Goal: Task Accomplishment & Management: Manage account settings

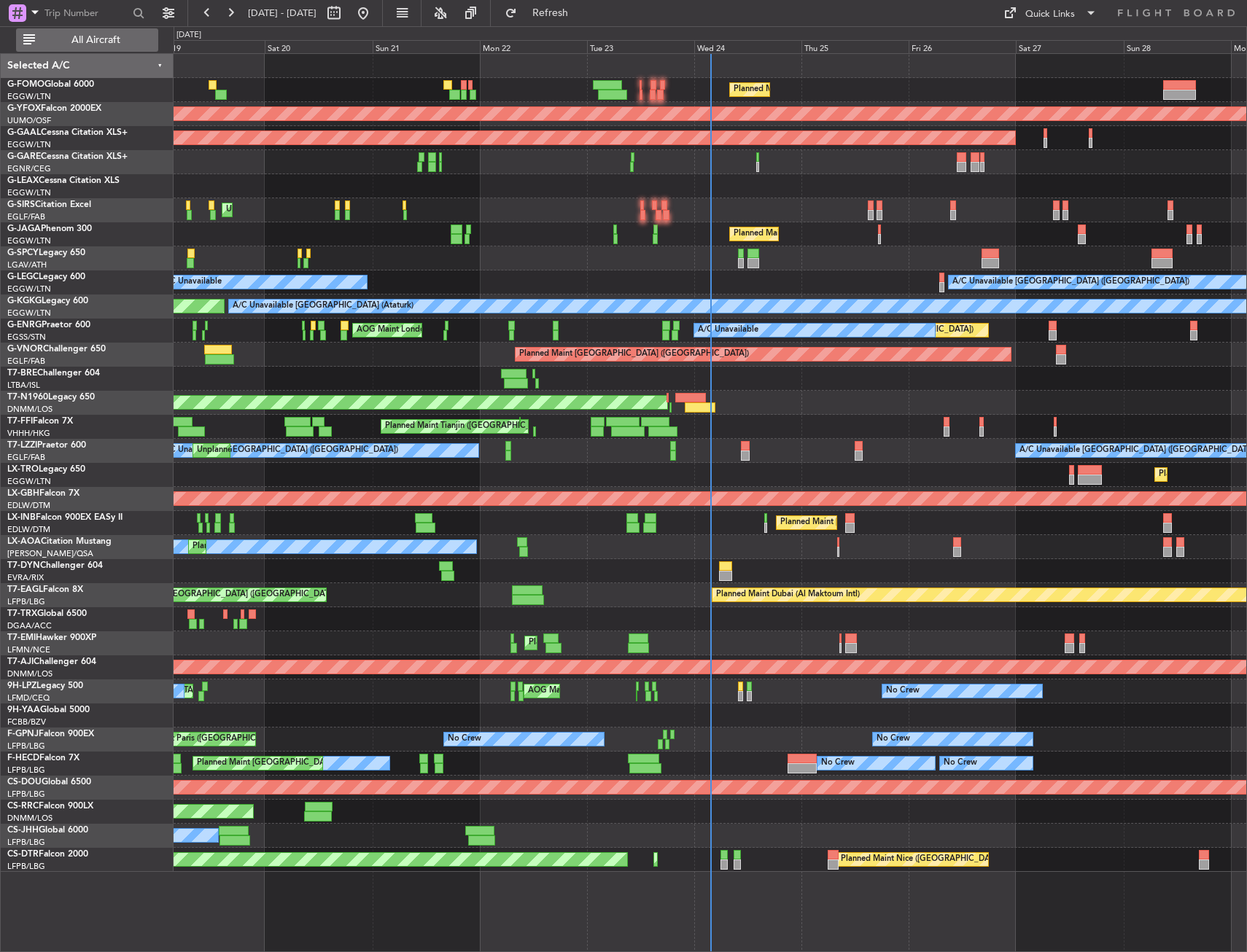
click at [107, 30] on button "All Aircraft" at bounding box center [87, 40] width 142 height 23
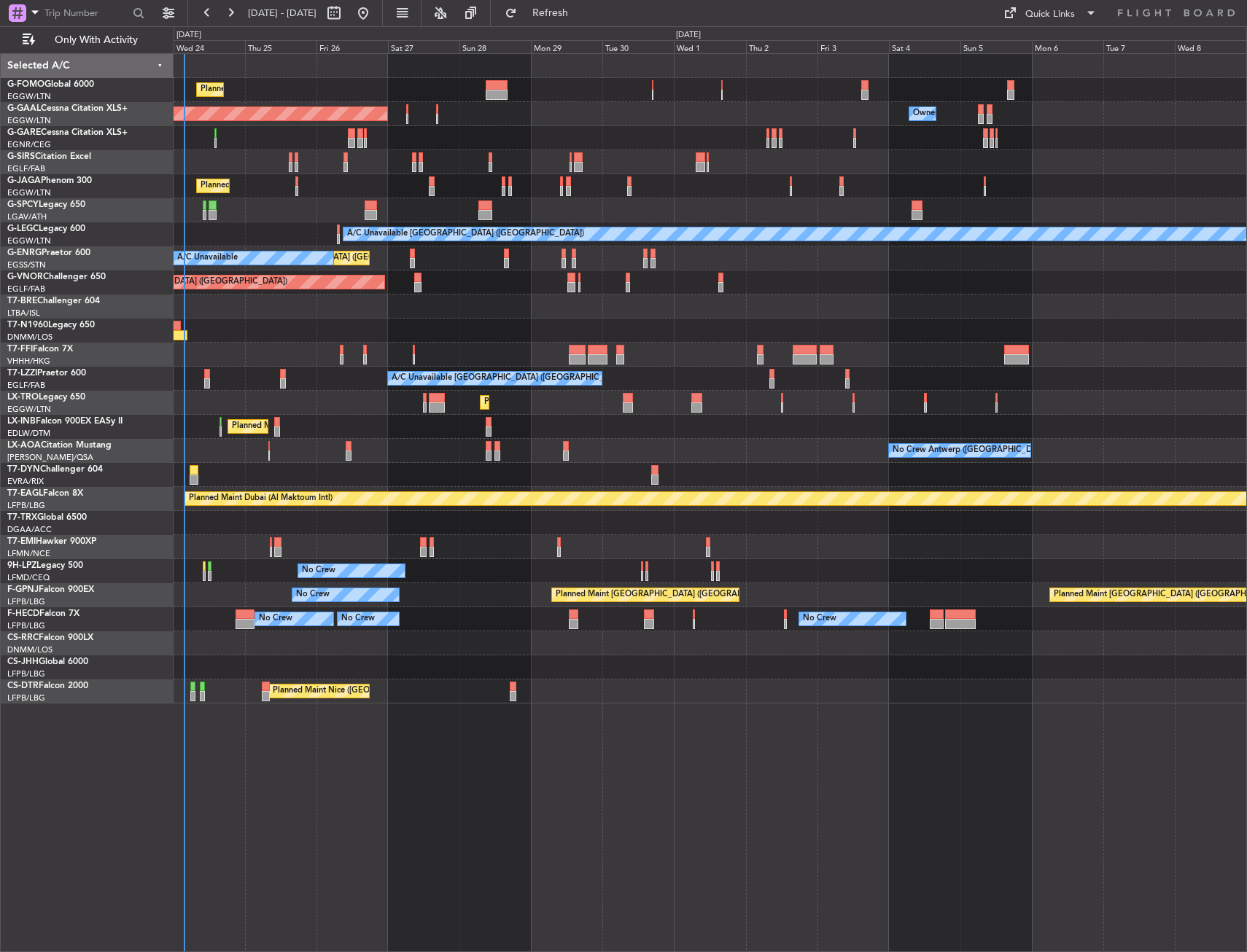
click at [301, 317] on div "Planned Maint London (Luton) Planned Maint Dusseldorf Owner Planned Maint Londo…" at bounding box center [710, 378] width 1072 height 650
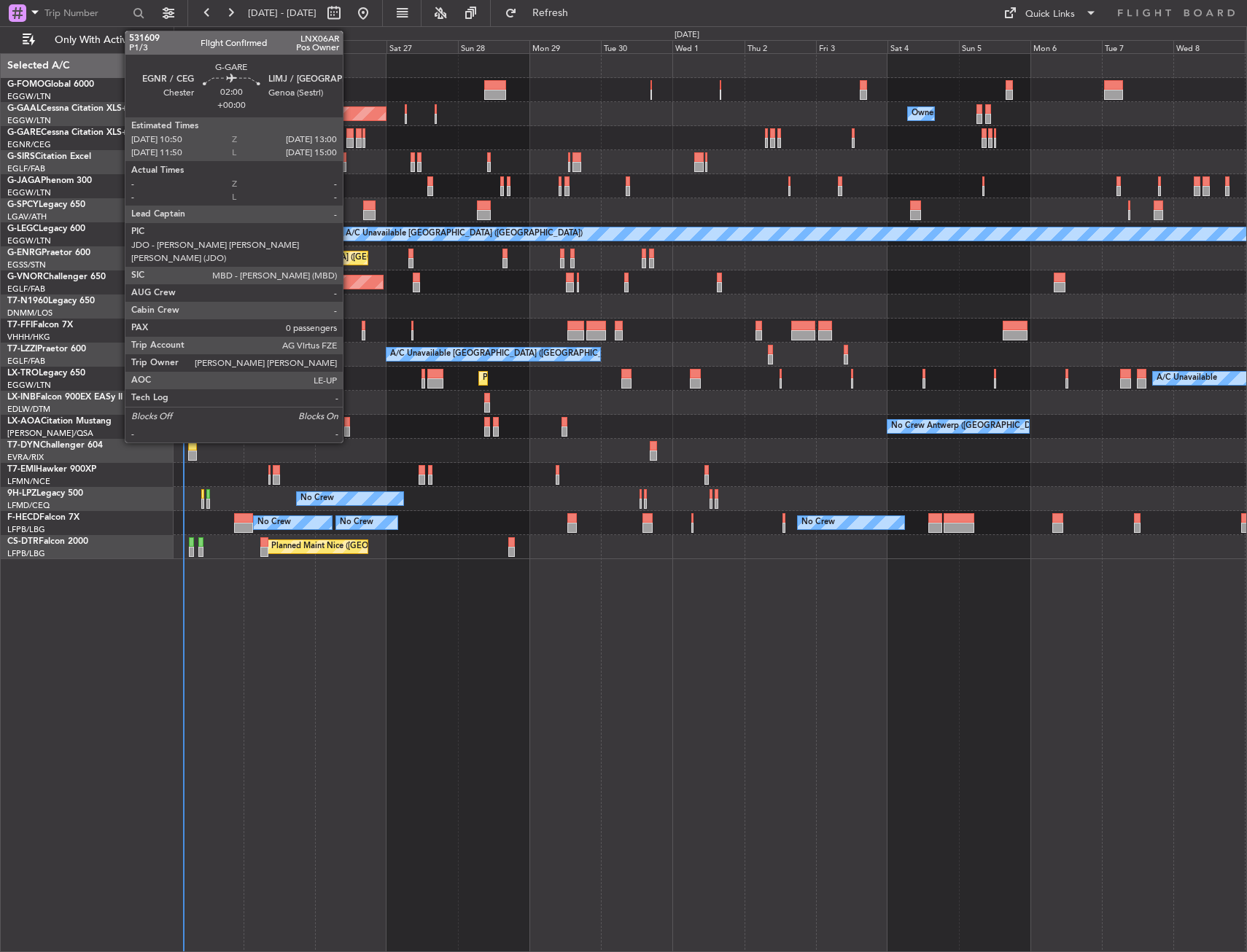
click at [349, 140] on div at bounding box center [349, 143] width 6 height 11
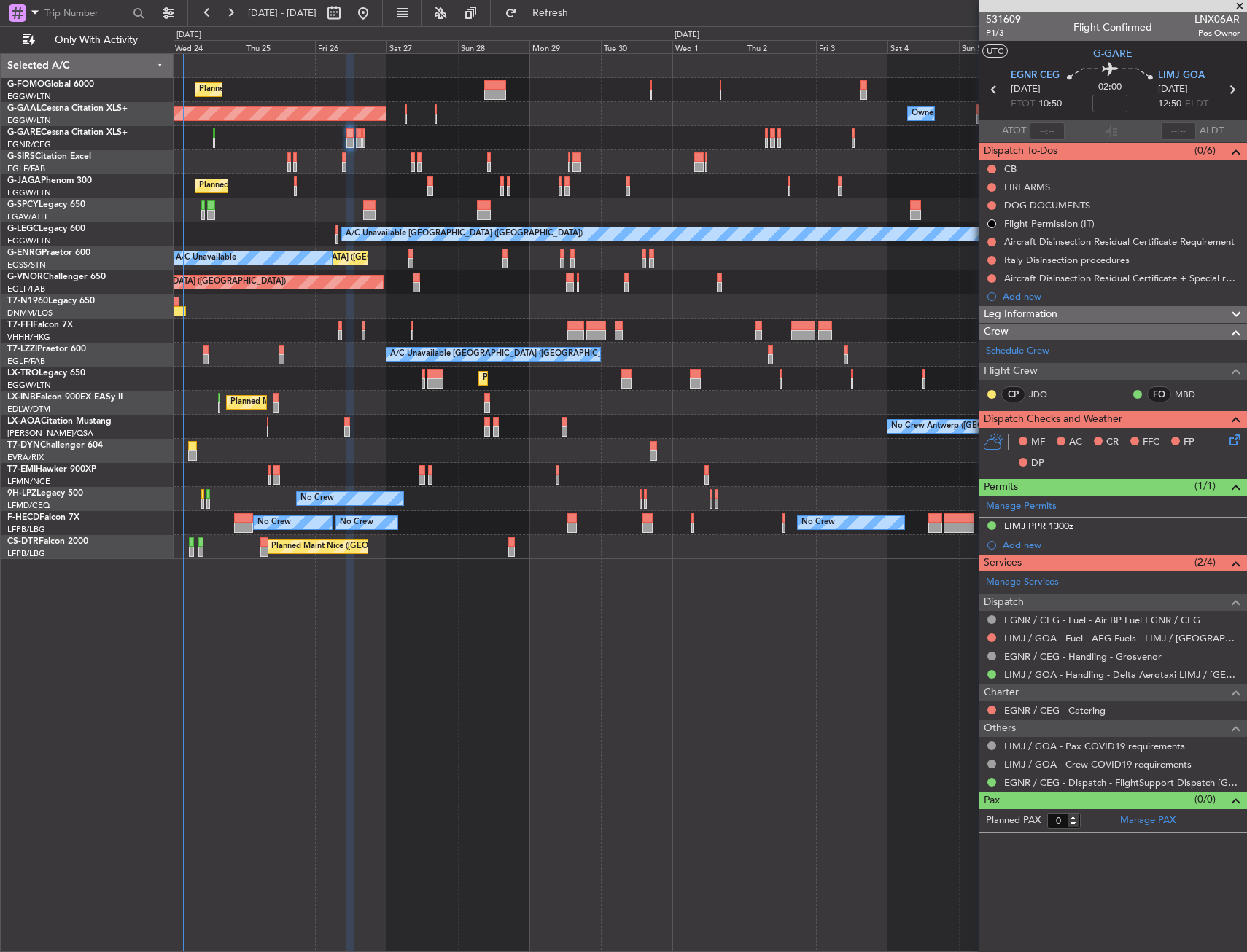
click at [1112, 52] on span "G-GARE" at bounding box center [1112, 53] width 39 height 15
click at [994, 33] on span "P1/3" at bounding box center [1002, 33] width 35 height 12
click at [1120, 98] on input at bounding box center [1109, 104] width 35 height 18
click at [1042, 50] on section "UTC G-GARE" at bounding box center [1112, 51] width 269 height 22
type input "+00:05"
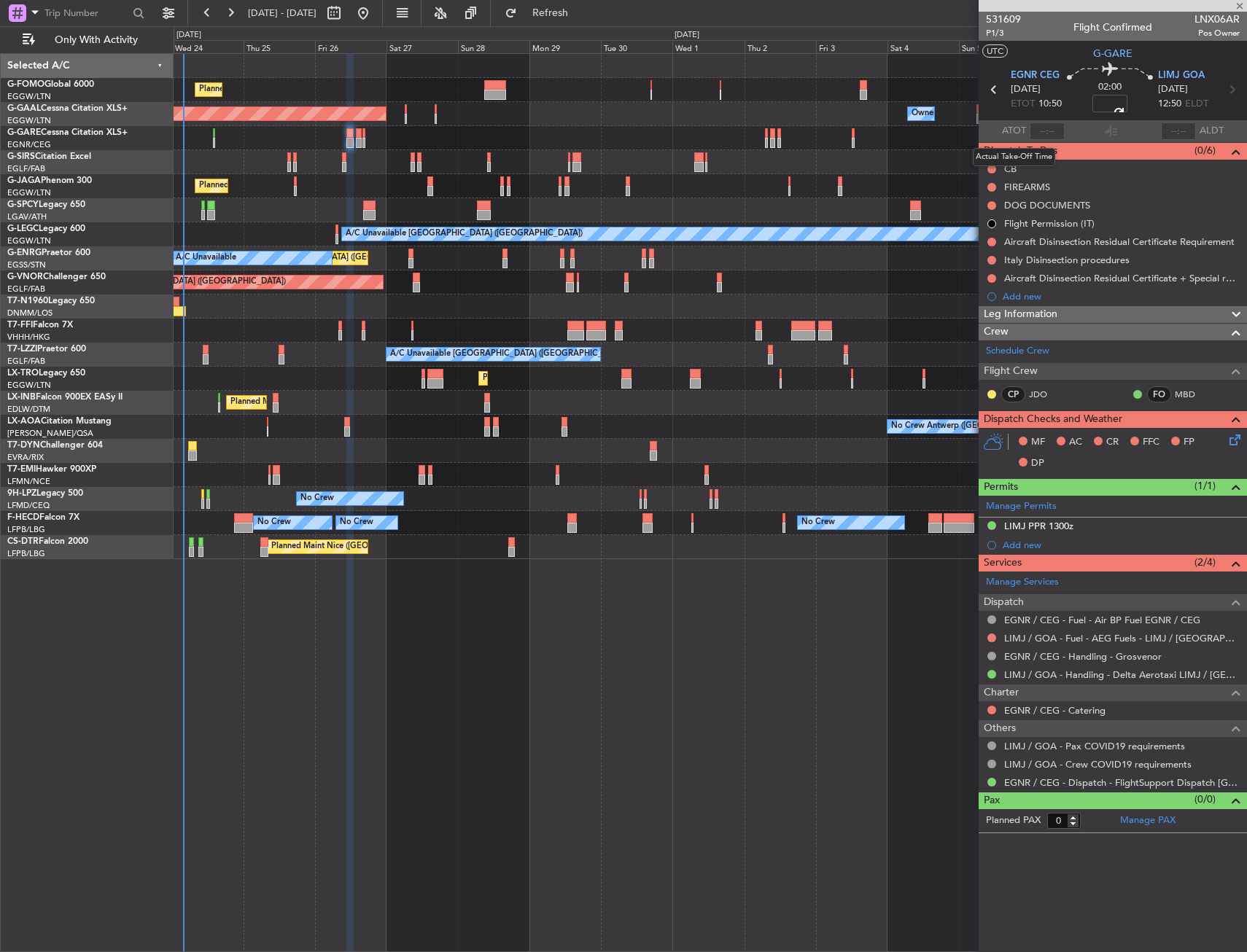
click at [990, 167] on mat-tooltip-component "Actual Take-Off Time" at bounding box center [1014, 157] width 103 height 39
click at [987, 171] on button at bounding box center [992, 169] width 9 height 9
click at [984, 232] on span "Completed" at bounding box center [998, 233] width 48 height 14
click at [991, 187] on button at bounding box center [992, 188] width 9 height 9
click at [987, 268] on span "Cancelled" at bounding box center [994, 273] width 42 height 14
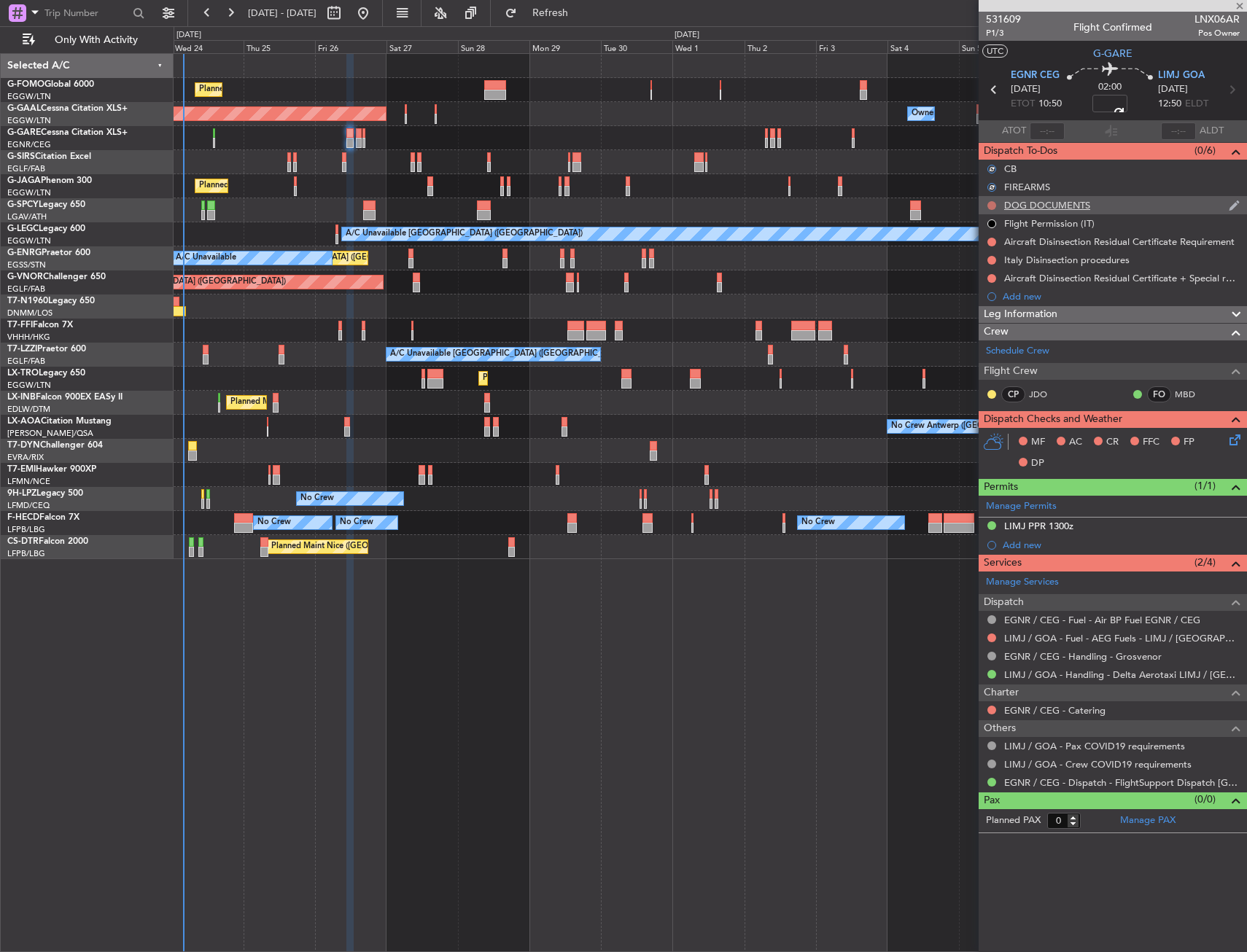
click at [994, 203] on button at bounding box center [992, 206] width 9 height 9
click at [987, 293] on span "Cancelled" at bounding box center [994, 292] width 42 height 14
click at [1235, 443] on icon at bounding box center [1232, 437] width 12 height 12
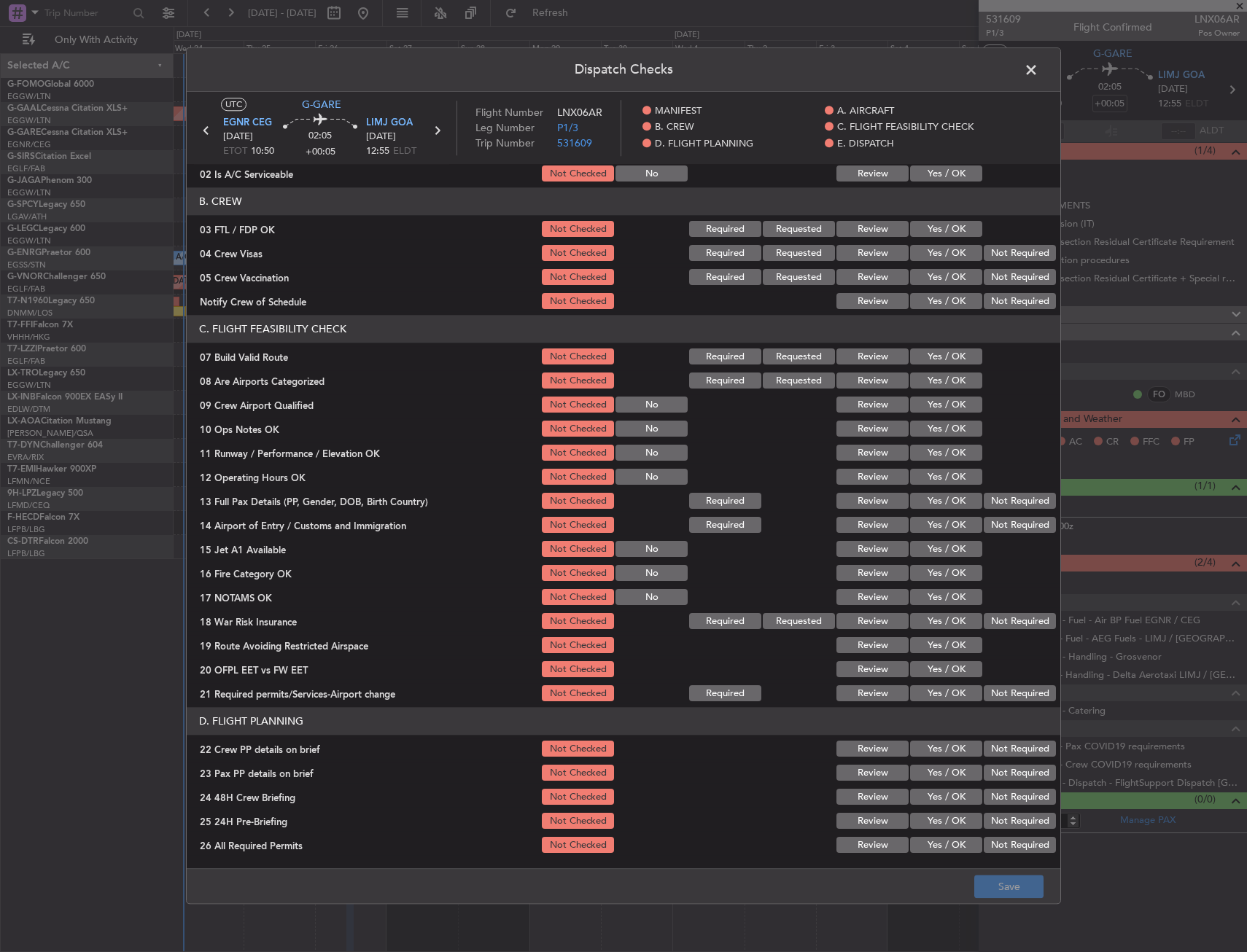
scroll to position [146, 0]
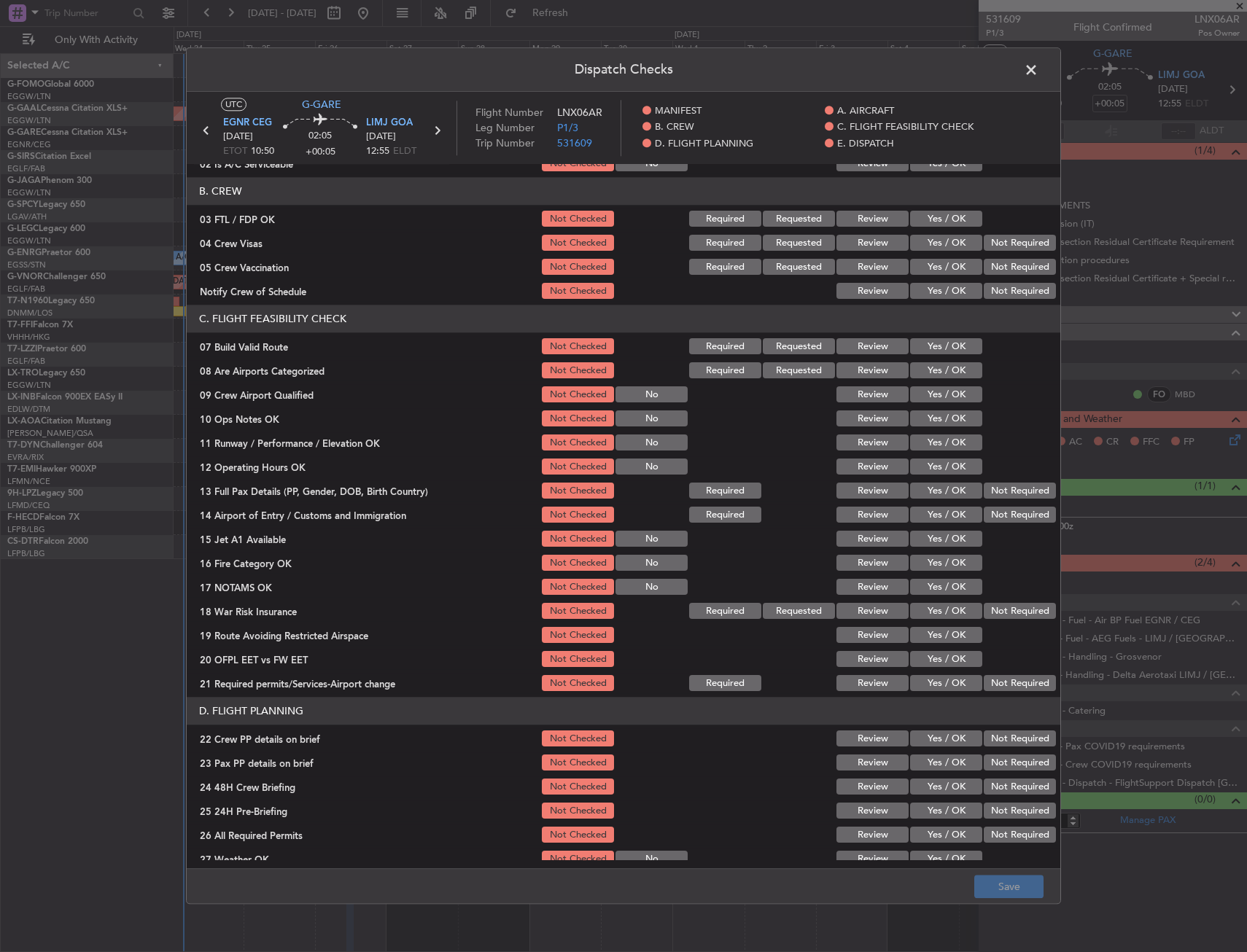
click at [935, 346] on button "Yes / OK" at bounding box center [946, 347] width 72 height 16
click at [935, 417] on button "Yes / OK" at bounding box center [946, 419] width 72 height 16
drag, startPoint x: 932, startPoint y: 440, endPoint x: 930, endPoint y: 459, distance: 19.1
click at [932, 442] on button "Yes / OK" at bounding box center [946, 443] width 72 height 16
click at [928, 467] on button "Yes / OK" at bounding box center [946, 467] width 72 height 16
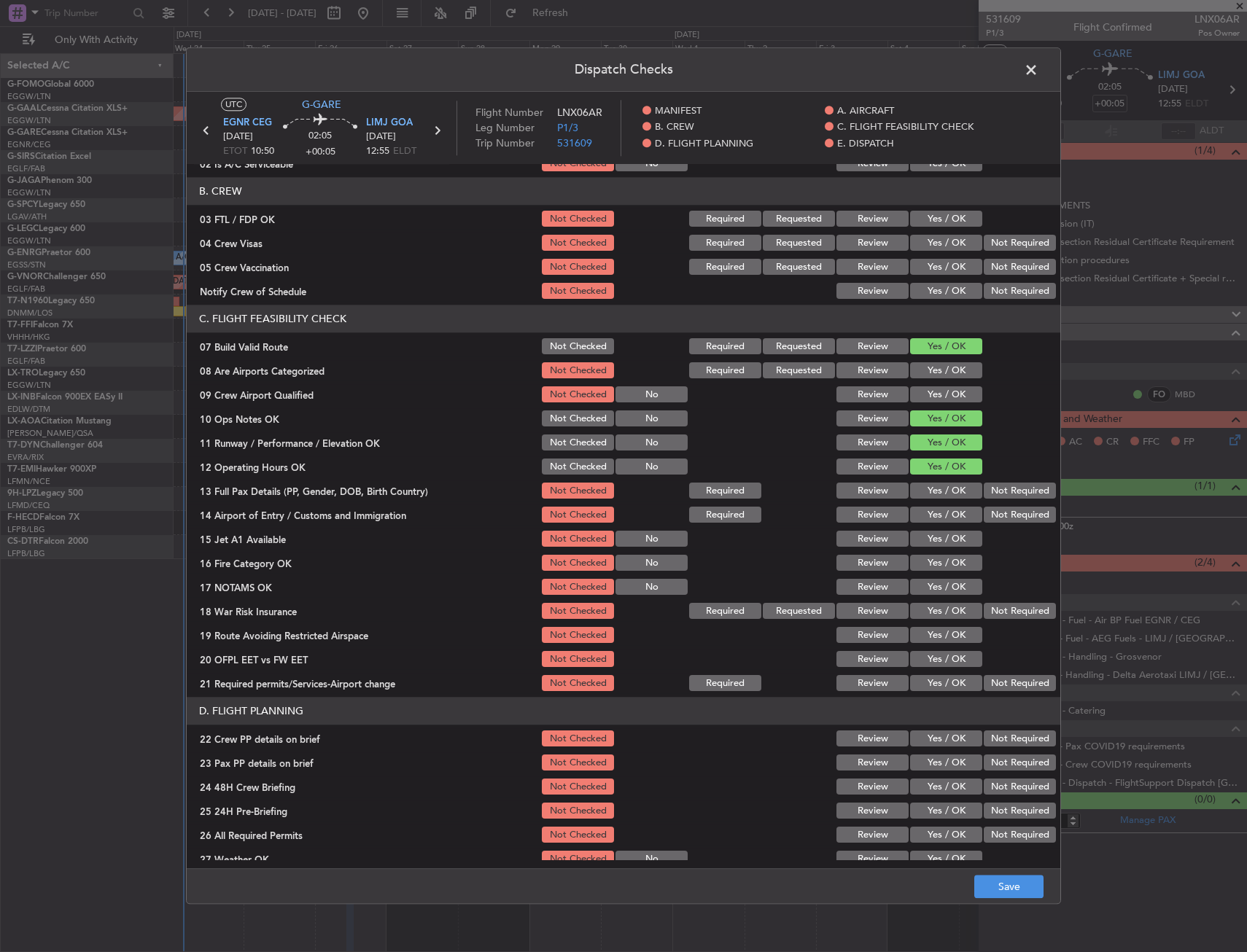
click at [927, 496] on button "Yes / OK" at bounding box center [946, 491] width 72 height 16
click at [929, 520] on button "Yes / OK" at bounding box center [946, 516] width 72 height 16
click at [927, 544] on button "Yes / OK" at bounding box center [946, 540] width 72 height 16
click at [927, 561] on button "Yes / OK" at bounding box center [946, 564] width 72 height 16
click at [929, 586] on button "Yes / OK" at bounding box center [946, 588] width 72 height 16
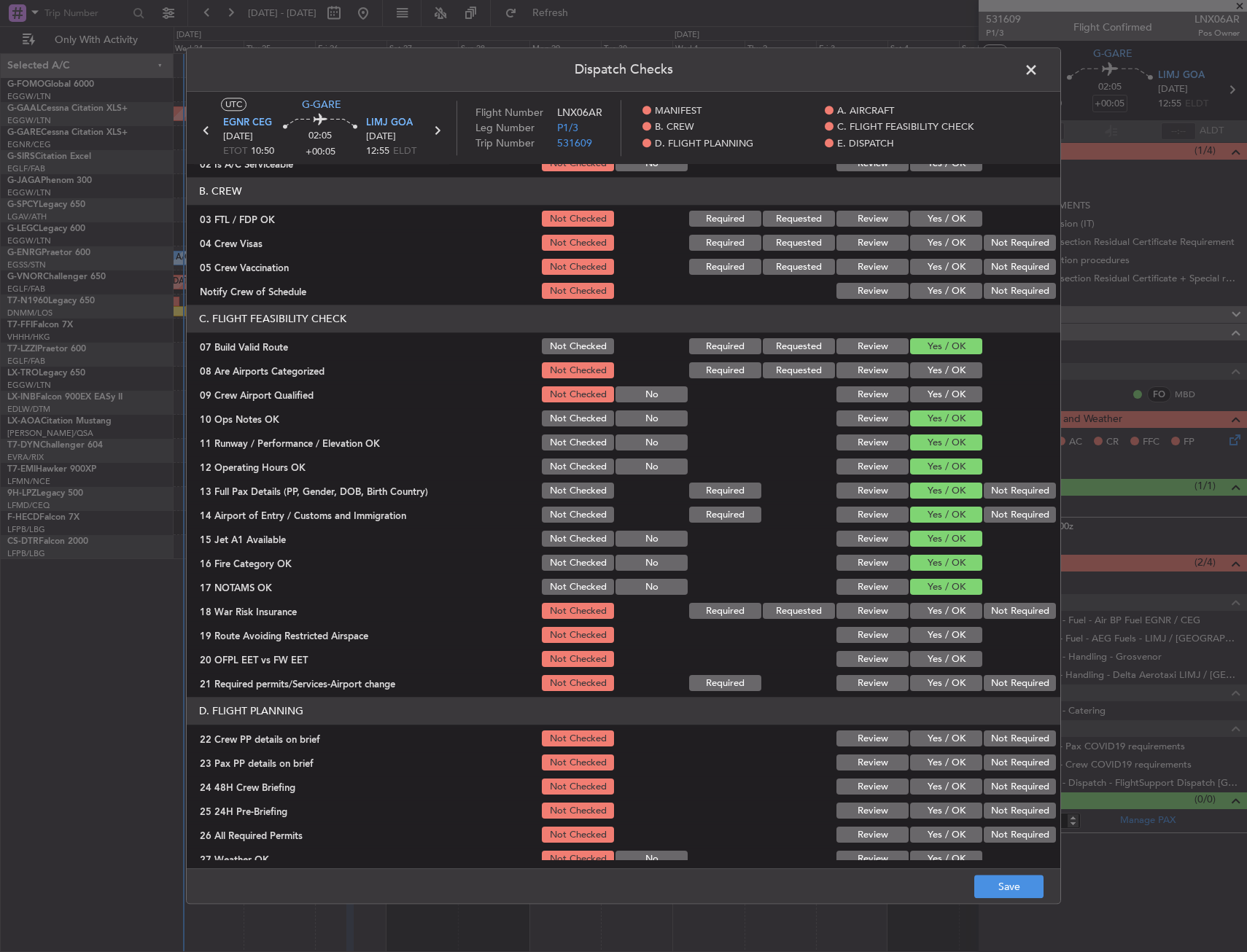
click at [930, 605] on button "Yes / OK" at bounding box center [946, 612] width 72 height 16
click at [927, 634] on button "Yes / OK" at bounding box center [946, 636] width 72 height 16
click at [925, 664] on button "Yes / OK" at bounding box center [946, 660] width 72 height 16
drag, startPoint x: 924, startPoint y: 689, endPoint x: 921, endPoint y: 644, distance: 45.1
click at [926, 689] on button "Yes / OK" at bounding box center [946, 684] width 72 height 16
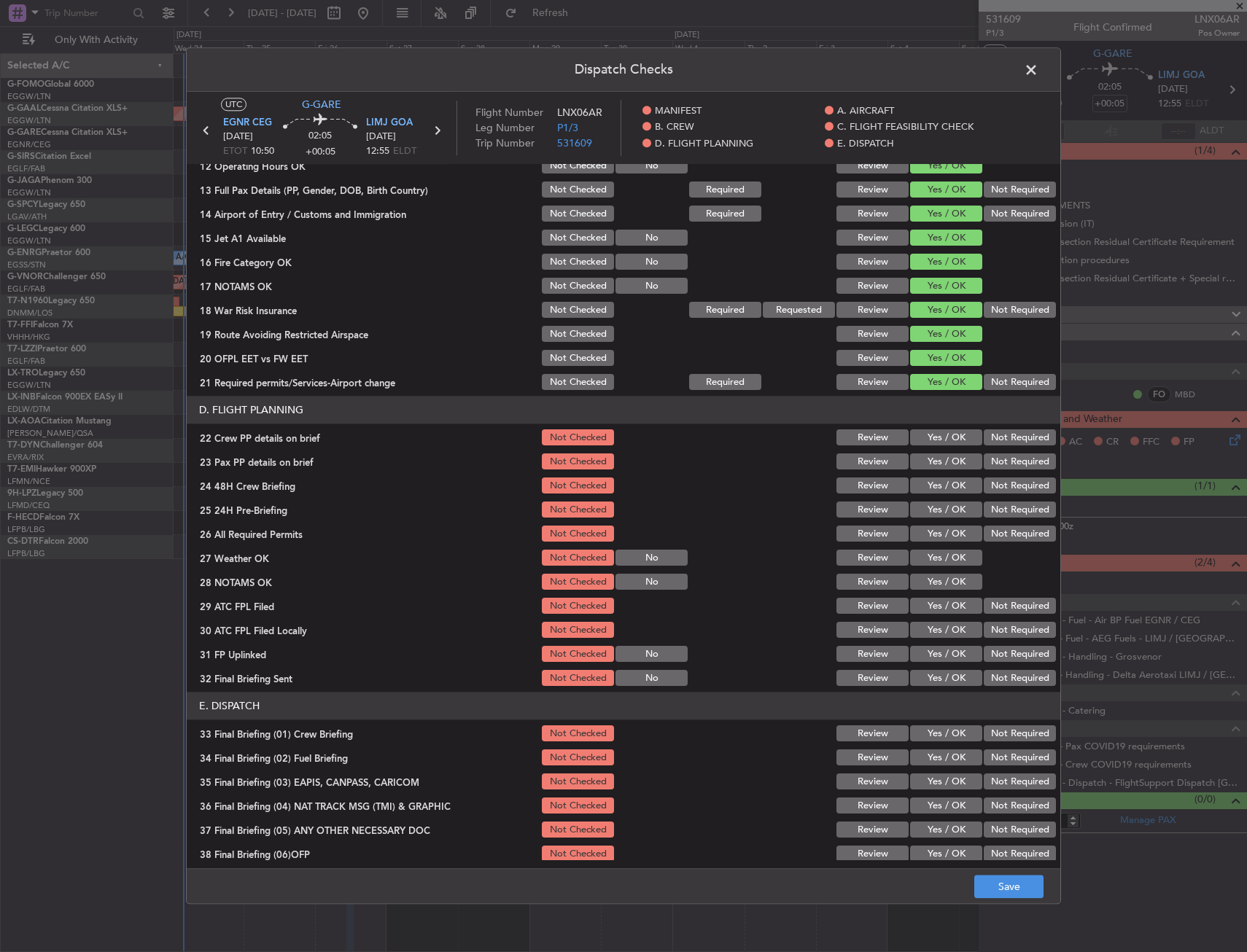
scroll to position [599, 0]
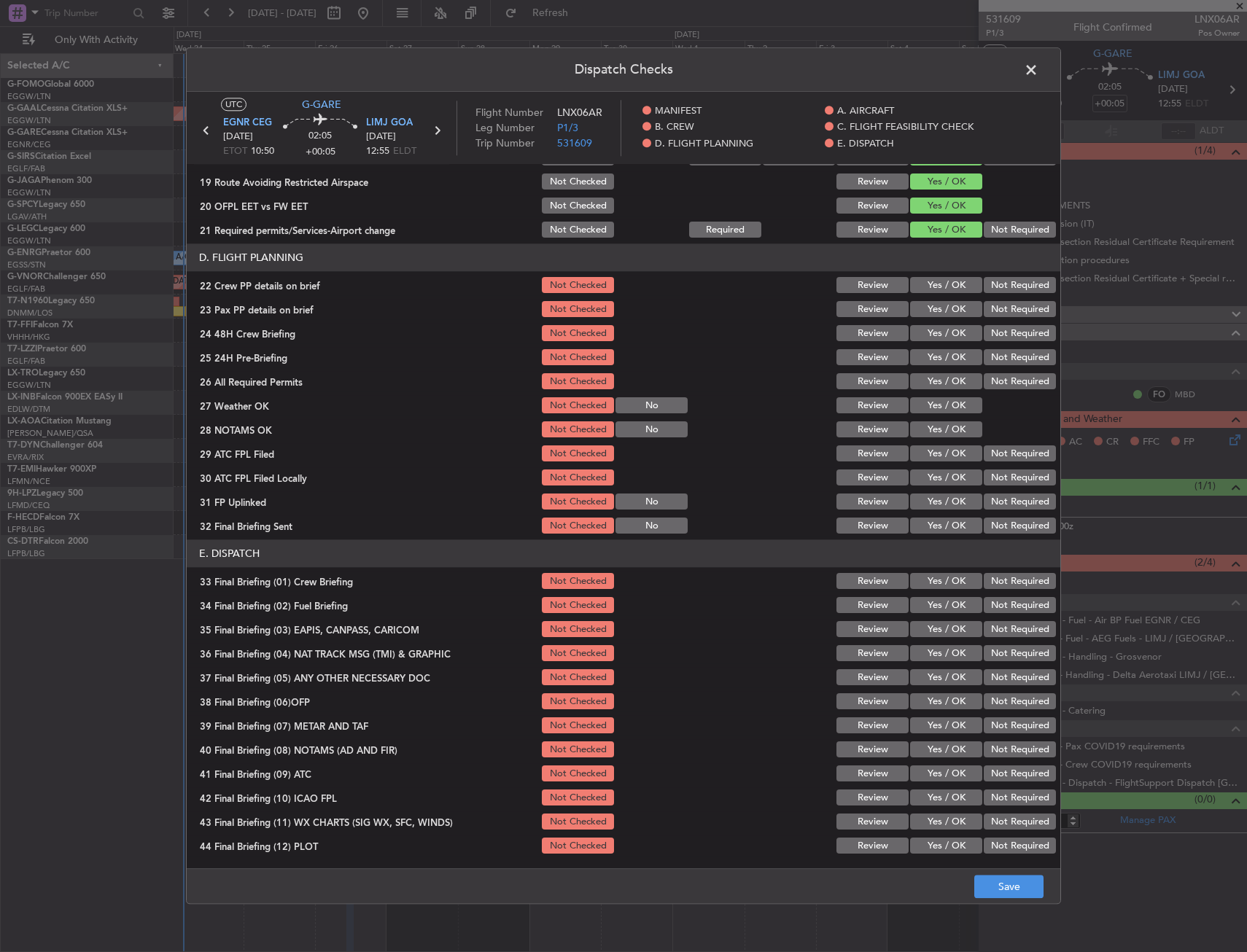
click at [912, 296] on section "D. FLIGHT PLANNING 22 Crew PP details on brief Not Checked Review Yes / OK Not …" at bounding box center [624, 391] width 874 height 293
click at [926, 284] on button "Yes / OK" at bounding box center [946, 285] width 72 height 16
drag, startPoint x: 926, startPoint y: 307, endPoint x: 926, endPoint y: 327, distance: 20.0
click at [926, 307] on button "Yes / OK" at bounding box center [946, 310] width 72 height 16
click at [927, 328] on button "Yes / OK" at bounding box center [946, 334] width 72 height 16
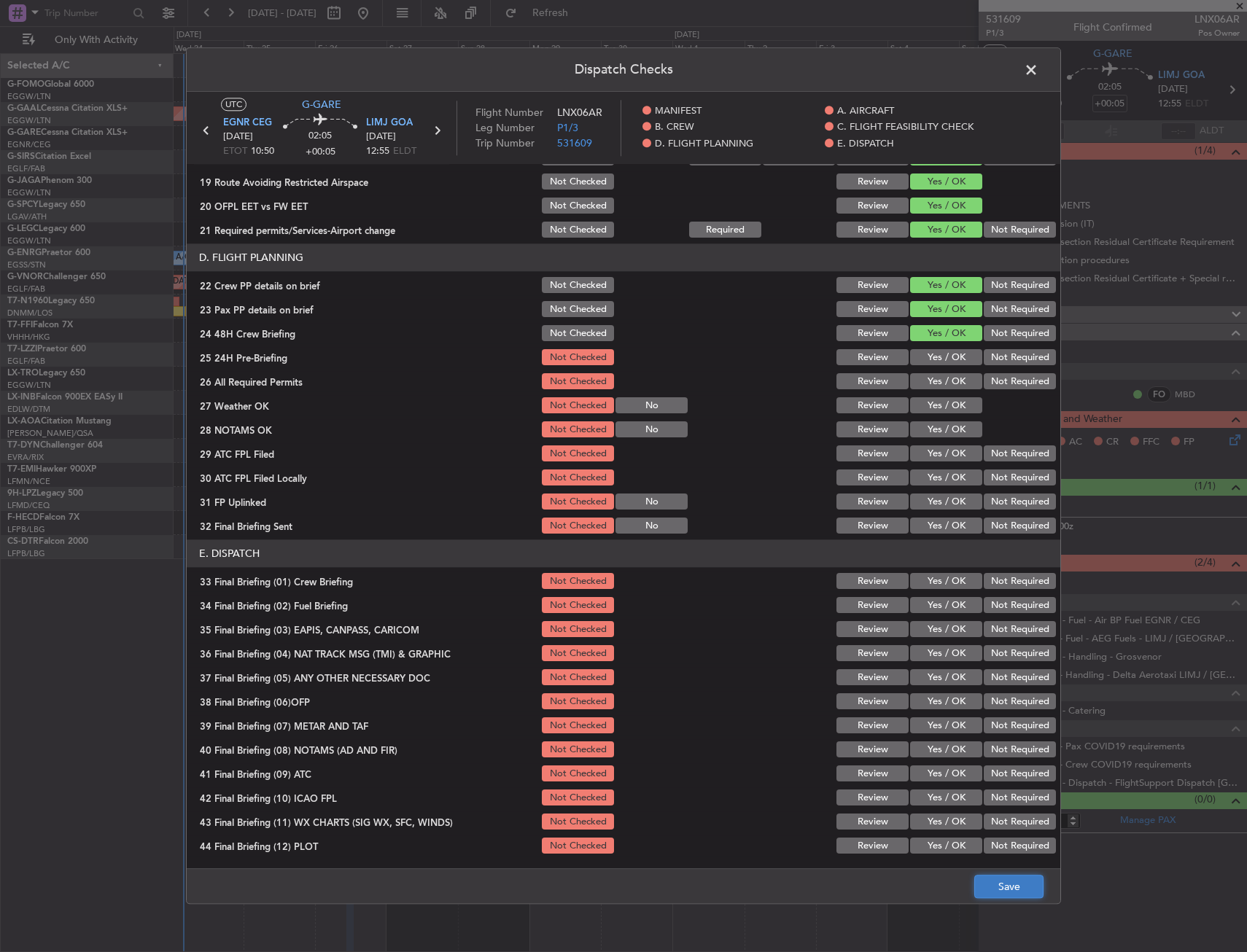
click at [985, 878] on button "Save" at bounding box center [1009, 887] width 69 height 23
click at [1039, 71] on span at bounding box center [1039, 74] width 0 height 29
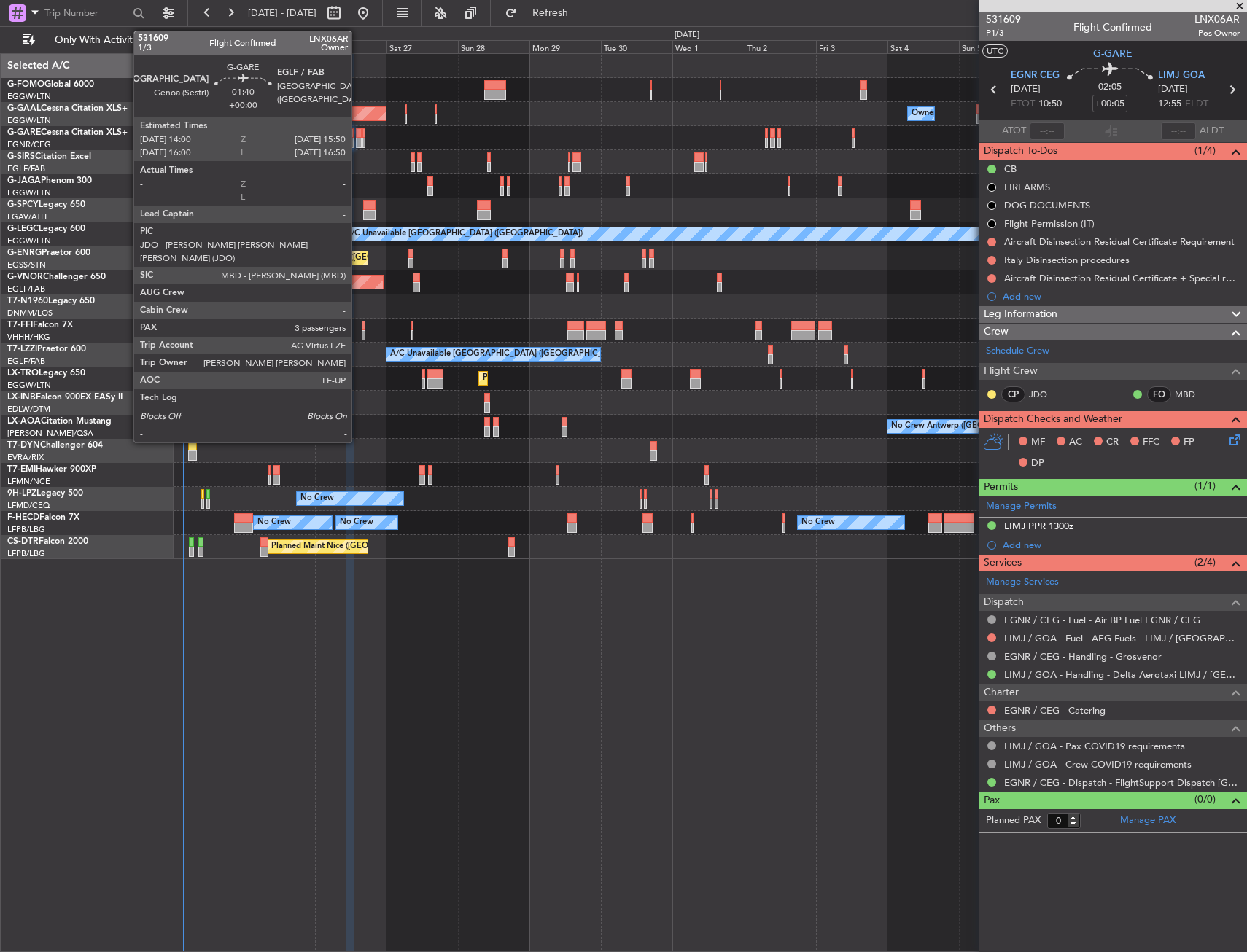
click at [358, 140] on div at bounding box center [358, 143] width 6 height 11
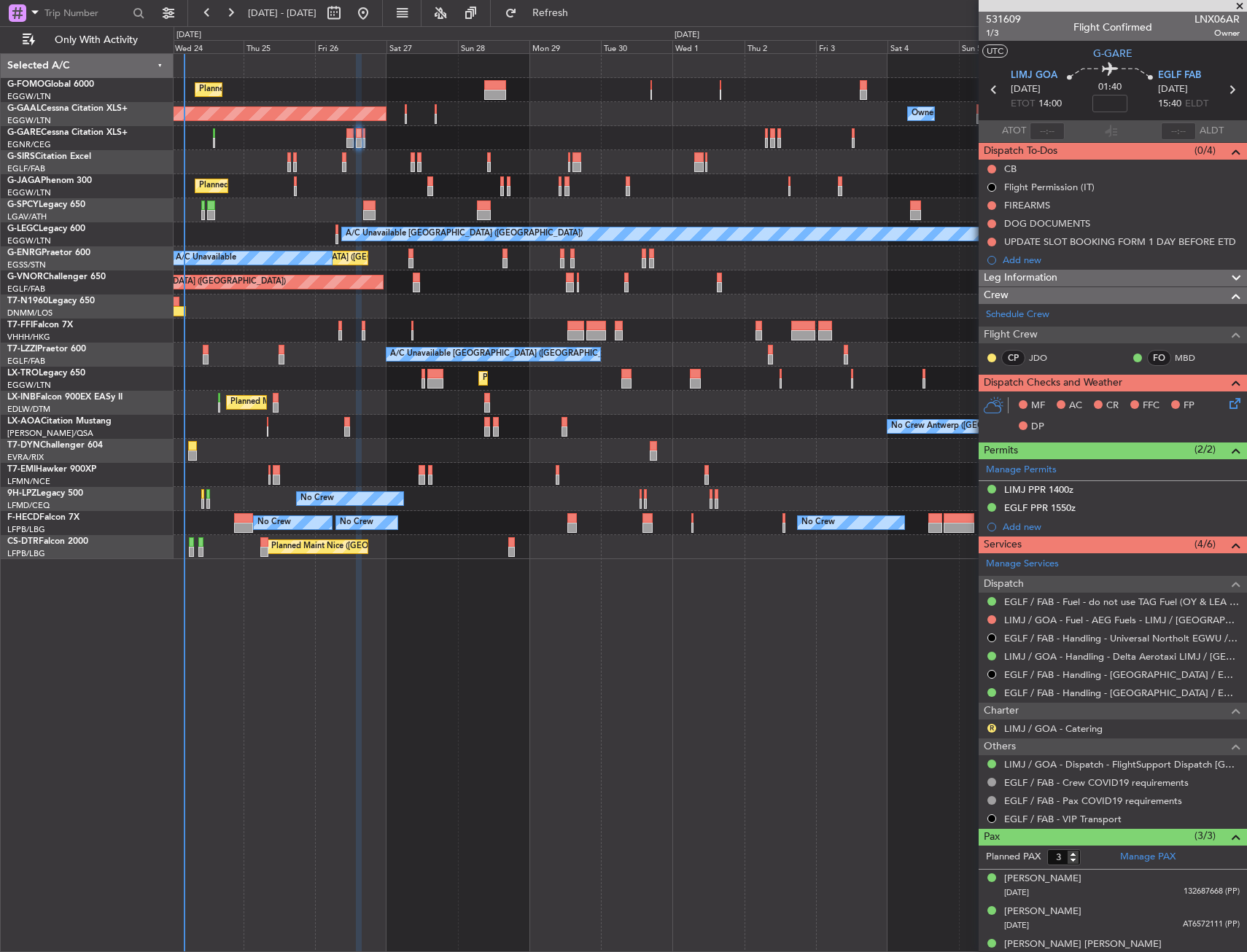
scroll to position [15, 0]
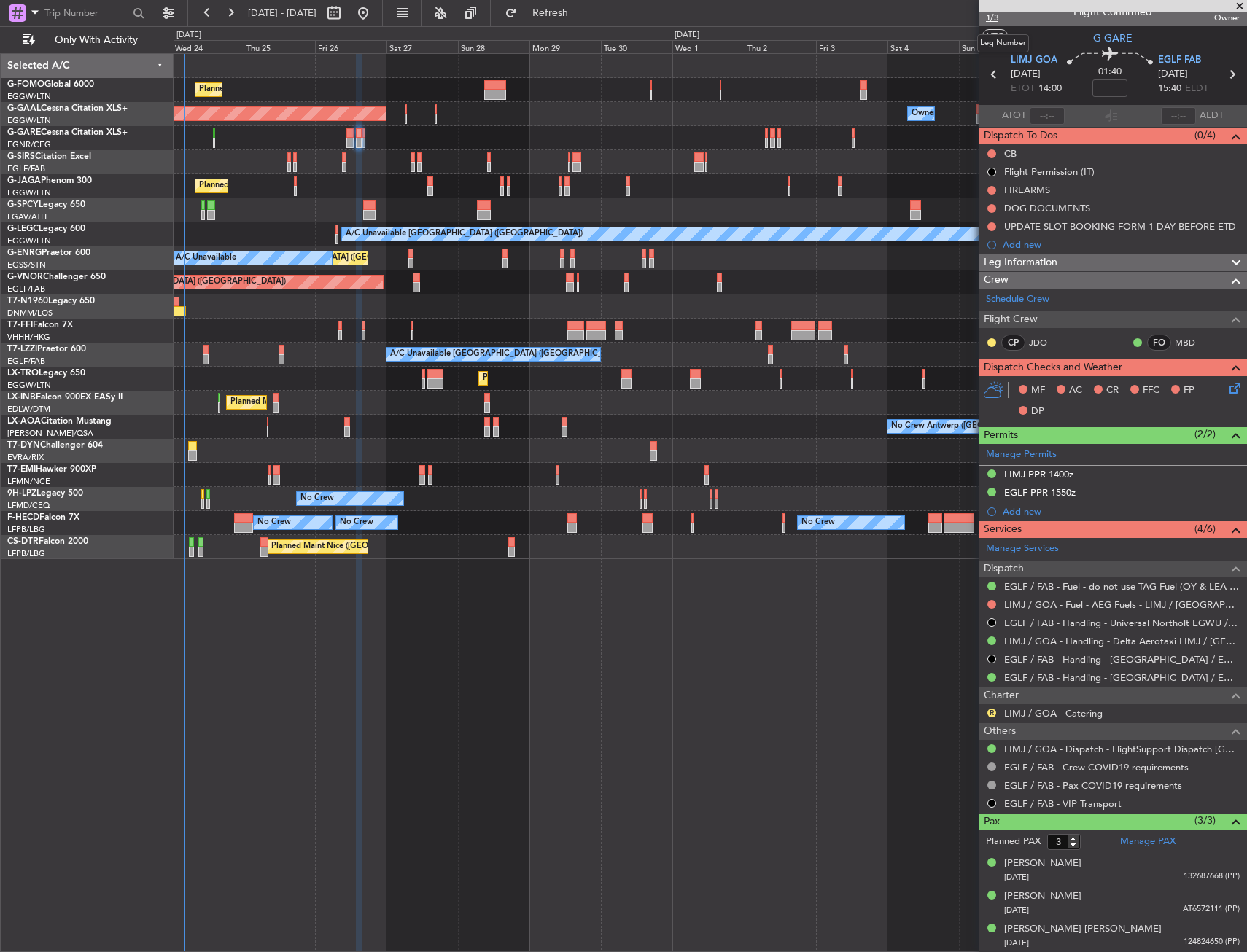
click at [994, 20] on span "1/3" at bounding box center [1002, 18] width 35 height 12
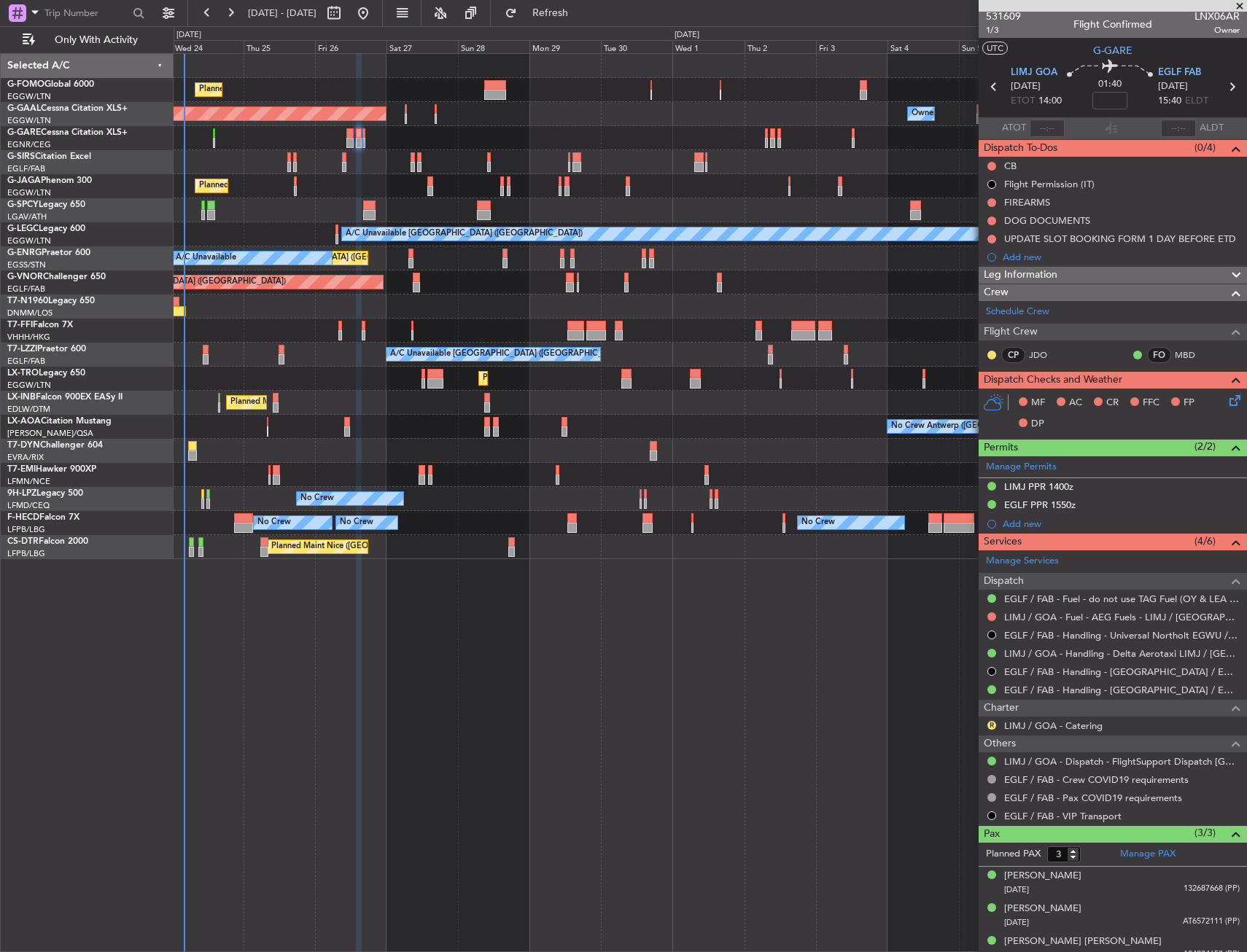
scroll to position [0, 0]
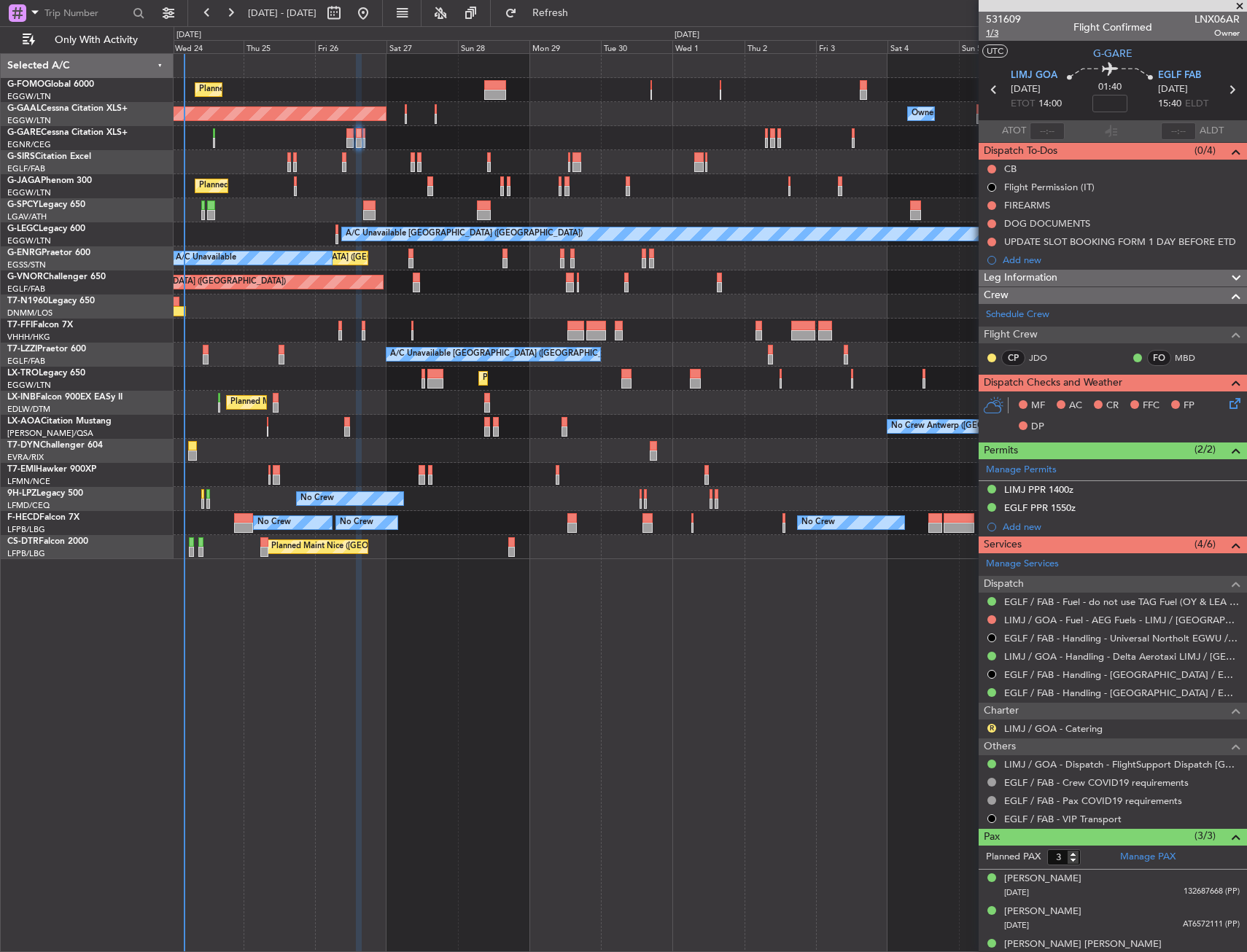
click at [1003, 36] on span "1/3" at bounding box center [1002, 33] width 35 height 12
click at [989, 167] on button at bounding box center [992, 169] width 9 height 9
click at [994, 236] on span "Completed" at bounding box center [998, 233] width 48 height 14
click at [1227, 406] on icon at bounding box center [1232, 401] width 12 height 12
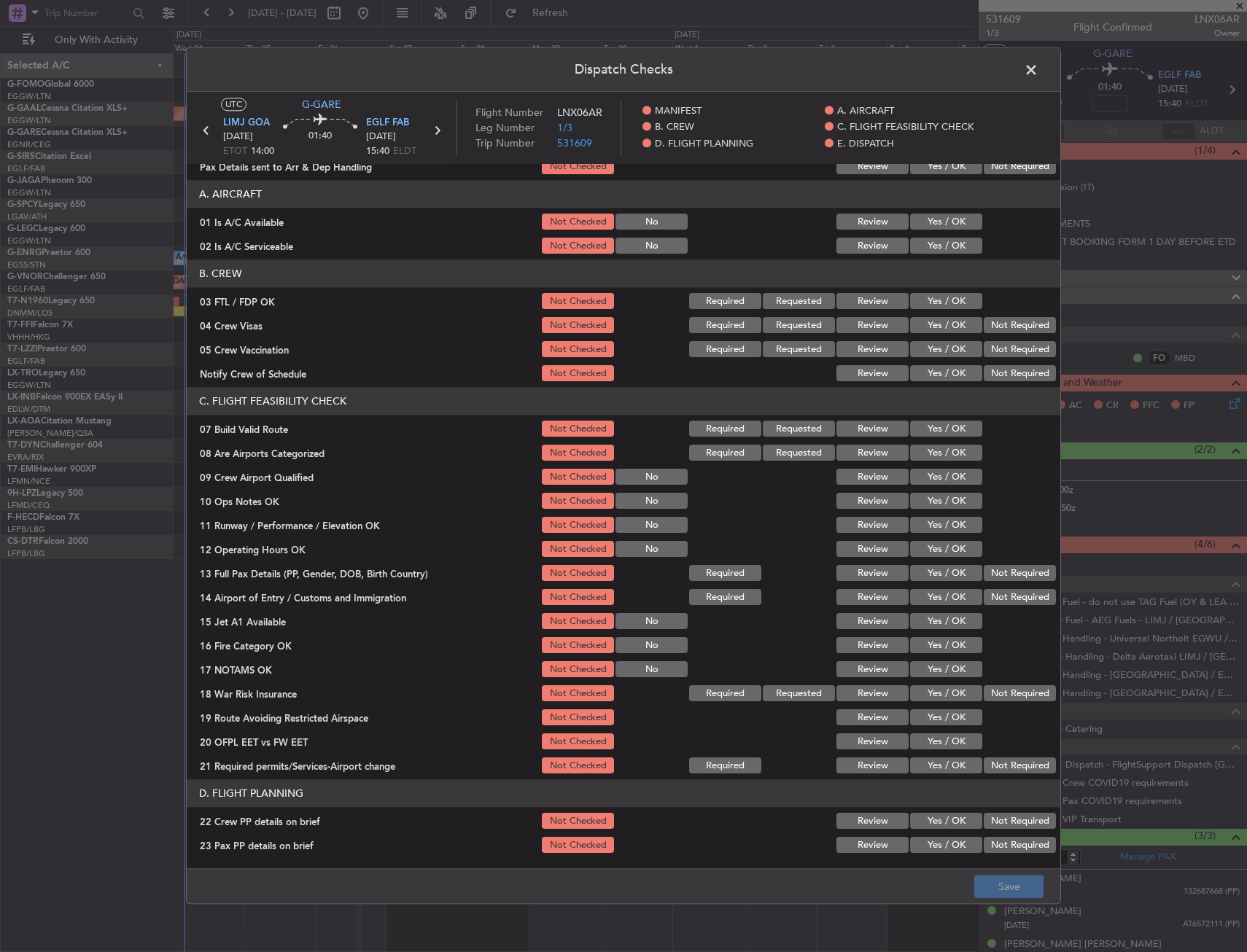
scroll to position [146, 0]
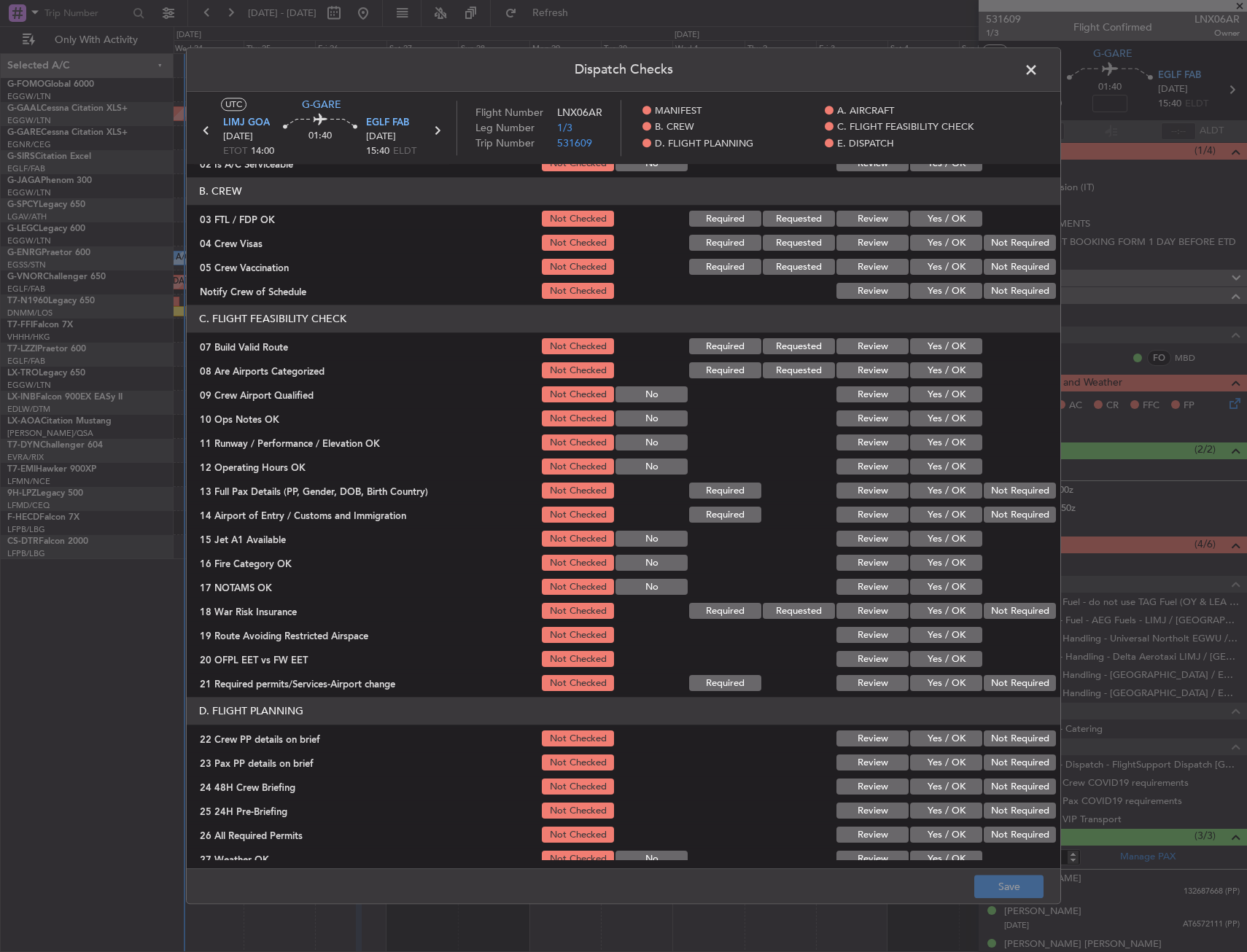
click at [942, 347] on button "Yes / OK" at bounding box center [946, 347] width 72 height 16
click at [939, 415] on button "Yes / OK" at bounding box center [946, 419] width 72 height 16
click at [943, 443] on button "Yes / OK" at bounding box center [946, 443] width 72 height 16
drag, startPoint x: 944, startPoint y: 471, endPoint x: 943, endPoint y: 480, distance: 9.1
click at [944, 471] on button "Yes / OK" at bounding box center [946, 467] width 72 height 16
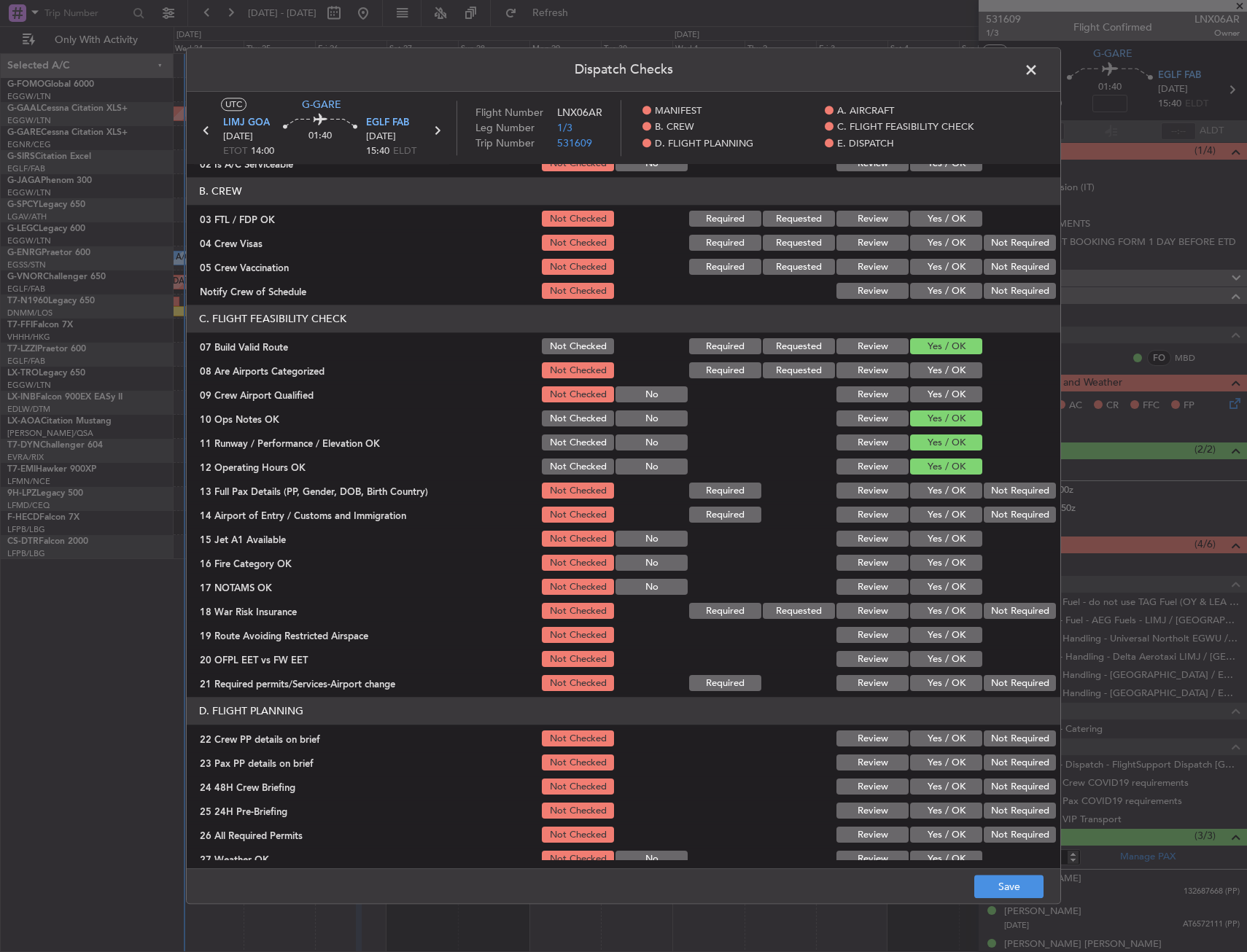
click at [941, 492] on button "Yes / OK" at bounding box center [946, 491] width 72 height 16
click at [937, 514] on button "Yes / OK" at bounding box center [946, 516] width 72 height 16
click at [939, 535] on button "Yes / OK" at bounding box center [946, 540] width 72 height 16
click at [936, 565] on button "Yes / OK" at bounding box center [946, 564] width 72 height 16
click at [939, 594] on button "Yes / OK" at bounding box center [946, 588] width 72 height 16
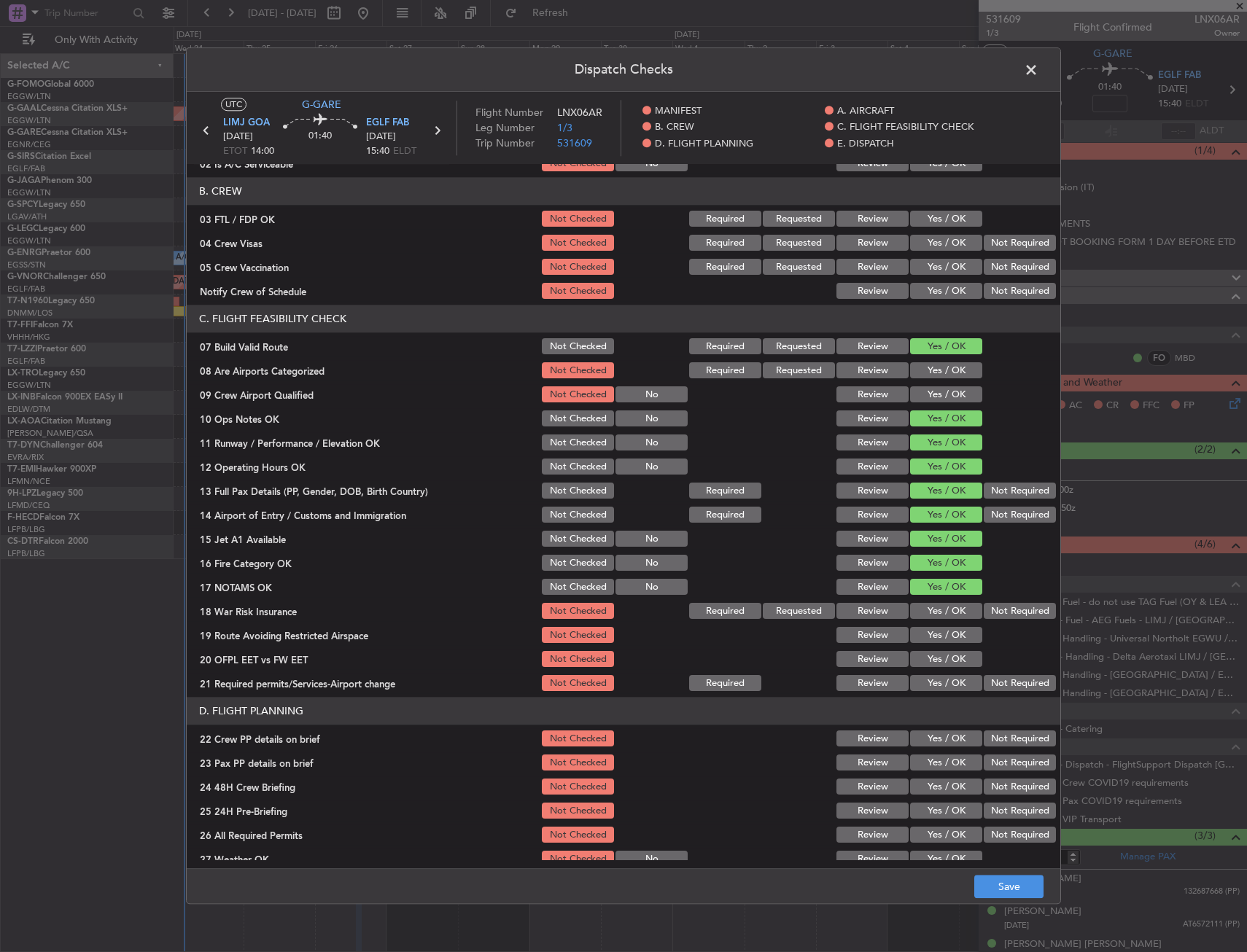
click at [941, 615] on button "Yes / OK" at bounding box center [946, 612] width 72 height 16
click at [939, 640] on button "Yes / OK" at bounding box center [946, 636] width 72 height 16
click at [937, 661] on button "Yes / OK" at bounding box center [946, 660] width 72 height 16
click at [933, 690] on button "Yes / OK" at bounding box center [946, 684] width 72 height 16
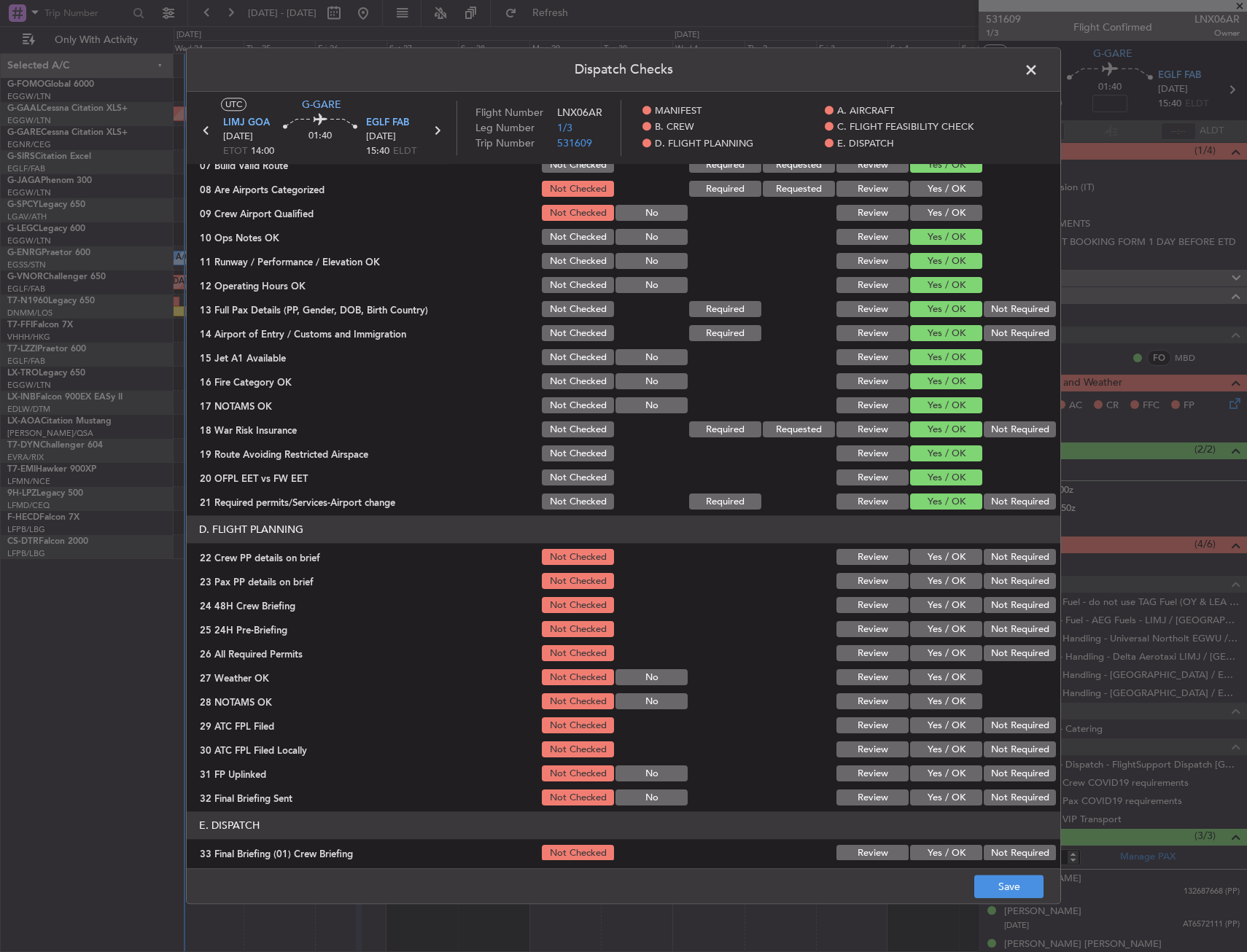
scroll to position [511, 0]
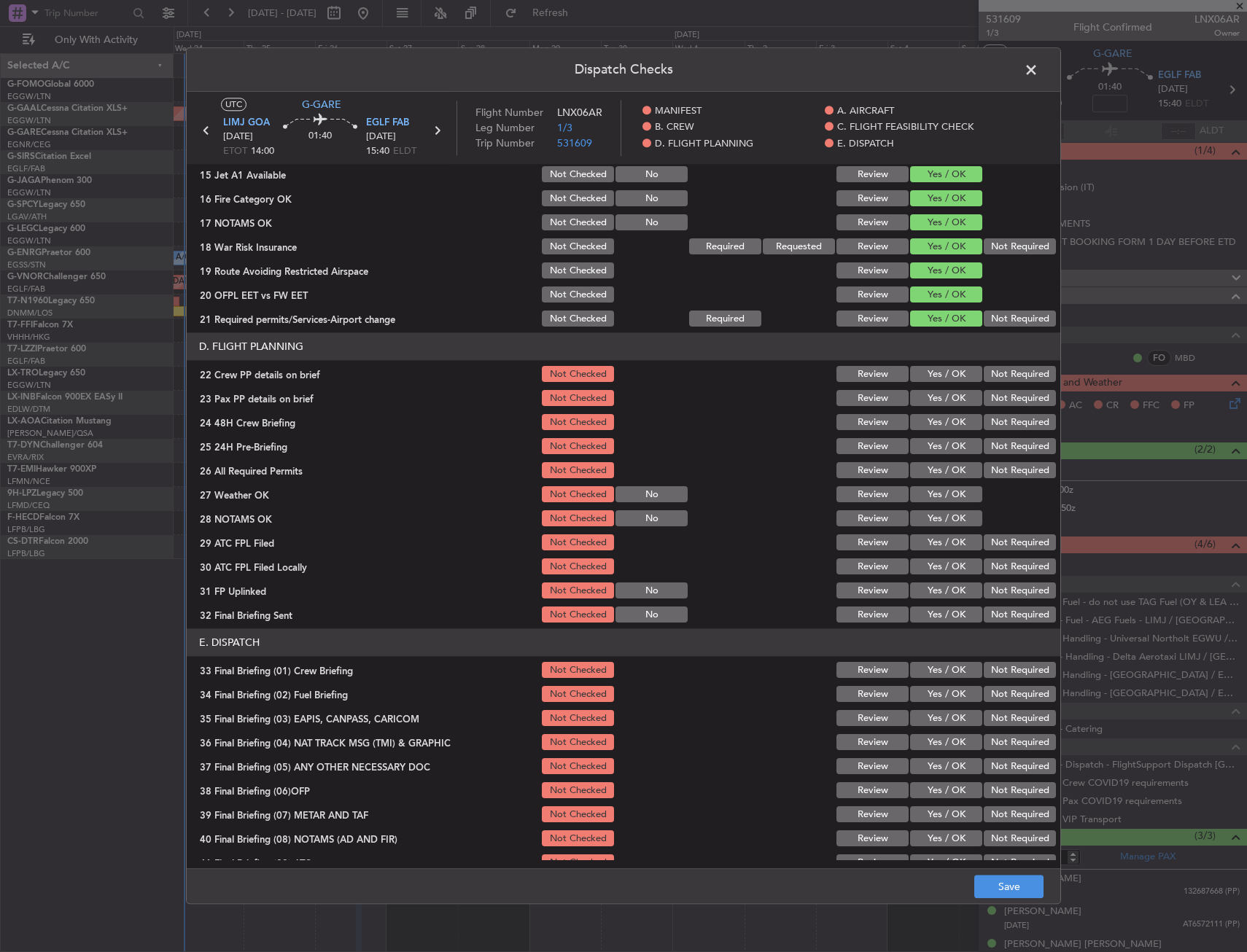
click at [924, 375] on button "Yes / OK" at bounding box center [946, 375] width 72 height 16
click at [931, 399] on button "Yes / OK" at bounding box center [946, 399] width 72 height 16
click at [932, 416] on button "Yes / OK" at bounding box center [946, 423] width 72 height 16
click at [988, 893] on button "Save" at bounding box center [1009, 887] width 69 height 23
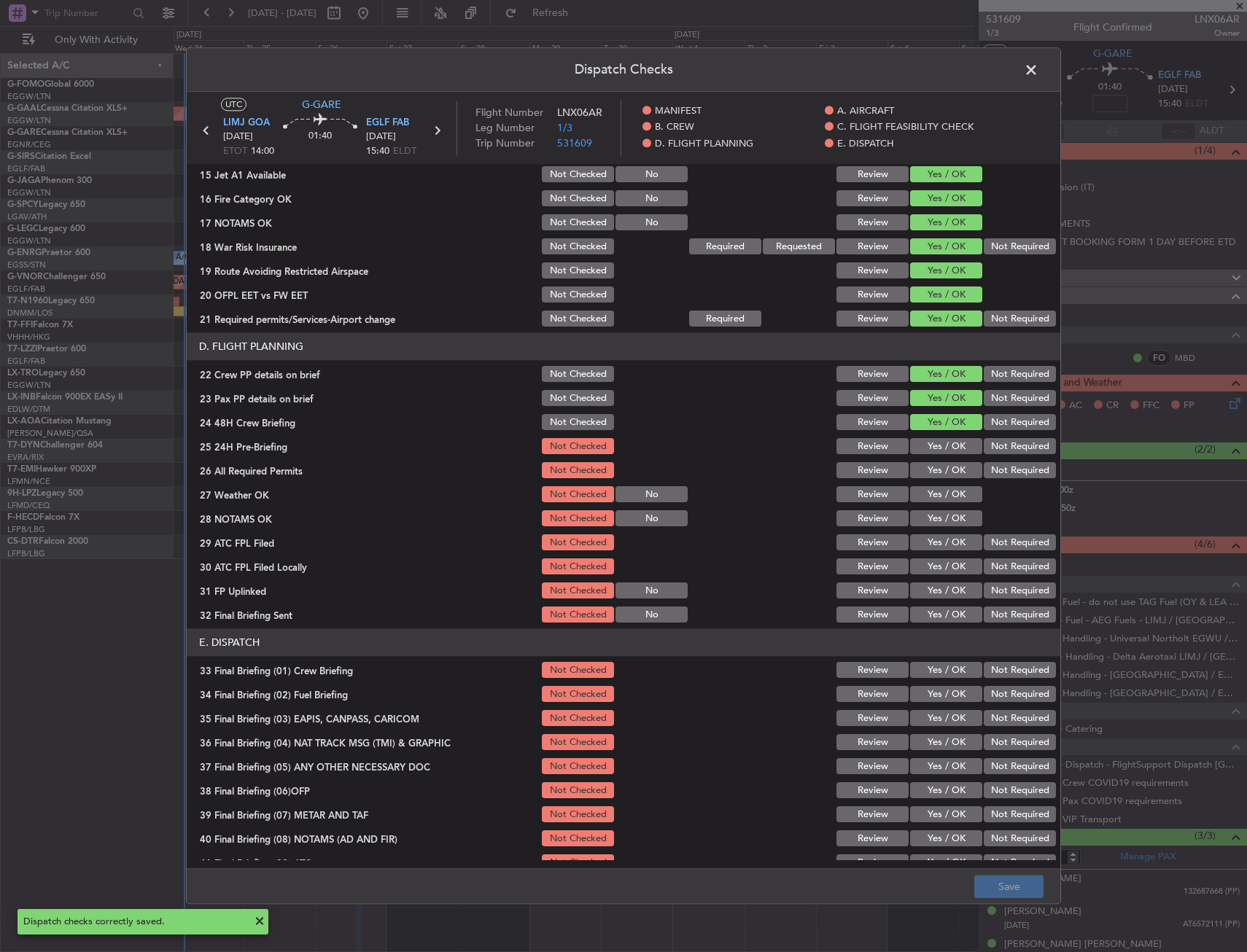
click at [1039, 67] on span at bounding box center [1039, 74] width 0 height 29
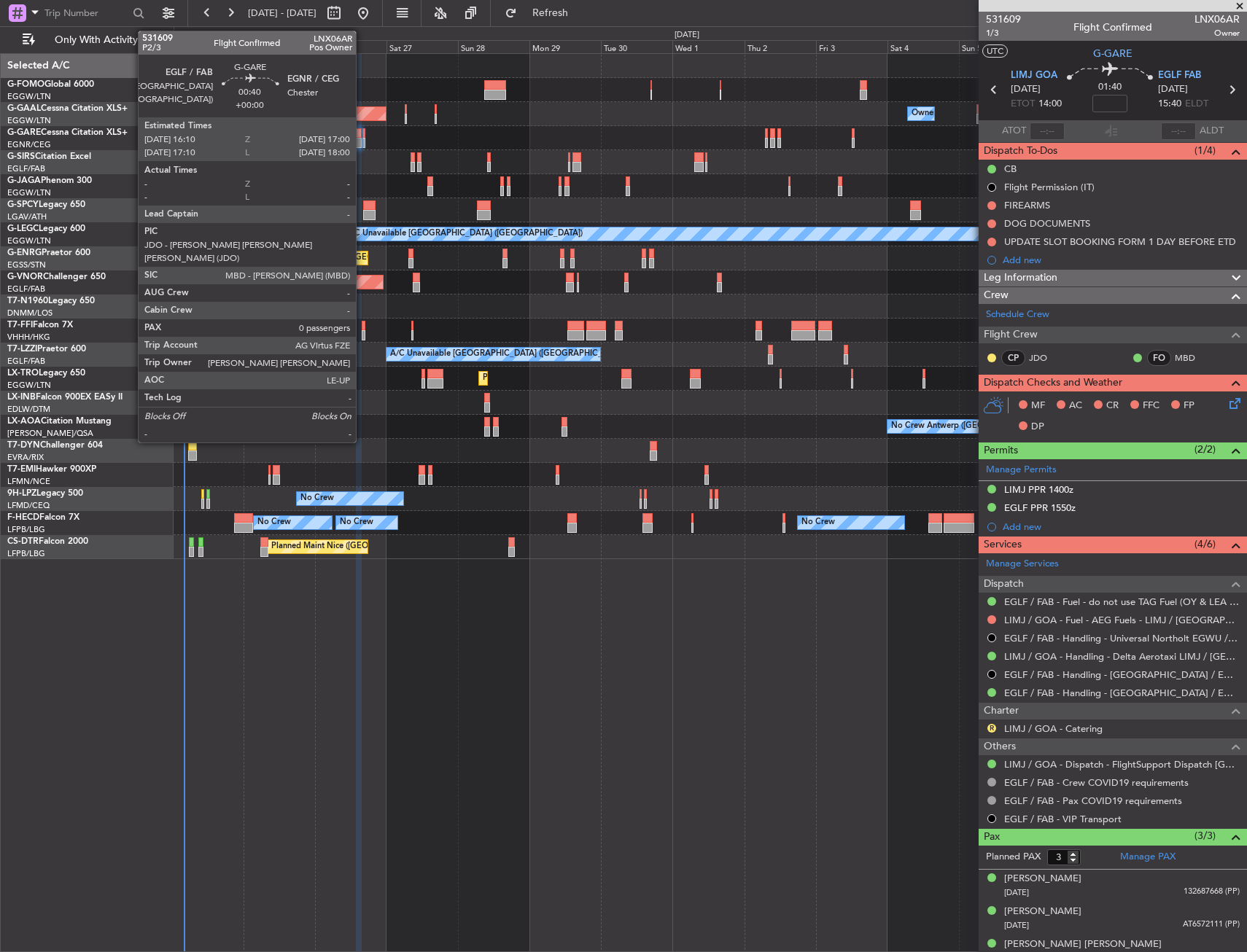
click at [362, 135] on div at bounding box center [363, 134] width 3 height 11
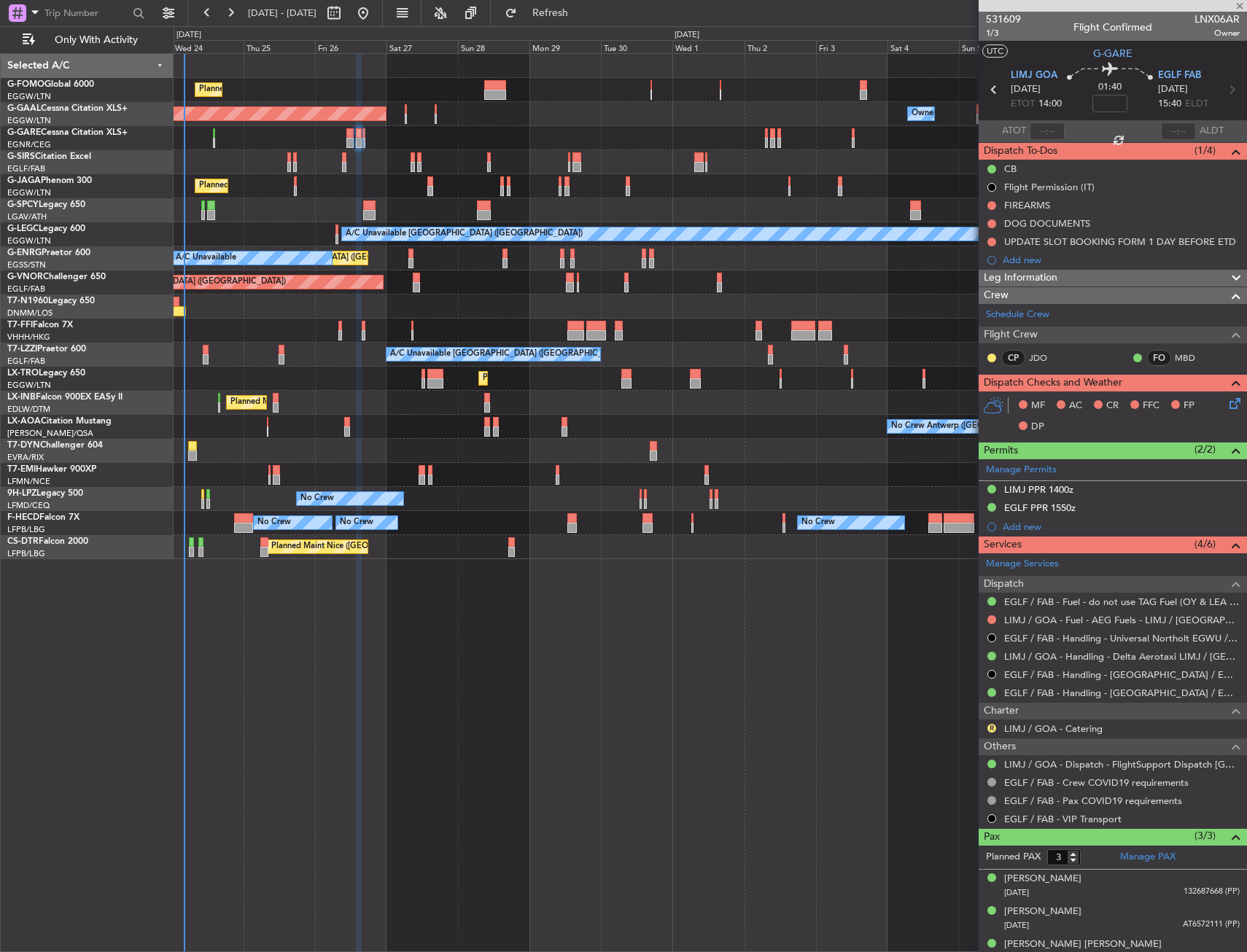
type input "0"
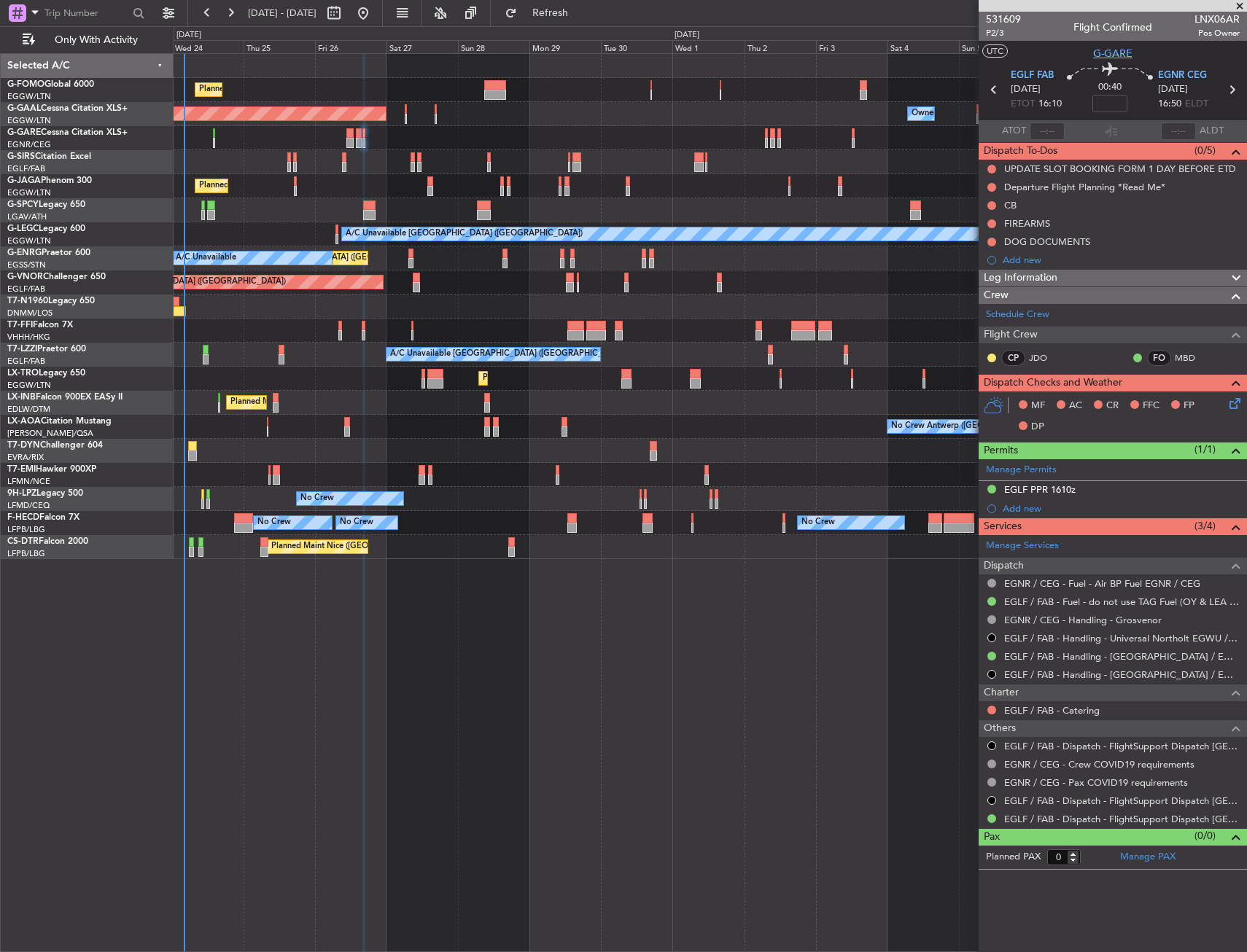
click at [1100, 51] on span "G-GARE" at bounding box center [1112, 53] width 39 height 15
click at [994, 34] on span "P2/3" at bounding box center [1002, 33] width 35 height 12
click at [1111, 105] on input at bounding box center [1109, 104] width 35 height 18
click at [1071, 47] on section "UTC G-GARE" at bounding box center [1112, 51] width 269 height 22
type input "+00:05"
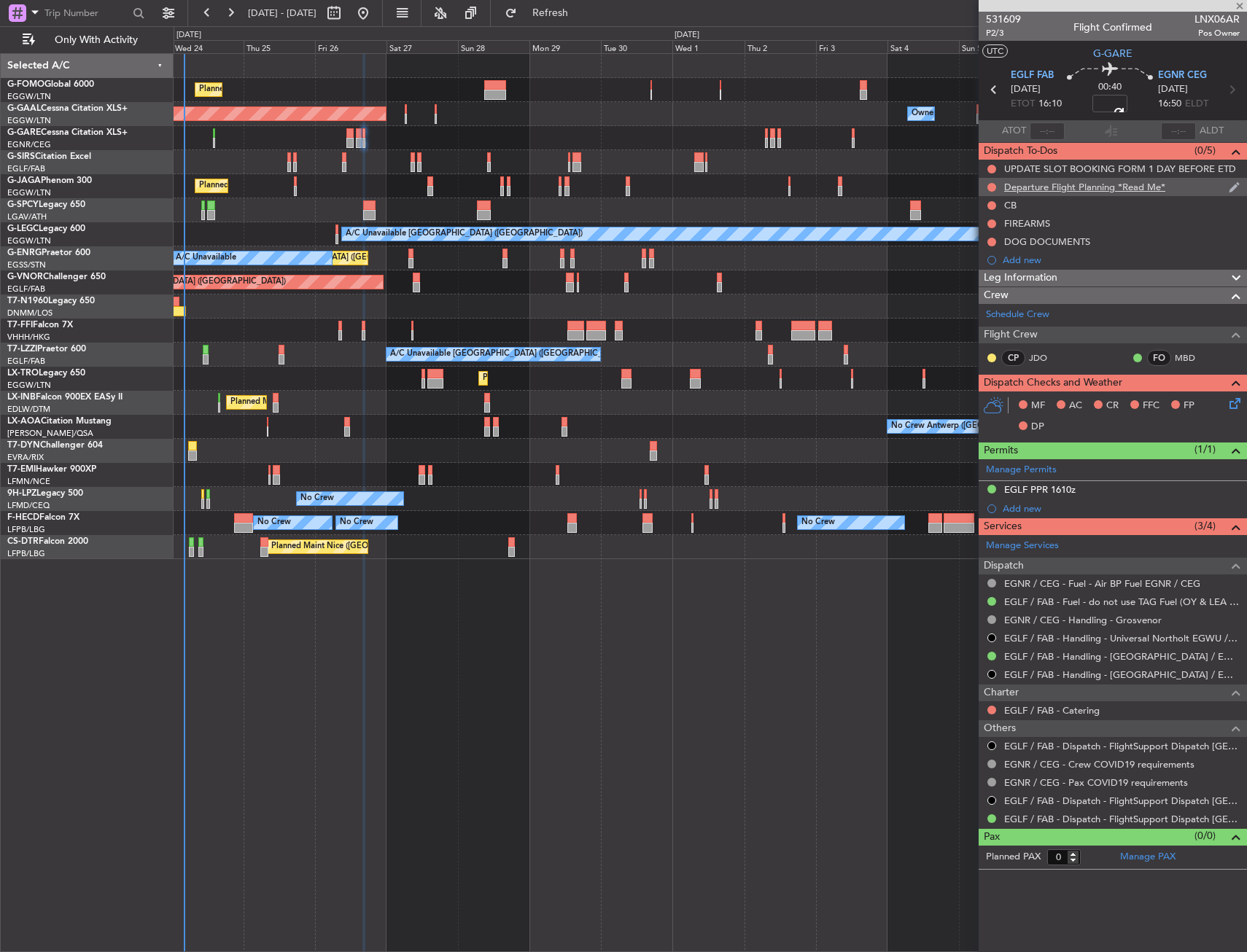
click at [1202, 187] on div "Departure Flight Planning *Read Me*" at bounding box center [1112, 187] width 269 height 19
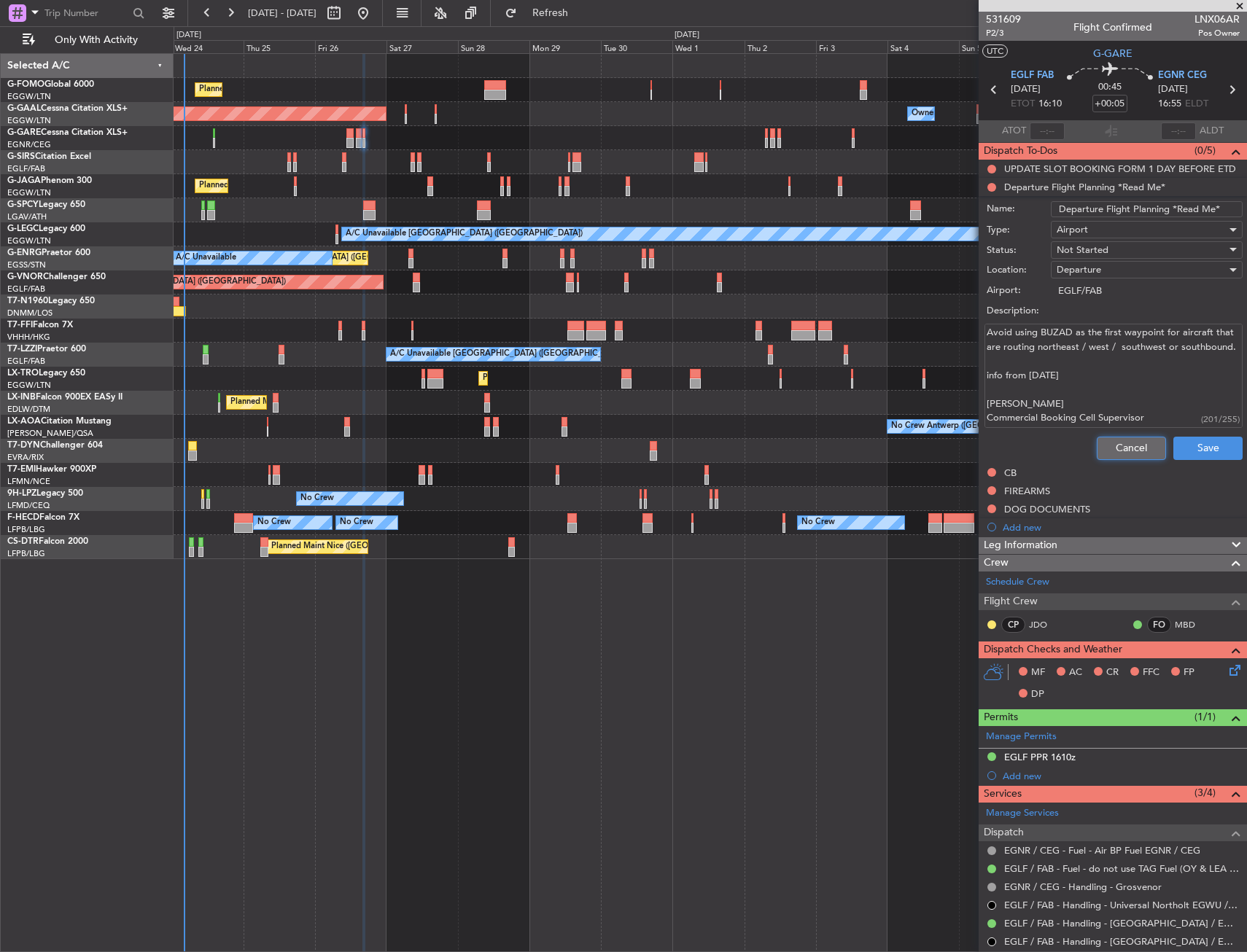
click at [1132, 443] on button "Cancel" at bounding box center [1131, 449] width 69 height 23
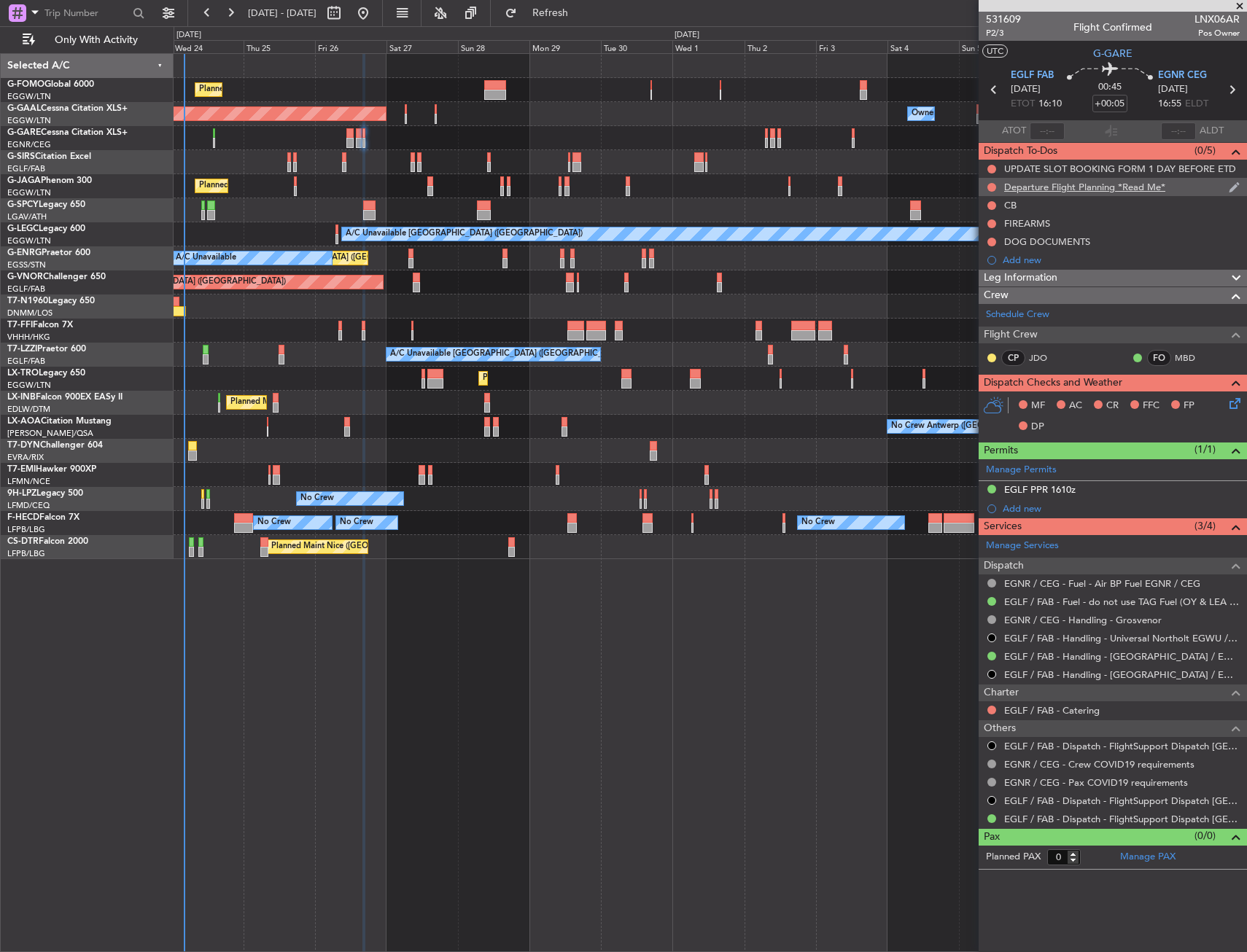
click at [1170, 188] on div "Departure Flight Planning *Read Me*" at bounding box center [1112, 187] width 269 height 19
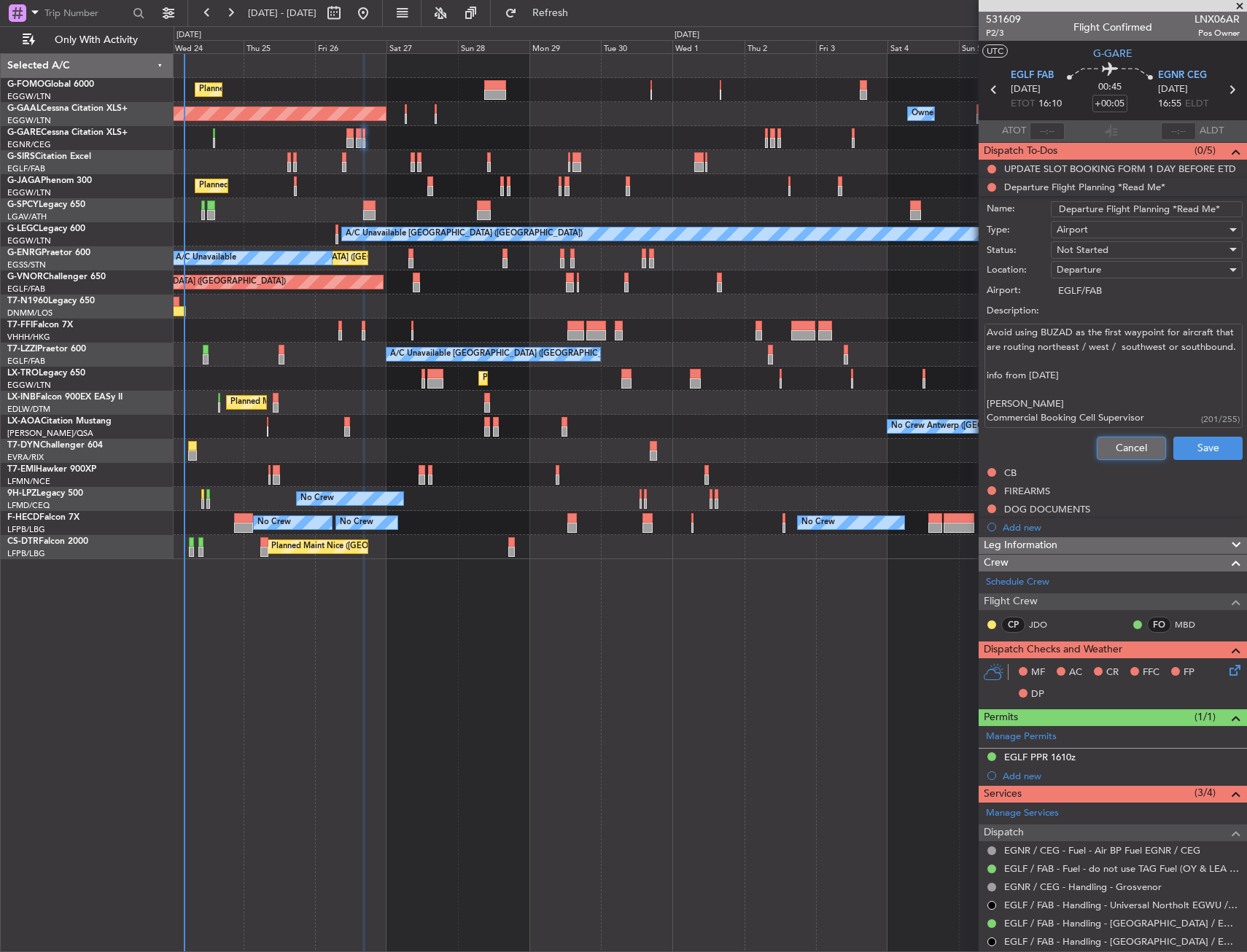
click at [1103, 445] on button "Cancel" at bounding box center [1131, 449] width 69 height 23
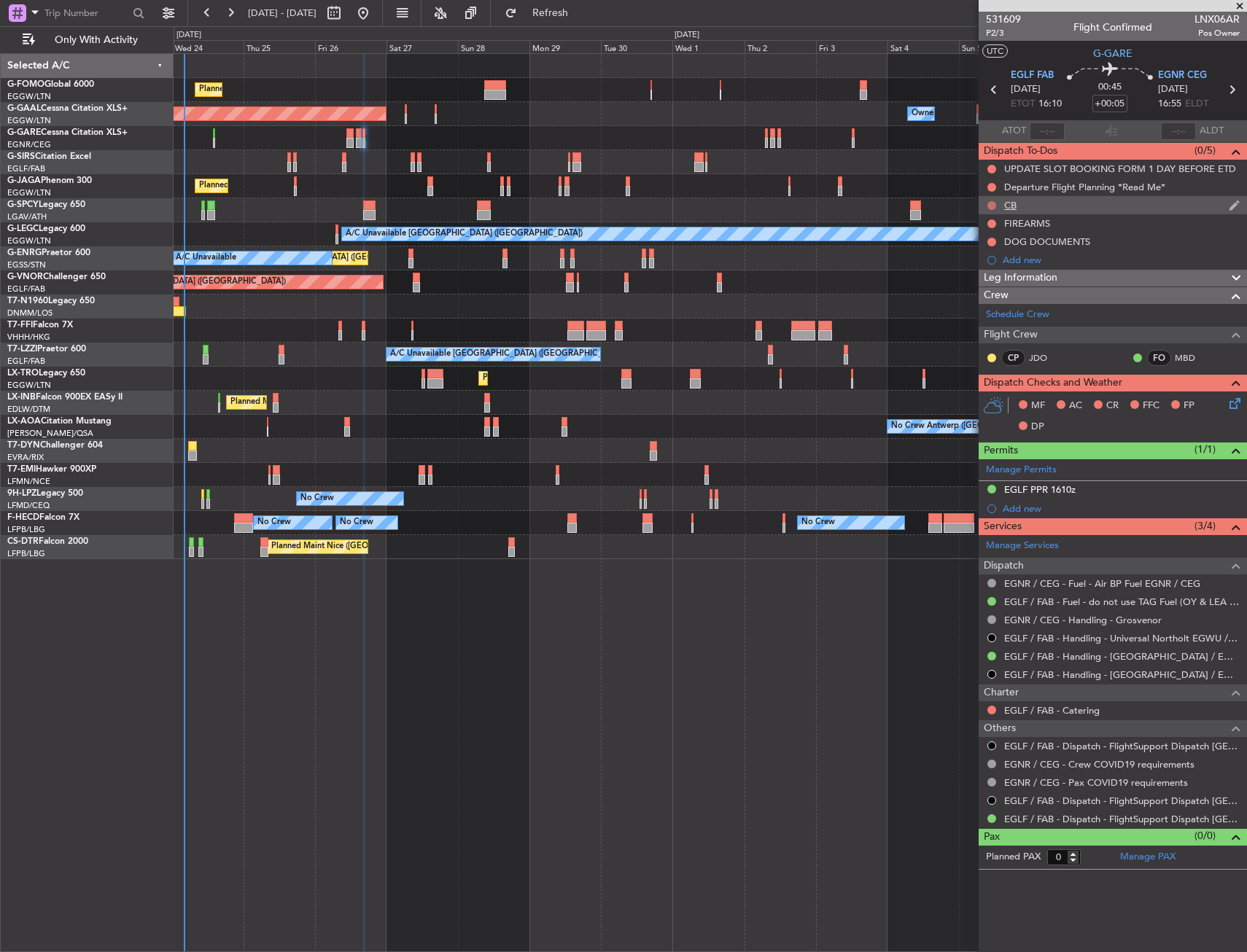
click at [990, 204] on button at bounding box center [992, 206] width 9 height 9
click at [989, 265] on span "Completed" at bounding box center [998, 269] width 48 height 14
click at [988, 223] on button at bounding box center [992, 224] width 9 height 9
click at [989, 310] on span "Cancelled" at bounding box center [994, 309] width 42 height 14
click at [990, 241] on button at bounding box center [992, 242] width 9 height 9
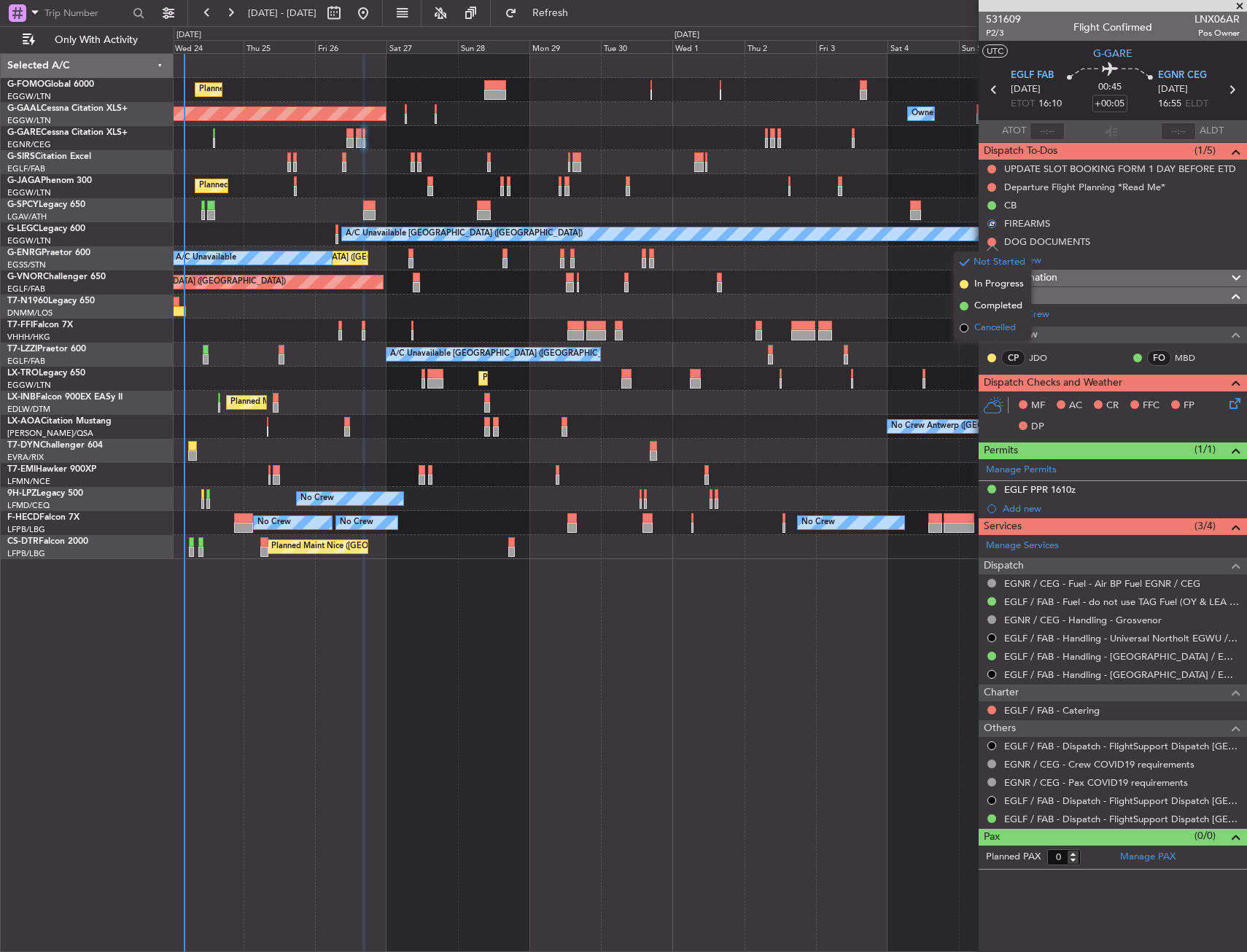
click at [977, 319] on li "Cancelled" at bounding box center [992, 328] width 77 height 22
click at [1229, 407] on icon at bounding box center [1232, 401] width 12 height 12
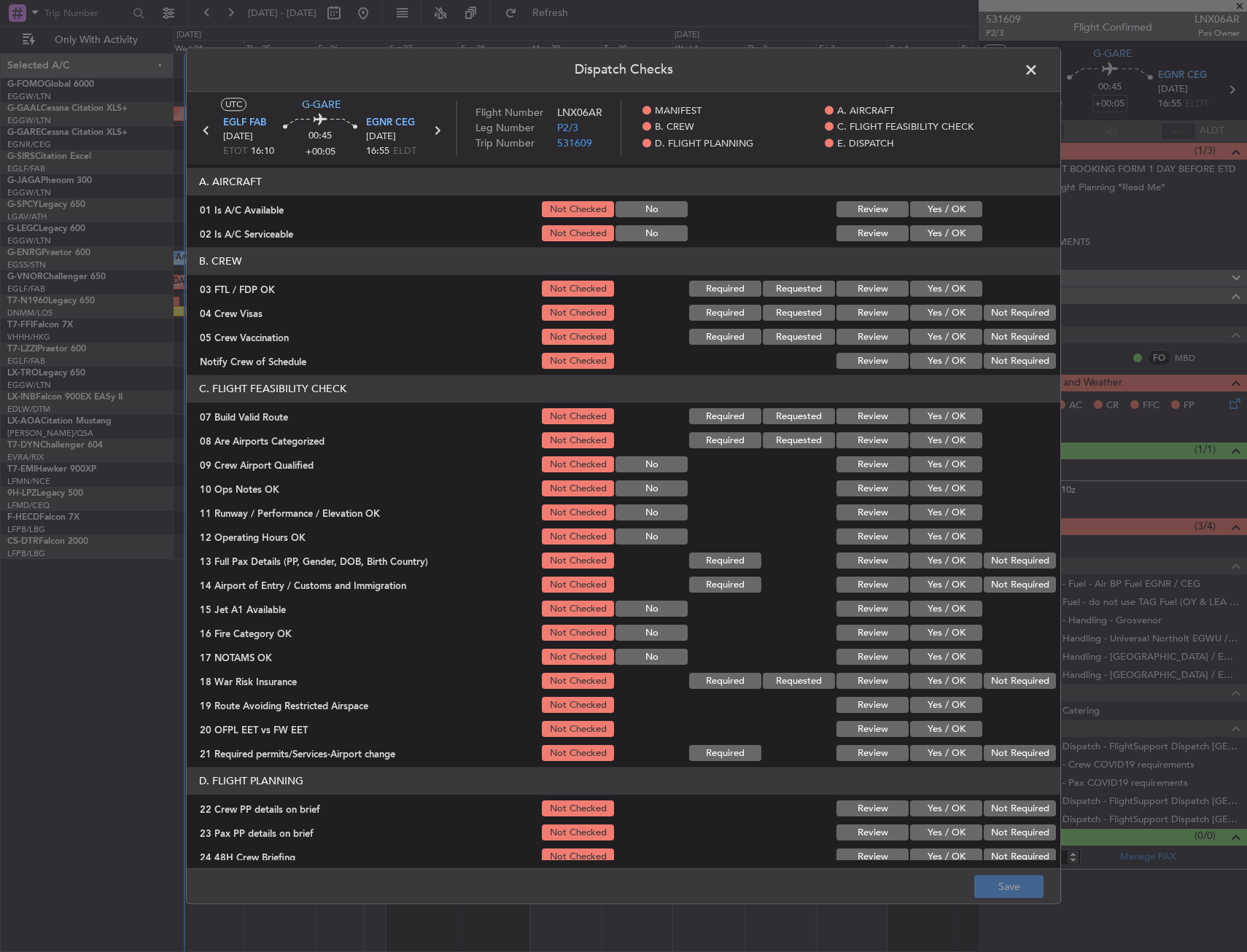
scroll to position [219, 0]
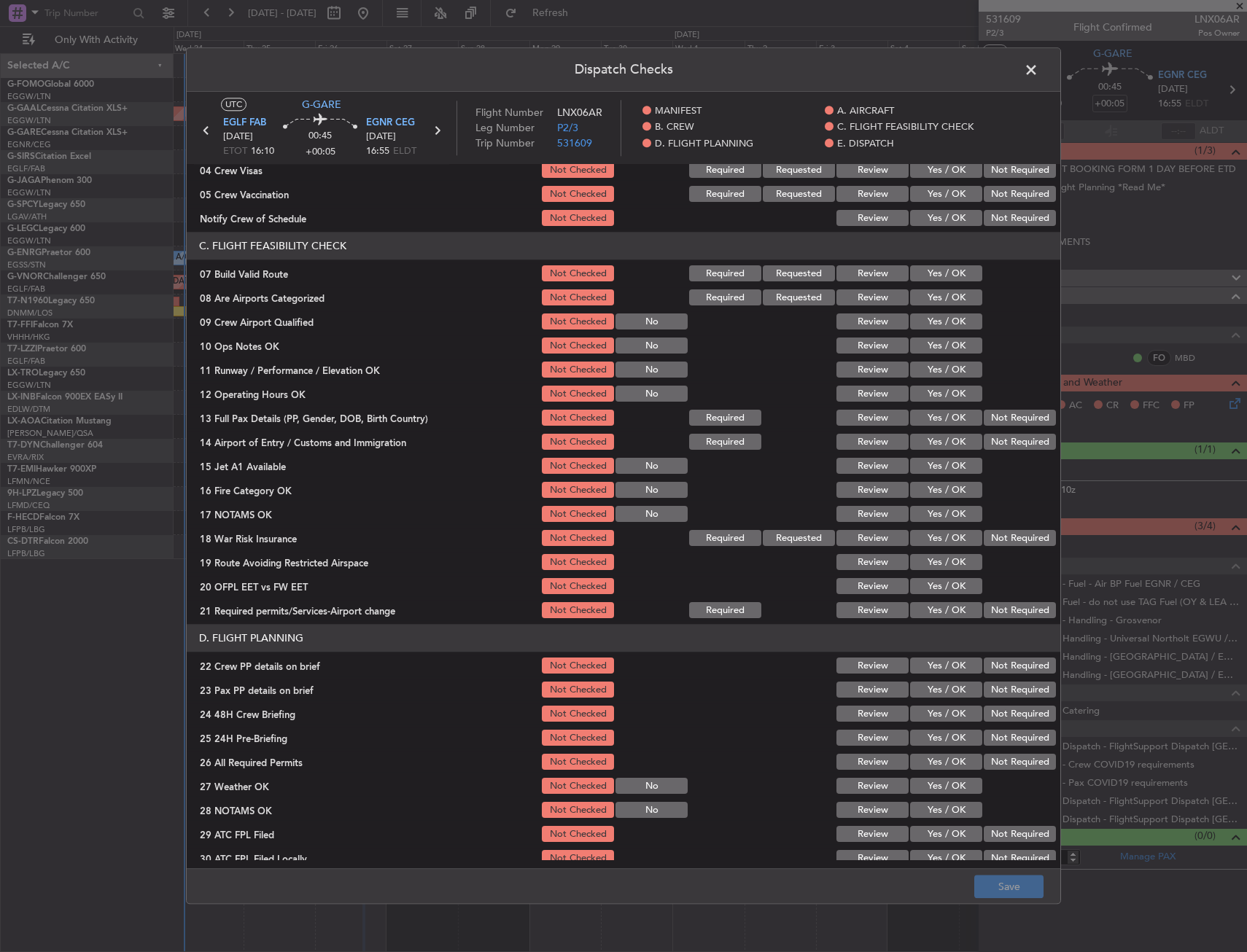
click at [926, 273] on button "Yes / OK" at bounding box center [946, 274] width 72 height 16
click at [927, 347] on button "Yes / OK" at bounding box center [946, 347] width 72 height 16
drag, startPoint x: 926, startPoint y: 368, endPoint x: 926, endPoint y: 387, distance: 19.0
click at [926, 368] on button "Yes / OK" at bounding box center [946, 371] width 72 height 16
click at [927, 395] on button "Yes / OK" at bounding box center [946, 394] width 72 height 16
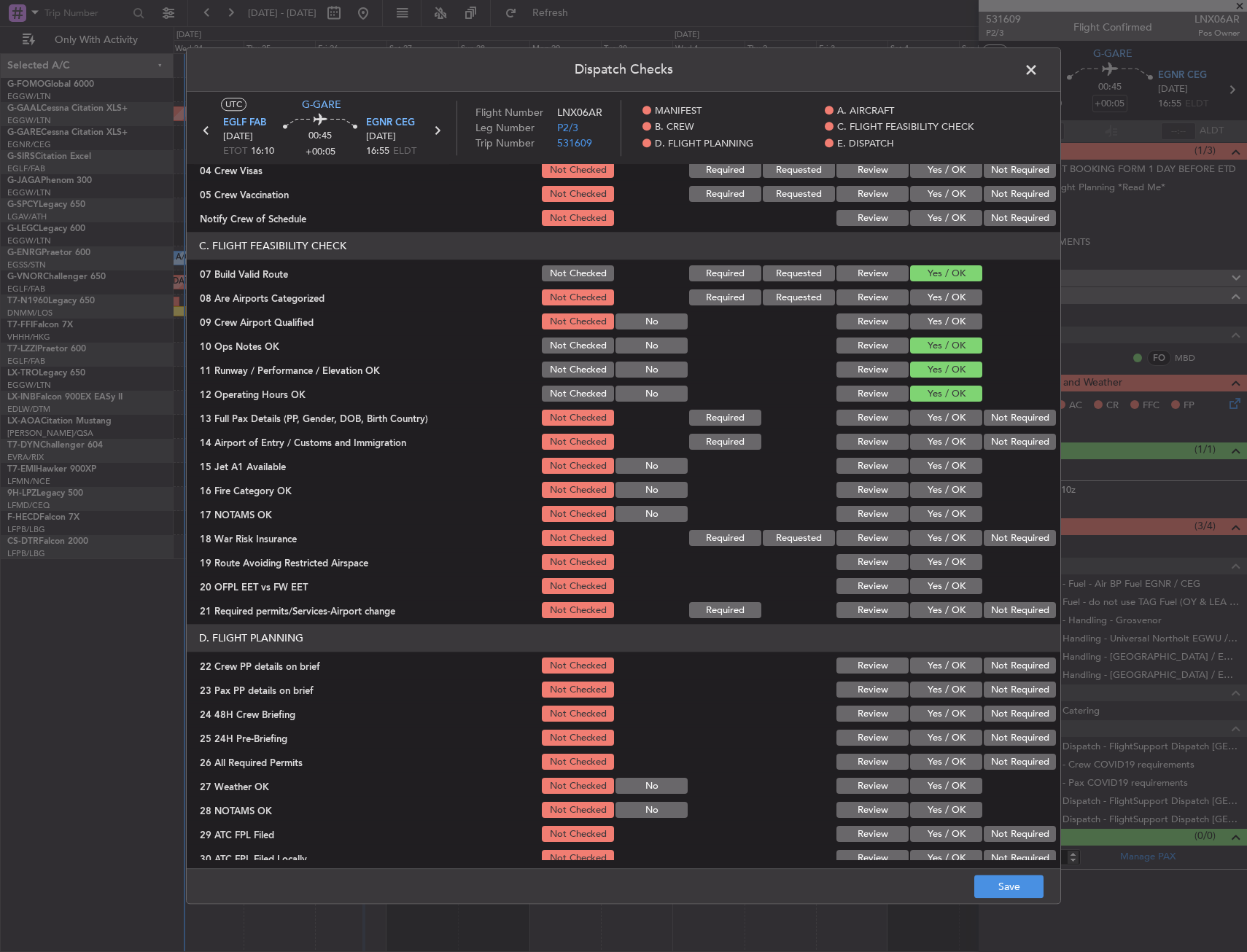
click at [924, 418] on button "Yes / OK" at bounding box center [946, 418] width 72 height 16
click at [921, 441] on button "Yes / OK" at bounding box center [946, 442] width 72 height 16
click at [926, 471] on button "Yes / OK" at bounding box center [946, 466] width 72 height 16
click at [927, 483] on button "Yes / OK" at bounding box center [946, 491] width 72 height 16
click at [928, 505] on div "Yes / OK" at bounding box center [944, 514] width 74 height 20
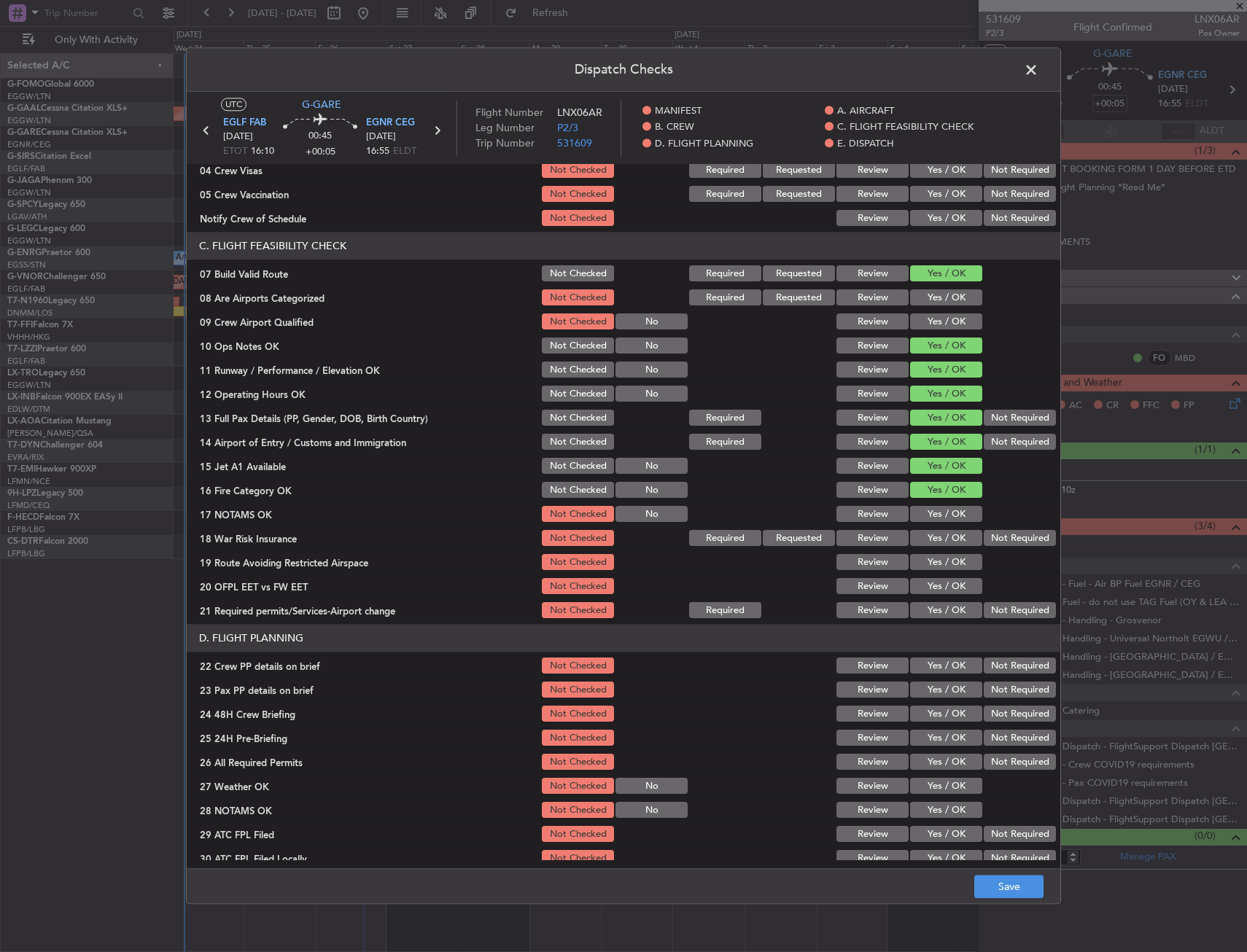
click at [927, 515] on button "Yes / OK" at bounding box center [946, 515] width 72 height 16
click at [930, 533] on button "Yes / OK" at bounding box center [946, 539] width 72 height 16
click at [926, 569] on button "Yes / OK" at bounding box center [946, 563] width 72 height 16
click at [934, 589] on button "Yes / OK" at bounding box center [946, 587] width 72 height 16
click at [939, 605] on button "Yes / OK" at bounding box center [946, 611] width 72 height 16
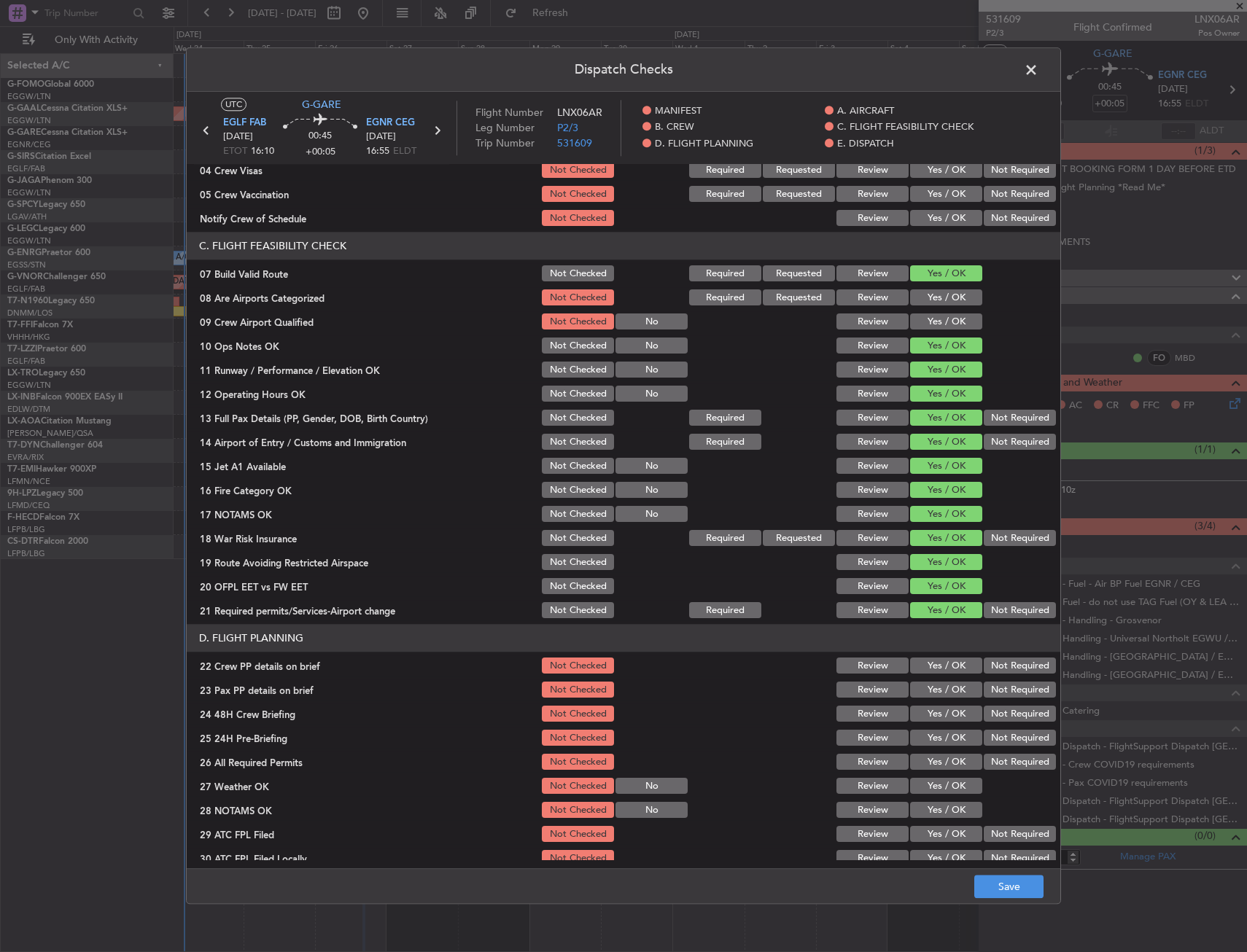
click at [934, 660] on button "Yes / OK" at bounding box center [946, 667] width 72 height 16
click at [939, 684] on button "Yes / OK" at bounding box center [946, 691] width 72 height 16
click at [942, 710] on button "Yes / OK" at bounding box center [946, 714] width 72 height 16
click at [980, 888] on button "Save" at bounding box center [1009, 887] width 69 height 23
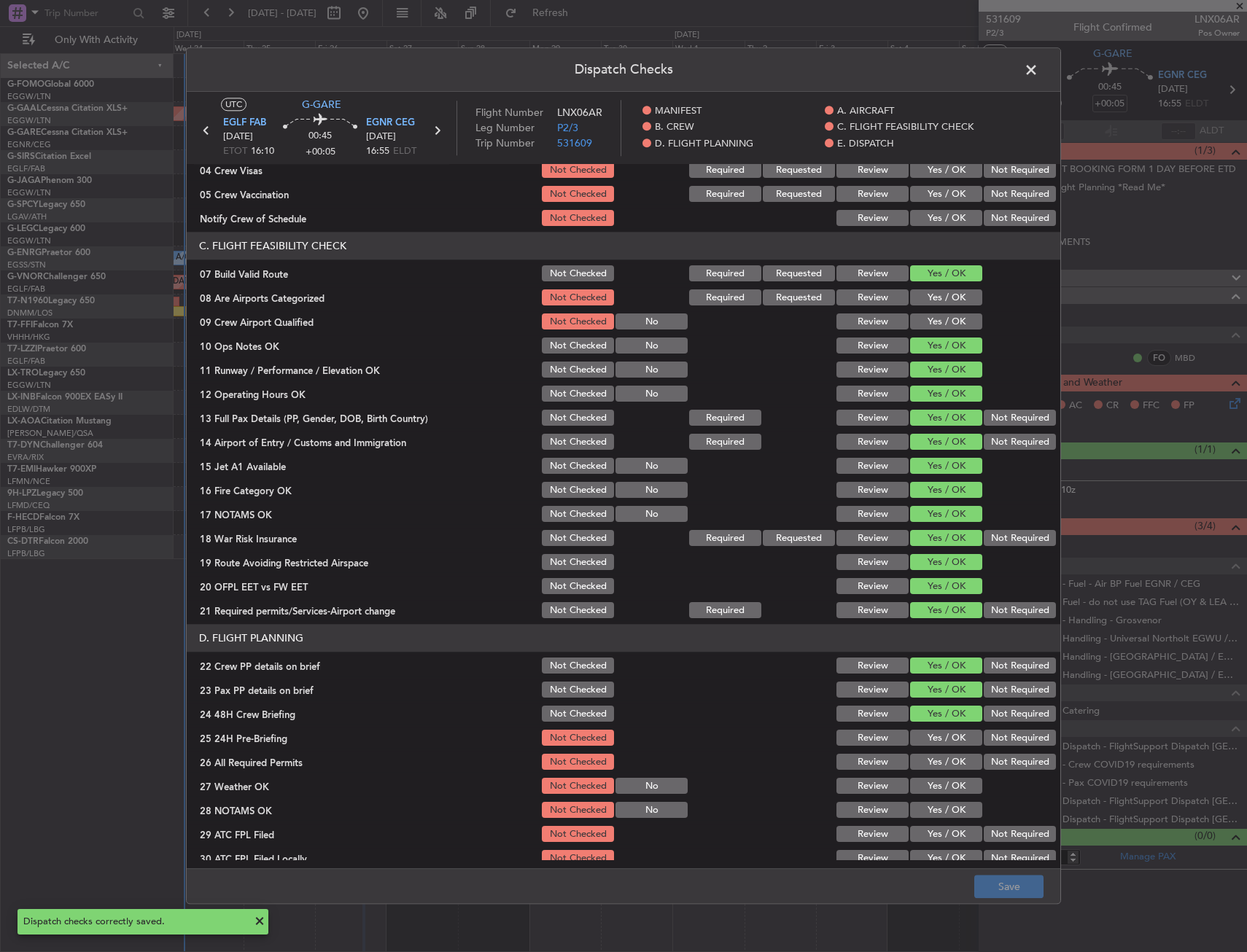
click at [1039, 74] on span at bounding box center [1039, 74] width 0 height 29
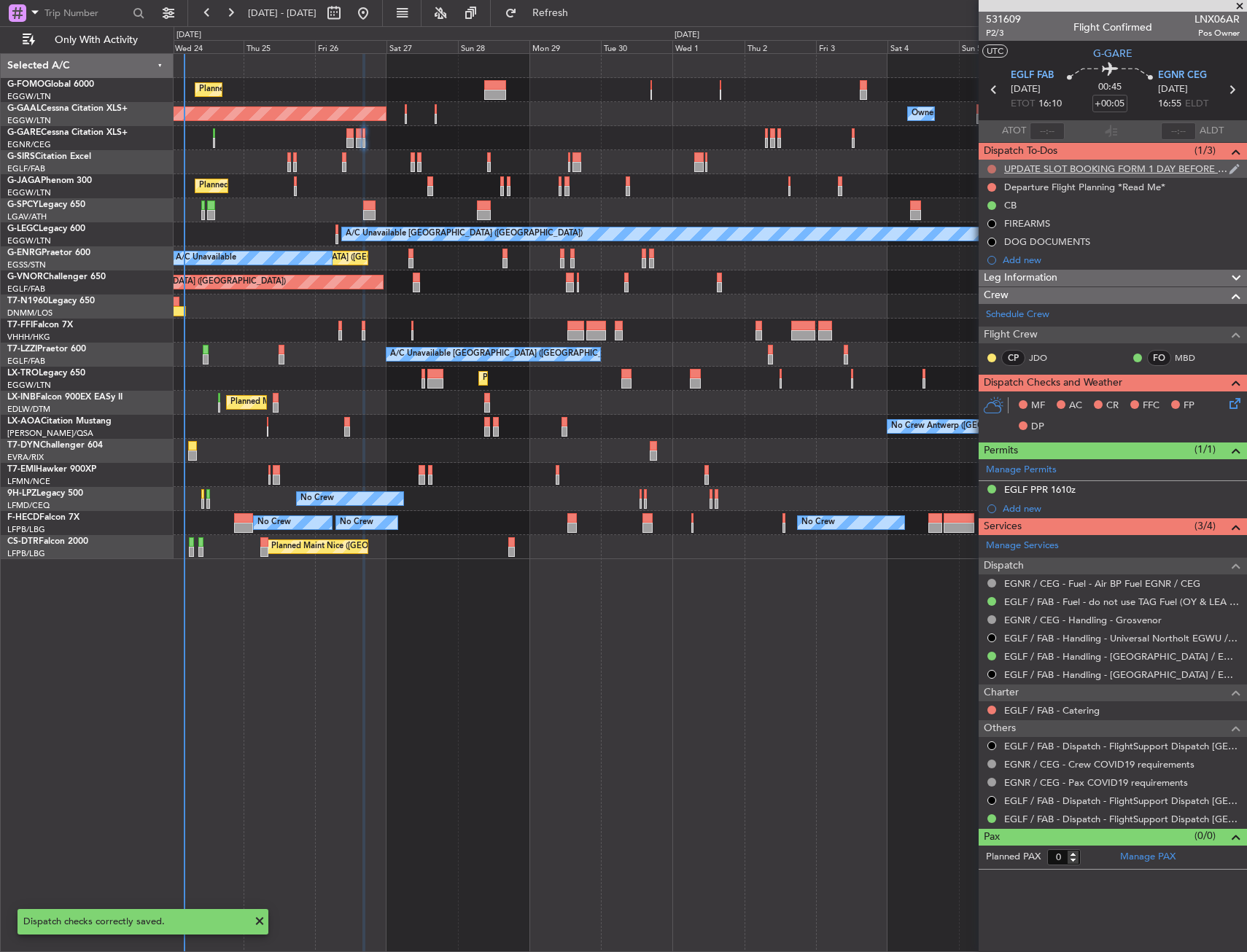
click at [993, 166] on button at bounding box center [992, 169] width 9 height 9
click at [978, 247] on li "Cancelled" at bounding box center [992, 255] width 77 height 22
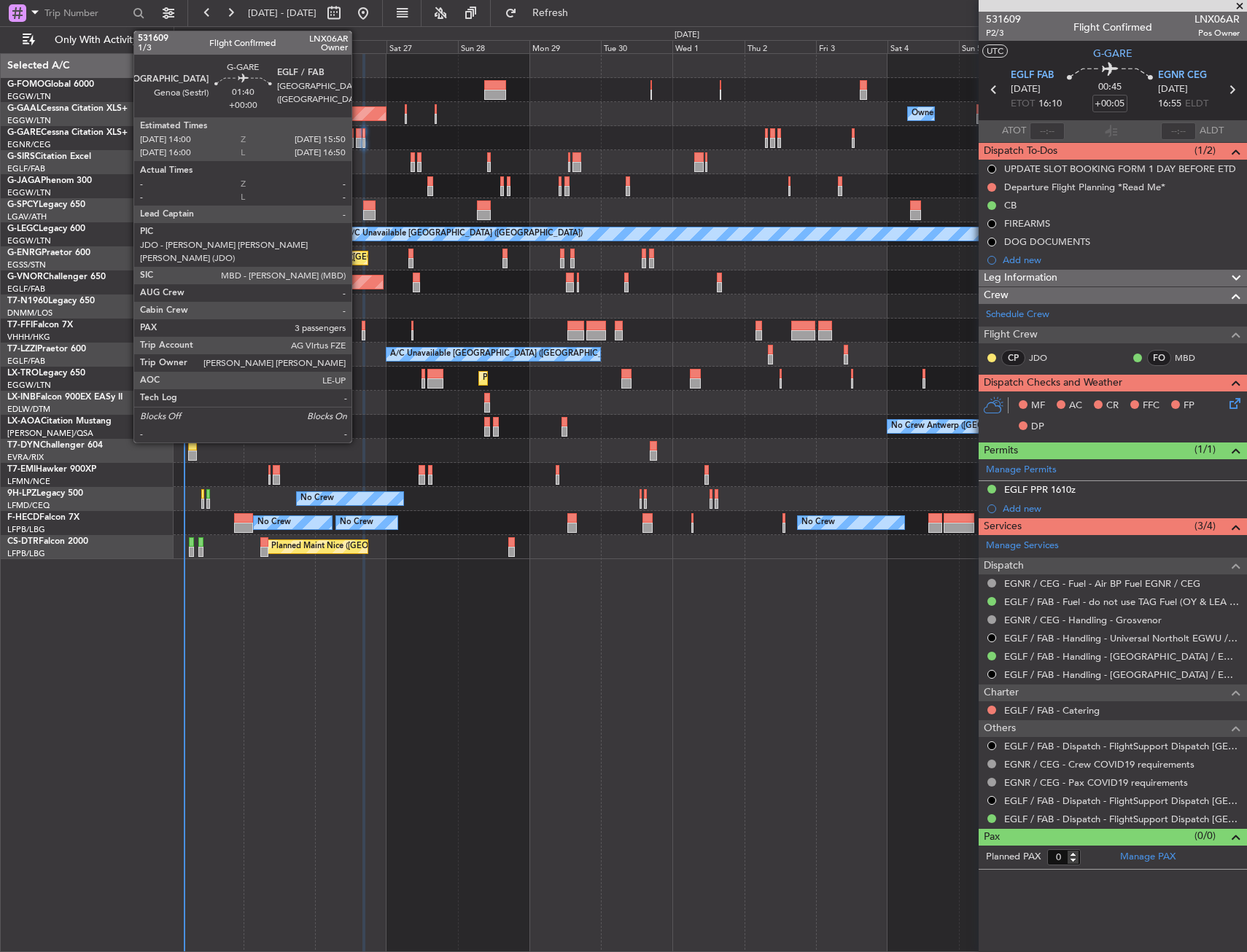
click at [358, 141] on div at bounding box center [358, 143] width 6 height 11
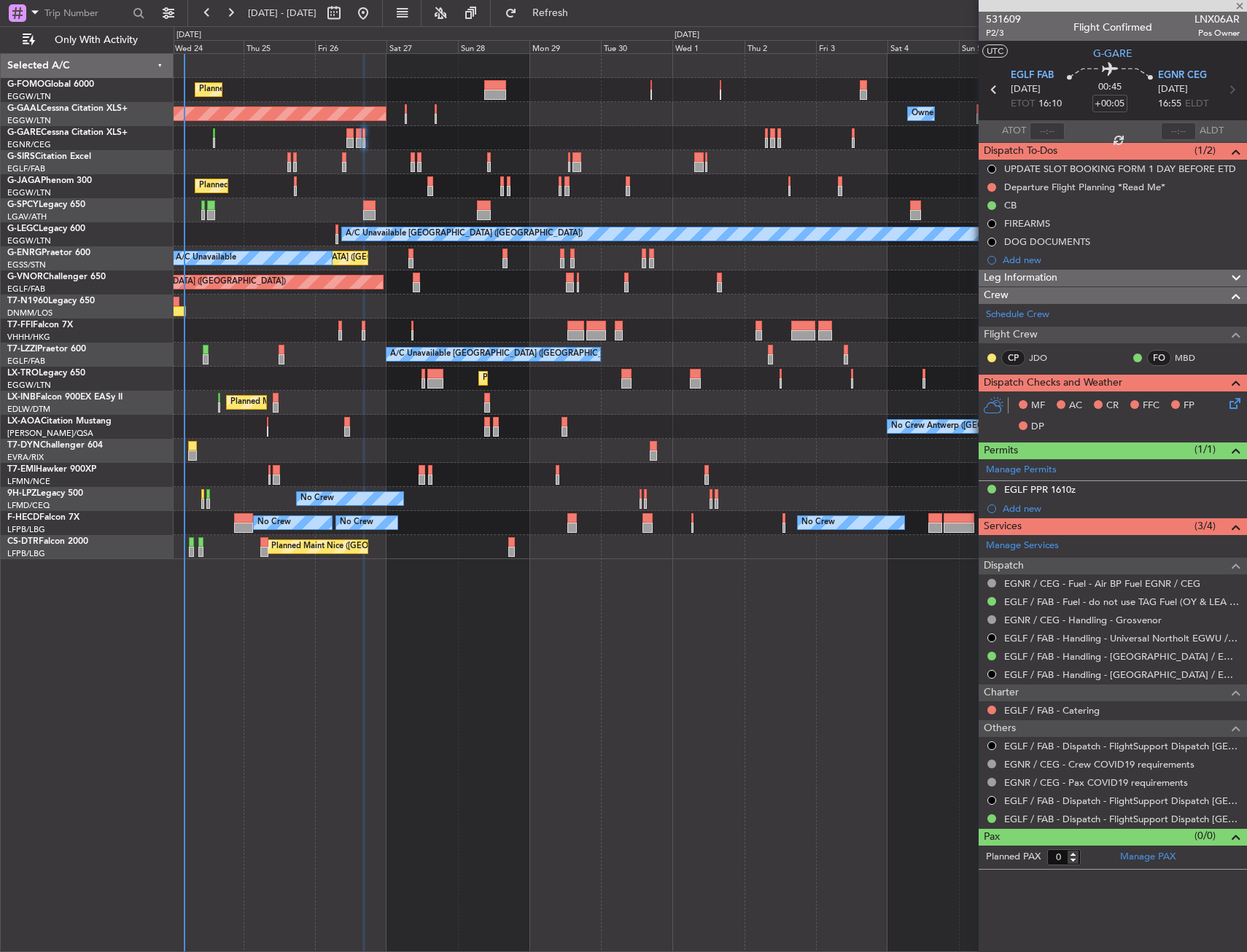
type input "3"
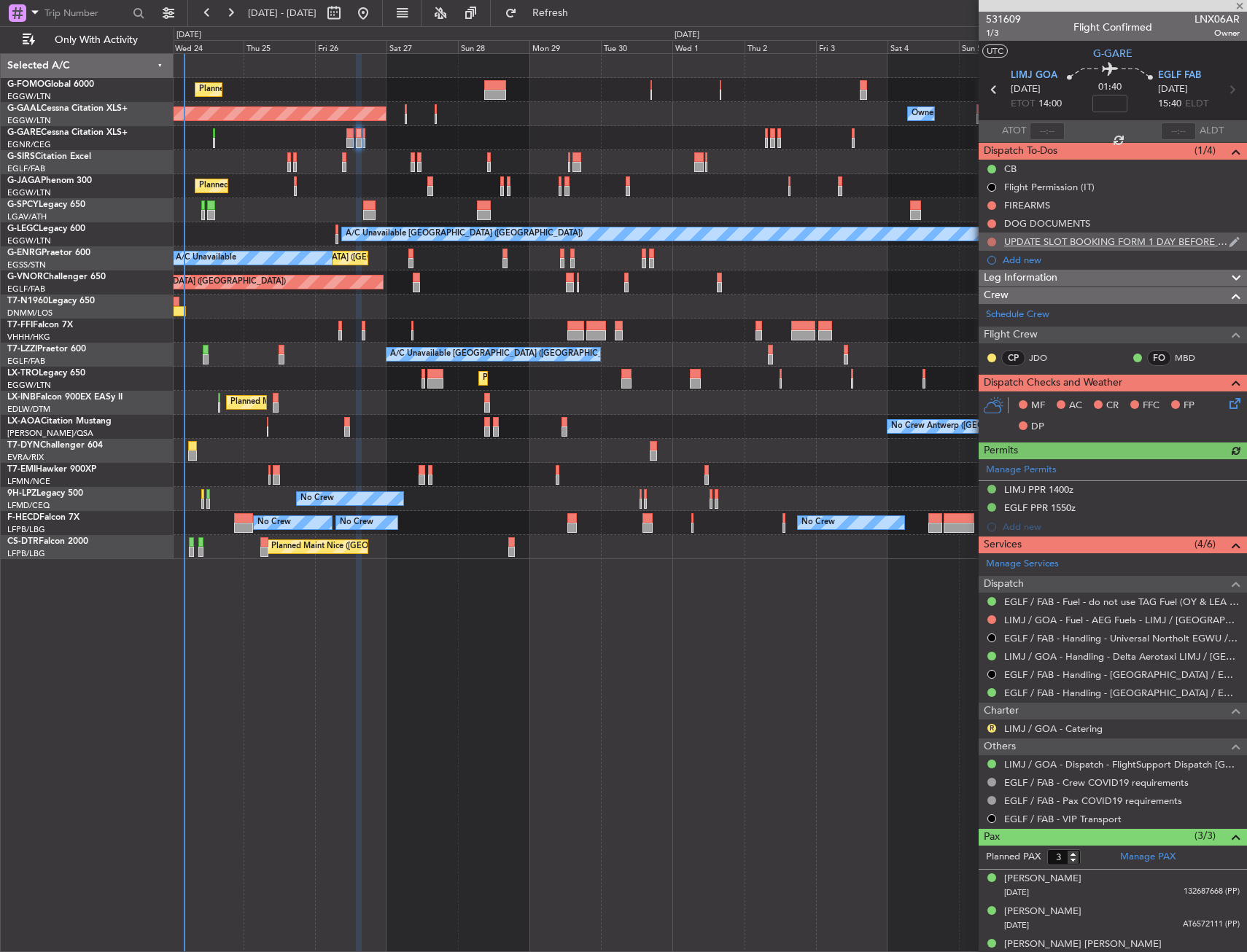
click at [994, 240] on button at bounding box center [992, 242] width 9 height 9
click at [977, 329] on span "Cancelled" at bounding box center [994, 328] width 42 height 14
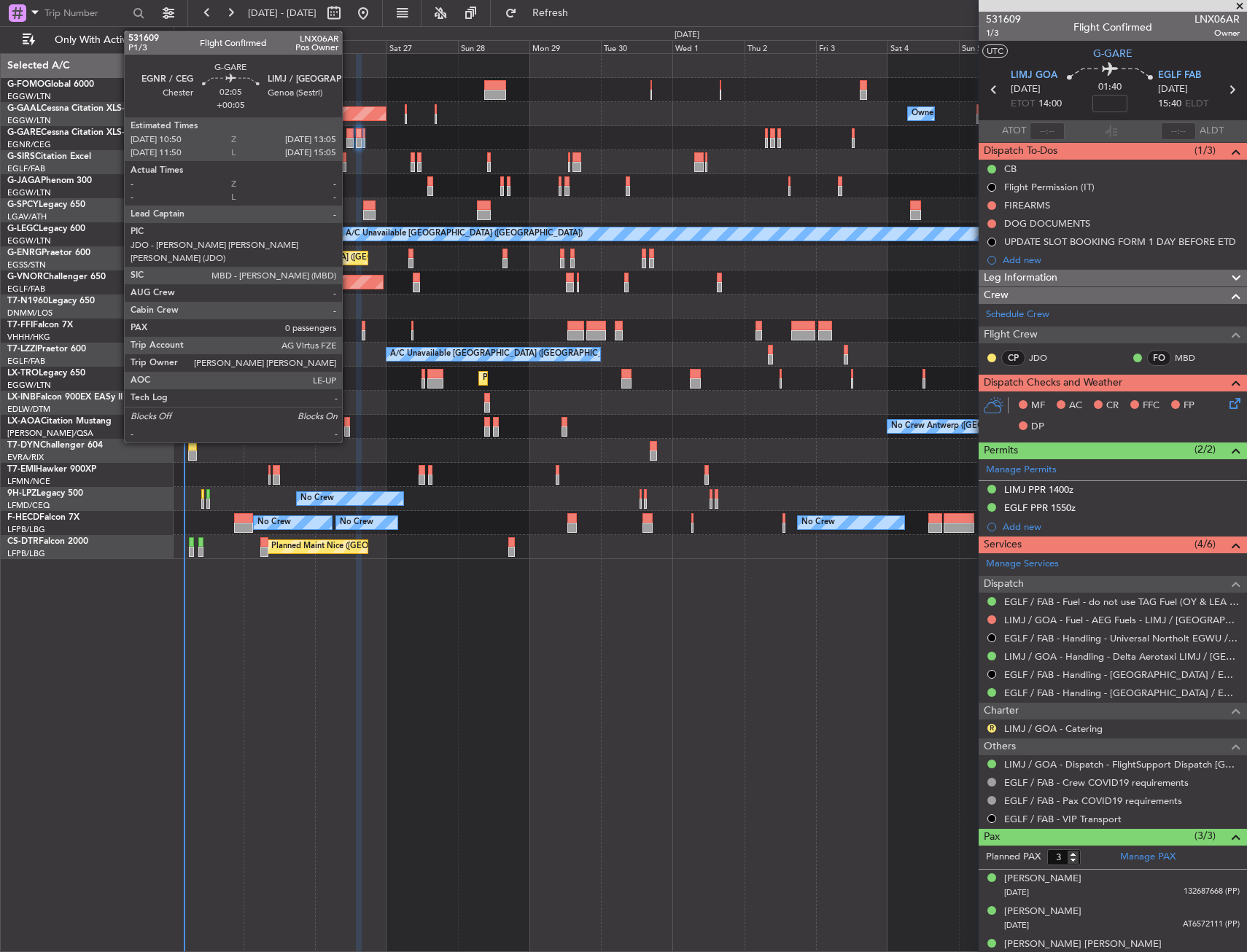
click at [348, 142] on div at bounding box center [350, 143] width 7 height 11
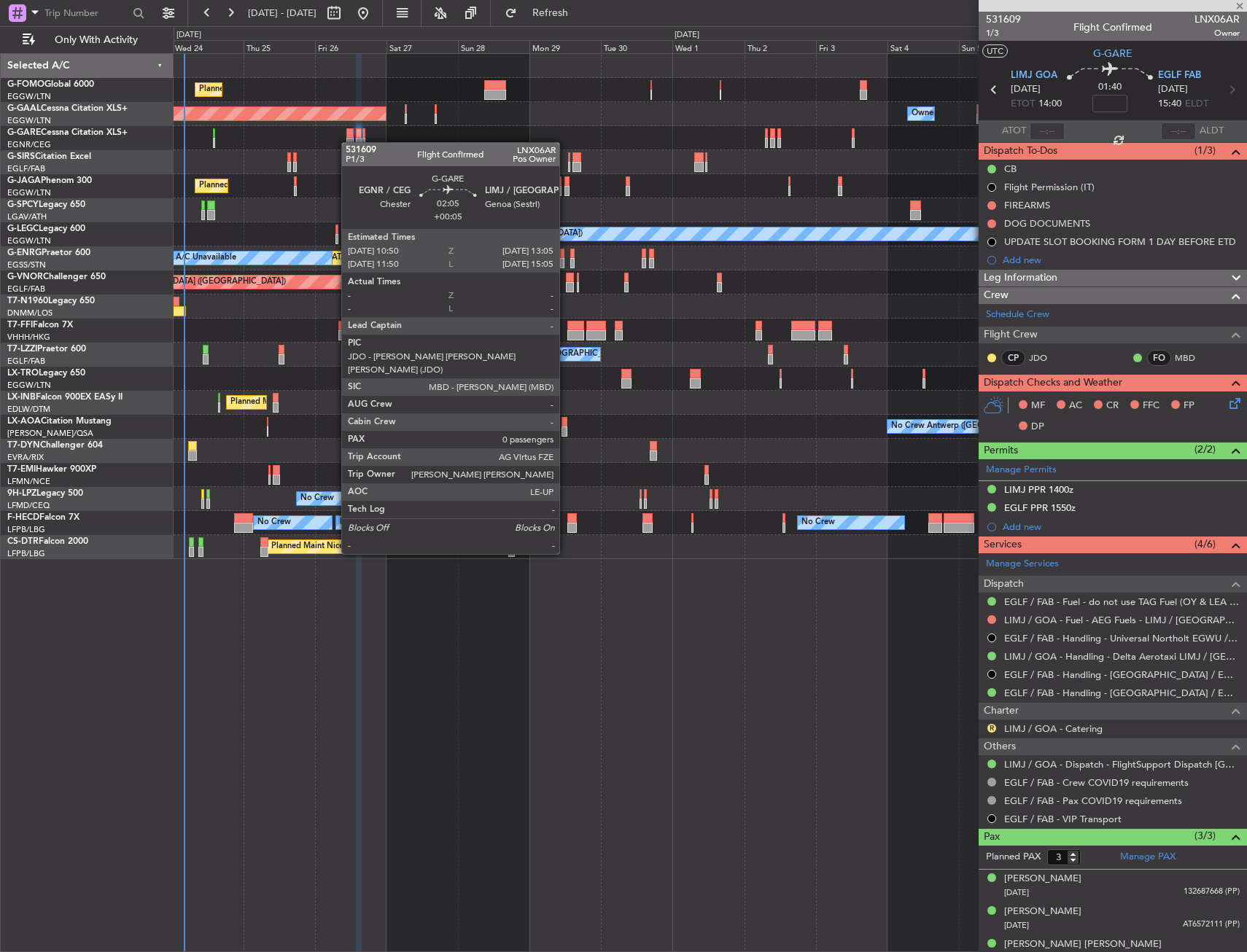
type input "+00:05"
type input "0"
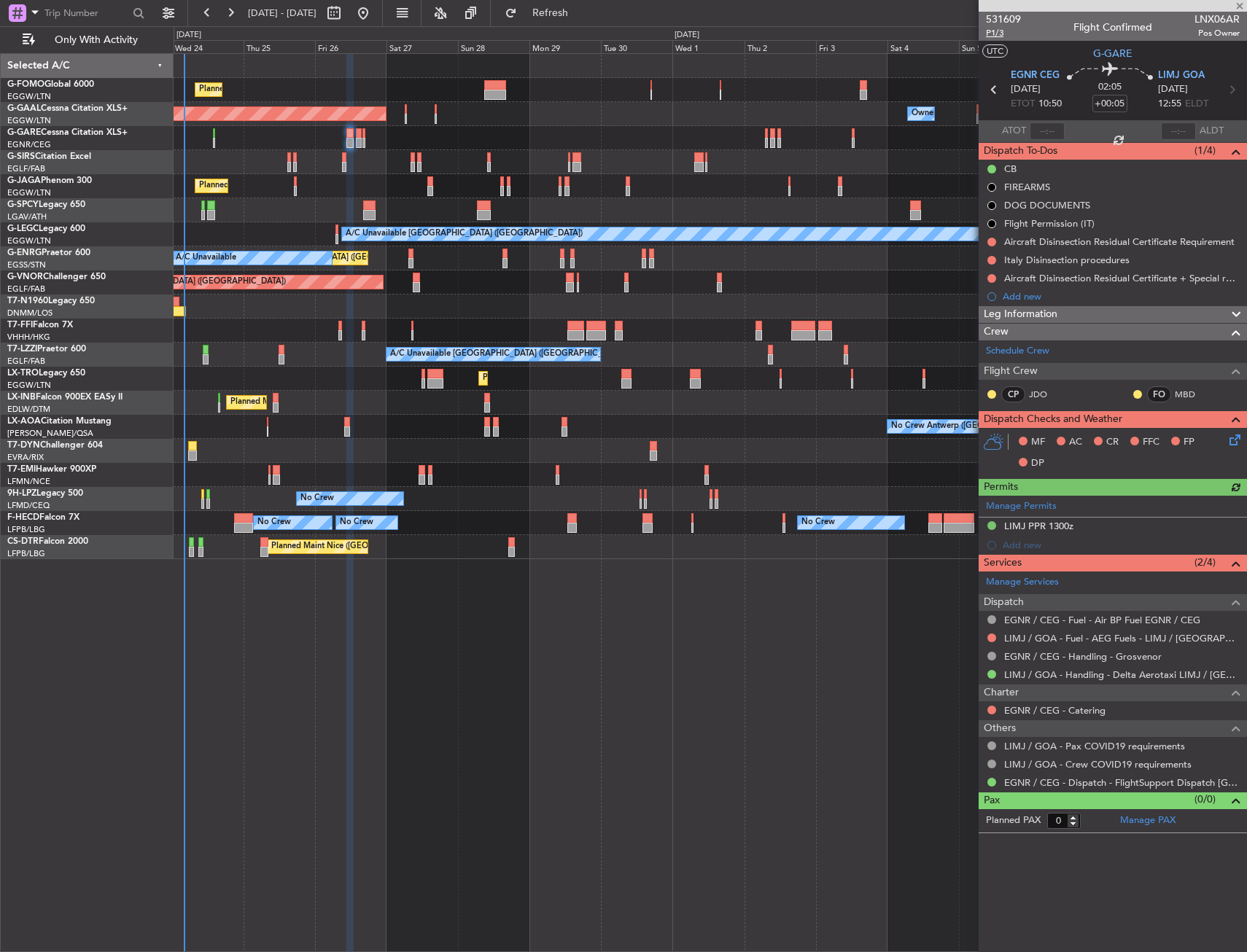
click at [994, 39] on span "P1/3" at bounding box center [1002, 33] width 35 height 12
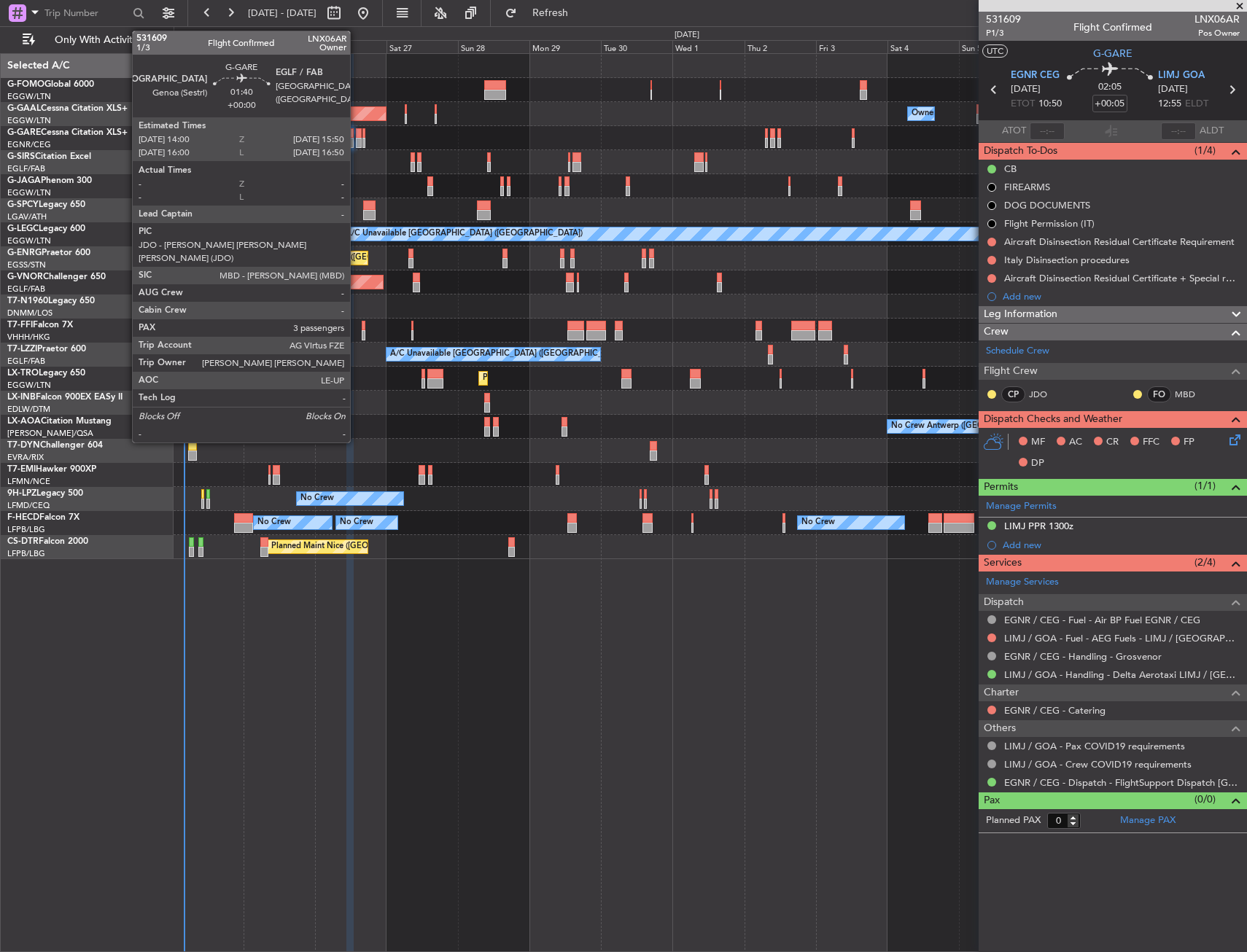
click at [356, 144] on div at bounding box center [358, 143] width 6 height 11
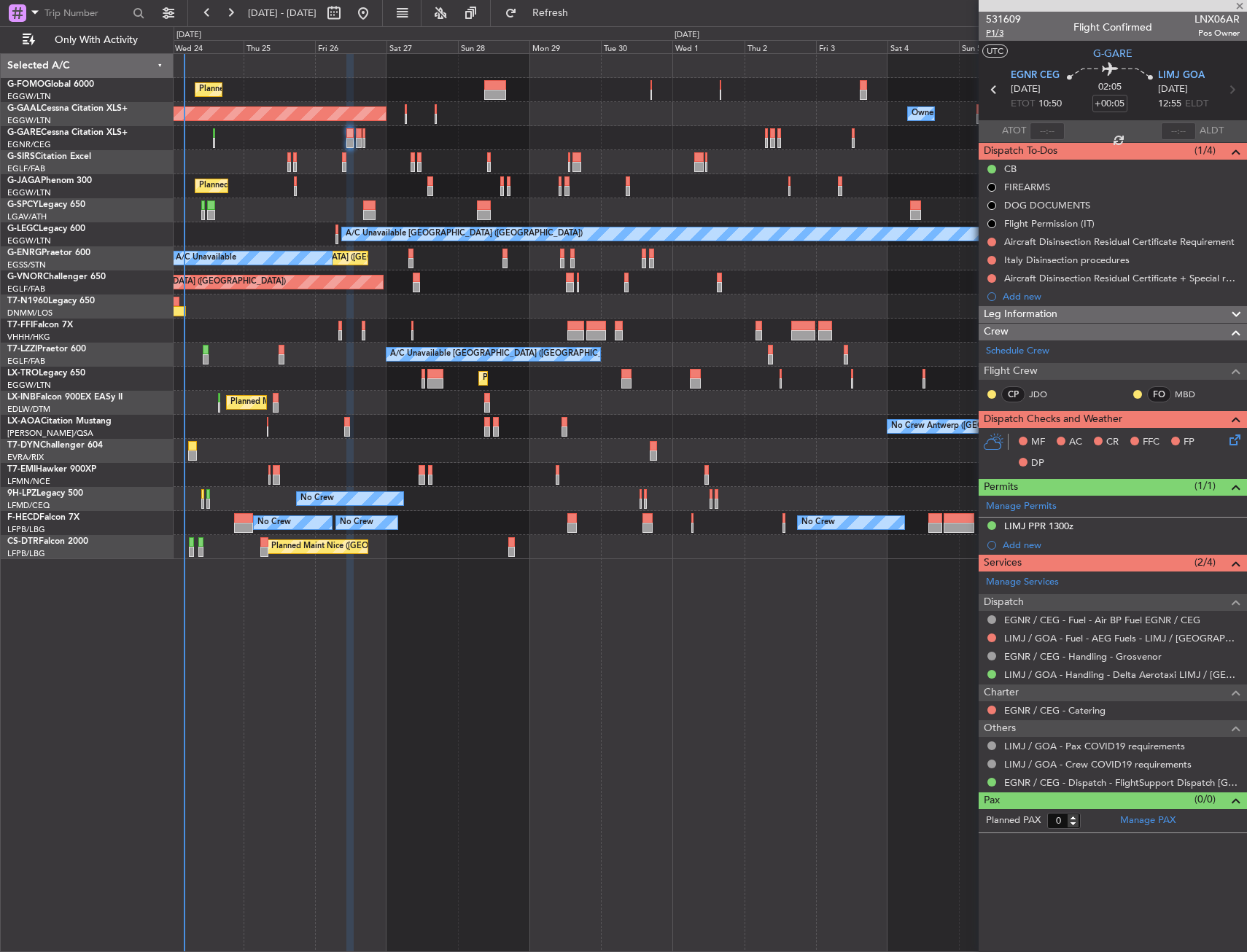
type input "3"
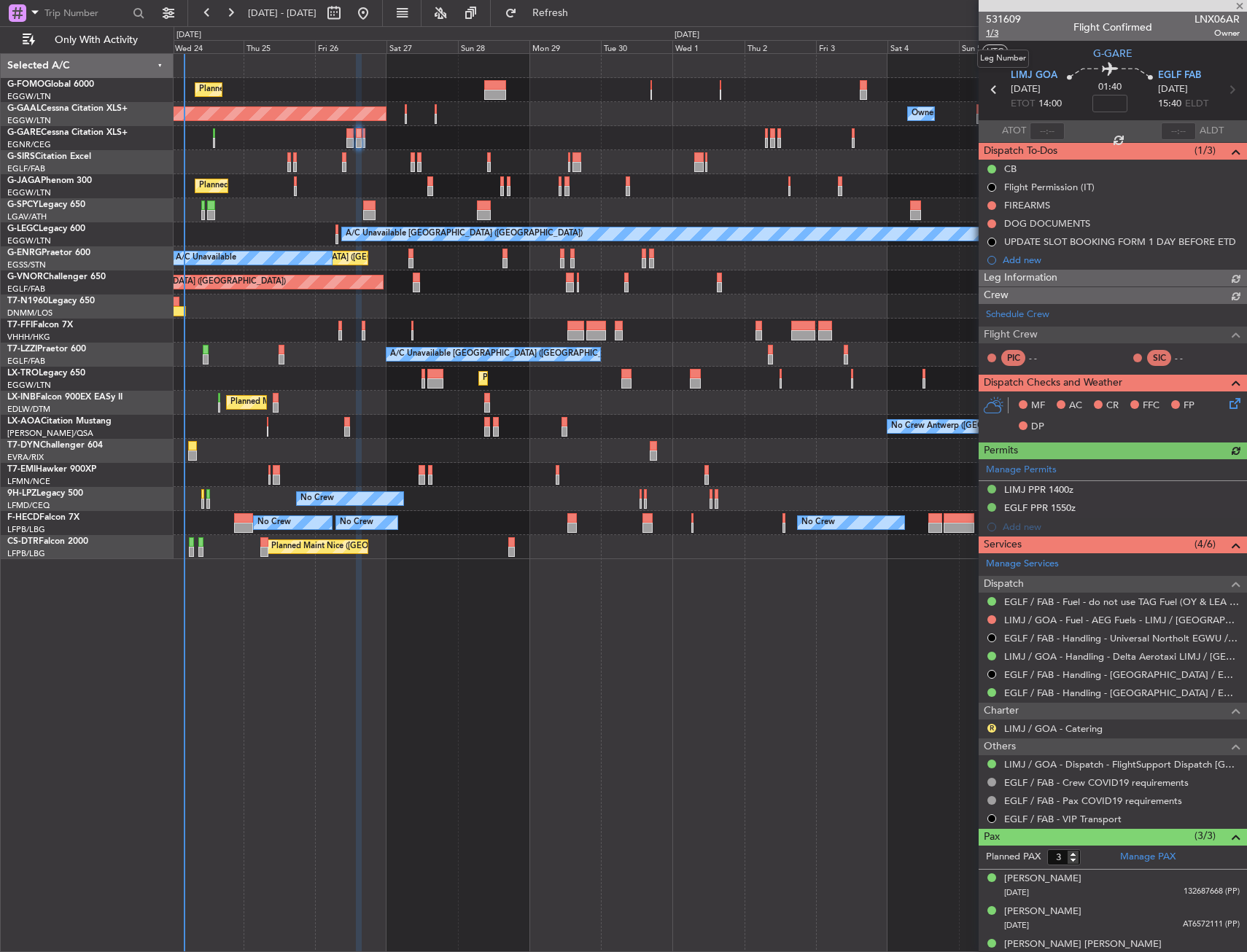
click at [995, 38] on span "1/3" at bounding box center [1002, 33] width 35 height 12
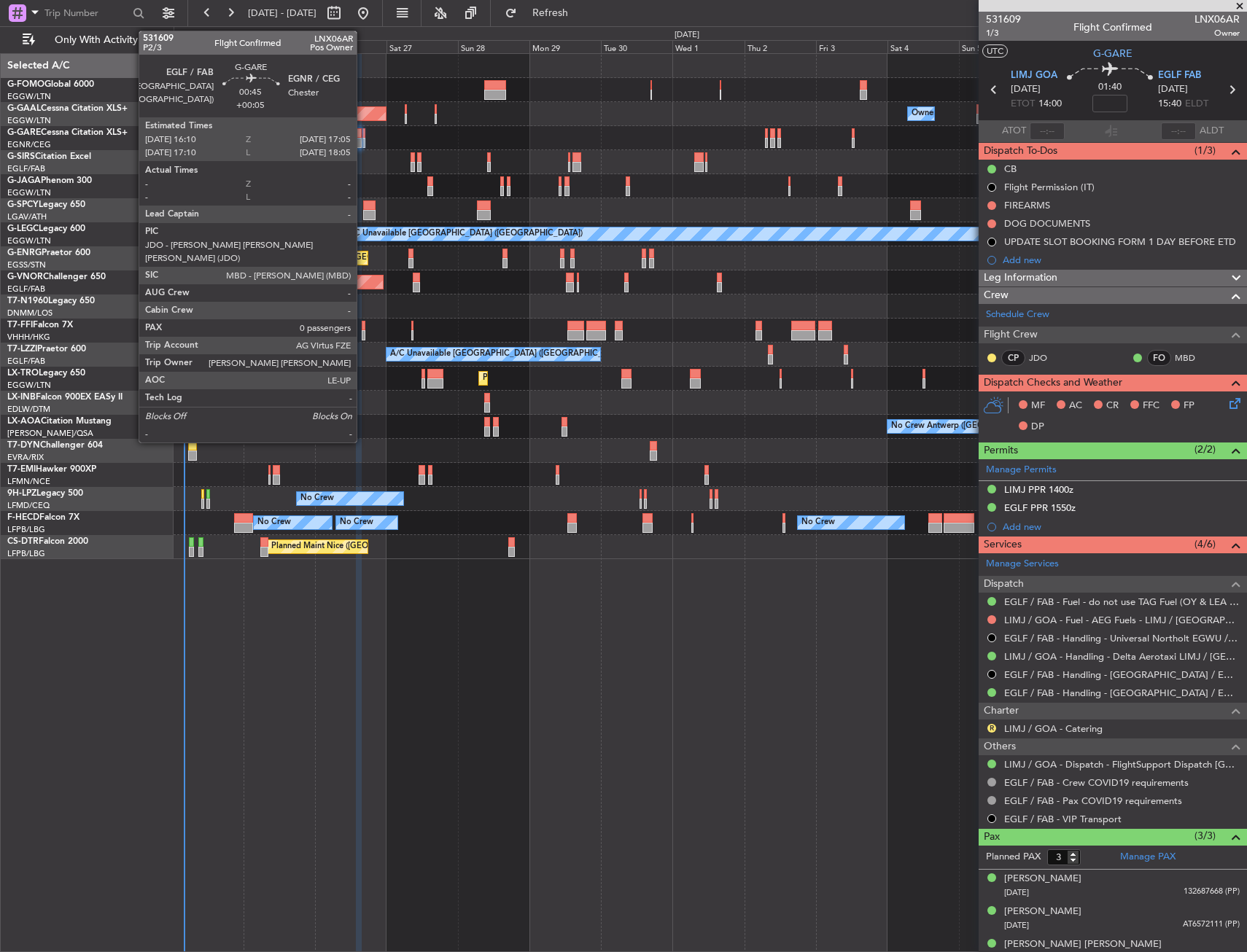
click at [363, 142] on div at bounding box center [363, 143] width 3 height 11
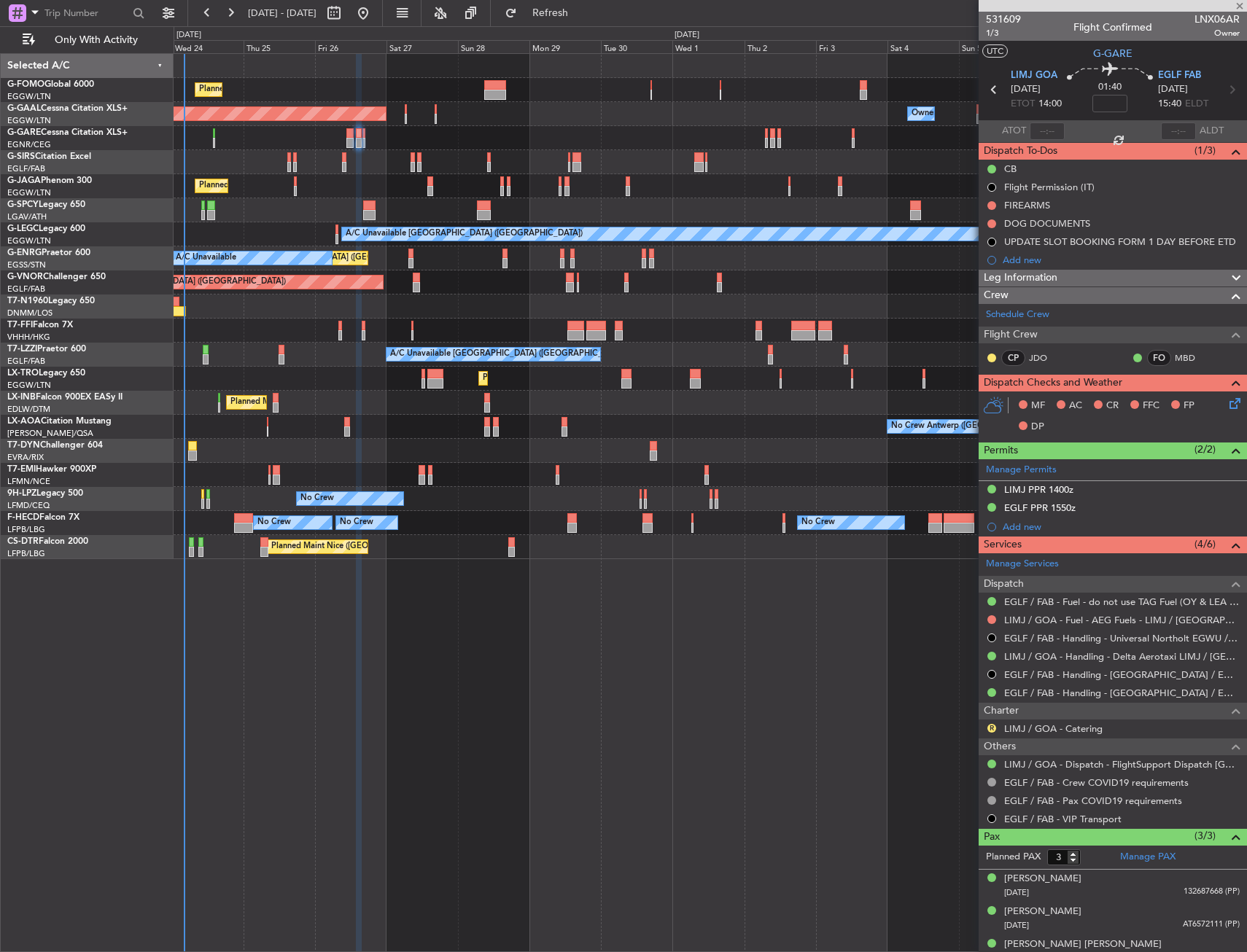
type input "+00:05"
type input "0"
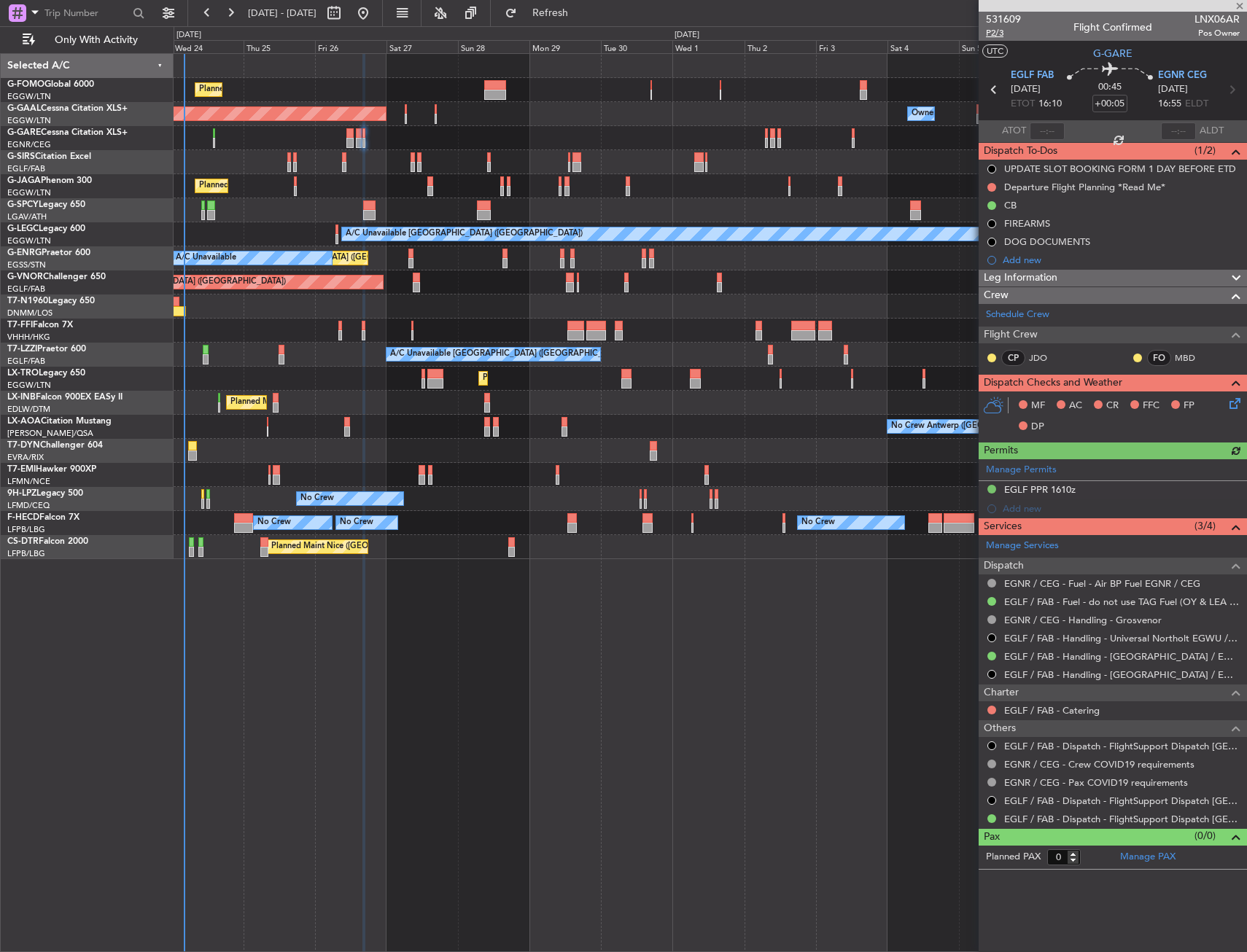
click at [994, 35] on span "P2/3" at bounding box center [1002, 33] width 35 height 12
click at [994, 33] on span "P2/3" at bounding box center [1002, 33] width 35 height 12
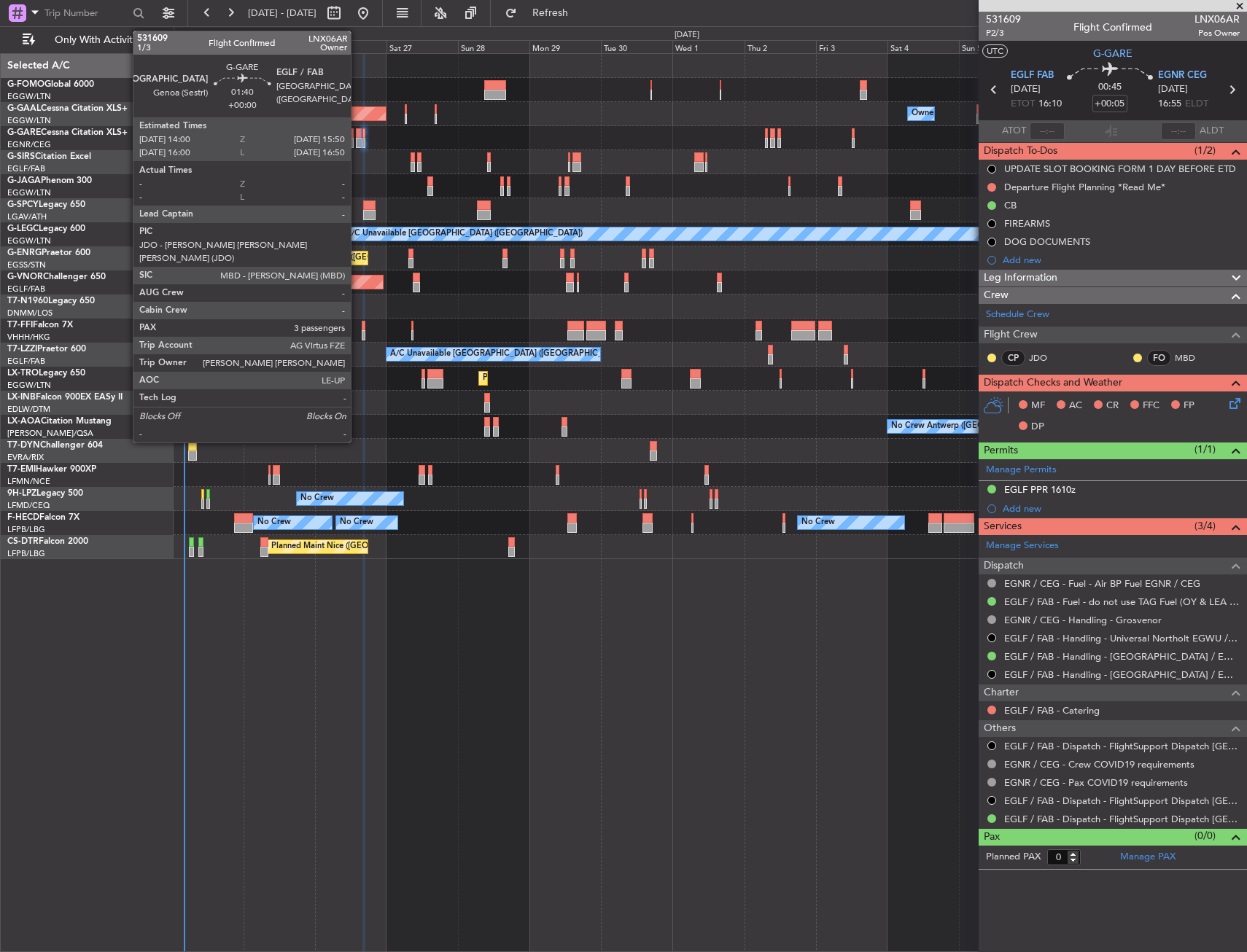
click at [357, 146] on div at bounding box center [358, 143] width 6 height 11
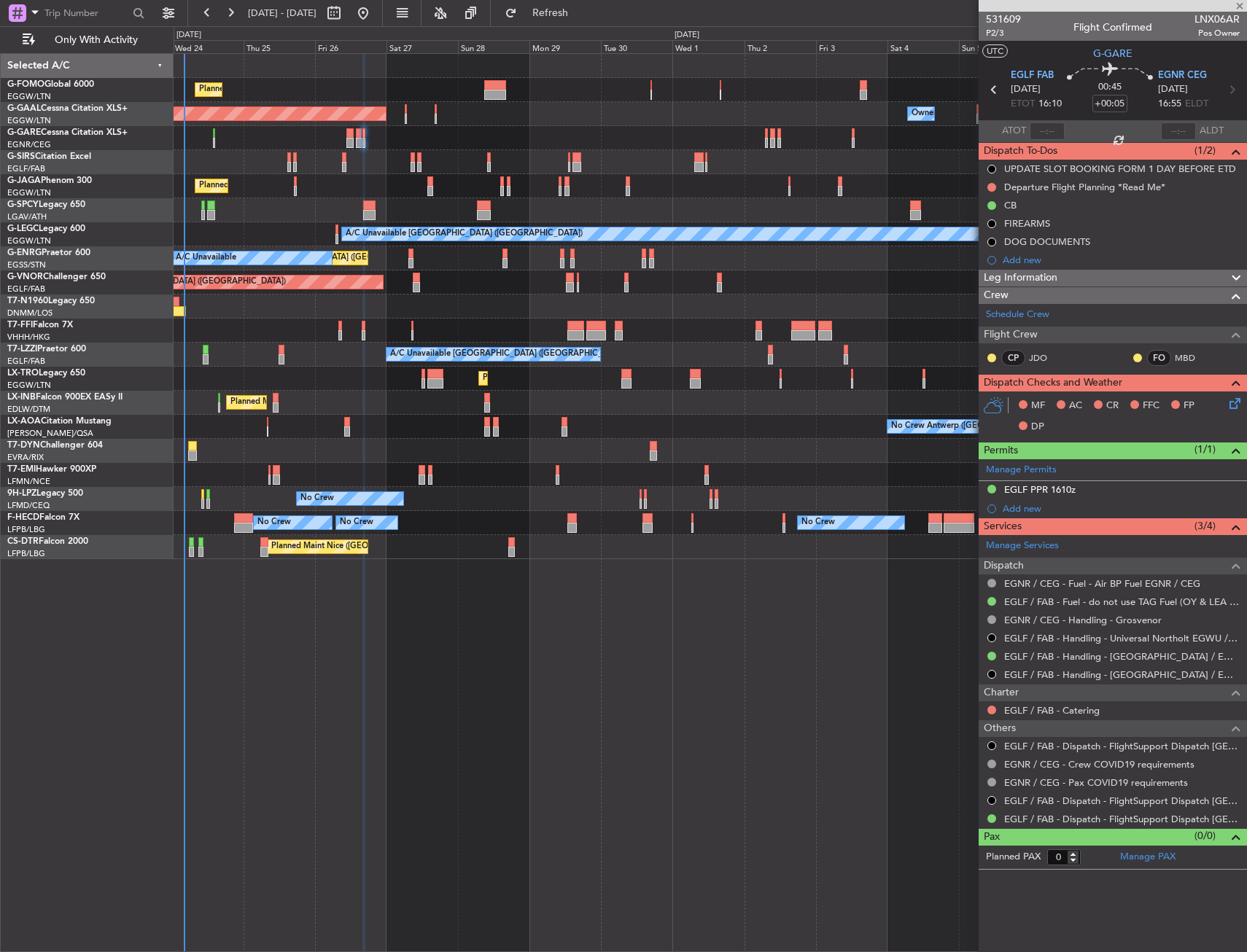
type input "3"
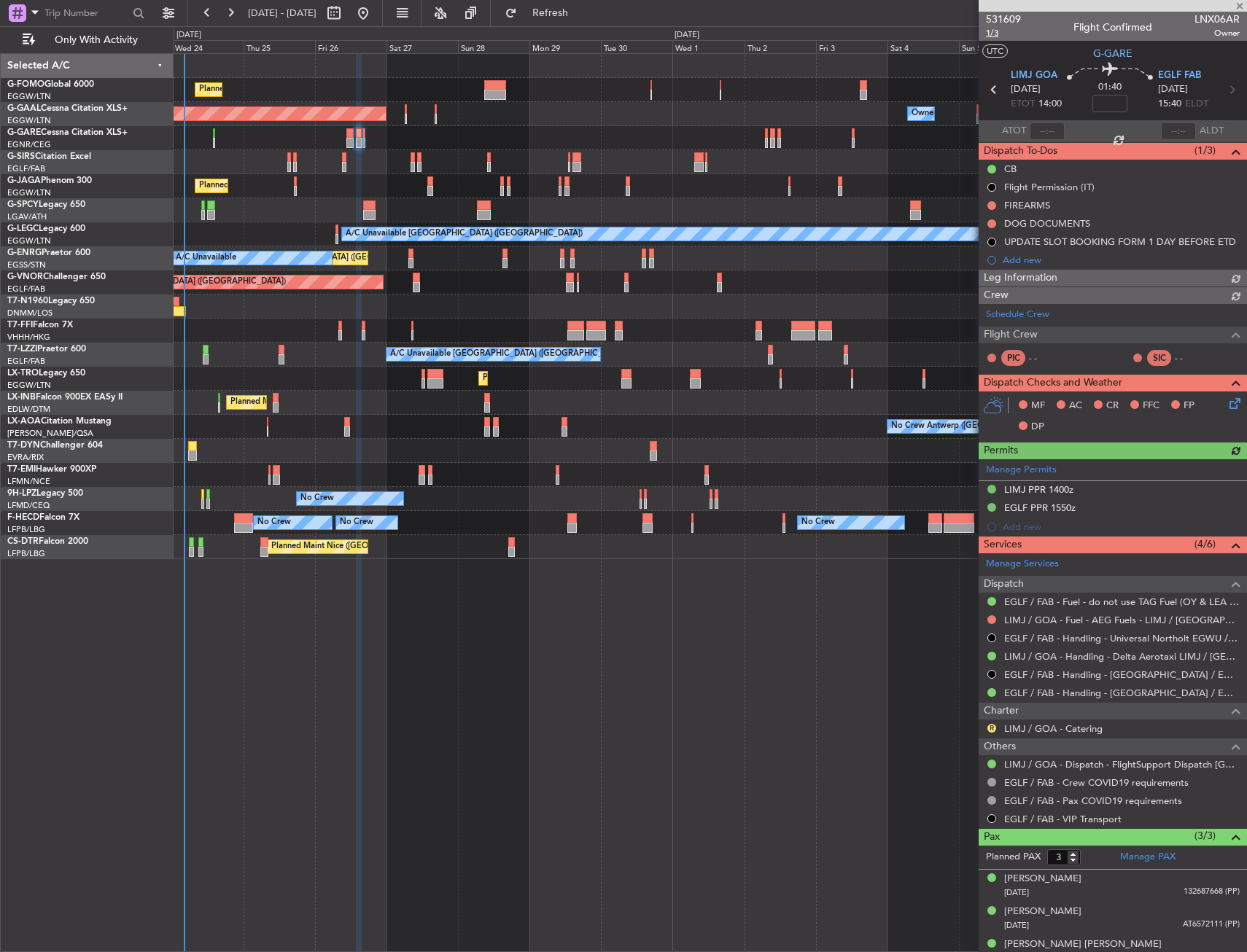
click at [989, 34] on span "1/3" at bounding box center [1002, 33] width 35 height 12
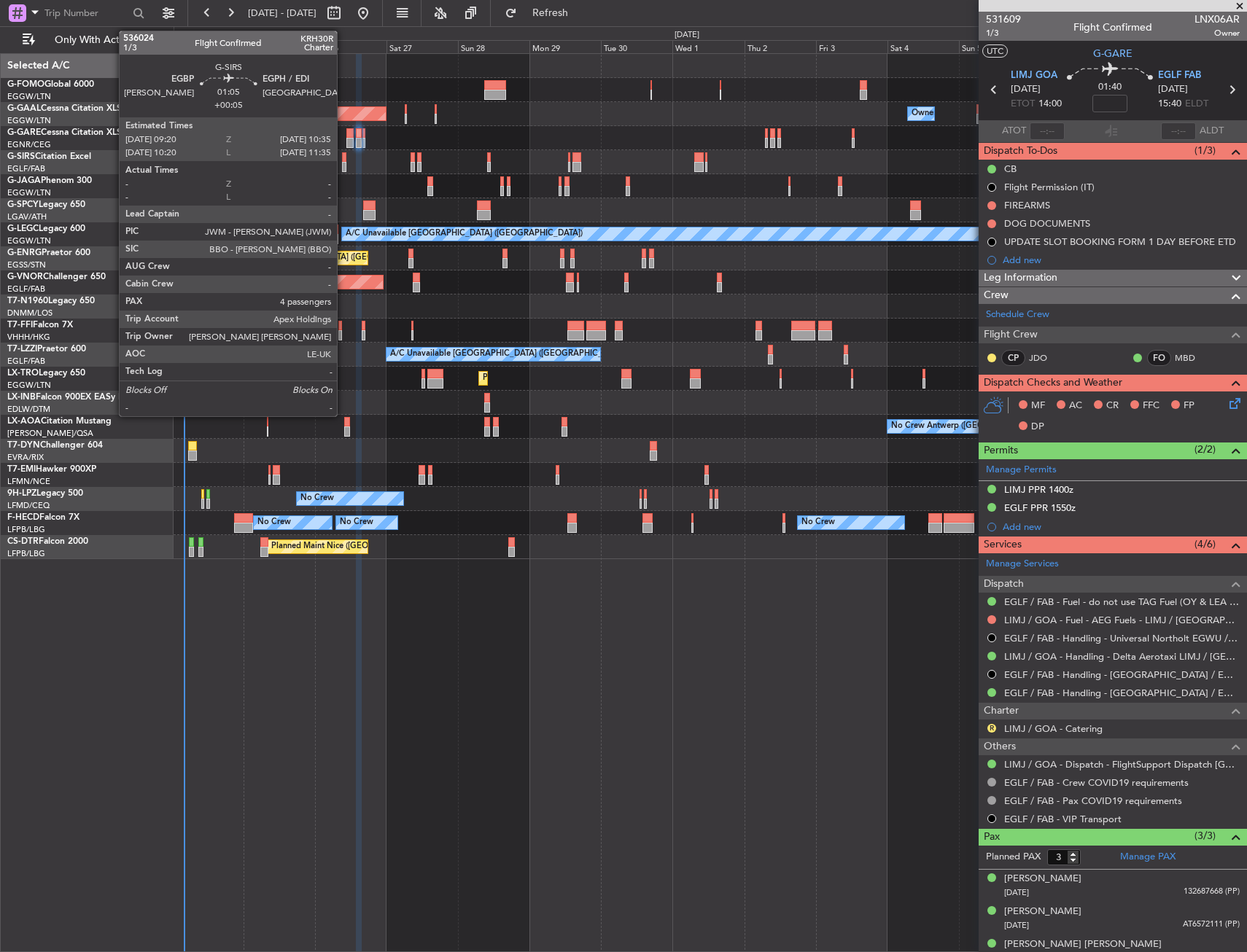
click at [343, 157] on div at bounding box center [344, 158] width 4 height 11
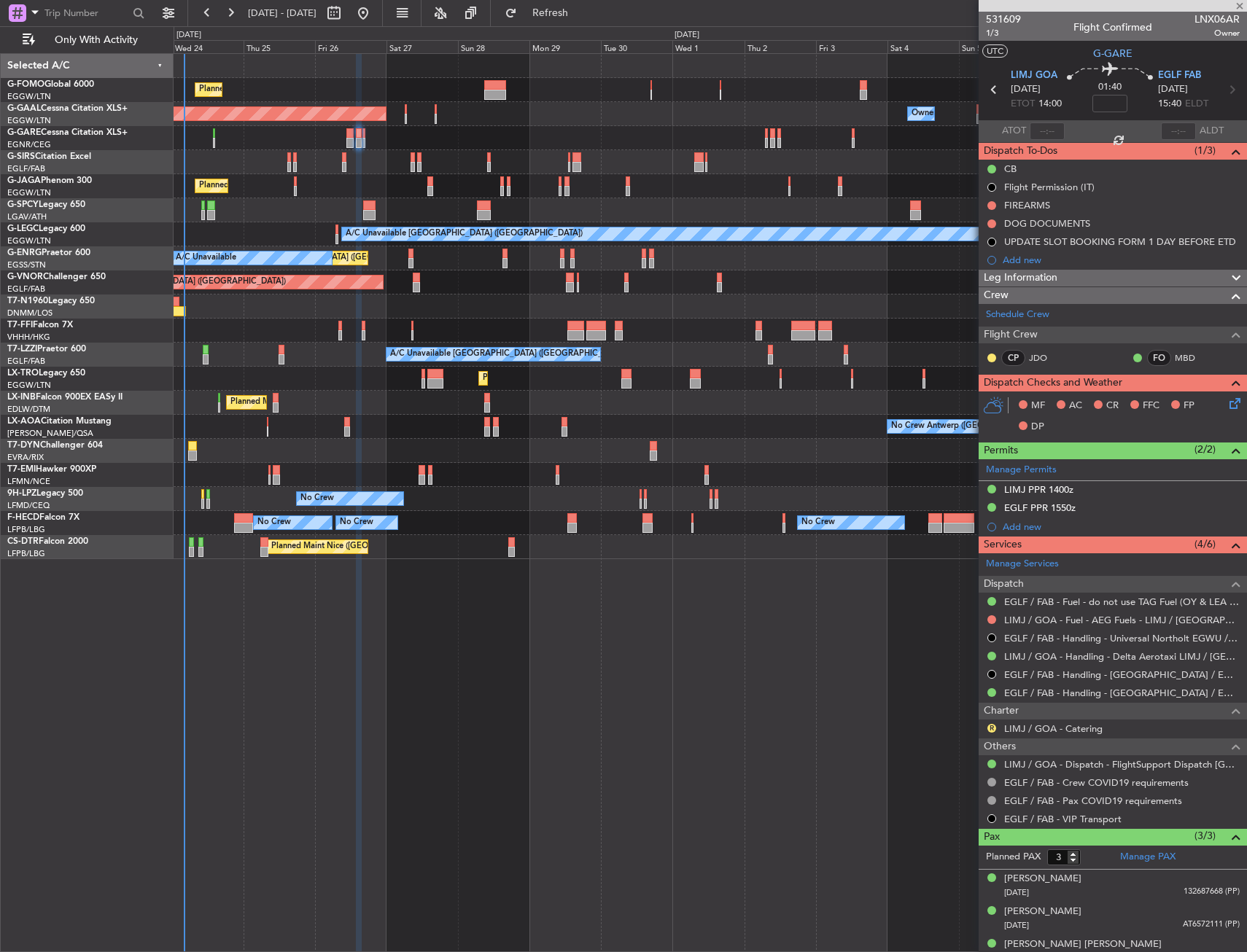
type input "+00:05"
type input "4"
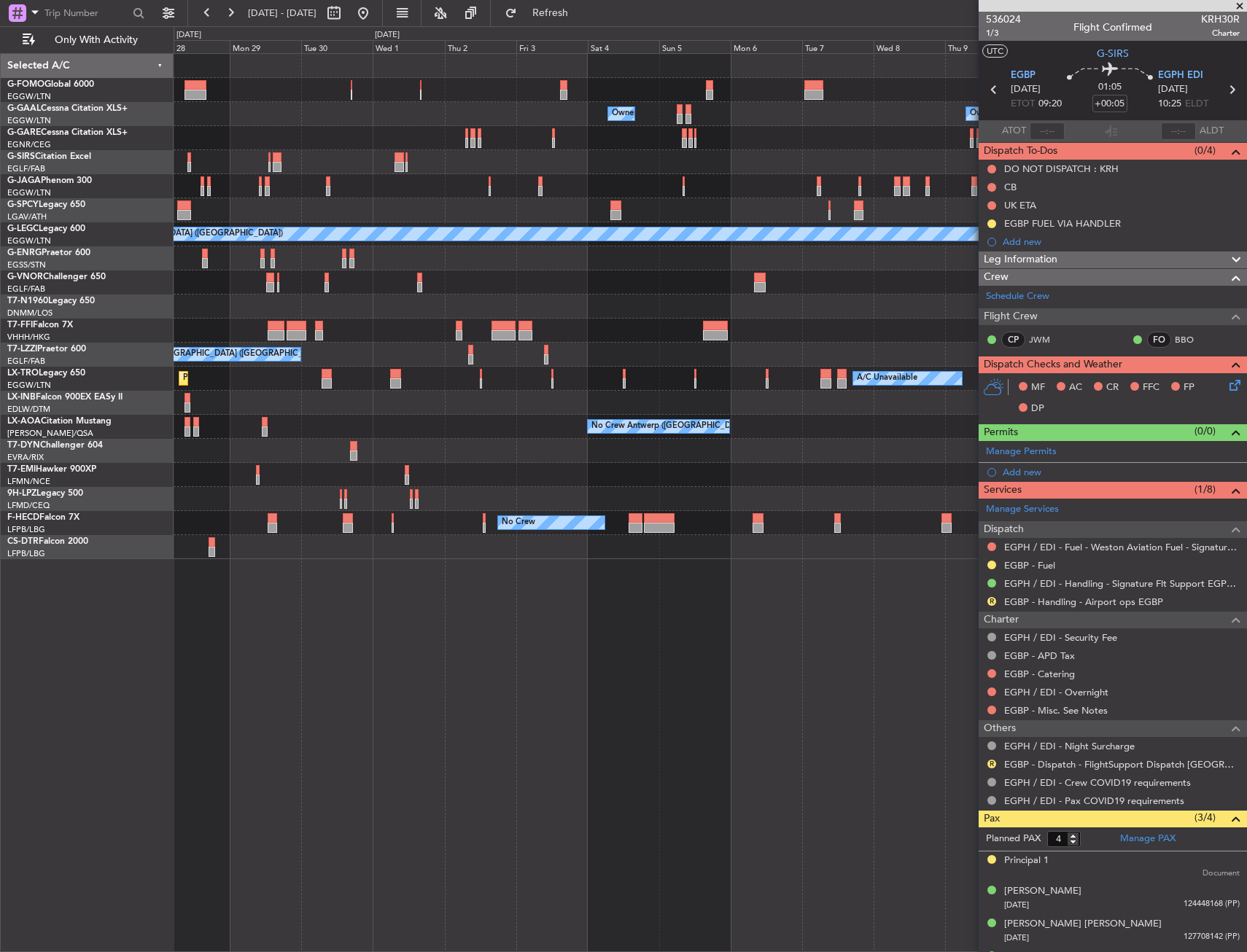
click at [464, 402] on div "Planned Maint London (Luton) Owner Owner Owner Owner Owner No Crew Planned Main…" at bounding box center [710, 307] width 1072 height 505
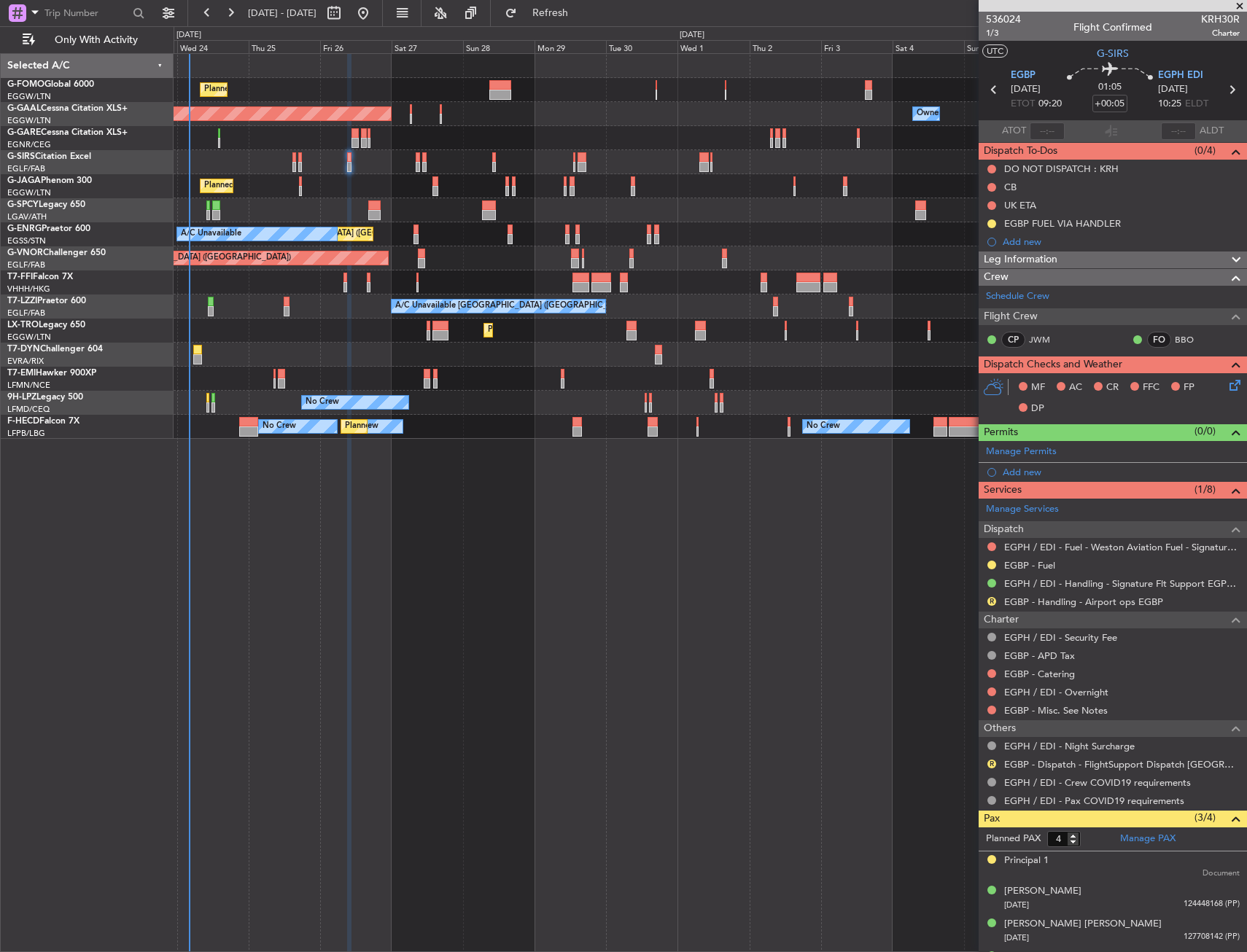
click at [700, 346] on div at bounding box center [710, 355] width 1072 height 24
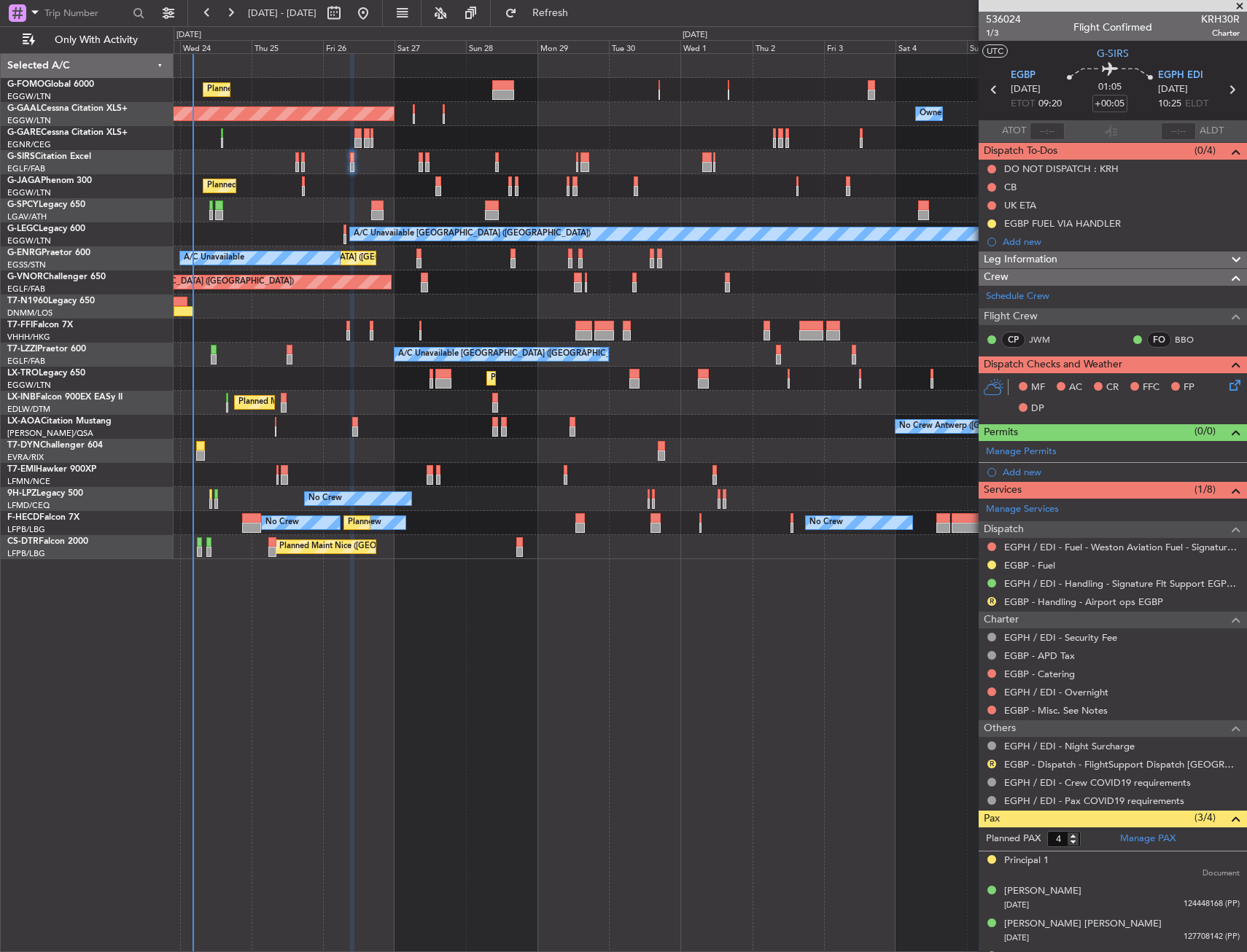
click at [718, 475] on div "Planned Maint [GEOGRAPHIC_DATA]" at bounding box center [710, 474] width 1072 height 24
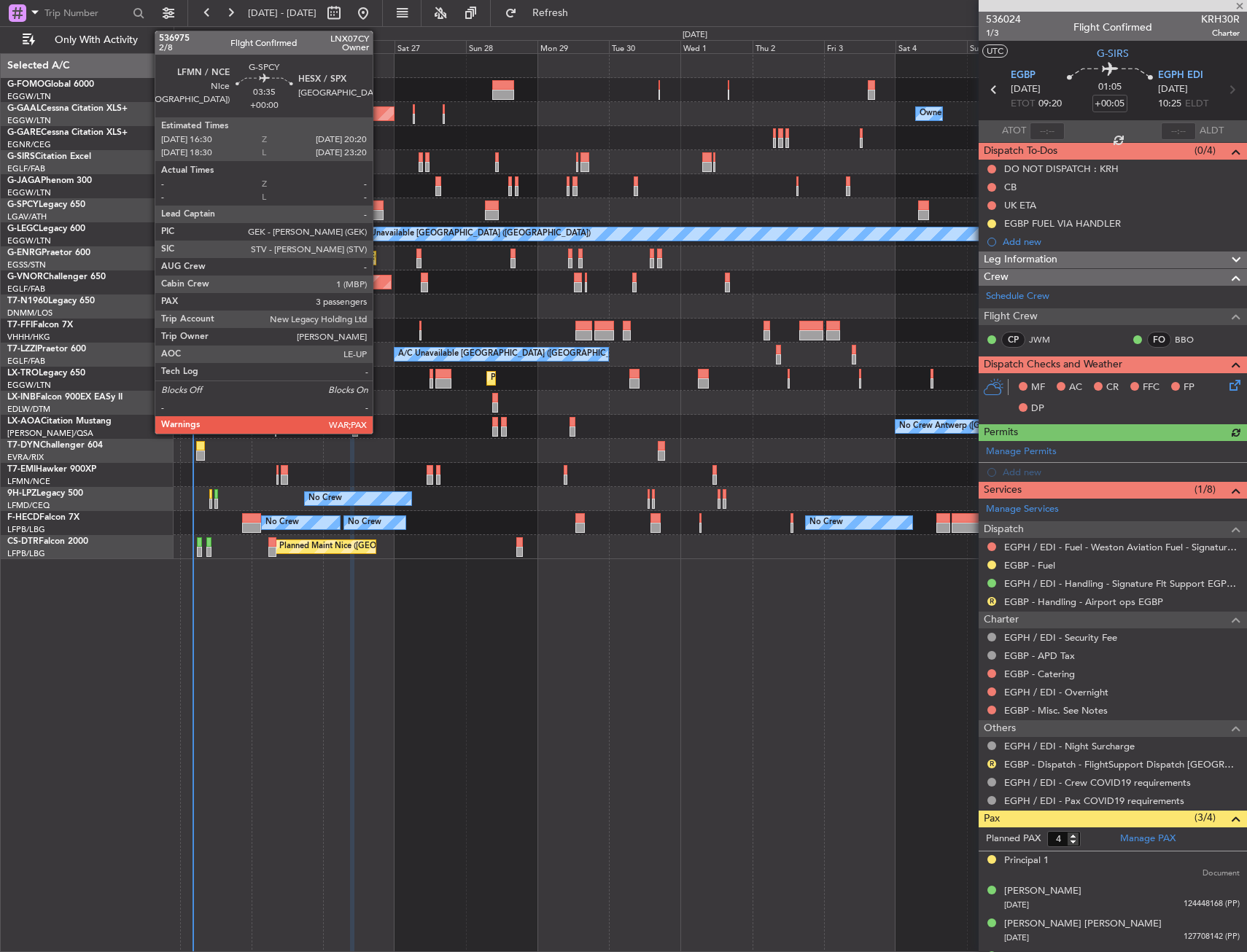
click at [379, 205] on div at bounding box center [377, 206] width 12 height 11
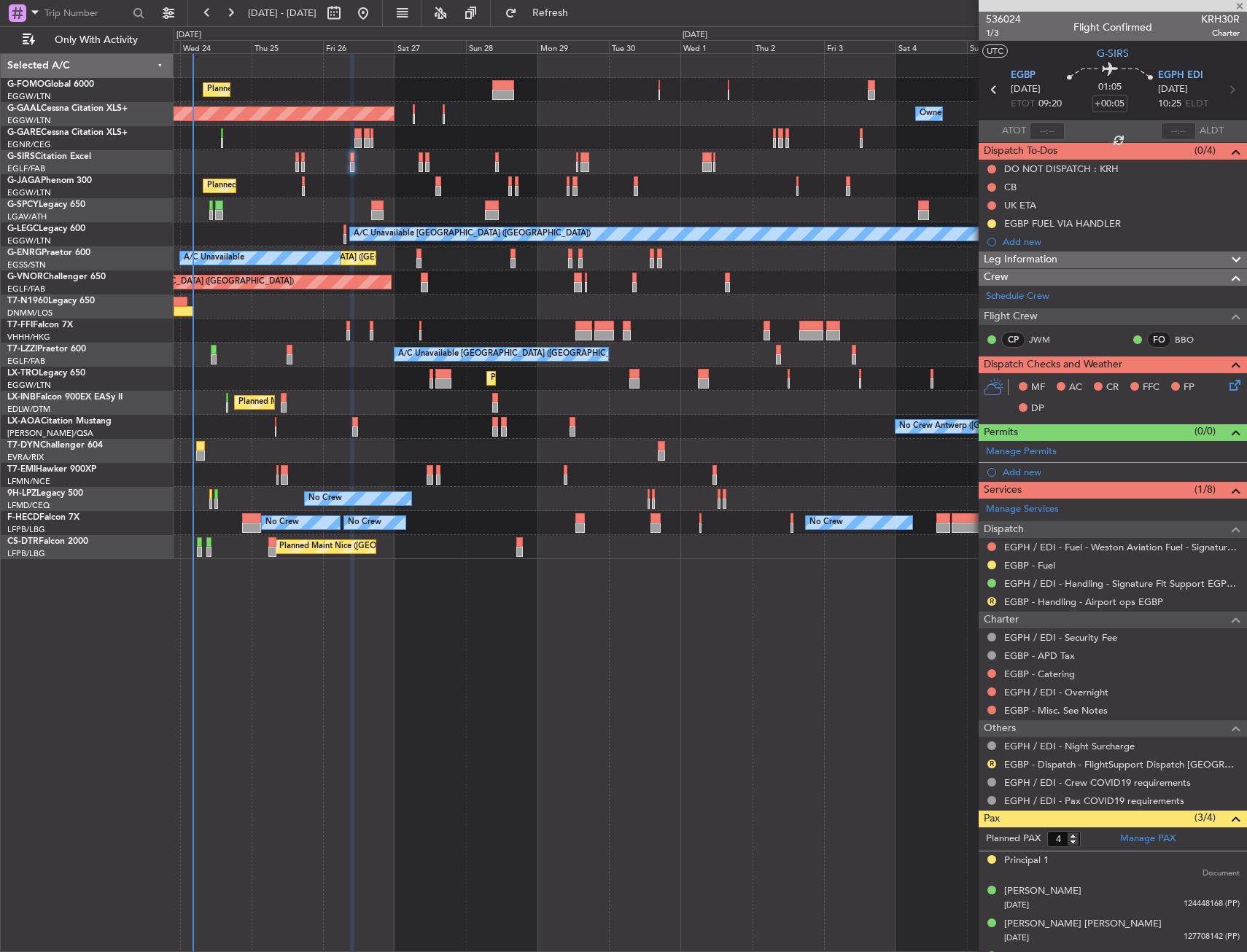
type input "3"
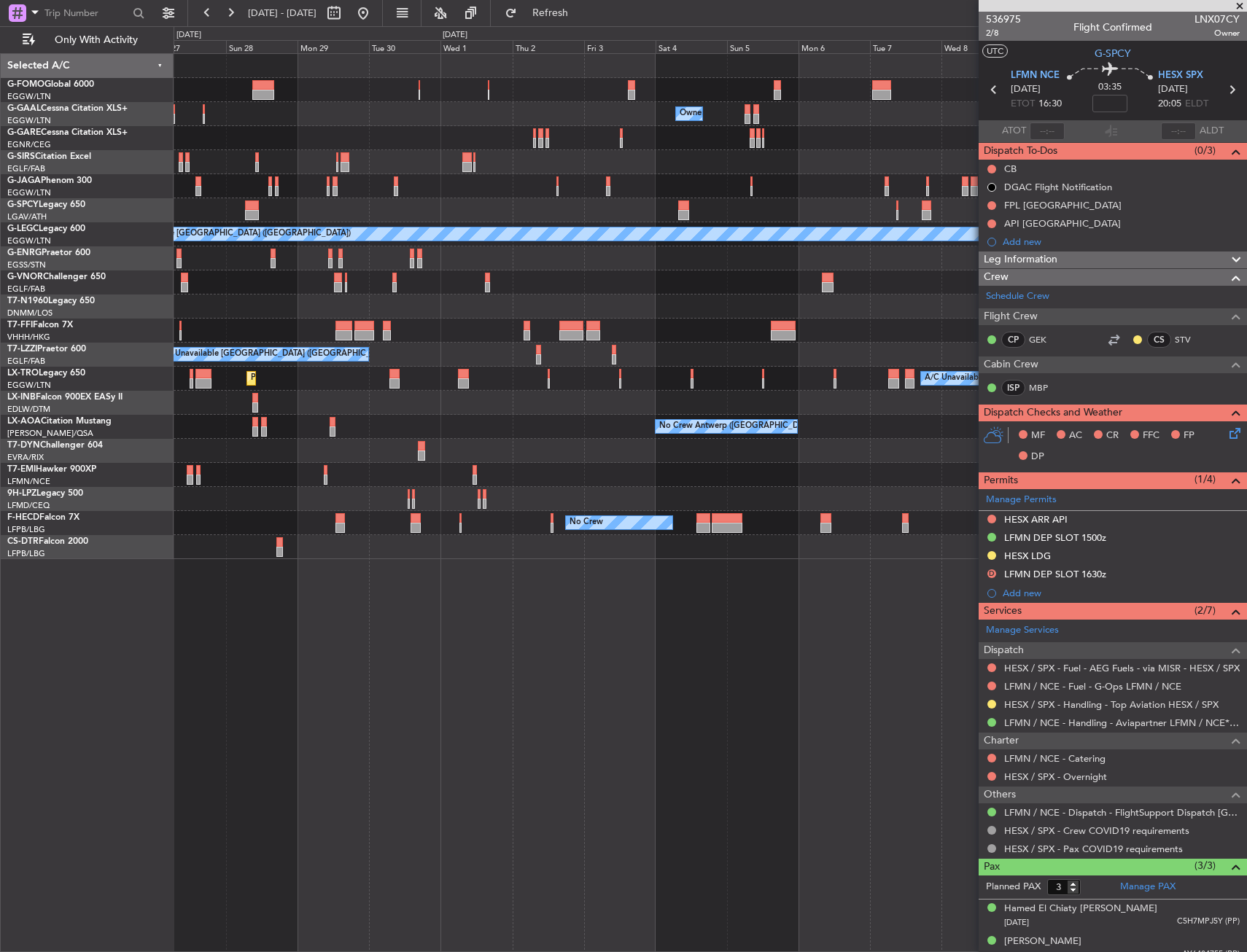
click at [537, 429] on div "Planned Maint London (Luton) Owner Owner Owner Owner Planned Maint Dusseldorf P…" at bounding box center [710, 307] width 1072 height 505
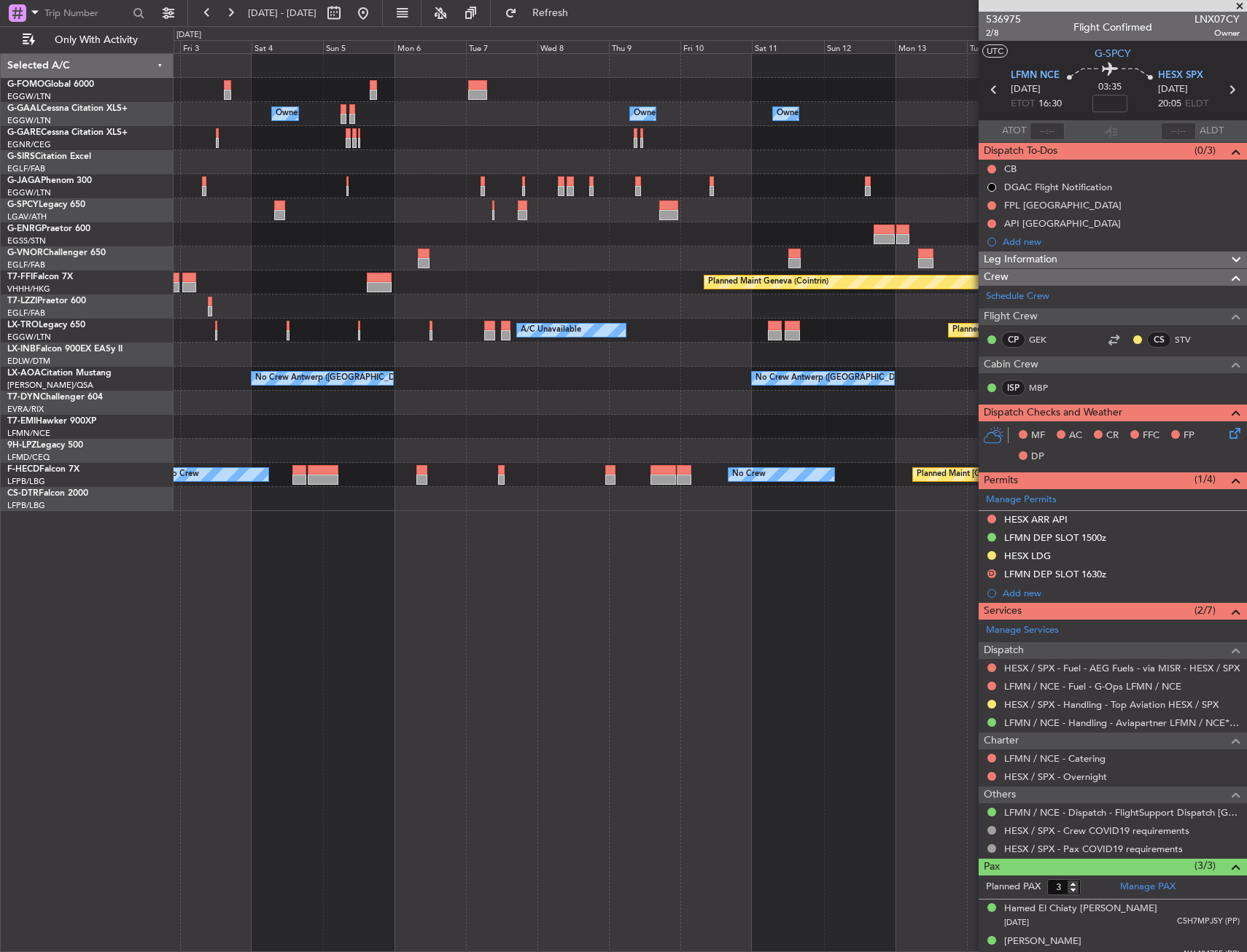
click at [422, 327] on div "Owner Owner Owner Owner Owner No Crew Owner Planned Maint Oxford (Kidlington) P…" at bounding box center [710, 283] width 1072 height 457
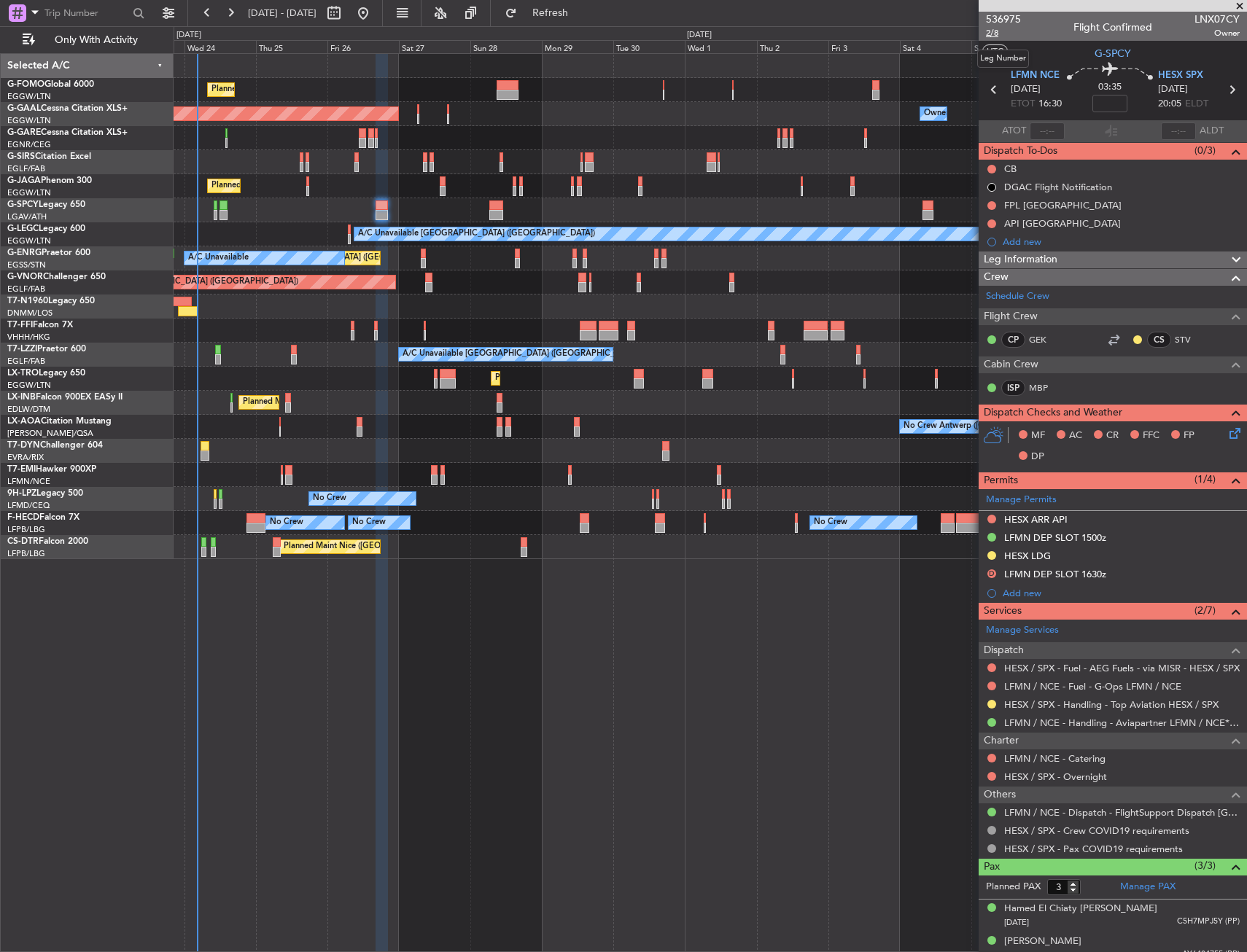
click at [990, 32] on span "2/8" at bounding box center [1002, 33] width 35 height 12
click at [1116, 51] on span "G-SPCY" at bounding box center [1112, 53] width 36 height 15
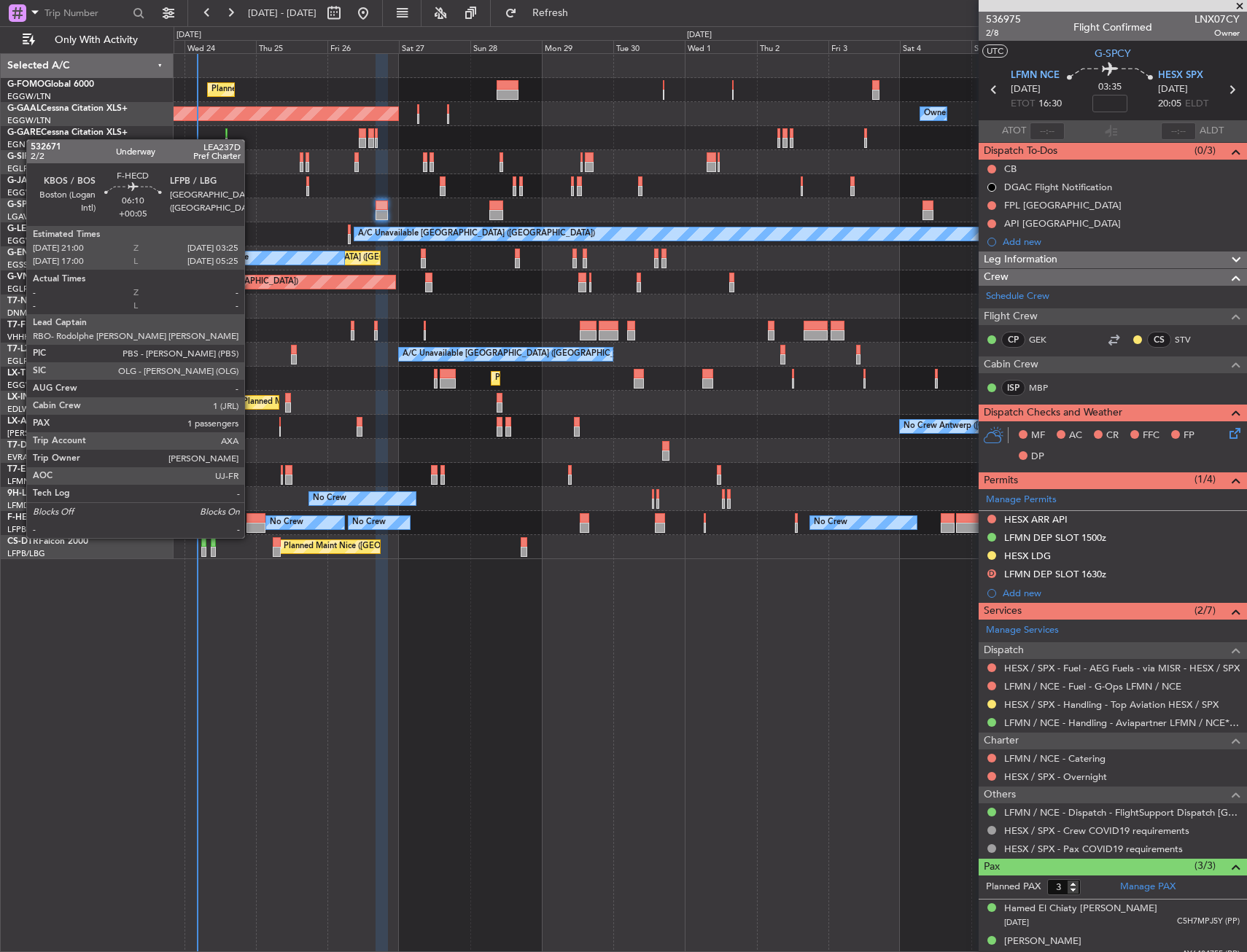
click at [251, 524] on div at bounding box center [256, 528] width 19 height 11
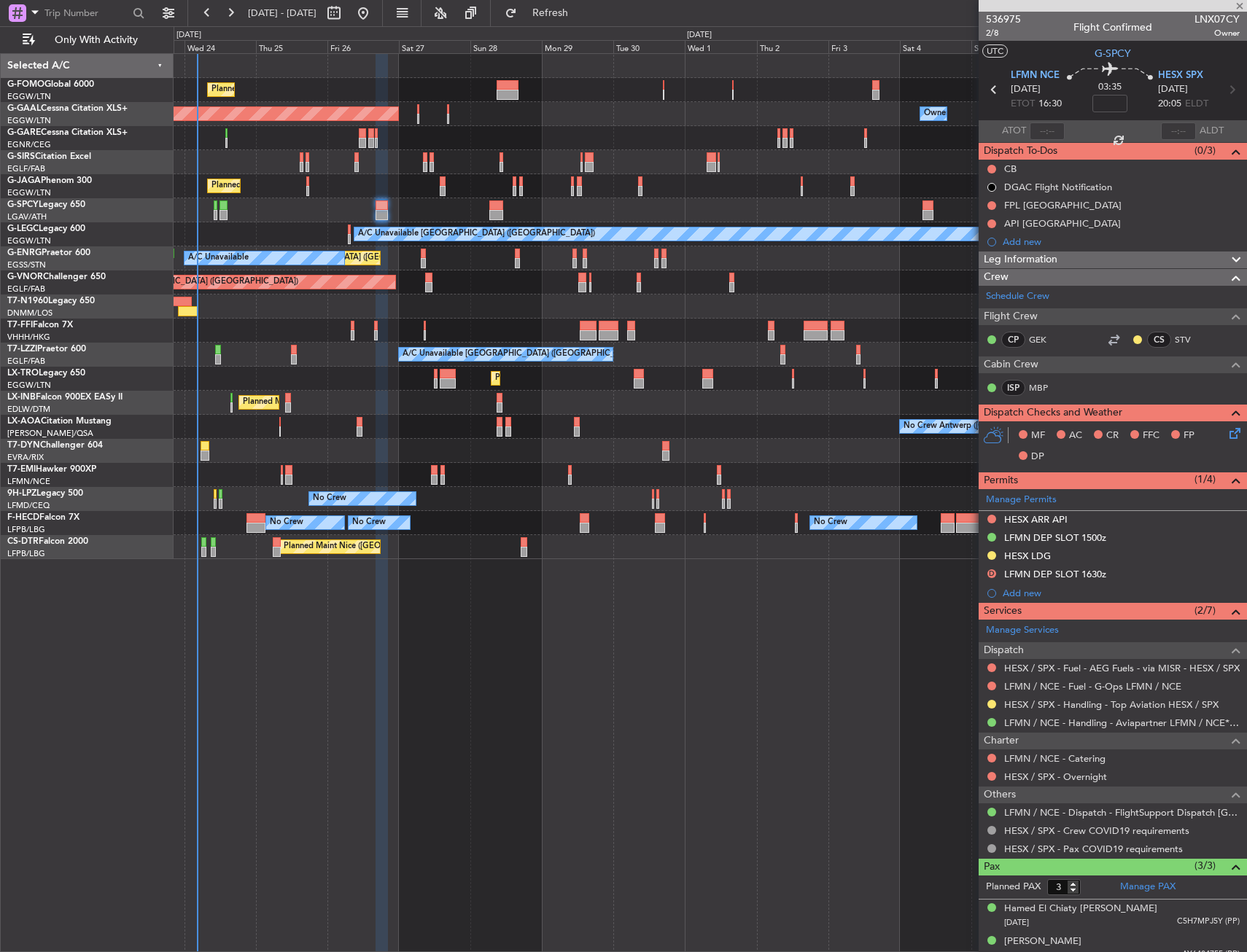
type input "+00:05"
type input "1"
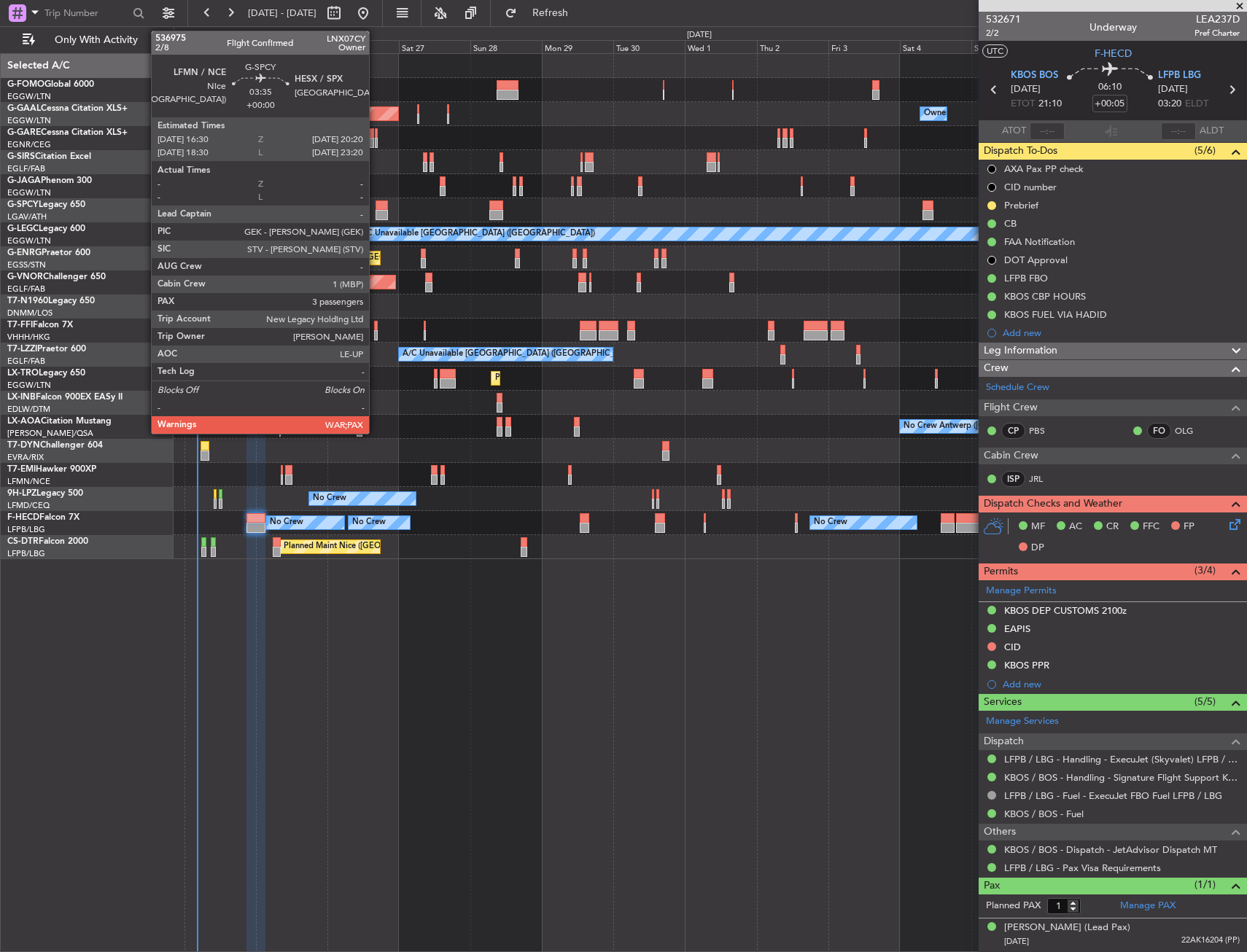
click at [376, 207] on div at bounding box center [381, 206] width 12 height 11
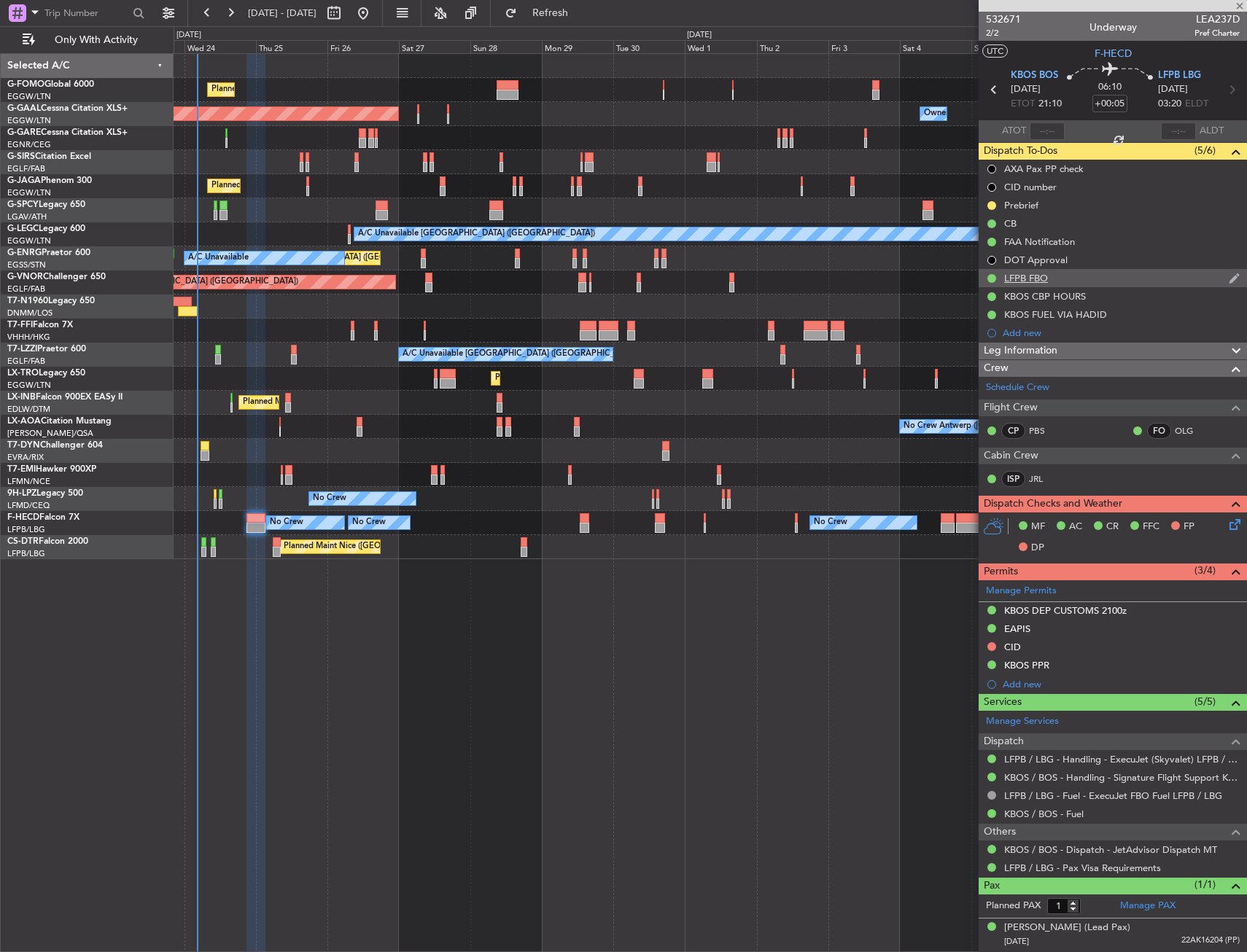
type input "3"
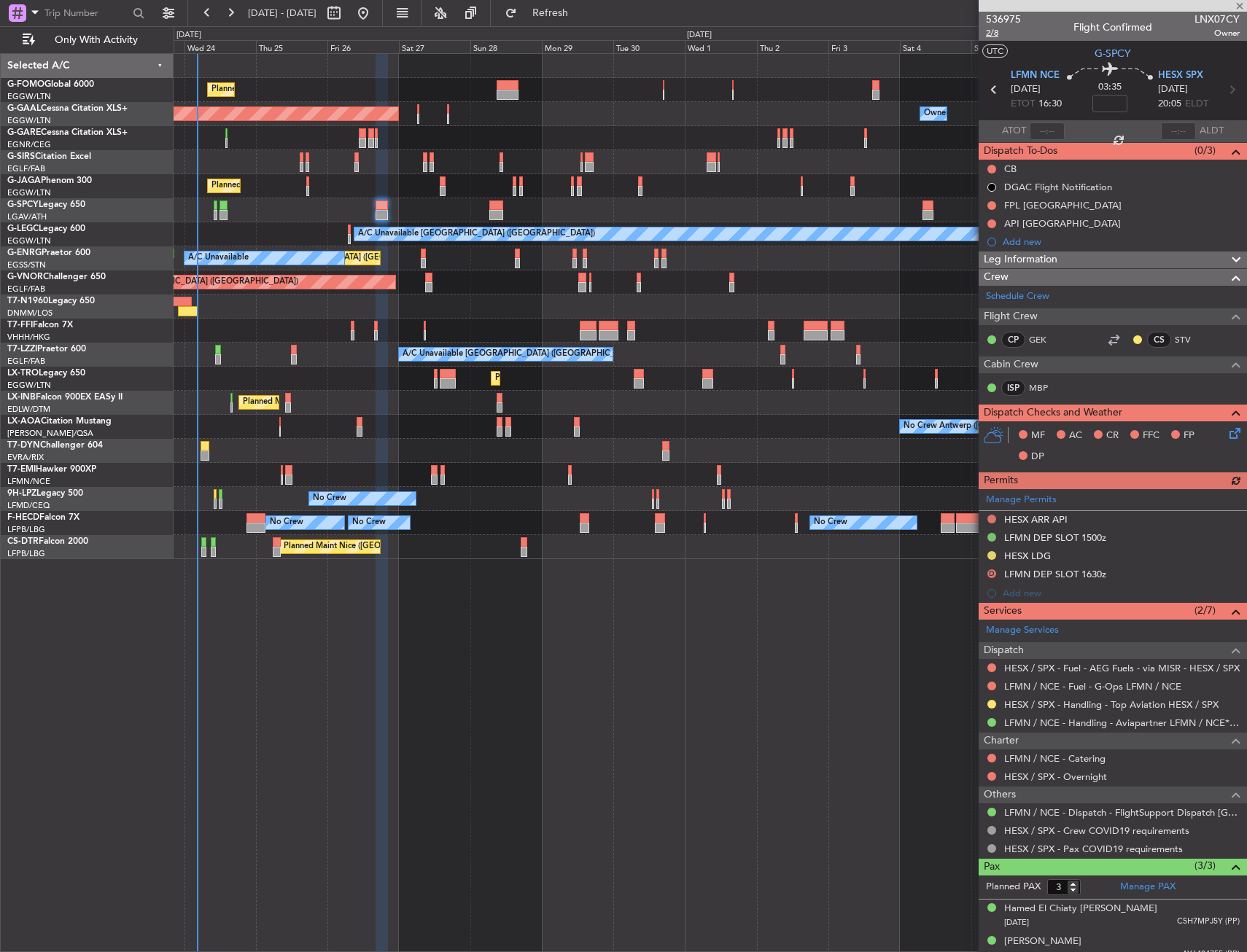
click at [998, 31] on span "2/8" at bounding box center [1002, 33] width 35 height 12
click at [1112, 106] on input at bounding box center [1109, 104] width 35 height 18
click at [1113, 103] on input at bounding box center [1109, 104] width 35 height 18
click at [1064, 59] on section "UTC G-SPCY" at bounding box center [1112, 51] width 269 height 22
click at [992, 168] on button at bounding box center [992, 169] width 9 height 9
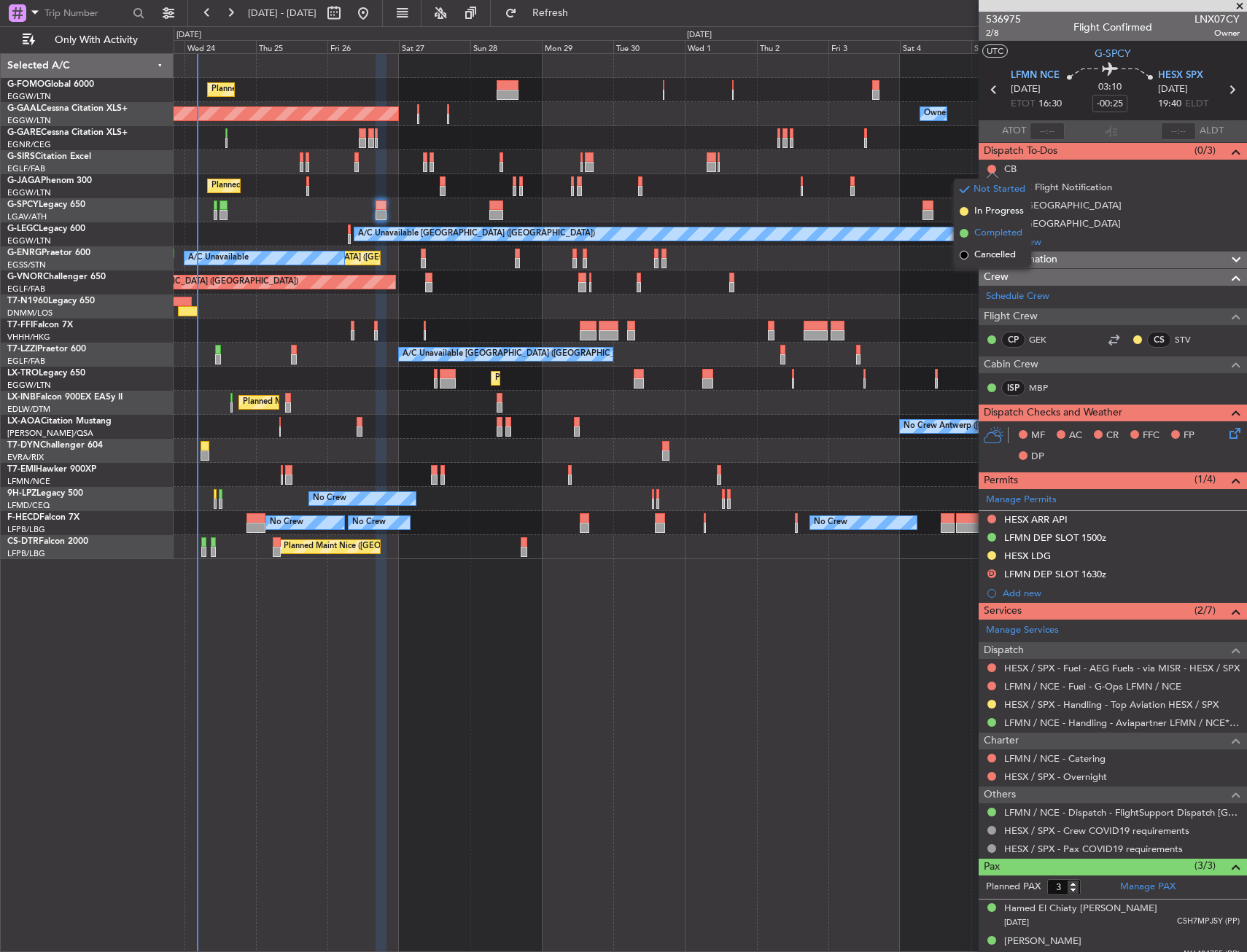
click at [978, 233] on span "Completed" at bounding box center [998, 233] width 48 height 14
click at [1064, 199] on div "FPL [GEOGRAPHIC_DATA]" at bounding box center [1112, 205] width 269 height 19
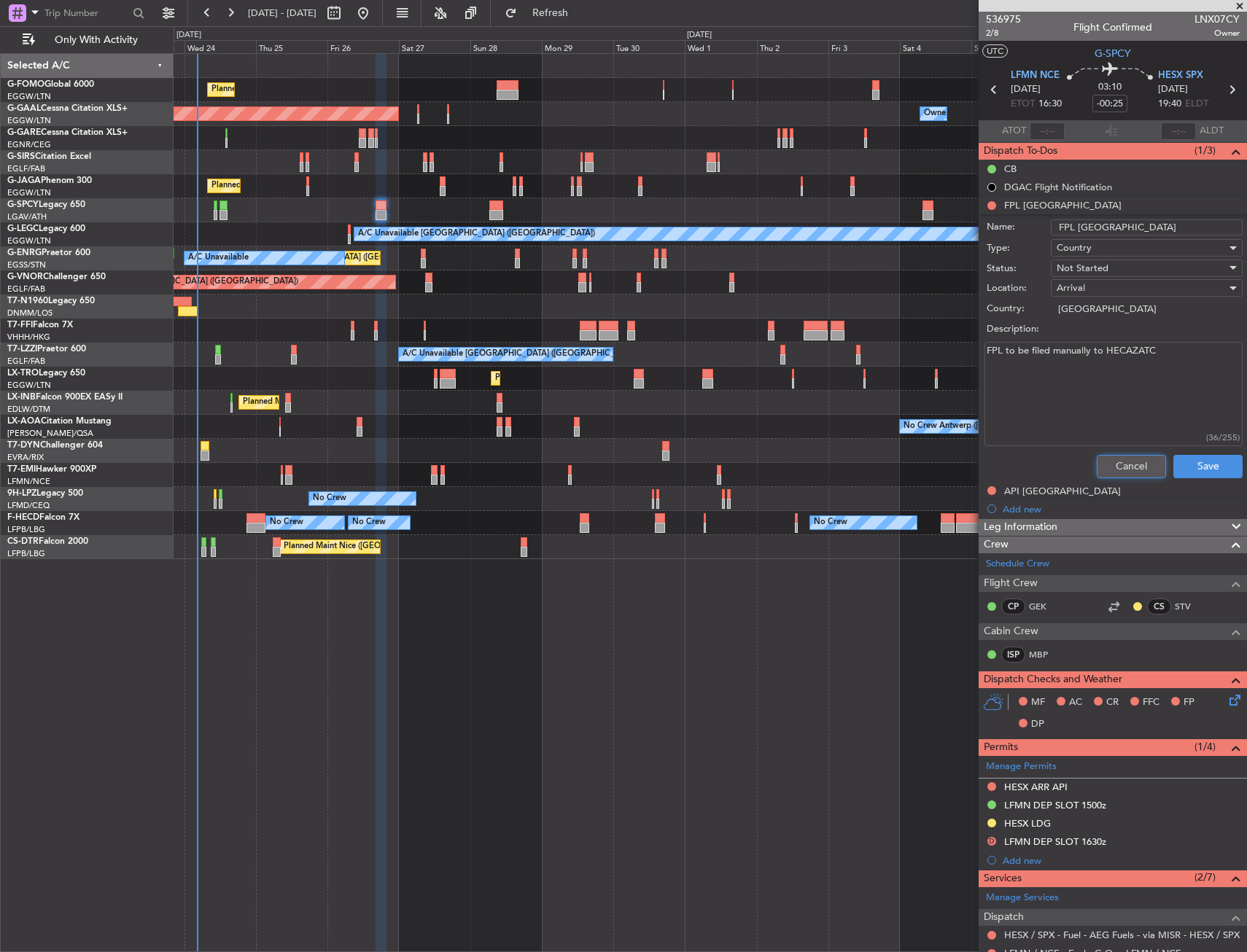
click at [1125, 459] on button "Cancel" at bounding box center [1131, 466] width 69 height 23
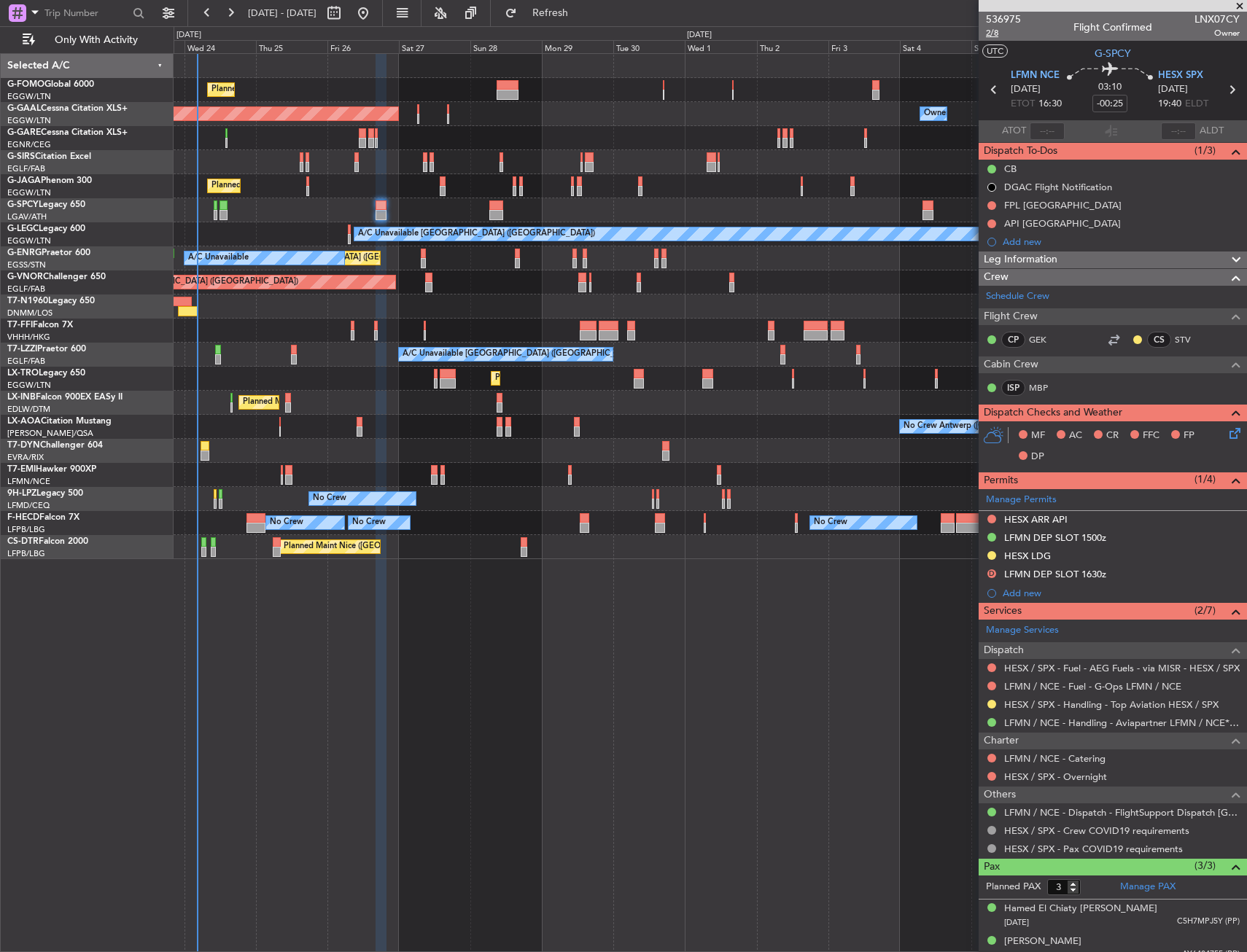
click at [987, 33] on span "2/8" at bounding box center [1002, 33] width 35 height 12
click at [1227, 426] on icon at bounding box center [1232, 431] width 12 height 12
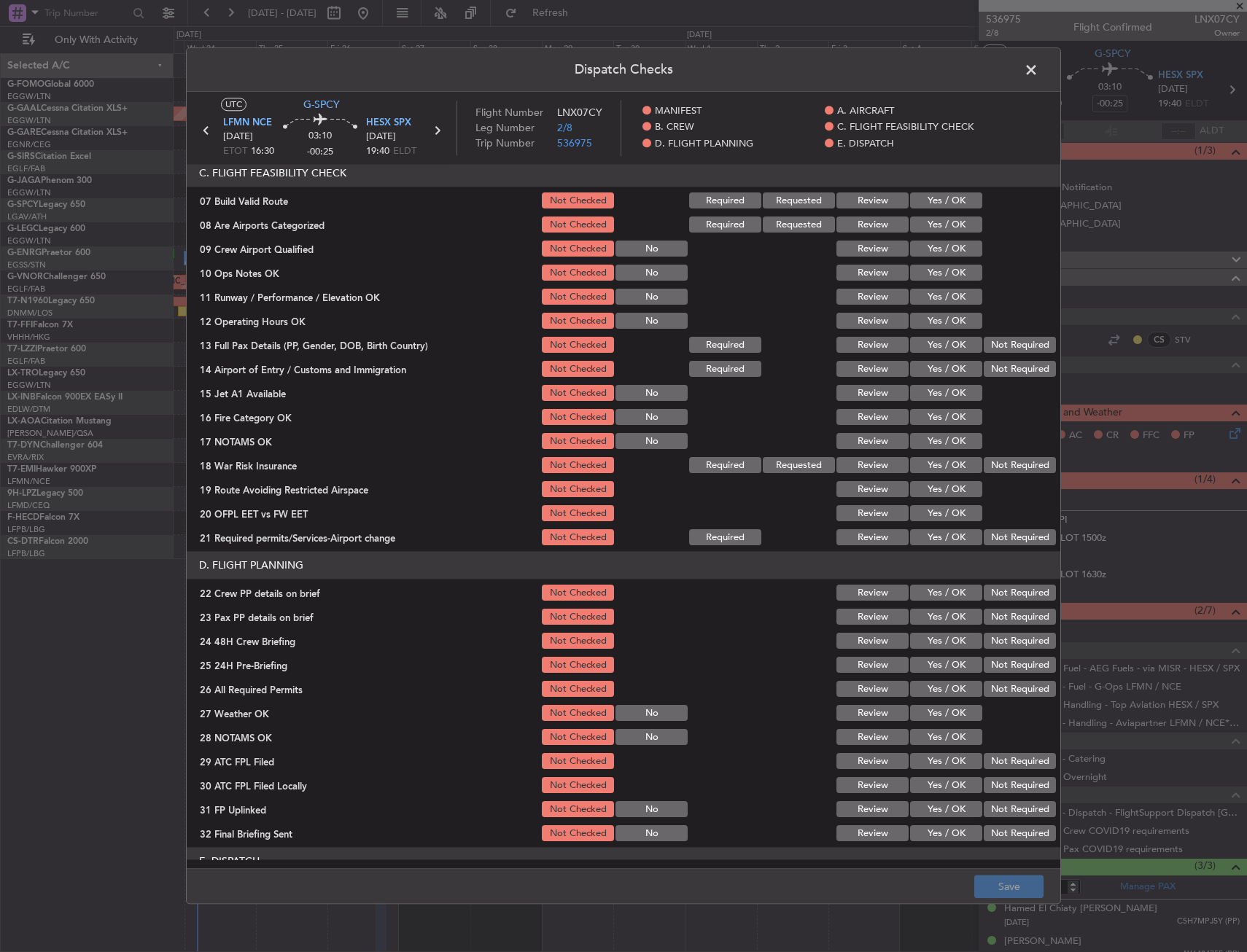
scroll to position [146, 0]
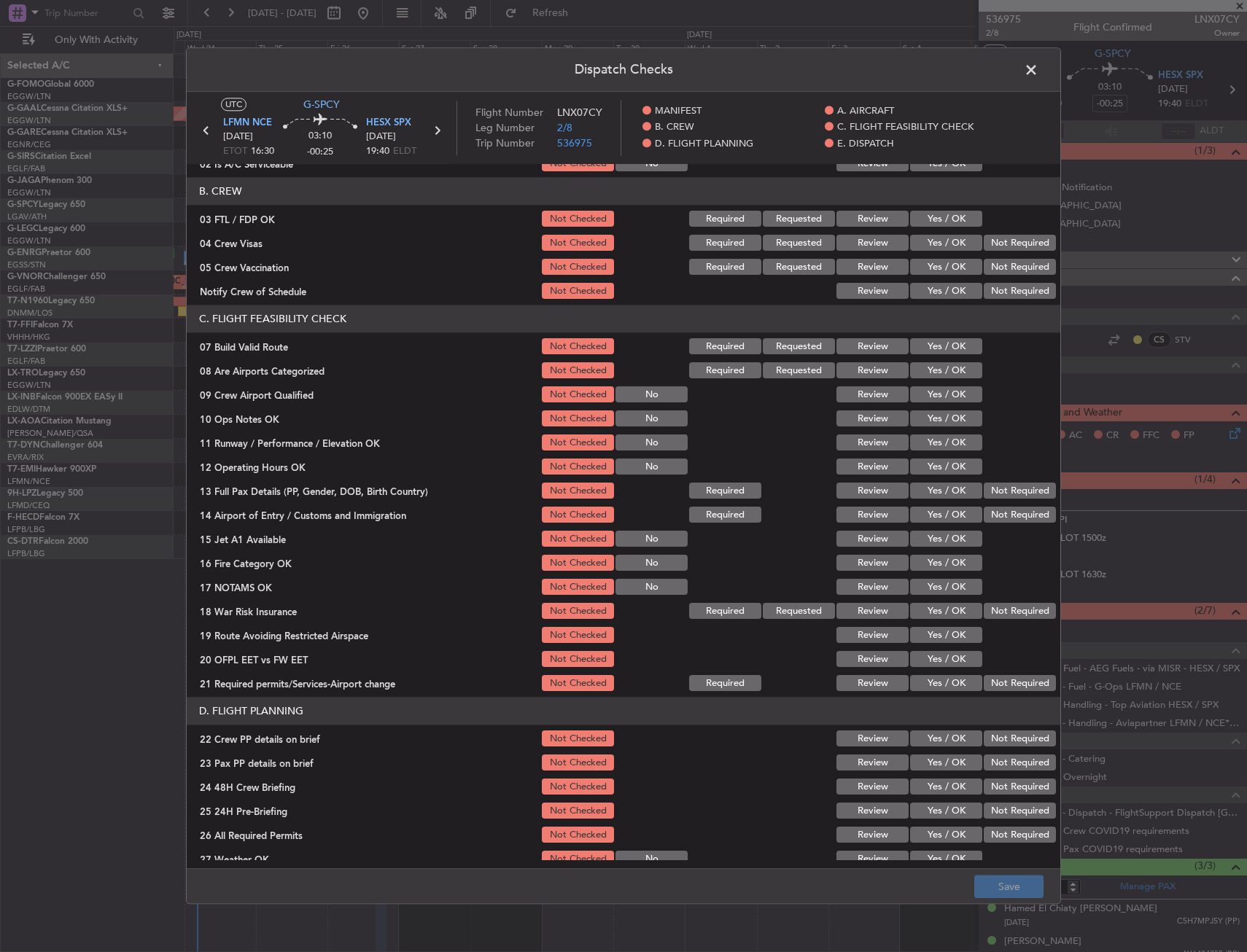
click at [929, 350] on button "Yes / OK" at bounding box center [946, 347] width 72 height 16
click at [927, 417] on button "Yes / OK" at bounding box center [946, 419] width 72 height 16
click at [929, 449] on button "Yes / OK" at bounding box center [946, 443] width 72 height 16
drag, startPoint x: 930, startPoint y: 472, endPoint x: 931, endPoint y: 480, distance: 8.1
click at [931, 473] on button "Yes / OK" at bounding box center [946, 467] width 72 height 16
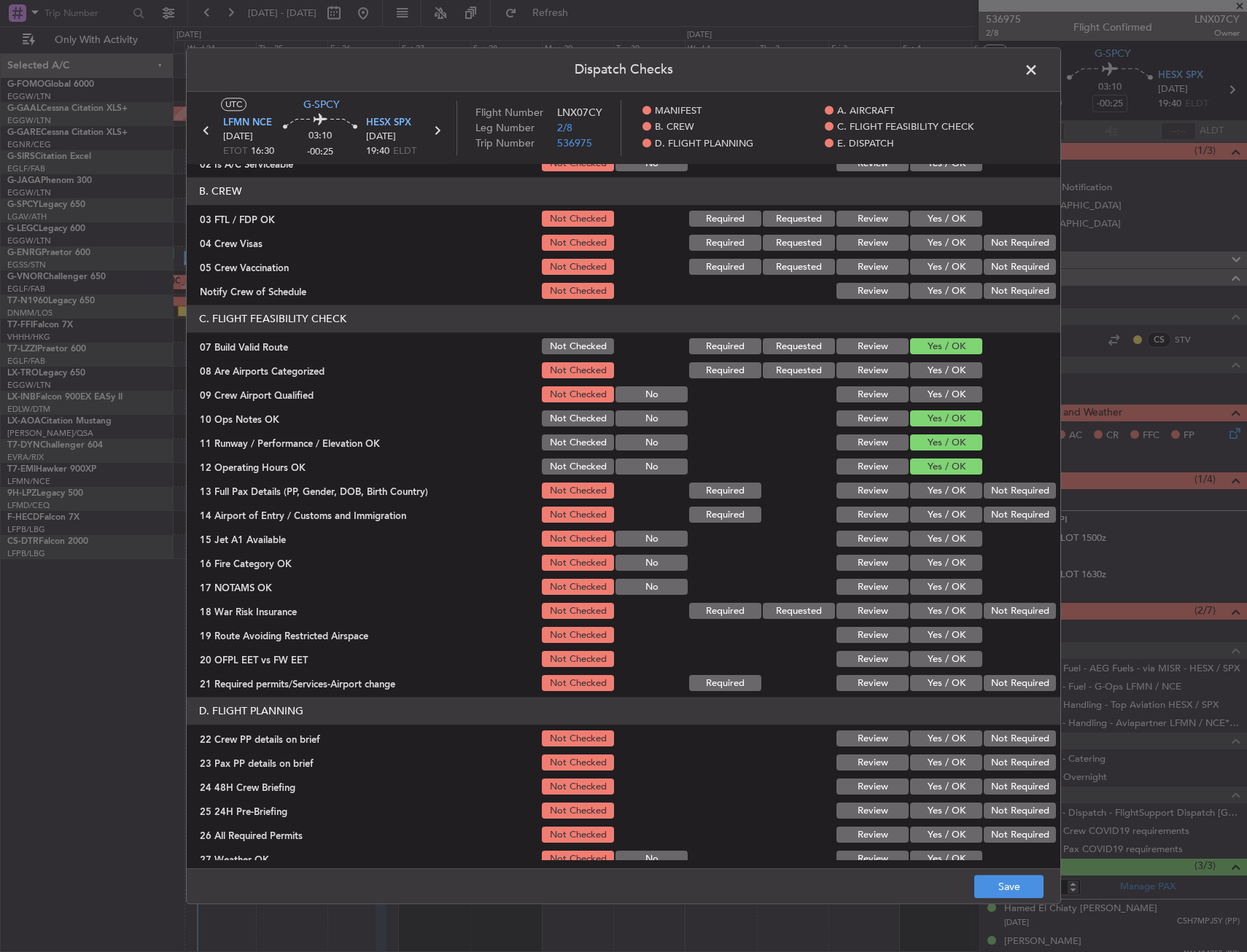
drag, startPoint x: 928, startPoint y: 498, endPoint x: 920, endPoint y: 523, distance: 26.2
click at [928, 499] on button "Yes / OK" at bounding box center [946, 491] width 72 height 16
click at [917, 529] on div "Yes / OK" at bounding box center [944, 539] width 74 height 20
click at [917, 517] on button "Yes / OK" at bounding box center [946, 516] width 72 height 16
click at [921, 545] on button "Yes / OK" at bounding box center [946, 540] width 72 height 16
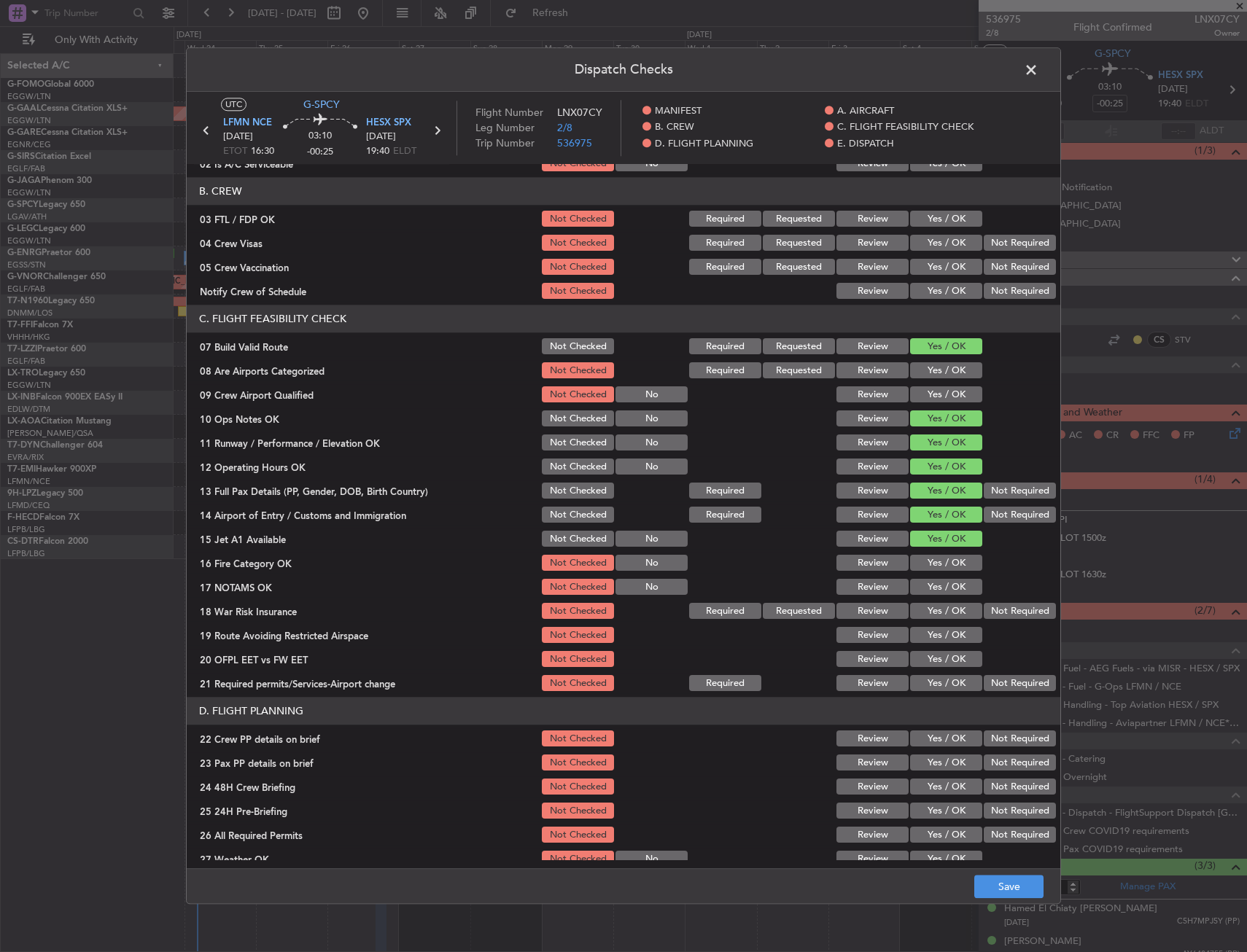
click at [924, 566] on button "Yes / OK" at bounding box center [946, 564] width 72 height 16
click at [925, 590] on button "Yes / OK" at bounding box center [946, 588] width 72 height 16
click at [924, 614] on button "Yes / OK" at bounding box center [946, 612] width 72 height 16
click at [926, 636] on button "Yes / OK" at bounding box center [946, 636] width 72 height 16
drag, startPoint x: 930, startPoint y: 653, endPoint x: 931, endPoint y: 670, distance: 17.0
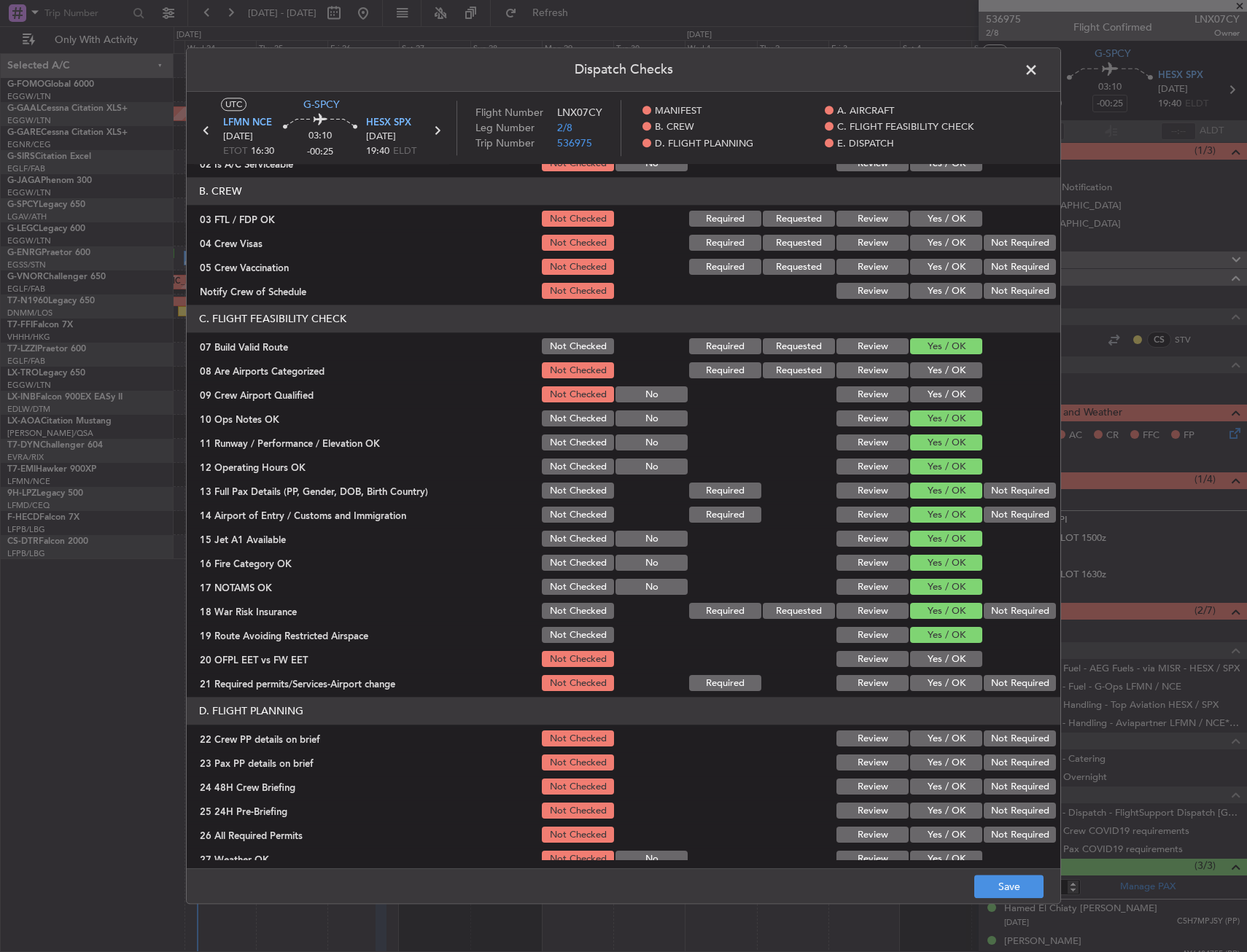
click at [931, 655] on button "Yes / OK" at bounding box center [946, 660] width 72 height 16
click at [934, 676] on button "Yes / OK" at bounding box center [946, 684] width 72 height 16
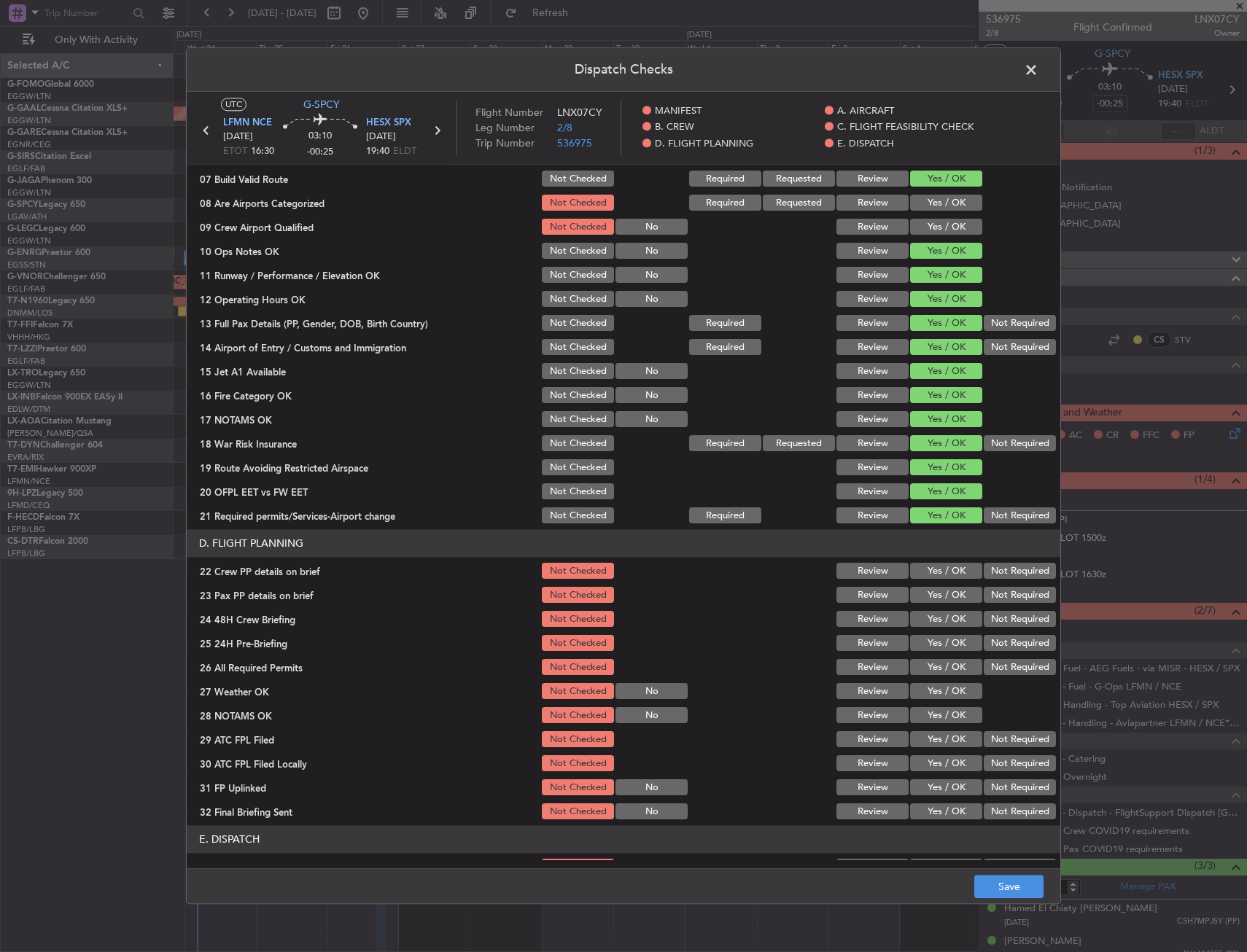
scroll to position [438, 0]
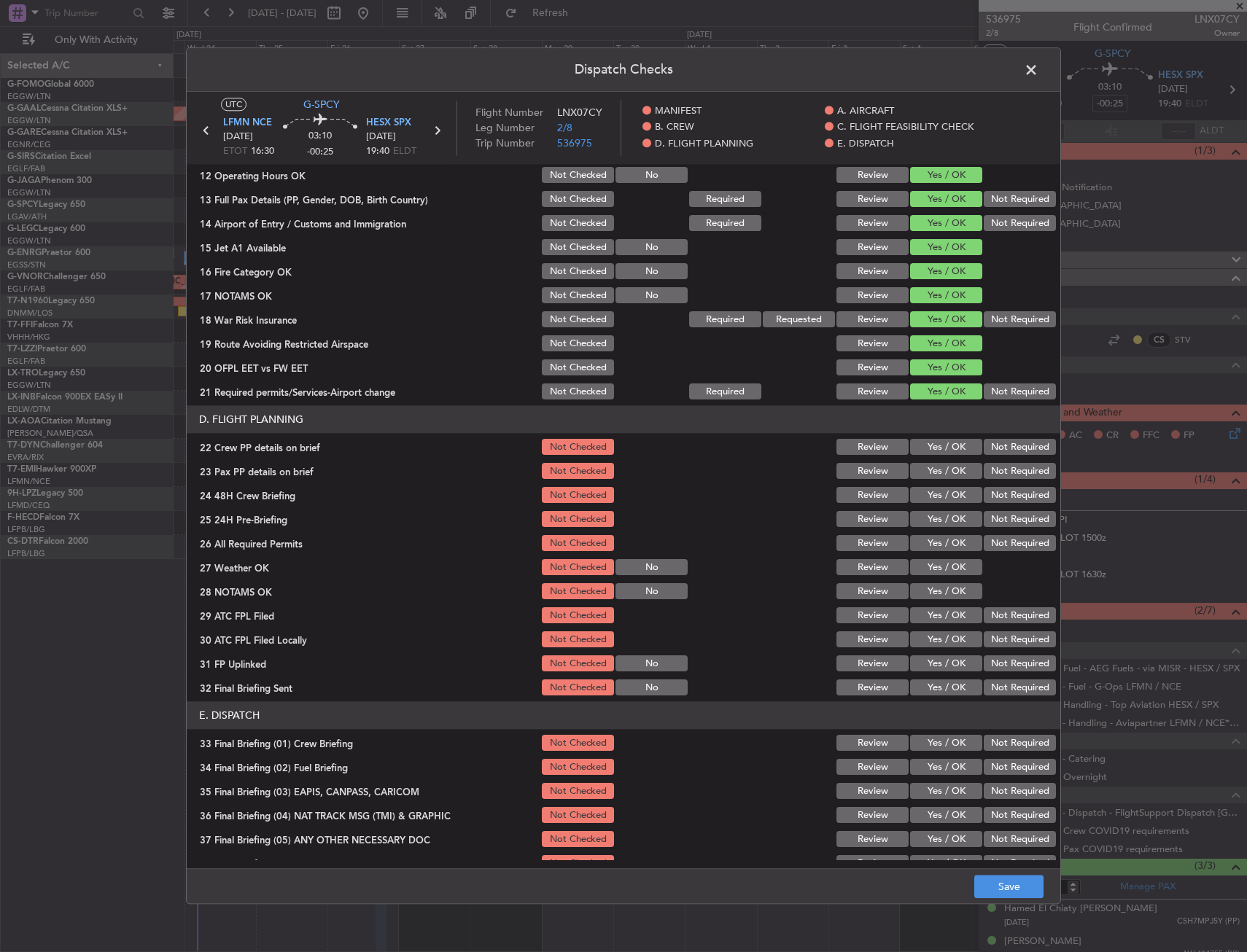
drag, startPoint x: 939, startPoint y: 446, endPoint x: 937, endPoint y: 476, distance: 30.1
click at [939, 448] on button "Yes / OK" at bounding box center [946, 448] width 72 height 16
click at [937, 477] on button "Yes / OK" at bounding box center [946, 472] width 72 height 16
click at [941, 500] on button "Yes / OK" at bounding box center [946, 496] width 72 height 16
click at [977, 882] on button "Save" at bounding box center [1009, 887] width 69 height 23
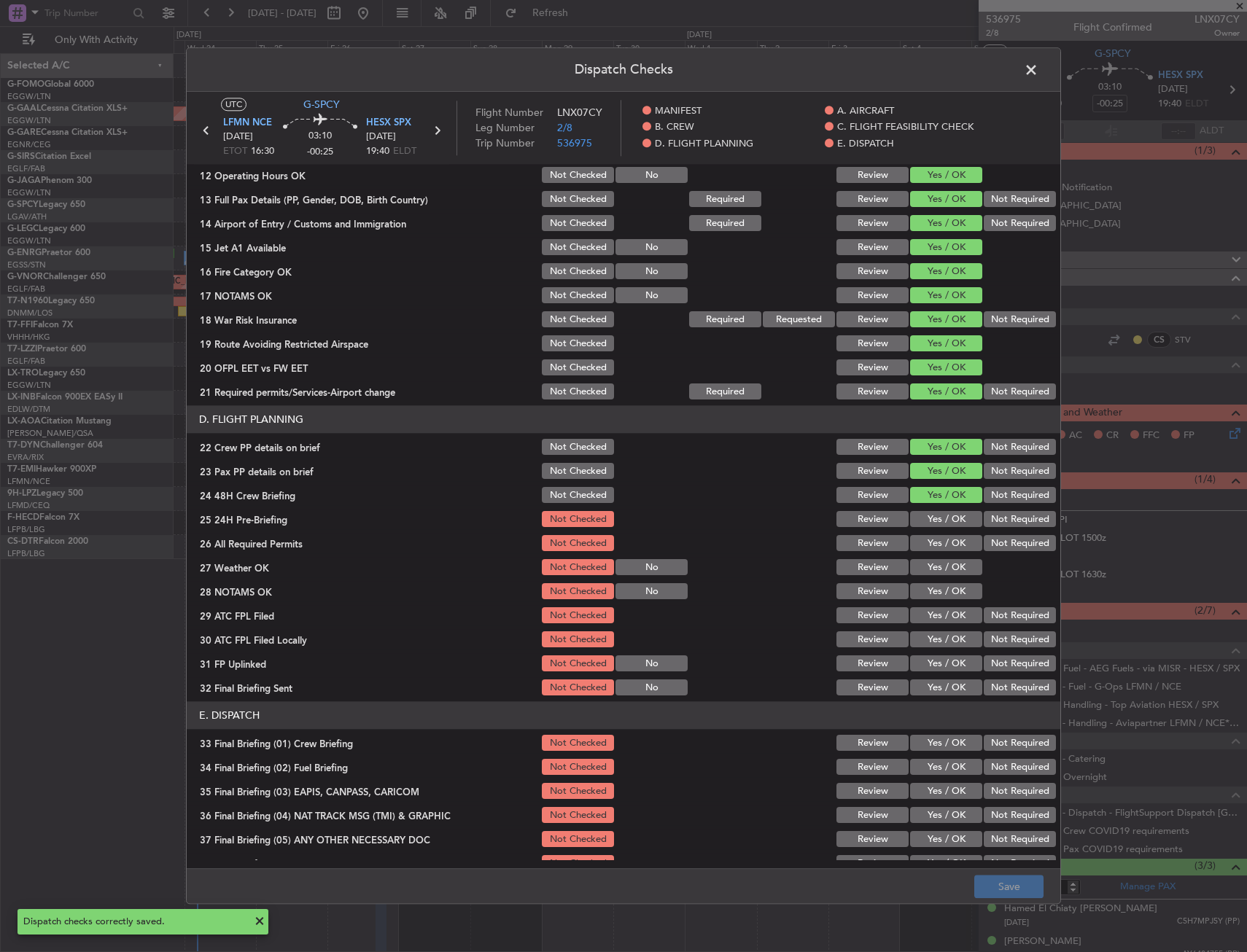
click at [1039, 75] on span at bounding box center [1039, 74] width 0 height 29
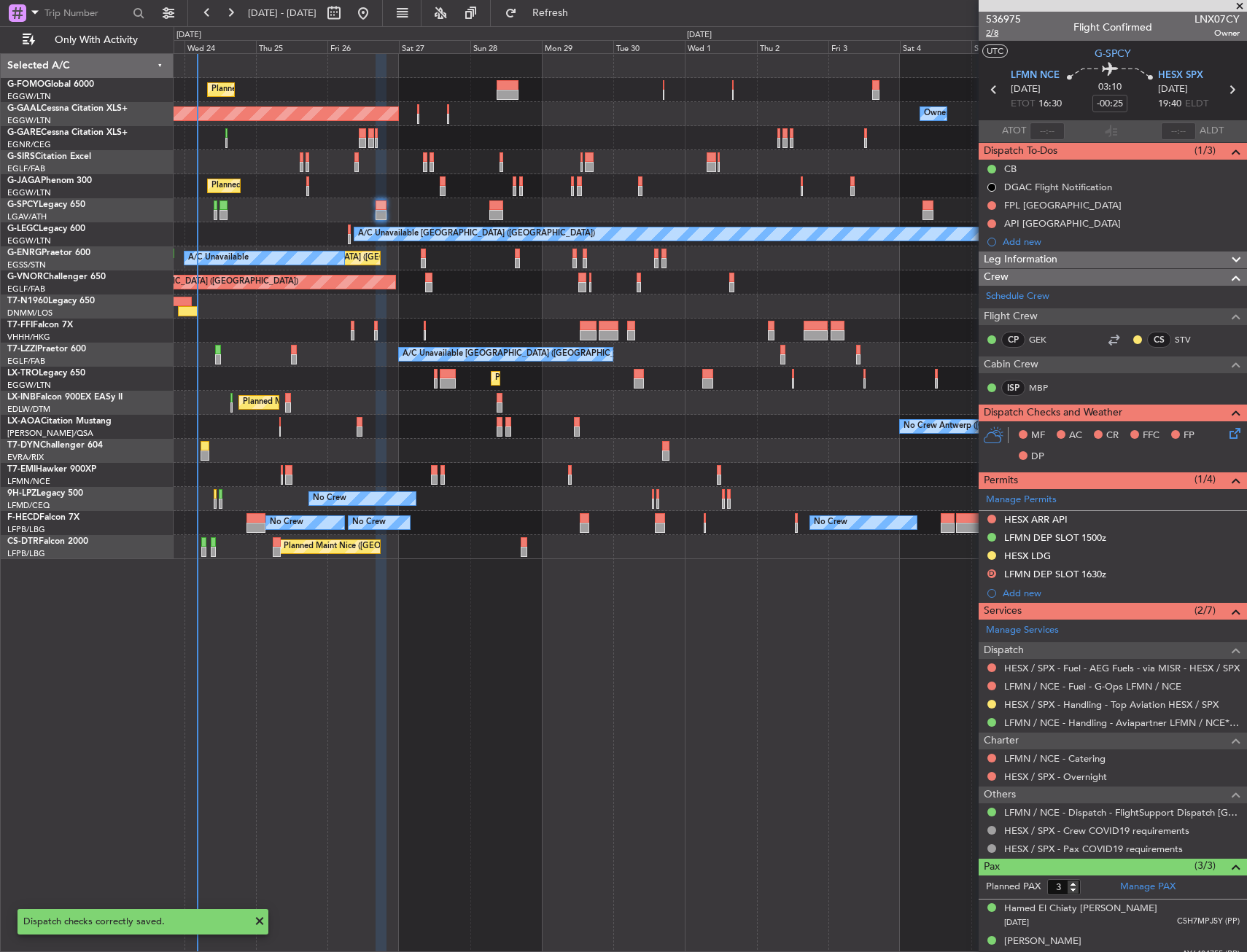
click at [997, 31] on span "2/8" at bounding box center [1002, 33] width 35 height 12
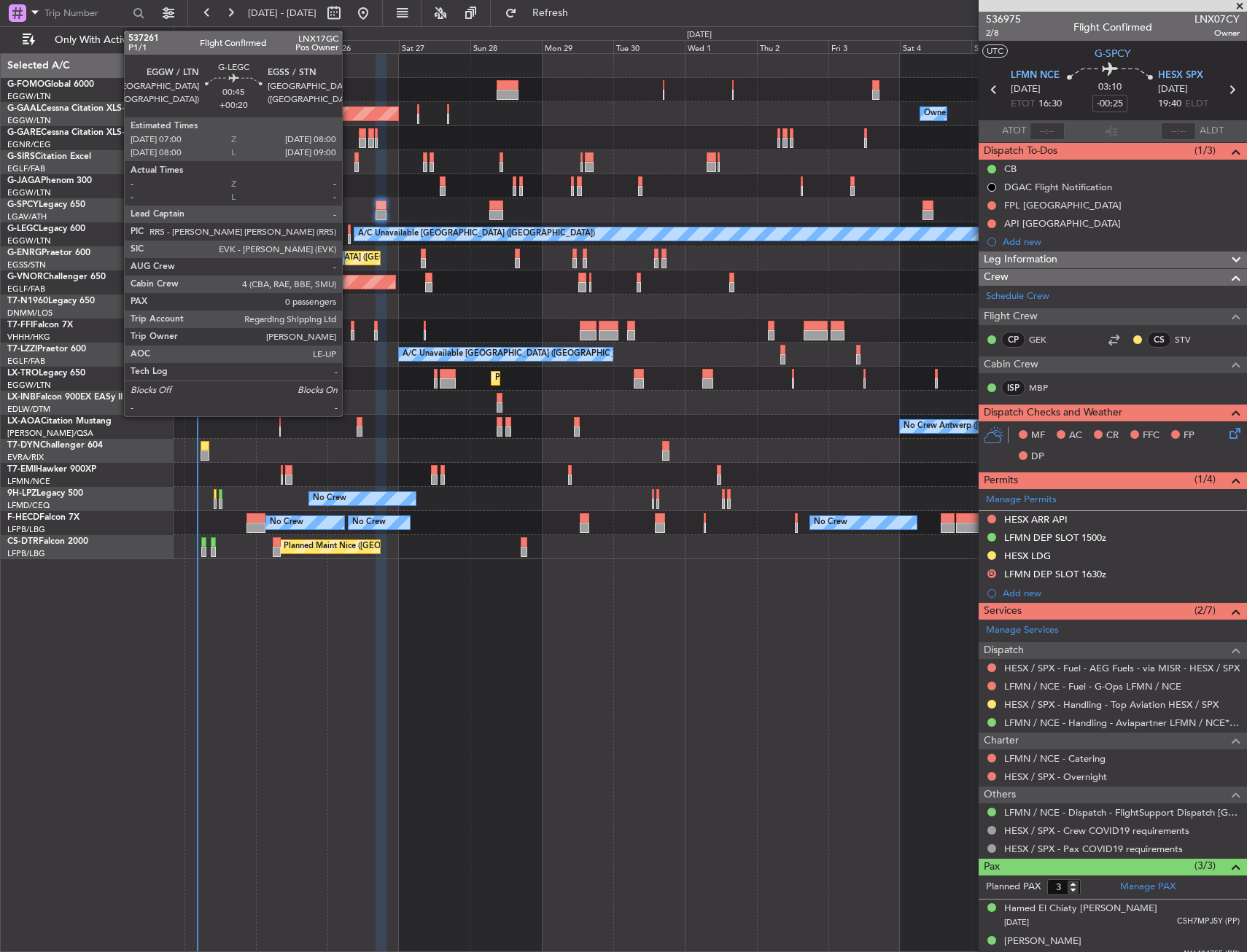
click at [348, 231] on div at bounding box center [349, 230] width 4 height 11
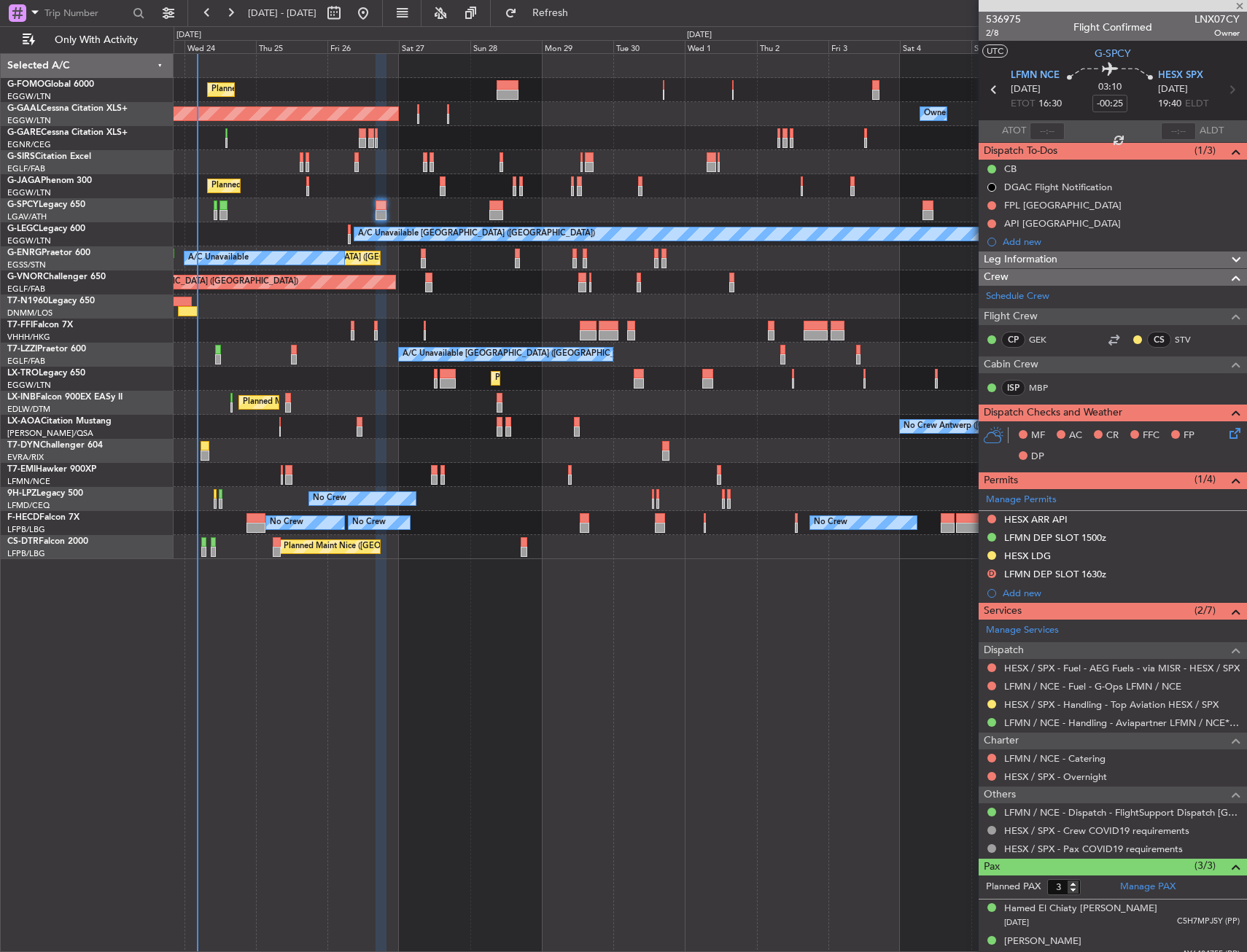
type input "+00:20"
type input "0"
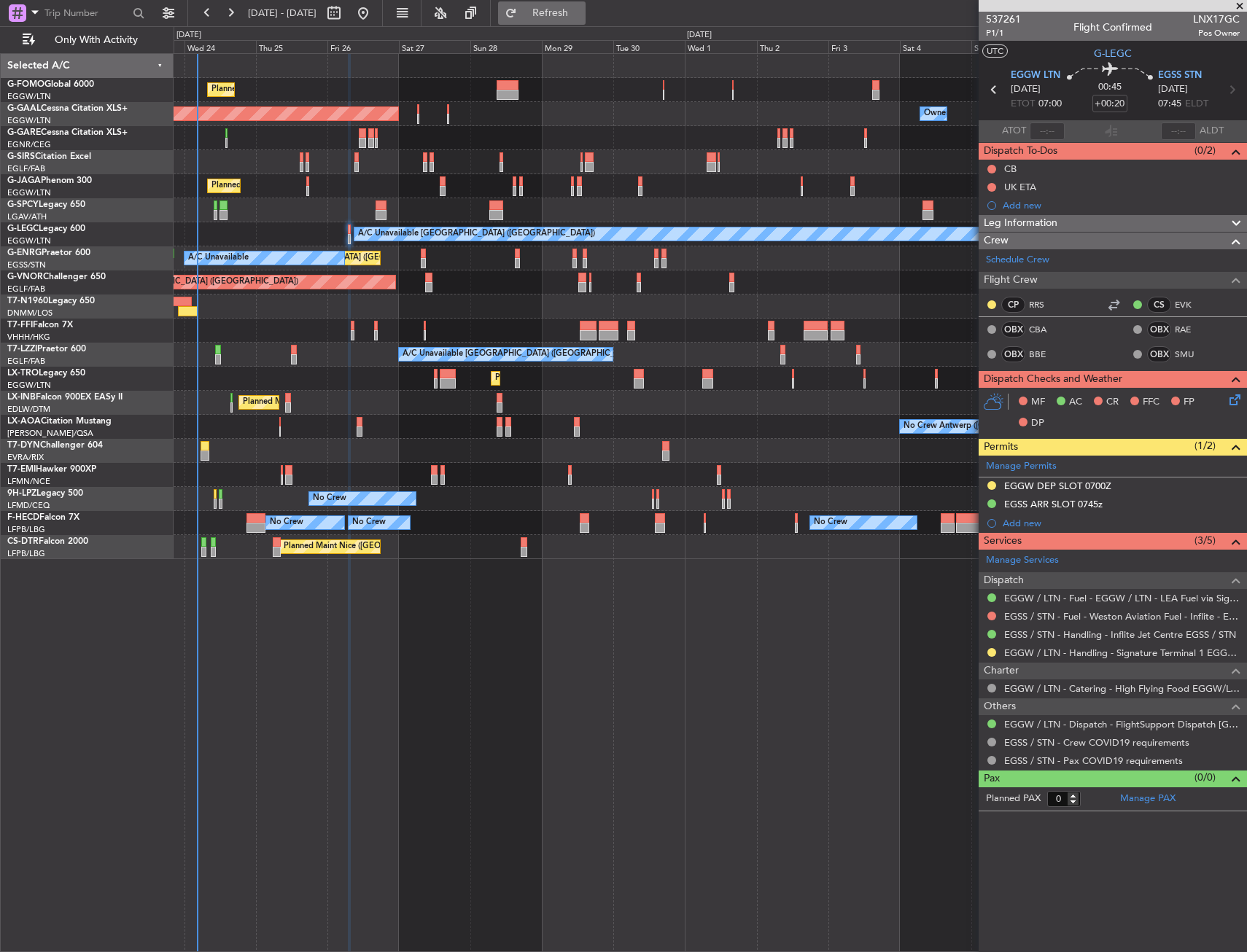
drag, startPoint x: 586, startPoint y: 17, endPoint x: 592, endPoint y: 23, distance: 8.5
click at [581, 17] on span "Refresh" at bounding box center [550, 13] width 61 height 11
click at [1004, 35] on span "P1/1" at bounding box center [1002, 33] width 35 height 12
click at [994, 35] on span "P1/1" at bounding box center [1002, 33] width 35 height 12
click at [1006, 37] on span "P1/1" at bounding box center [1002, 33] width 35 height 12
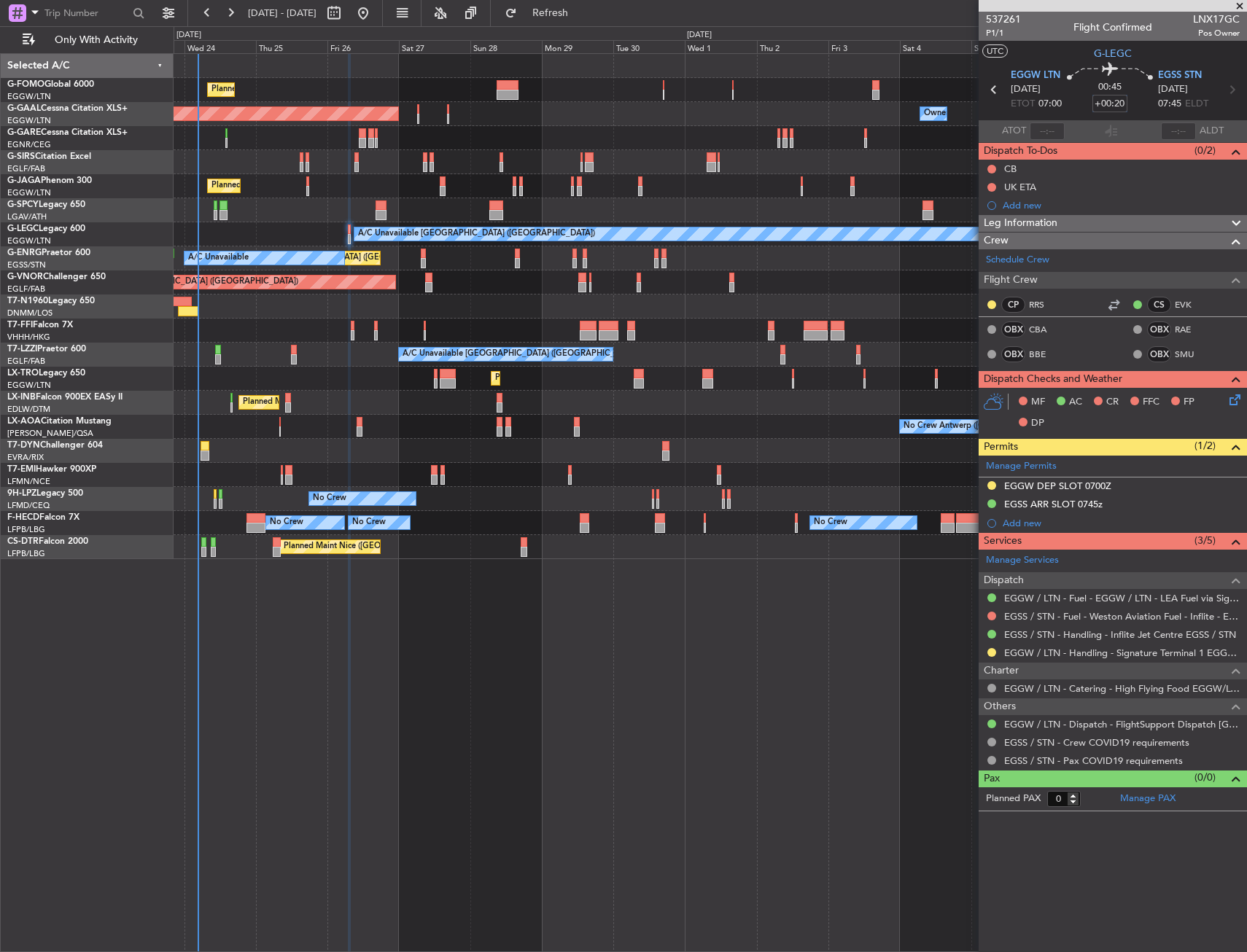
click at [1122, 107] on input "+00:20" at bounding box center [1109, 104] width 35 height 18
type input "-00:05"
click at [1084, 56] on section "UTC G-LEGC" at bounding box center [1112, 51] width 269 height 22
click at [1034, 636] on link "EGSS / STN - Handling - Inflite Jet Centre EGSS / STN" at bounding box center [1120, 635] width 232 height 12
click at [1142, 502] on div "EGSS ARR SLOT 0745z" at bounding box center [1112, 504] width 269 height 19
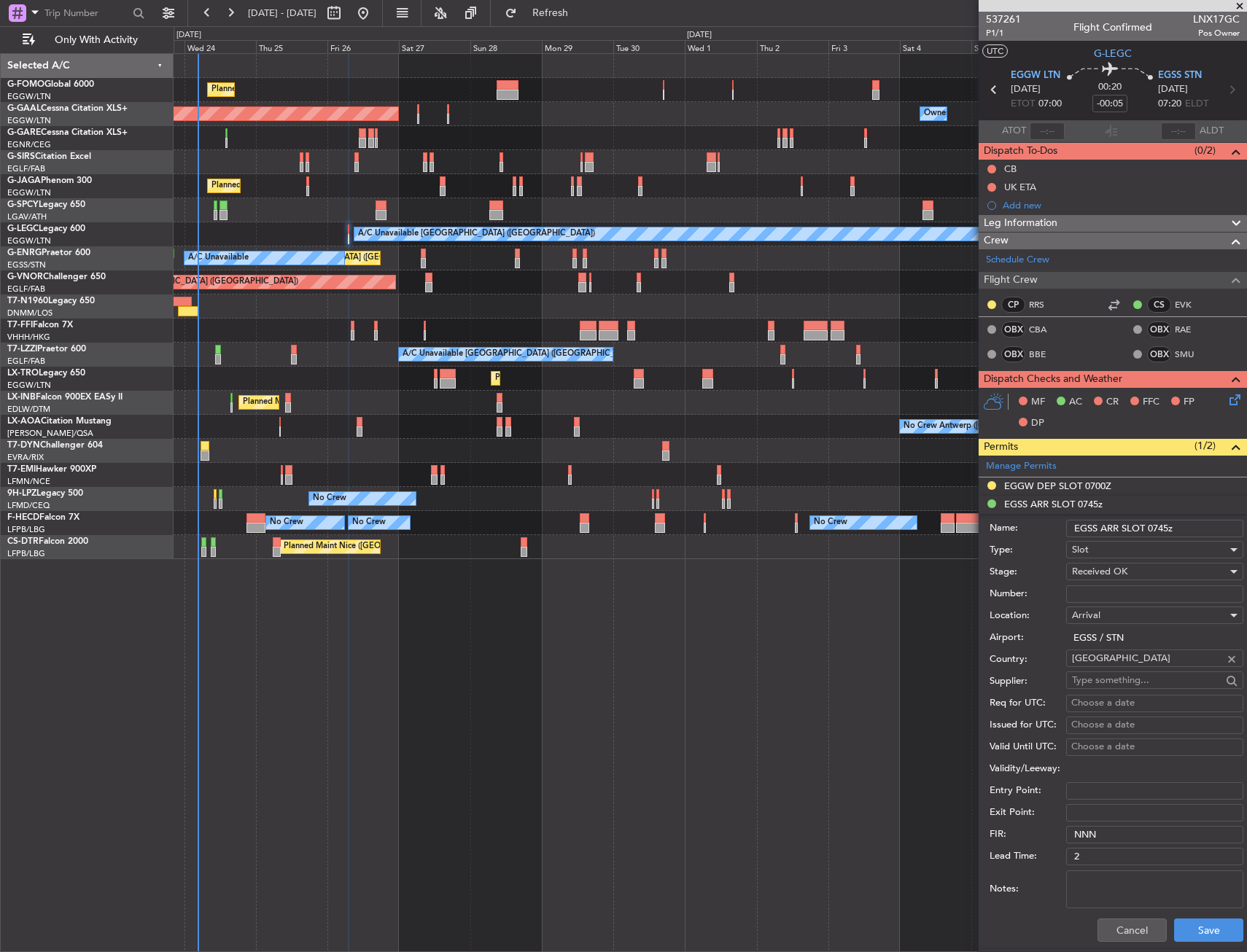
click at [1165, 531] on input "EGSS ARR SLOT 0745z" at bounding box center [1155, 529] width 177 height 18
type input "EGSS ARR SLOT 0720z"
click at [1135, 570] on div "Received OK" at bounding box center [1149, 572] width 155 height 22
click at [1126, 644] on span "Requested" at bounding box center [1149, 644] width 153 height 22
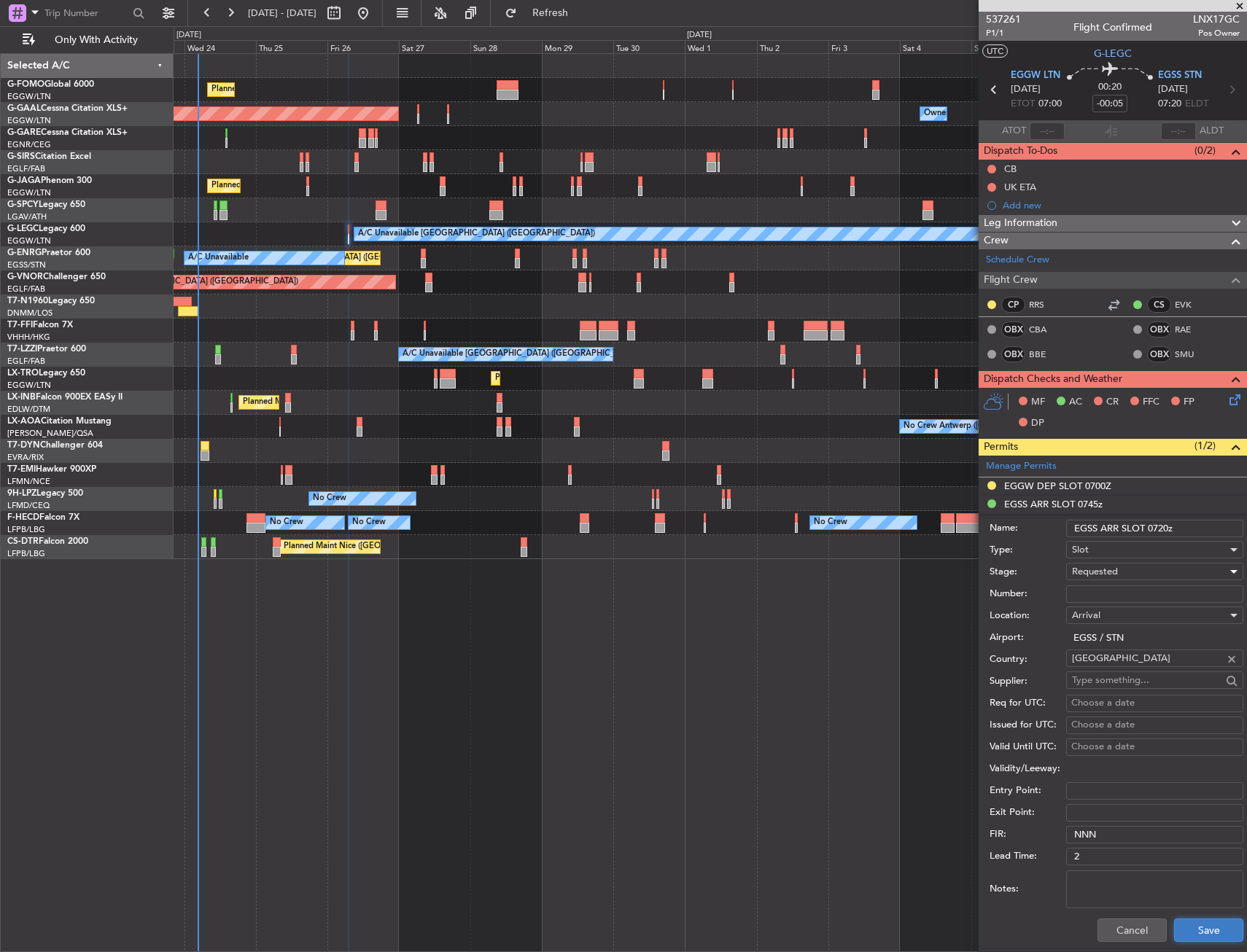
click at [1196, 933] on button "Save" at bounding box center [1209, 931] width 69 height 23
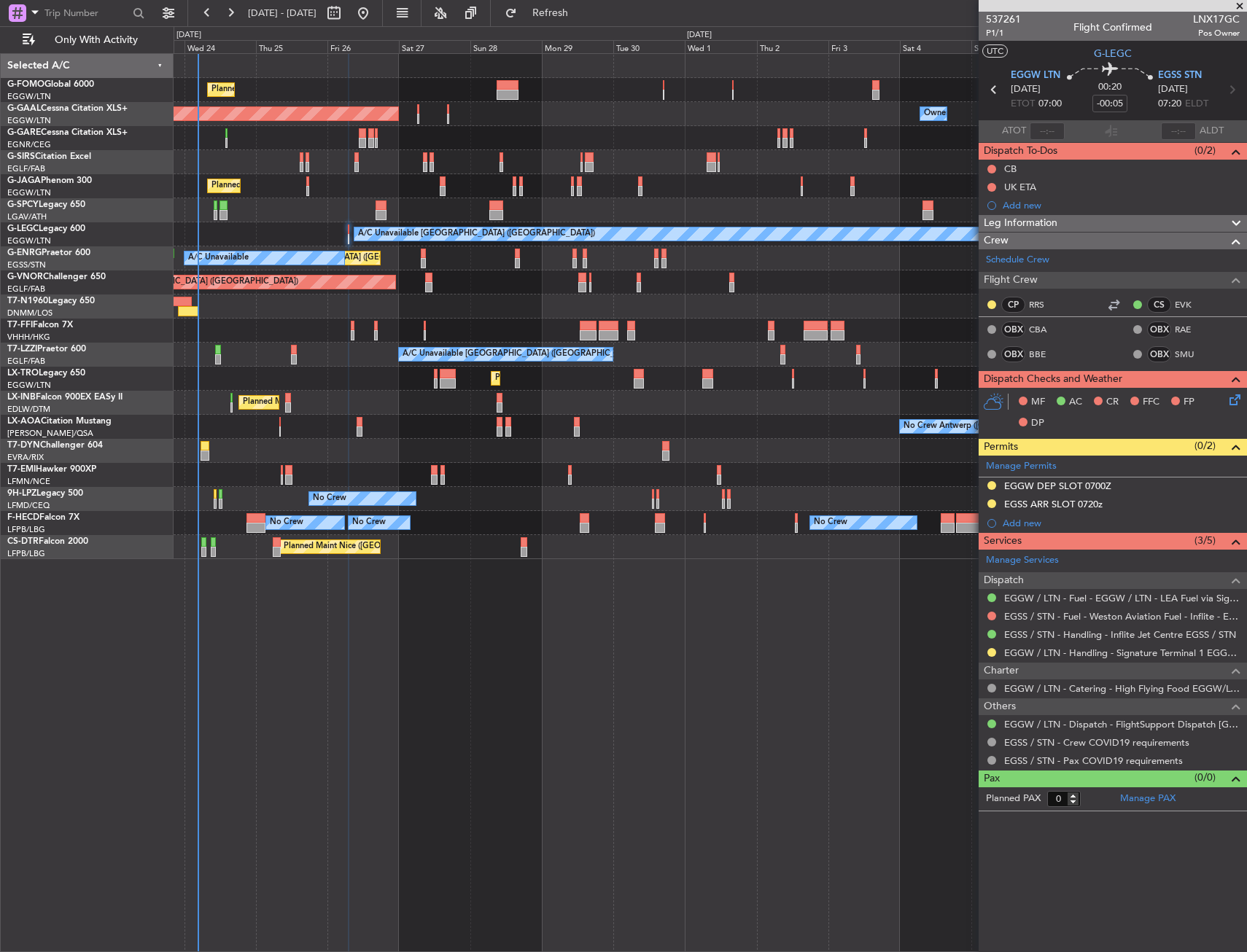
drag, startPoint x: 994, startPoint y: 165, endPoint x: 989, endPoint y: 175, distance: 11.2
click at [994, 165] on button at bounding box center [992, 169] width 9 height 9
click at [985, 226] on span "Completed" at bounding box center [998, 233] width 48 height 14
click at [1238, 396] on icon at bounding box center [1232, 397] width 12 height 12
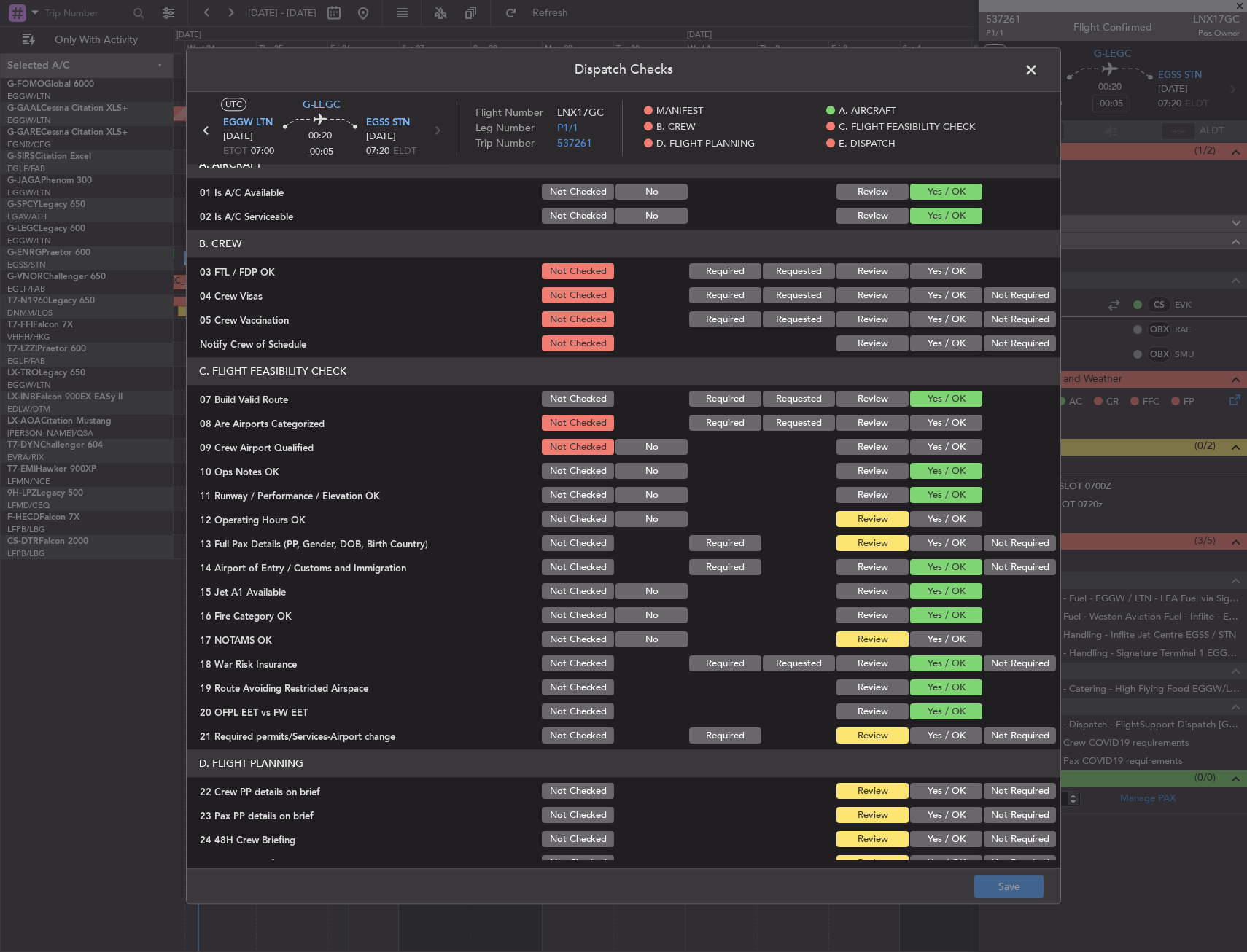
scroll to position [219, 0]
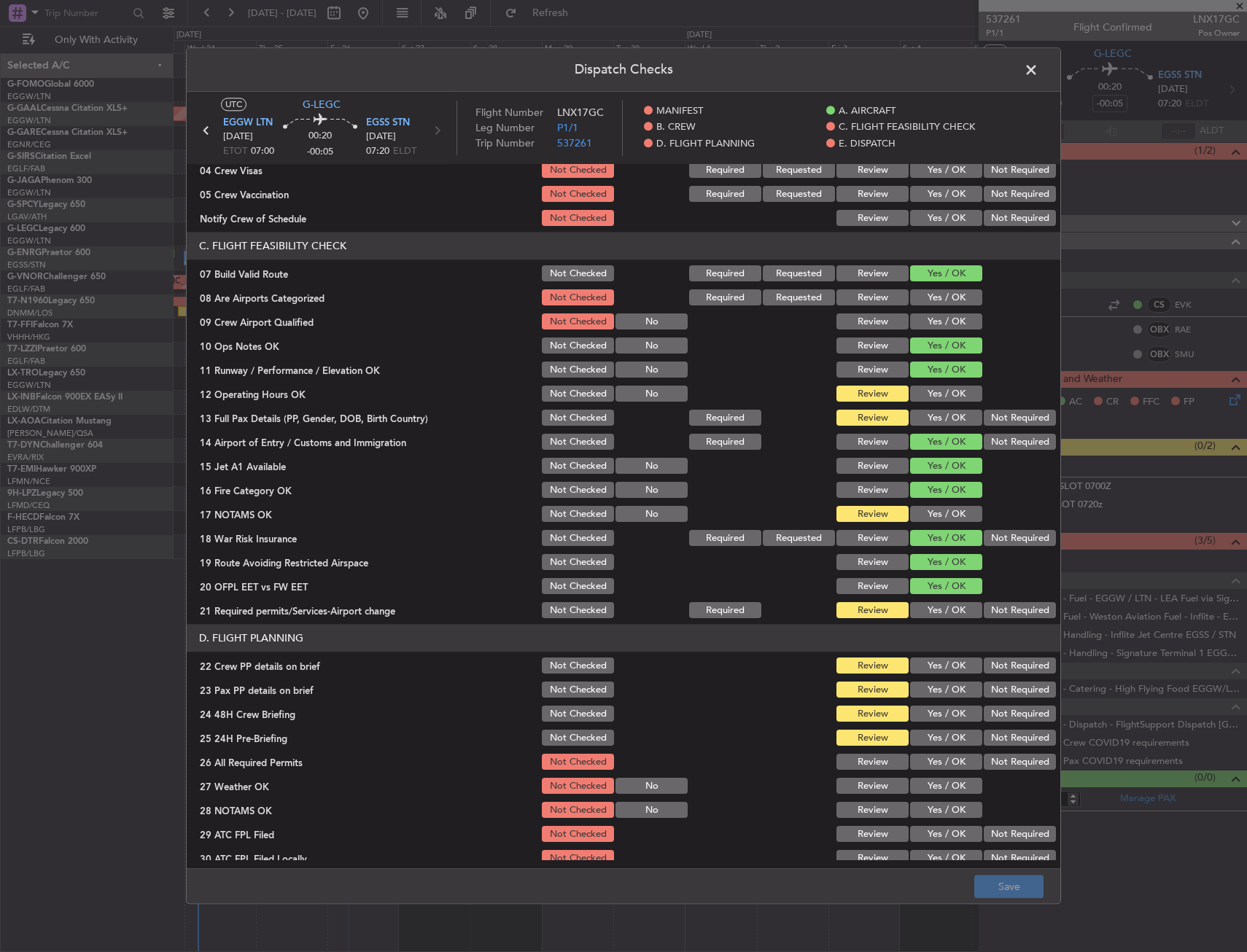
click at [916, 389] on button "Yes / OK" at bounding box center [946, 394] width 72 height 16
click at [919, 410] on div "Yes / OK" at bounding box center [944, 418] width 74 height 20
click at [917, 417] on button "Yes / OK" at bounding box center [946, 418] width 72 height 16
click at [921, 527] on section "C. FLIGHT FEASIBILITY CHECK 07 Build Valid Route Not Checked Required Requested…" at bounding box center [624, 426] width 874 height 389
click at [922, 516] on button "Yes / OK" at bounding box center [946, 515] width 72 height 16
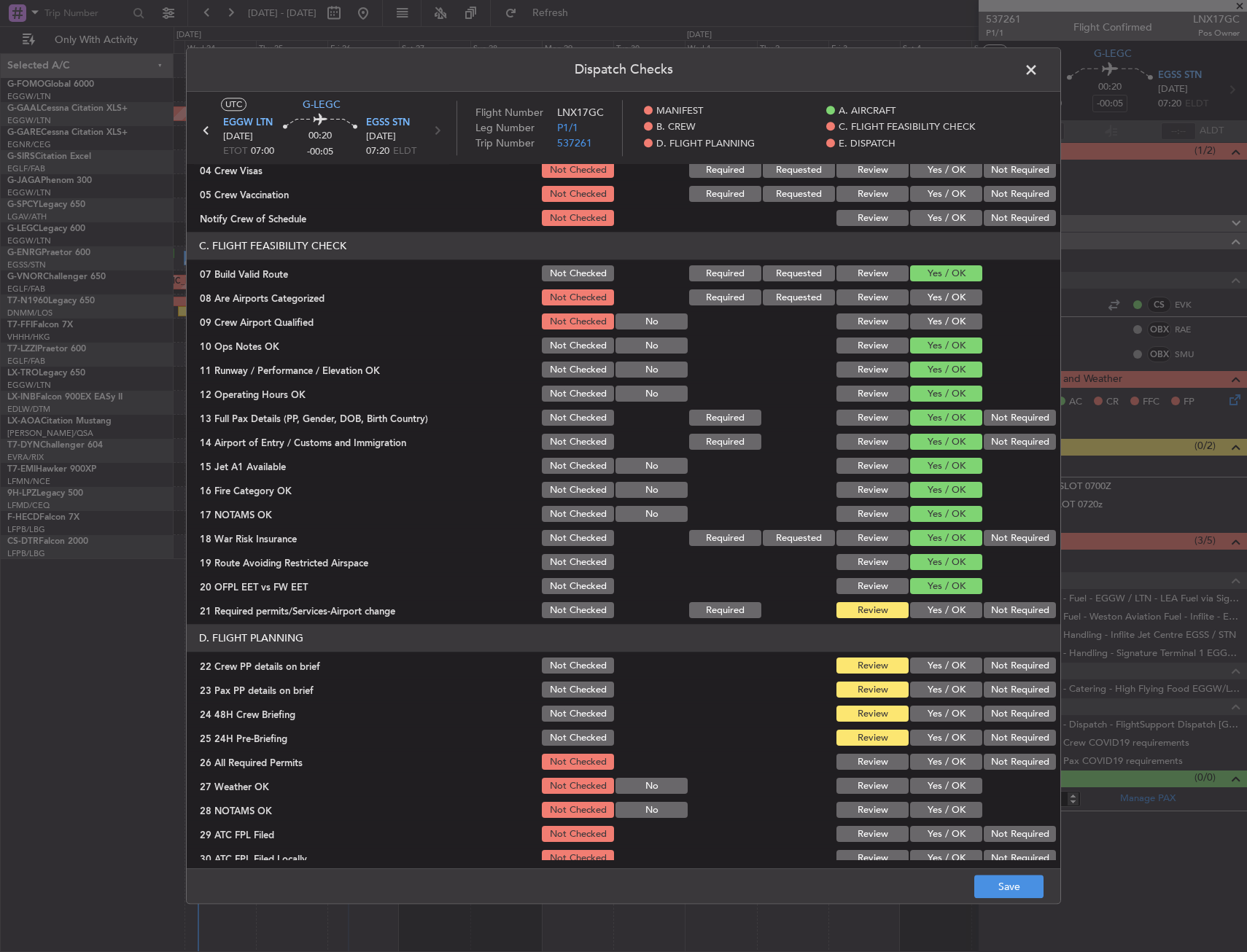
scroll to position [599, 0]
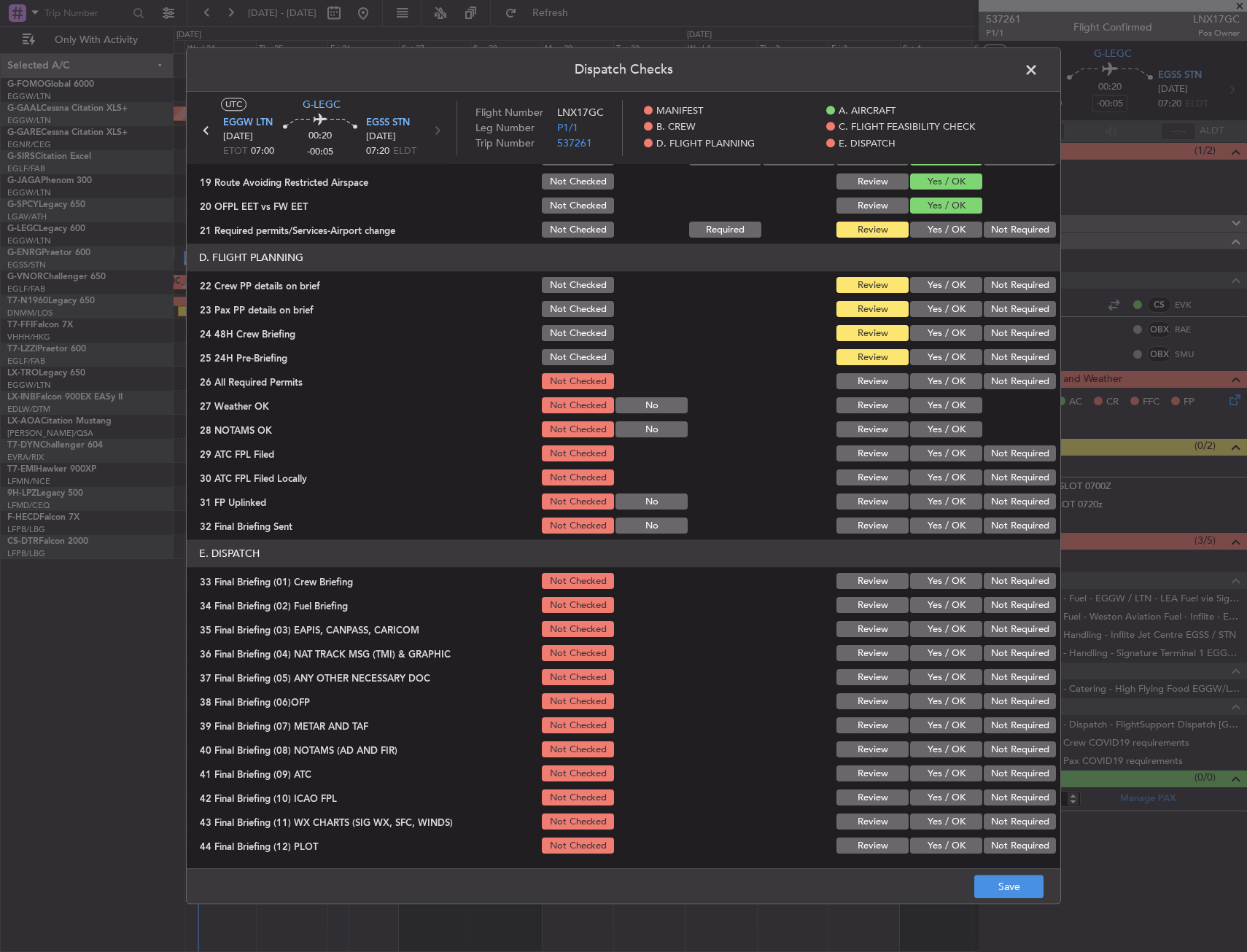
click at [928, 230] on button "Yes / OK" at bounding box center [946, 230] width 72 height 16
click at [931, 287] on button "Yes / OK" at bounding box center [946, 285] width 72 height 16
click at [931, 309] on button "Yes / OK" at bounding box center [946, 310] width 72 height 16
drag, startPoint x: 934, startPoint y: 328, endPoint x: 927, endPoint y: 444, distance: 116.2
click at [934, 329] on button "Yes / OK" at bounding box center [946, 334] width 72 height 16
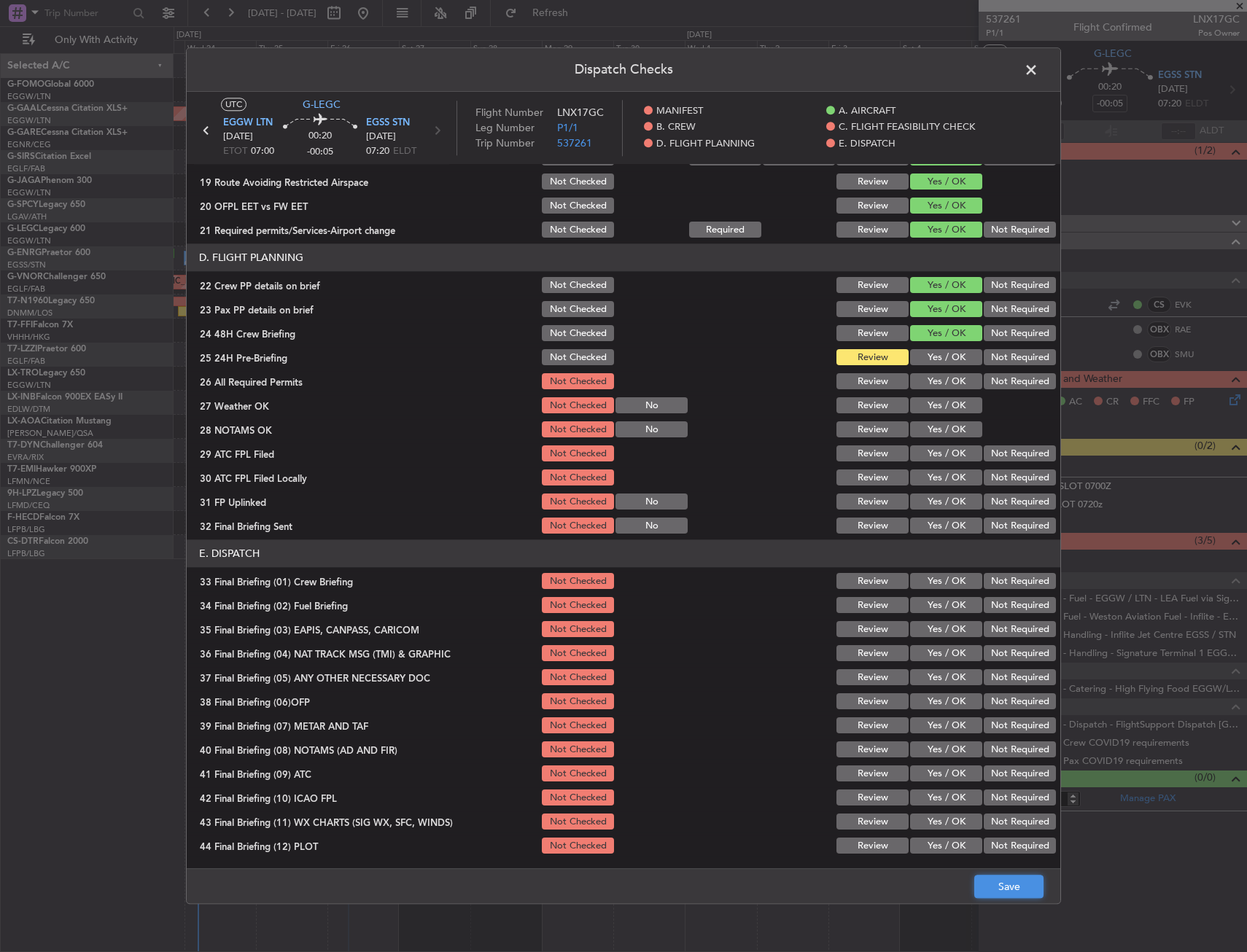
drag, startPoint x: 985, startPoint y: 888, endPoint x: 989, endPoint y: 878, distance: 10.8
click at [986, 888] on button "Save" at bounding box center [1009, 887] width 69 height 23
click at [1039, 65] on span at bounding box center [1039, 74] width 0 height 29
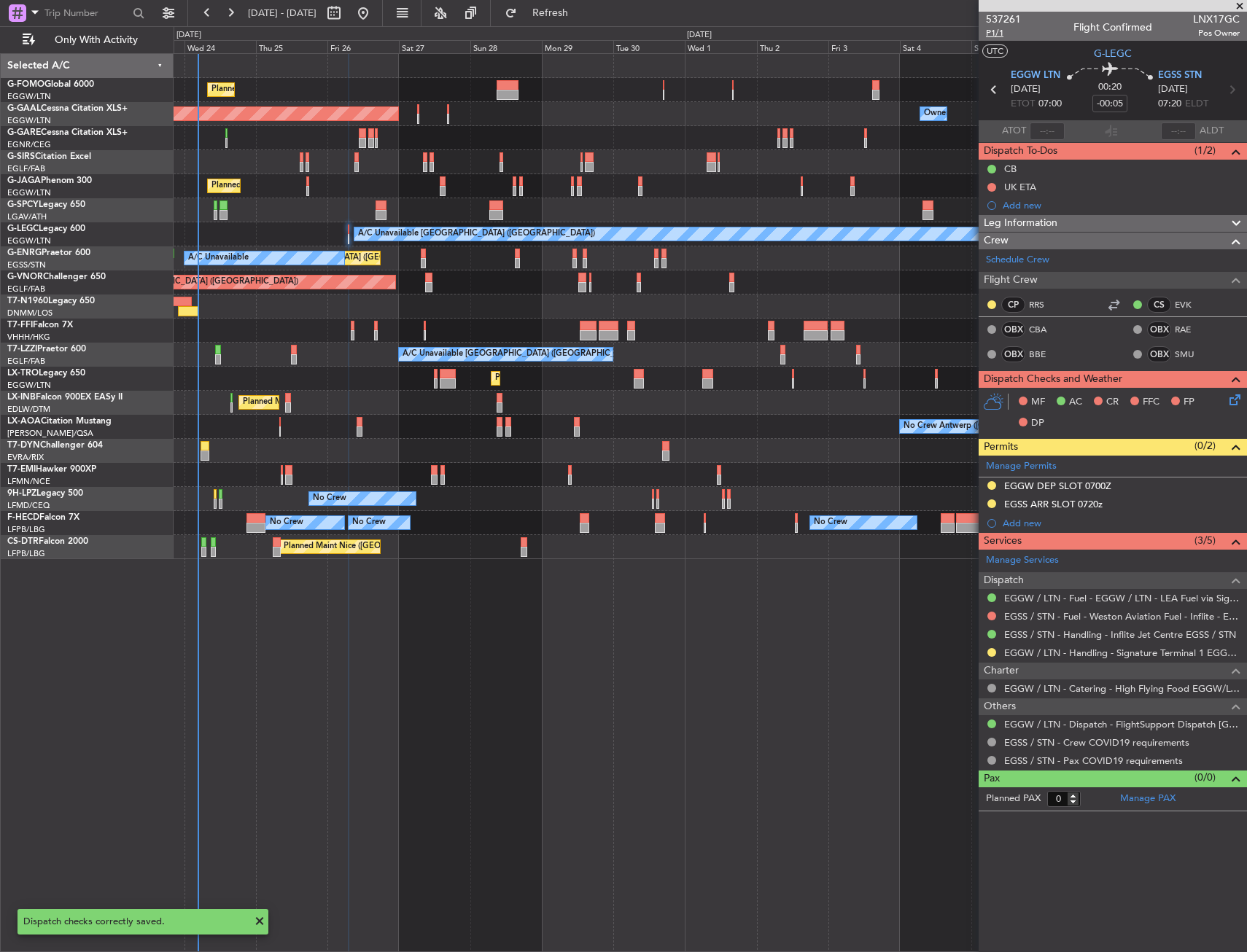
click at [997, 34] on span "P1/1" at bounding box center [1002, 33] width 35 height 12
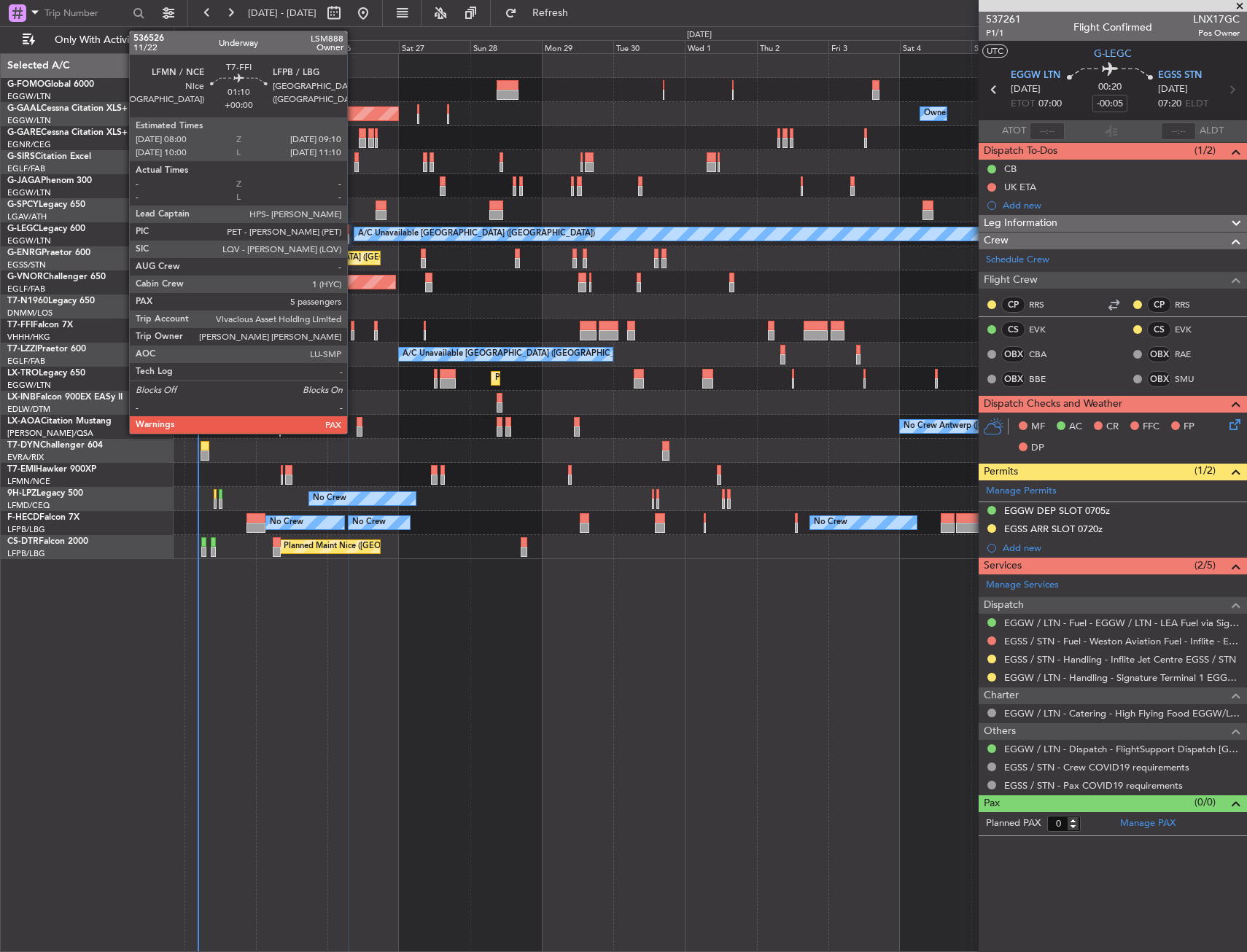
click at [354, 326] on div at bounding box center [353, 326] width 4 height 11
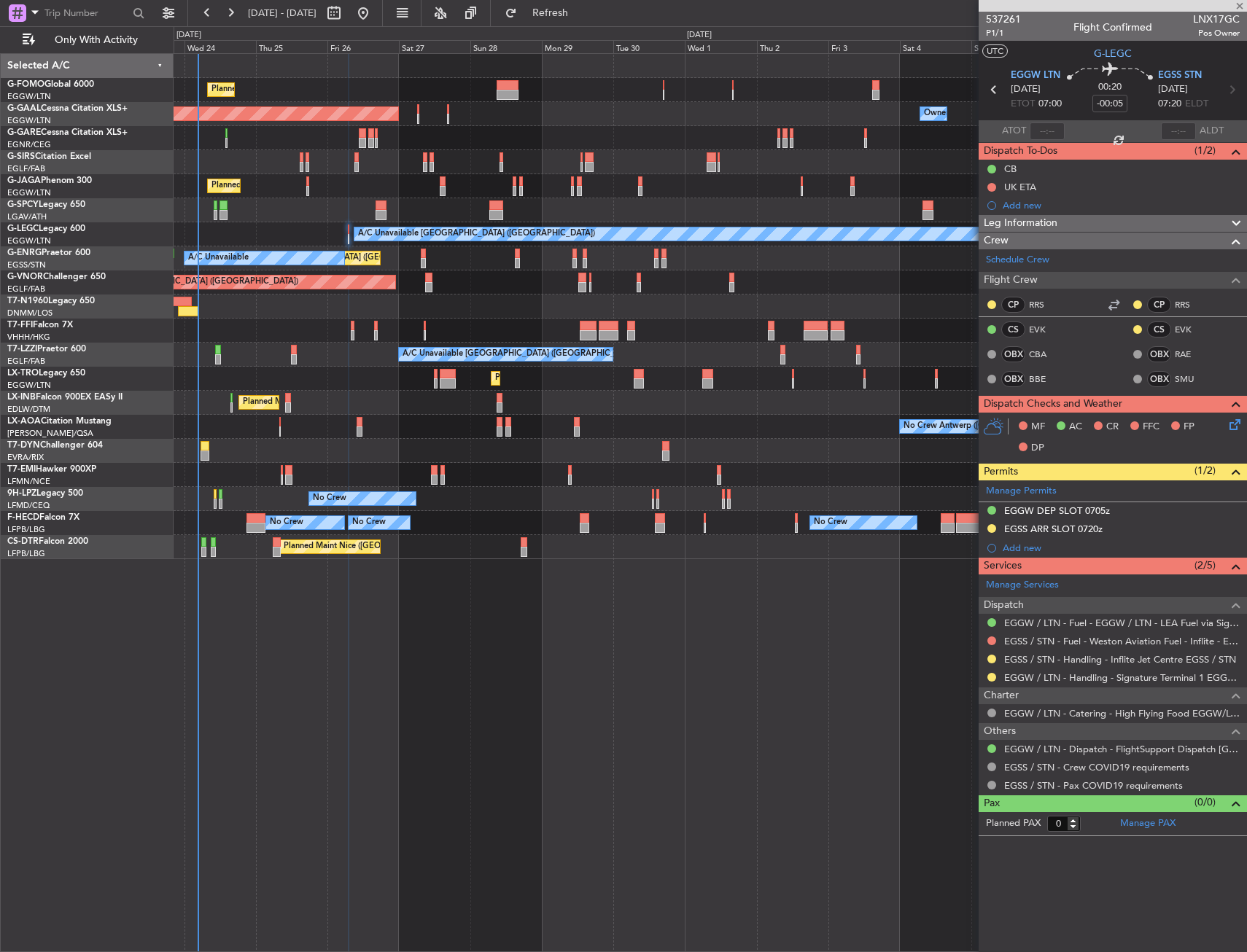
type input "5"
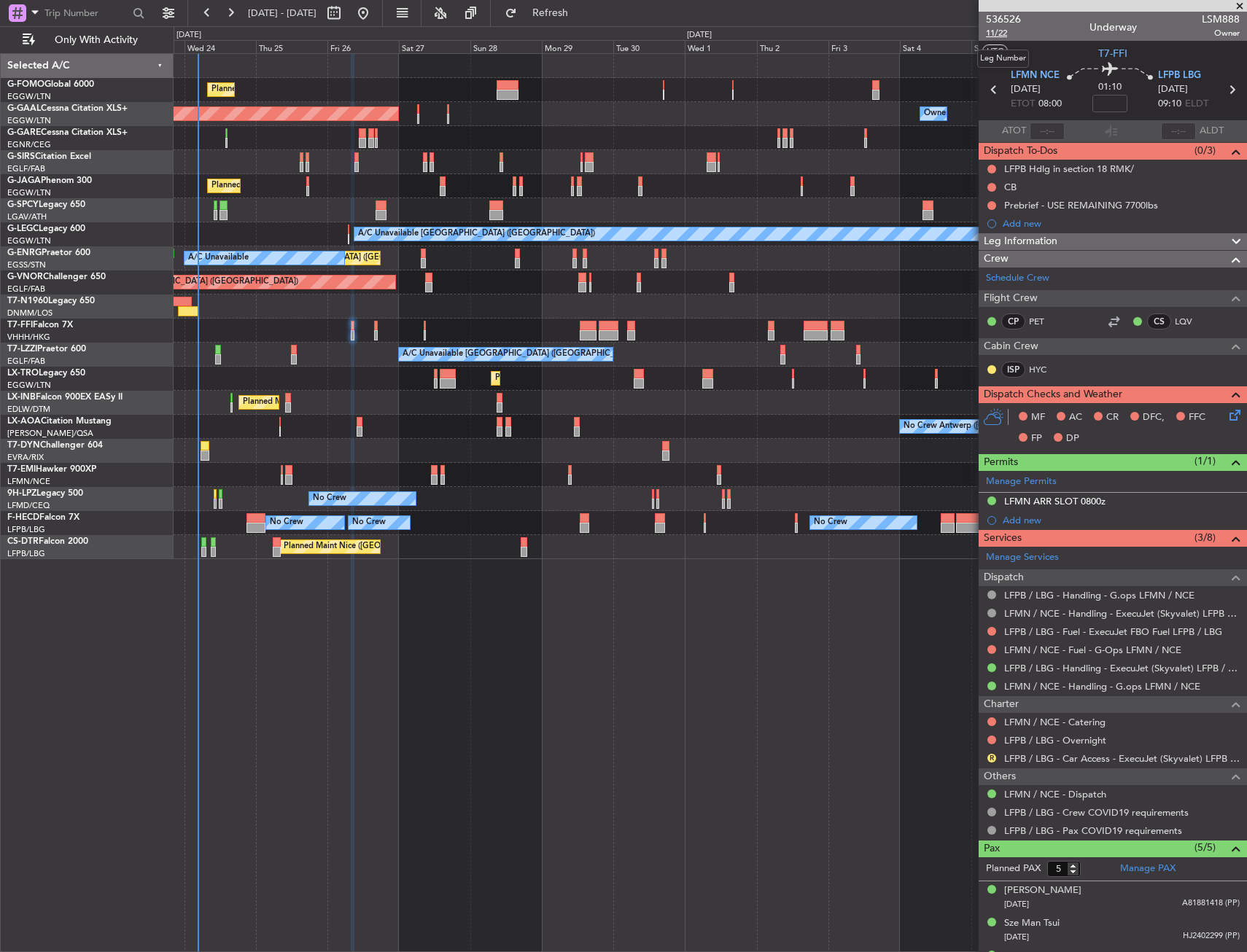
click at [991, 33] on span "11/22" at bounding box center [1002, 33] width 35 height 12
click at [1001, 35] on span "11/22" at bounding box center [1002, 33] width 35 height 12
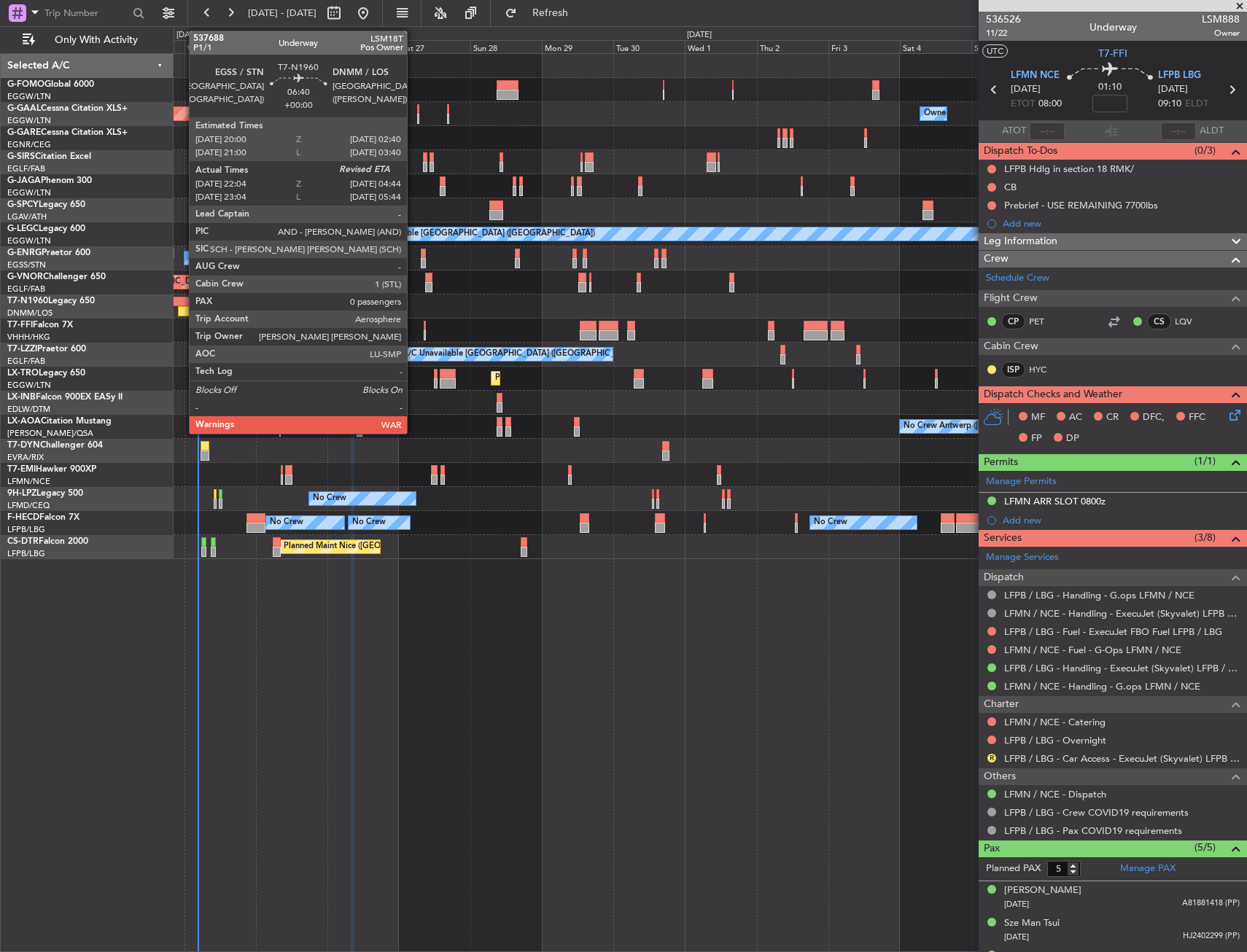
click at [182, 309] on div at bounding box center [188, 312] width 20 height 11
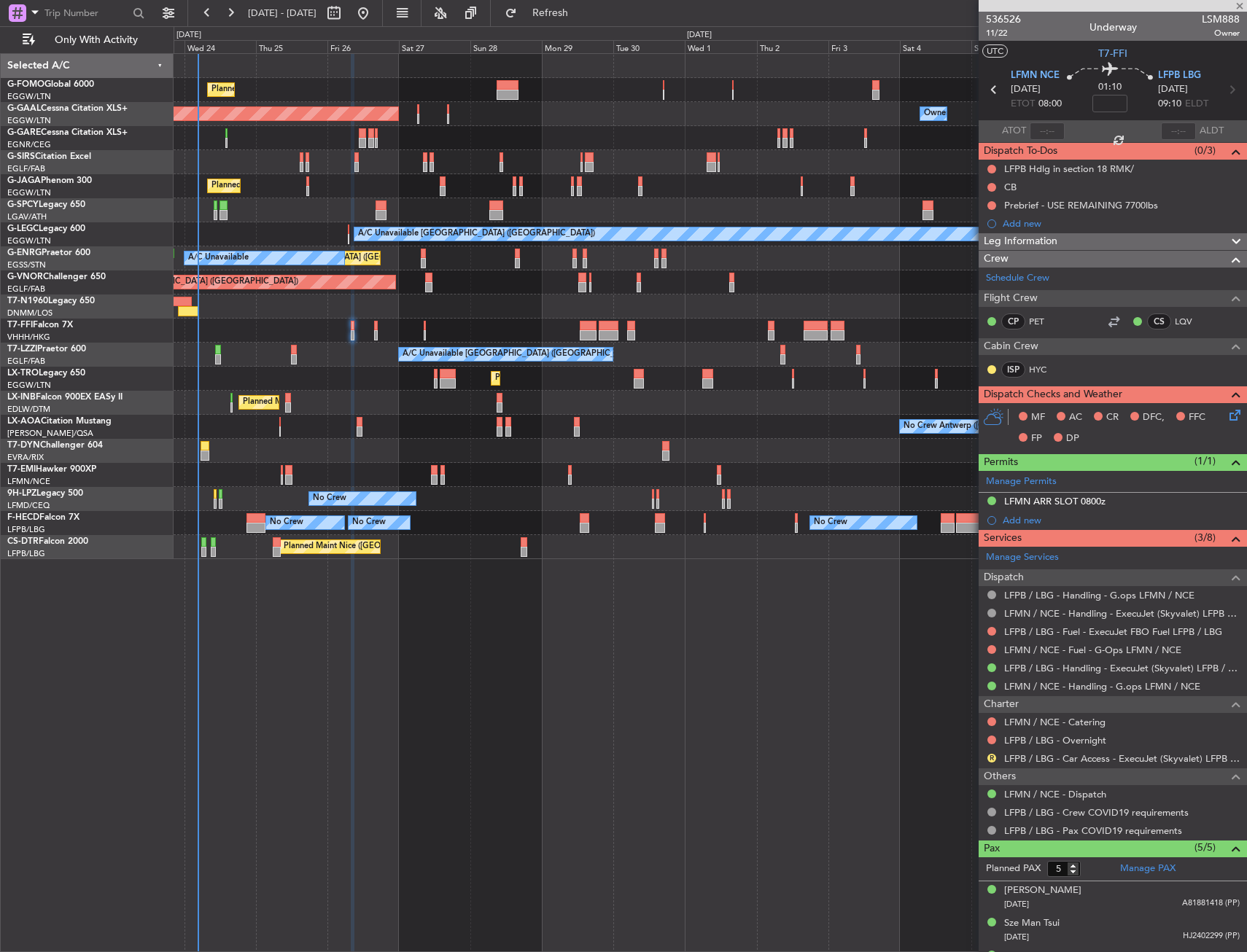
type input "22:04"
type input "0"
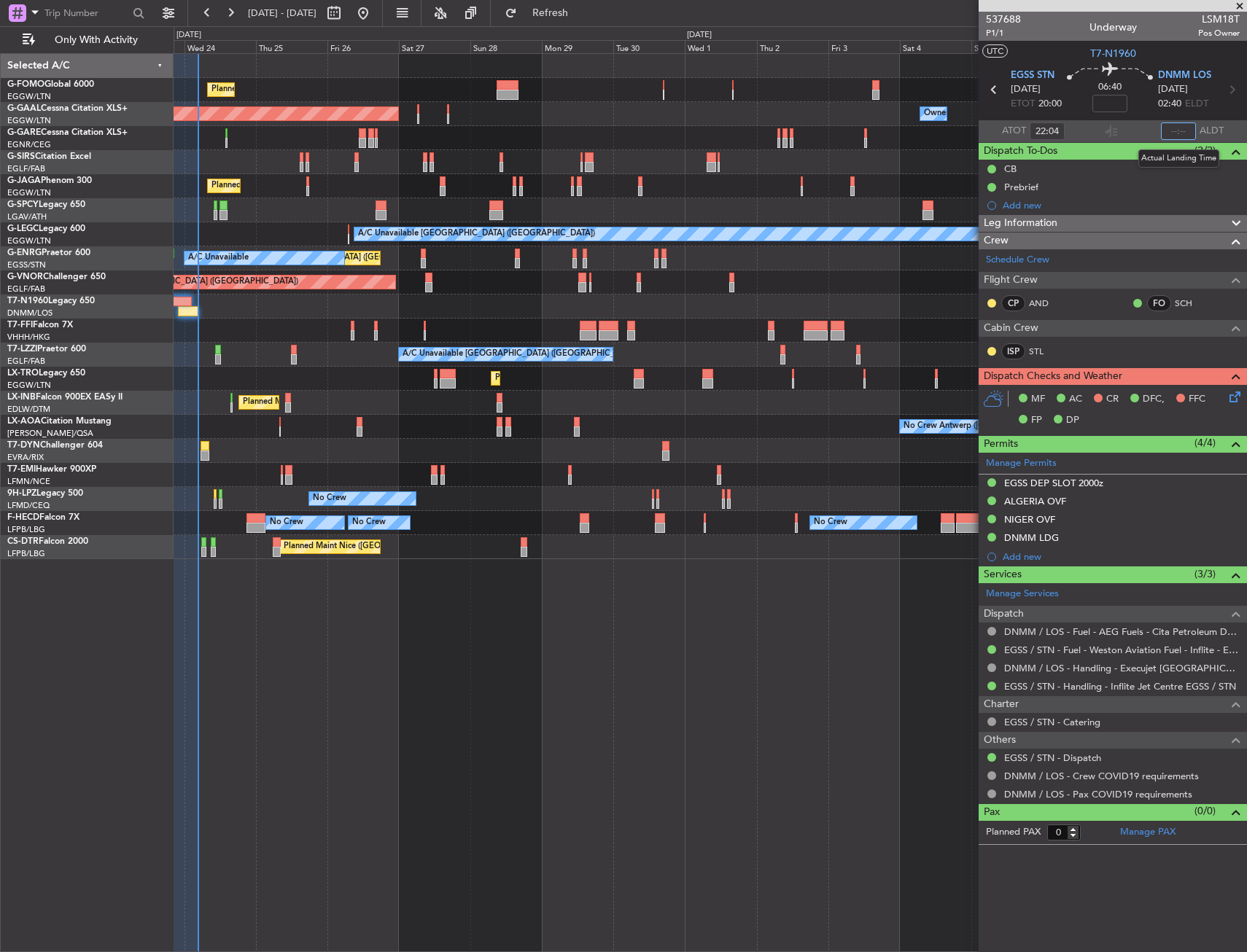
click at [1173, 129] on input "text" at bounding box center [1178, 131] width 35 height 18
click at [1140, 59] on section "UTC T7-N1960" at bounding box center [1112, 51] width 269 height 22
type input "04:33"
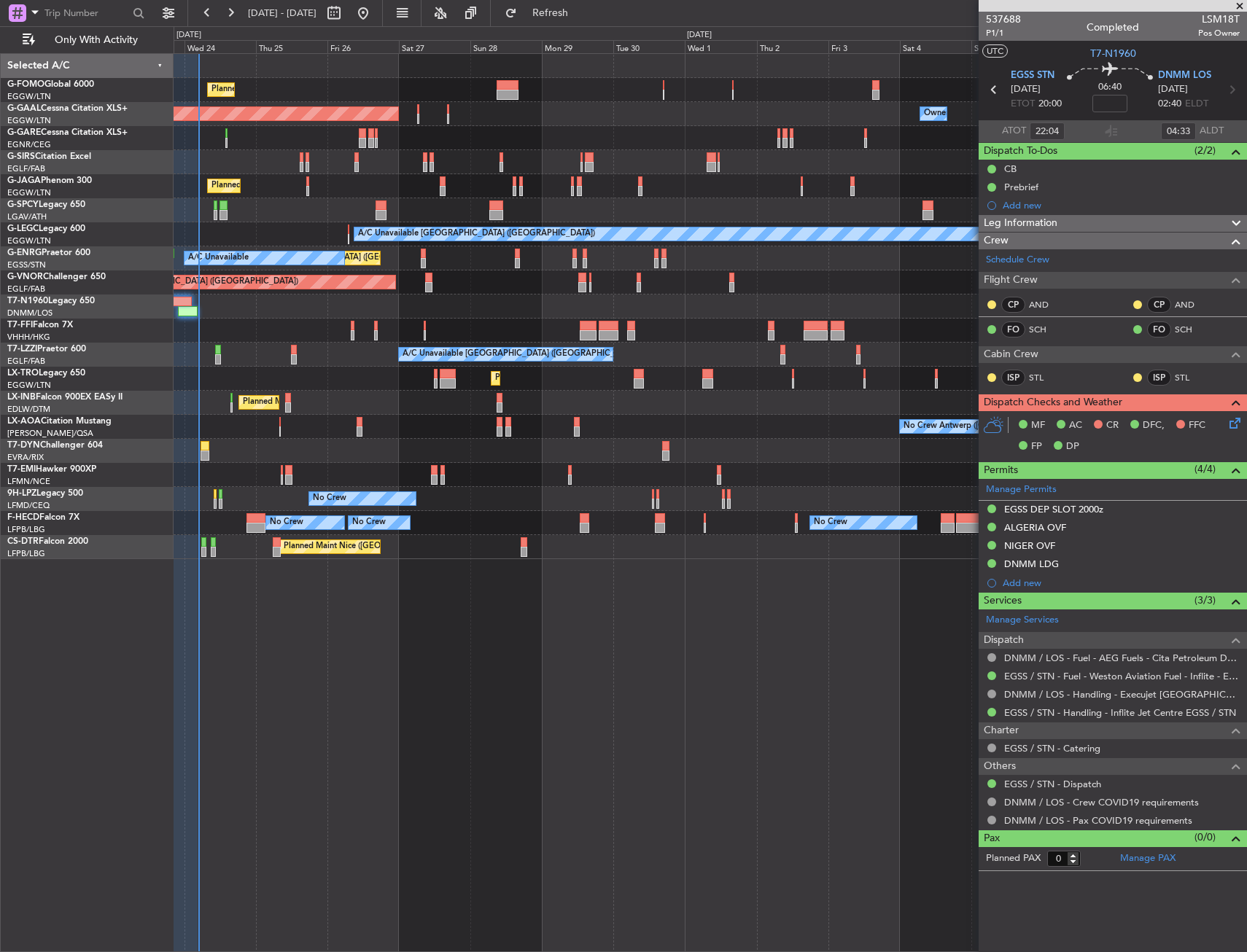
click at [355, 334] on div "Planned Maint Tianjin (Binhai) Planned Maint Geneva (Cointrin)" at bounding box center [710, 331] width 1072 height 24
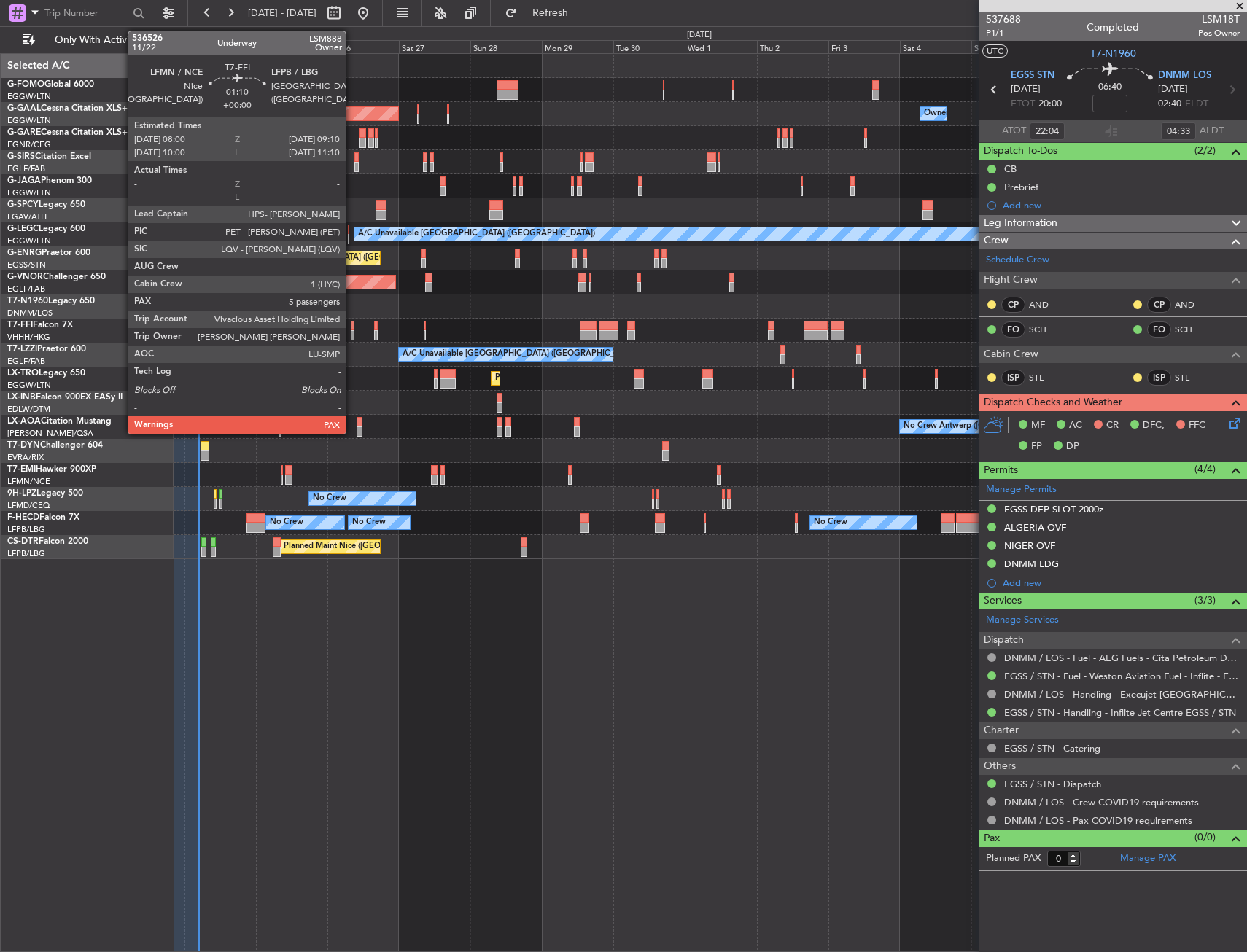
click at [352, 334] on div at bounding box center [353, 336] width 4 height 11
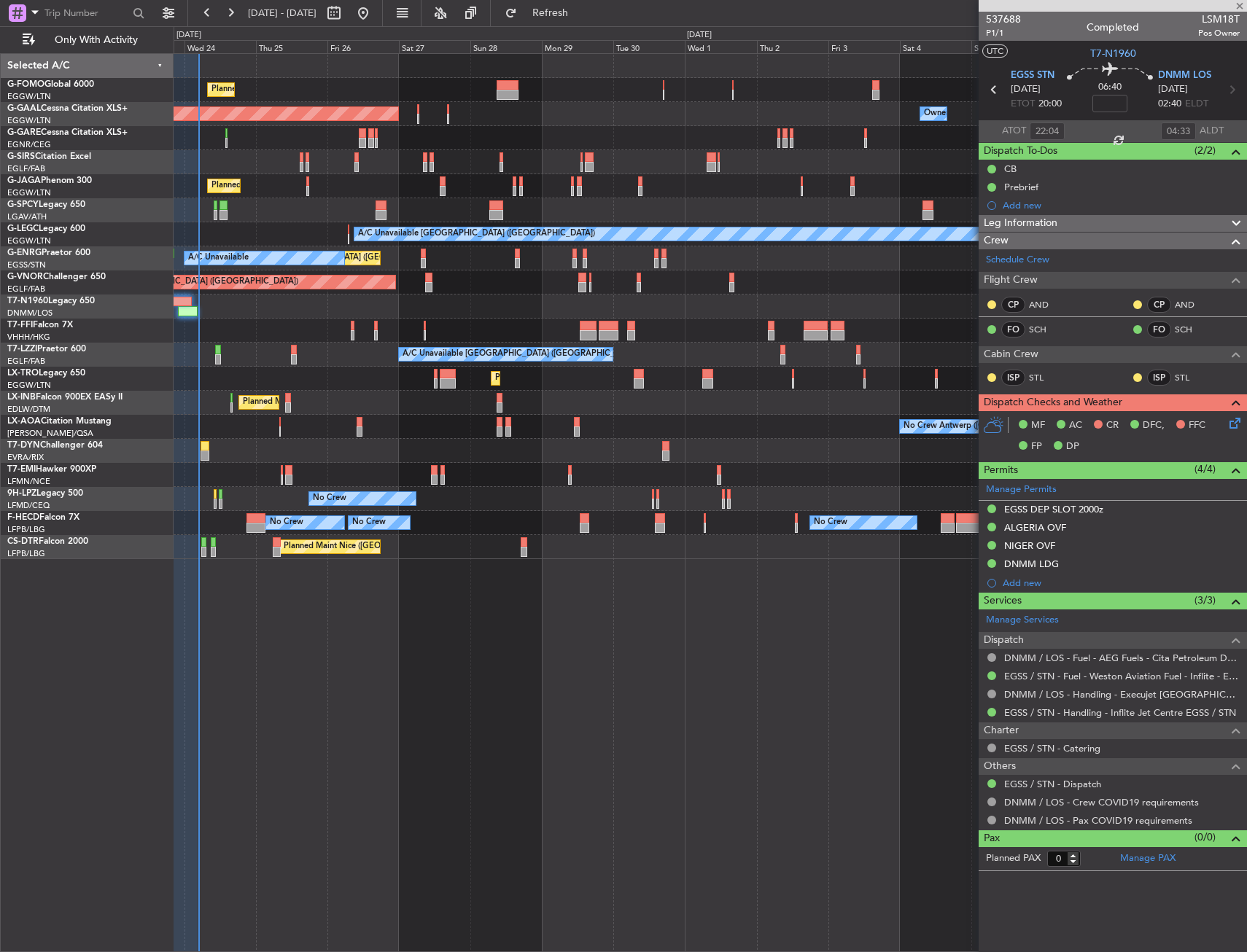
type input "5"
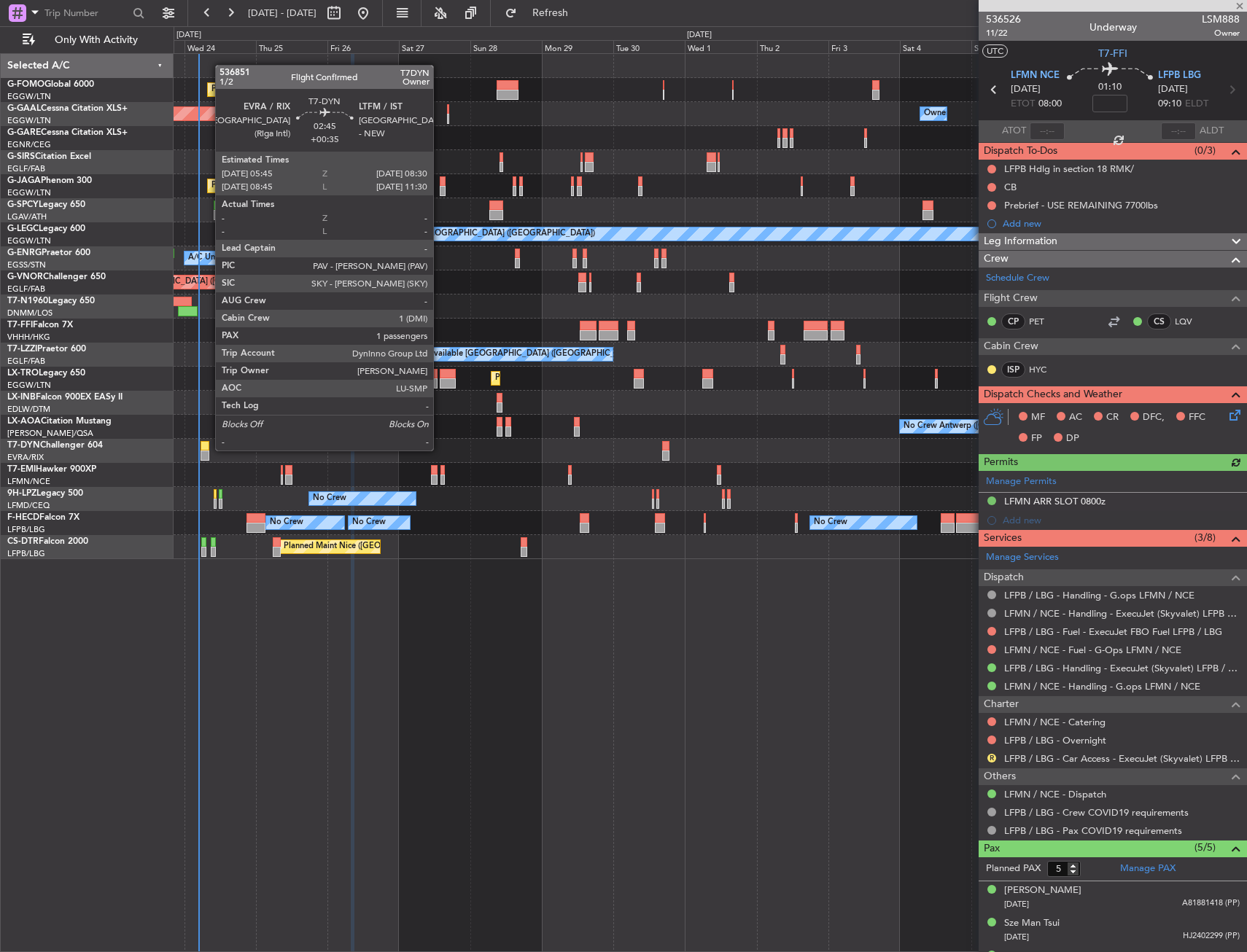
click at [207, 449] on div at bounding box center [205, 447] width 9 height 11
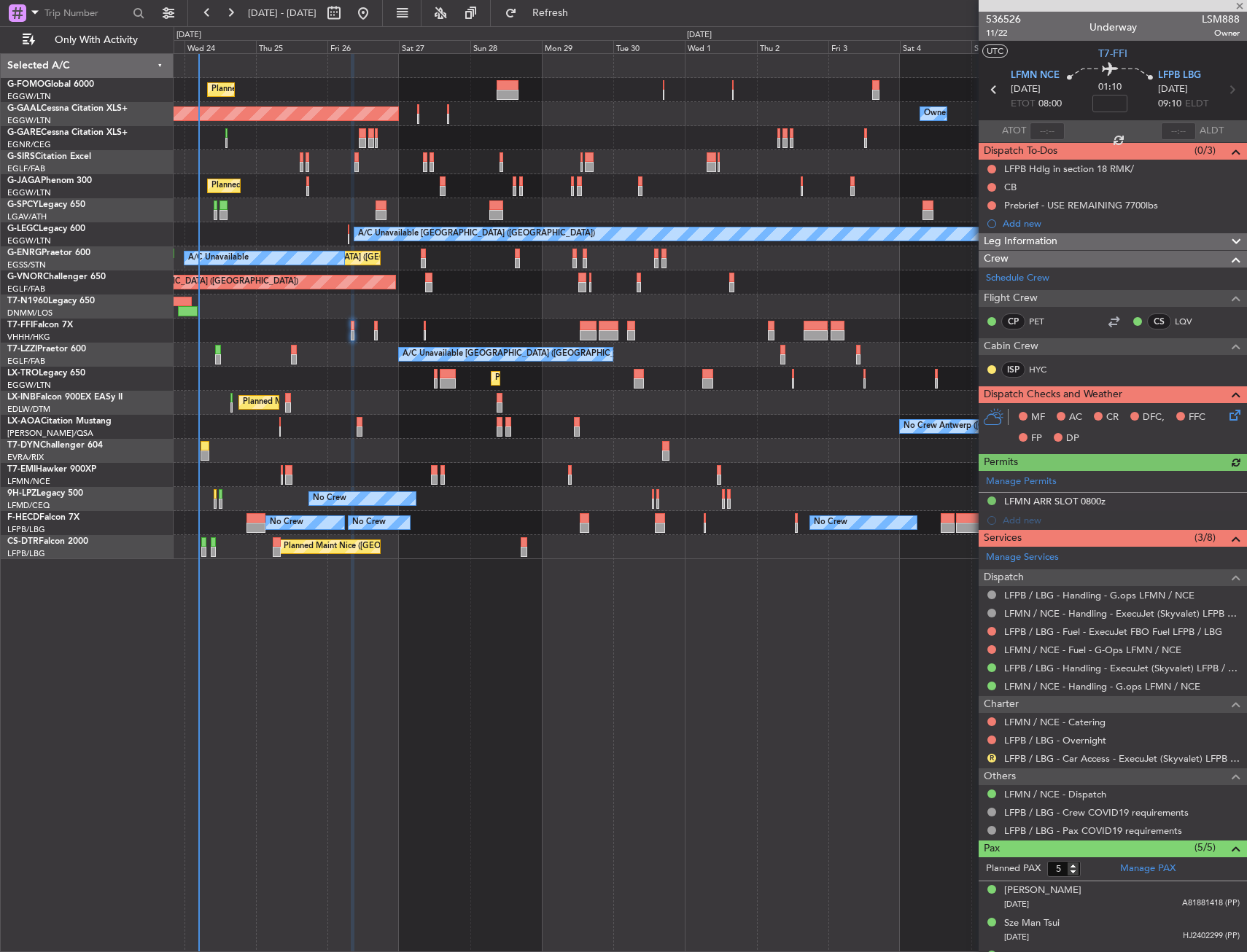
type input "+00:35"
type input "1"
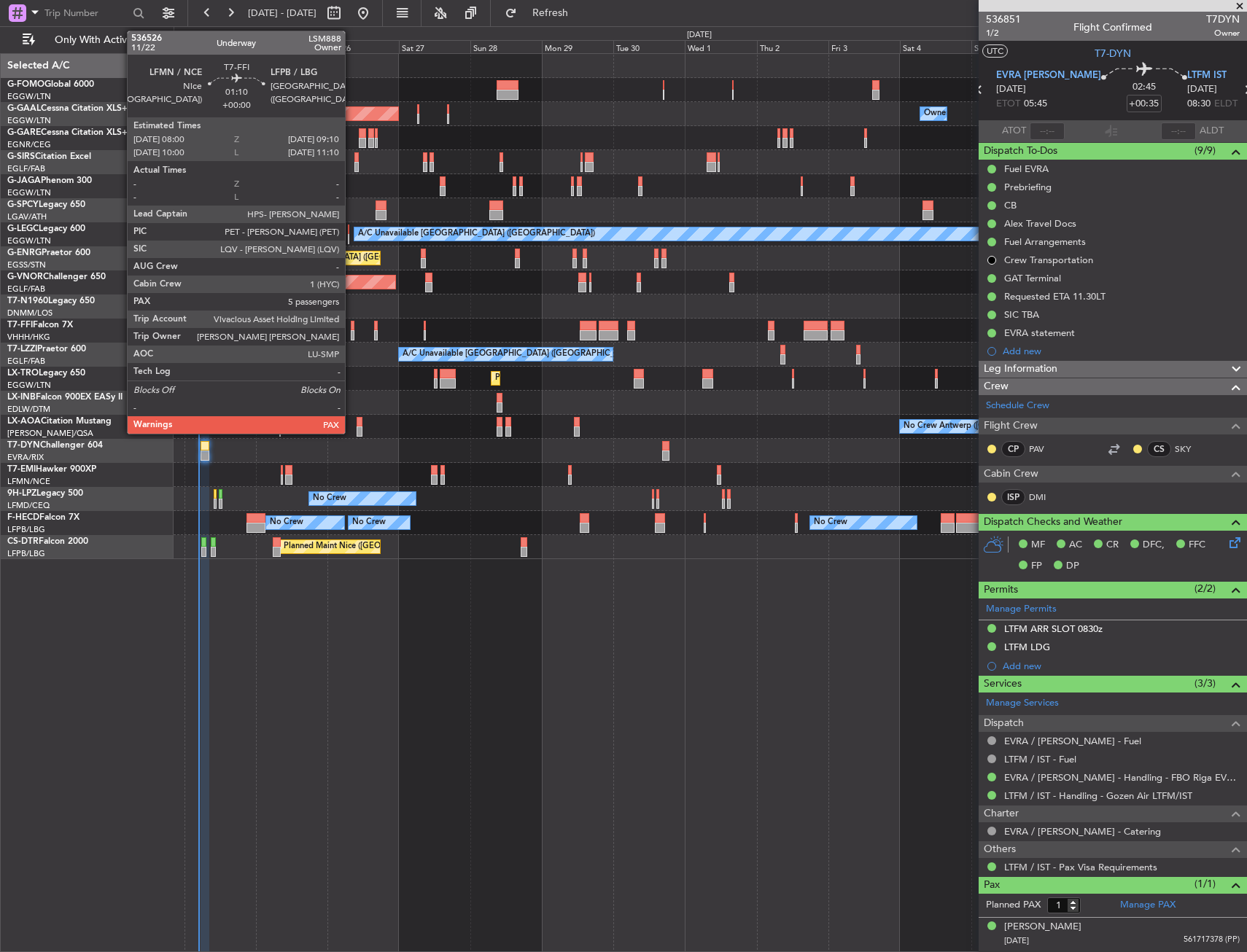
click at [352, 327] on div at bounding box center [353, 326] width 4 height 11
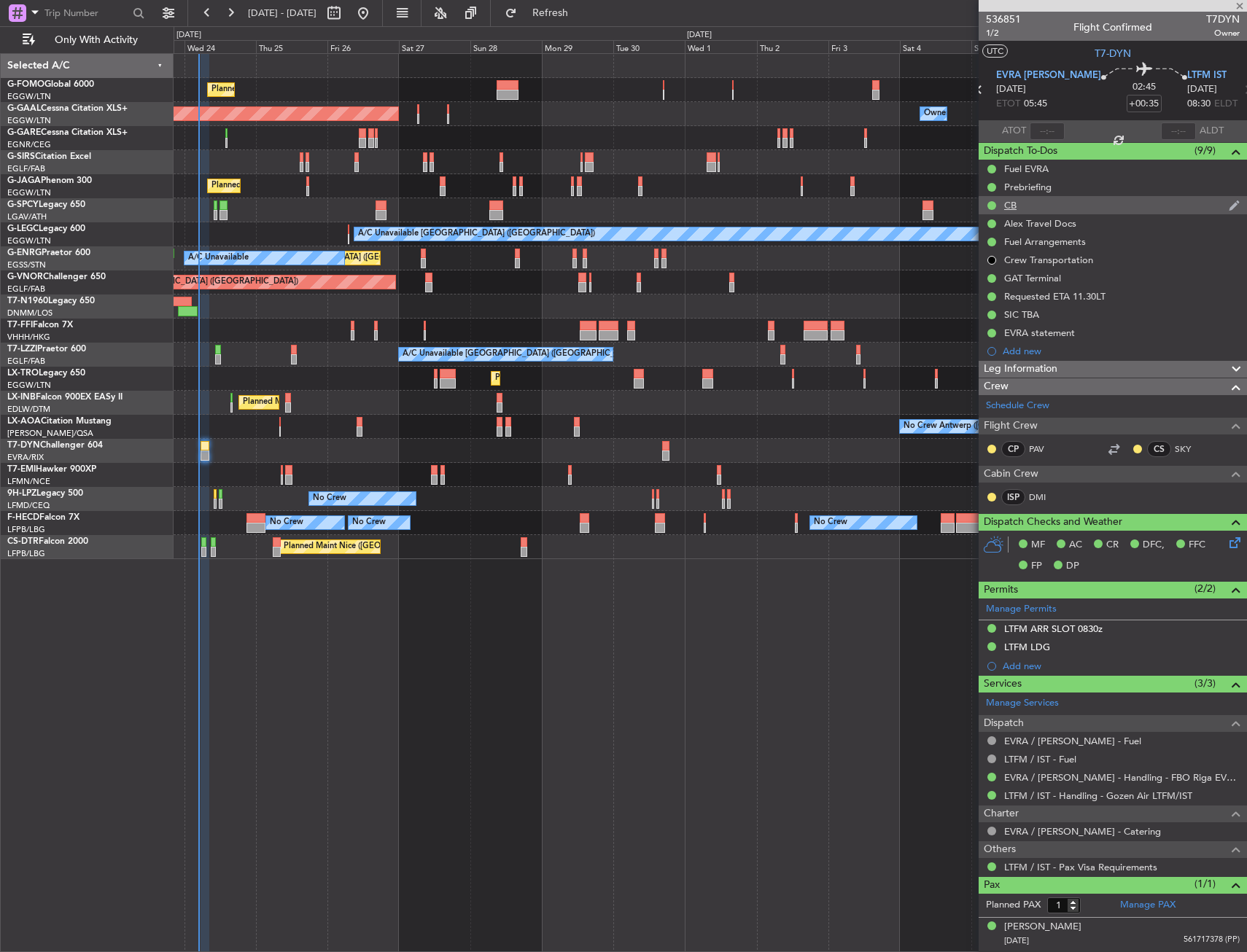
type input "5"
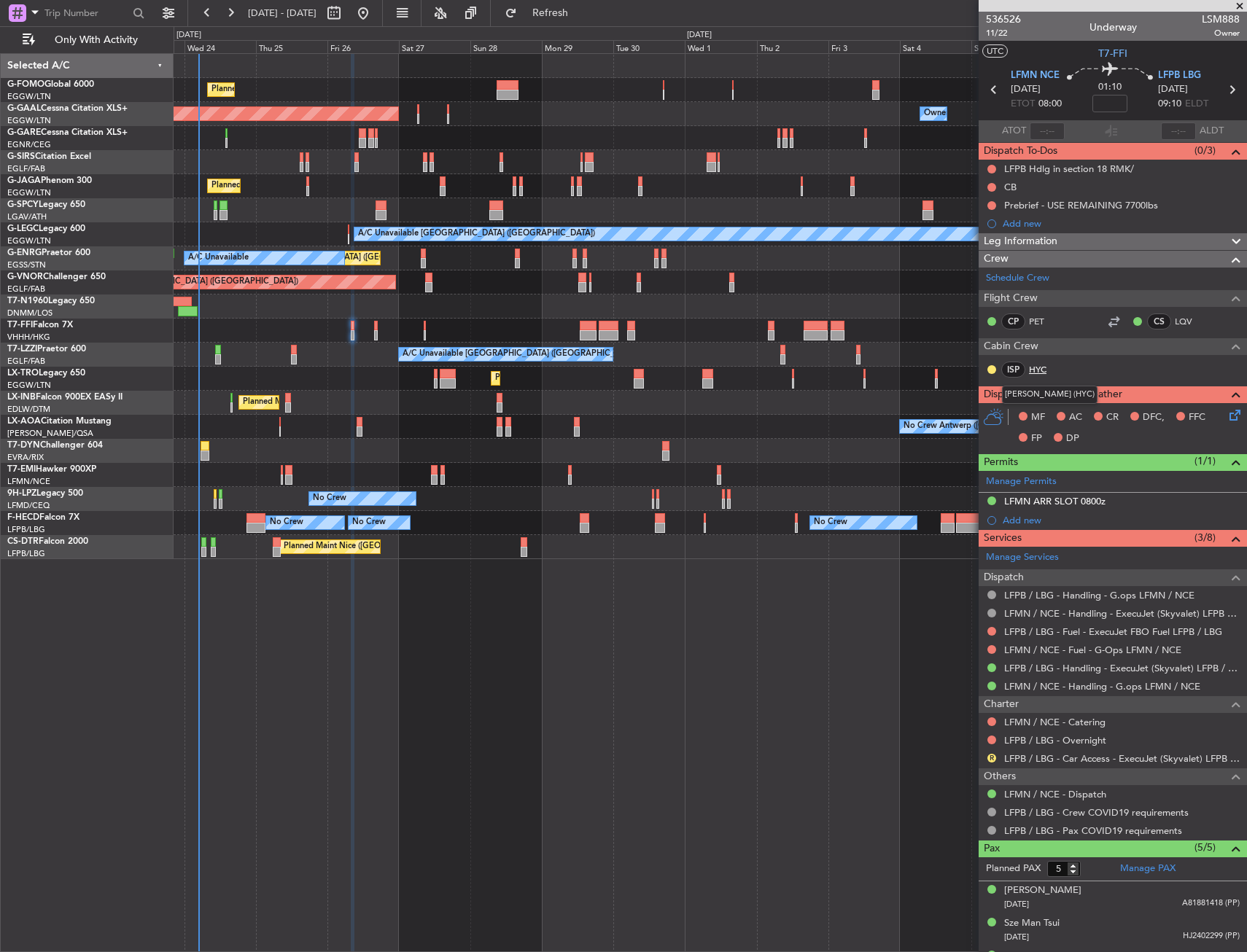
click at [1047, 368] on link "HYC" at bounding box center [1045, 370] width 33 height 13
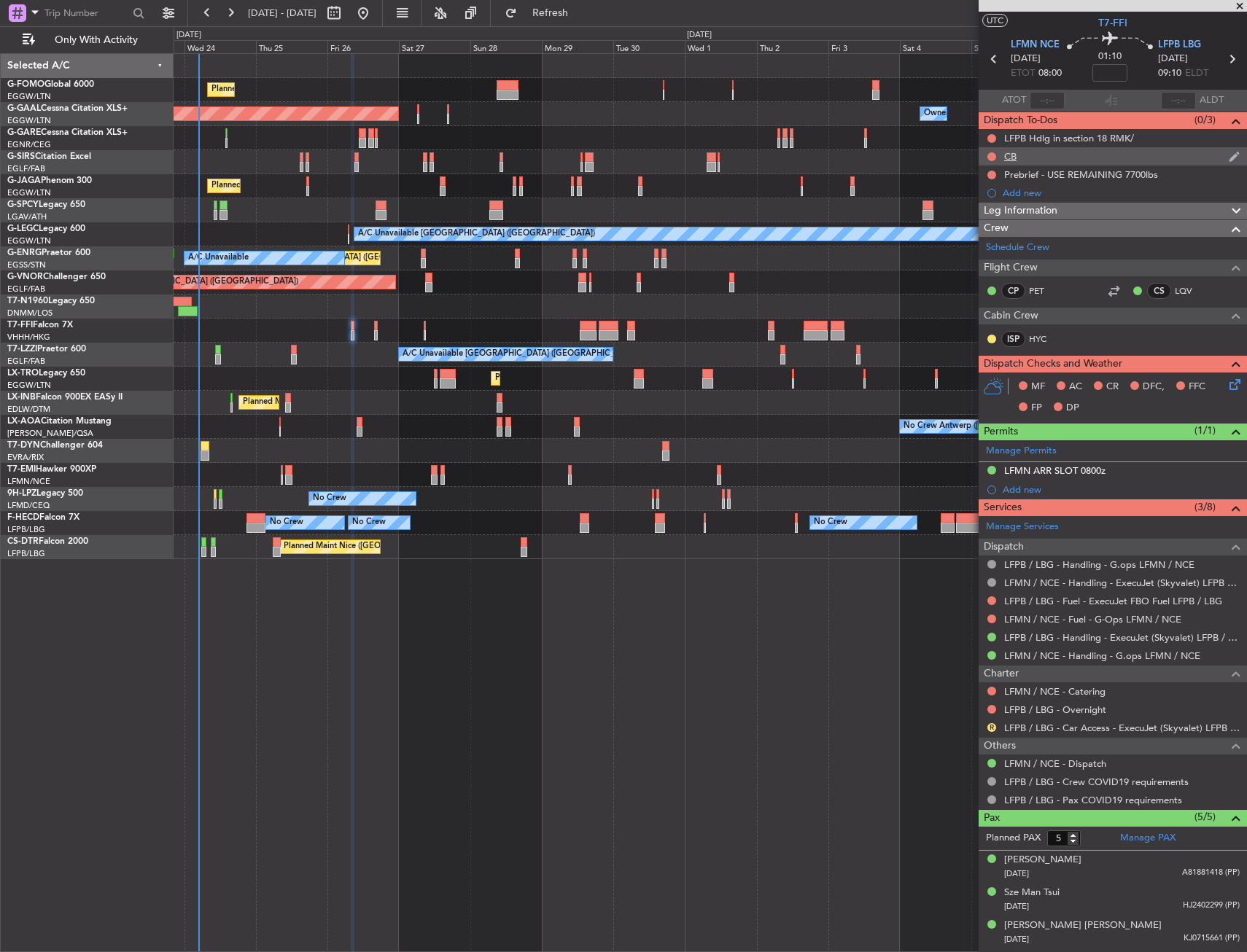
scroll to position [0, 0]
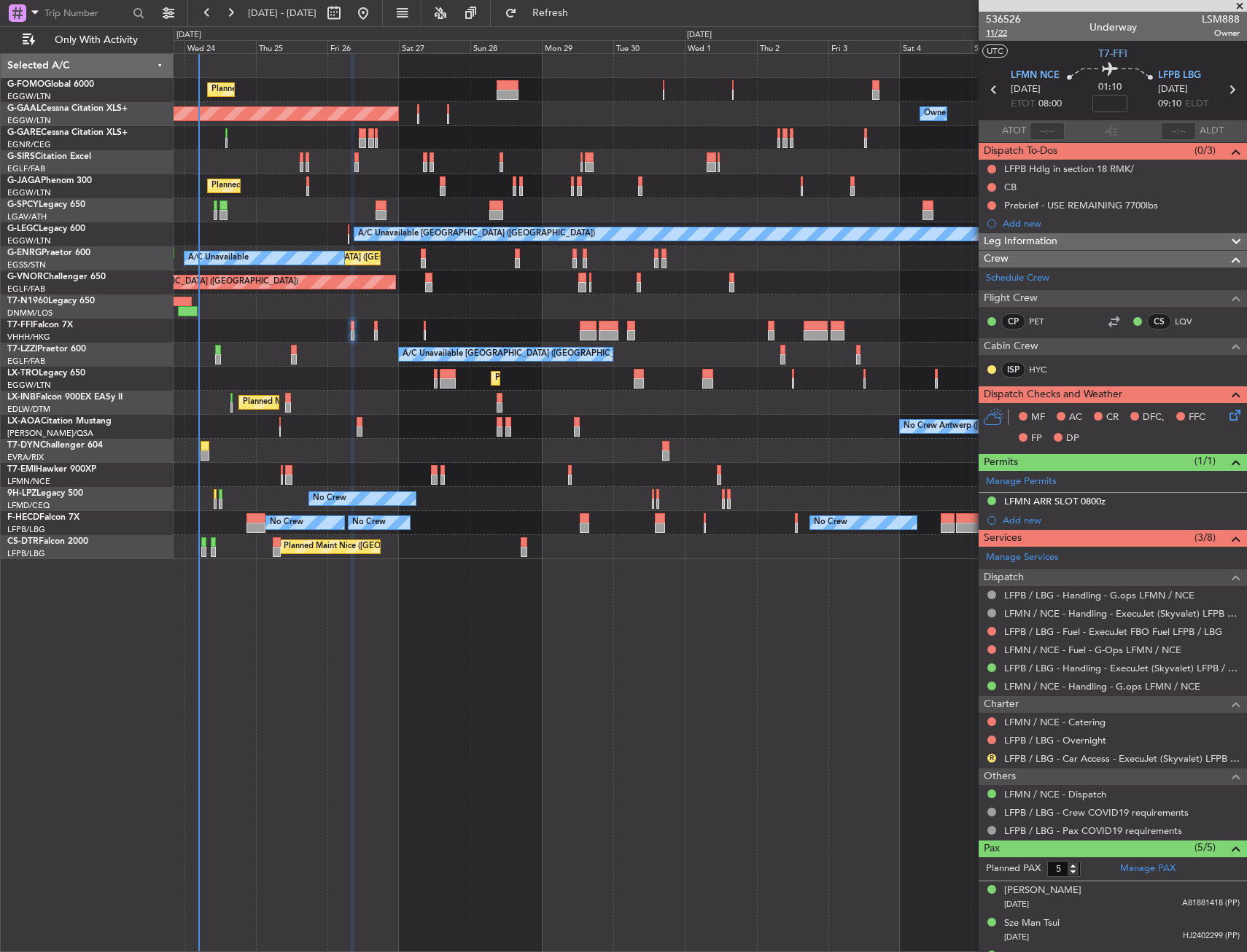
click at [1002, 34] on span "11/22" at bounding box center [1002, 33] width 35 height 12
click at [1001, 35] on span "11/22" at bounding box center [1002, 33] width 35 height 12
click at [1103, 107] on input at bounding box center [1109, 104] width 35 height 18
click at [1063, 51] on section "UTC T7-FFI" at bounding box center [1112, 51] width 269 height 22
type input "-00:05"
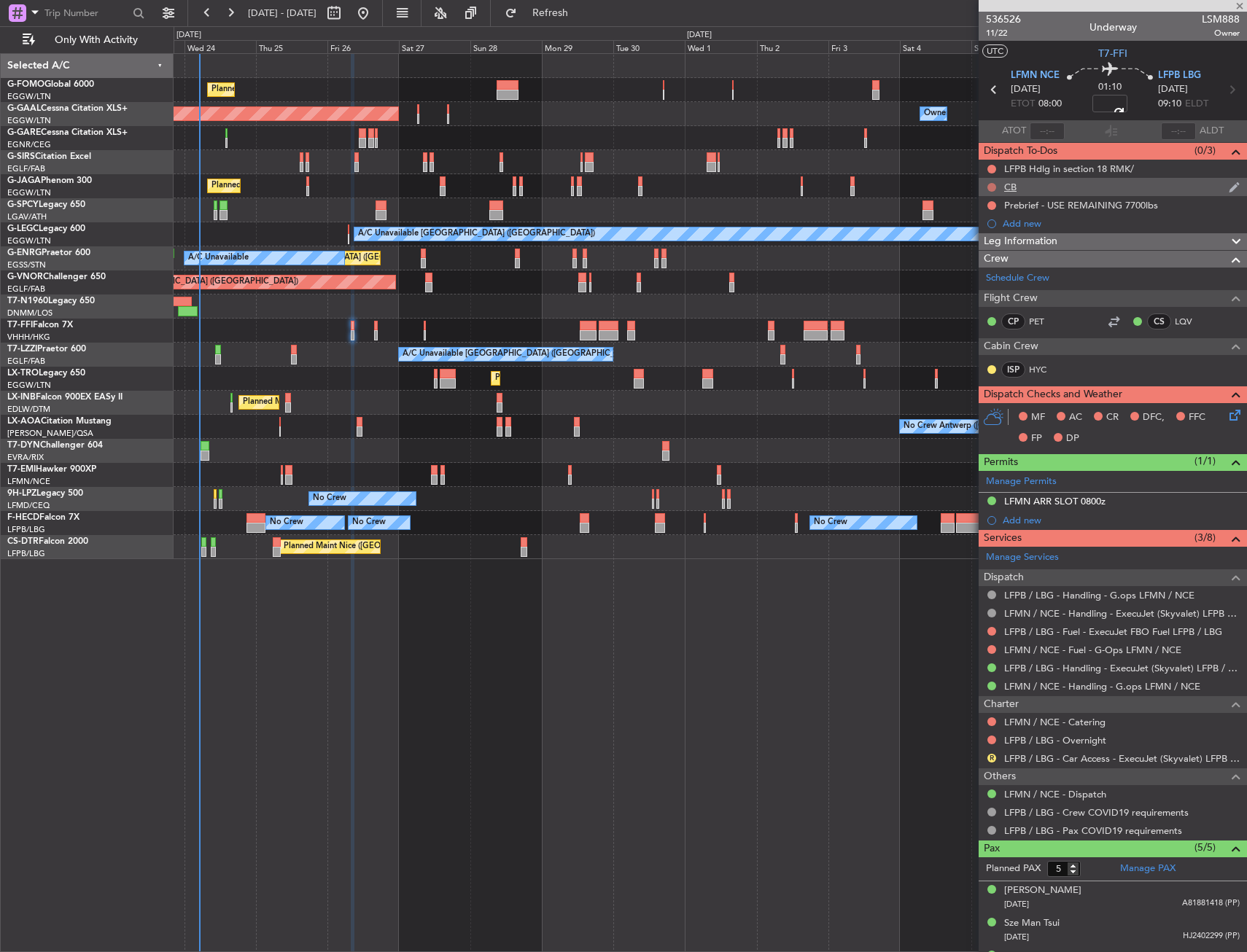
click at [991, 187] on button at bounding box center [992, 188] width 9 height 9
click at [989, 249] on span "Completed" at bounding box center [998, 252] width 48 height 14
click at [1176, 208] on div "Prebrief - USE REMAINING 7700lbs" at bounding box center [1112, 205] width 269 height 19
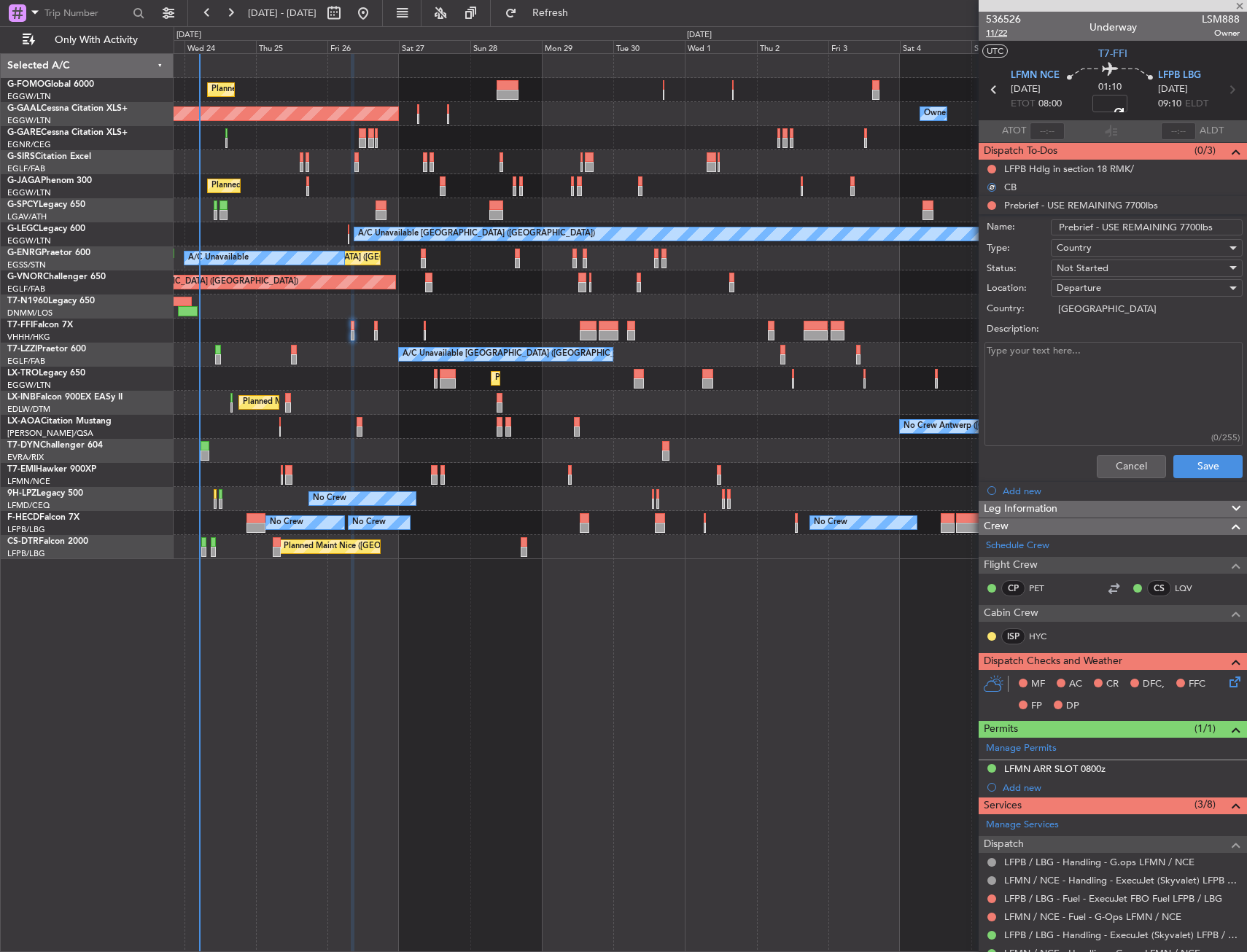
click at [1011, 33] on span "11/22" at bounding box center [1002, 33] width 35 height 12
click at [1096, 463] on button "Cancel" at bounding box center [1131, 466] width 69 height 23
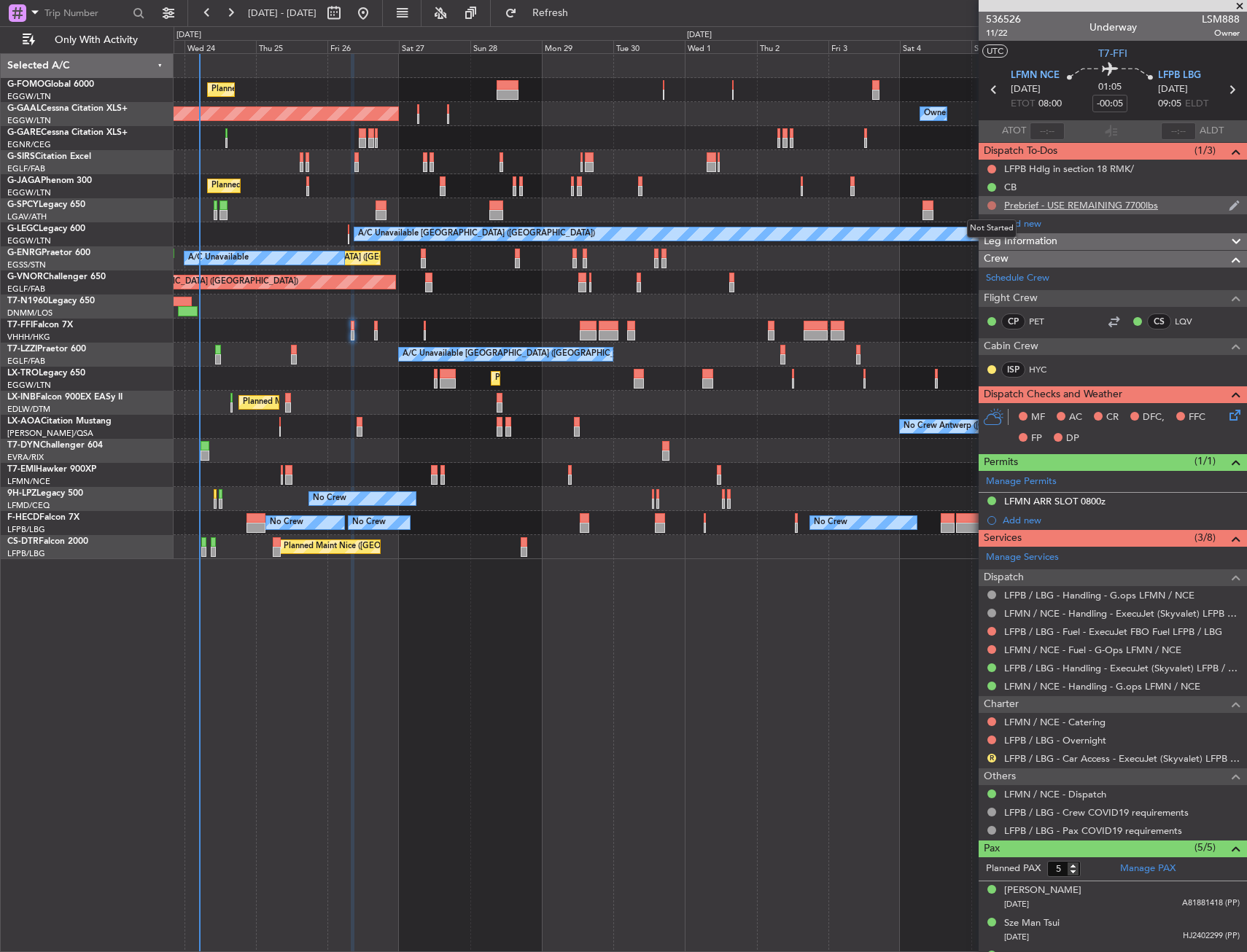
click at [988, 204] on button at bounding box center [992, 206] width 9 height 9
click at [986, 247] on span "In Progress" at bounding box center [999, 247] width 50 height 14
click at [1227, 416] on icon at bounding box center [1232, 412] width 12 height 12
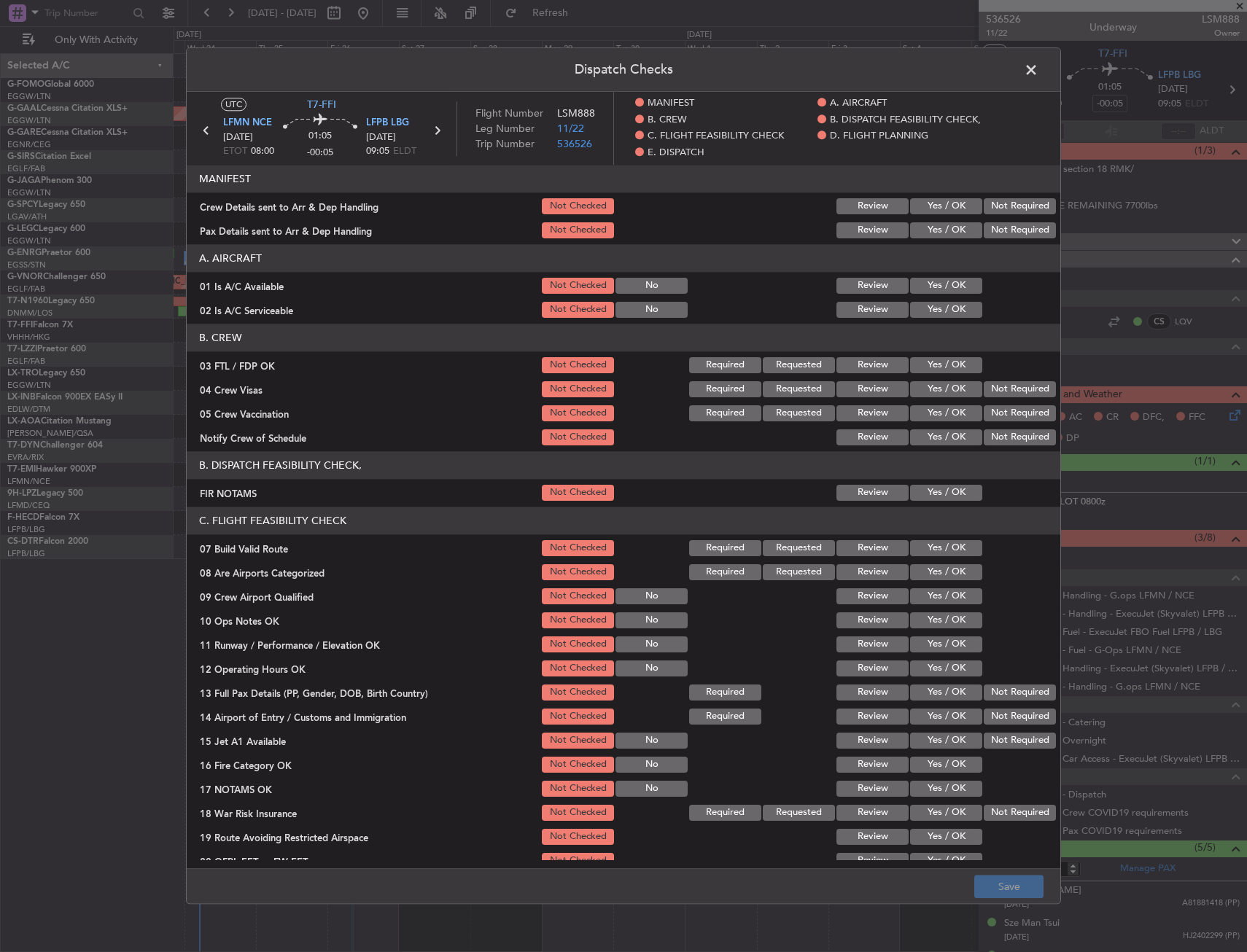
scroll to position [146, 0]
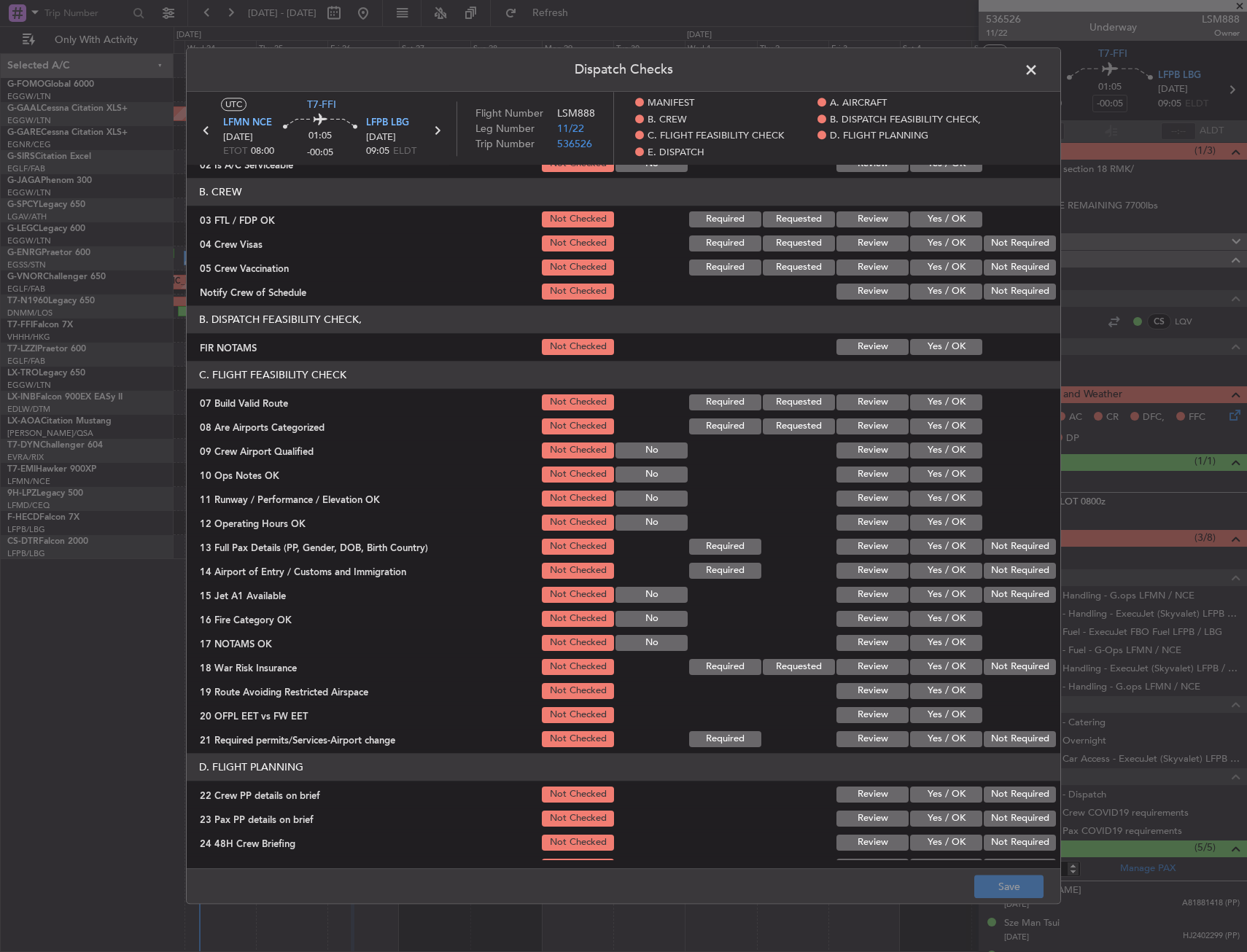
click at [950, 350] on button "Yes / OK" at bounding box center [946, 347] width 72 height 16
click at [949, 402] on button "Yes / OK" at bounding box center [946, 402] width 72 height 16
click at [936, 481] on button "Yes / OK" at bounding box center [946, 475] width 72 height 16
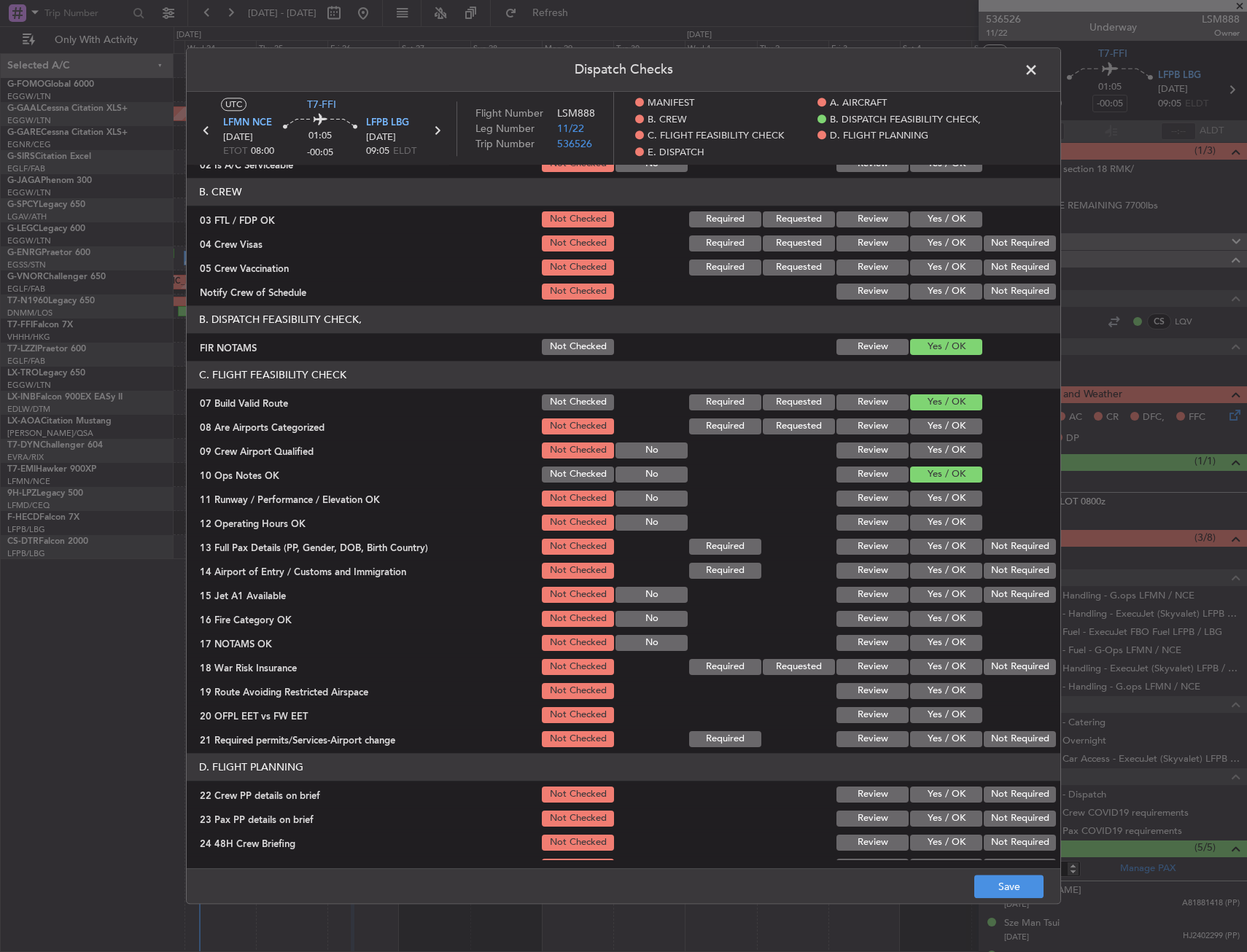
click at [938, 499] on button "Yes / OK" at bounding box center [946, 499] width 72 height 16
click at [935, 521] on button "Yes / OK" at bounding box center [946, 523] width 72 height 16
click at [940, 547] on button "Yes / OK" at bounding box center [946, 547] width 72 height 16
click at [947, 569] on button "Yes / OK" at bounding box center [946, 571] width 72 height 16
click at [938, 596] on button "Yes / OK" at bounding box center [946, 595] width 72 height 16
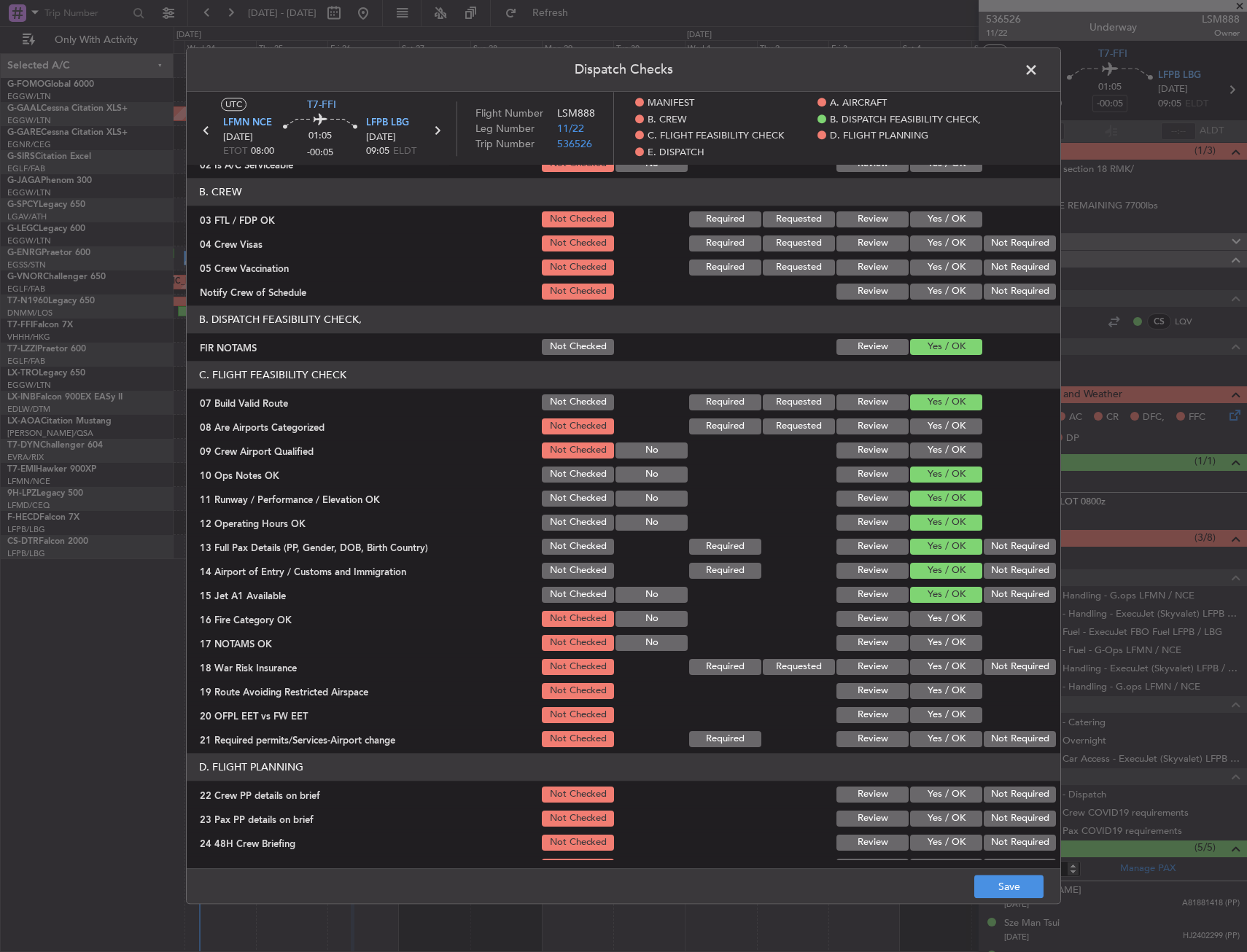
click at [944, 613] on button "Yes / OK" at bounding box center [946, 619] width 72 height 16
click at [946, 645] on button "Yes / OK" at bounding box center [946, 644] width 72 height 16
click at [939, 667] on button "Yes / OK" at bounding box center [946, 667] width 72 height 16
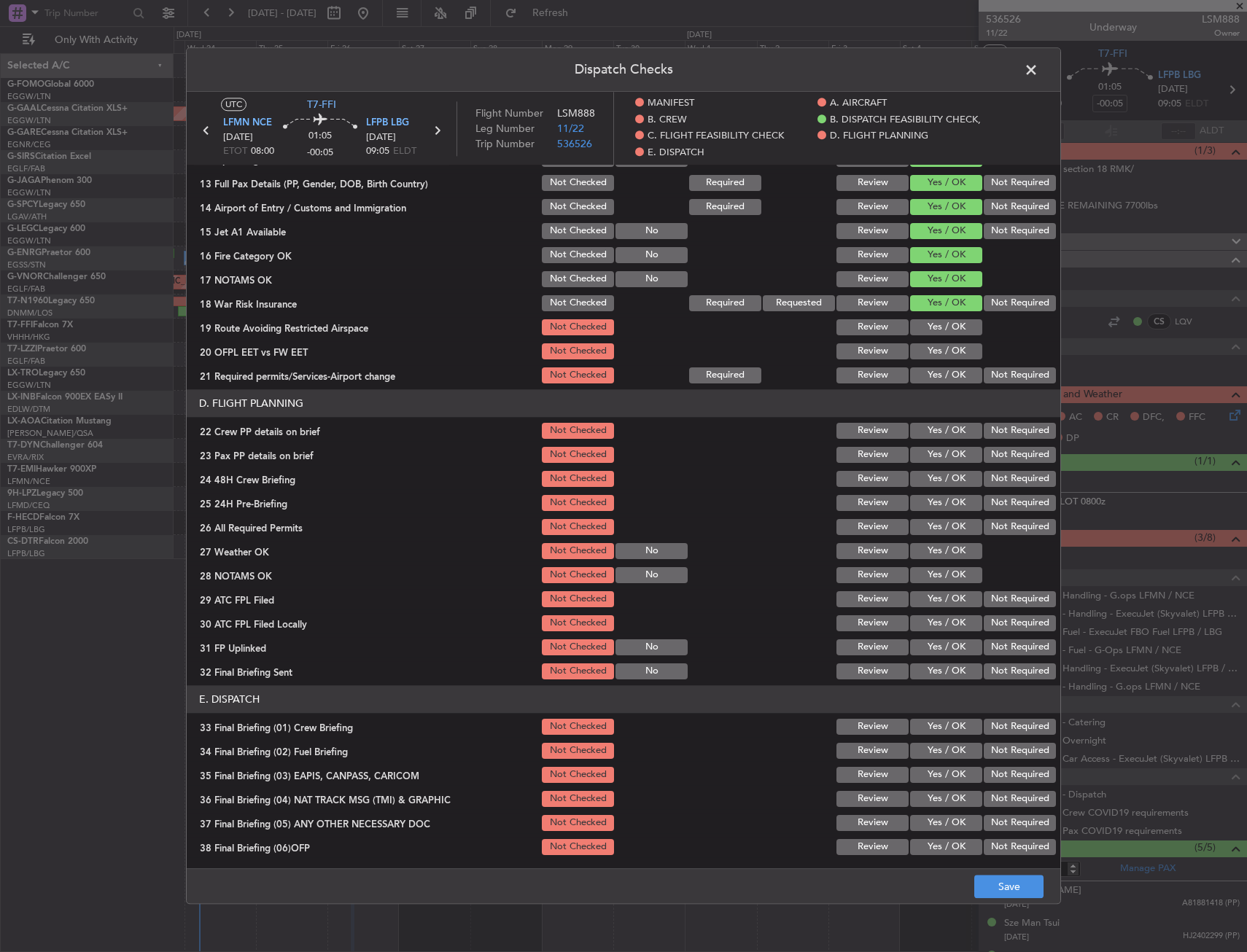
scroll to position [511, 0]
click at [927, 328] on button "Yes / OK" at bounding box center [946, 327] width 72 height 16
click at [932, 349] on button "Yes / OK" at bounding box center [946, 351] width 72 height 16
click at [935, 377] on button "Yes / OK" at bounding box center [946, 375] width 72 height 16
click at [931, 429] on button "Yes / OK" at bounding box center [946, 430] width 72 height 16
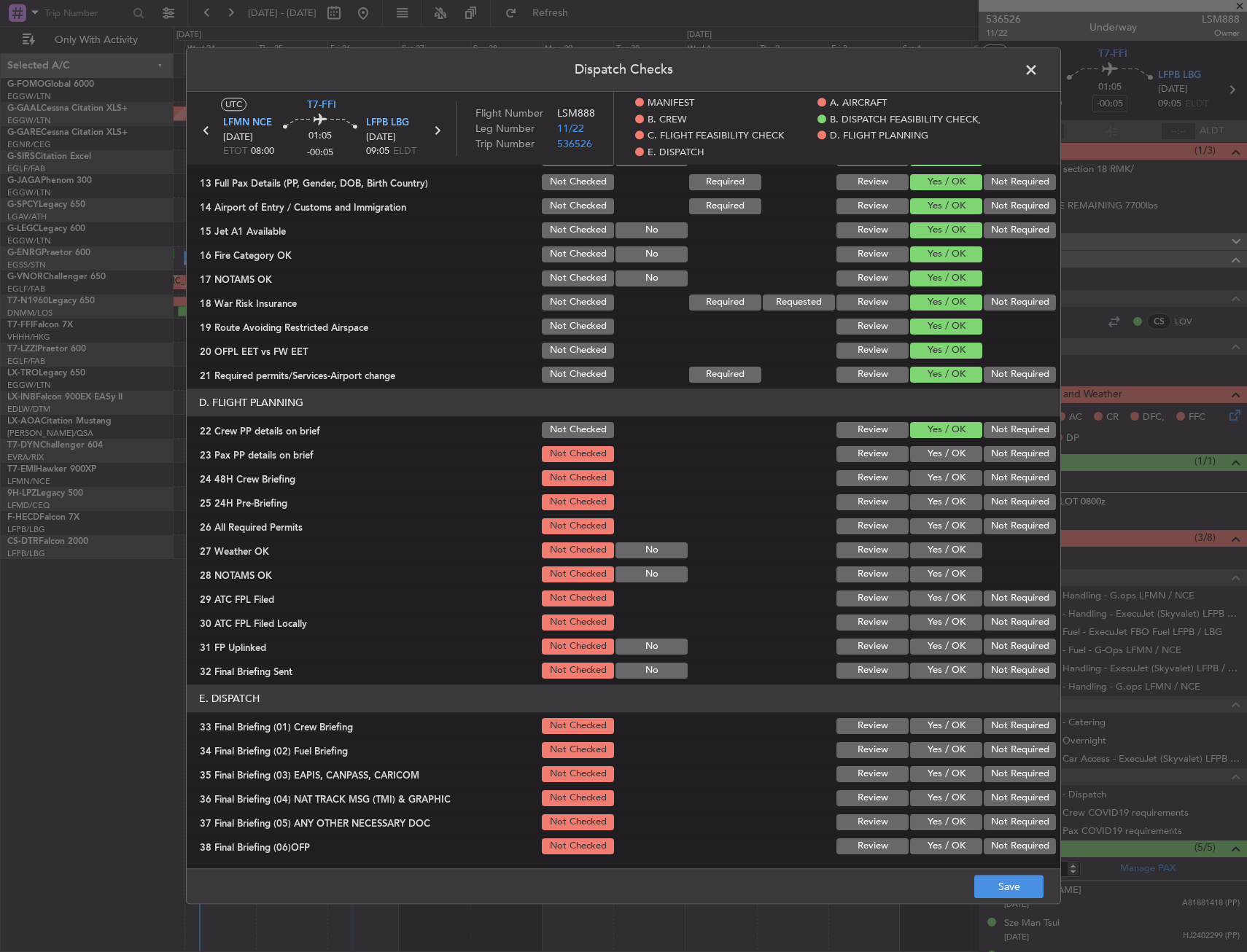
click at [934, 450] on button "Yes / OK" at bounding box center [946, 455] width 72 height 16
click at [937, 475] on button "Yes / OK" at bounding box center [946, 479] width 72 height 16
click at [1003, 878] on button "Save" at bounding box center [1009, 887] width 69 height 23
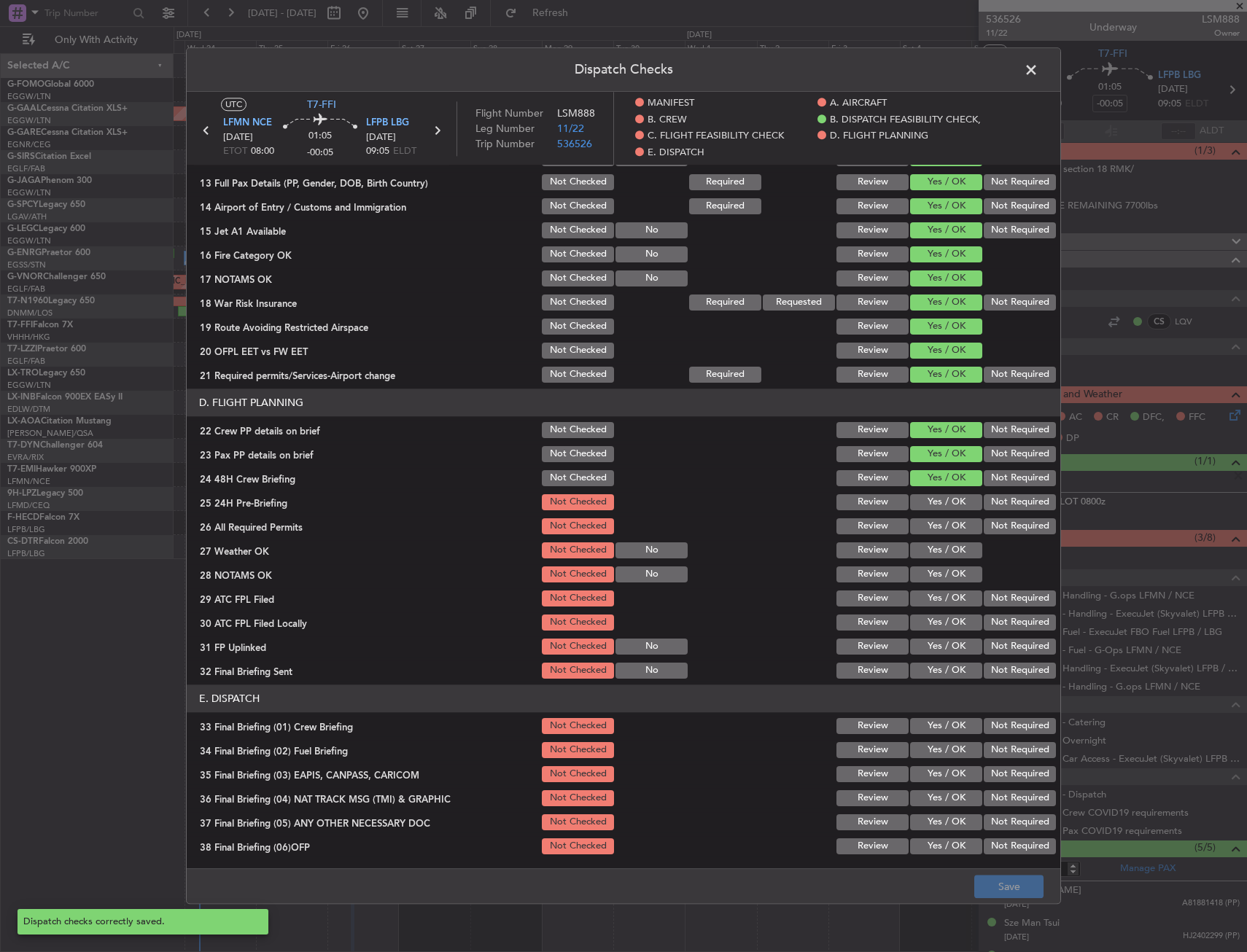
click at [1039, 66] on span at bounding box center [1039, 74] width 0 height 29
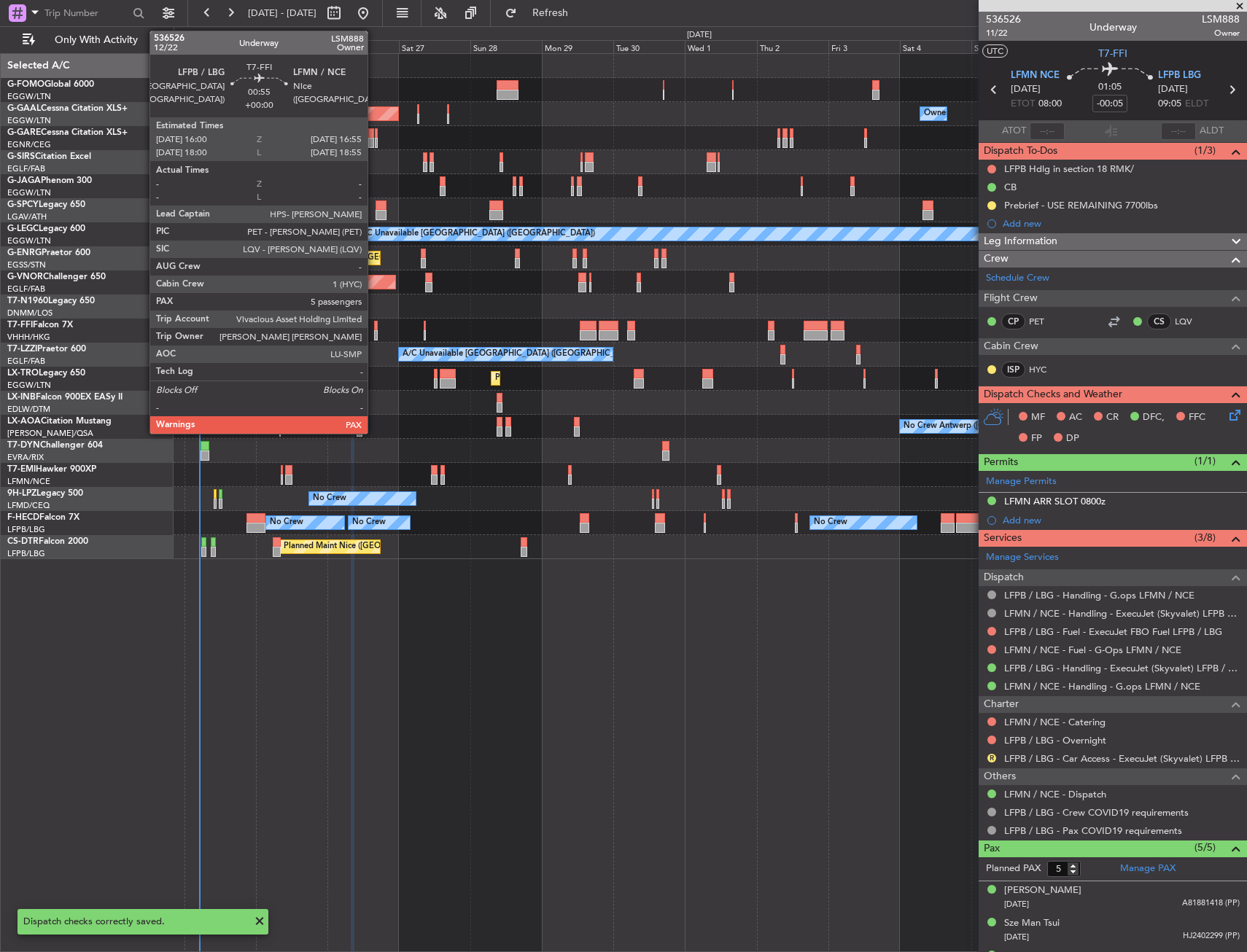
click at [374, 324] on div at bounding box center [375, 326] width 3 height 11
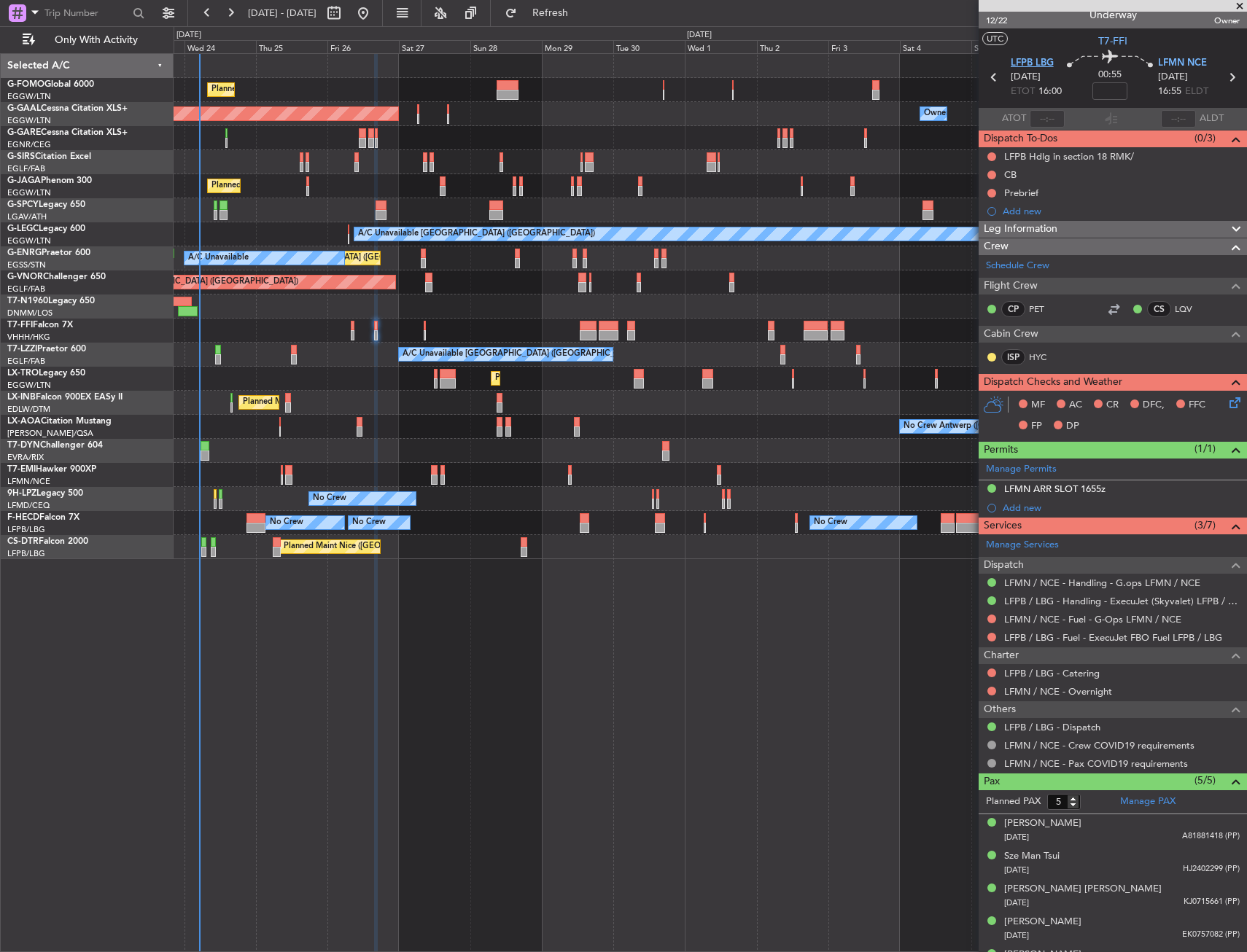
scroll to position [0, 0]
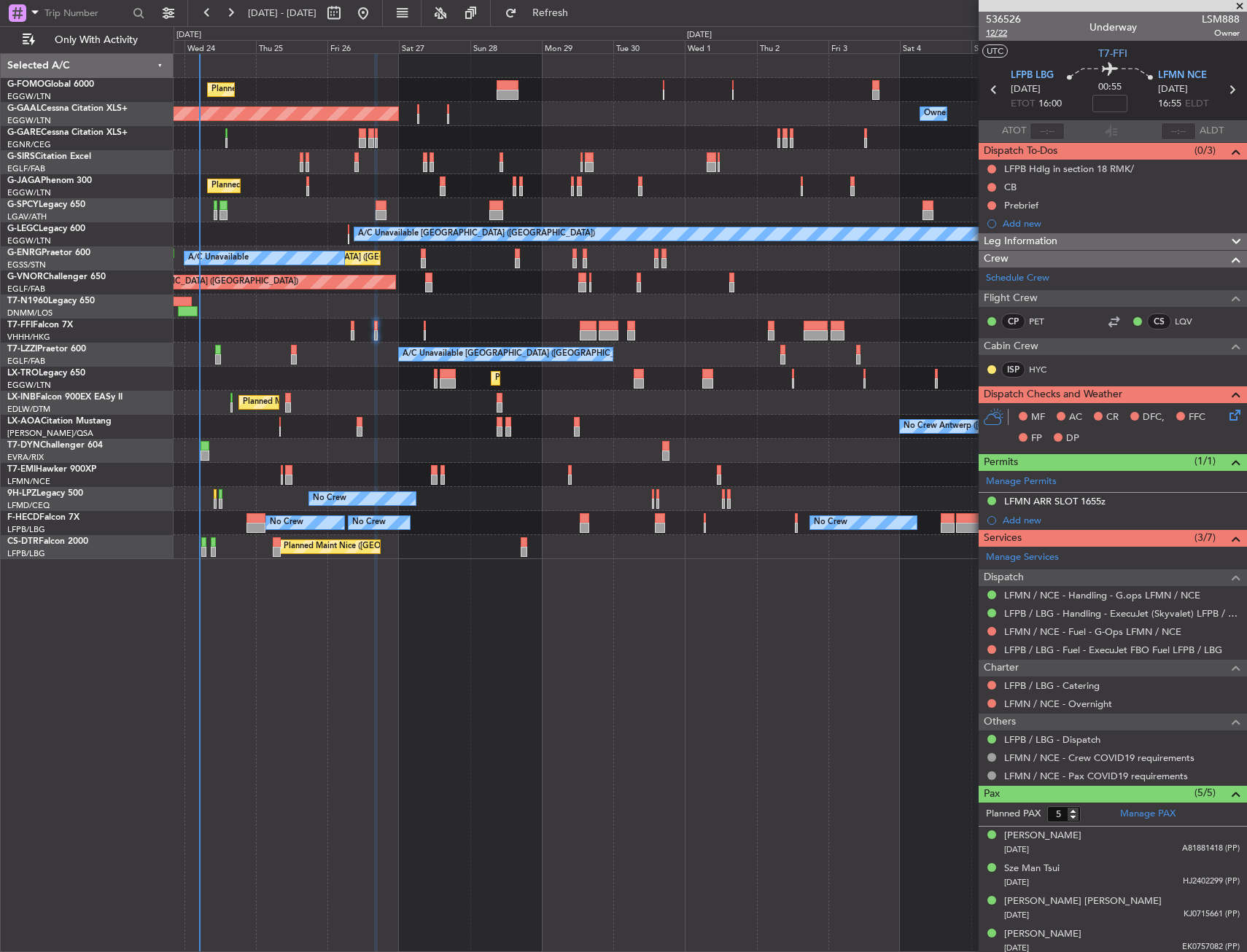
click at [992, 27] on span "12/22" at bounding box center [1002, 33] width 35 height 12
click at [991, 183] on button at bounding box center [992, 188] width 9 height 9
click at [993, 247] on span "Completed" at bounding box center [998, 252] width 48 height 14
click at [991, 198] on div "Prebrief" at bounding box center [1112, 205] width 269 height 19
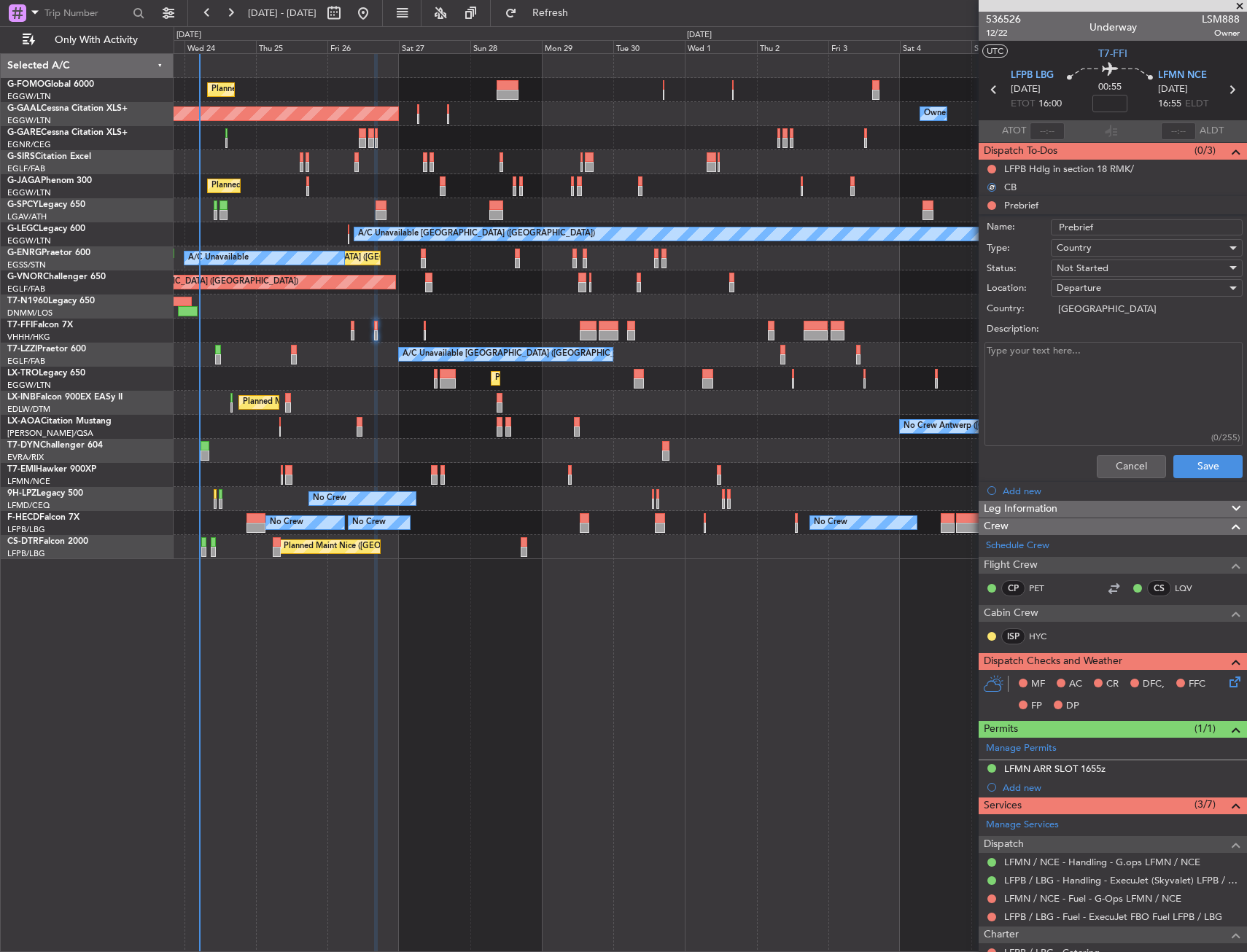
click at [990, 205] on li "Prebrief Name: Prebrief Type: Country Status: Not Started Location: Departure C…" at bounding box center [1112, 339] width 269 height 288
drag, startPoint x: 1099, startPoint y: 472, endPoint x: 1042, endPoint y: 409, distance: 85.0
click at [1099, 472] on button "Cancel" at bounding box center [1131, 466] width 69 height 23
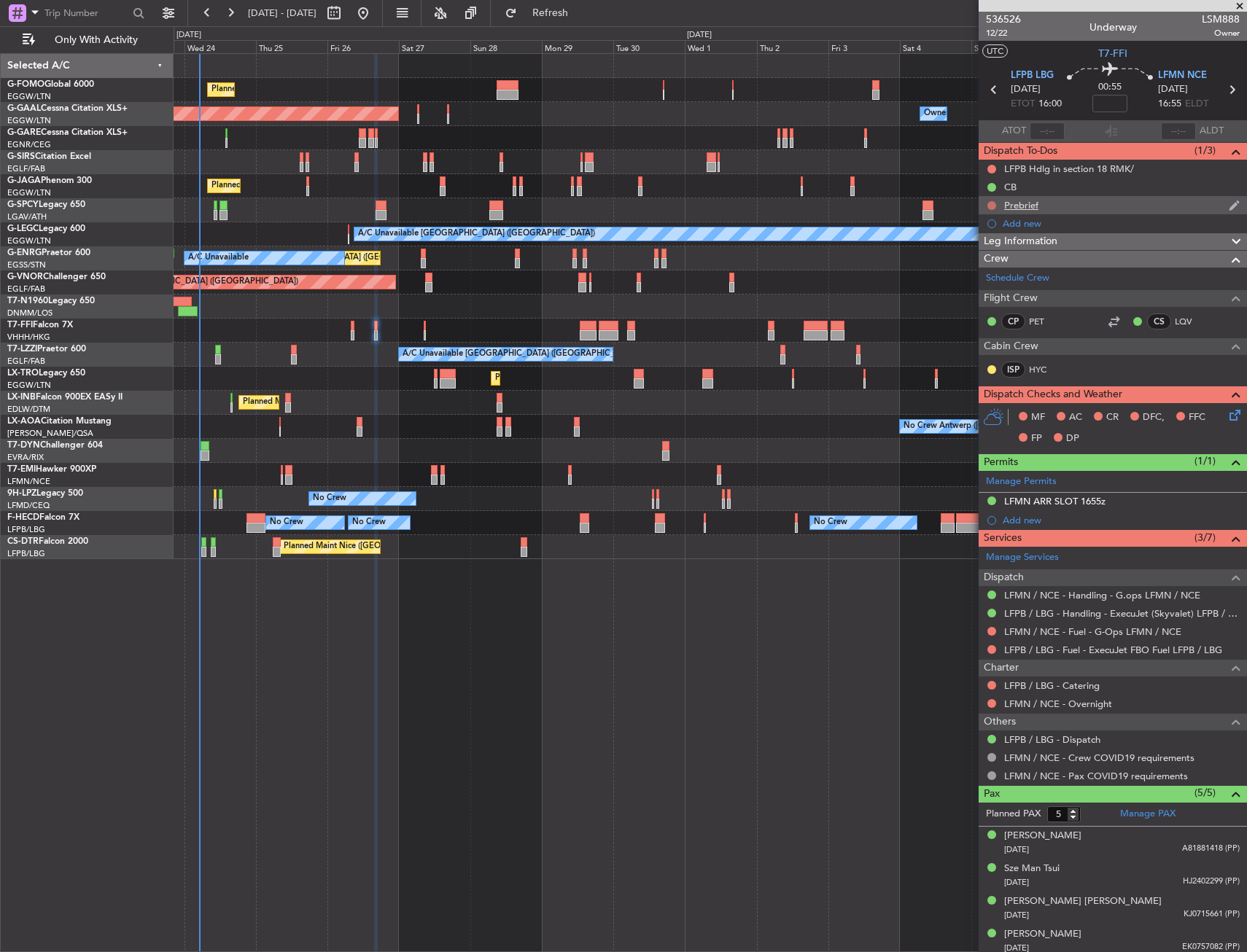
click at [990, 206] on button at bounding box center [992, 206] width 9 height 9
click at [980, 249] on span "In Progress" at bounding box center [999, 247] width 50 height 14
click at [1227, 416] on icon at bounding box center [1232, 412] width 12 height 12
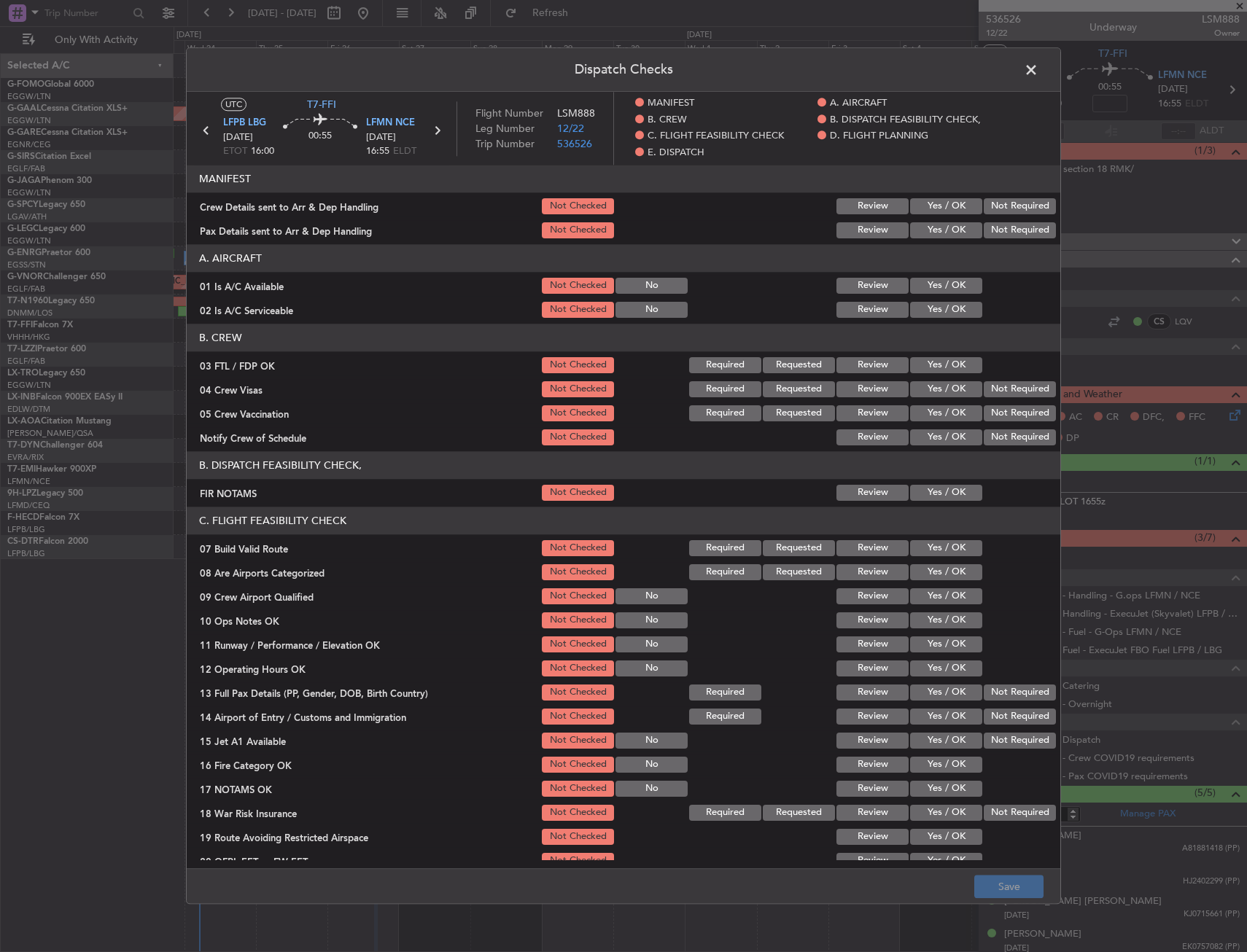
scroll to position [146, 0]
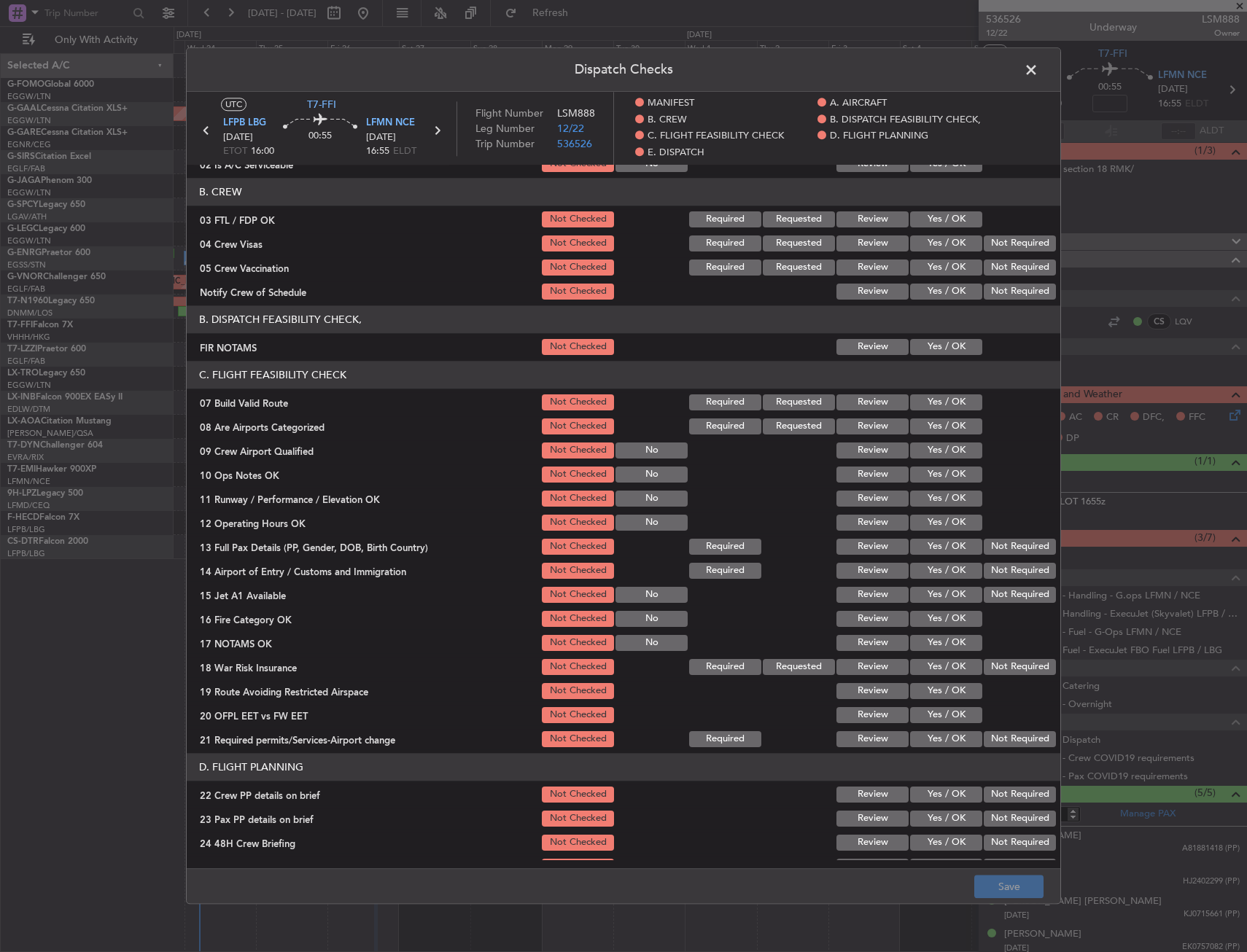
click at [931, 351] on button "Yes / OK" at bounding box center [946, 347] width 72 height 16
click at [931, 417] on div "Yes / OK" at bounding box center [944, 426] width 74 height 20
click at [932, 403] on button "Yes / OK" at bounding box center [946, 402] width 72 height 16
click at [939, 472] on button "Yes / OK" at bounding box center [946, 475] width 72 height 16
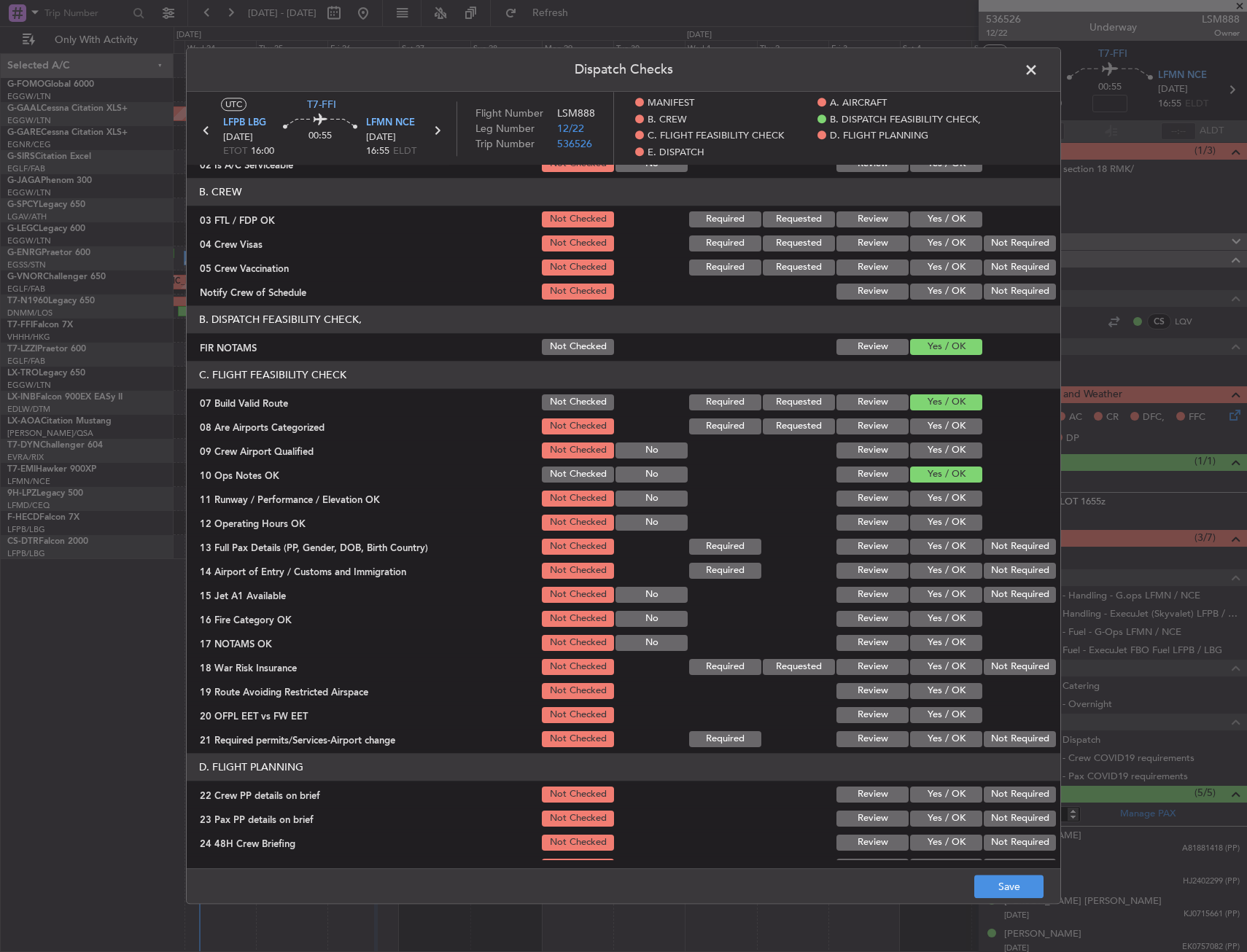
click at [938, 496] on button "Yes / OK" at bounding box center [946, 499] width 72 height 16
click at [938, 524] on button "Yes / OK" at bounding box center [946, 523] width 72 height 16
click at [939, 547] on button "Yes / OK" at bounding box center [946, 547] width 72 height 16
click at [940, 566] on button "Yes / OK" at bounding box center [946, 571] width 72 height 16
click at [943, 591] on button "Yes / OK" at bounding box center [946, 595] width 72 height 16
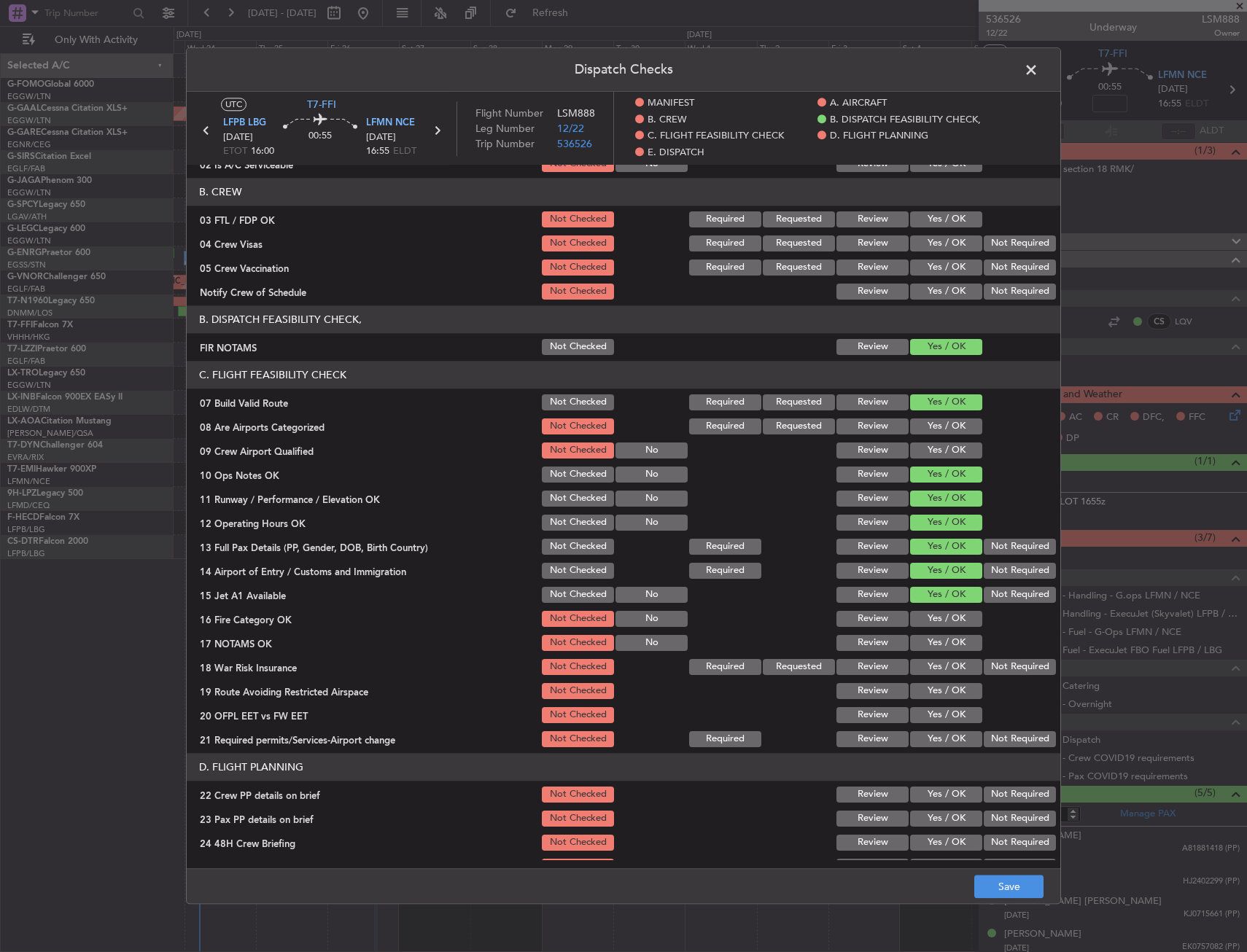
click at [942, 614] on button "Yes / OK" at bounding box center [946, 619] width 72 height 16
click at [940, 636] on button "Yes / OK" at bounding box center [946, 644] width 72 height 16
click at [936, 674] on button "Yes / OK" at bounding box center [946, 667] width 72 height 16
drag, startPoint x: 936, startPoint y: 694, endPoint x: 932, endPoint y: 717, distance: 23.3
click at [936, 695] on button "Yes / OK" at bounding box center [946, 691] width 72 height 16
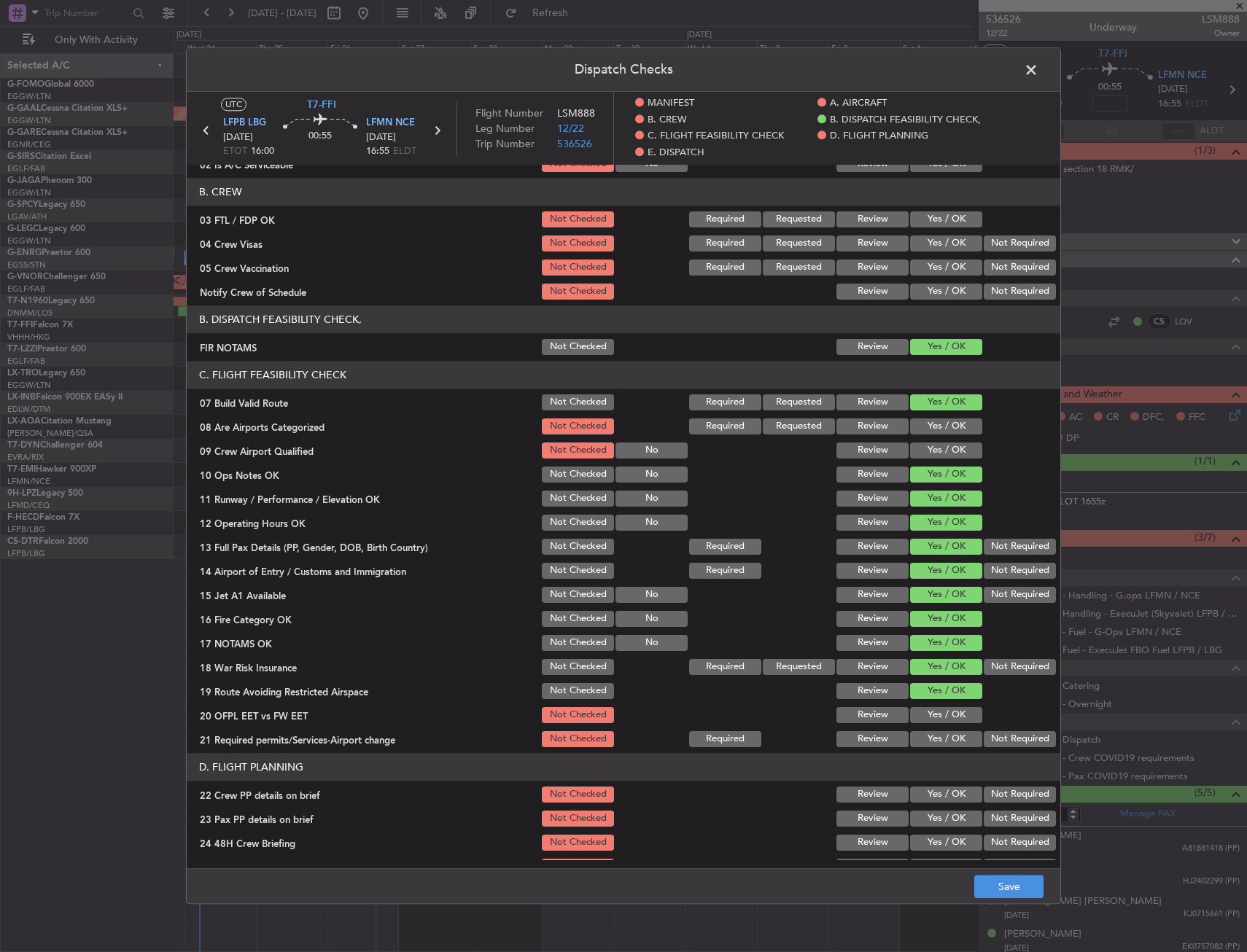
click at [929, 722] on button "Yes / OK" at bounding box center [946, 715] width 72 height 16
click at [922, 743] on button "Yes / OK" at bounding box center [946, 739] width 72 height 16
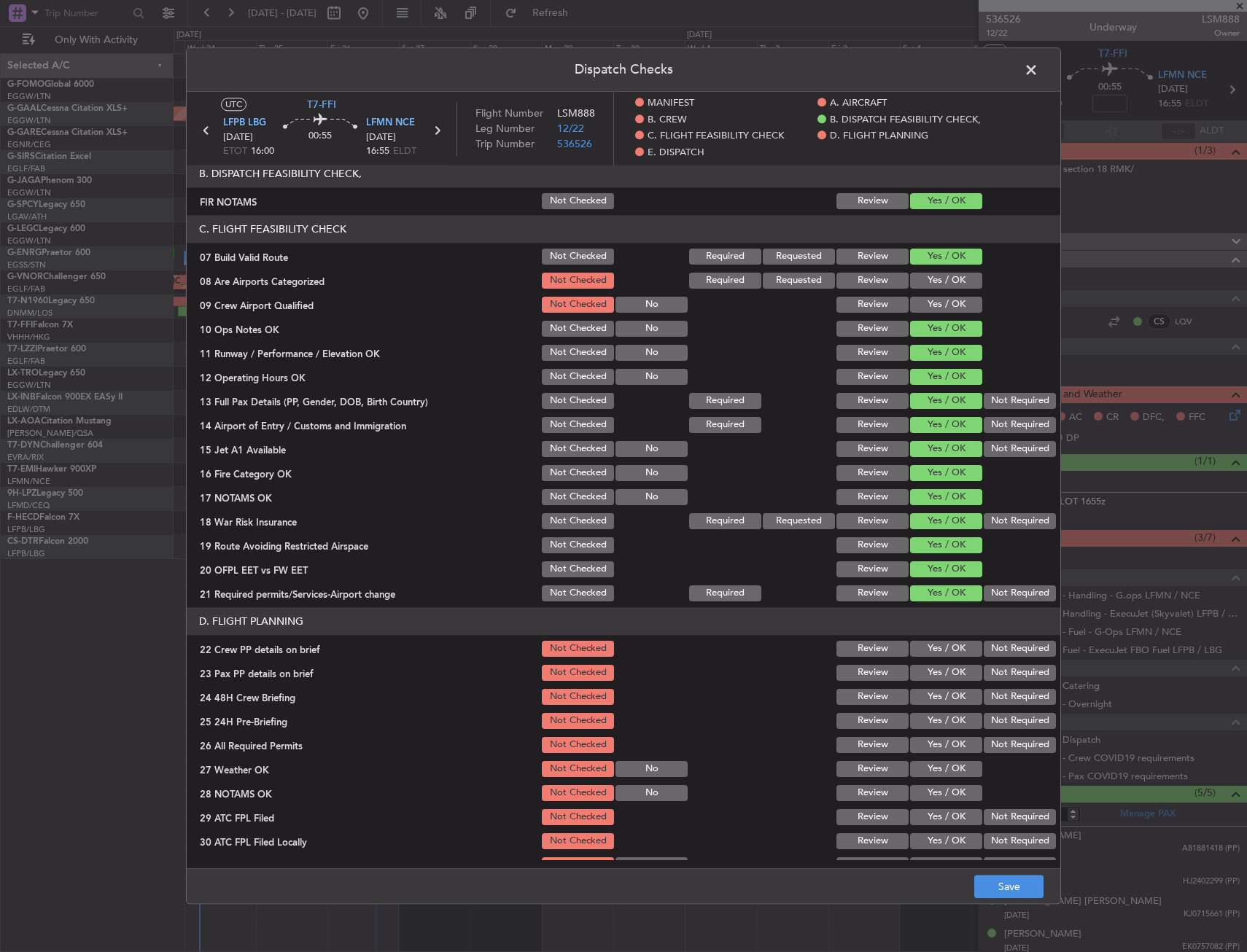
click at [927, 647] on button "Yes / OK" at bounding box center [946, 649] width 72 height 16
click at [931, 681] on button "Yes / OK" at bounding box center [946, 673] width 72 height 16
click at [934, 706] on div "Yes / OK" at bounding box center [944, 697] width 74 height 20
click at [931, 687] on div "Yes / OK" at bounding box center [944, 697] width 74 height 20
click at [934, 698] on button "Yes / OK" at bounding box center [946, 697] width 72 height 16
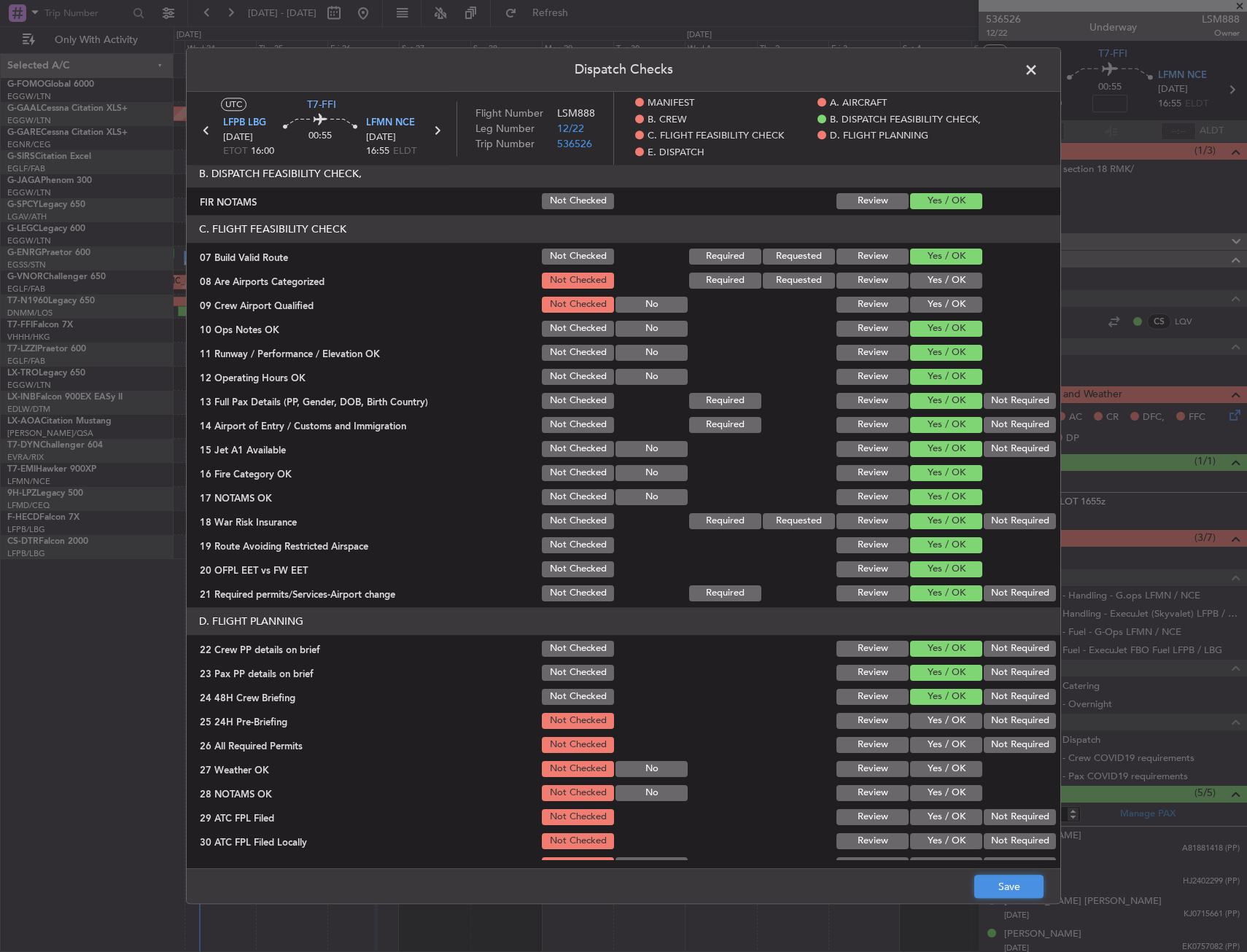
click at [995, 882] on button "Save" at bounding box center [1009, 887] width 69 height 23
click at [1039, 73] on span at bounding box center [1039, 74] width 0 height 29
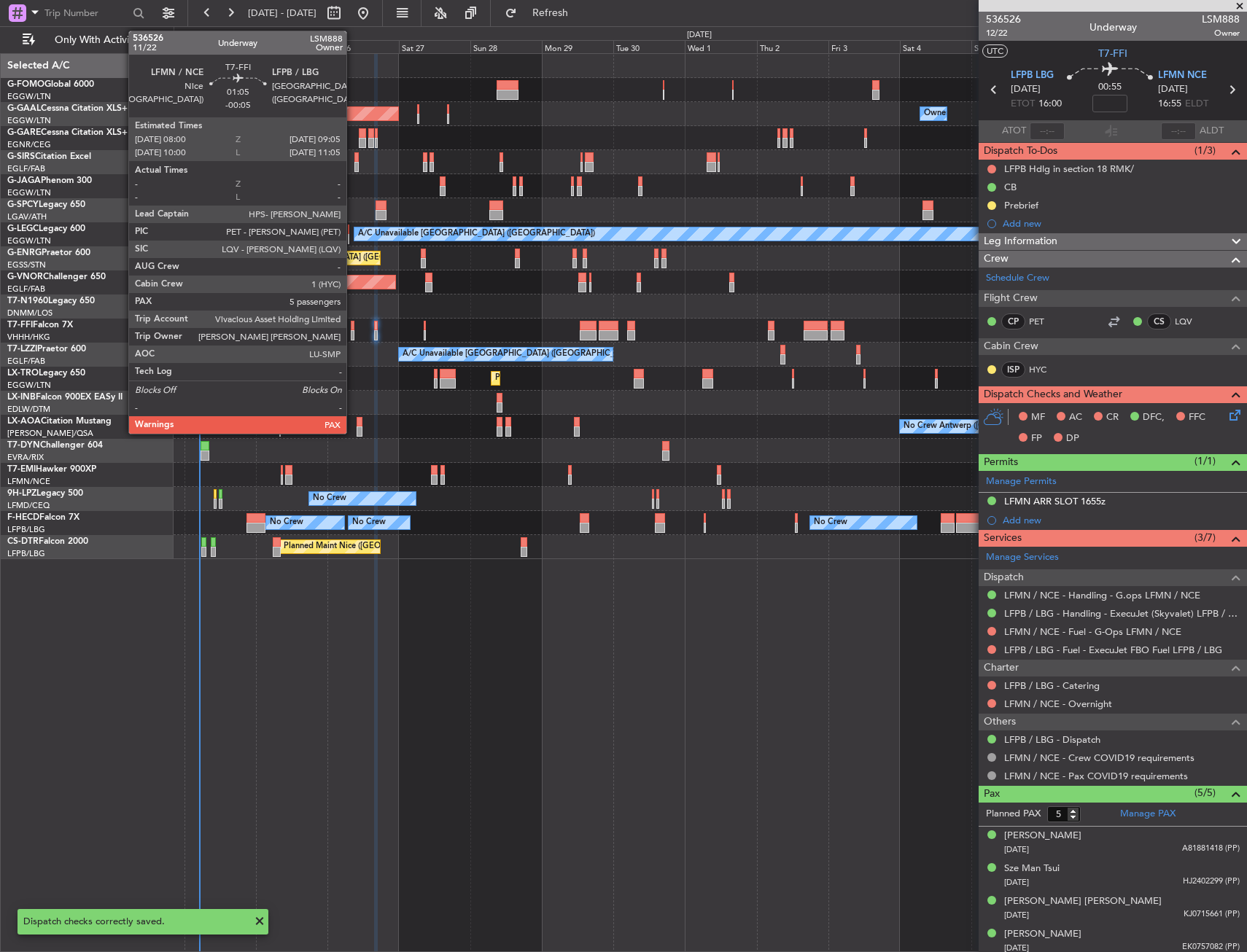
click at [353, 321] on div at bounding box center [353, 326] width 4 height 11
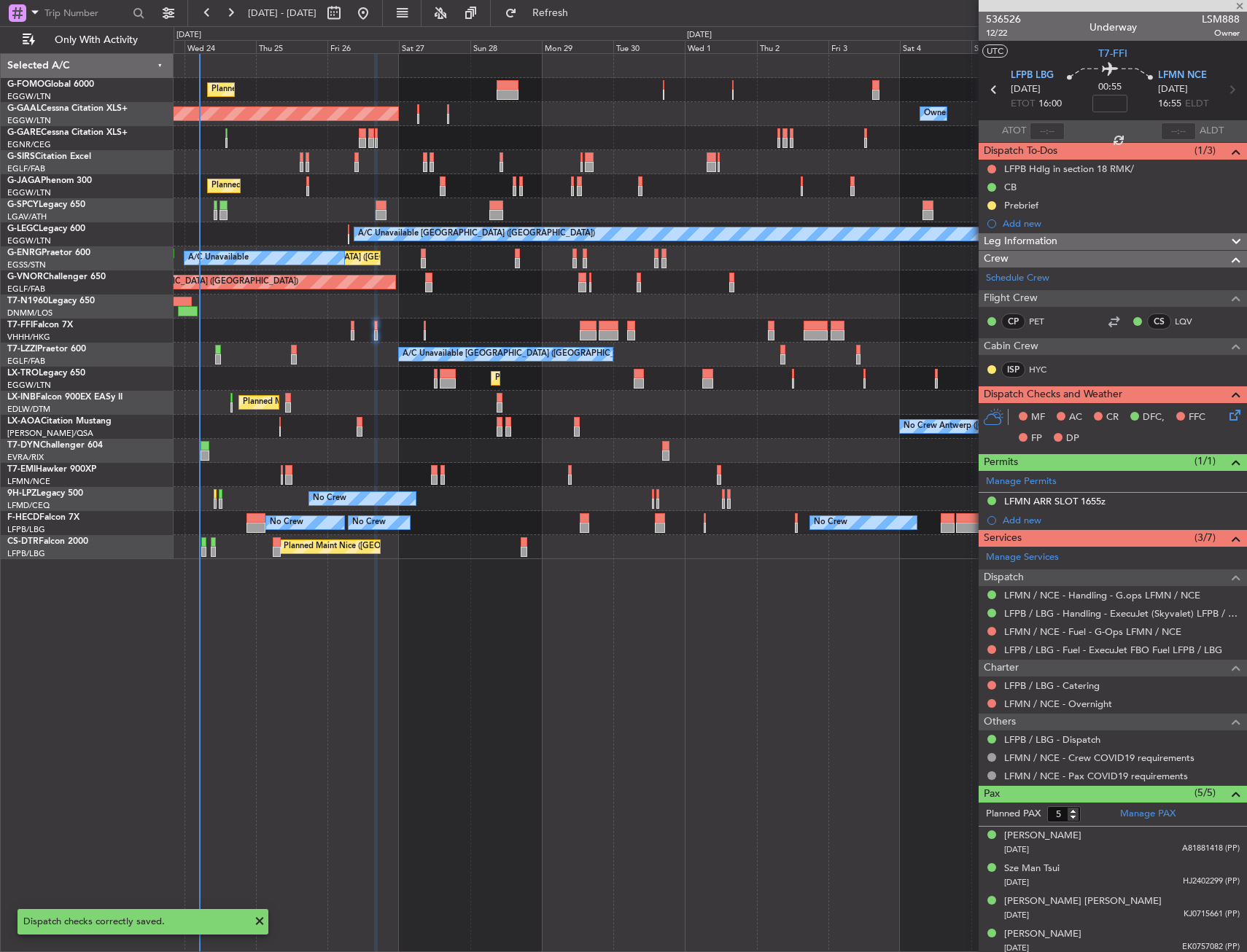
type input "-00:05"
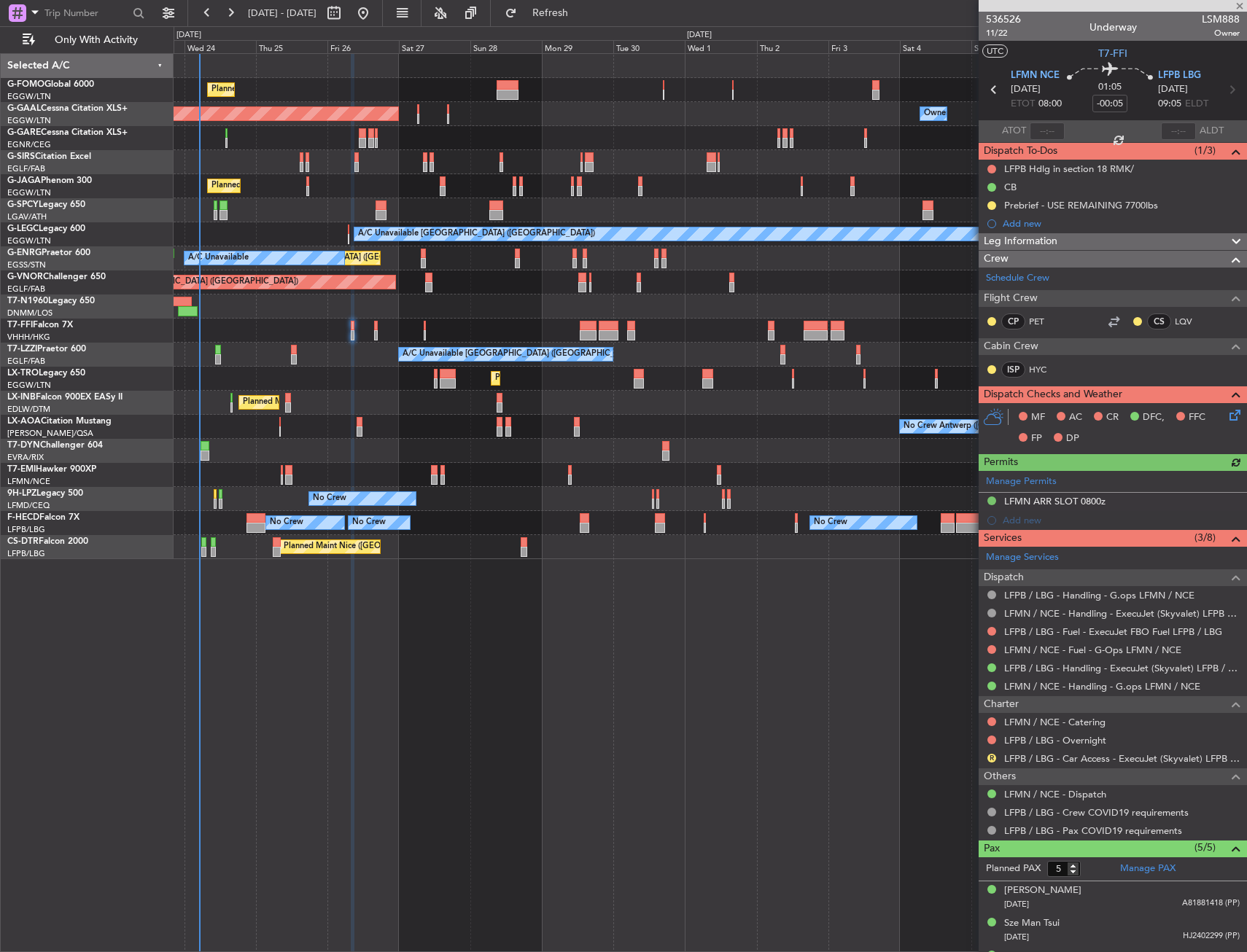
click at [1227, 416] on icon at bounding box center [1232, 412] width 12 height 12
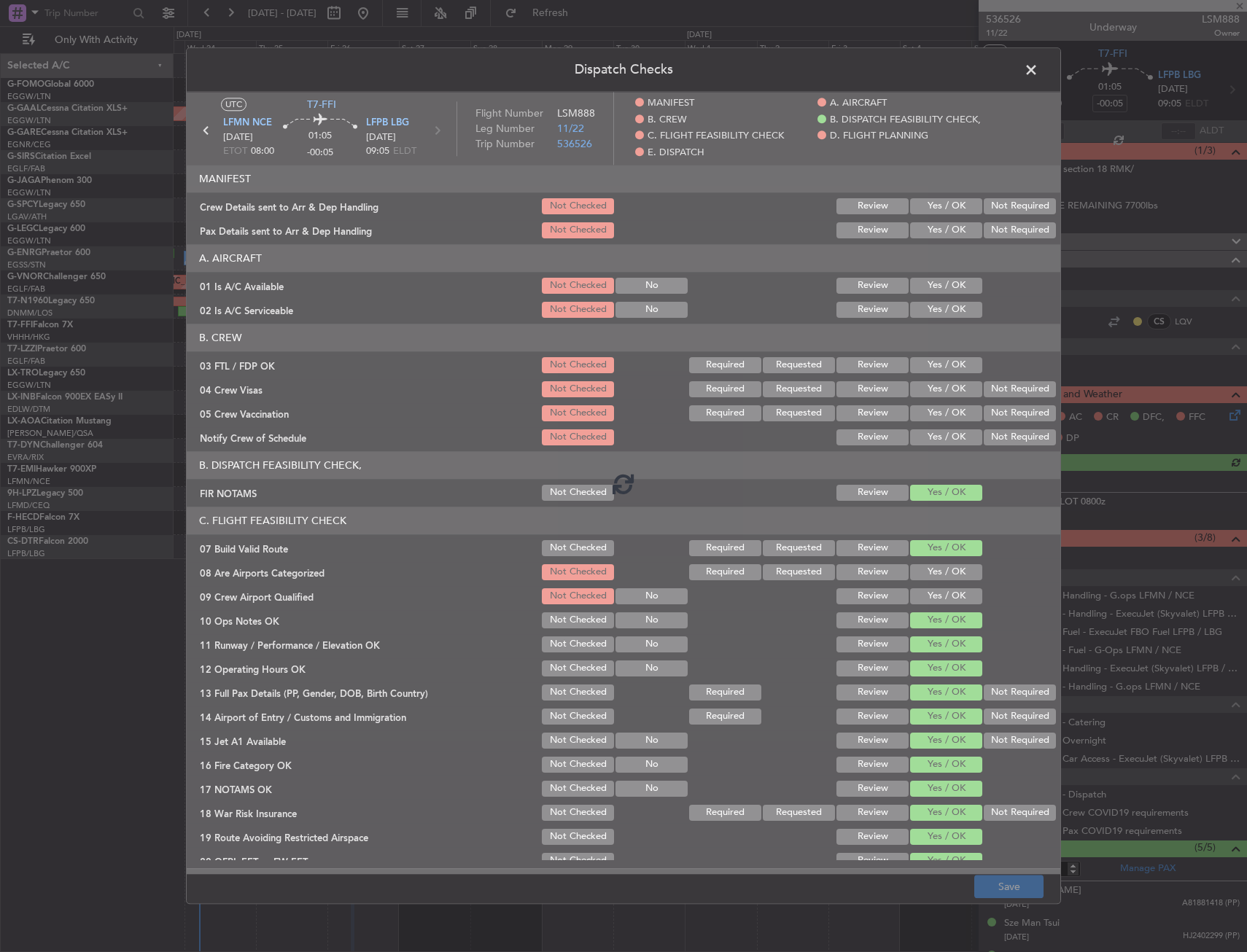
click at [1039, 64] on span at bounding box center [1039, 74] width 0 height 29
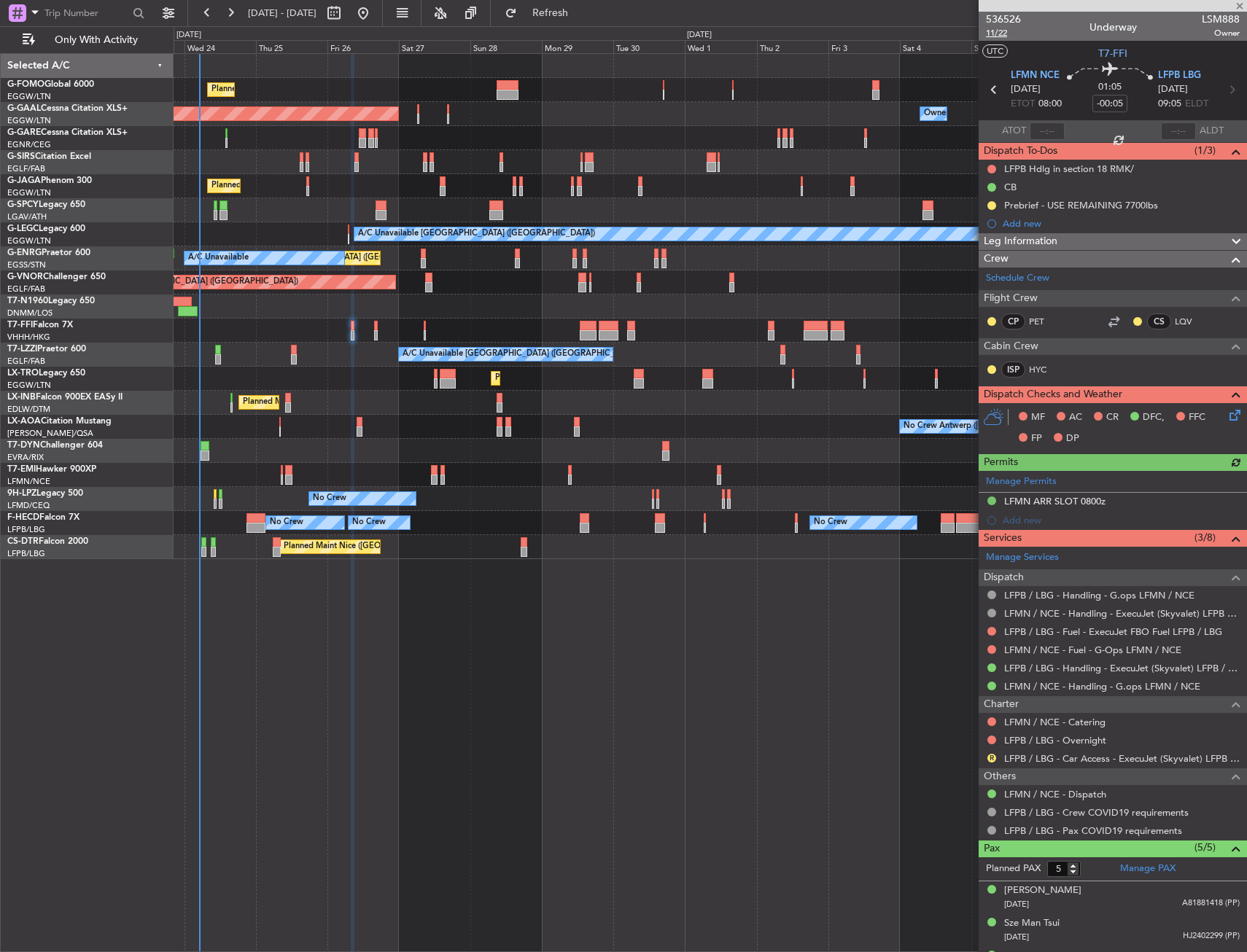
click at [1006, 34] on span "11/22" at bounding box center [1002, 33] width 35 height 12
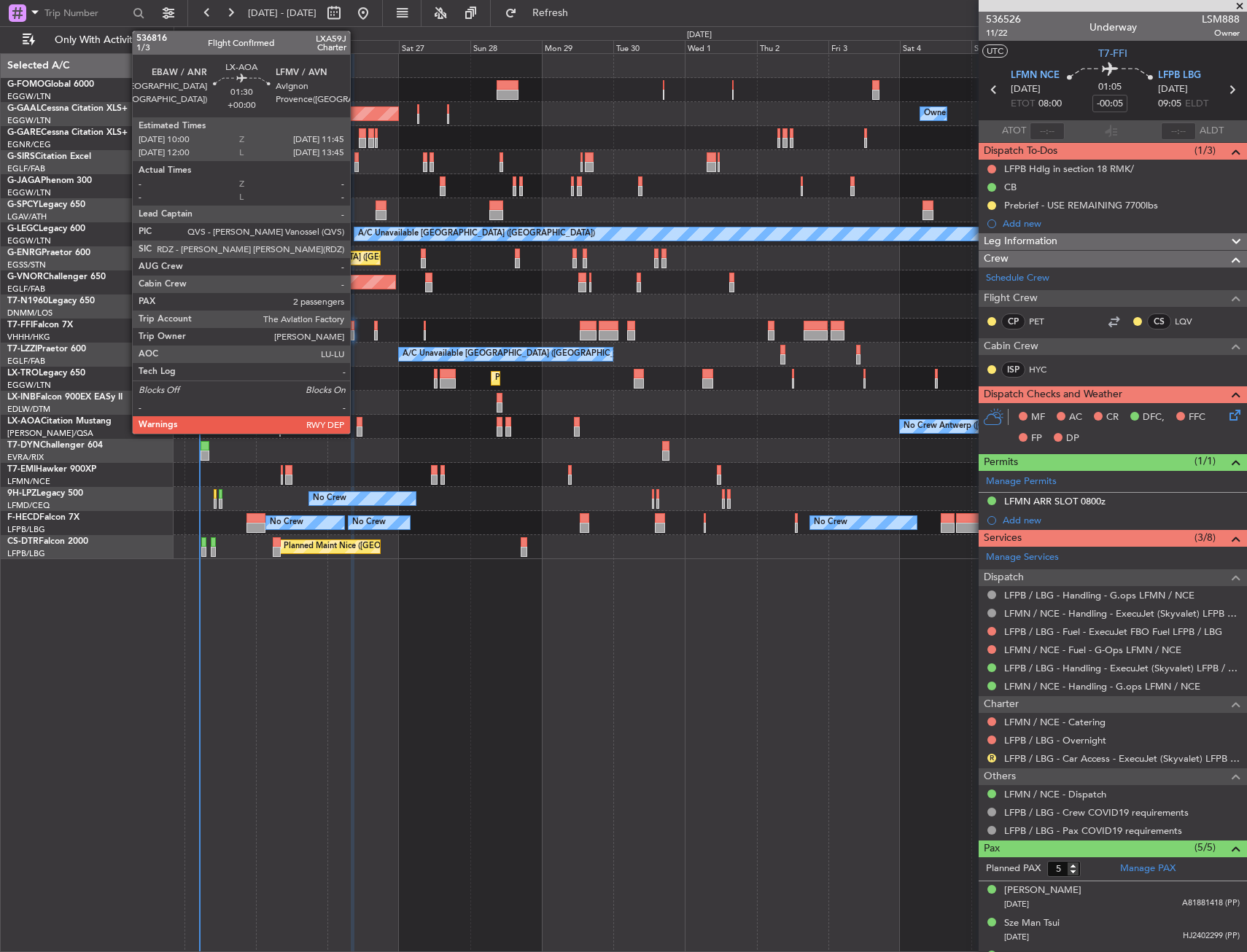
click at [356, 422] on div at bounding box center [359, 423] width 6 height 11
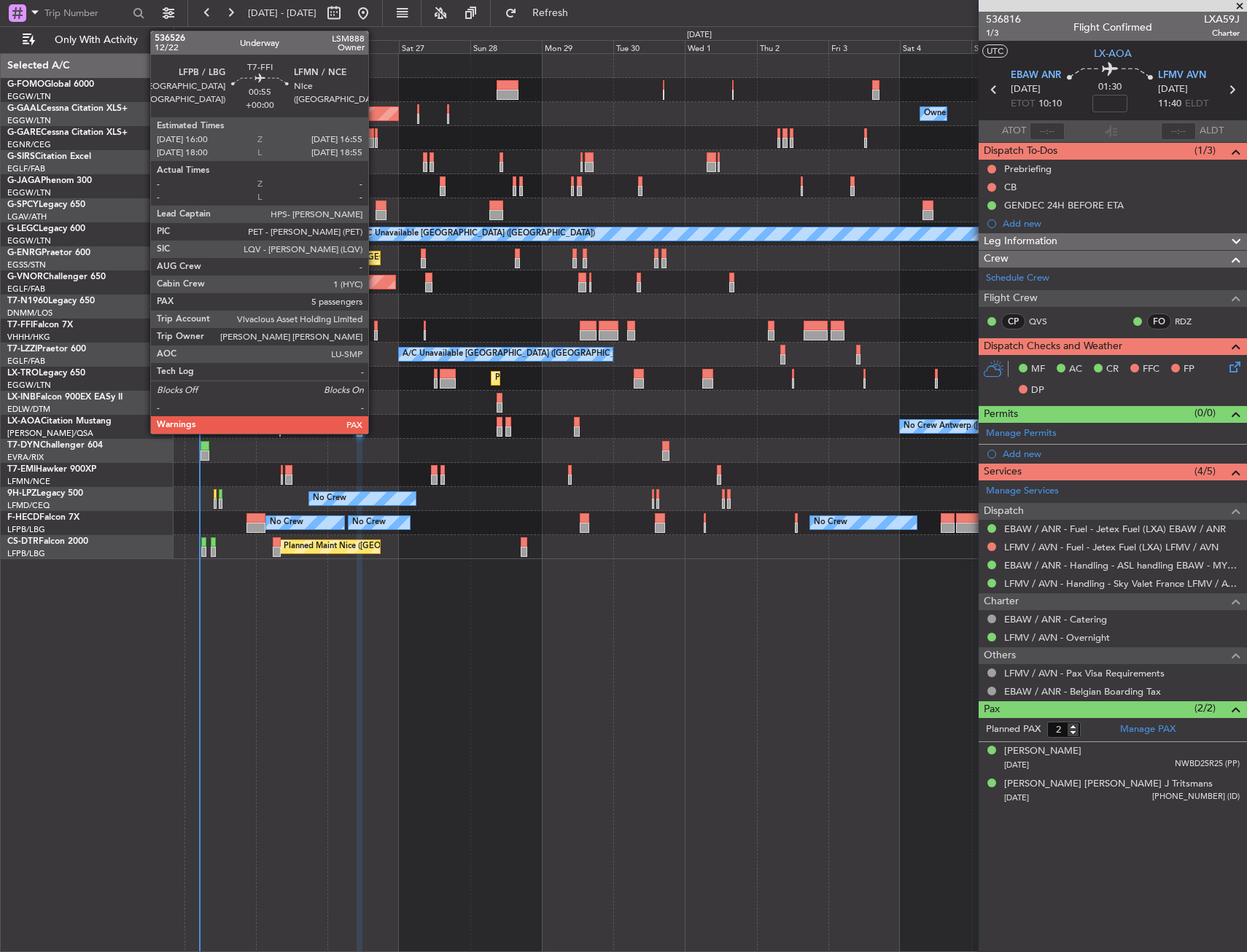
click at [375, 327] on div at bounding box center [375, 326] width 3 height 11
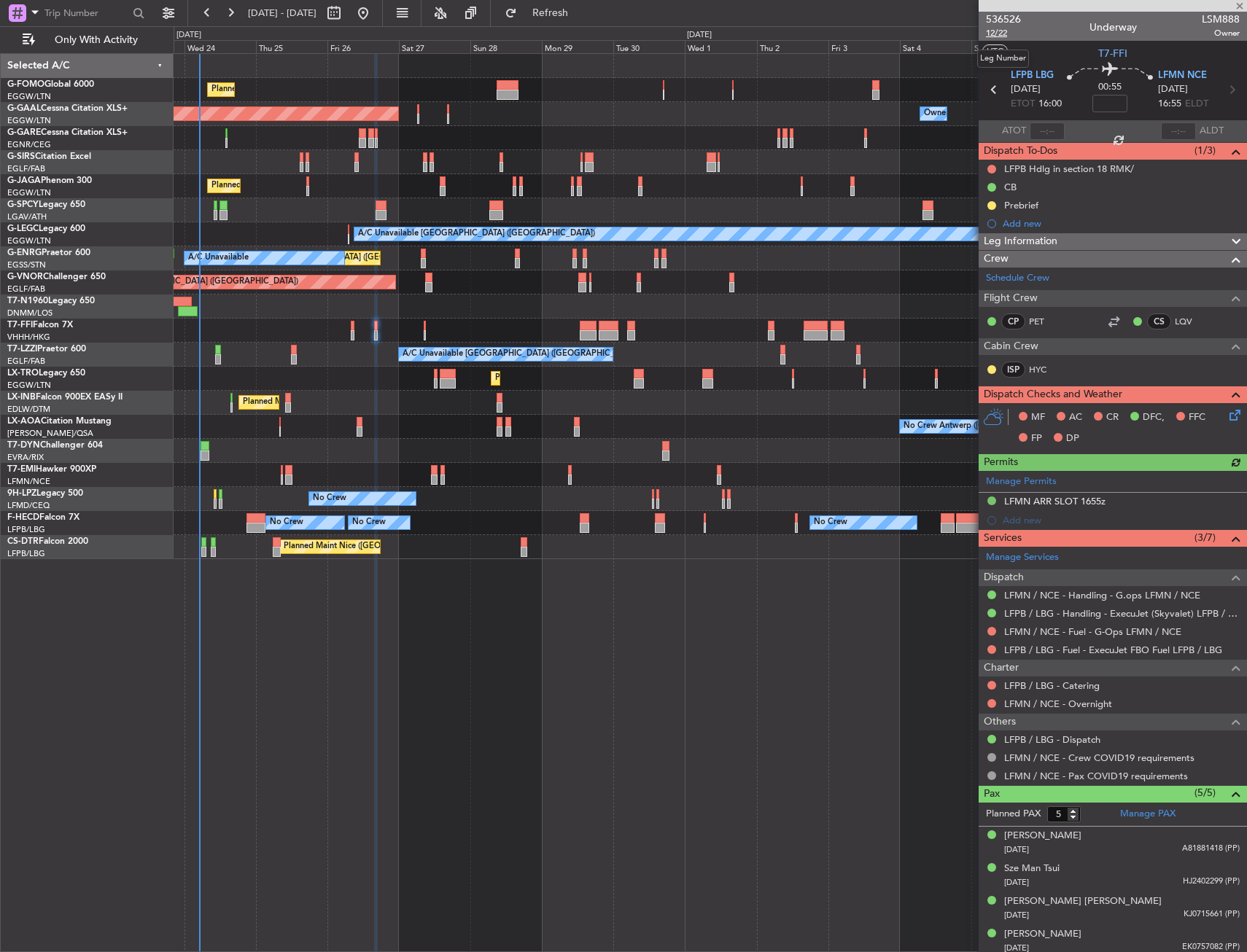
click at [990, 36] on span "12/22" at bounding box center [1002, 33] width 35 height 12
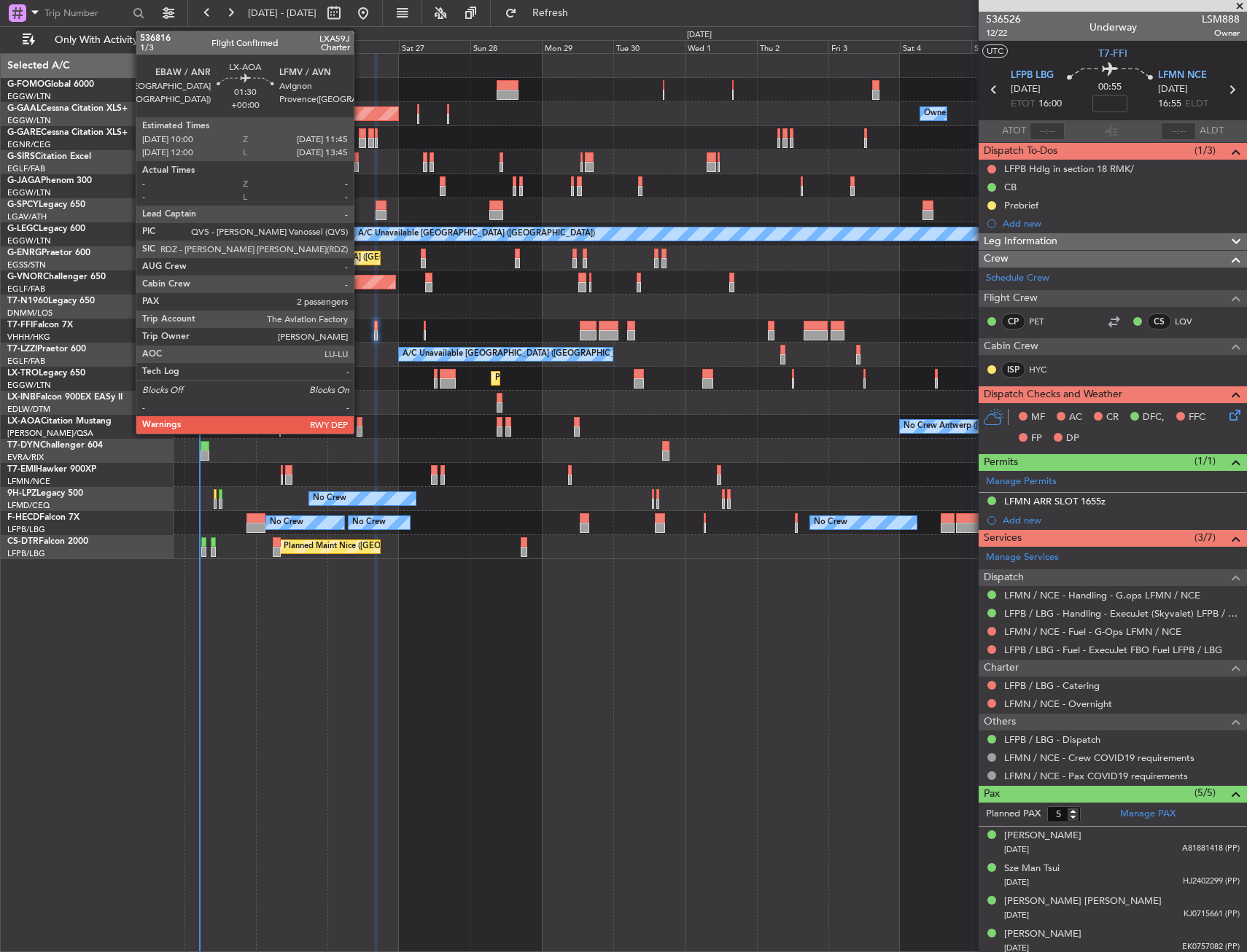
click at [360, 423] on div at bounding box center [359, 423] width 6 height 11
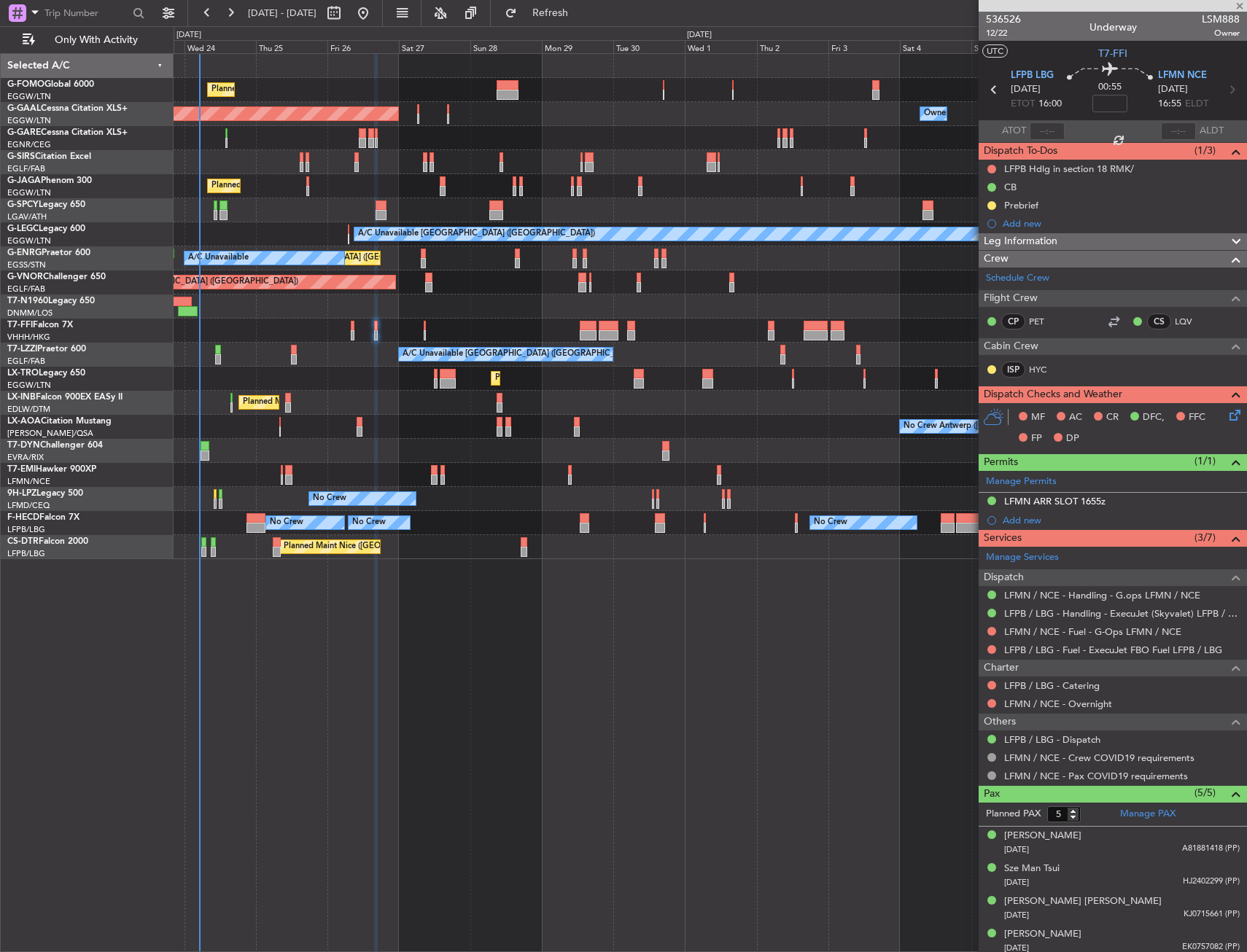
type input "2"
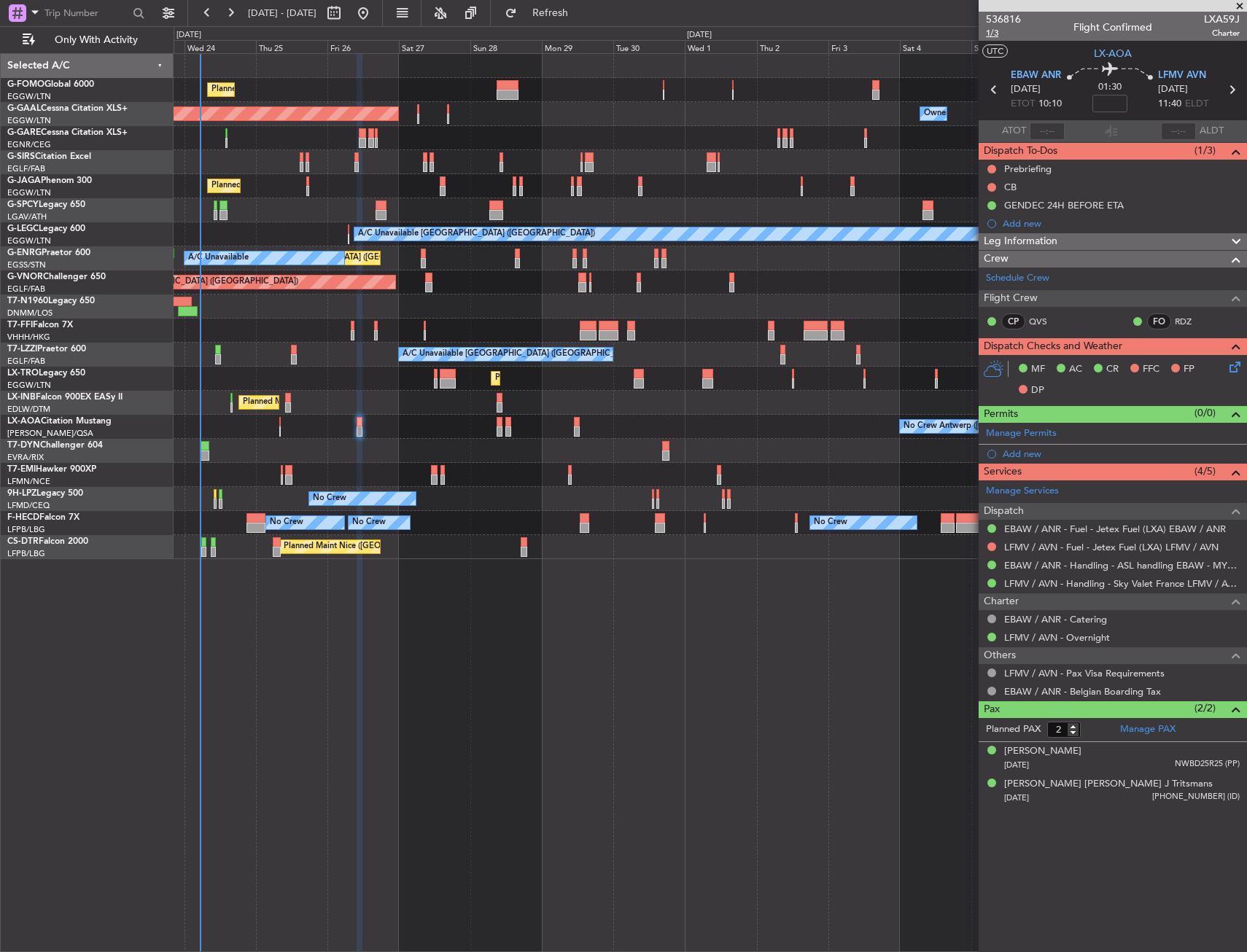
click at [997, 34] on span "1/3" at bounding box center [1002, 33] width 35 height 12
click at [1107, 98] on input at bounding box center [1109, 104] width 35 height 18
click at [1072, 60] on section "UTC LX-AOA" at bounding box center [1112, 51] width 269 height 22
click at [1048, 582] on link "LFMV / AVN - Handling - Sky Valet France LFMV / AVN **MY HANDLING**" at bounding box center [1122, 584] width 236 height 12
click at [989, 168] on button at bounding box center [992, 169] width 9 height 9
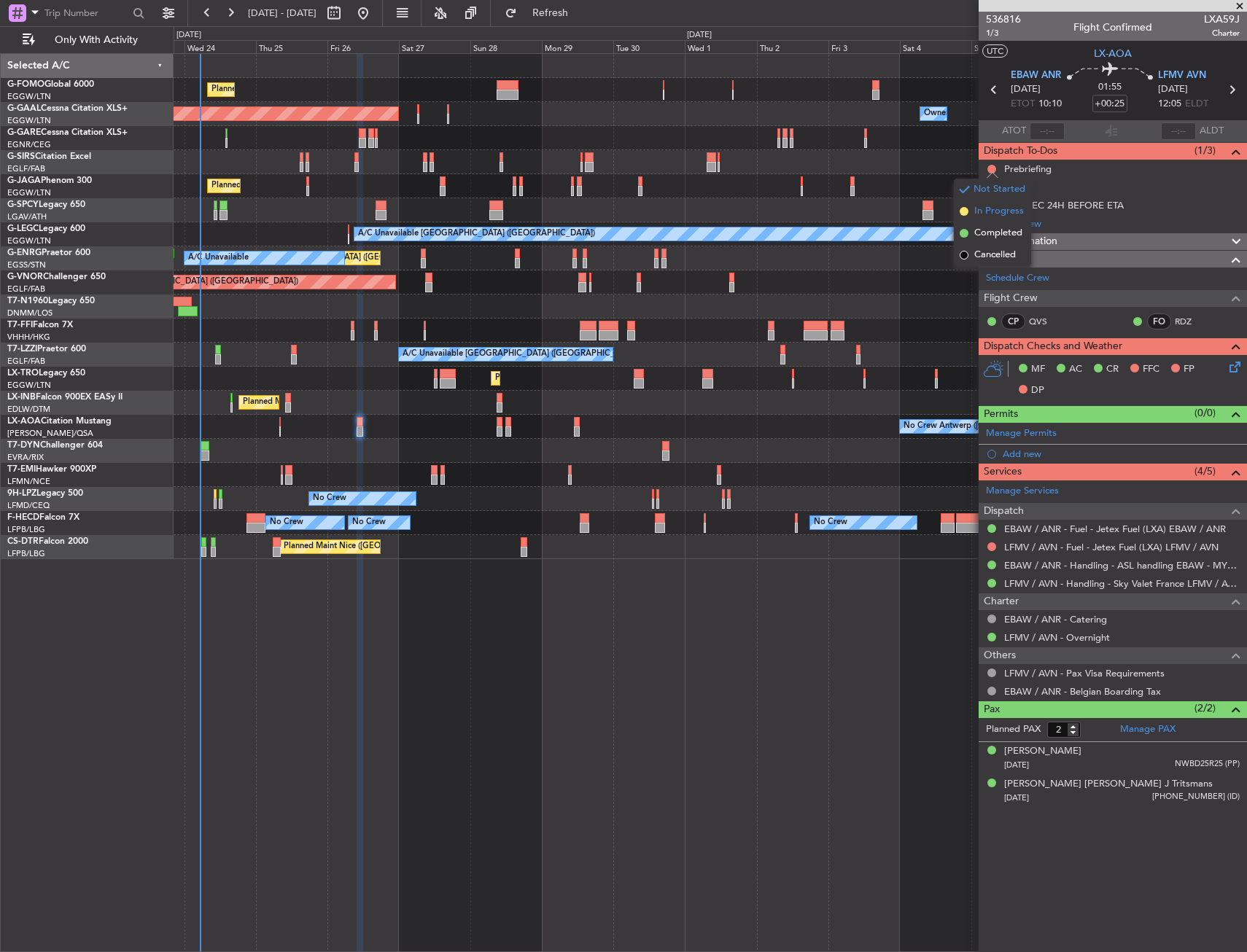
click at [972, 220] on li "In Progress" at bounding box center [992, 211] width 77 height 22
click at [989, 188] on button at bounding box center [992, 188] width 9 height 9
click at [974, 252] on span "Completed" at bounding box center [998, 252] width 48 height 14
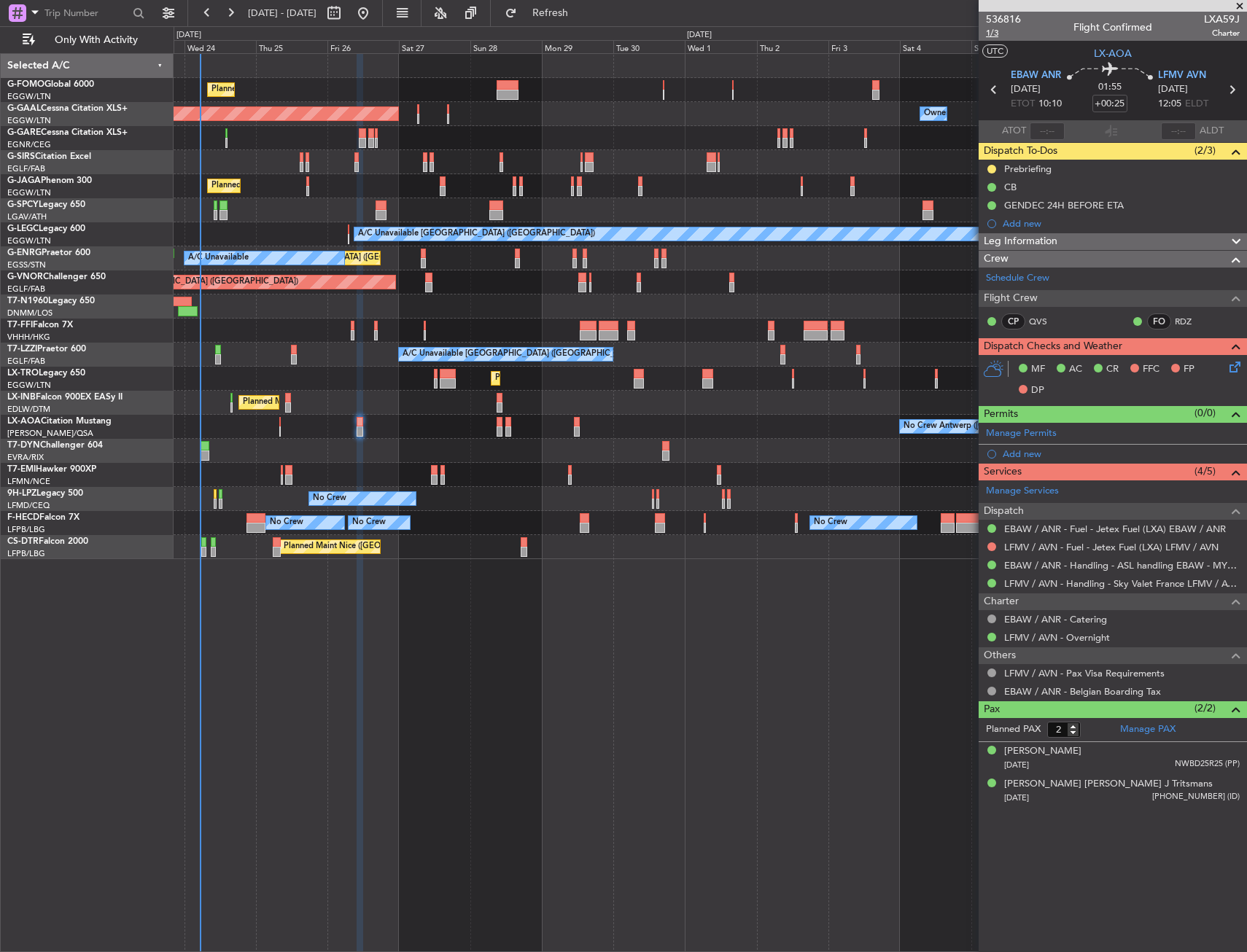
click at [993, 37] on span "1/3" at bounding box center [1002, 33] width 35 height 12
click at [988, 32] on span "1/3" at bounding box center [1002, 33] width 35 height 12
click at [1235, 371] on icon at bounding box center [1232, 364] width 12 height 12
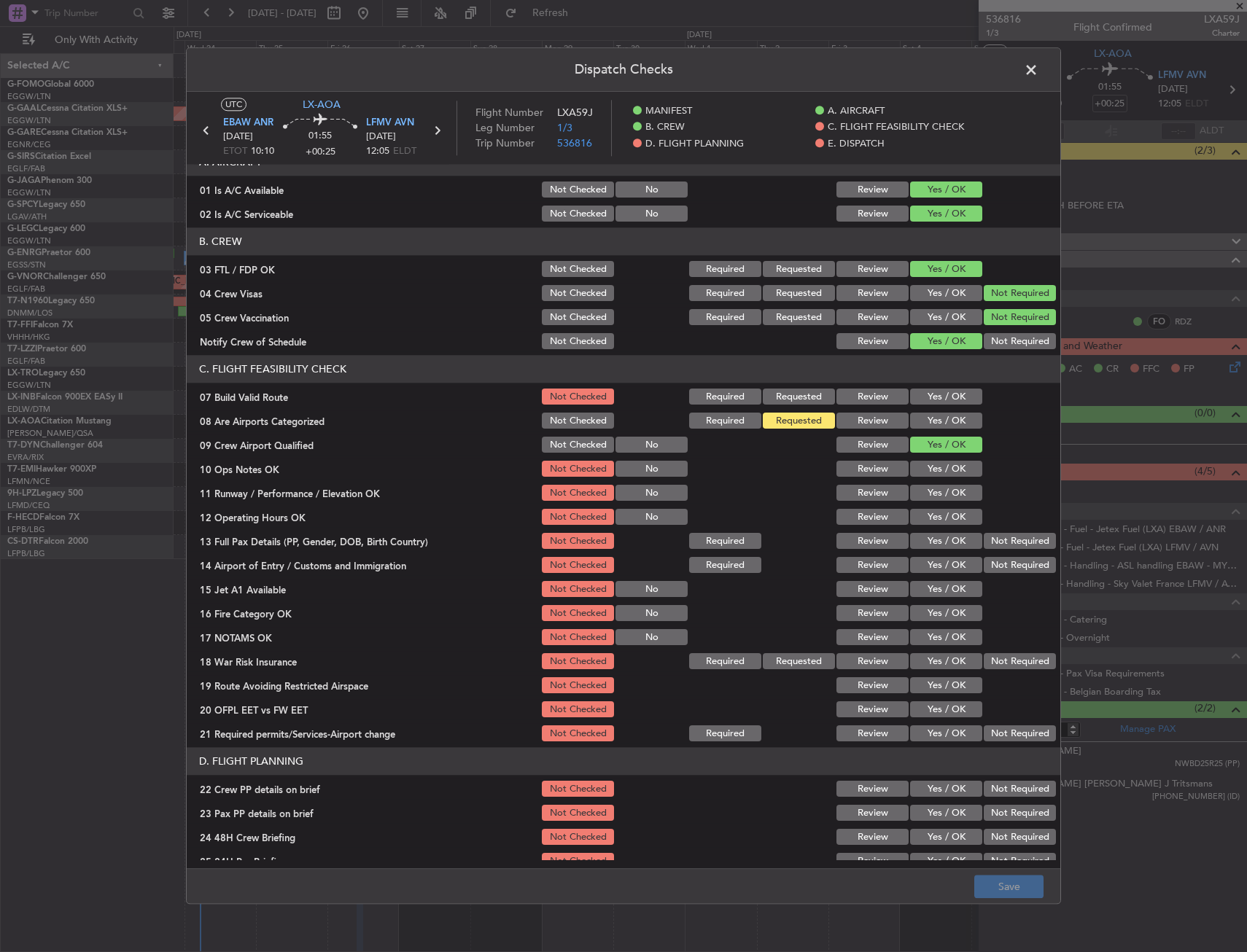
scroll to position [219, 0]
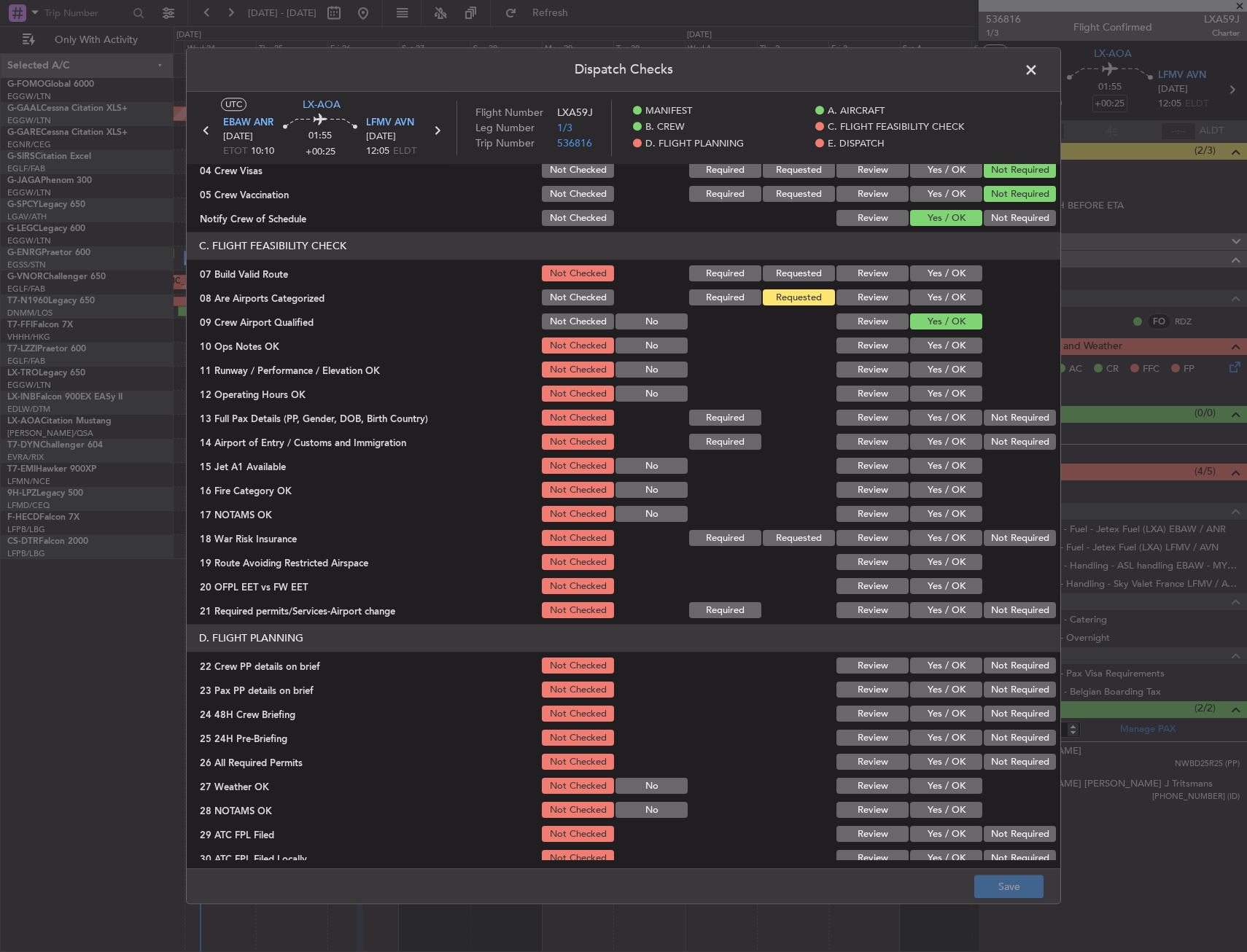
click at [924, 273] on button "Yes / OK" at bounding box center [946, 274] width 72 height 16
click at [927, 344] on button "Yes / OK" at bounding box center [946, 347] width 72 height 16
click at [933, 371] on button "Yes / OK" at bounding box center [946, 371] width 72 height 16
drag, startPoint x: 936, startPoint y: 387, endPoint x: 937, endPoint y: 408, distance: 21.0
click at [937, 387] on button "Yes / OK" at bounding box center [946, 394] width 72 height 16
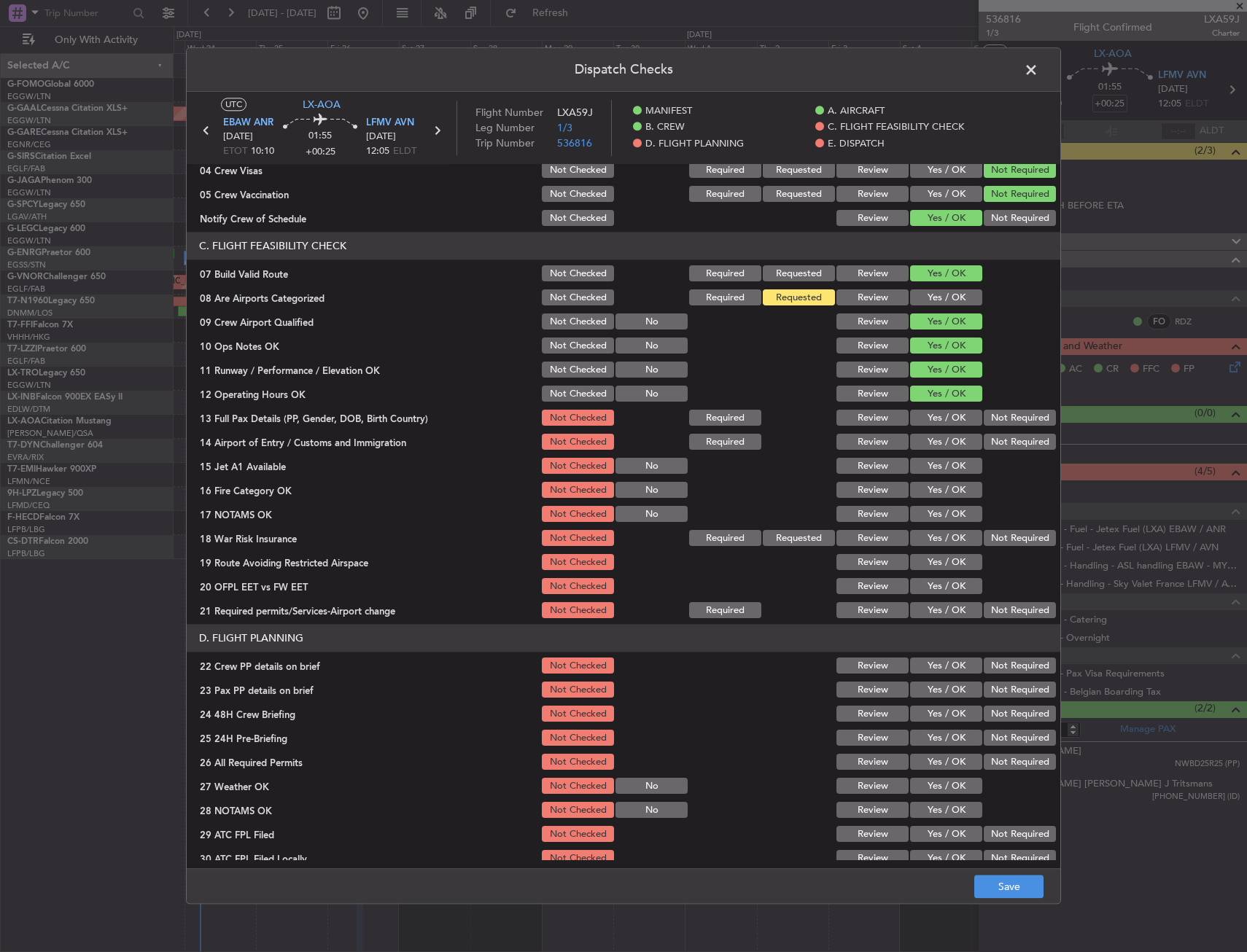
click at [937, 417] on button "Yes / OK" at bounding box center [946, 418] width 72 height 16
drag, startPoint x: 933, startPoint y: 440, endPoint x: 926, endPoint y: 457, distance: 18.4
click at [932, 441] on button "Yes / OK" at bounding box center [946, 442] width 72 height 16
drag, startPoint x: 925, startPoint y: 460, endPoint x: 923, endPoint y: 487, distance: 27.1
click at [924, 464] on button "Yes / OK" at bounding box center [946, 466] width 72 height 16
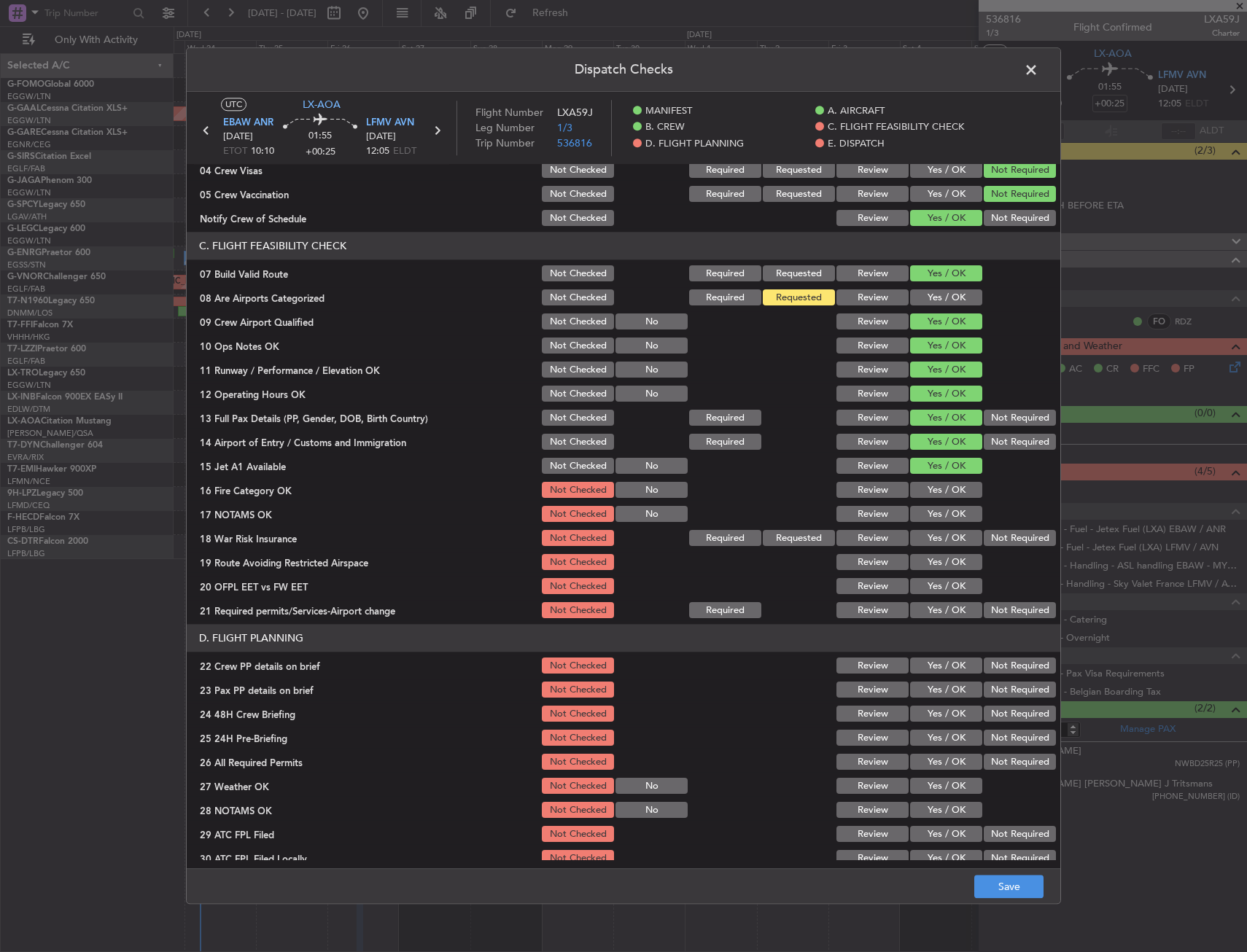
click at [923, 489] on button "Yes / OK" at bounding box center [946, 491] width 72 height 16
click at [924, 512] on button "Yes / OK" at bounding box center [946, 515] width 72 height 16
click at [924, 542] on button "Yes / OK" at bounding box center [946, 539] width 72 height 16
click at [921, 567] on button "Yes / OK" at bounding box center [946, 563] width 72 height 16
click at [922, 583] on button "Yes / OK" at bounding box center [946, 587] width 72 height 16
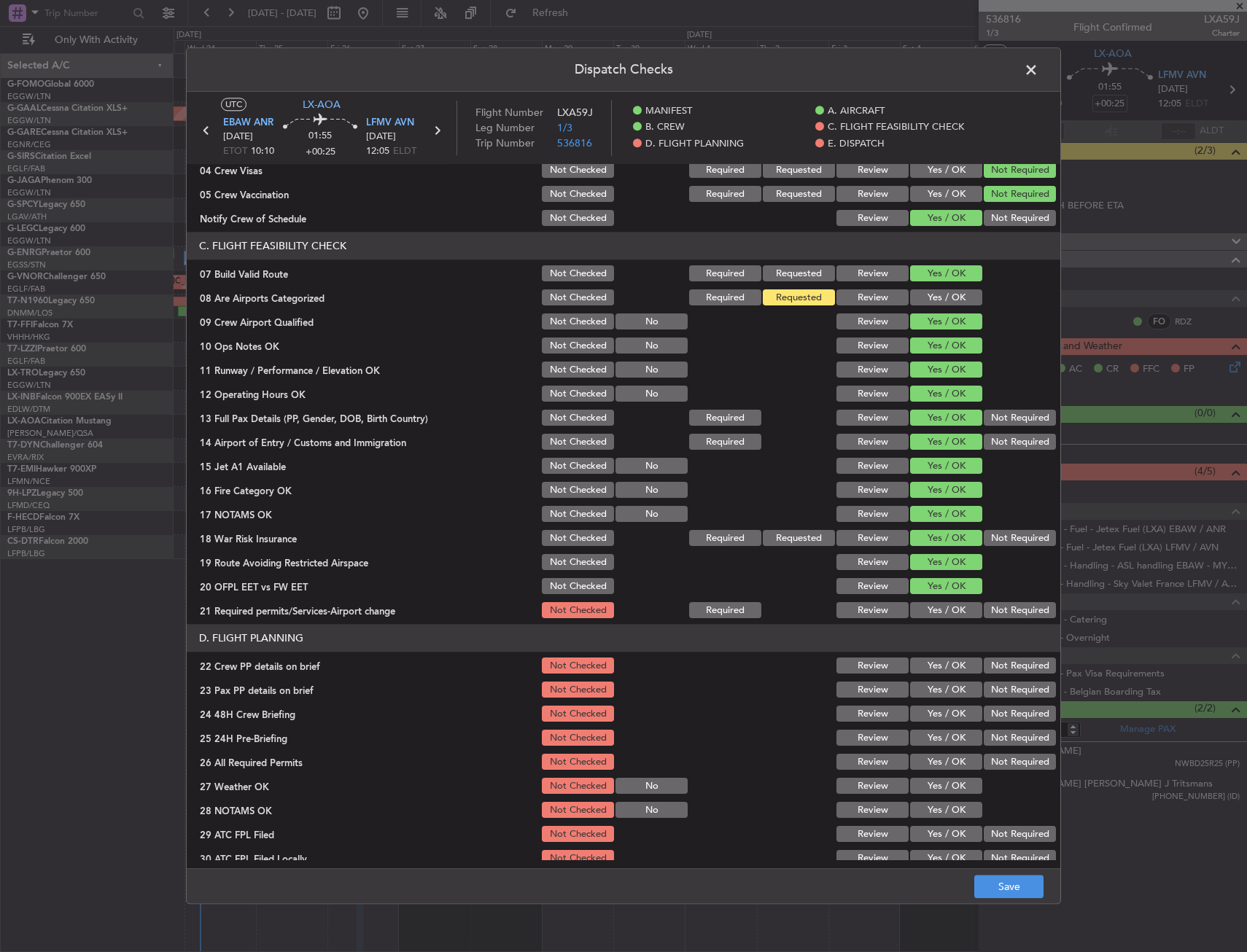
click at [926, 603] on button "Yes / OK" at bounding box center [946, 611] width 72 height 16
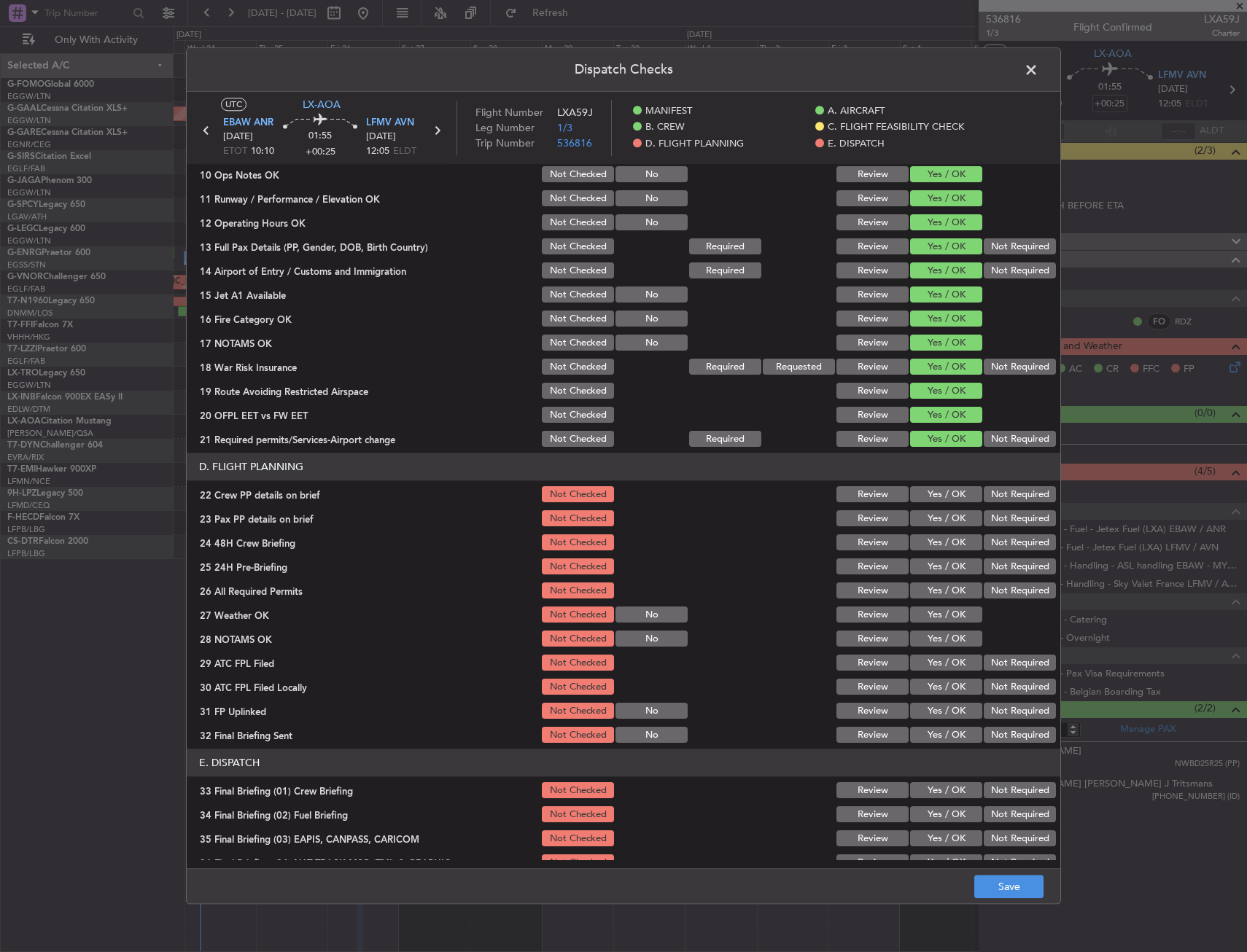
scroll to position [511, 0]
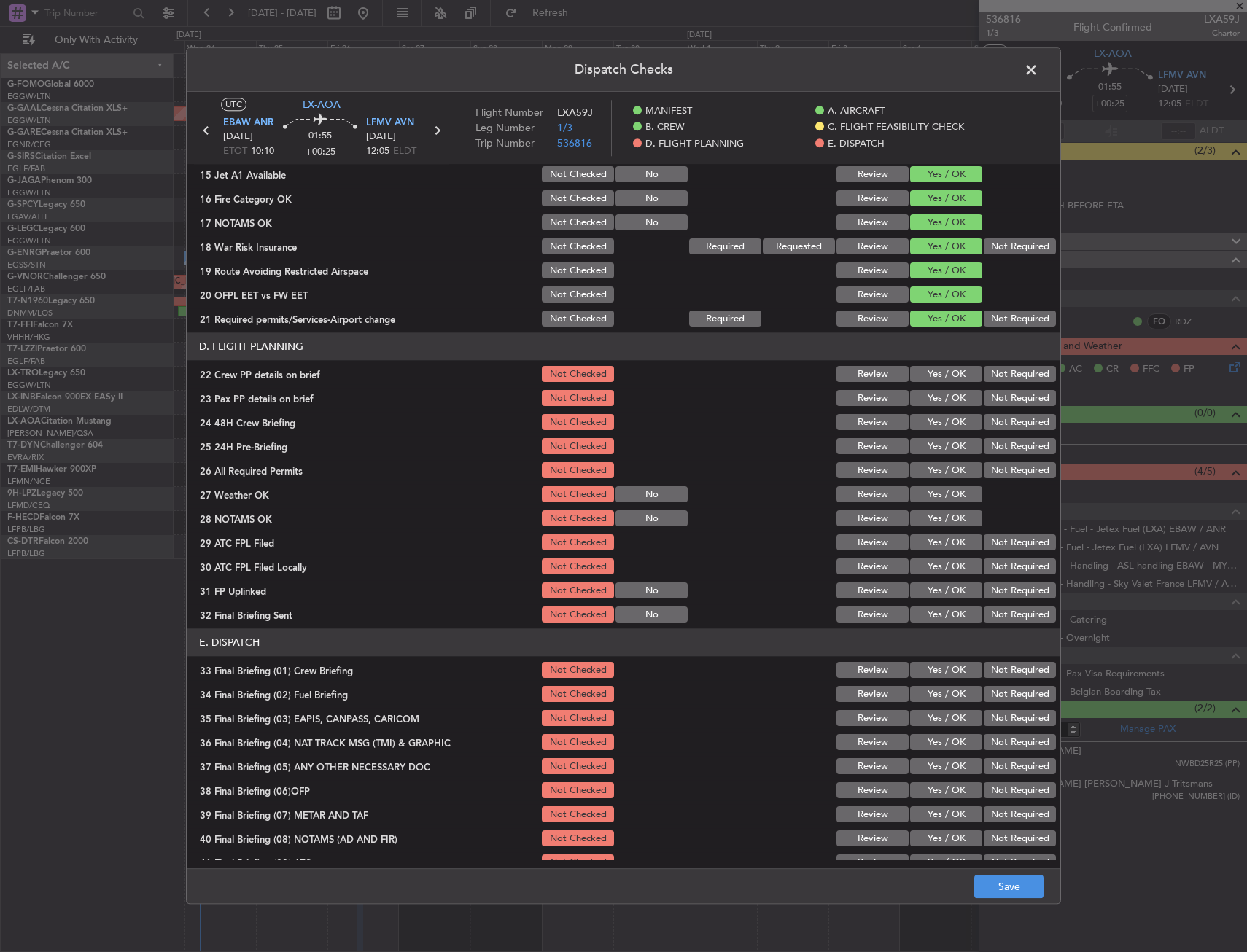
click at [928, 382] on button "Yes / OK" at bounding box center [946, 375] width 72 height 16
click at [932, 399] on button "Yes / OK" at bounding box center [946, 399] width 72 height 16
click at [934, 427] on button "Yes / OK" at bounding box center [946, 423] width 72 height 16
click at [1014, 885] on button "Save" at bounding box center [1009, 887] width 69 height 23
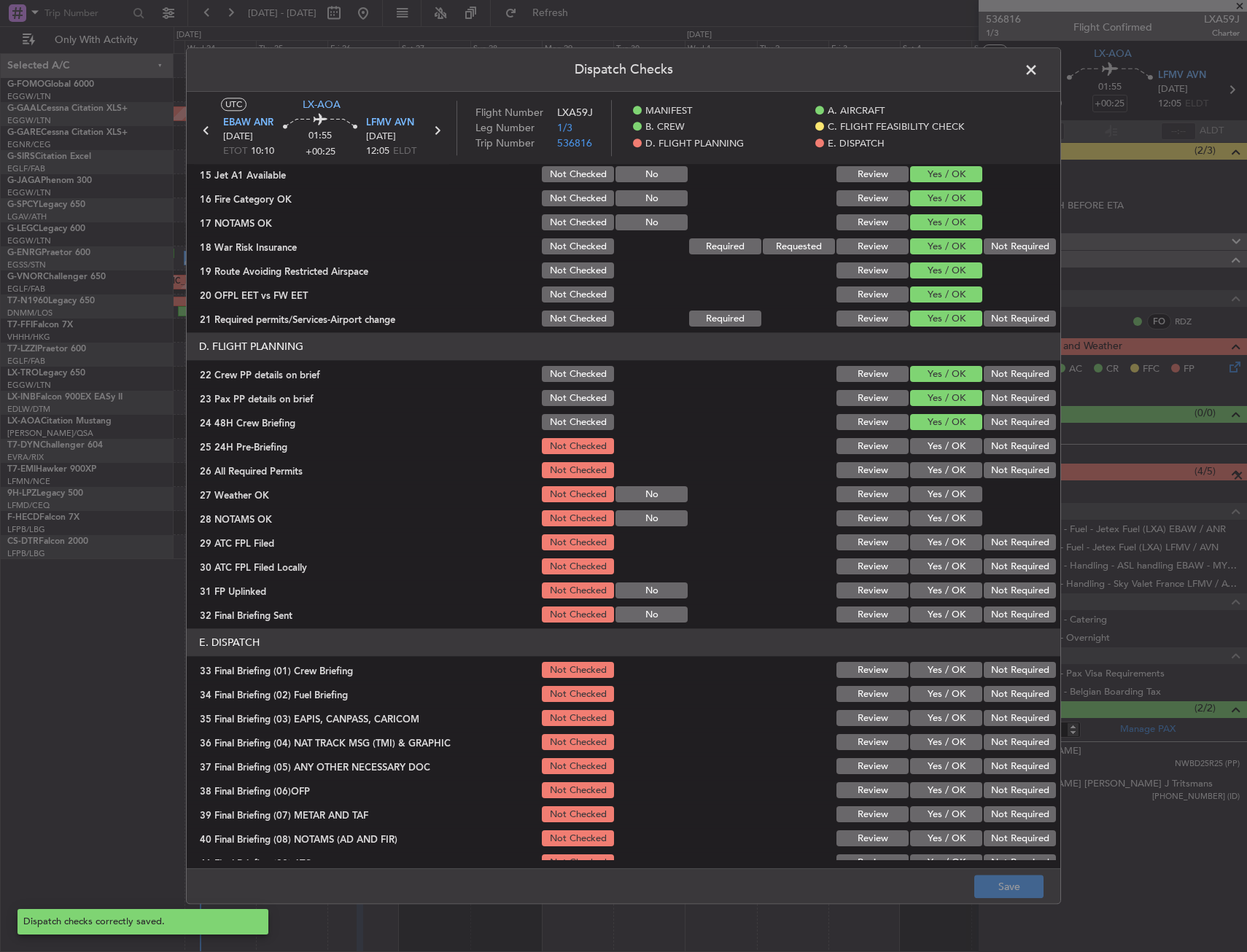
click at [1039, 70] on span at bounding box center [1039, 74] width 0 height 29
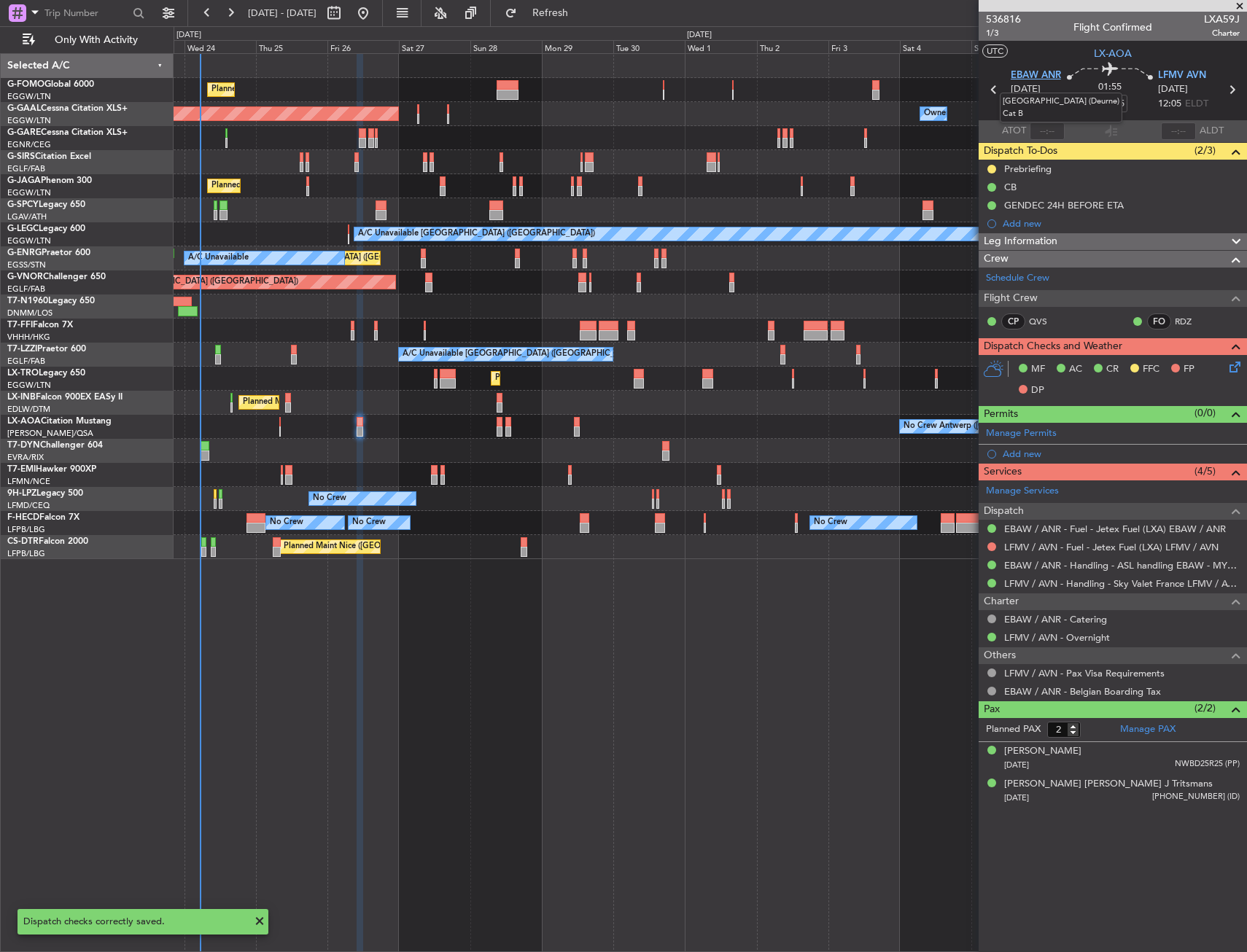
click at [1030, 74] on span "EBAW ANR" at bounding box center [1035, 75] width 51 height 14
click at [1164, 72] on span "LFMV AVN" at bounding box center [1181, 75] width 48 height 14
click at [997, 34] on span "1/3" at bounding box center [1002, 33] width 35 height 12
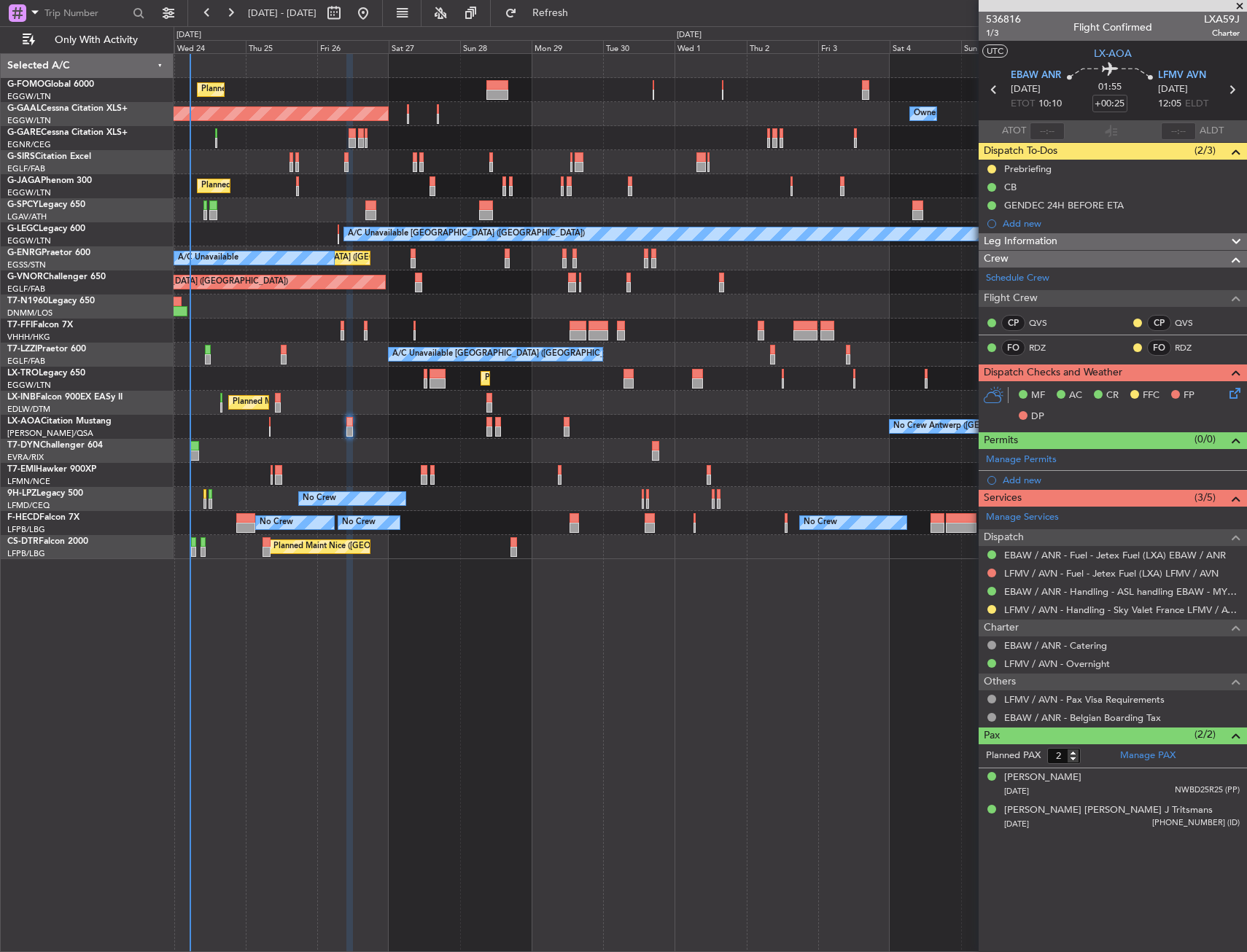
click at [311, 418] on div "No Crew Antwerp ([GEOGRAPHIC_DATA]) No Crew [GEOGRAPHIC_DATA] ([GEOGRAPHIC_DATA…" at bounding box center [710, 426] width 1072 height 24
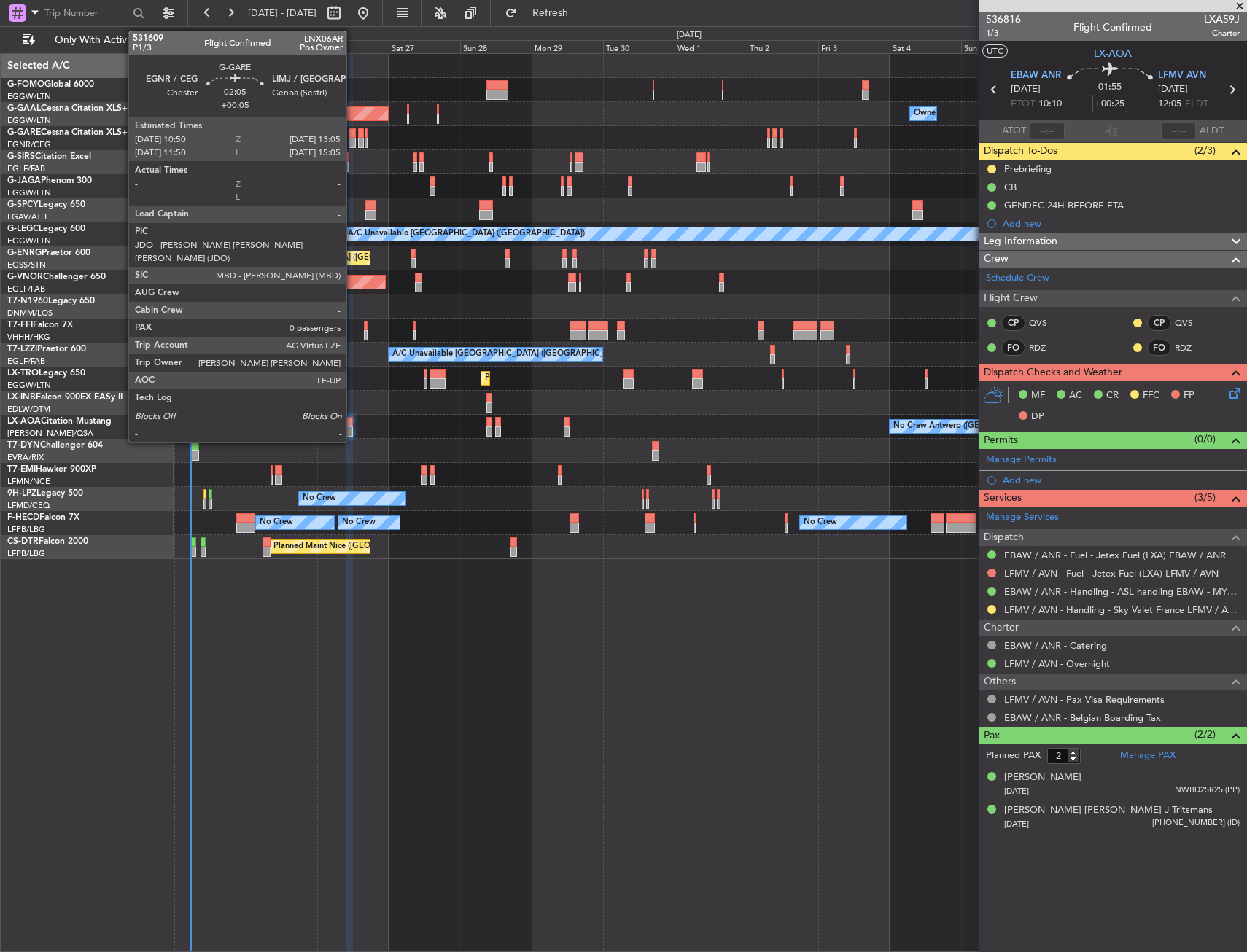
click at [353, 137] on div at bounding box center [352, 143] width 7 height 11
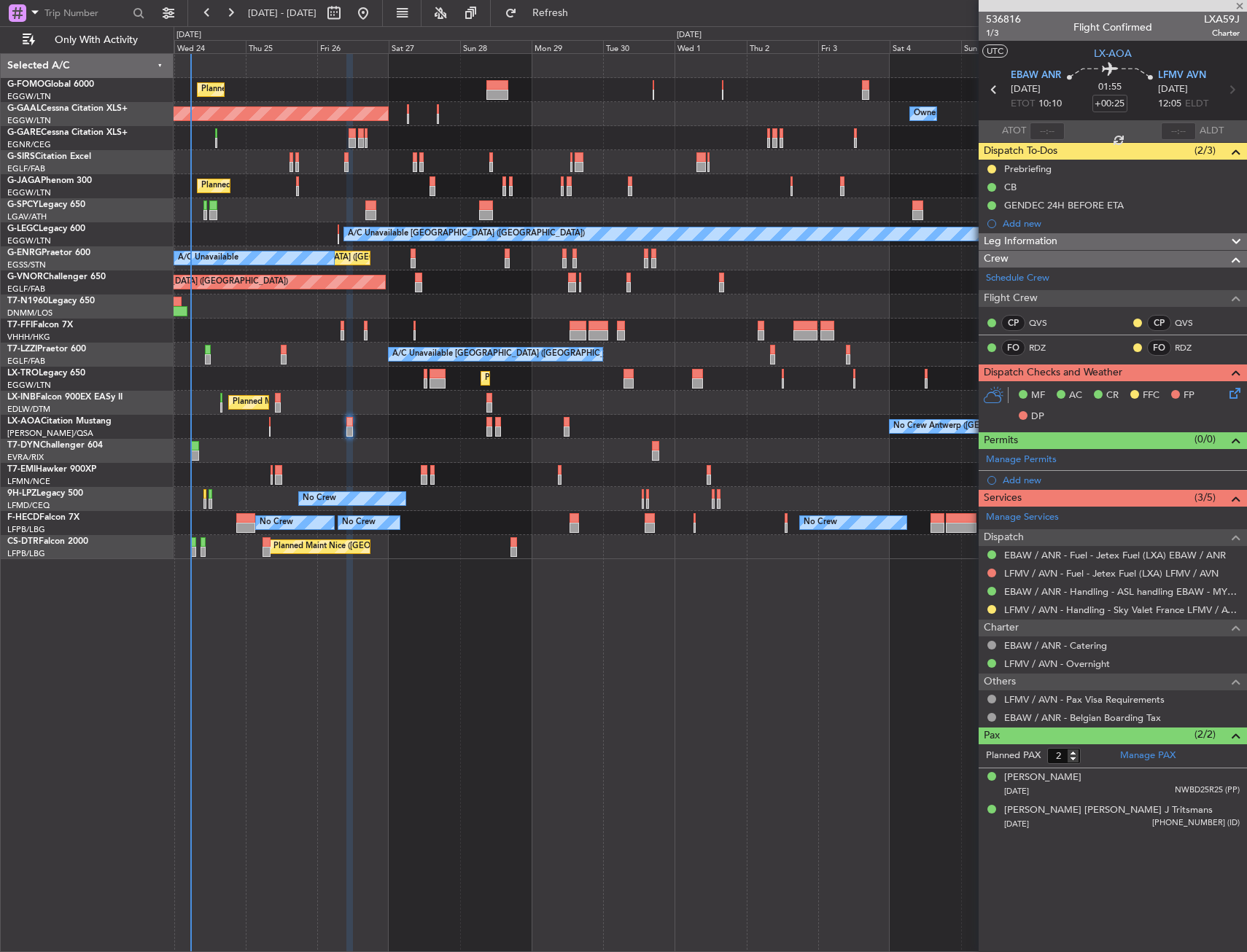
type input "+00:05"
type input "0"
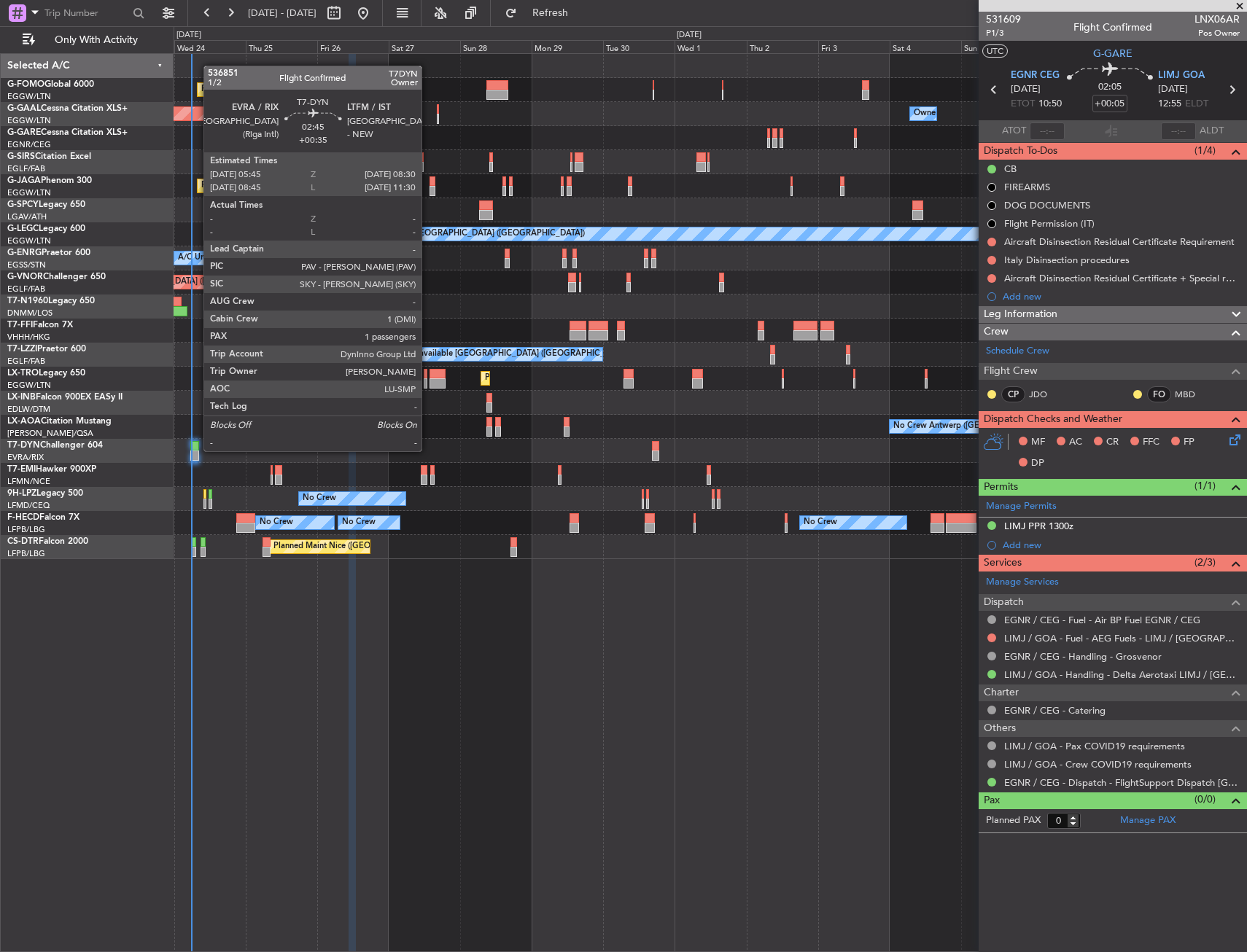
click at [196, 450] on div at bounding box center [195, 447] width 9 height 11
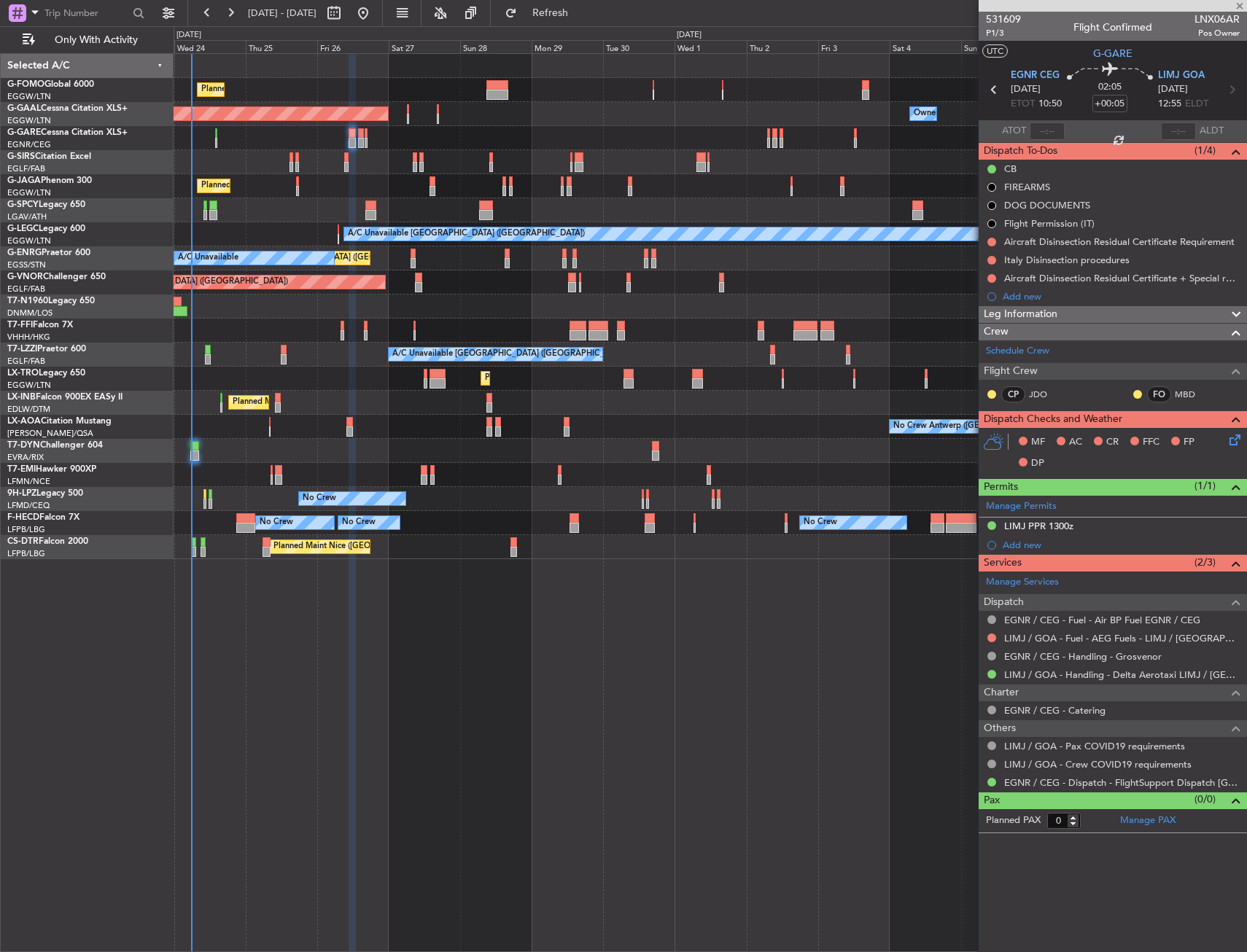
type input "+00:35"
type input "1"
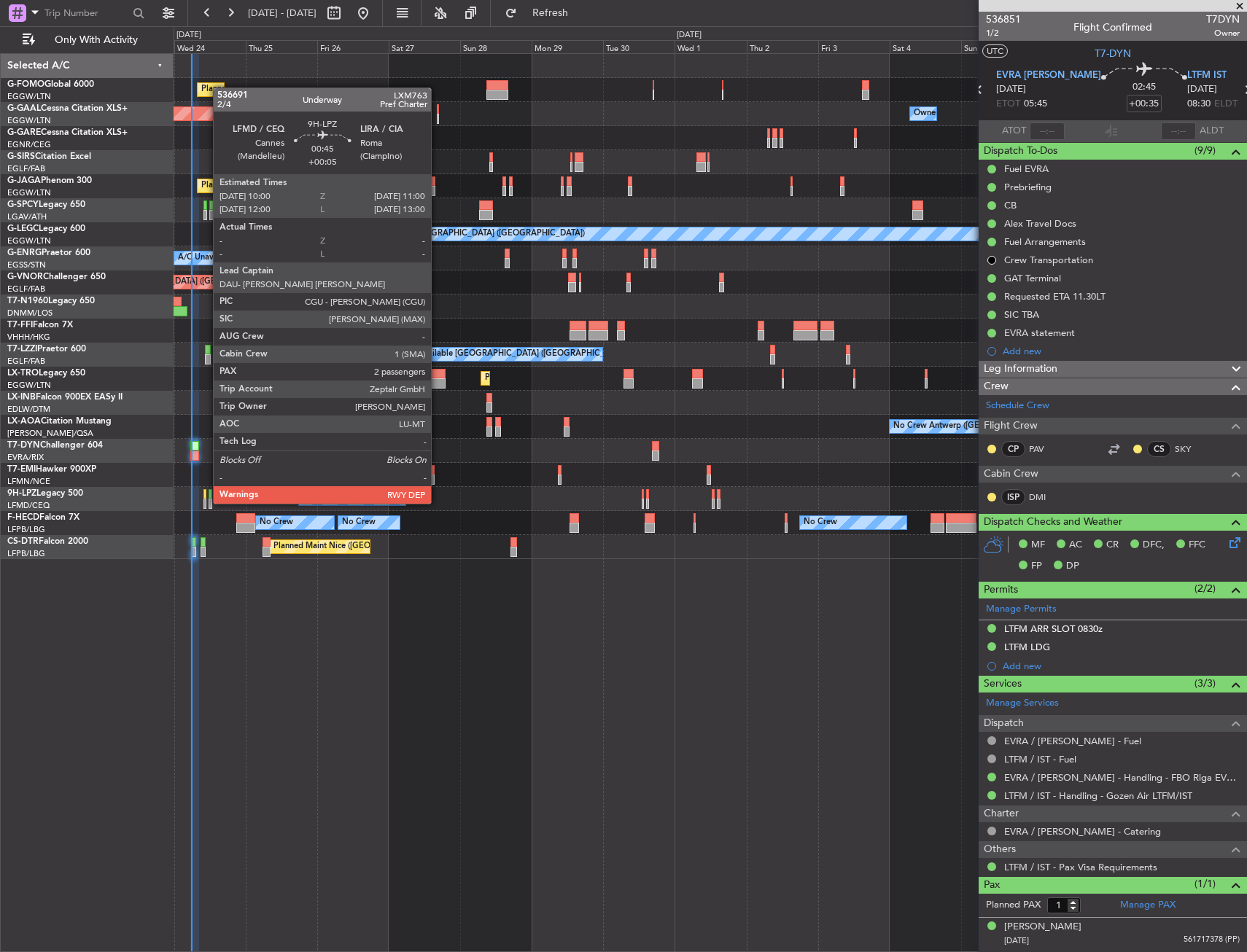
click at [205, 489] on div at bounding box center [206, 495] width 4 height 11
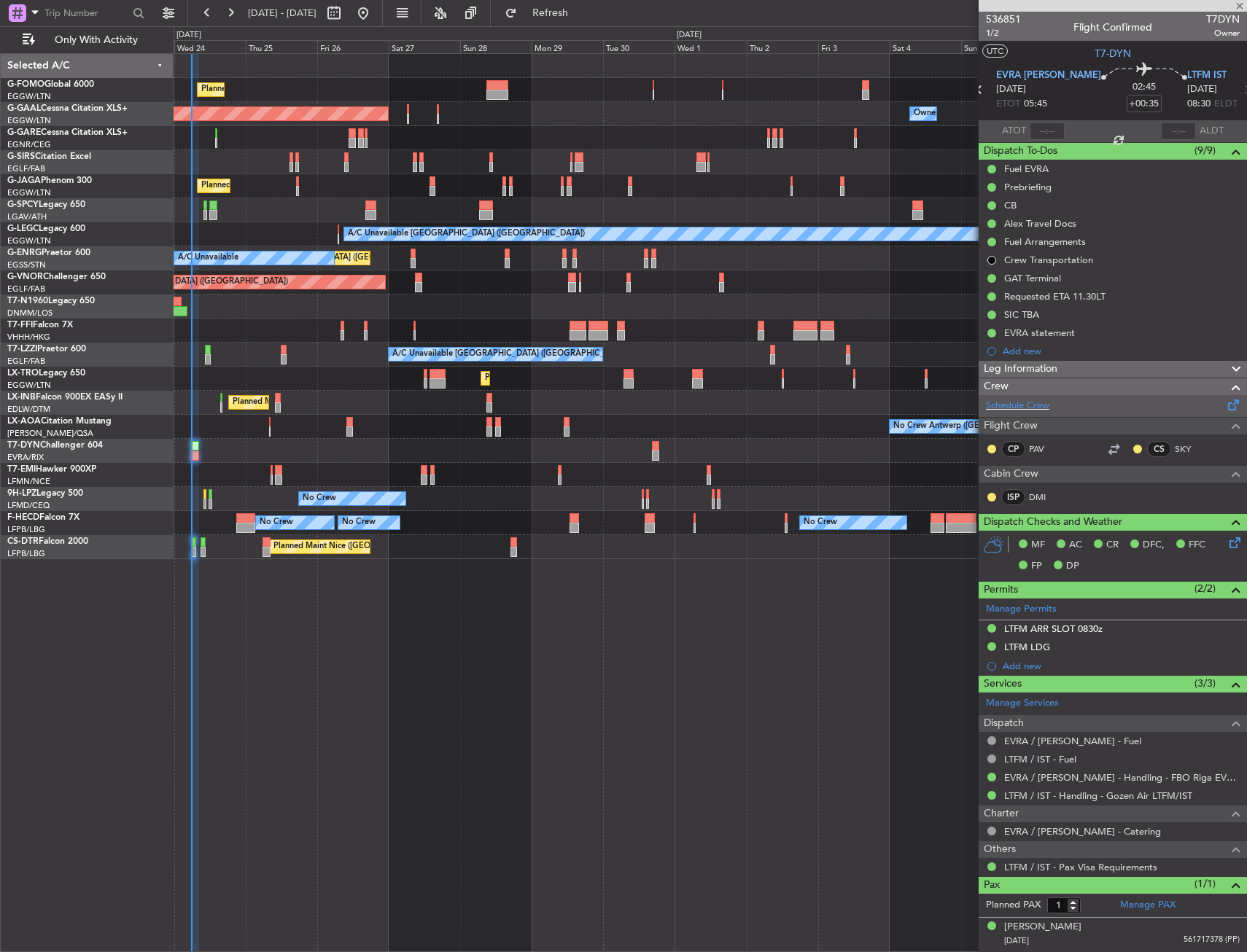
type input "+00:05"
type input "2"
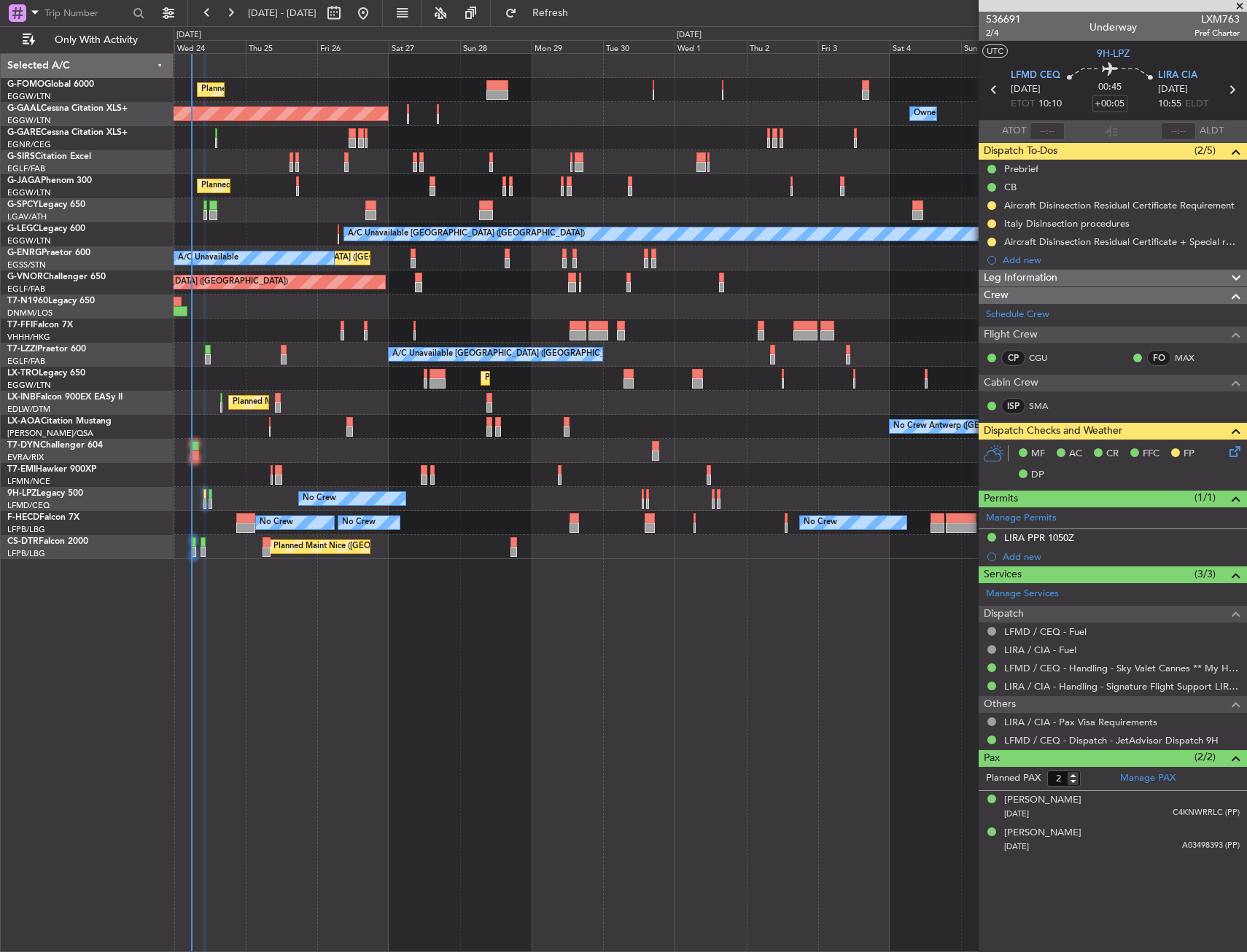
click at [503, 93] on div at bounding box center [497, 95] width 22 height 11
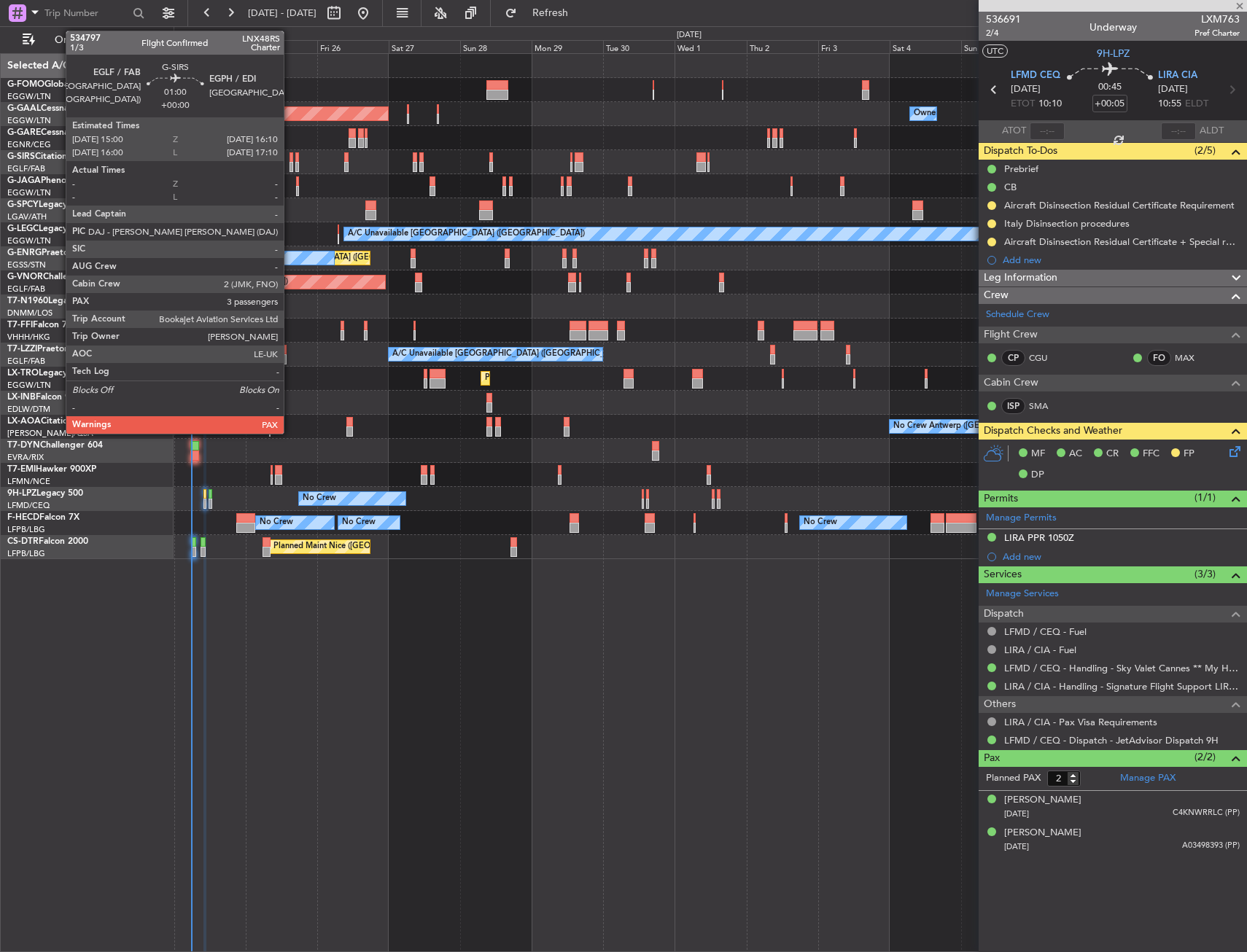
type input "+00:25"
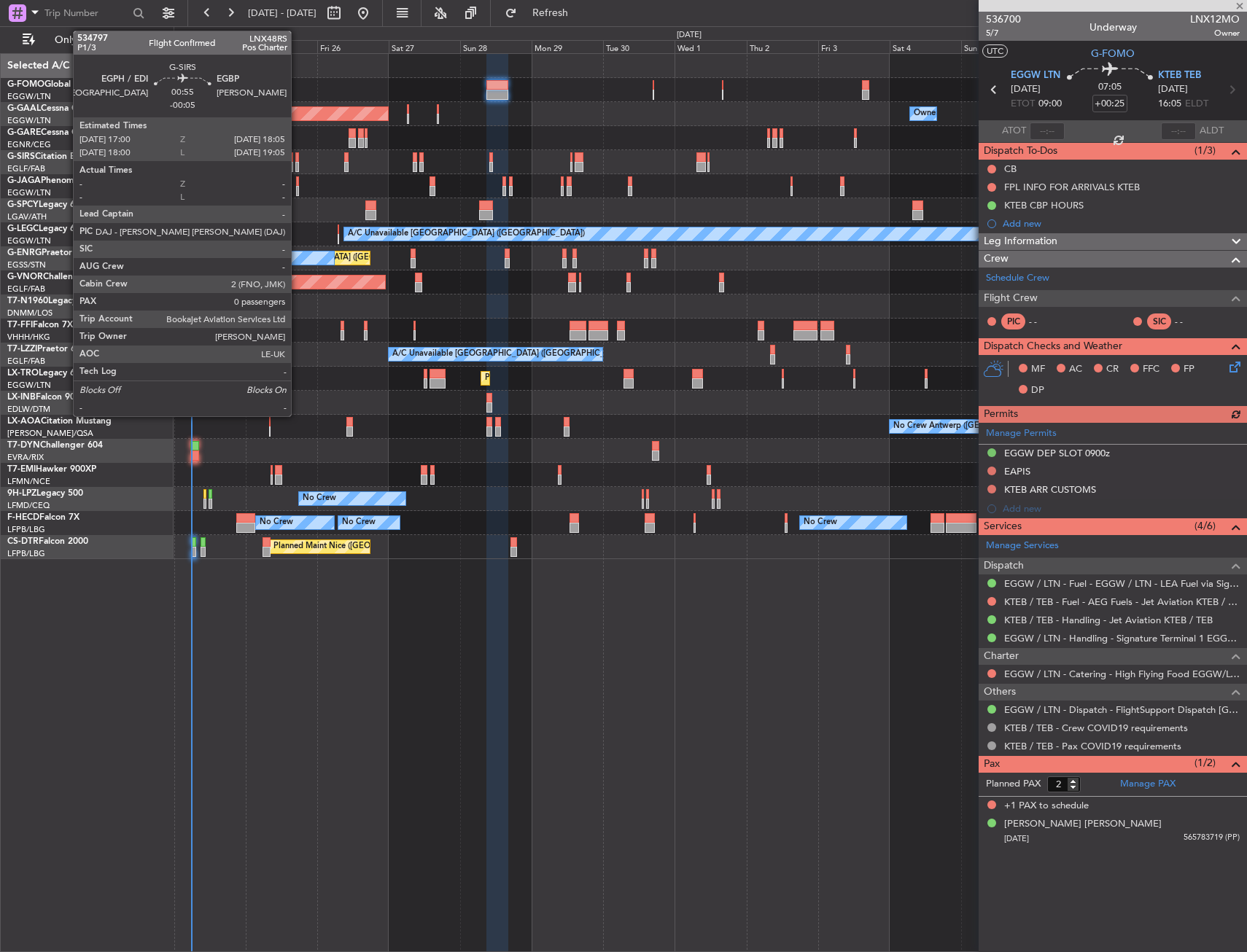
type input "5"
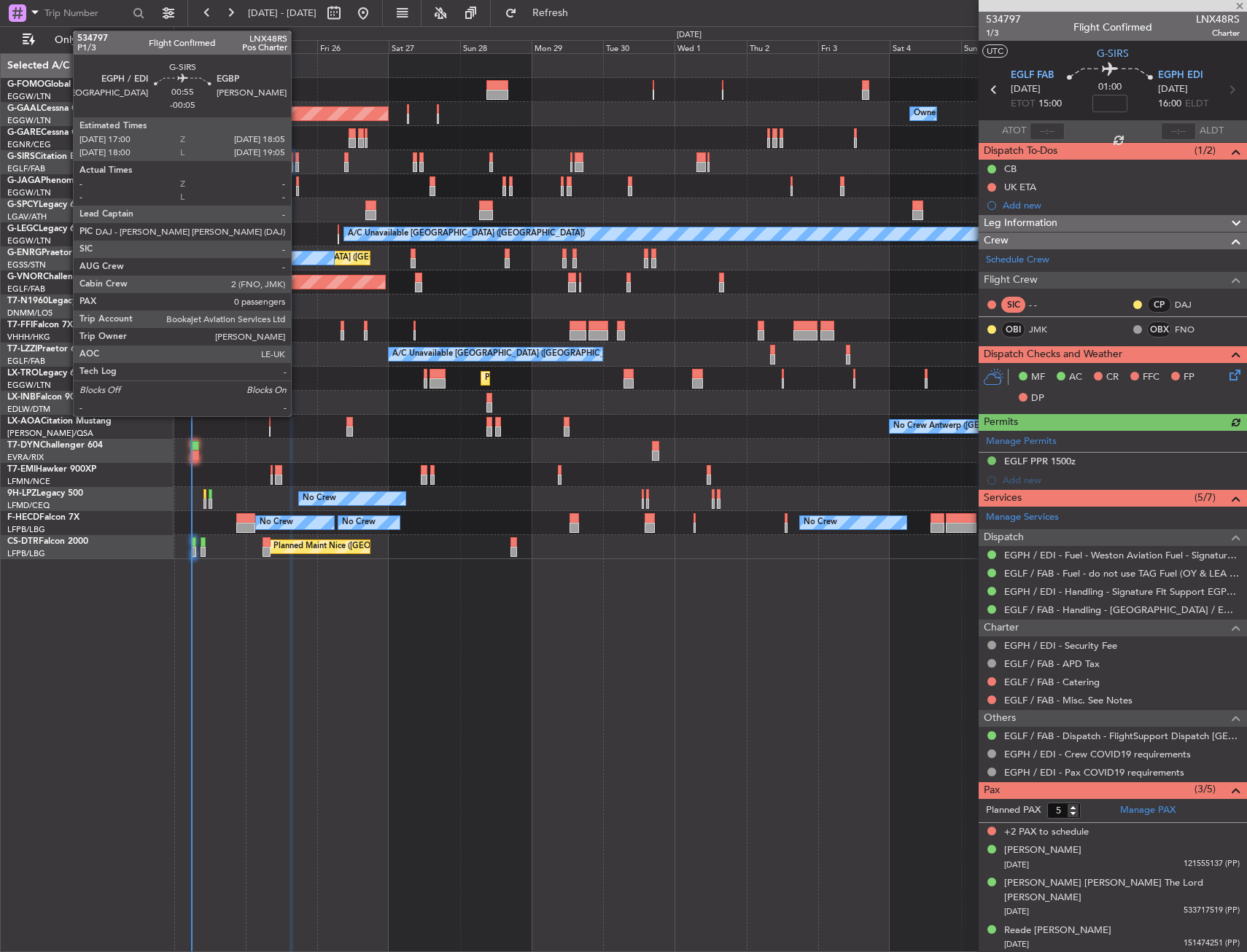
click at [298, 154] on div at bounding box center [297, 158] width 4 height 11
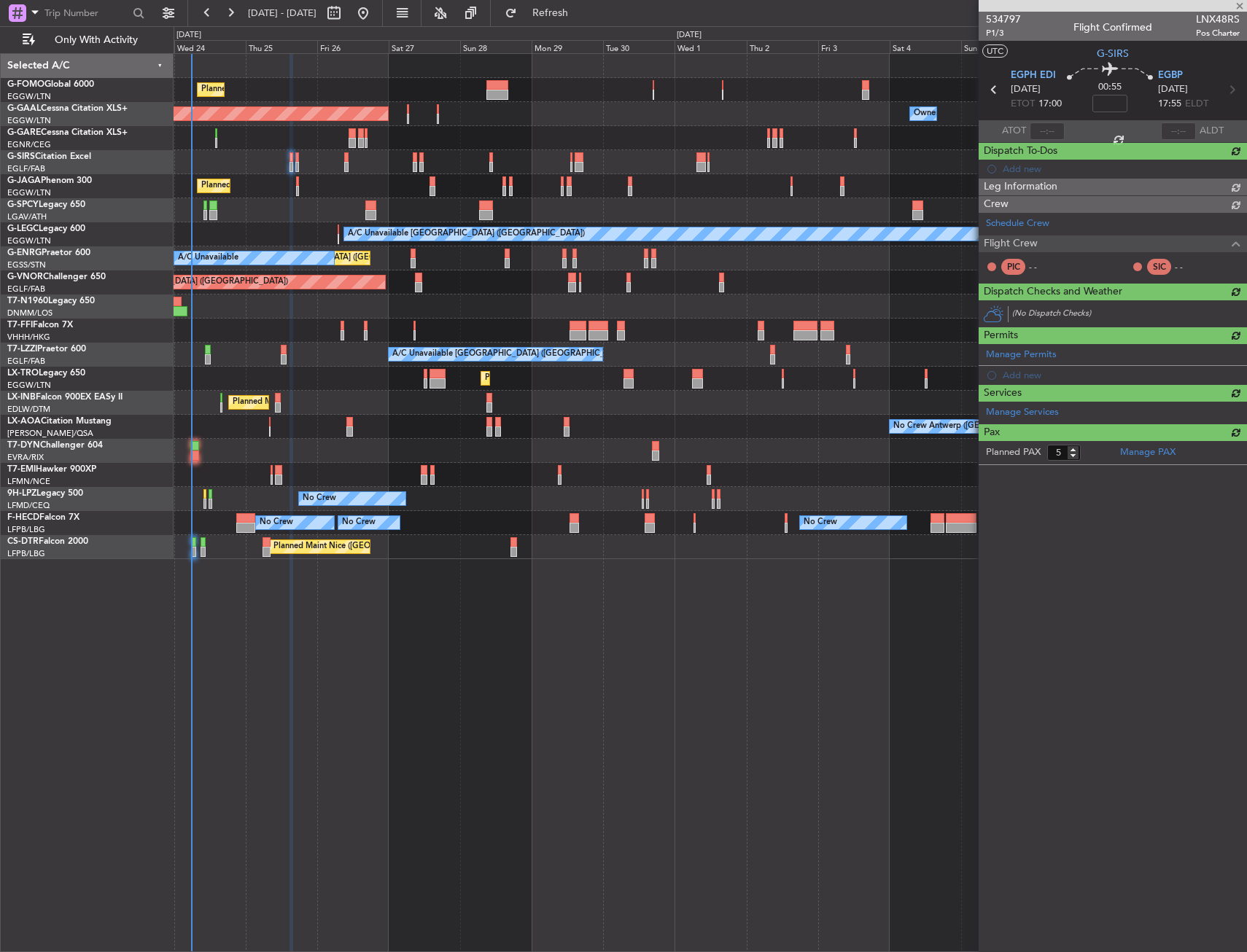
type input "-00:05"
type input "0"
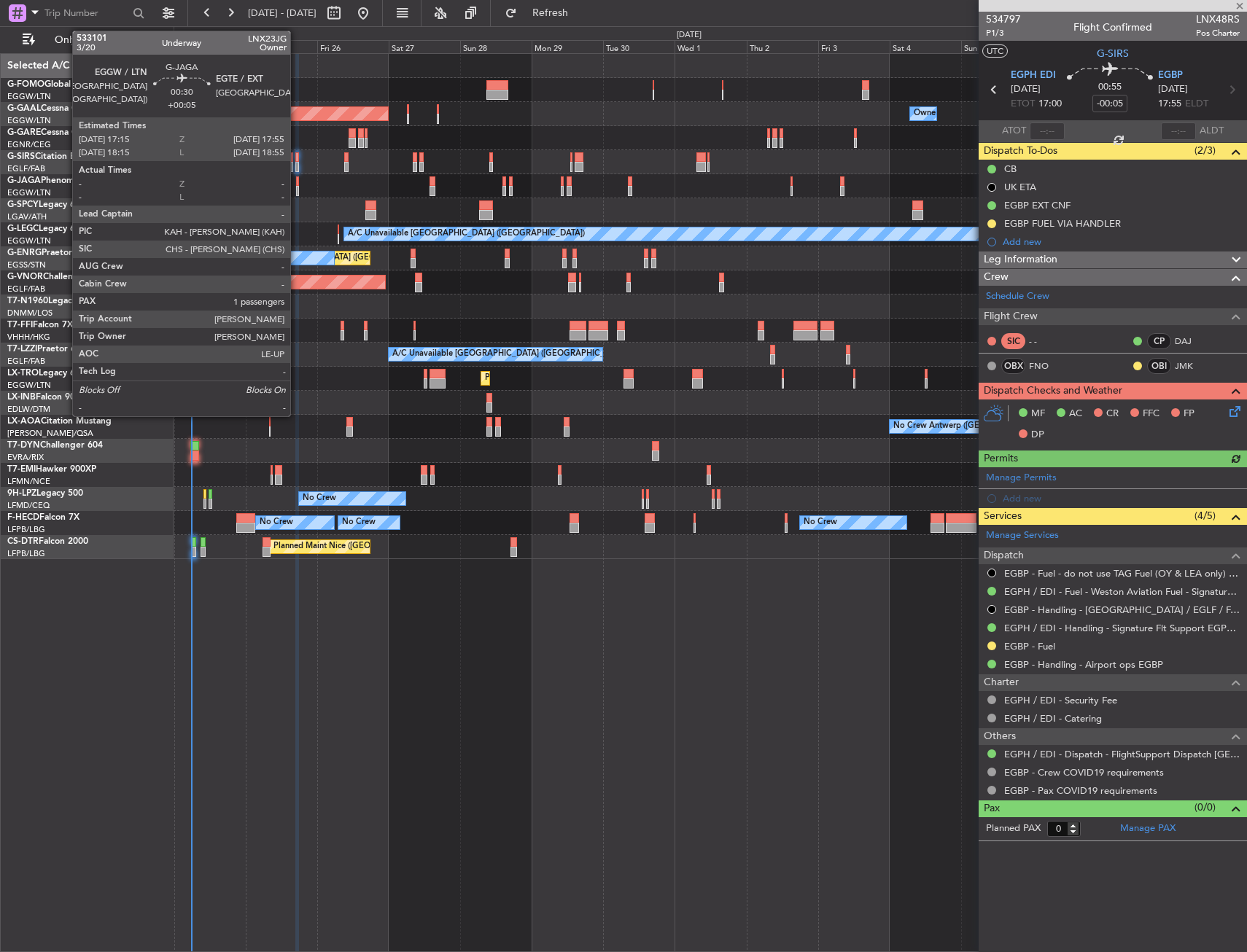
click at [297, 187] on div at bounding box center [297, 191] width 2 height 11
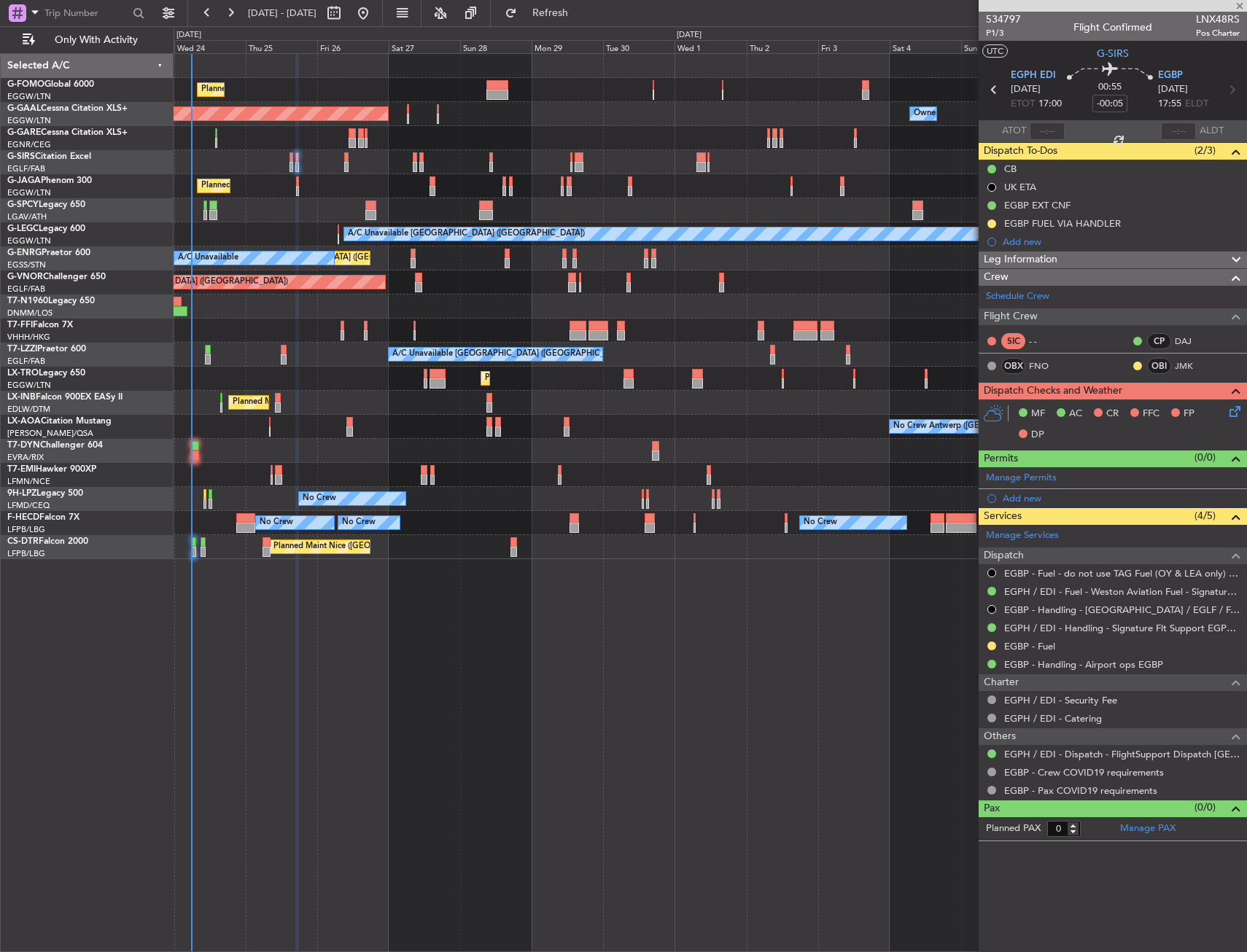
type input "+00:05"
type input "1"
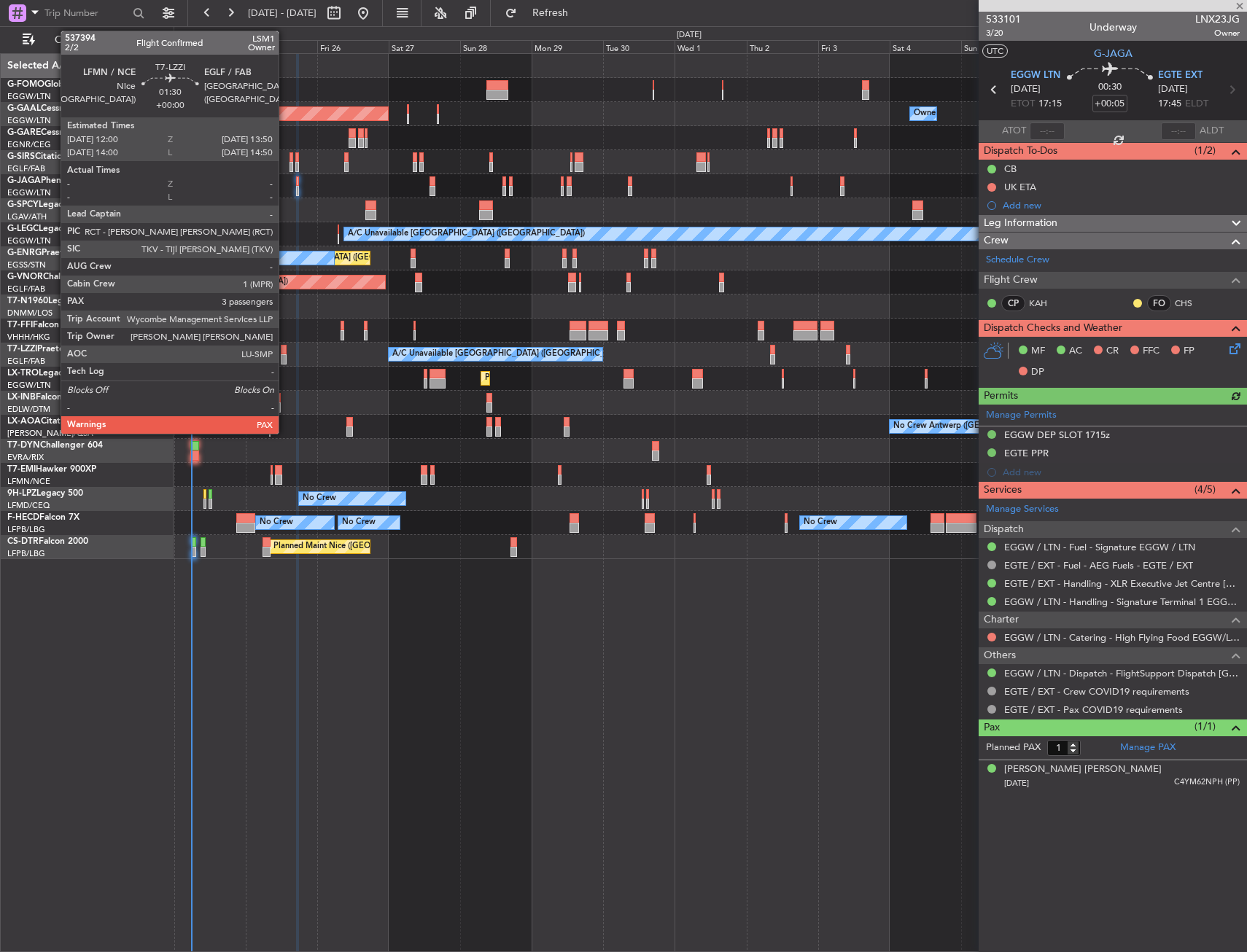
click at [285, 351] on div at bounding box center [284, 350] width 6 height 11
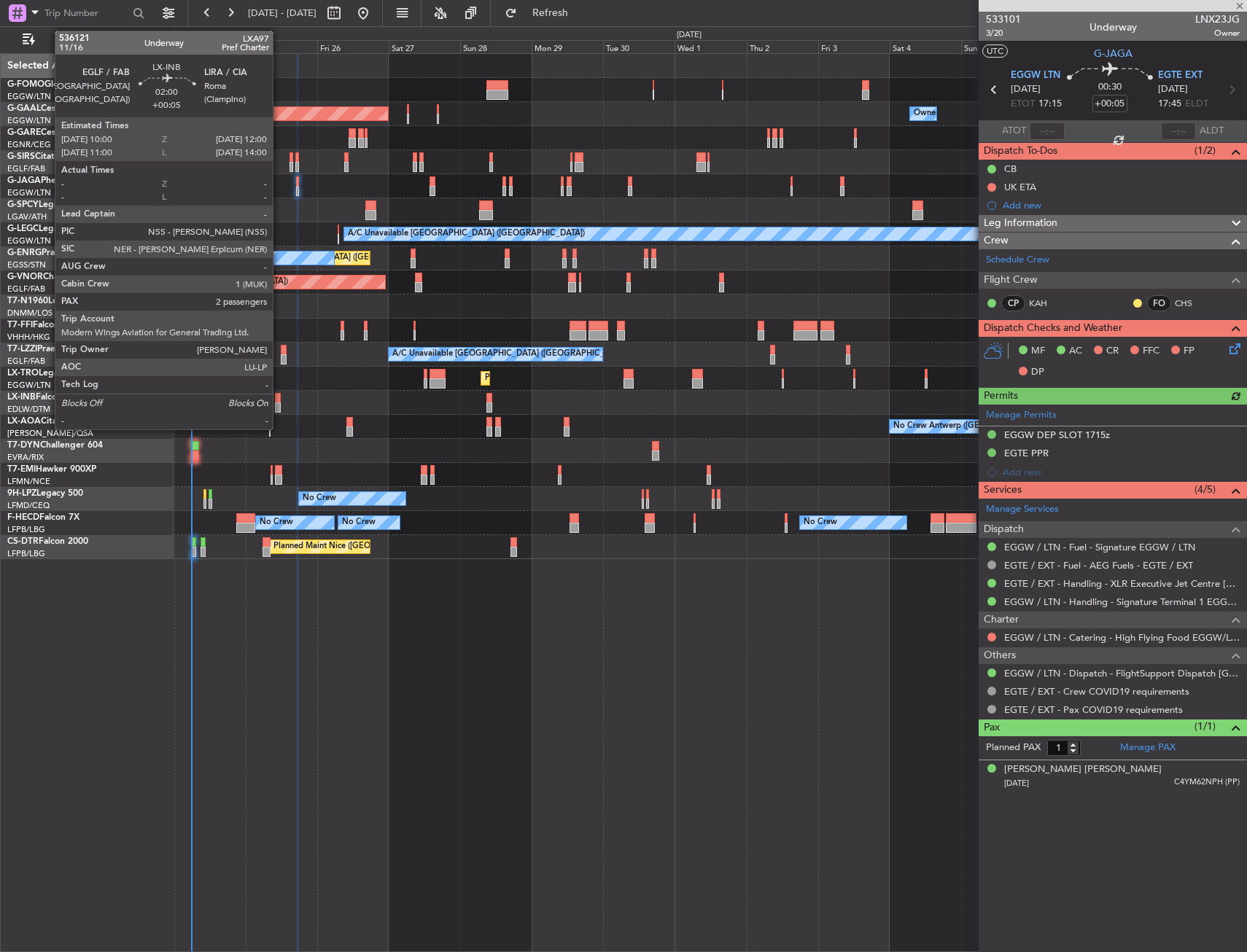
type input "3"
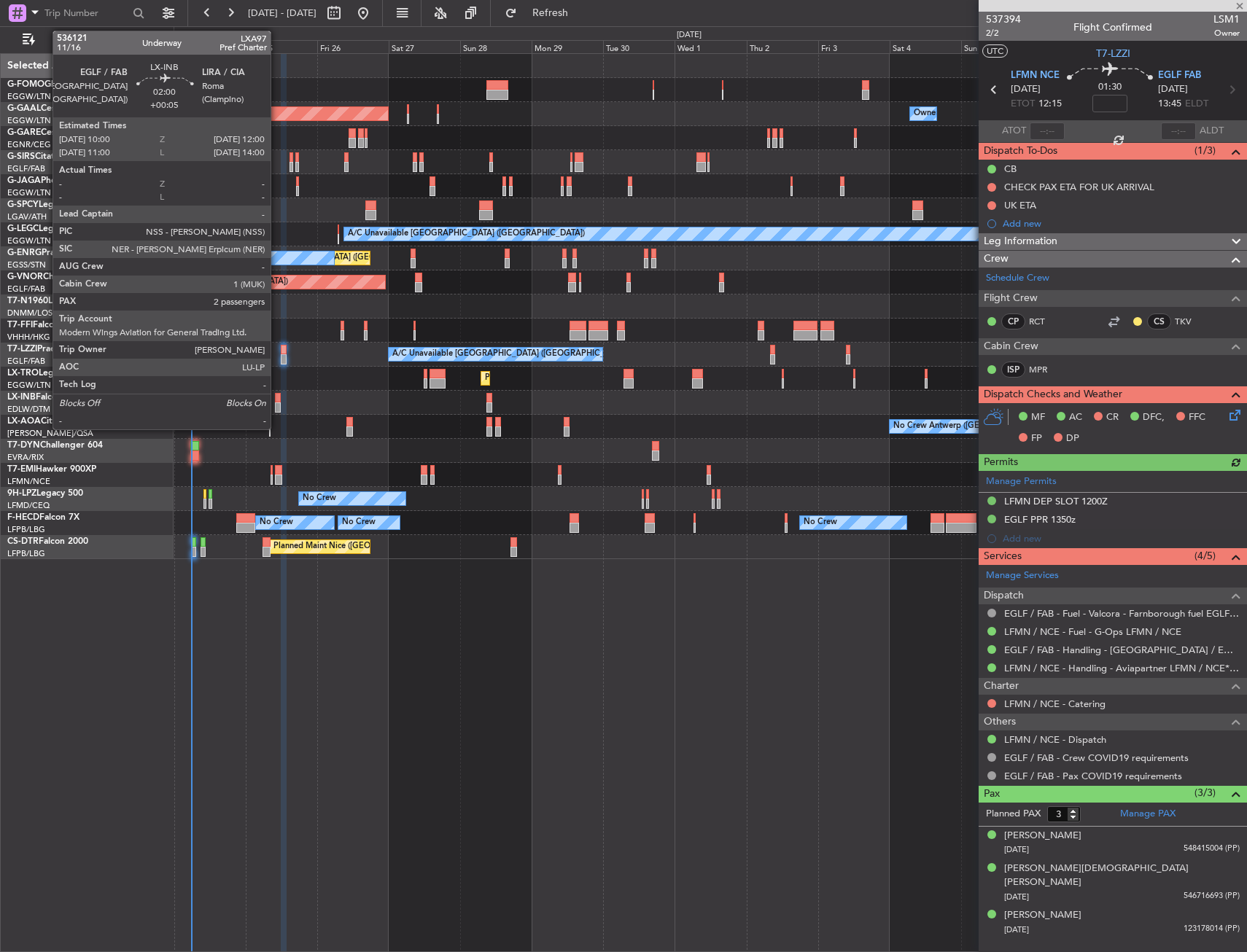
click at [277, 405] on div at bounding box center [277, 408] width 6 height 11
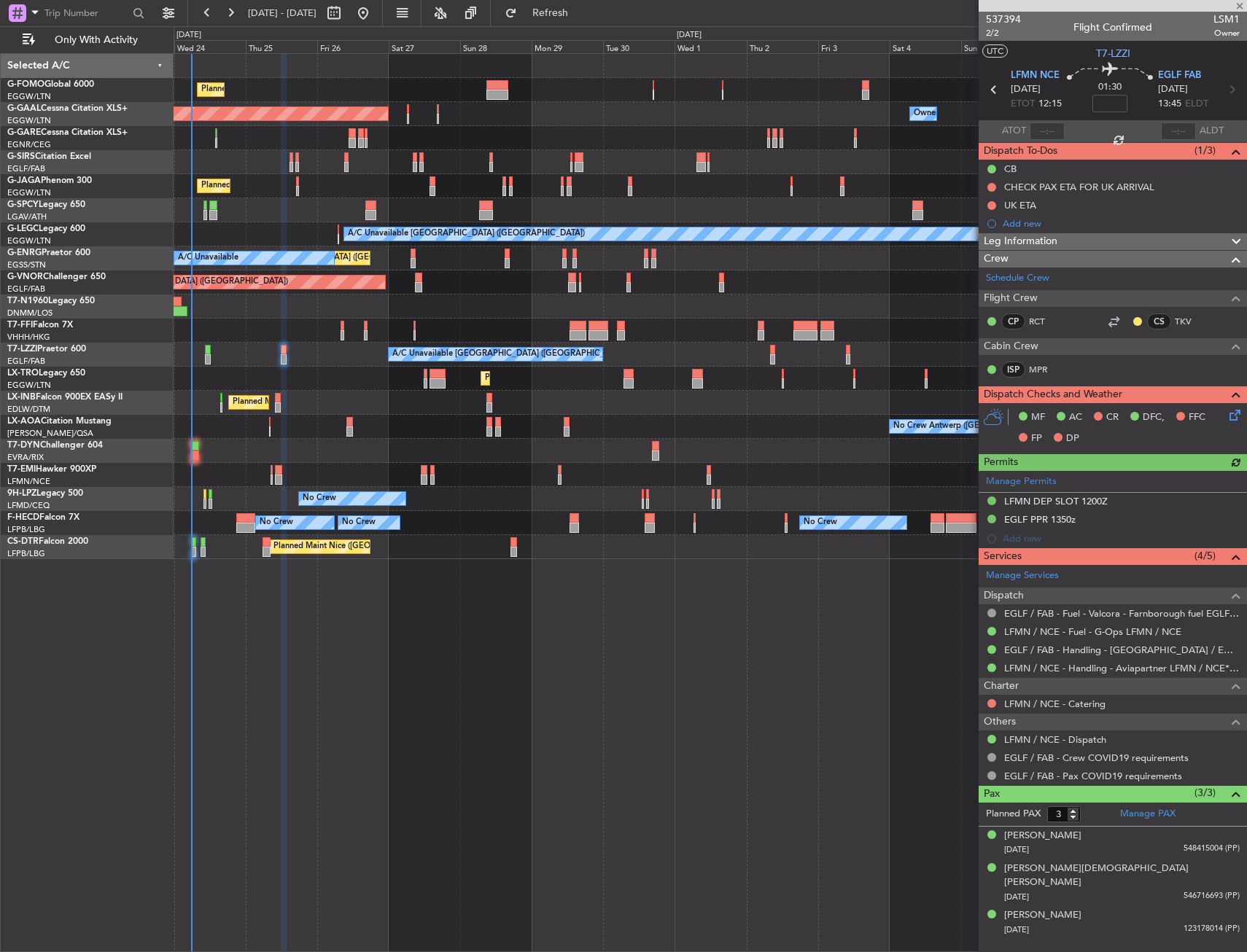
type input "+00:05"
type input "2"
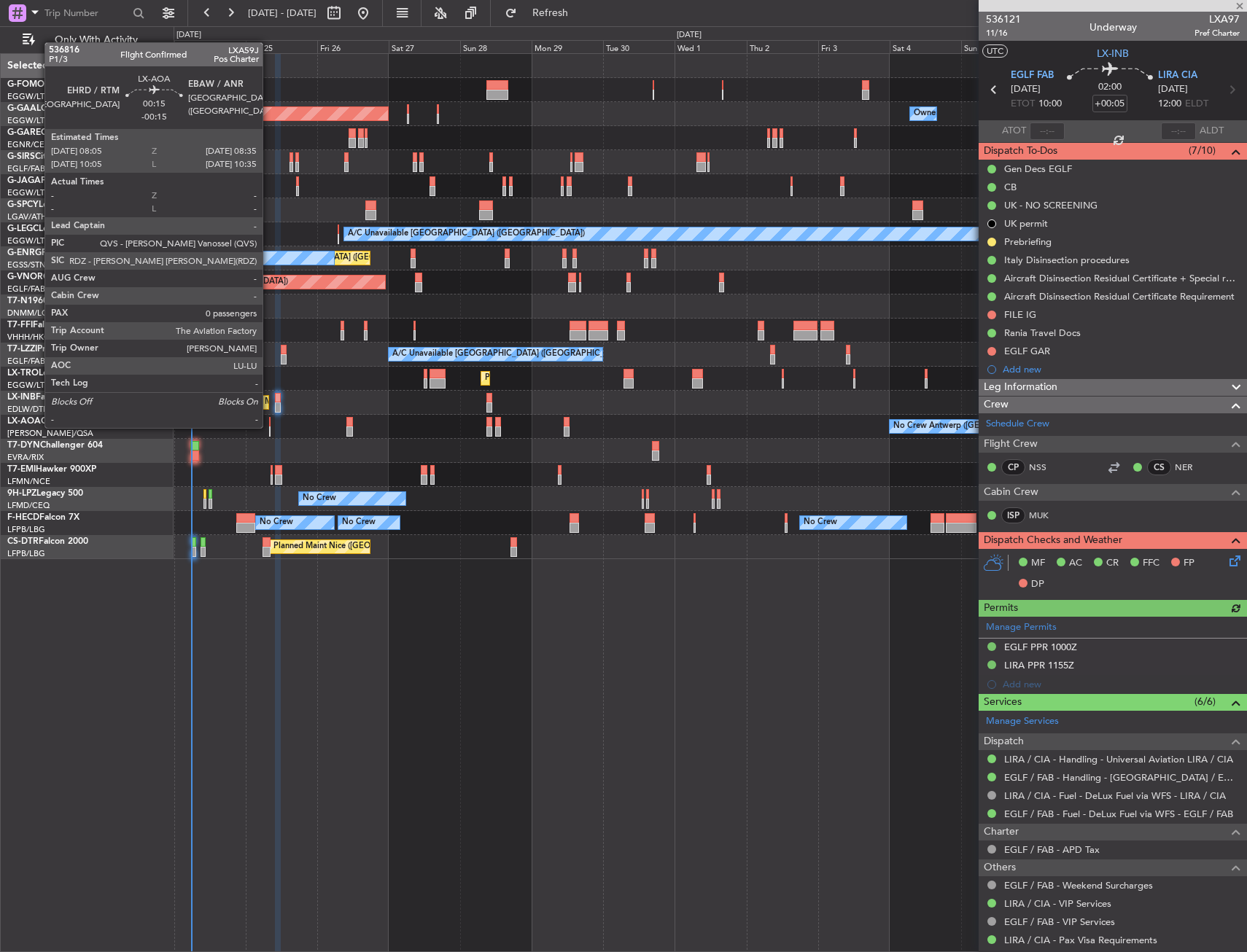
click at [269, 426] on div at bounding box center [270, 432] width 2 height 11
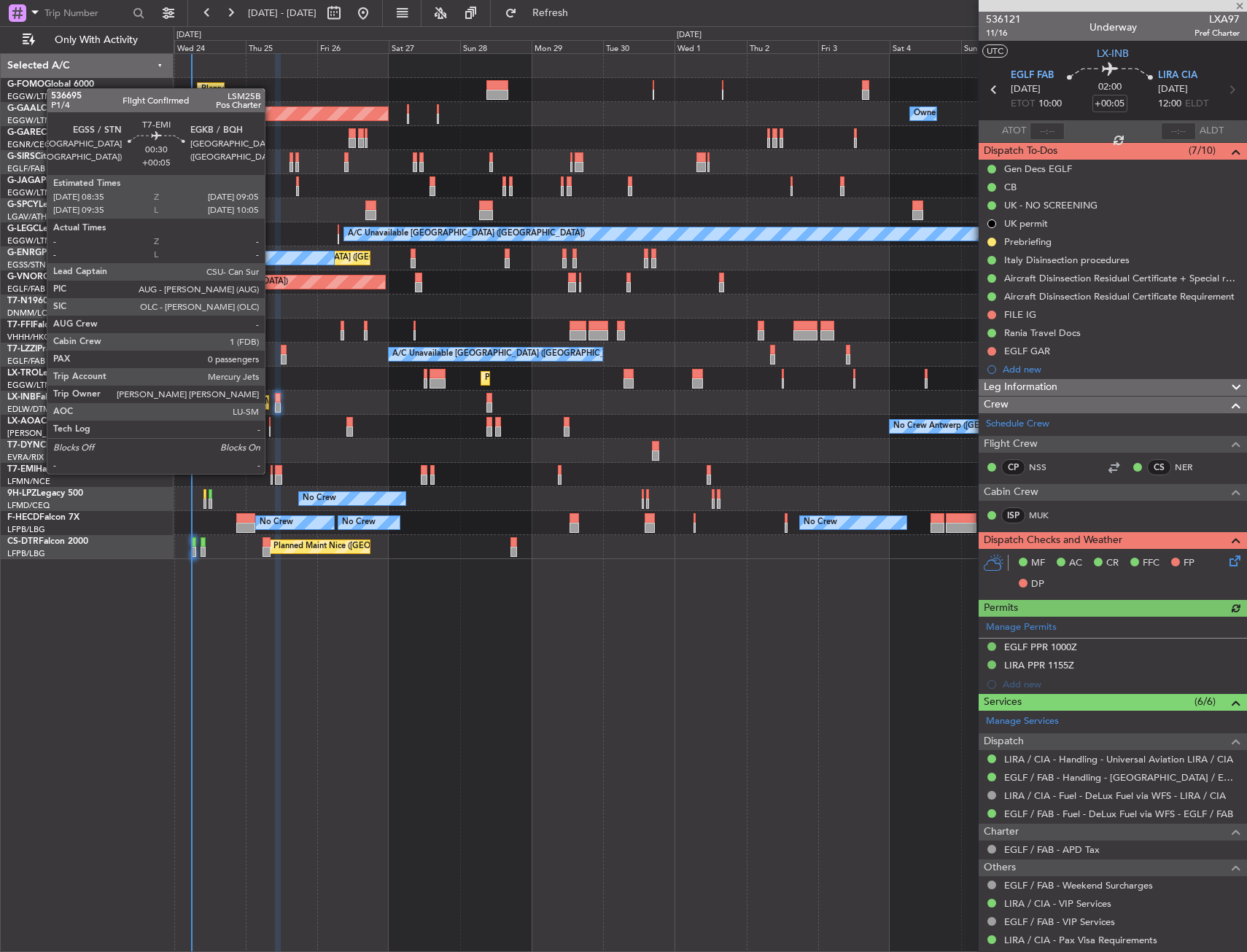
type input "-00:15"
type input "0"
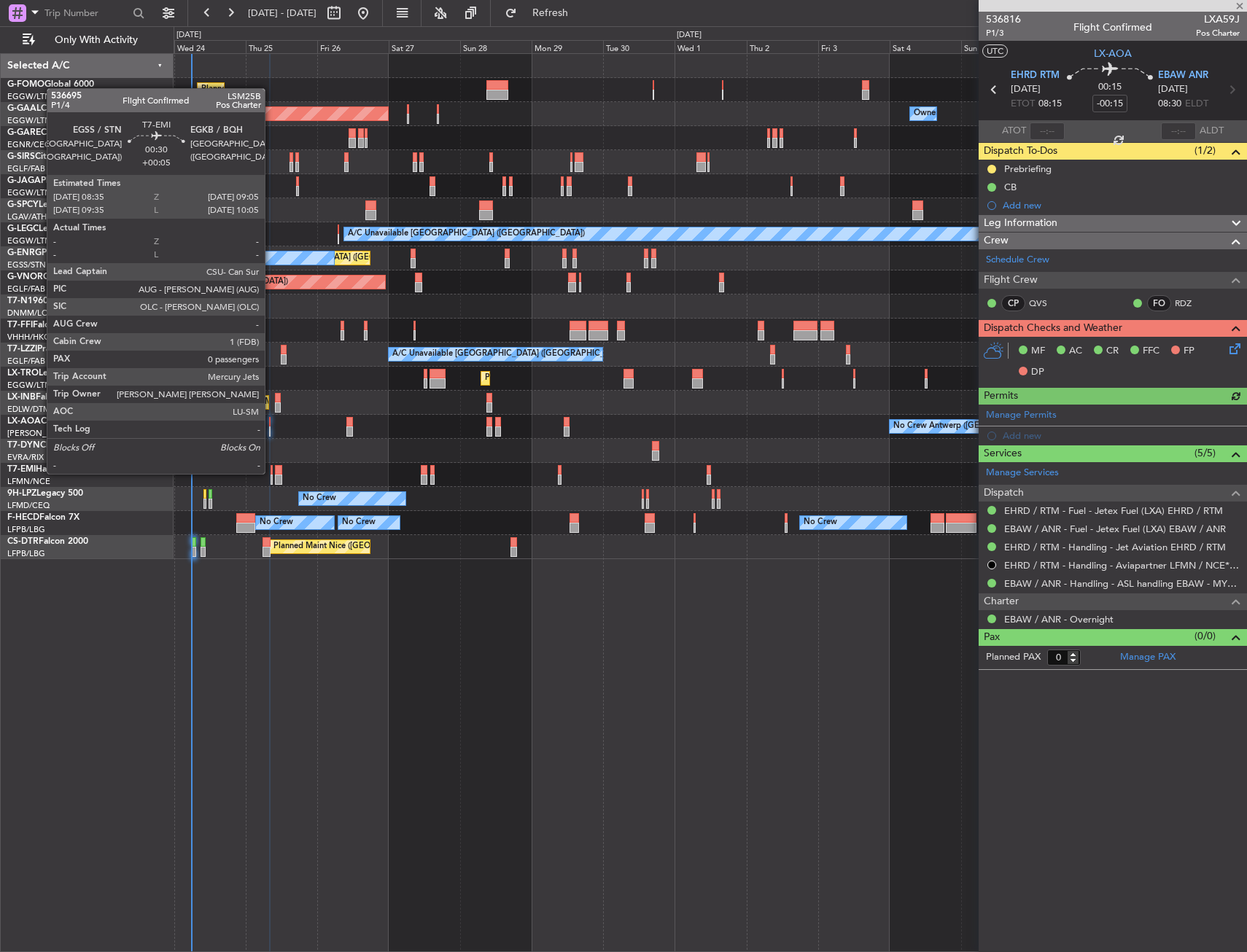
click at [271, 472] on div at bounding box center [271, 471] width 2 height 11
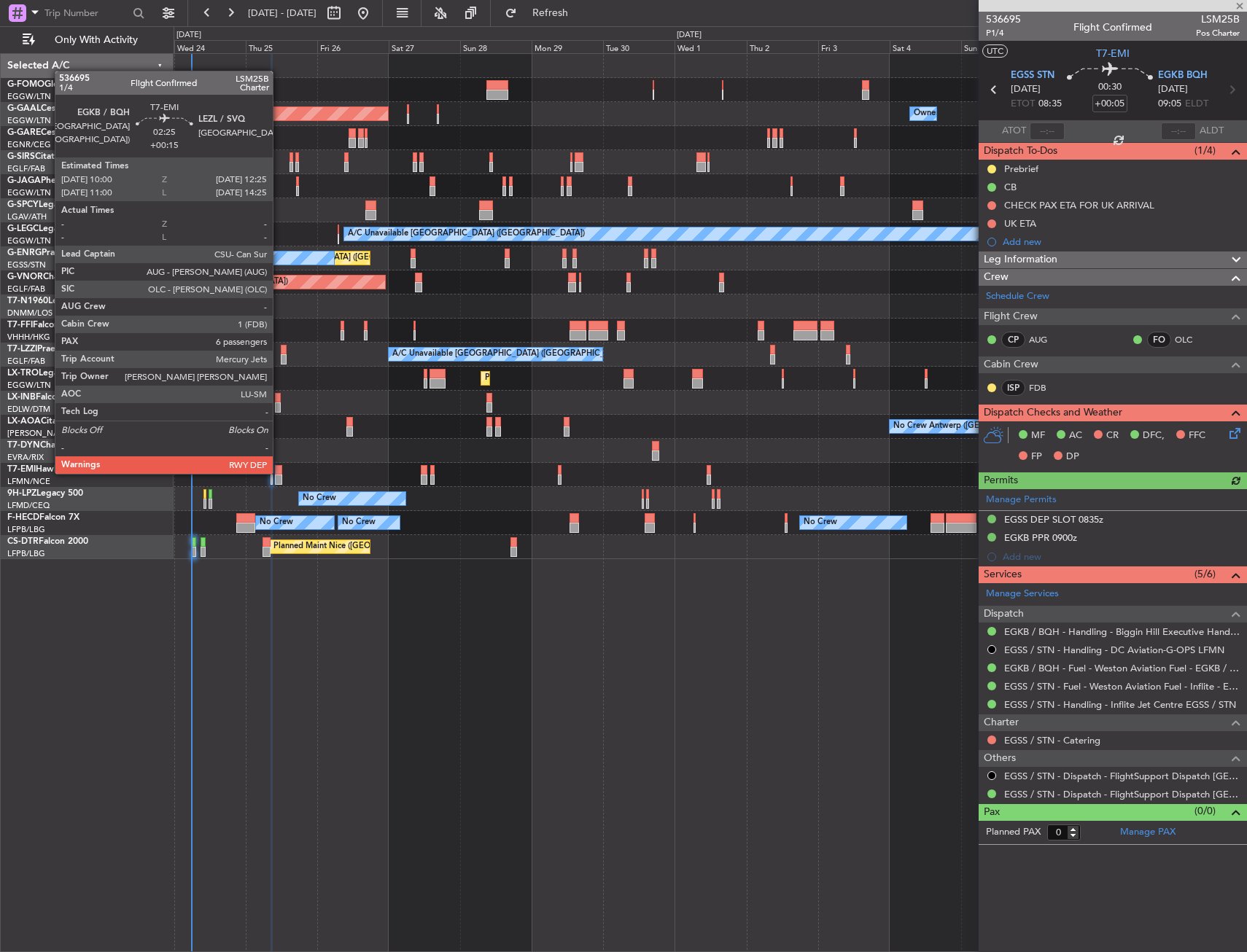
click at [279, 472] on div at bounding box center [278, 471] width 7 height 11
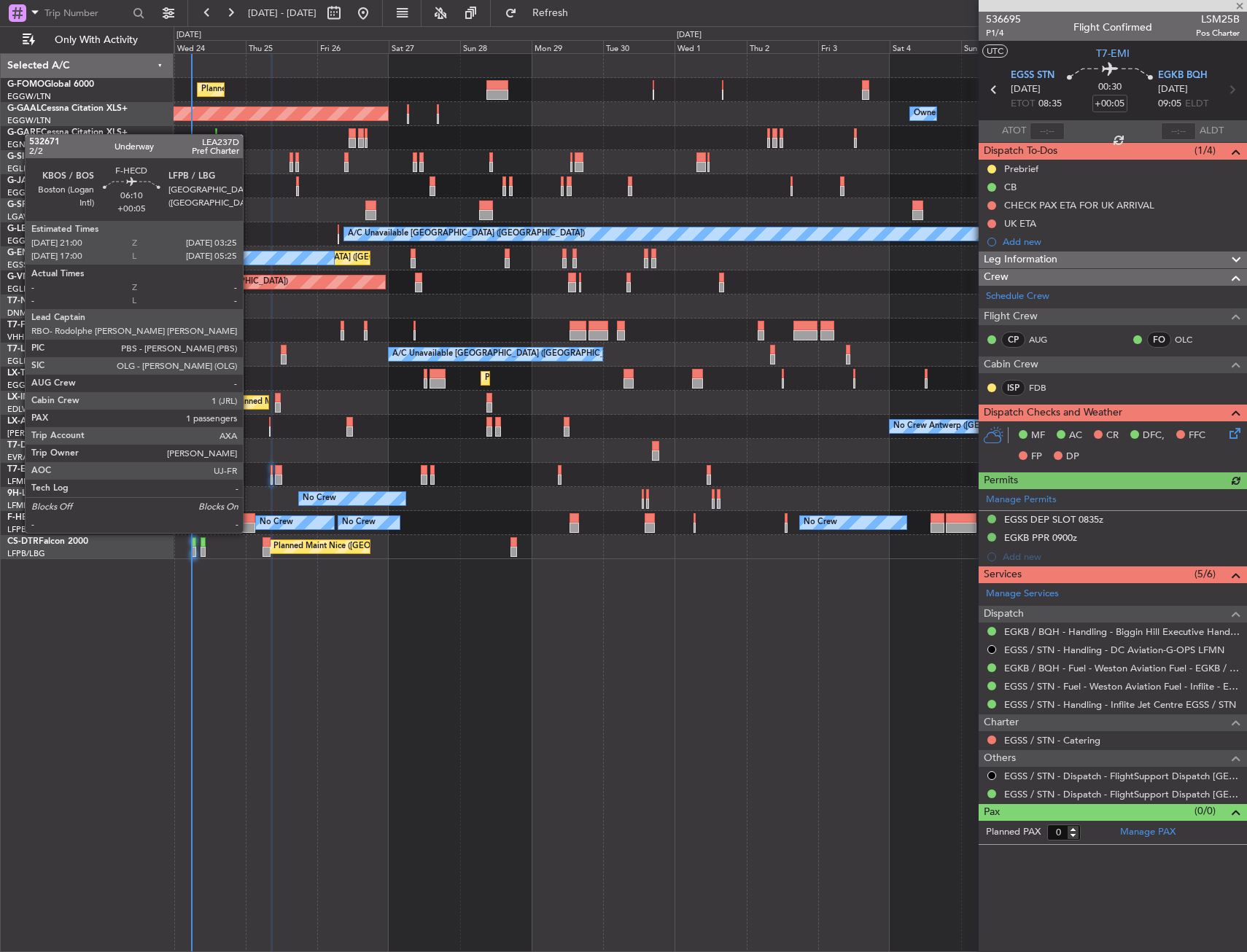
type input "+00:15"
type input "6"
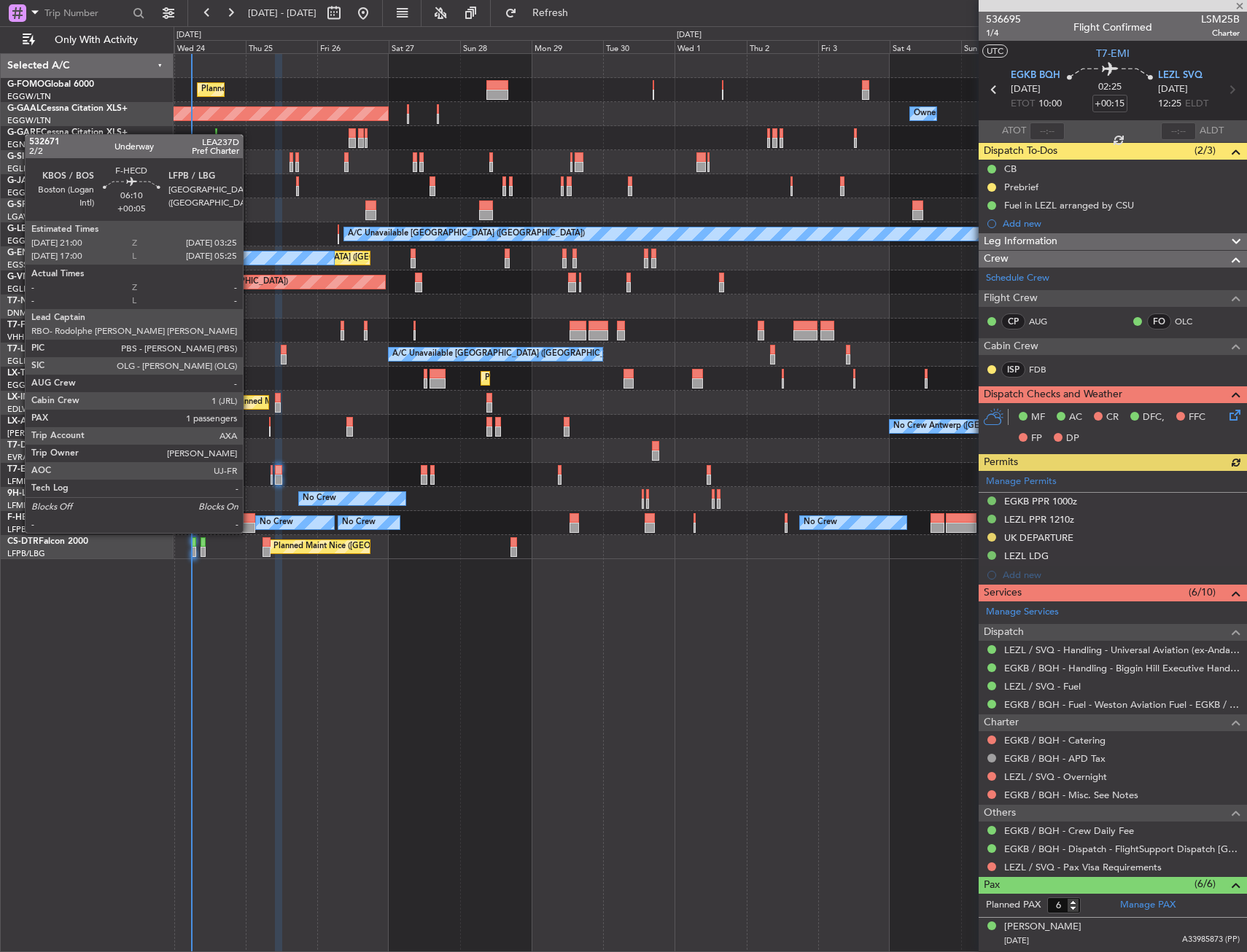
click at [249, 519] on div at bounding box center [246, 519] width 19 height 11
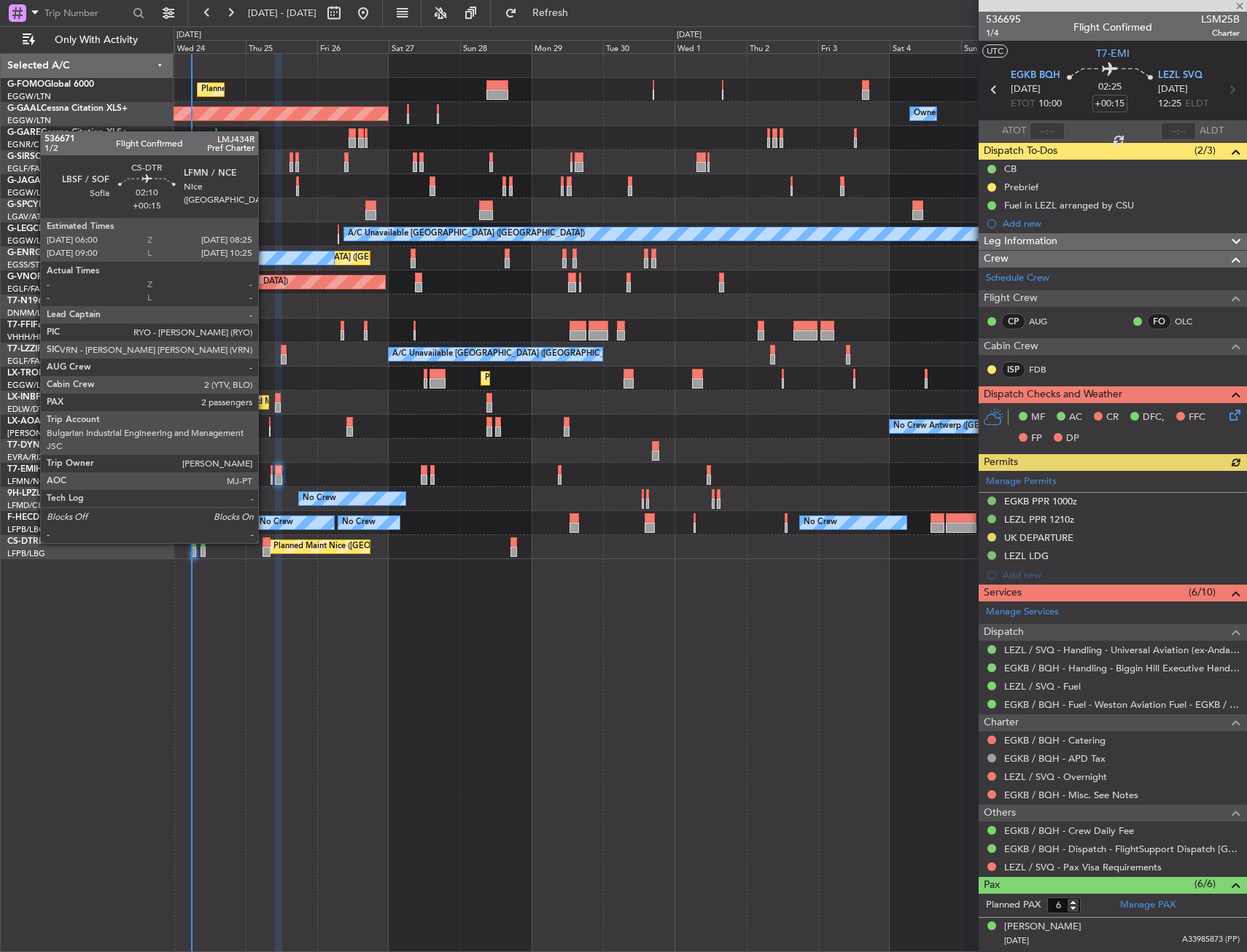
type input "+00:05"
type input "1"
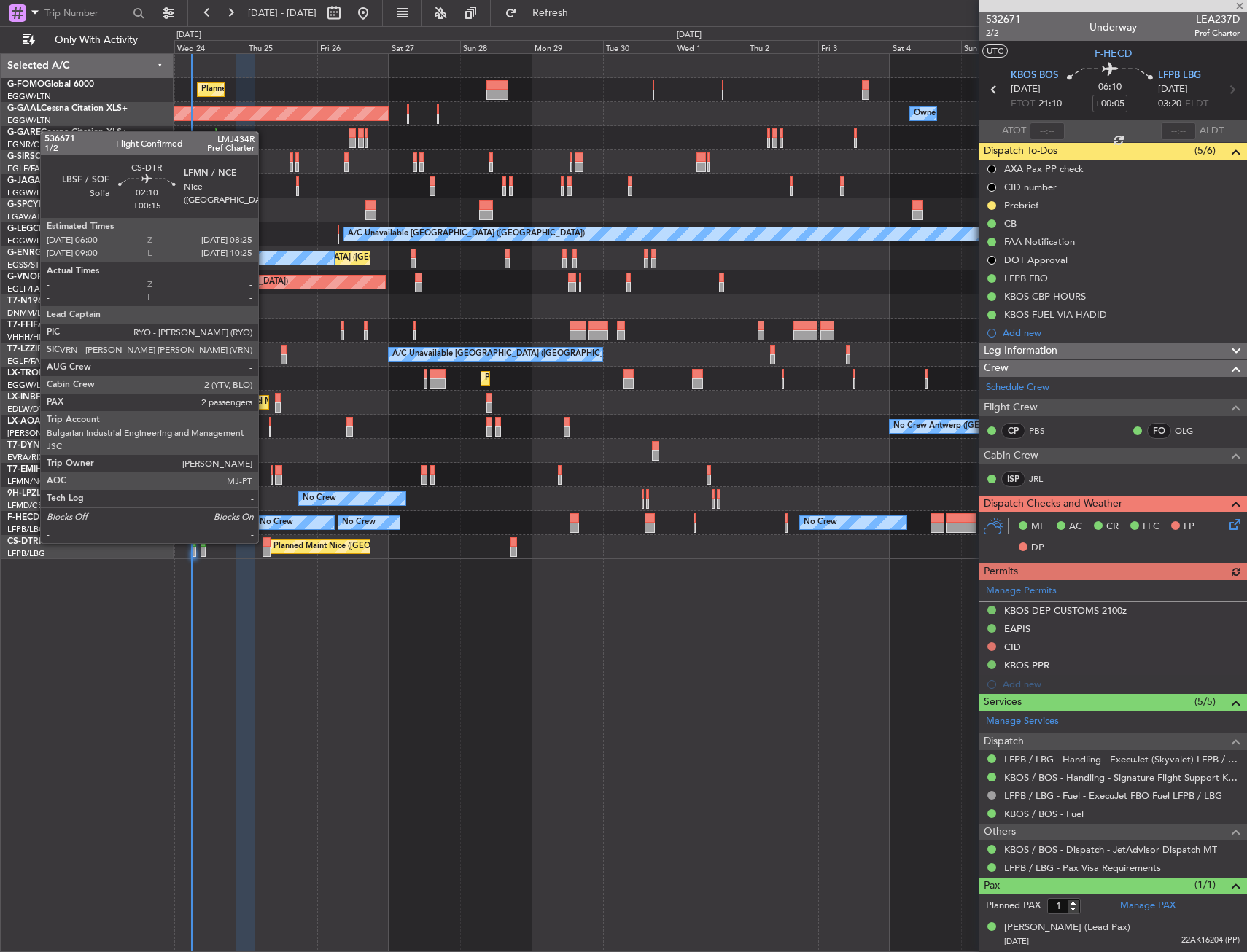
click at [265, 542] on div at bounding box center [266, 542] width 7 height 11
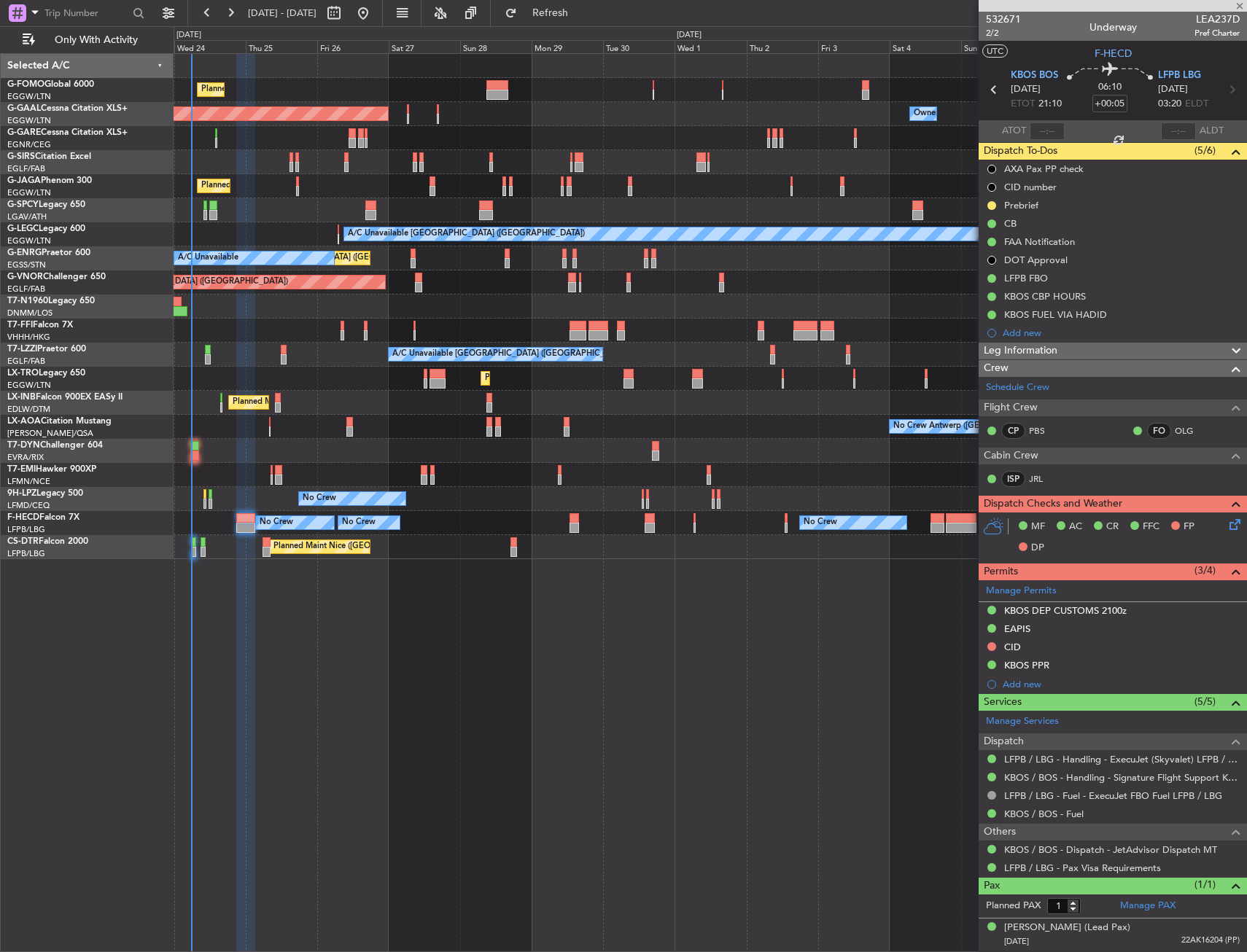
type input "+00:15"
type input "2"
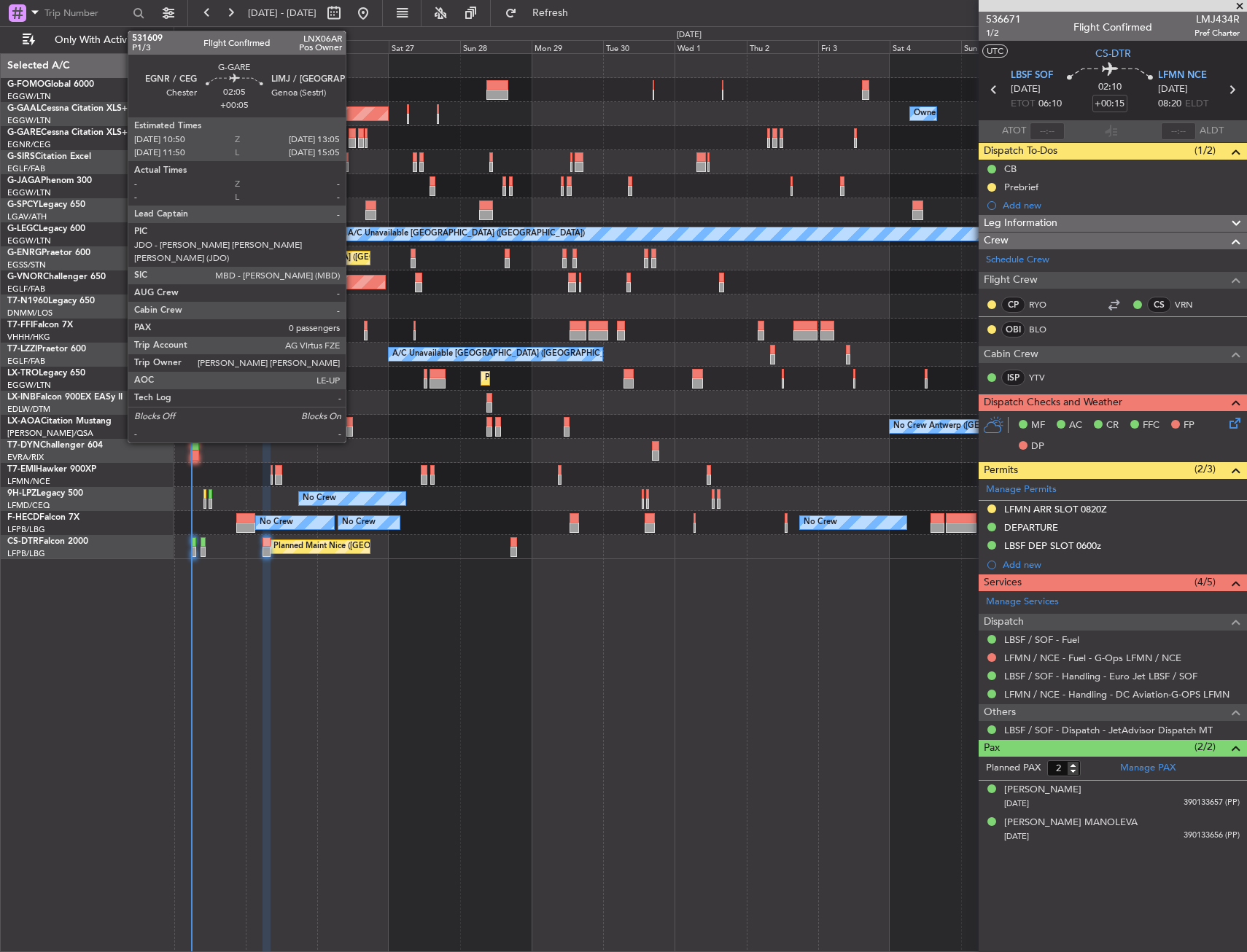
click at [352, 142] on div at bounding box center [352, 143] width 7 height 11
type input "+00:05"
type input "0"
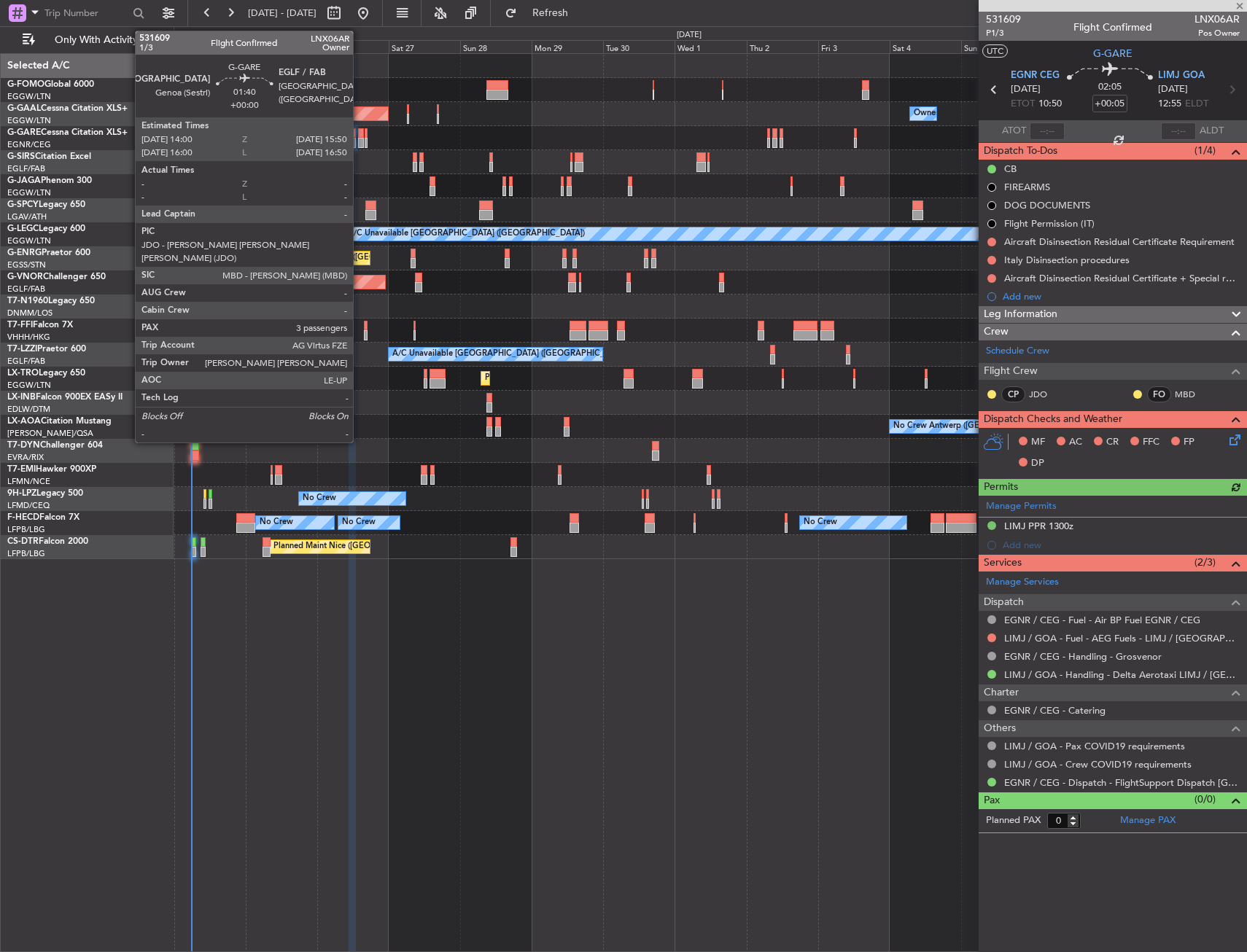
click at [360, 137] on div at bounding box center [361, 134] width 6 height 11
type input "3"
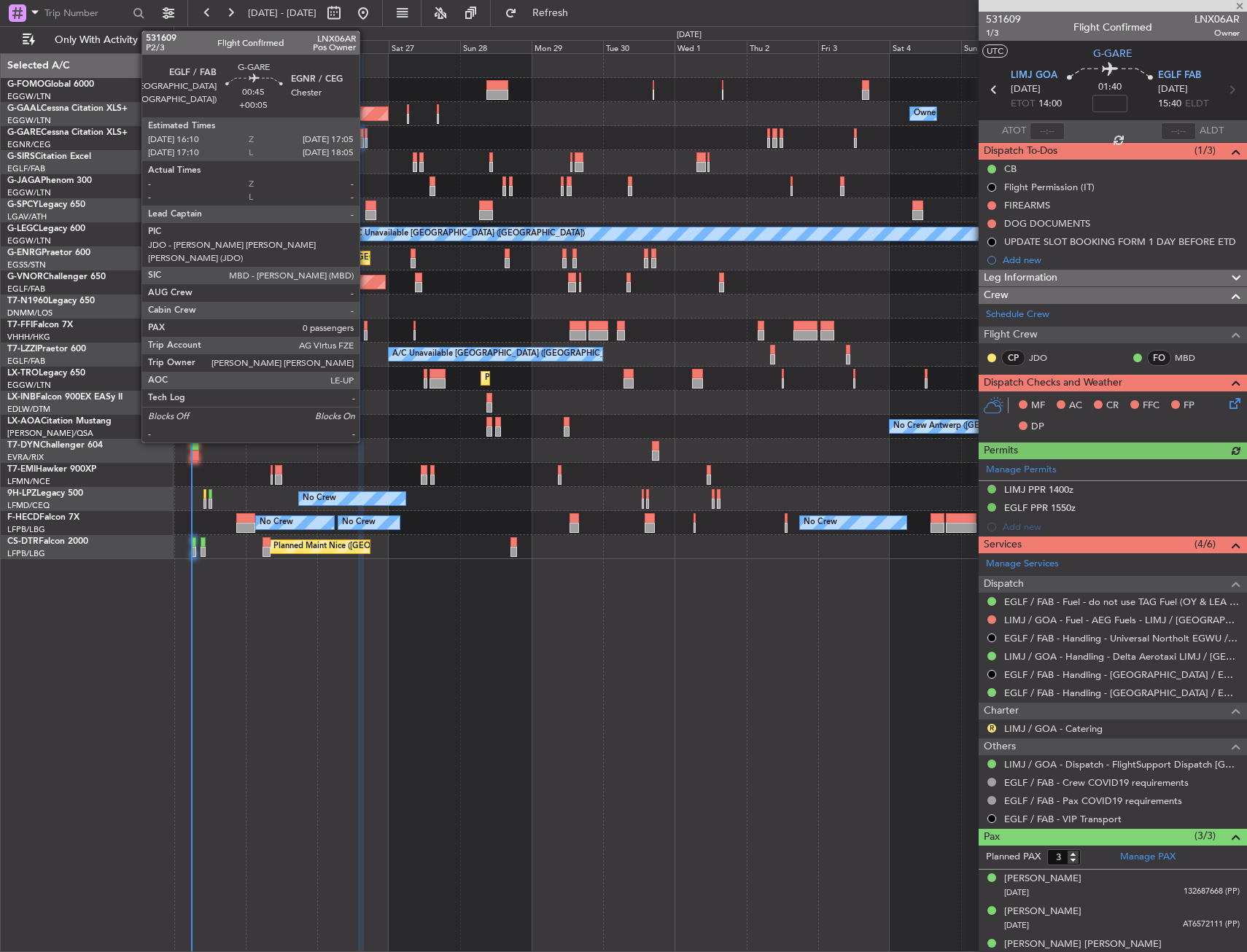
click at [366, 139] on div at bounding box center [365, 143] width 3 height 11
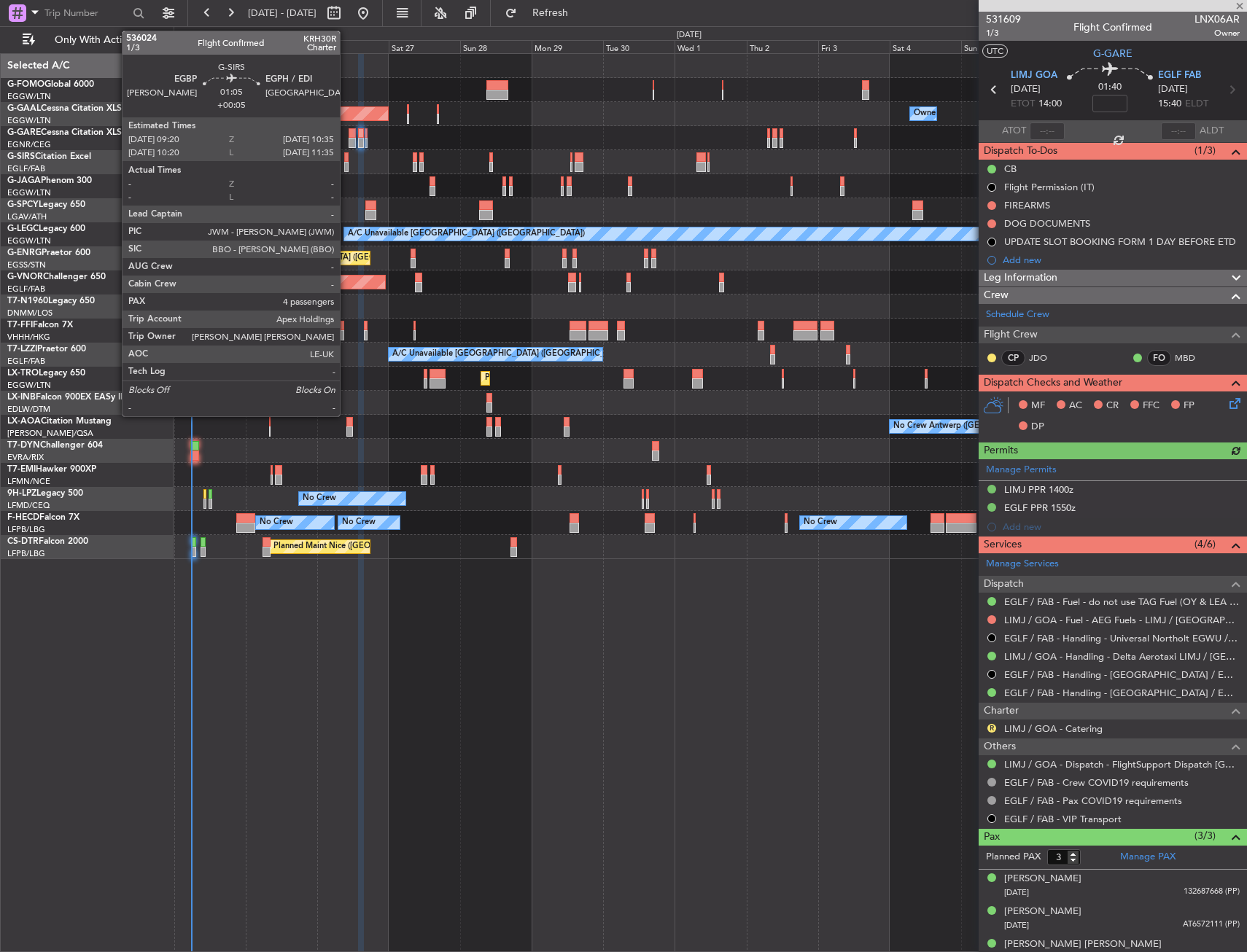
type input "+00:05"
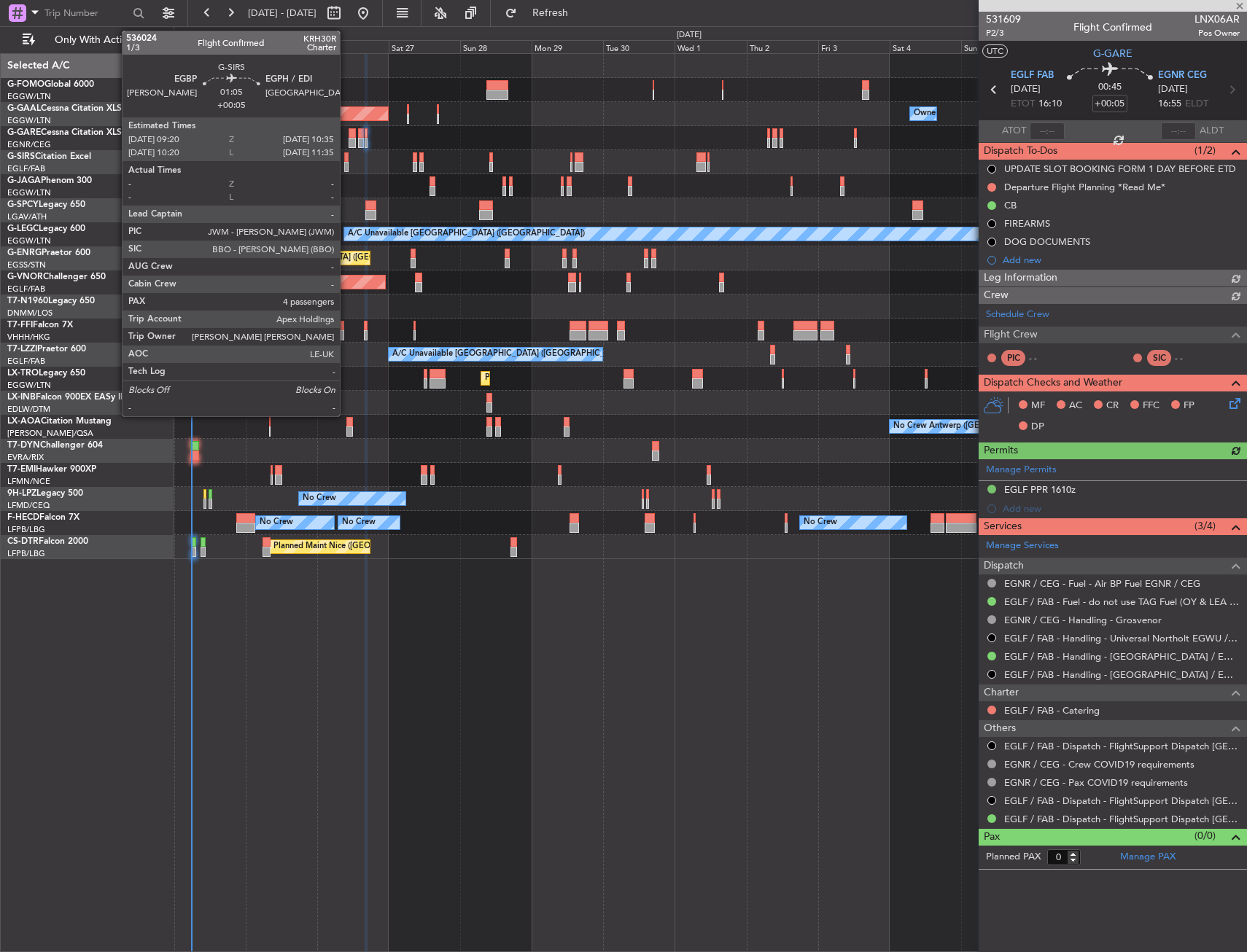
click at [347, 159] on div at bounding box center [346, 158] width 4 height 11
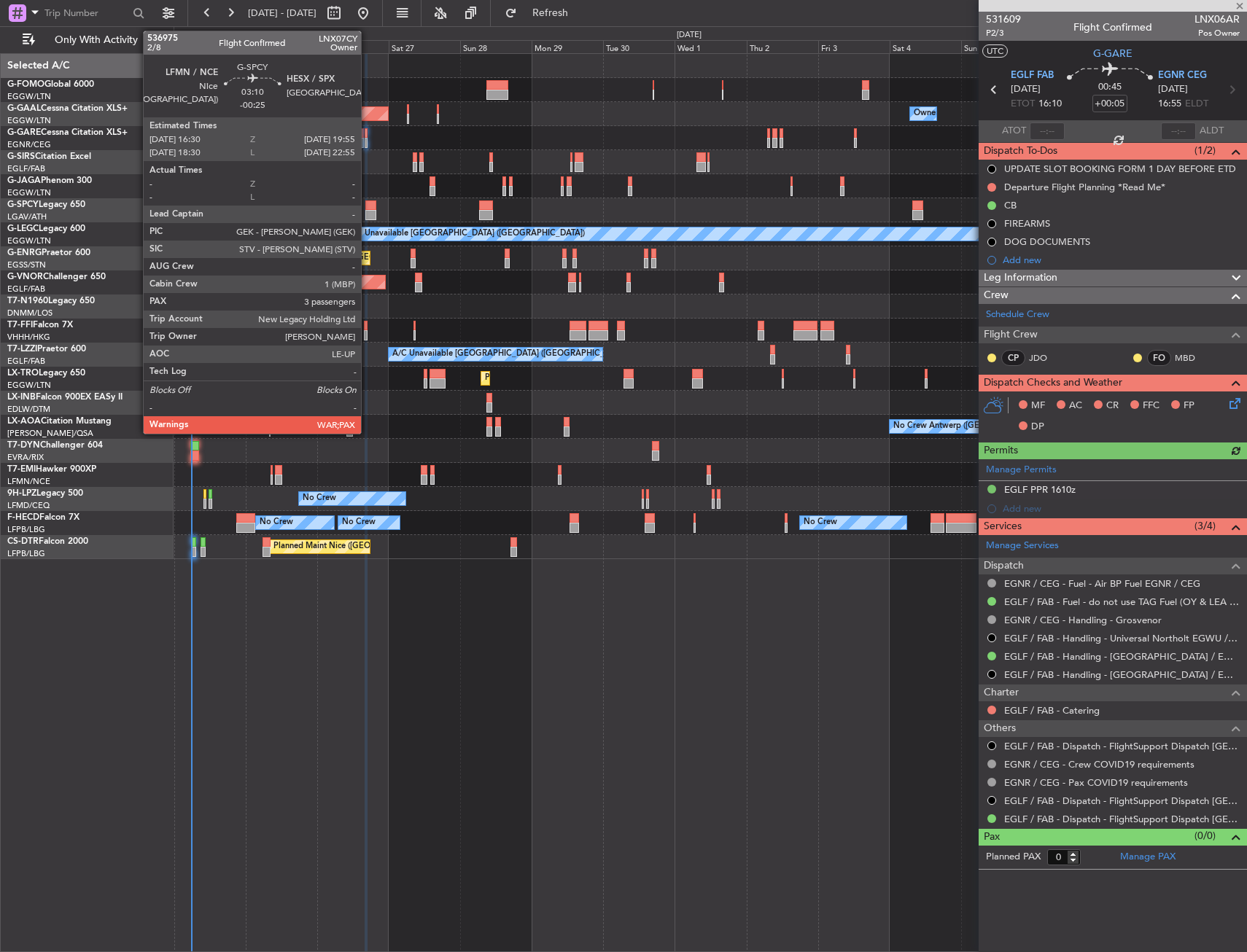
click at [368, 209] on div at bounding box center [370, 206] width 11 height 11
type input "4"
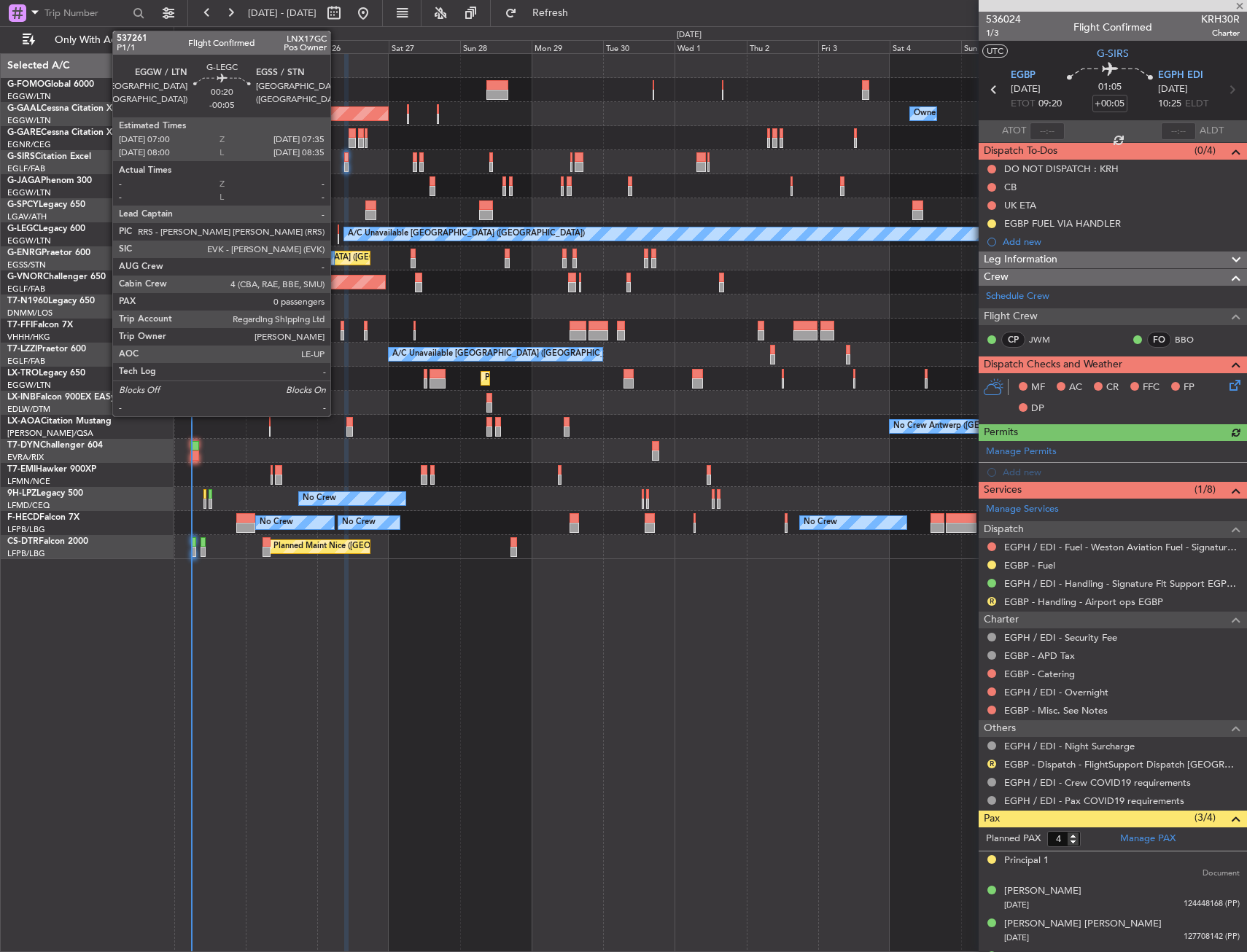
type input "-00:25"
type input "3"
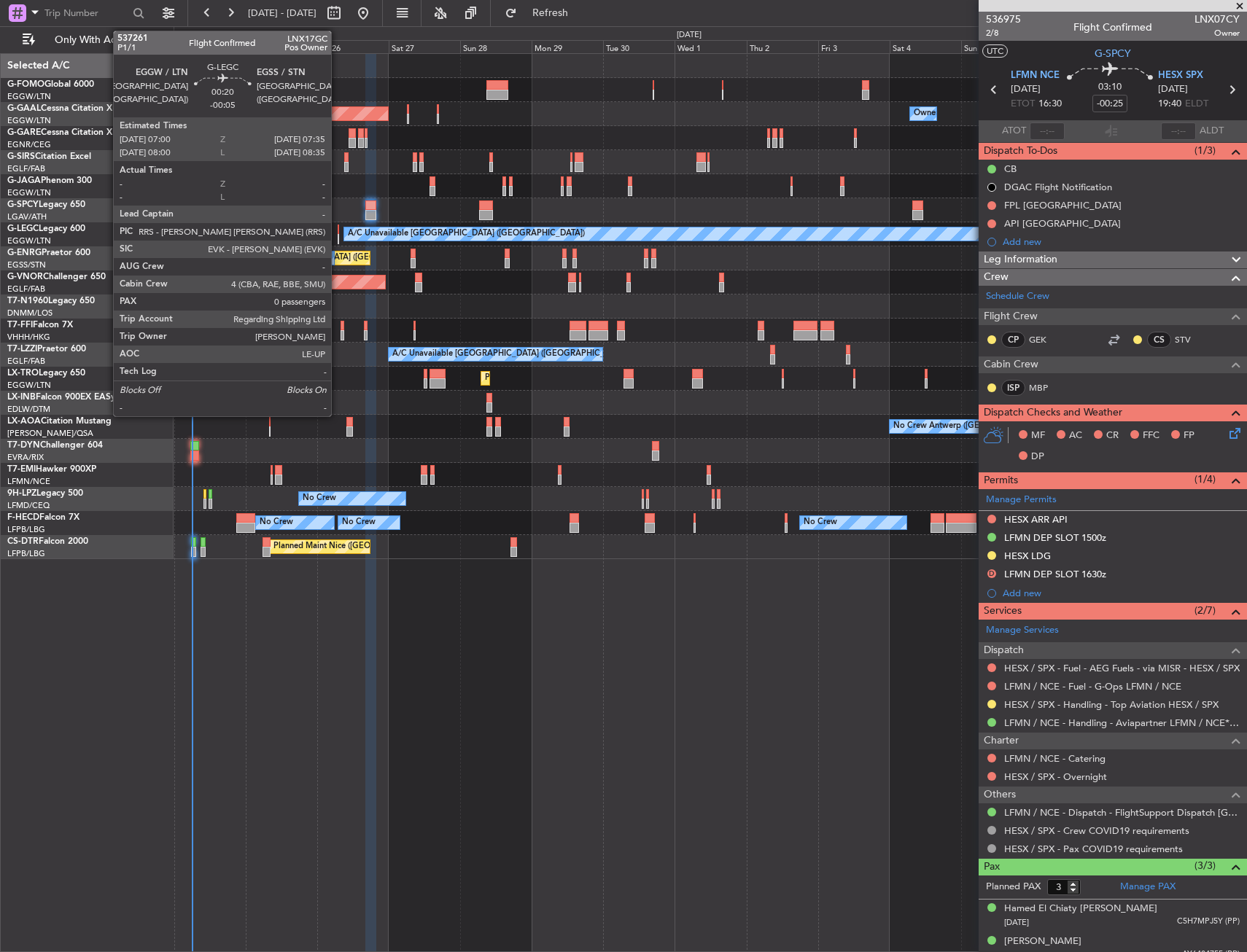
click at [338, 233] on div at bounding box center [339, 230] width 2 height 11
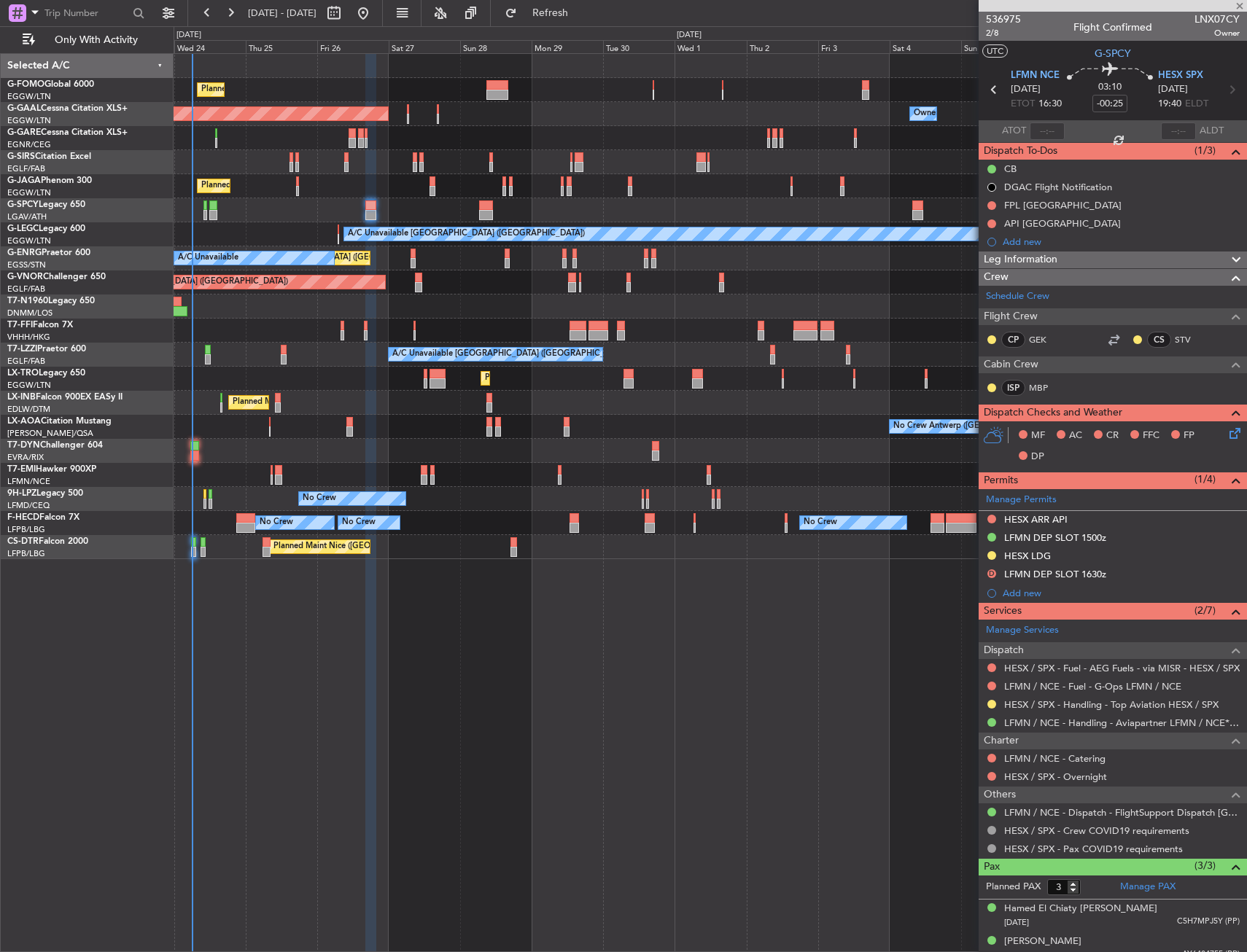
type input "-00:05"
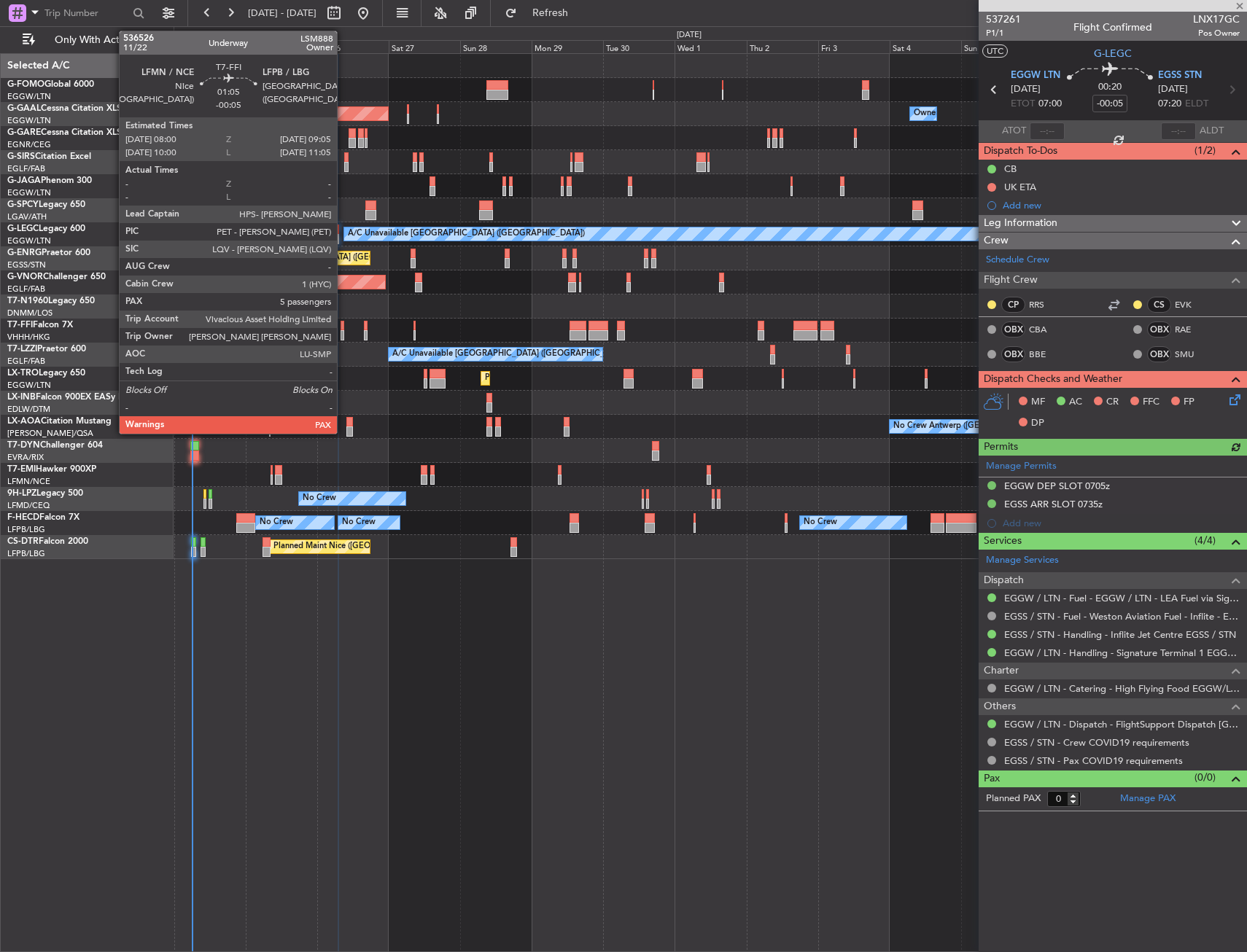
click at [343, 326] on div at bounding box center [342, 326] width 4 height 11
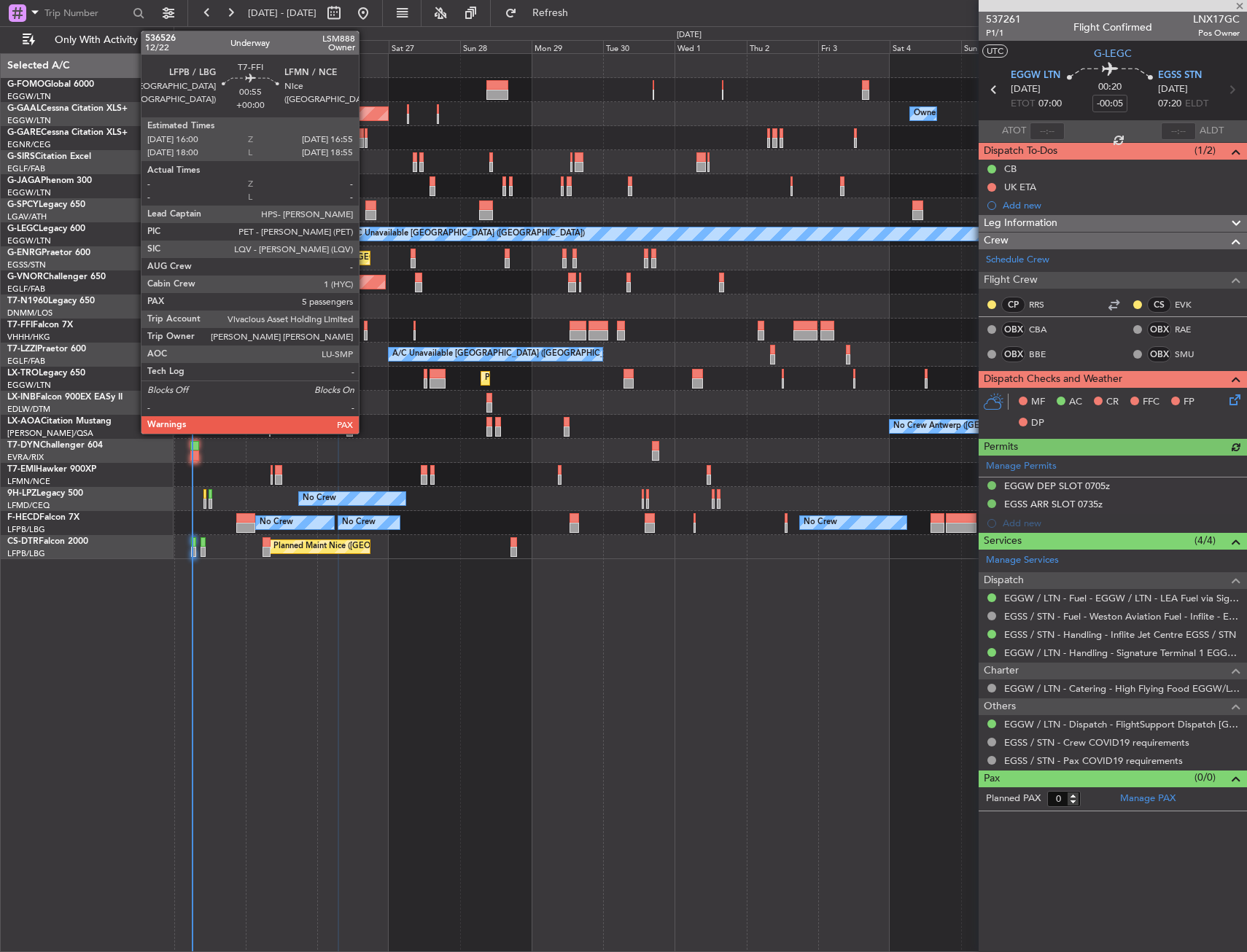
type input "5"
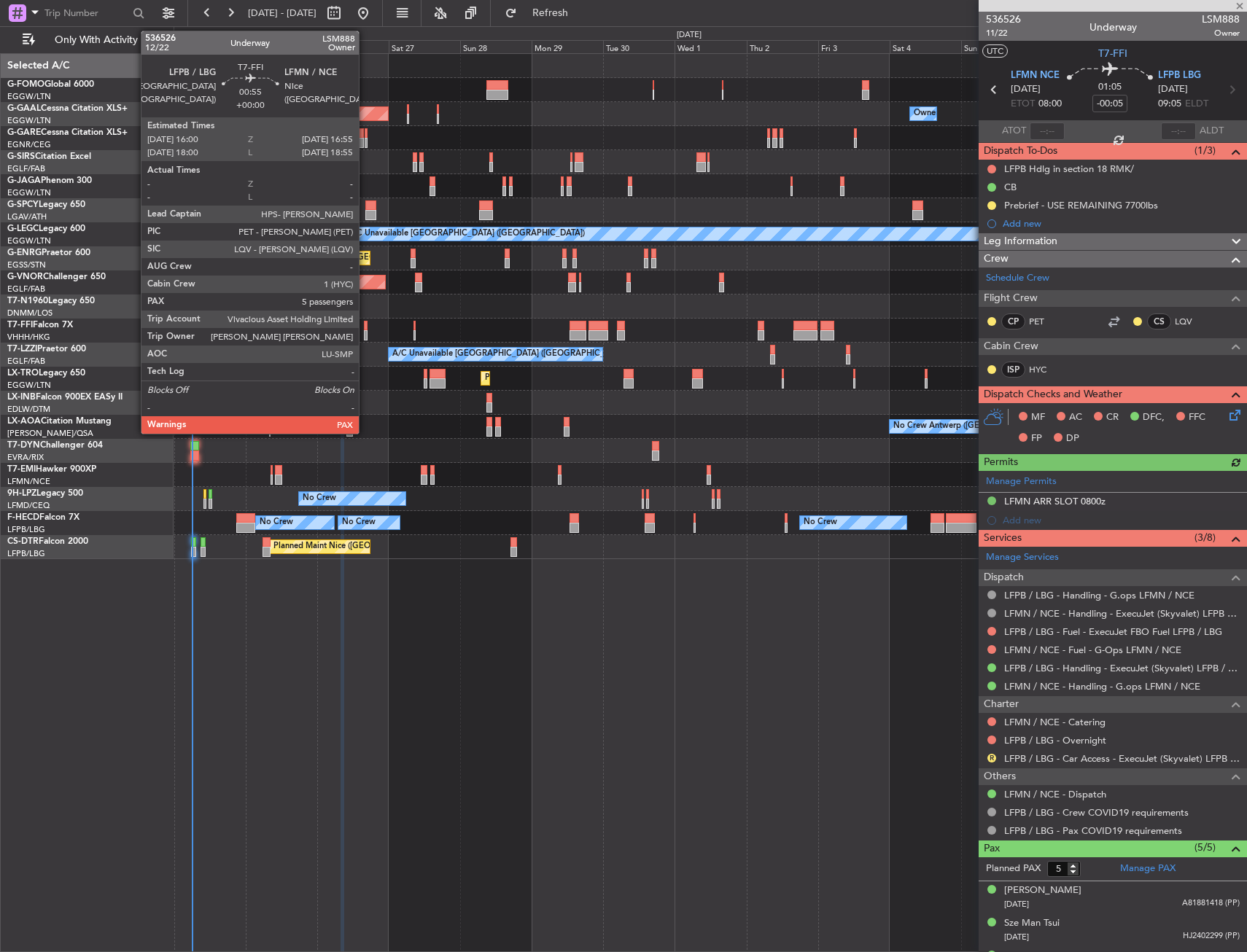
click at [365, 327] on div at bounding box center [365, 326] width 3 height 11
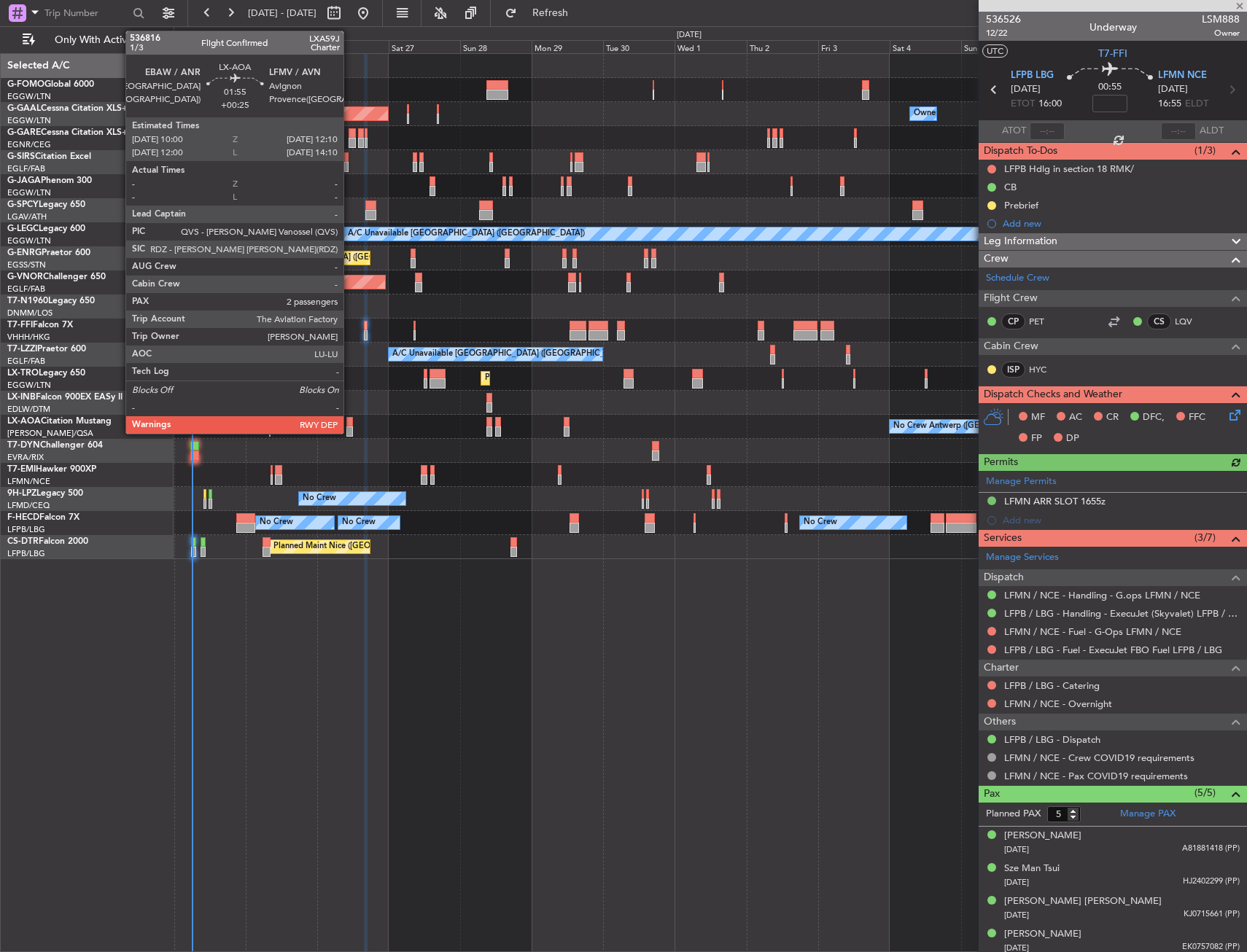
click at [350, 427] on div at bounding box center [349, 432] width 6 height 11
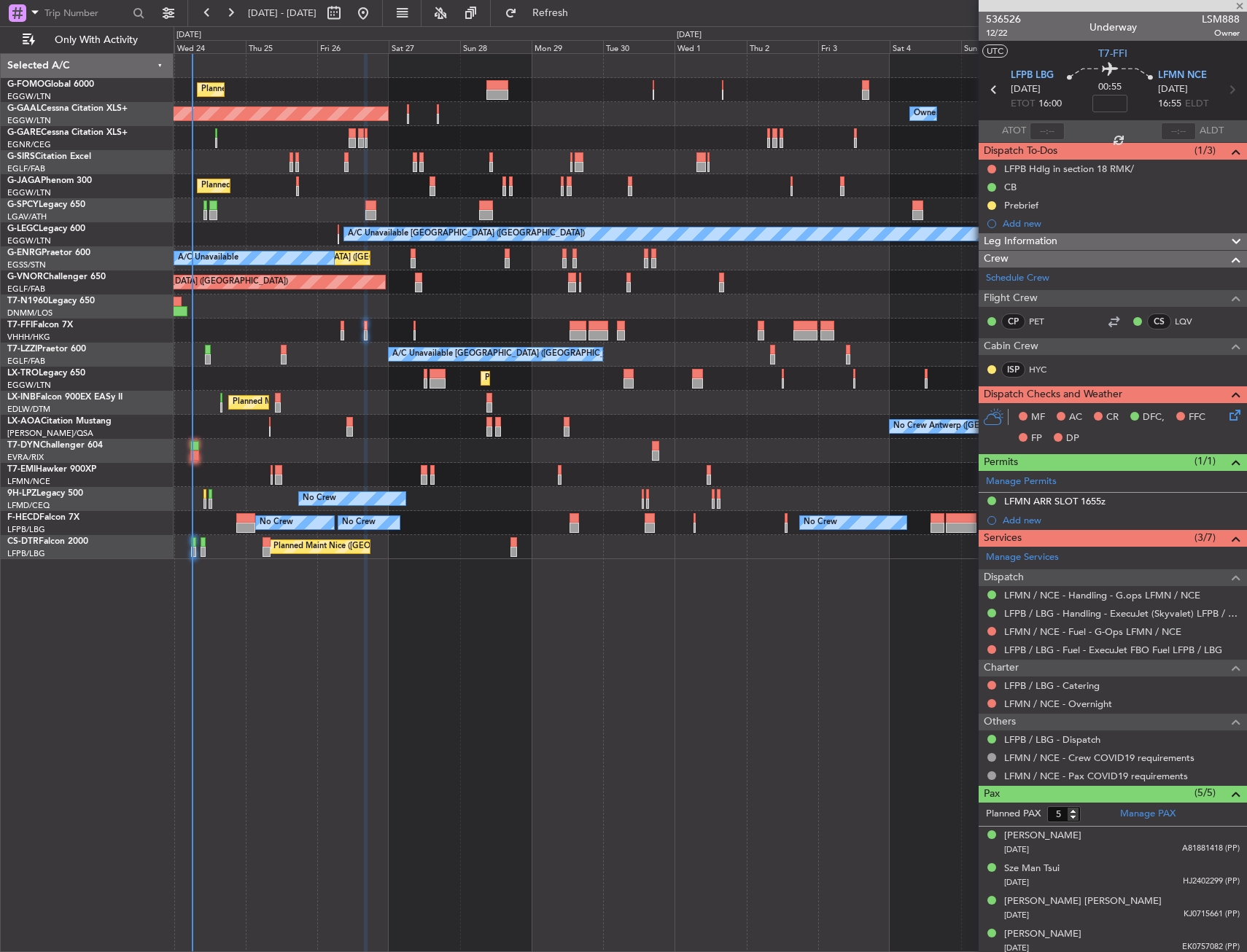
type input "+00:25"
type input "2"
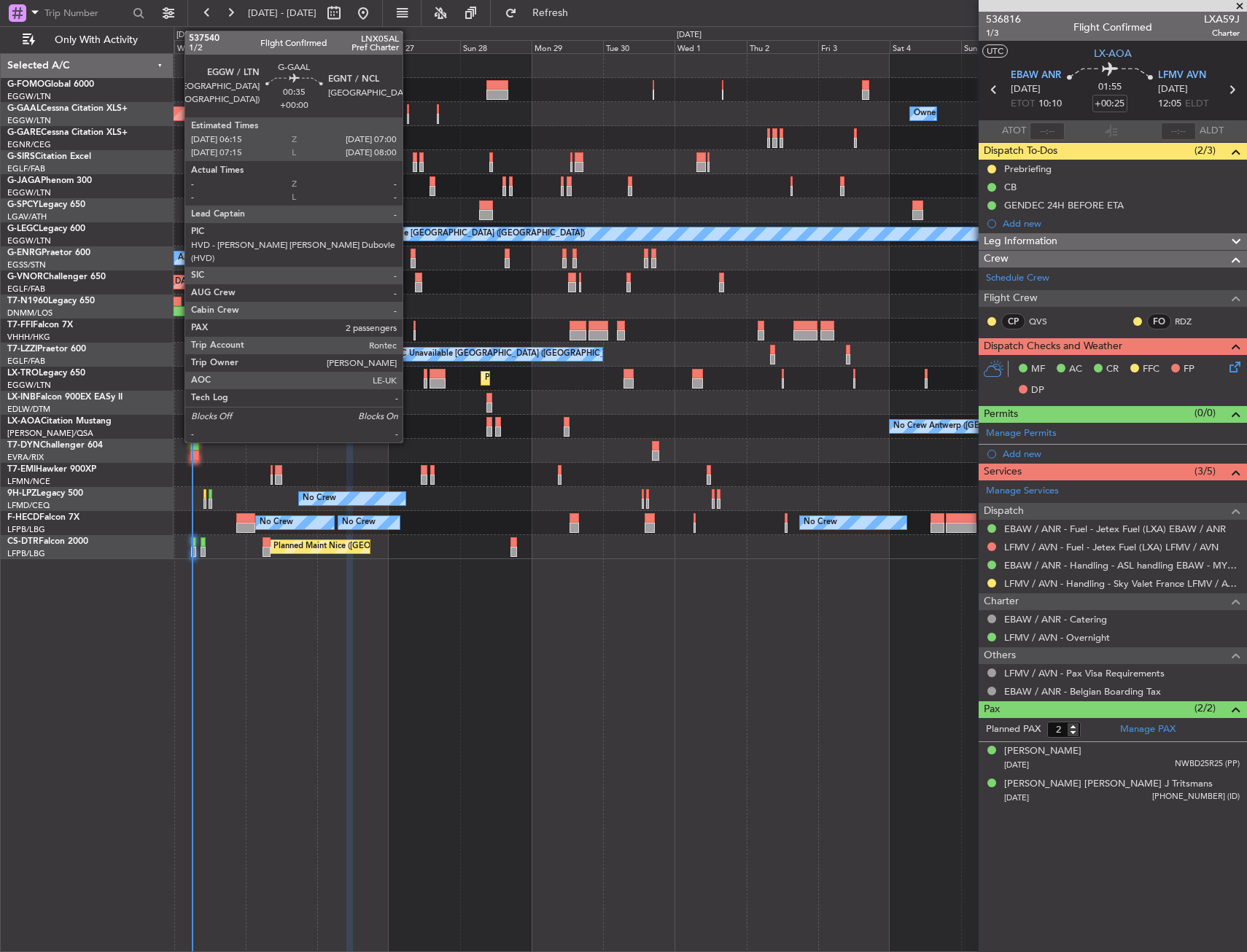
click at [409, 122] on div at bounding box center [408, 119] width 3 height 11
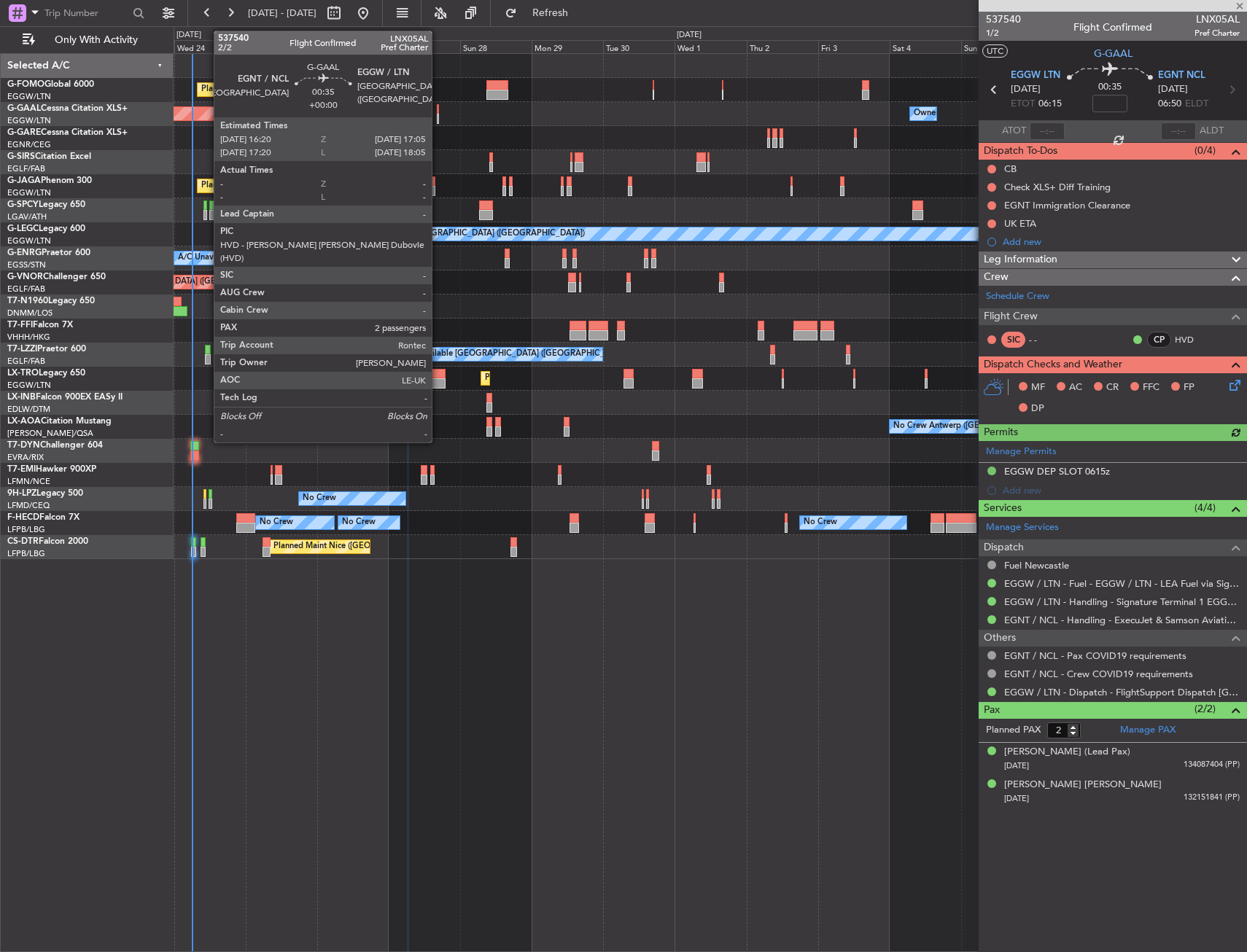
click at [438, 114] on div at bounding box center [438, 119] width 3 height 11
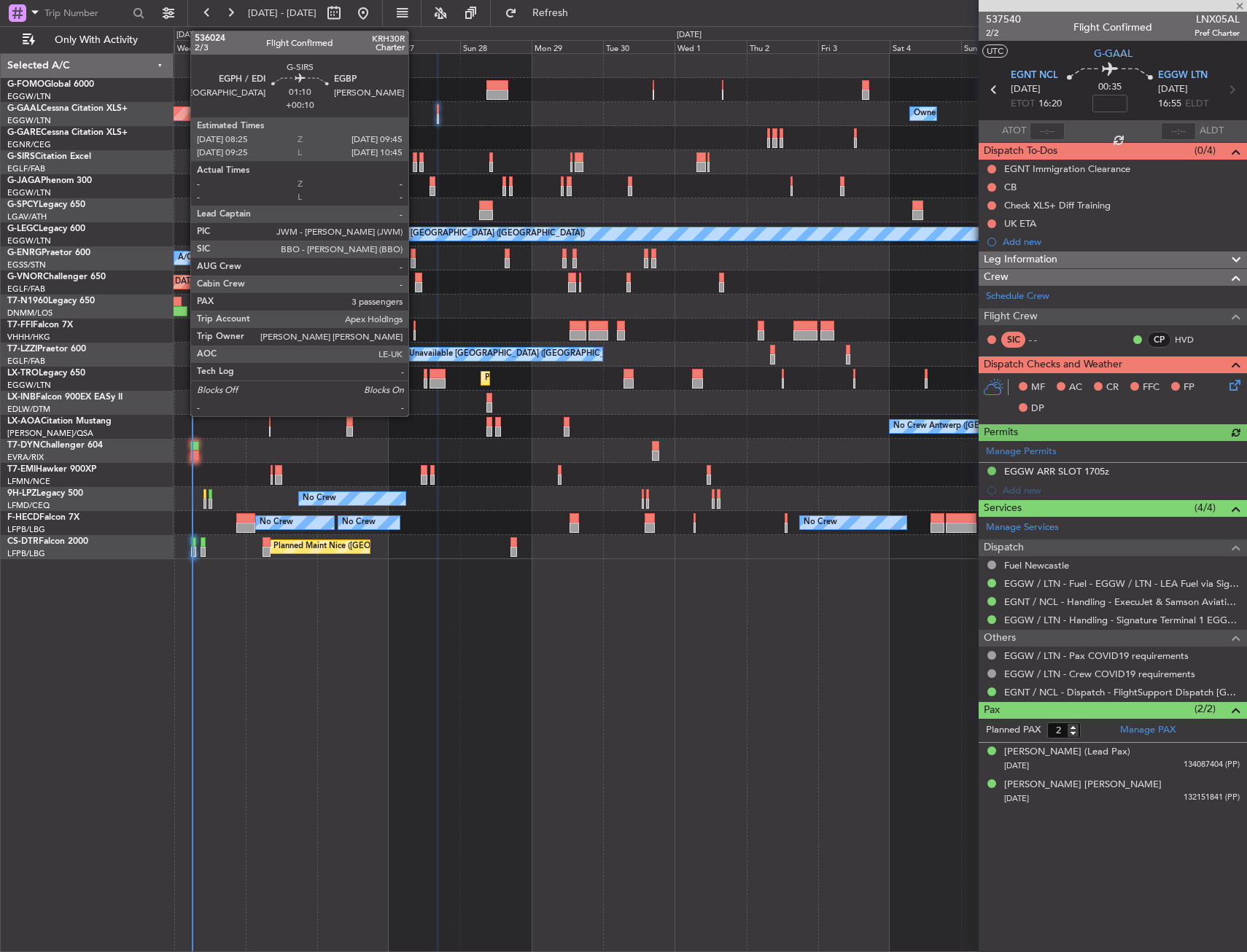
click at [415, 164] on div at bounding box center [415, 168] width 4 height 11
type input "+00:10"
type input "3"
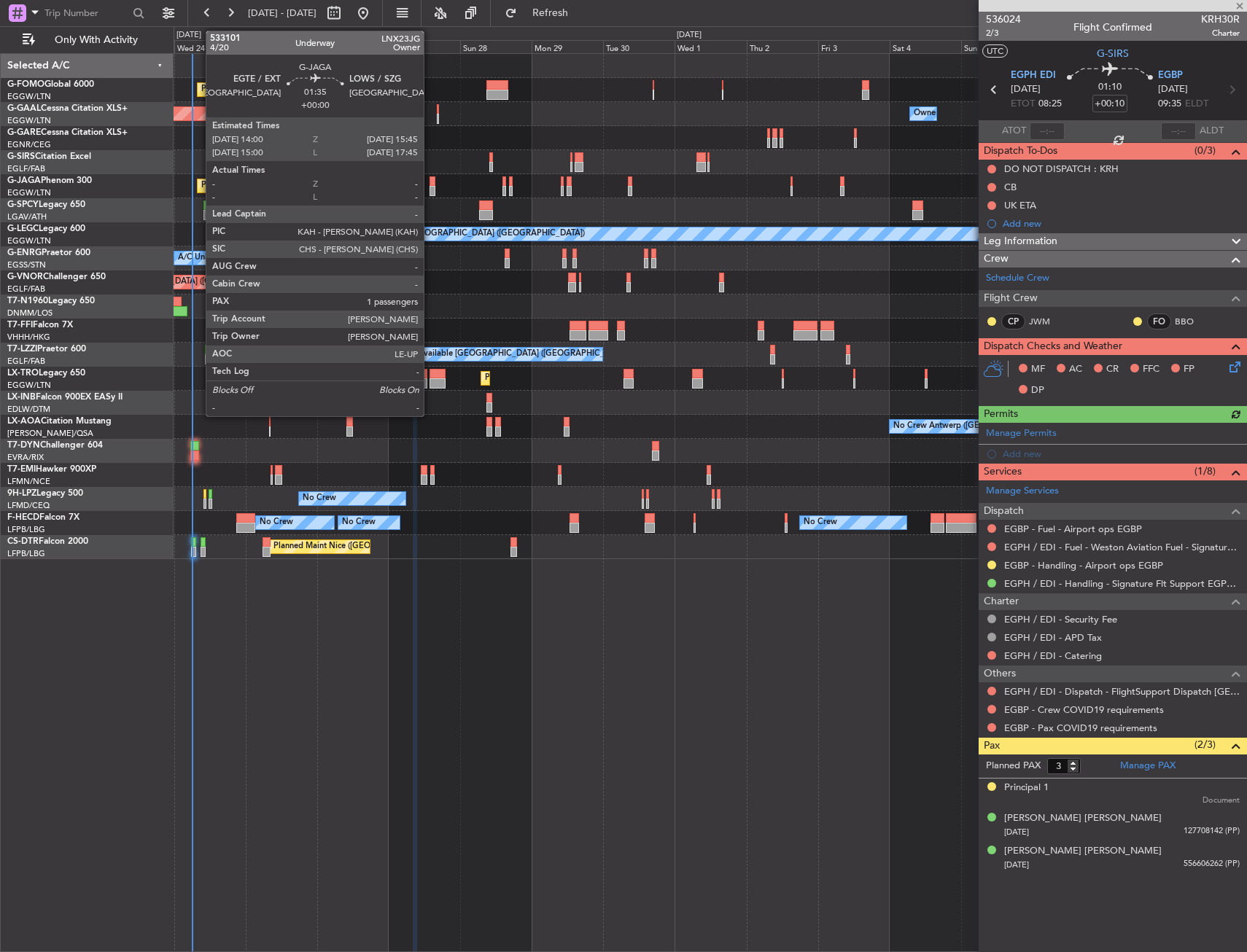
click at [430, 182] on div at bounding box center [433, 182] width 6 height 11
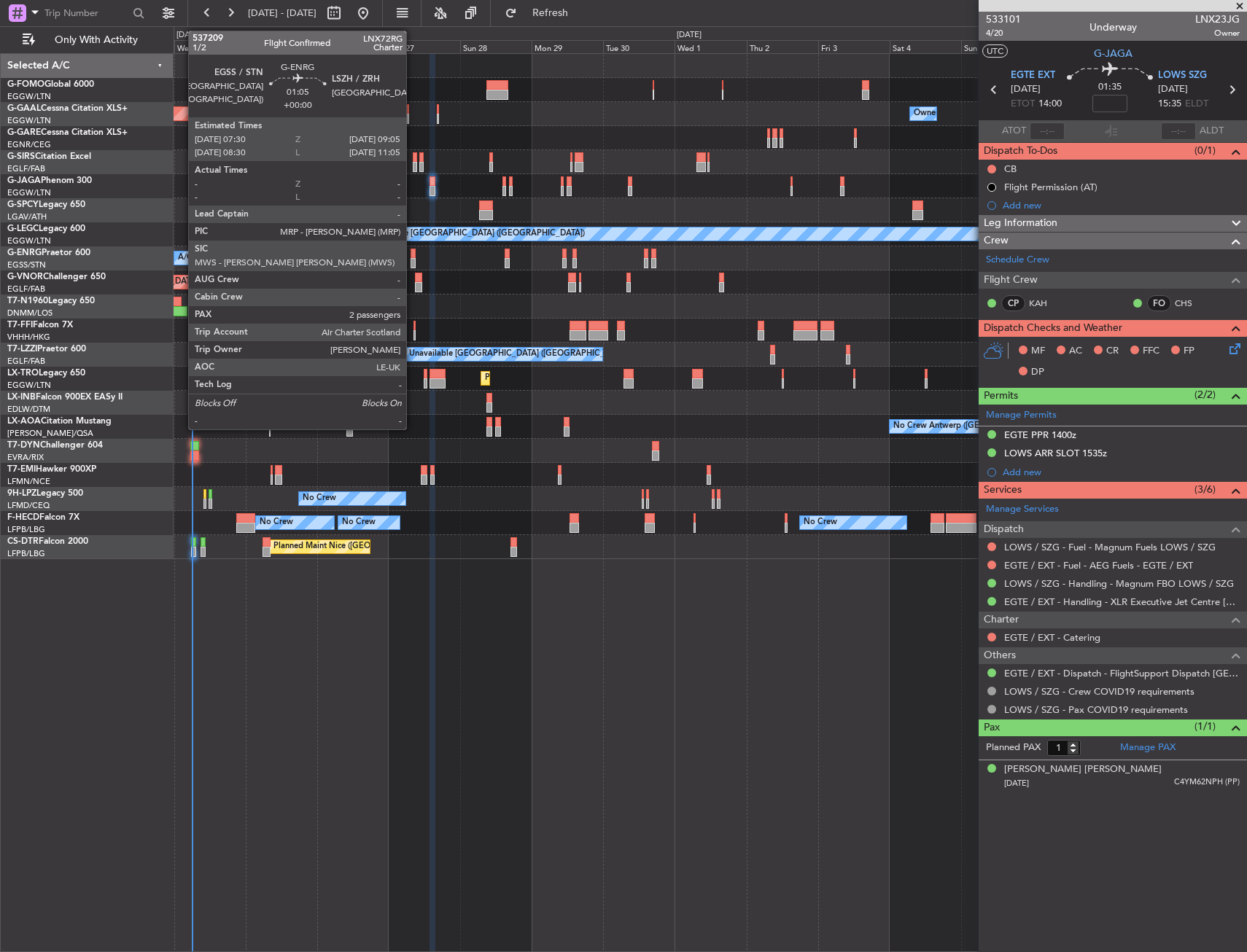
click at [414, 256] on div at bounding box center [413, 254] width 5 height 11
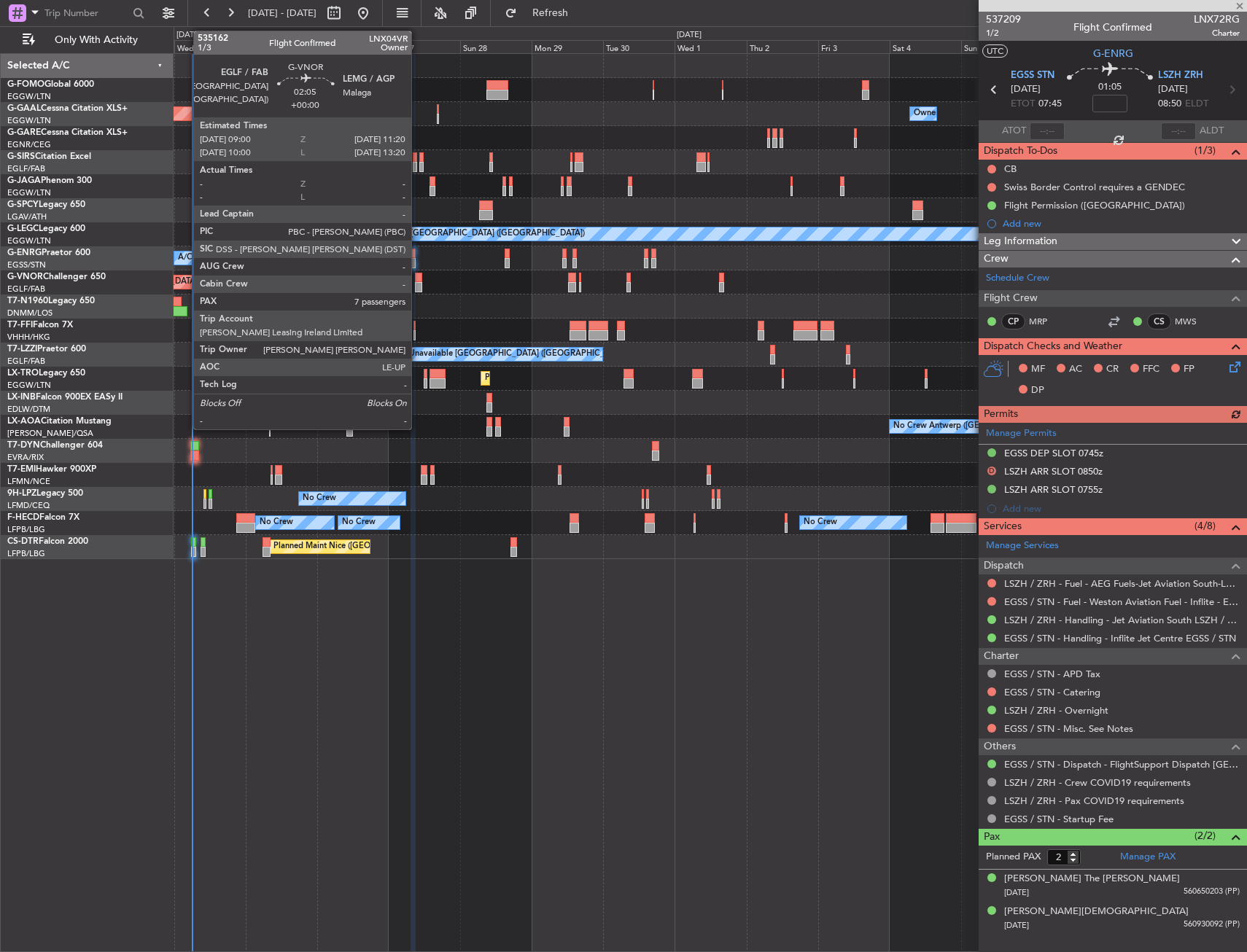
click at [417, 283] on div at bounding box center [418, 287] width 7 height 11
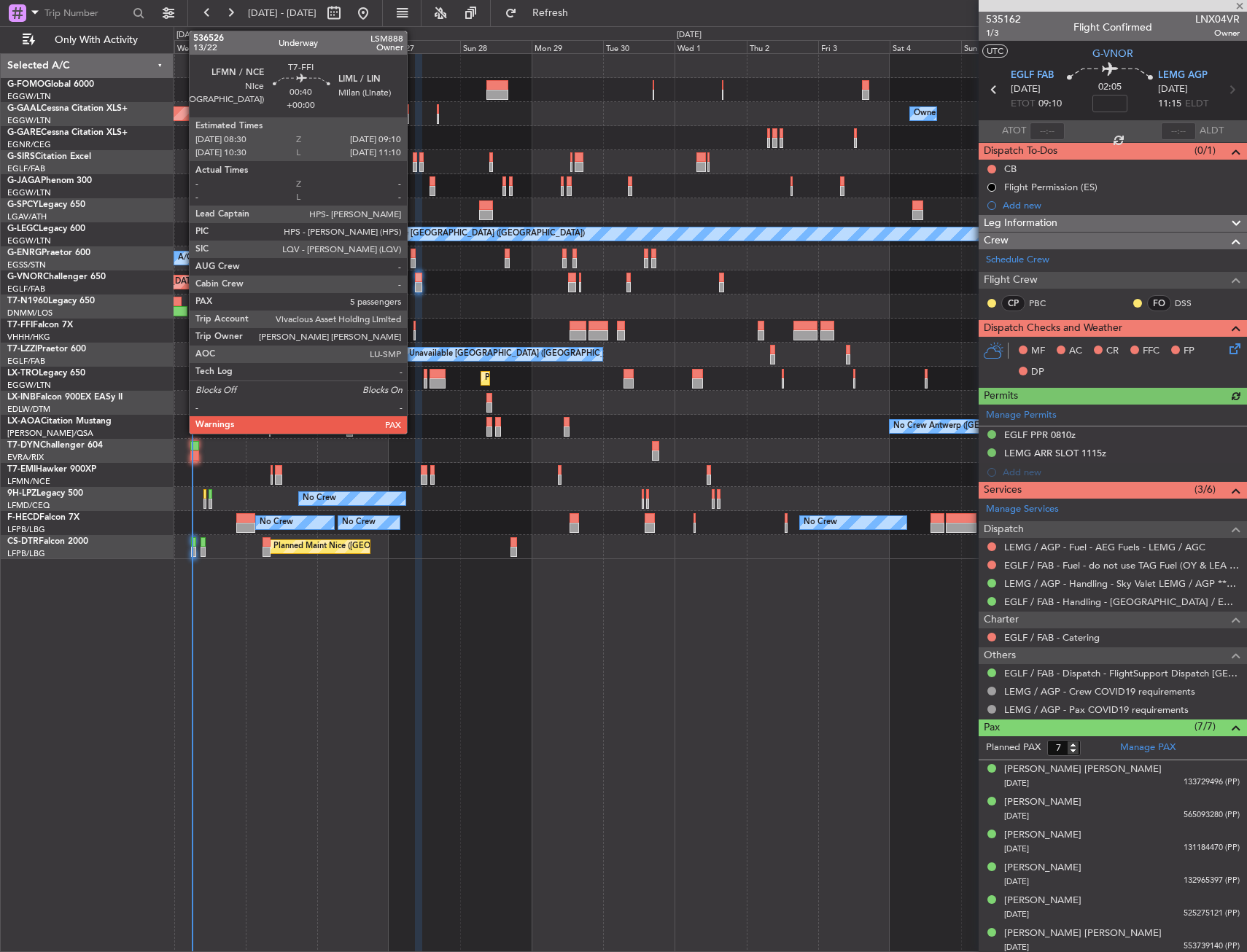
click at [413, 327] on div at bounding box center [414, 326] width 2 height 11
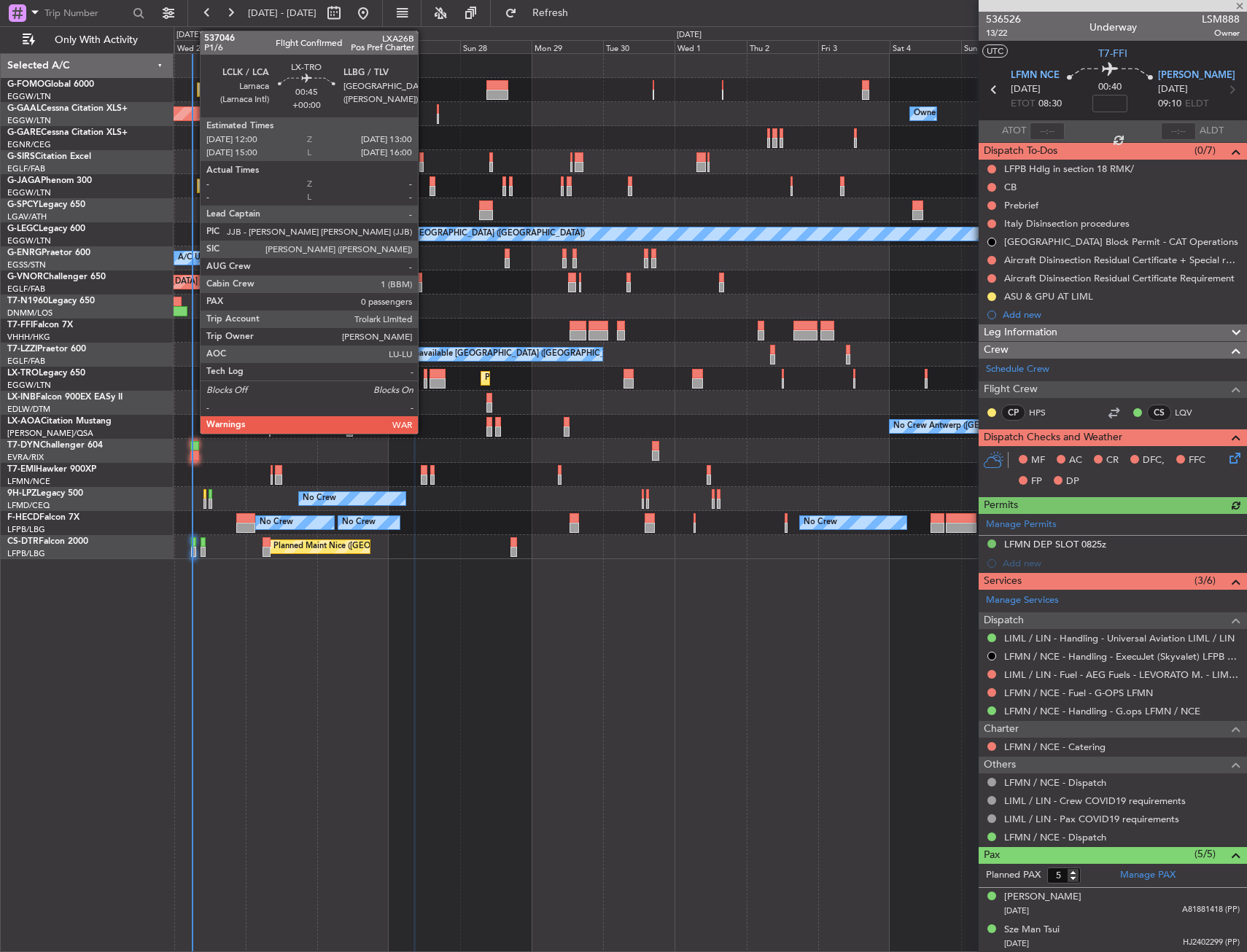
click at [425, 378] on div at bounding box center [425, 384] width 4 height 11
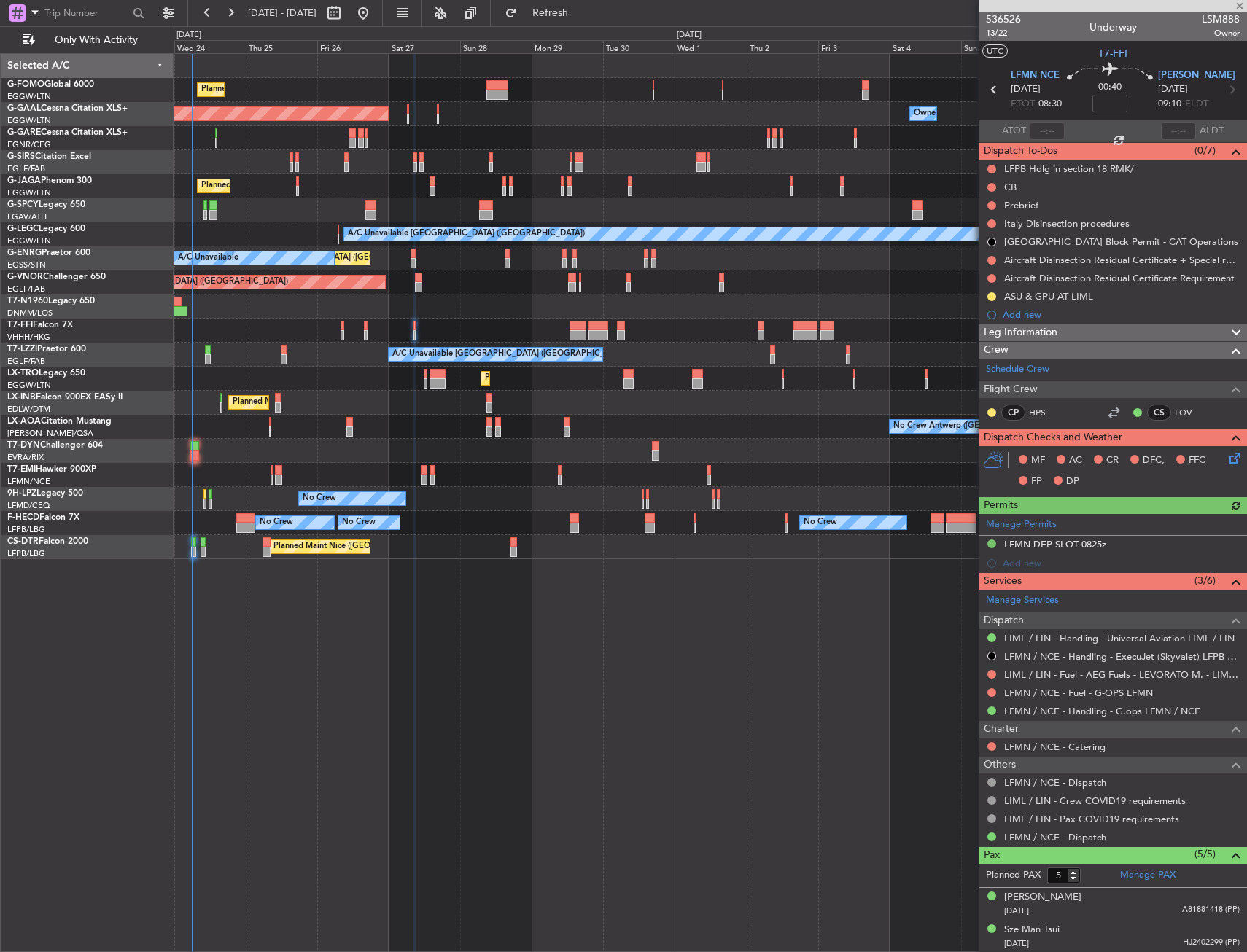
type input "0"
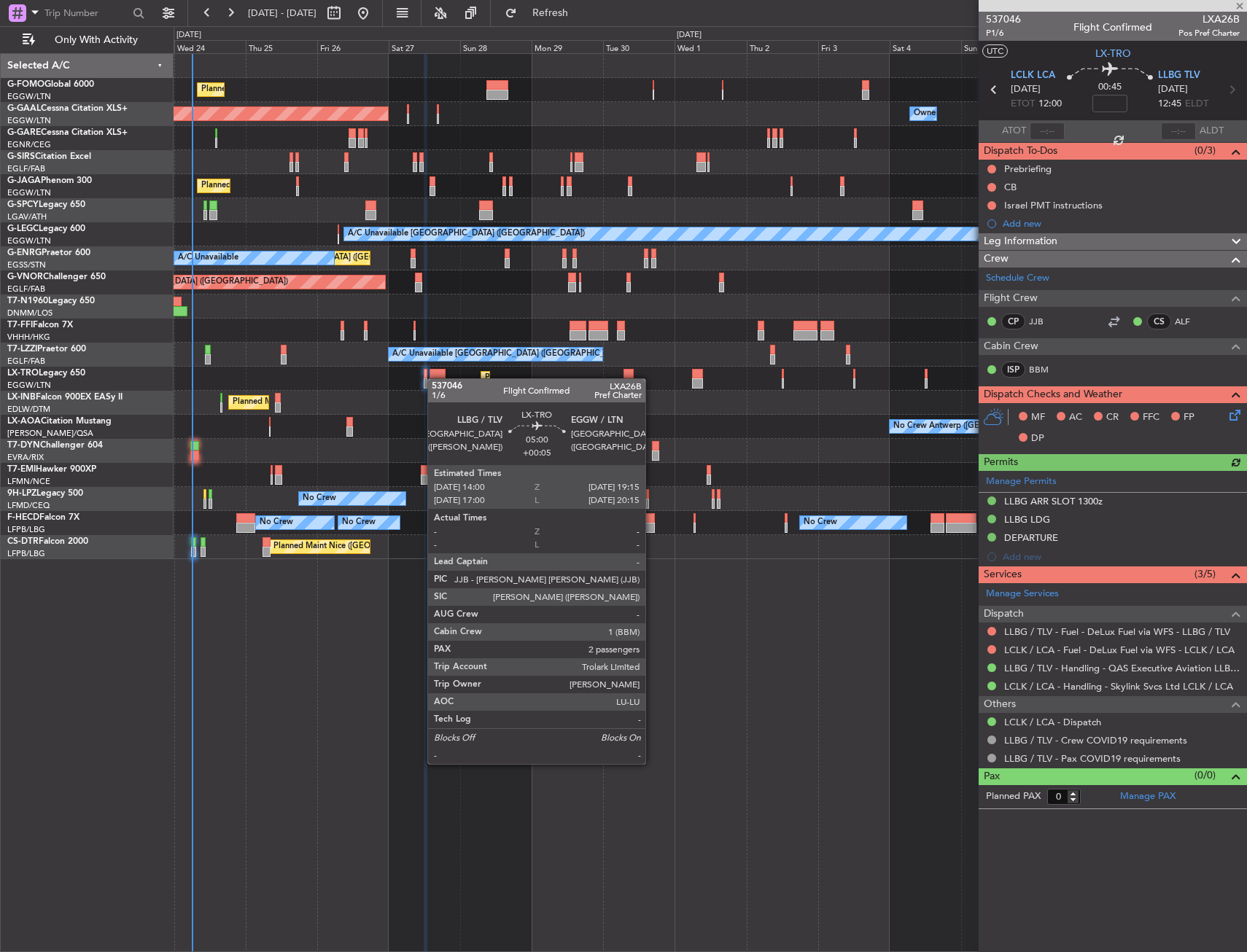
click at [434, 378] on div at bounding box center [438, 384] width 16 height 11
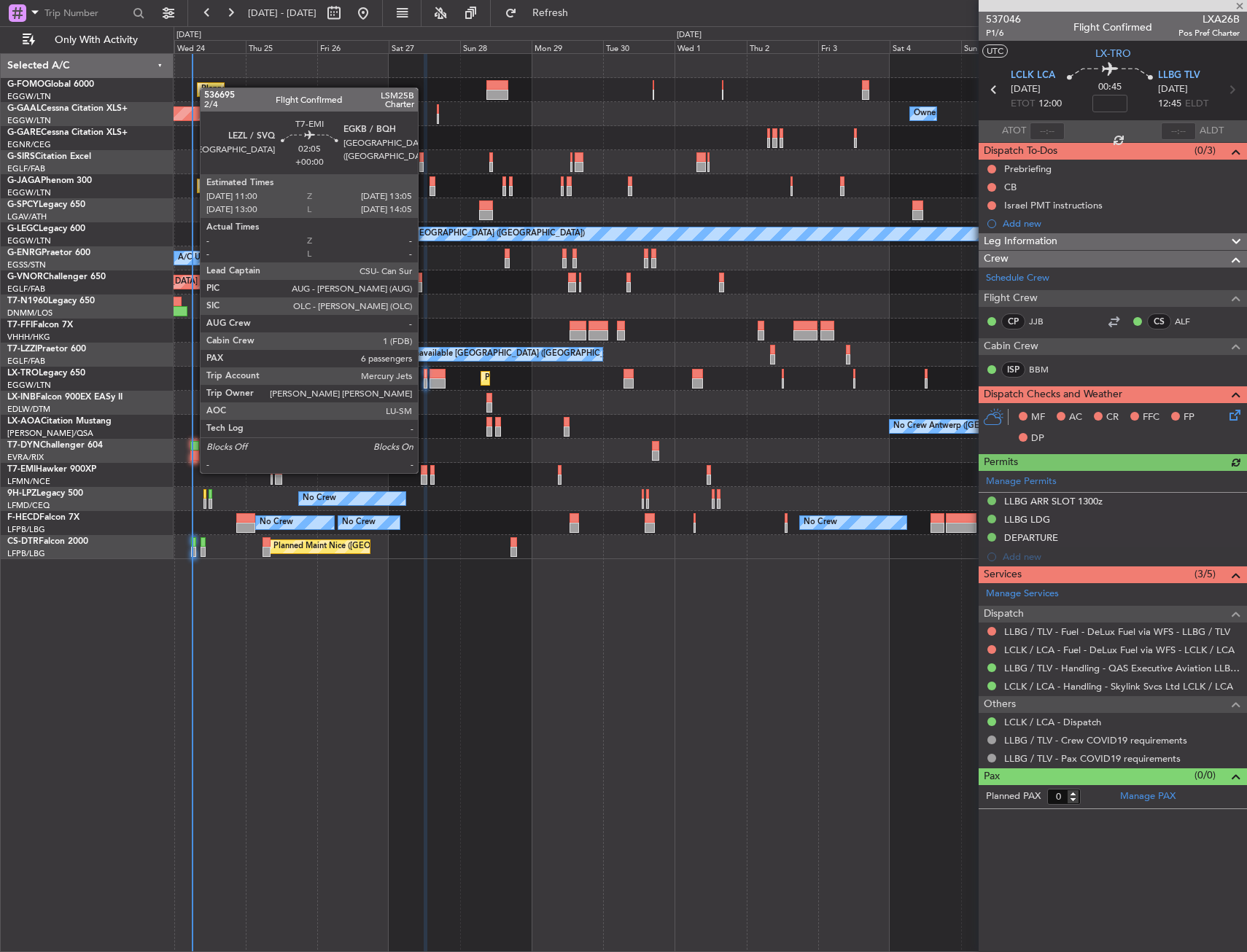
type input "+00:05"
type input "2"
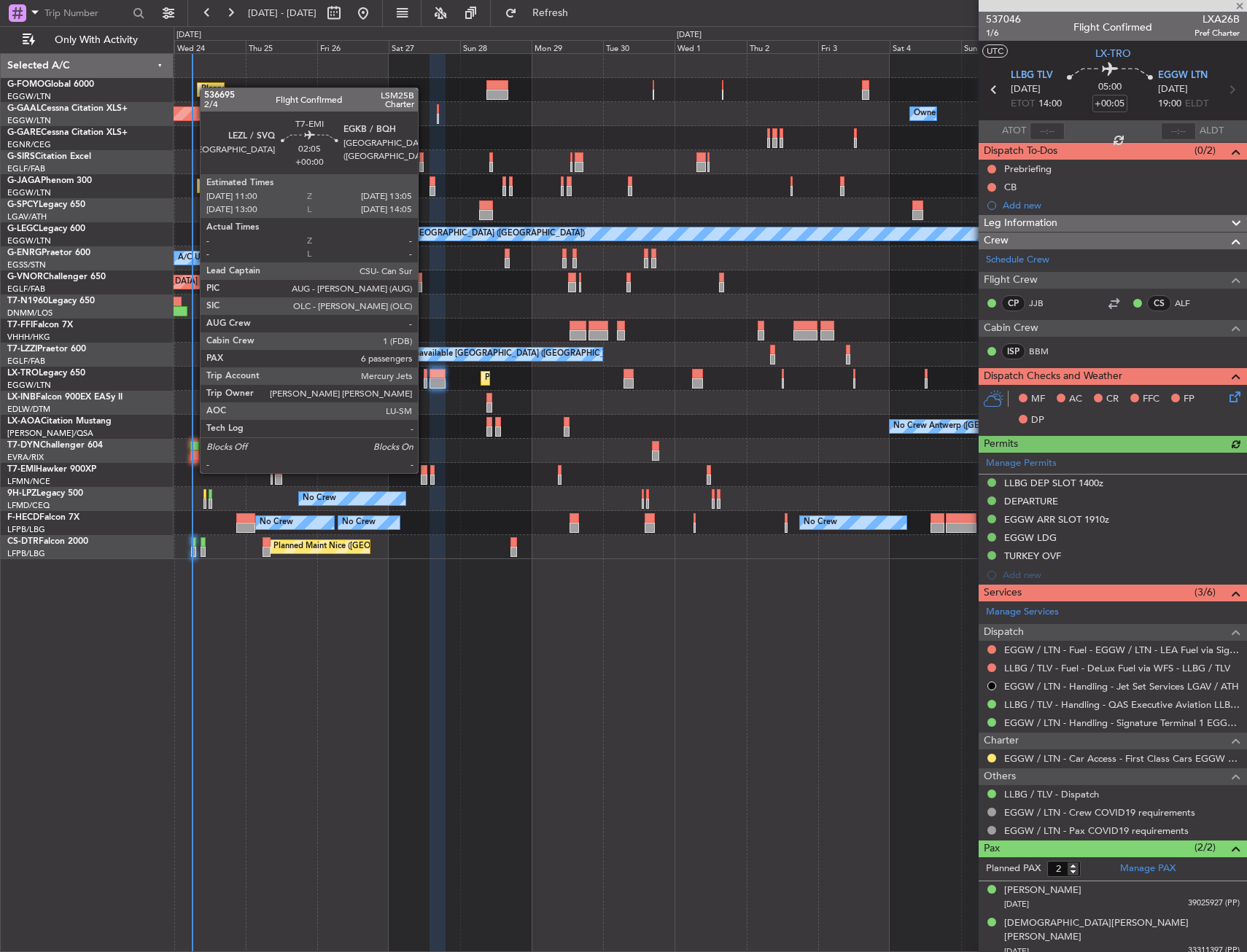
click at [425, 472] on div at bounding box center [424, 471] width 6 height 11
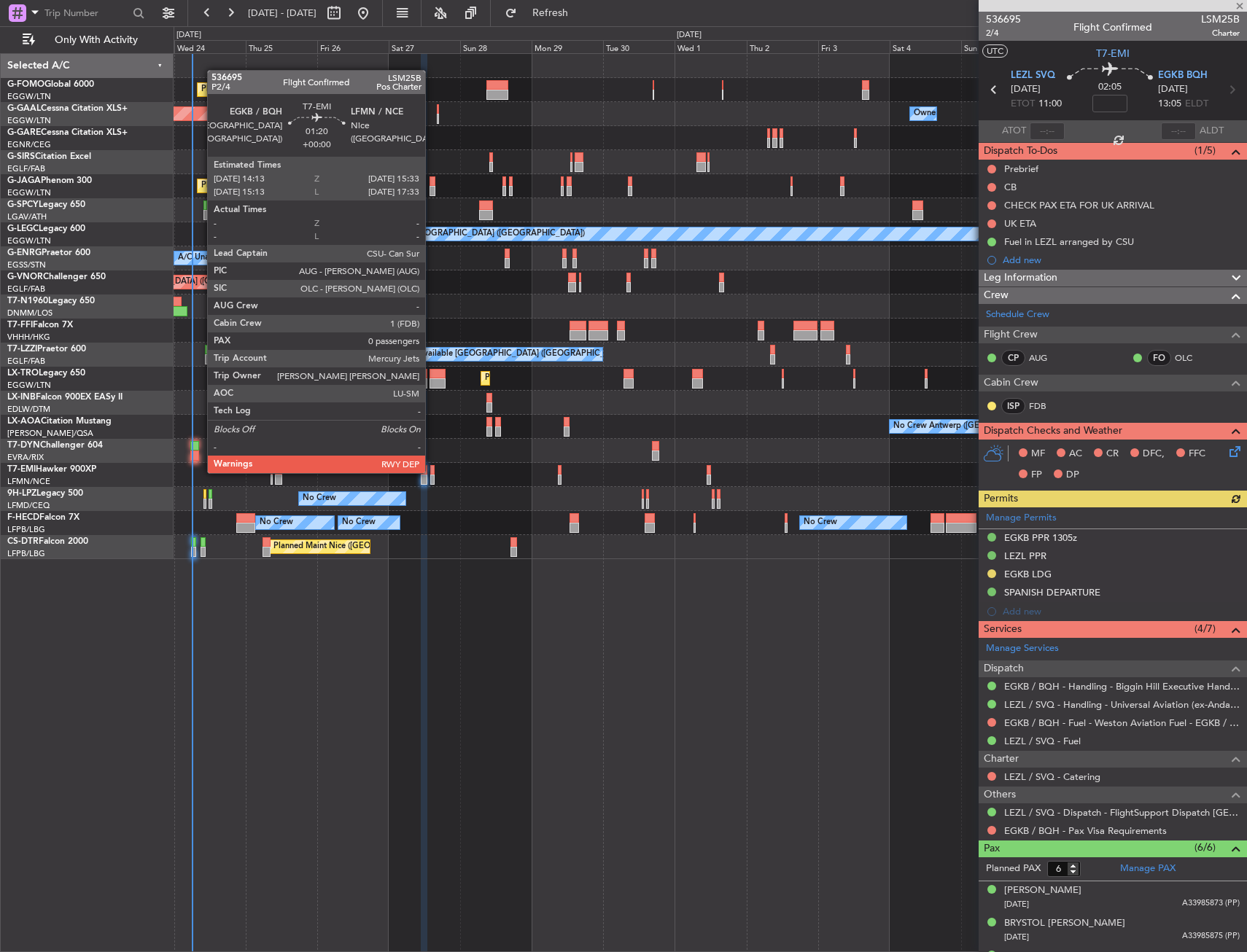
click at [432, 472] on div at bounding box center [432, 471] width 4 height 11
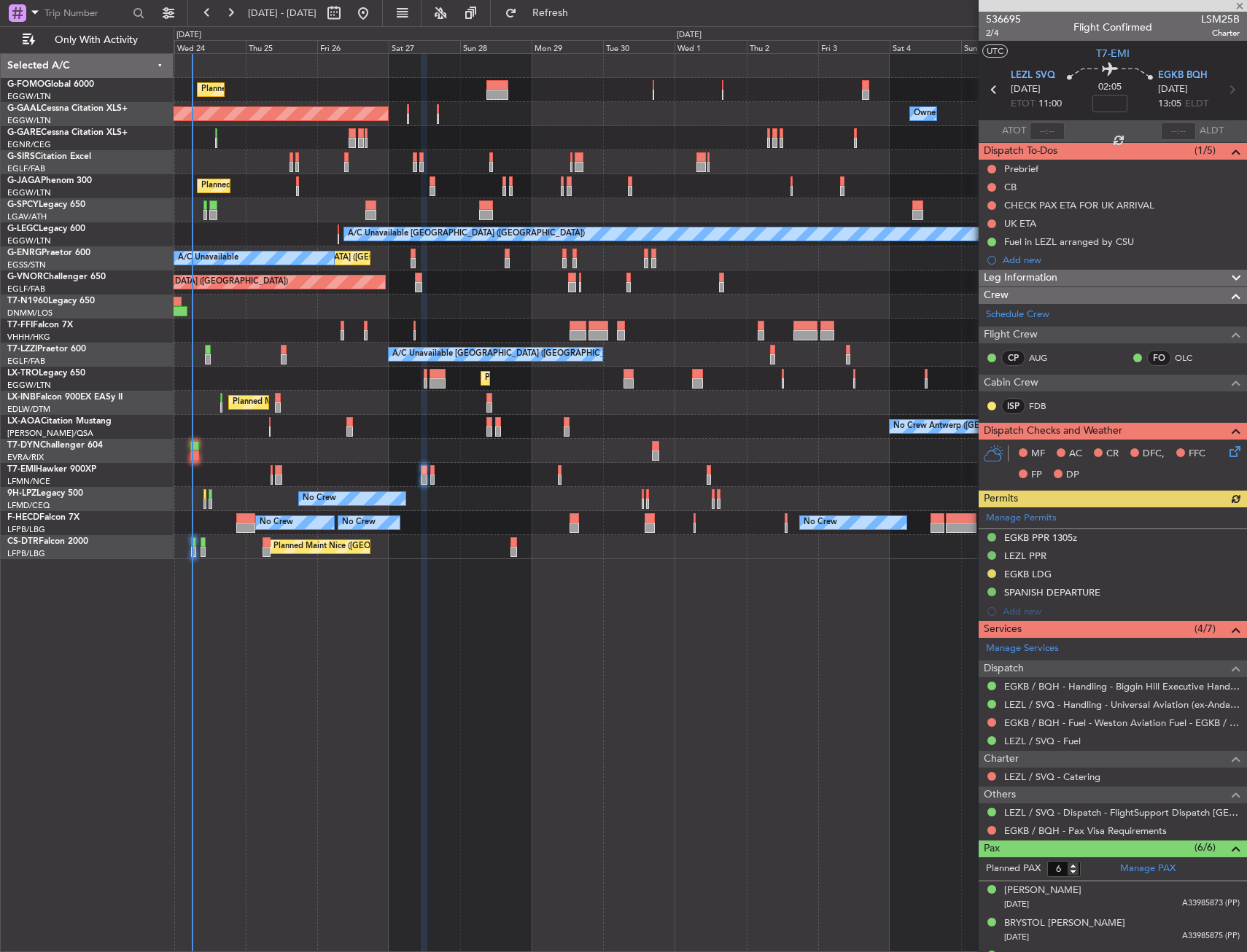
type input "0"
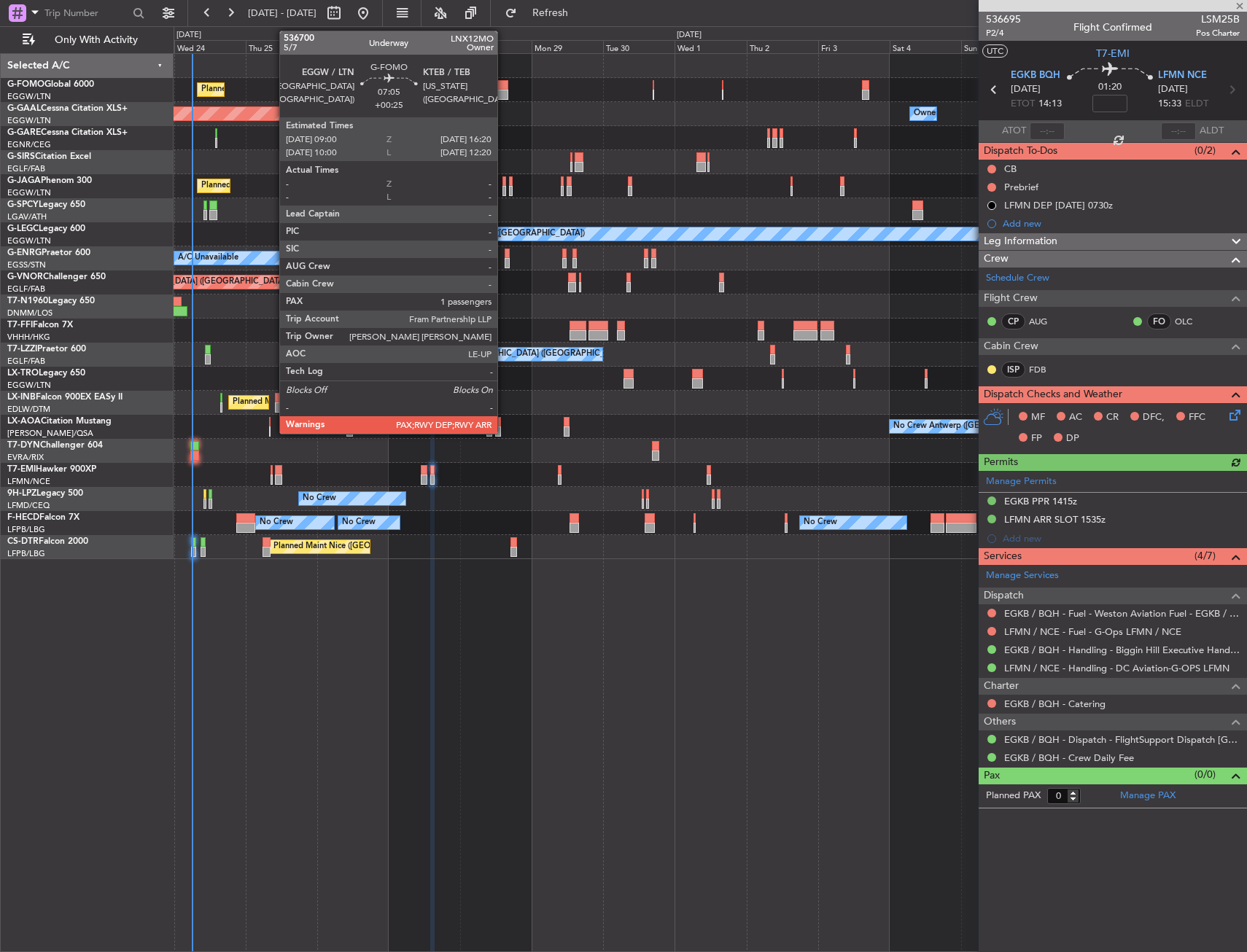
click at [503, 92] on div at bounding box center [497, 95] width 22 height 11
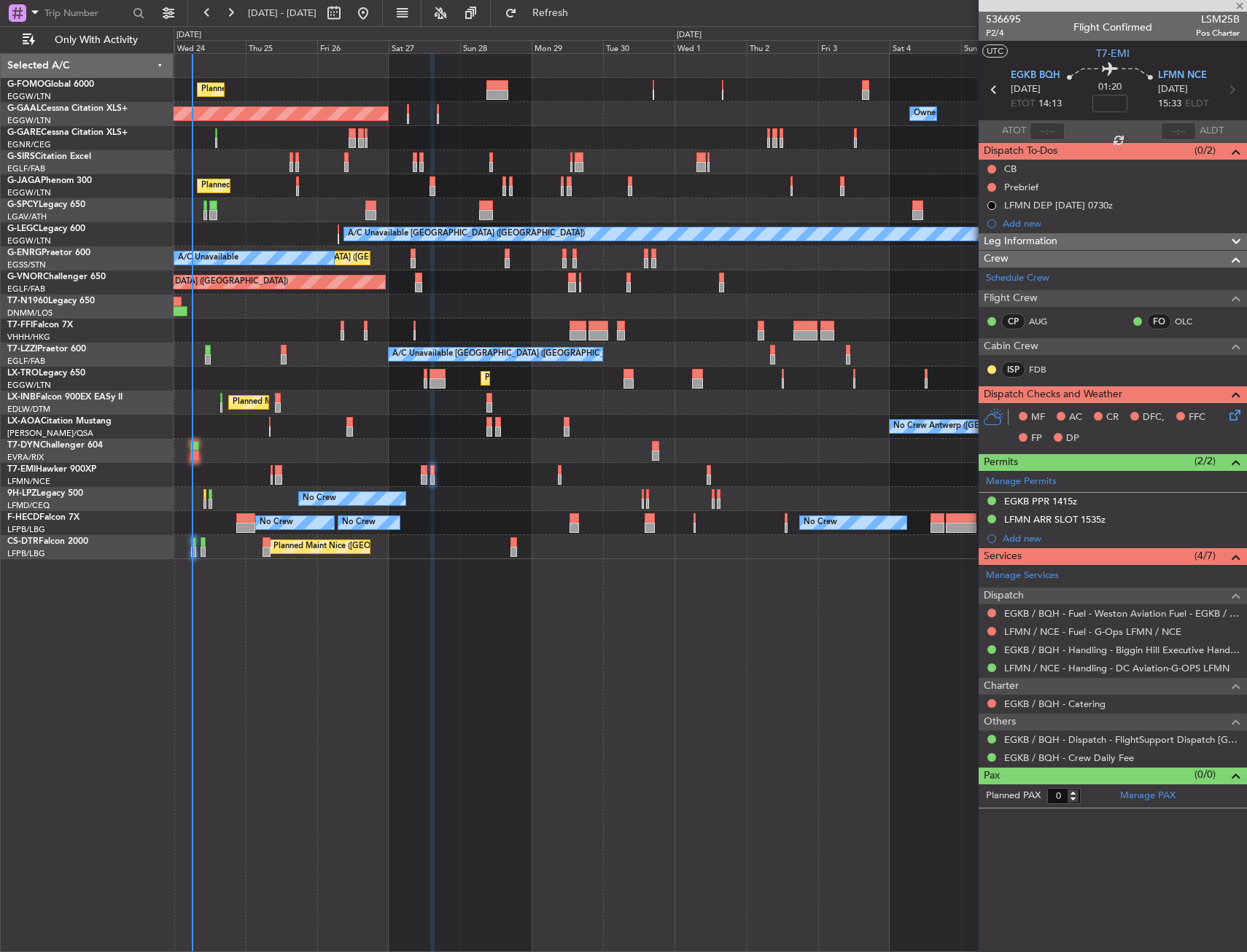
type input "+00:25"
type input "2"
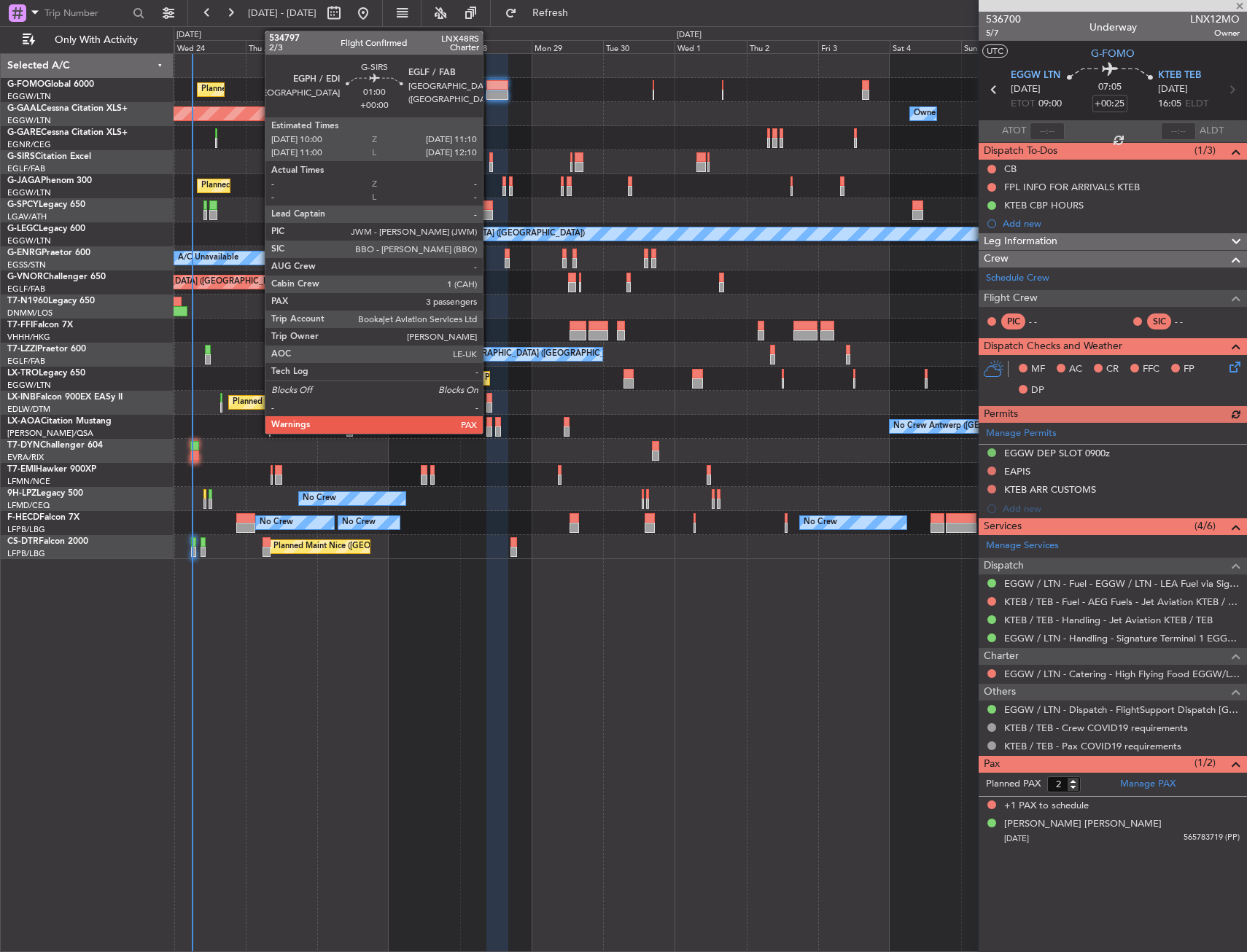
click at [489, 164] on div at bounding box center [491, 168] width 4 height 11
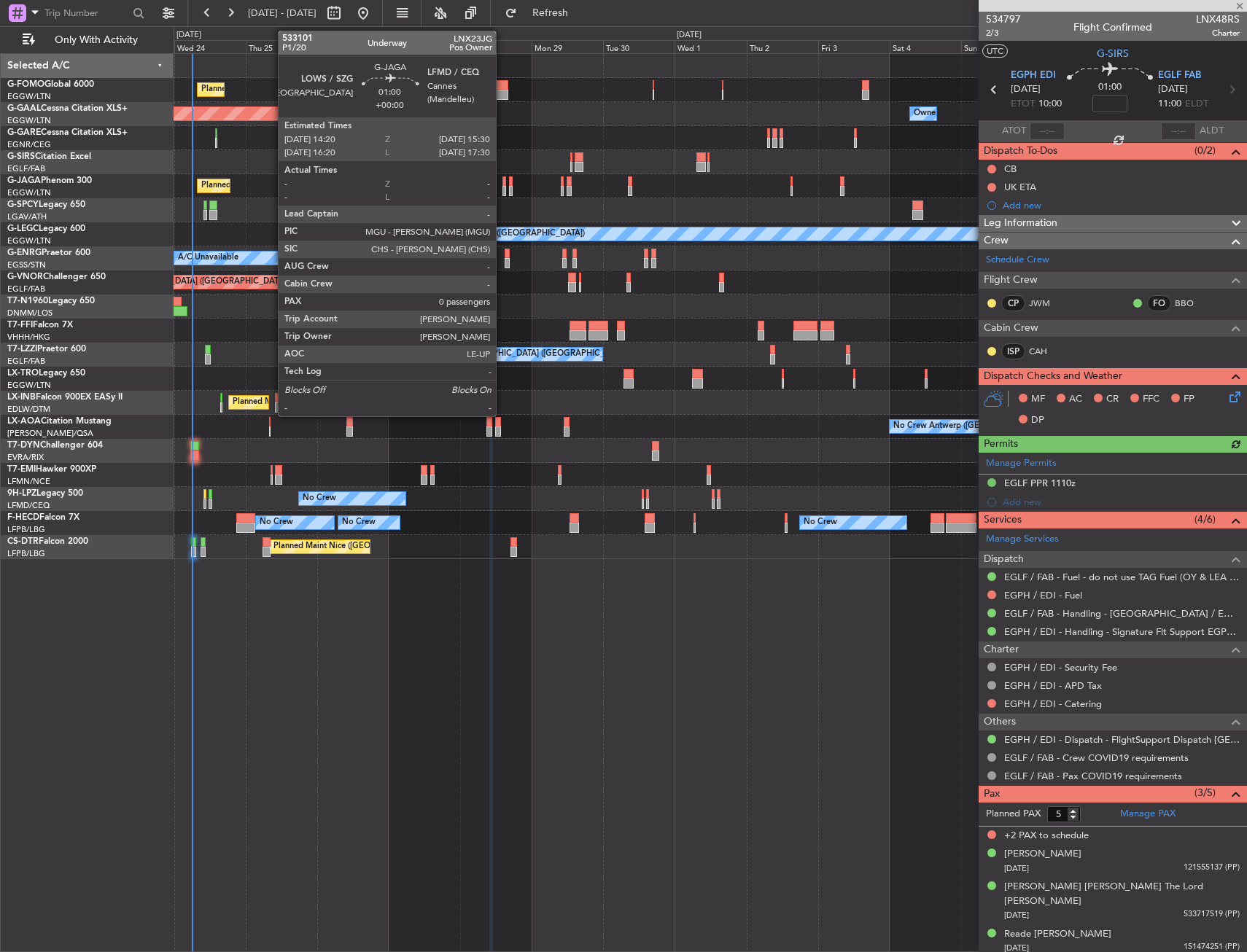
click at [503, 181] on div at bounding box center [504, 182] width 4 height 11
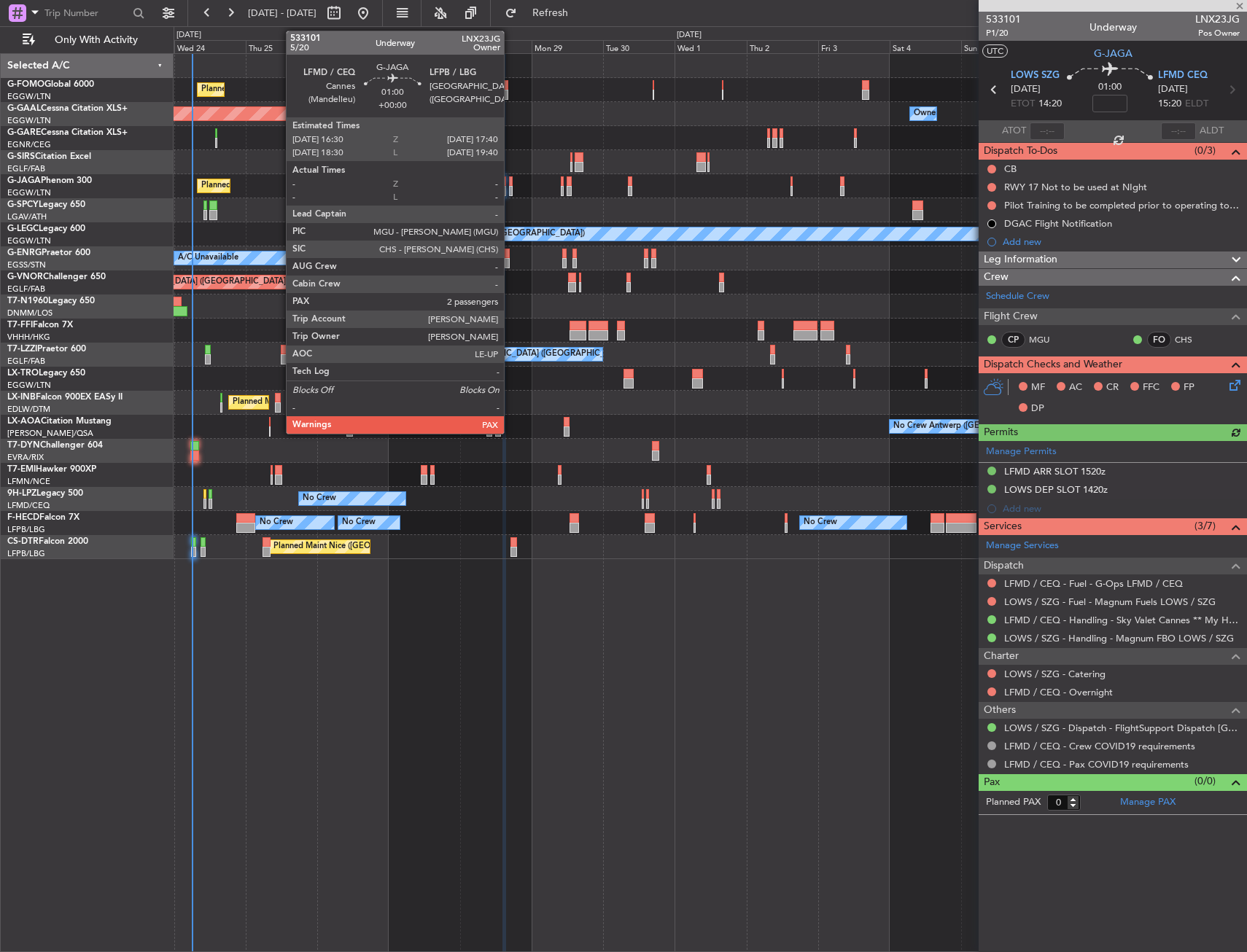
click at [510, 183] on div at bounding box center [510, 182] width 4 height 11
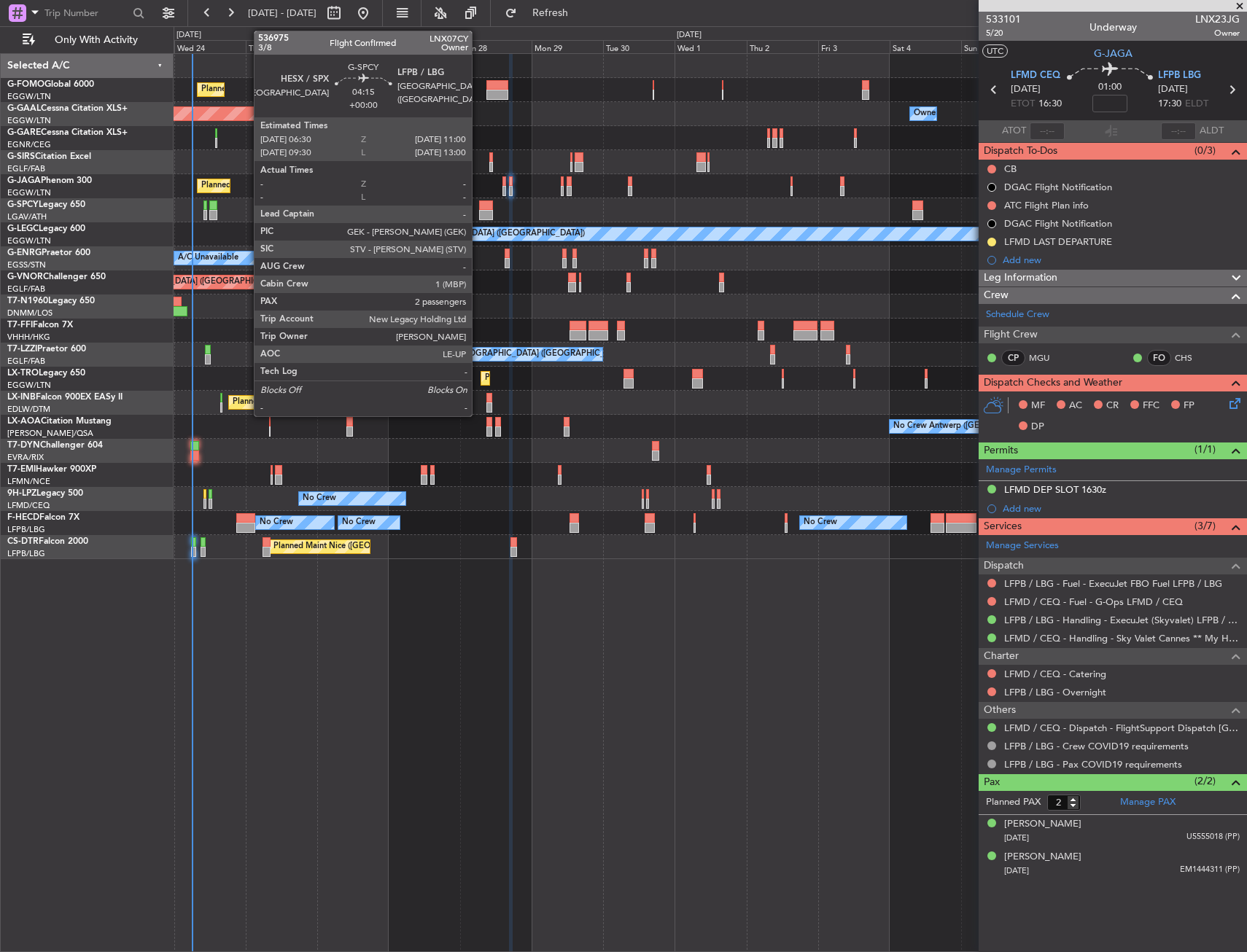
click at [479, 215] on div at bounding box center [487, 215] width 14 height 11
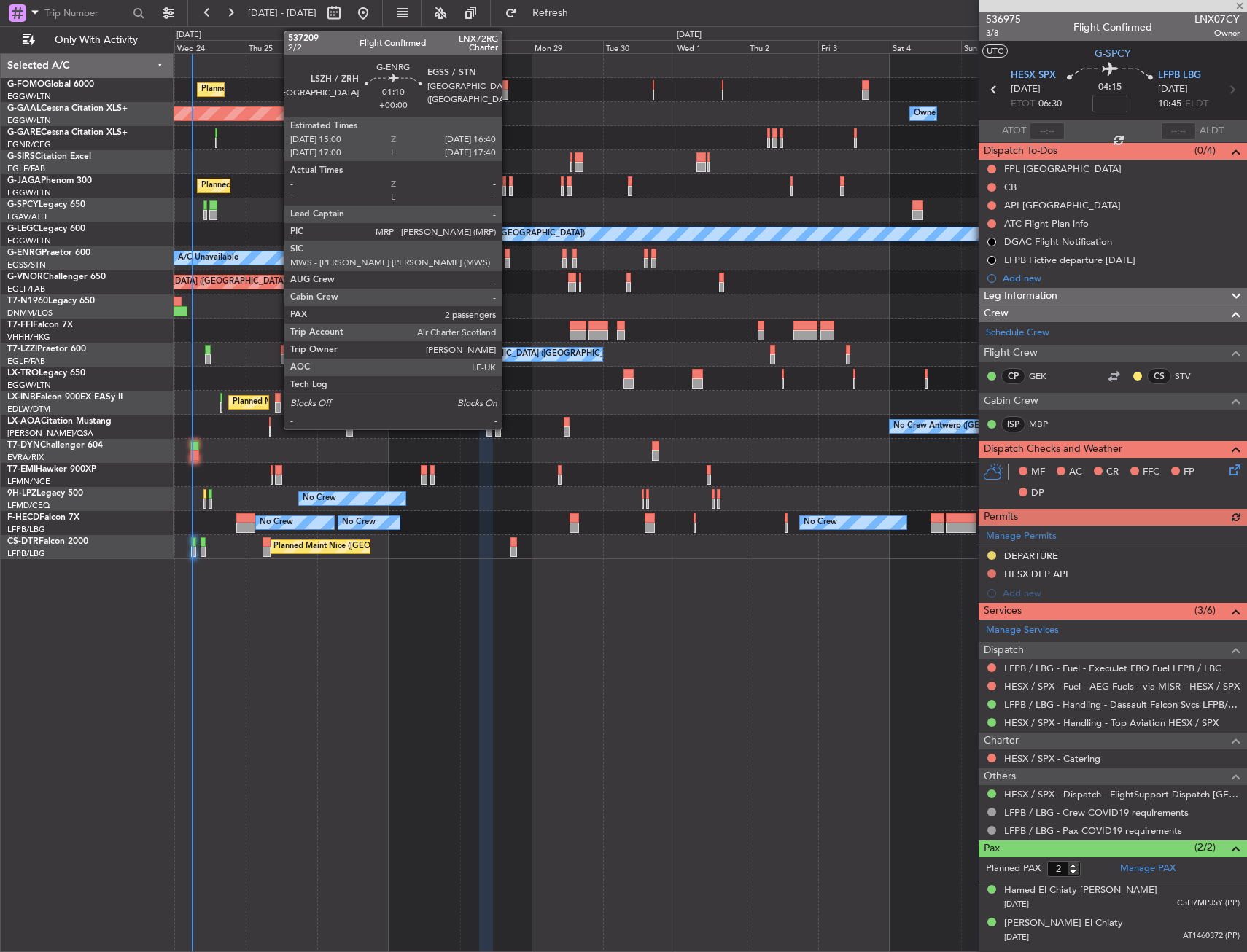
click at [508, 259] on div at bounding box center [507, 263] width 5 height 11
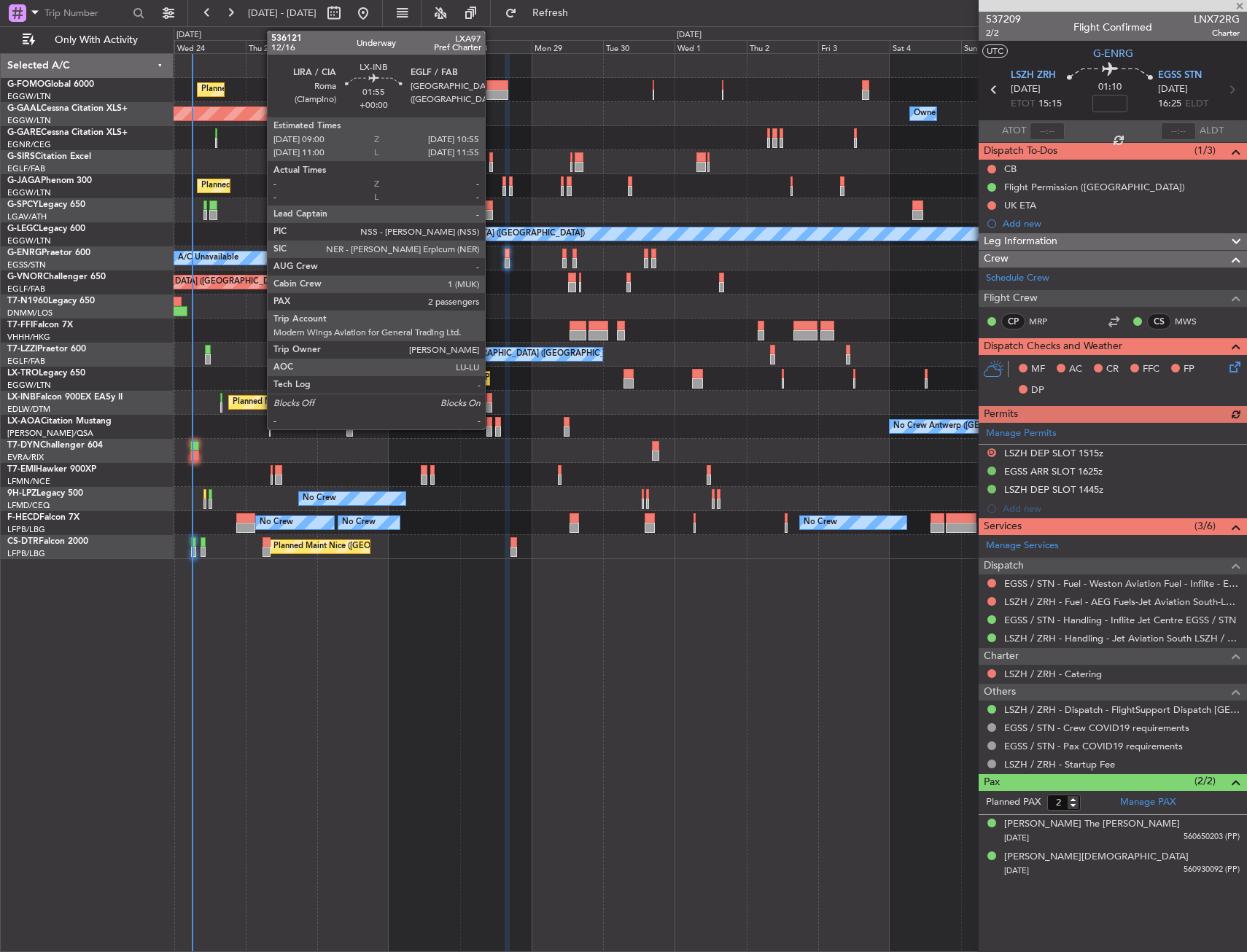
click at [492, 400] on div at bounding box center [489, 398] width 6 height 11
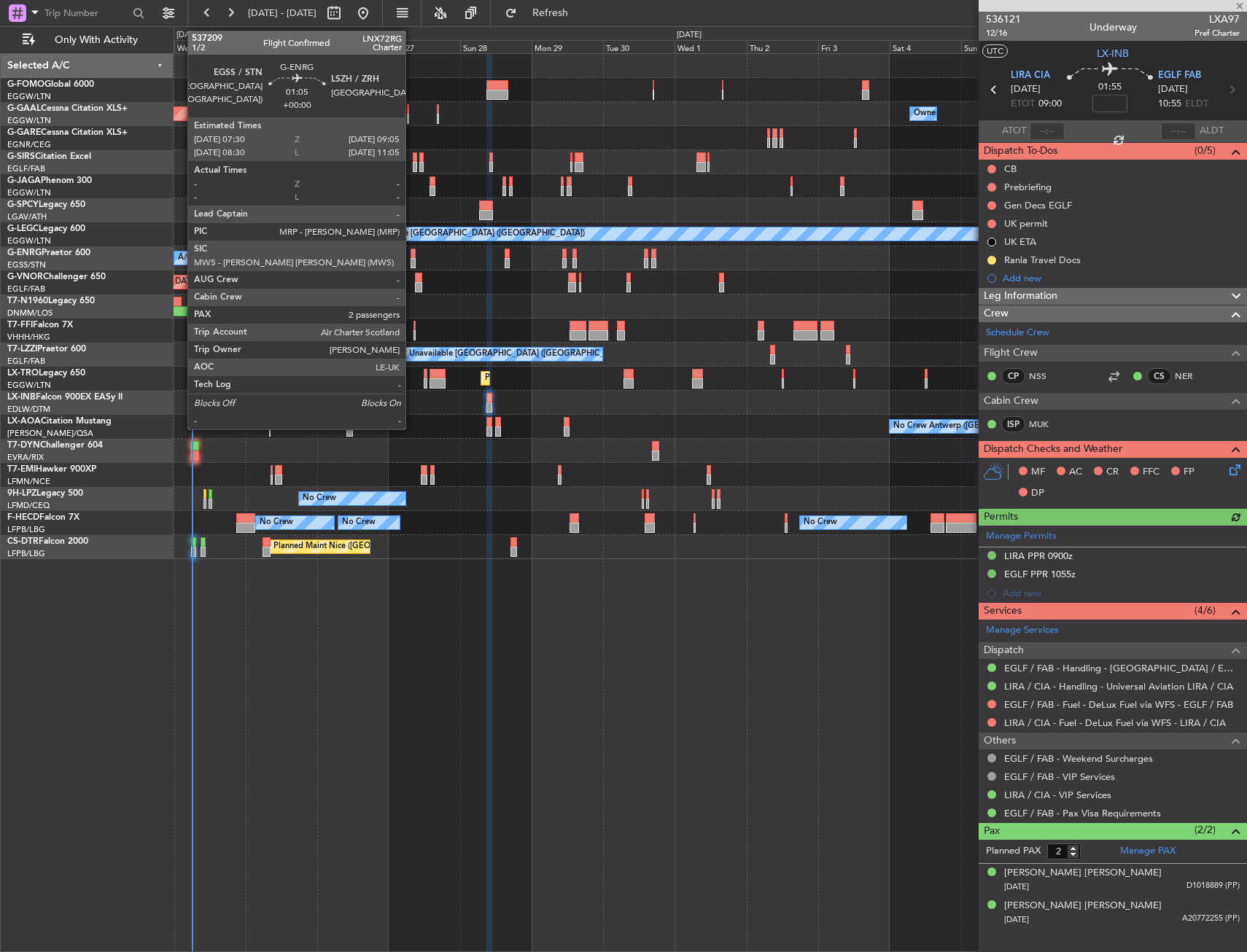
click at [412, 254] on div at bounding box center [413, 254] width 5 height 11
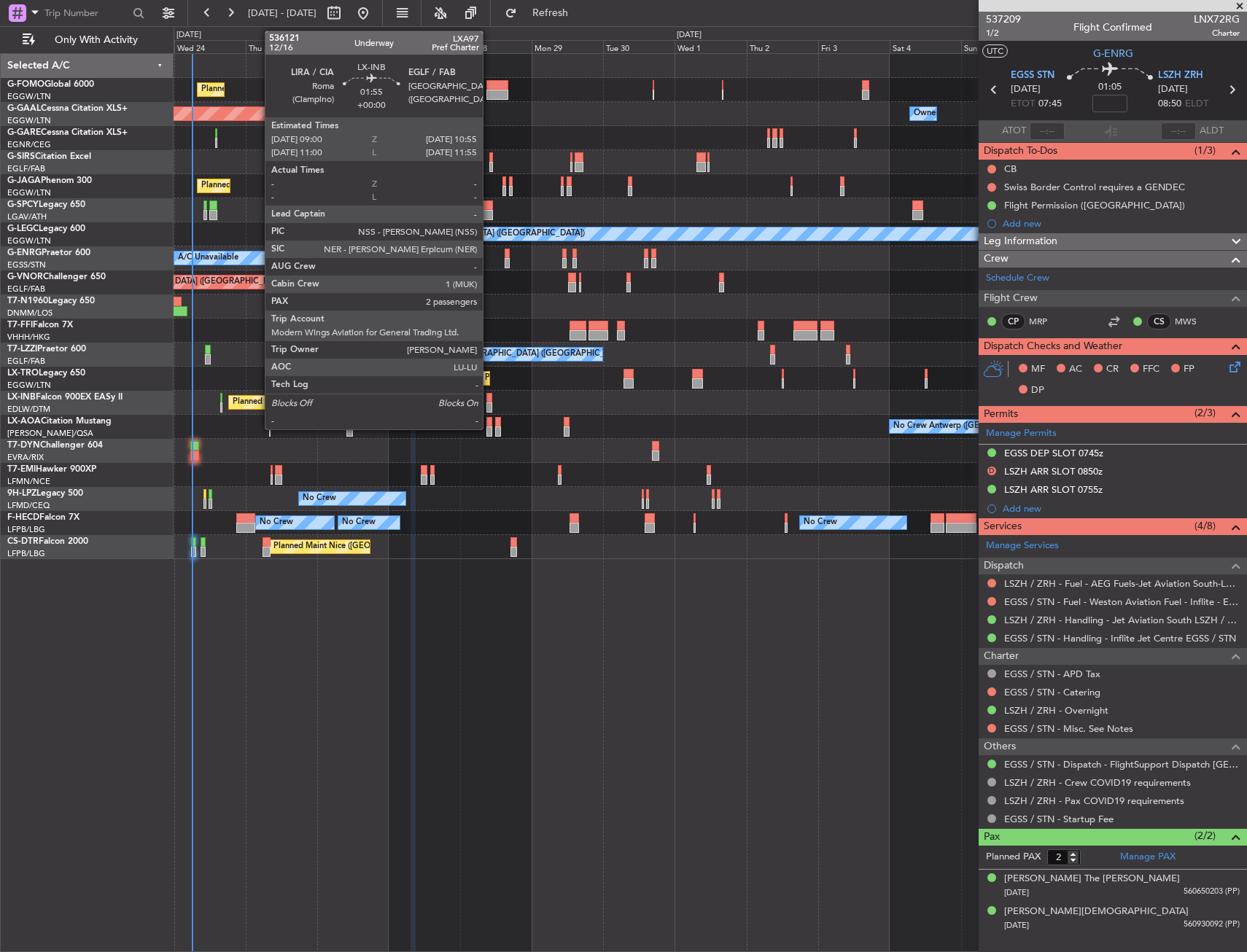
click at [489, 397] on div at bounding box center [489, 398] width 6 height 11
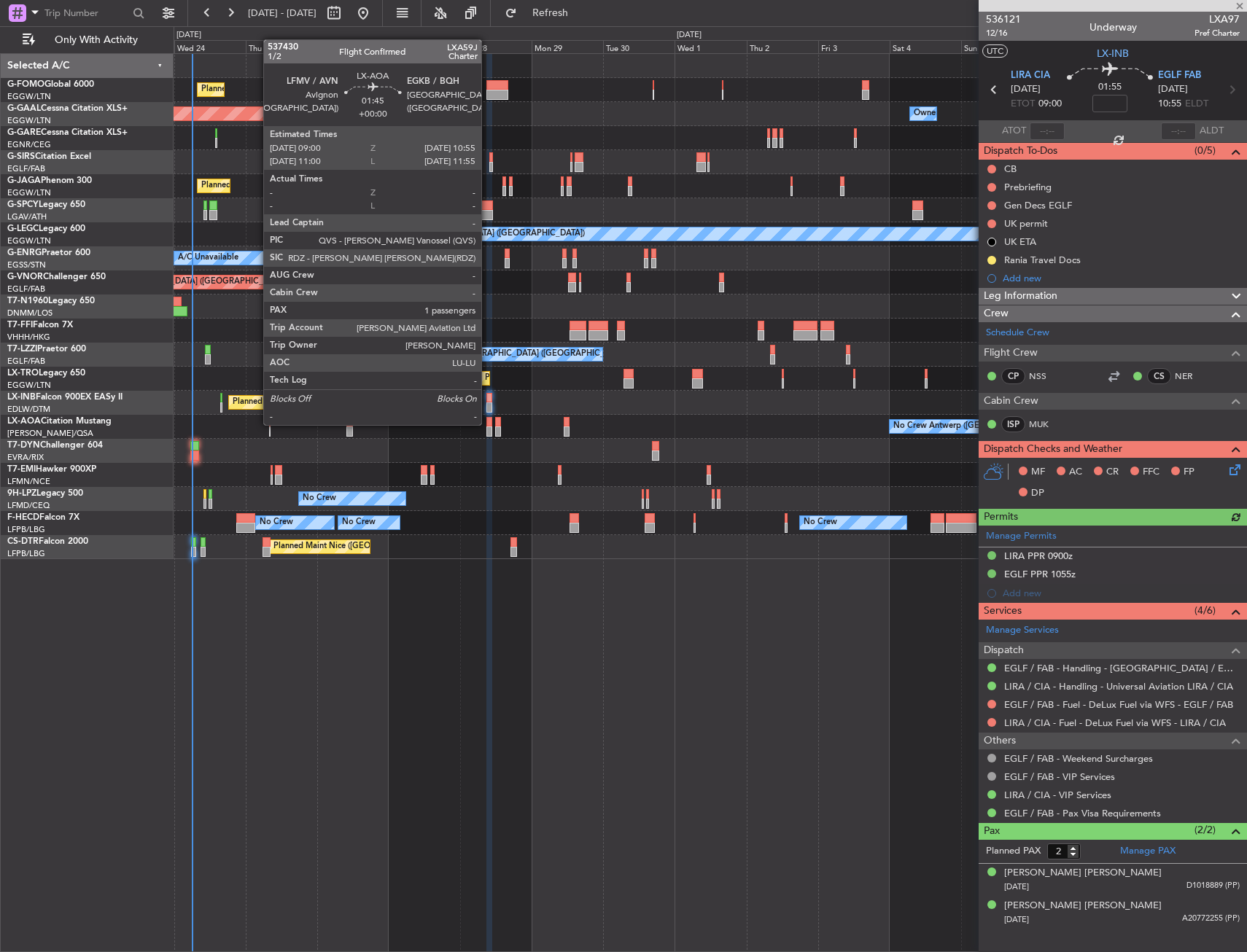
click at [487, 424] on div at bounding box center [489, 423] width 6 height 11
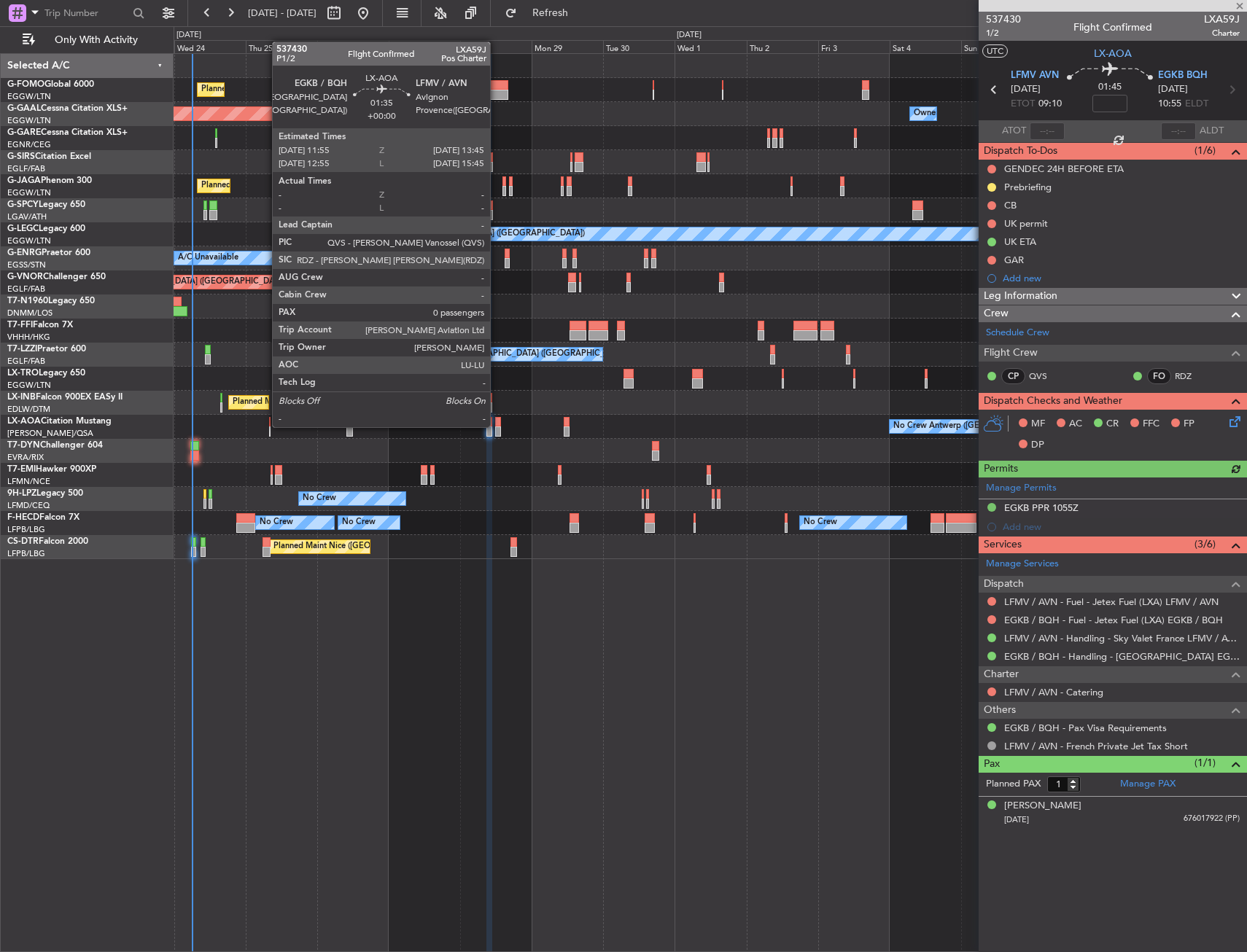
click at [496, 425] on div at bounding box center [498, 423] width 6 height 11
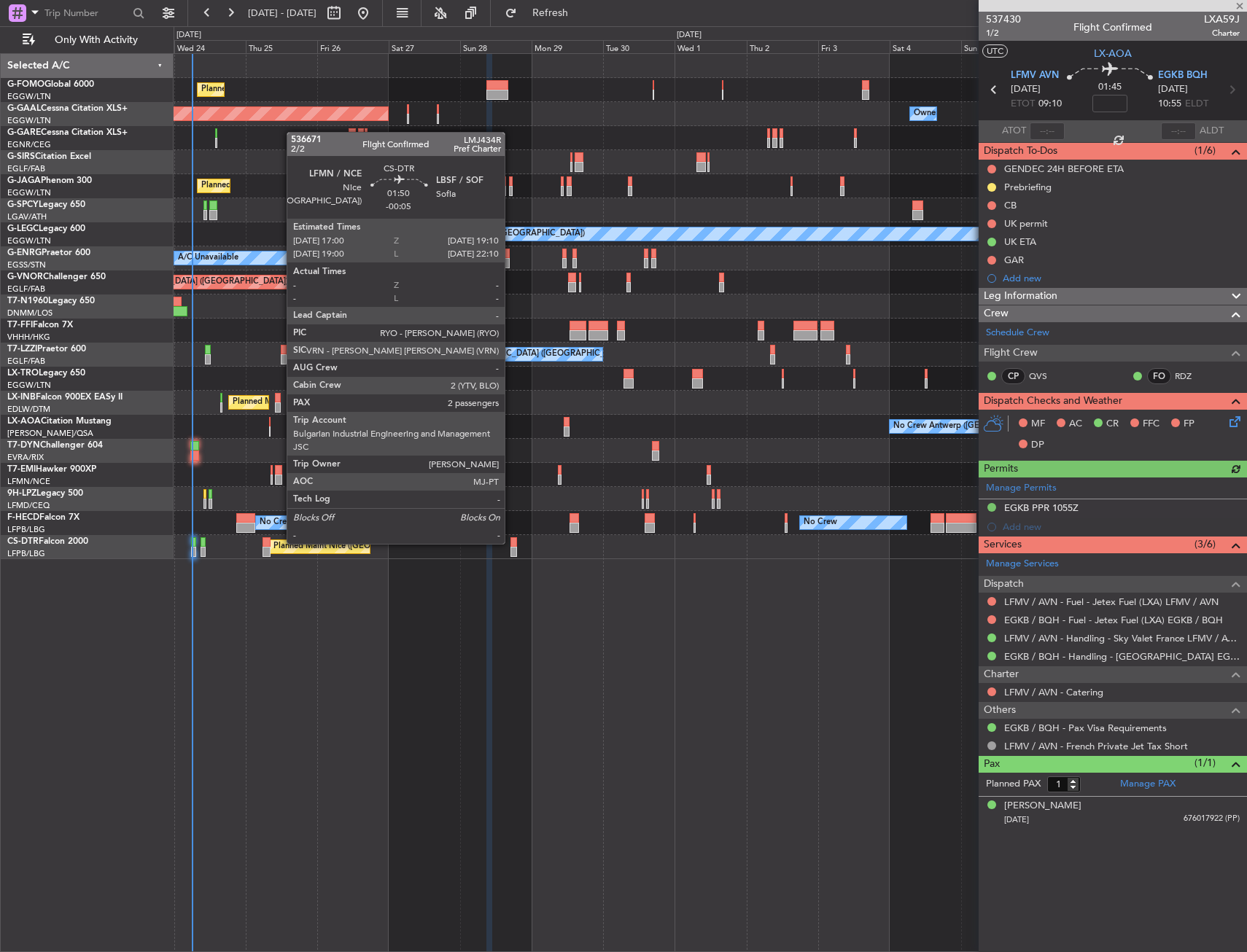
type input "0"
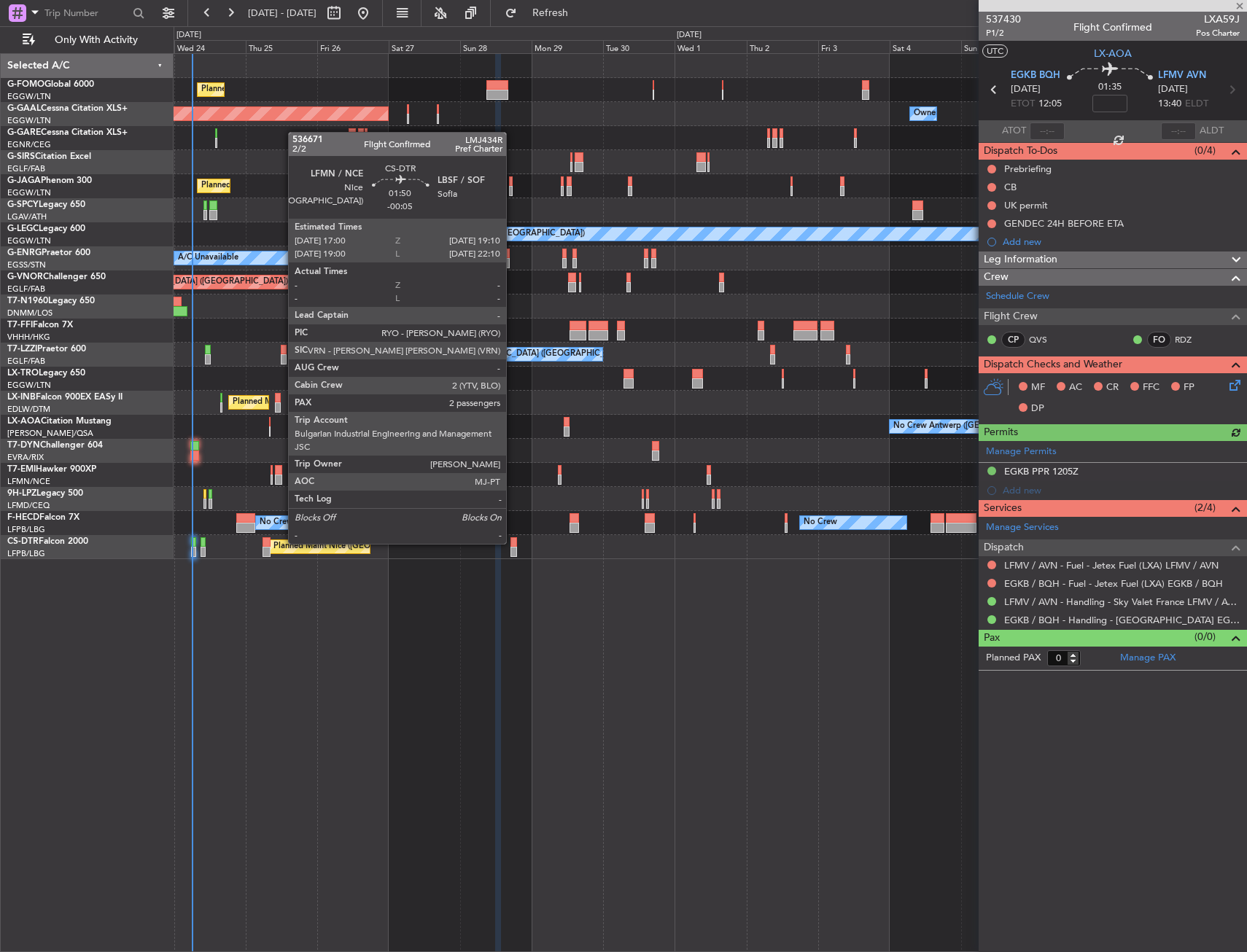
click at [512, 542] on div at bounding box center [513, 542] width 6 height 11
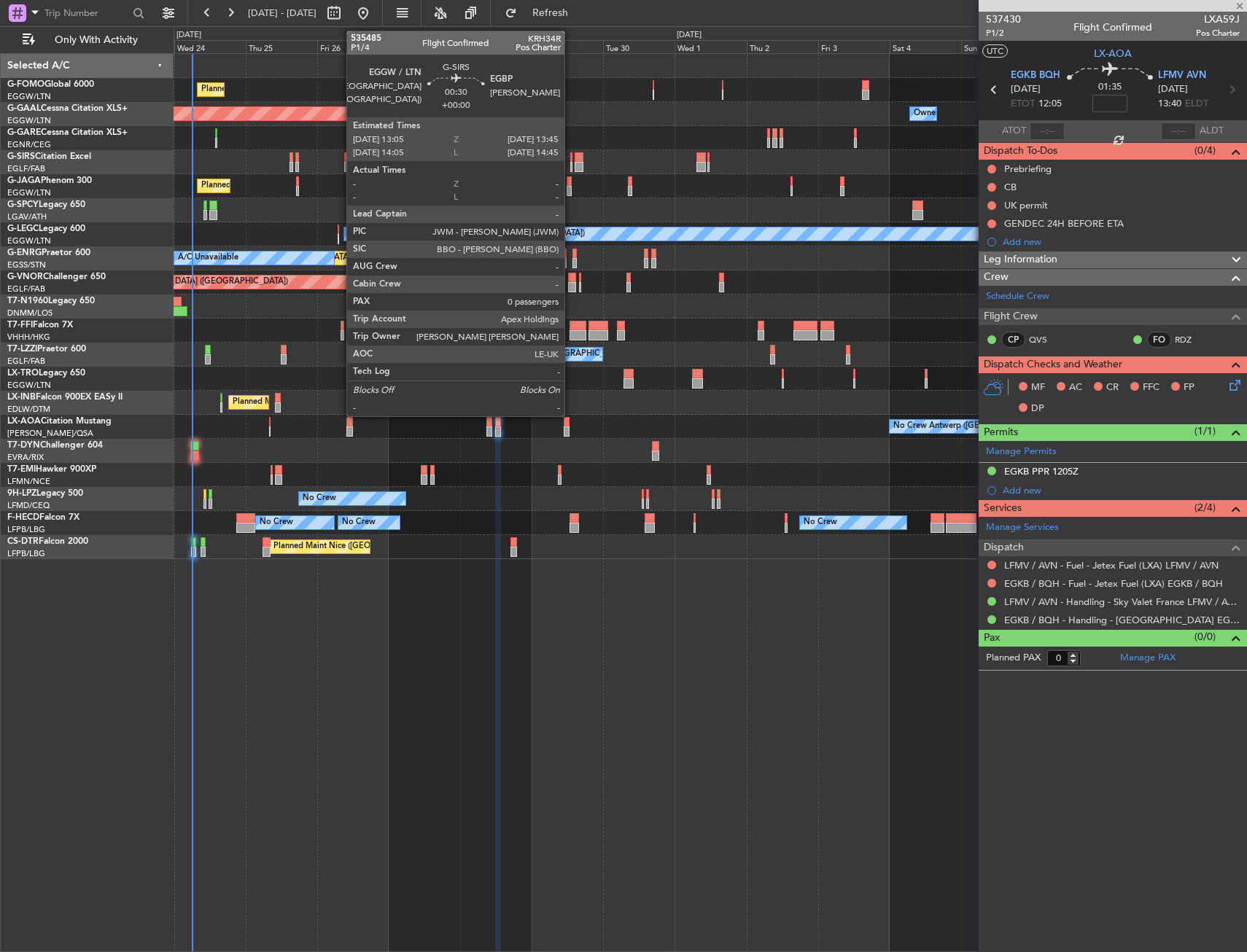
type input "-00:05"
type input "2"
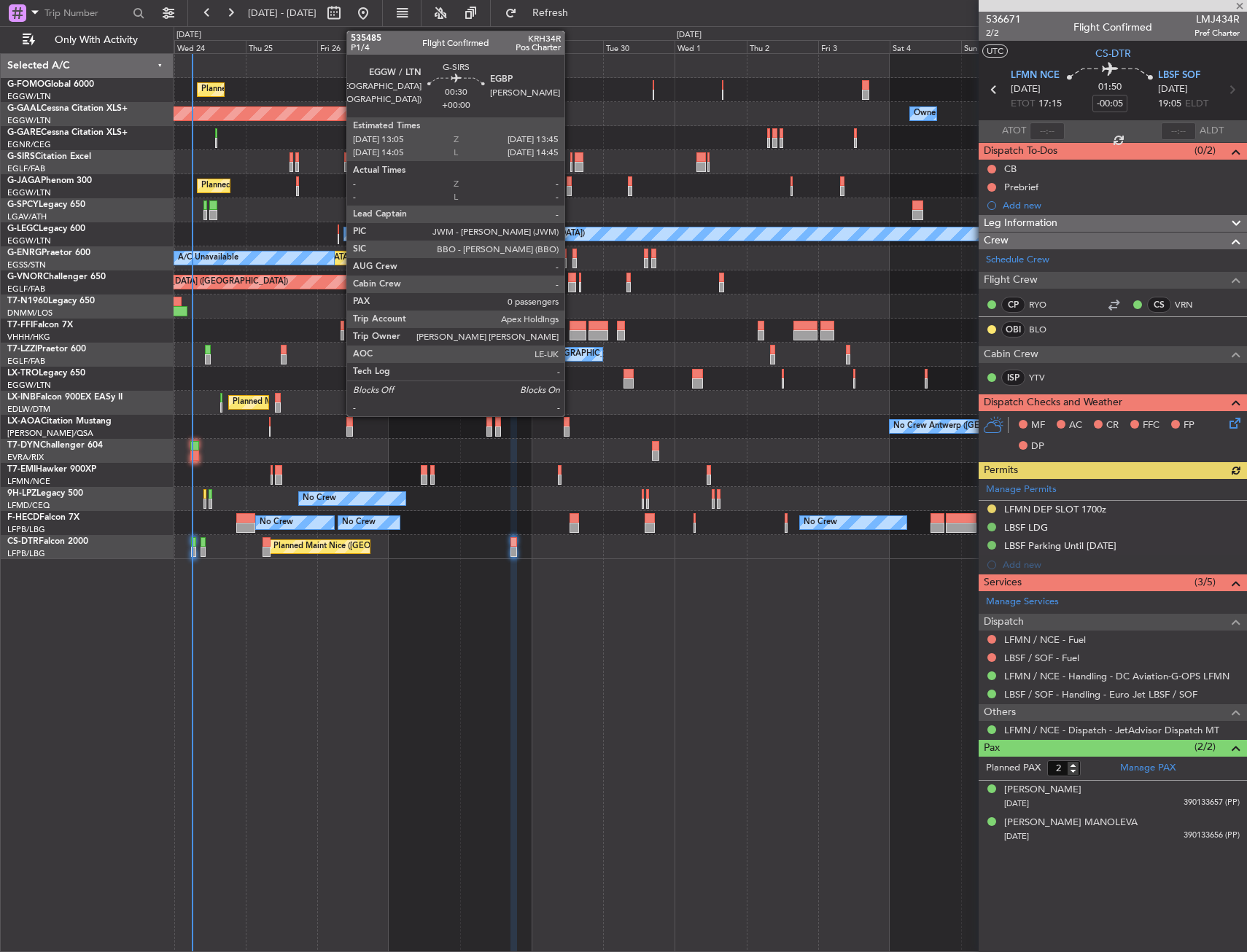
click at [571, 160] on div at bounding box center [571, 158] width 2 height 11
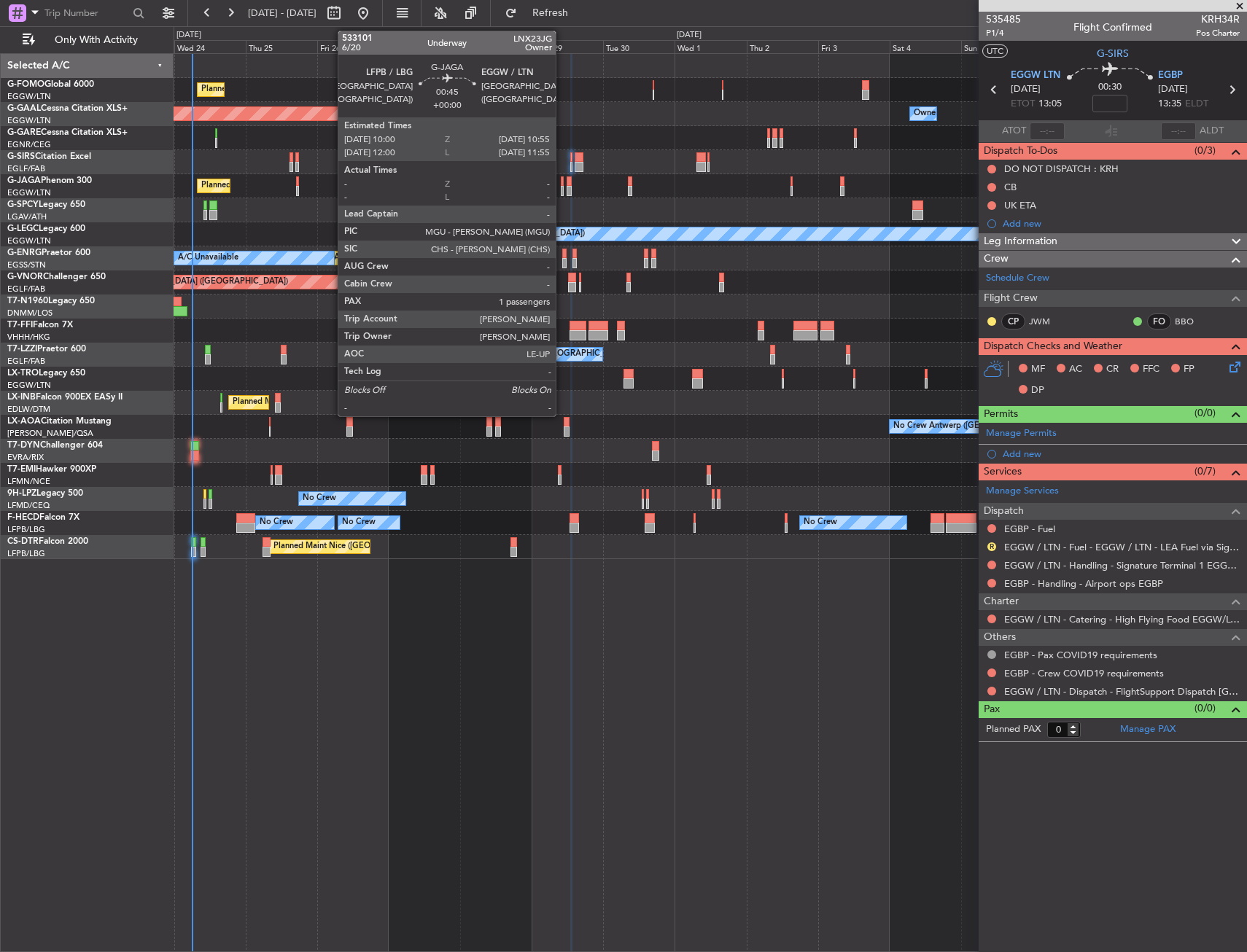
click at [562, 193] on div at bounding box center [562, 191] width 3 height 11
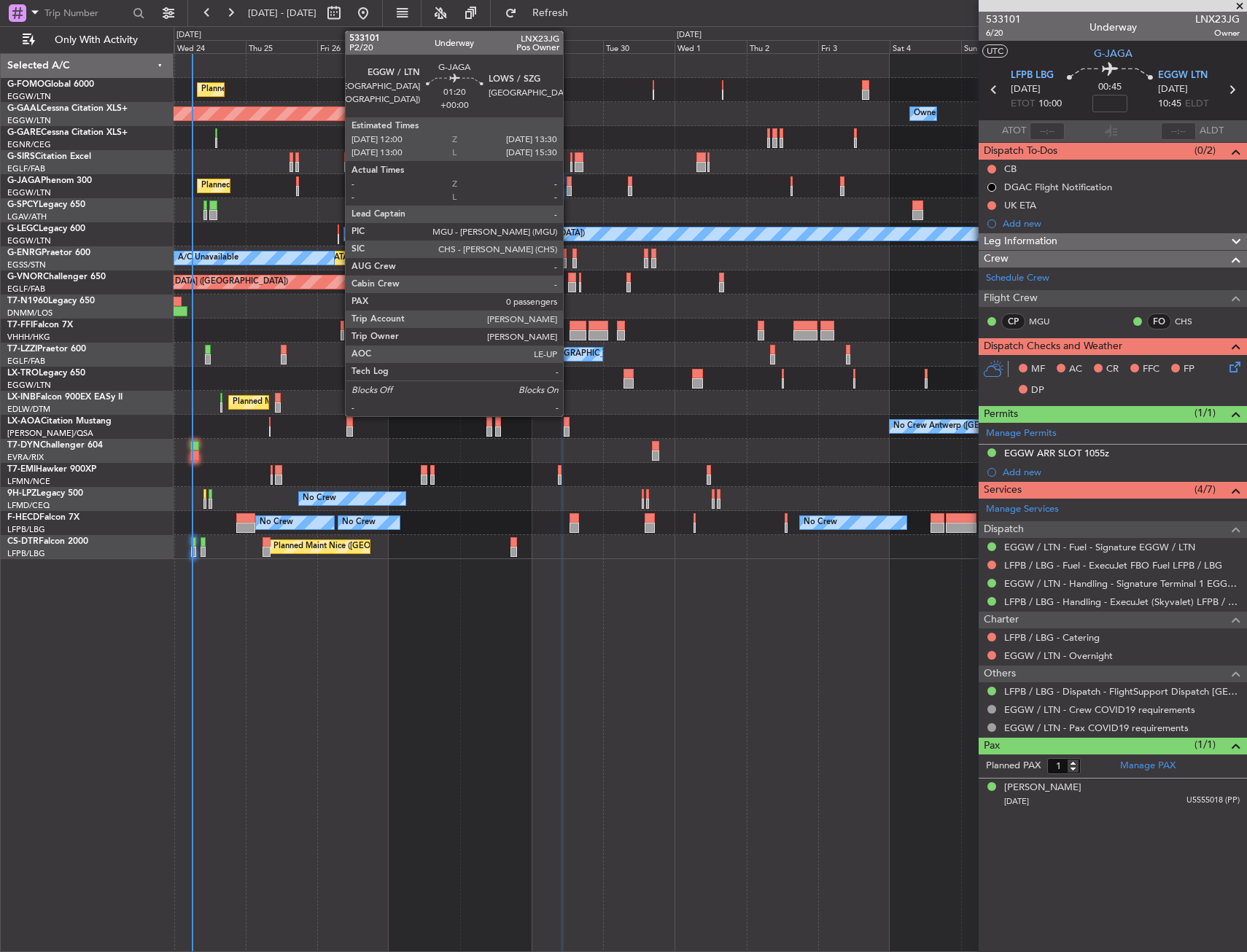
click at [570, 187] on div at bounding box center [569, 191] width 5 height 11
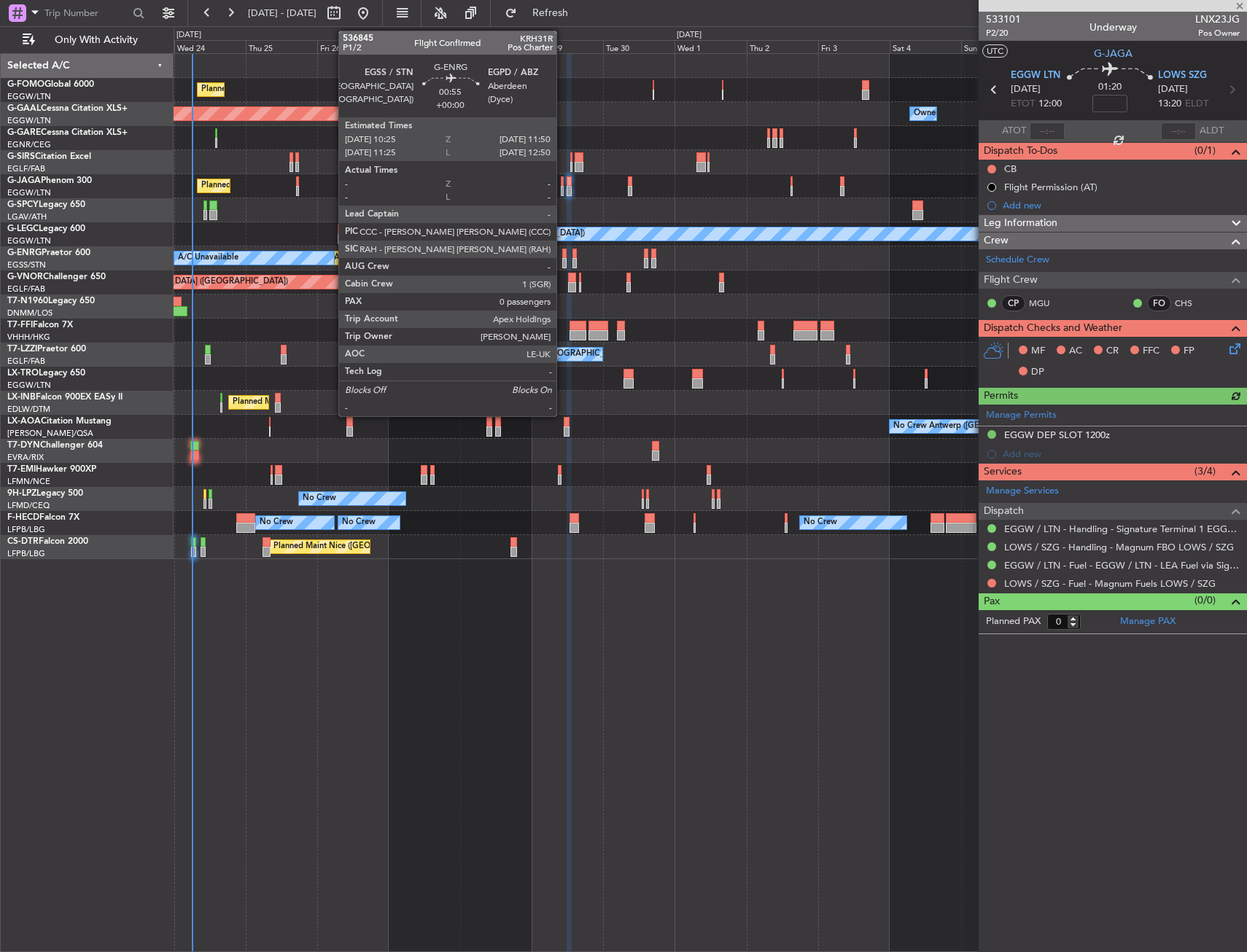
click at [563, 265] on div at bounding box center [564, 263] width 4 height 11
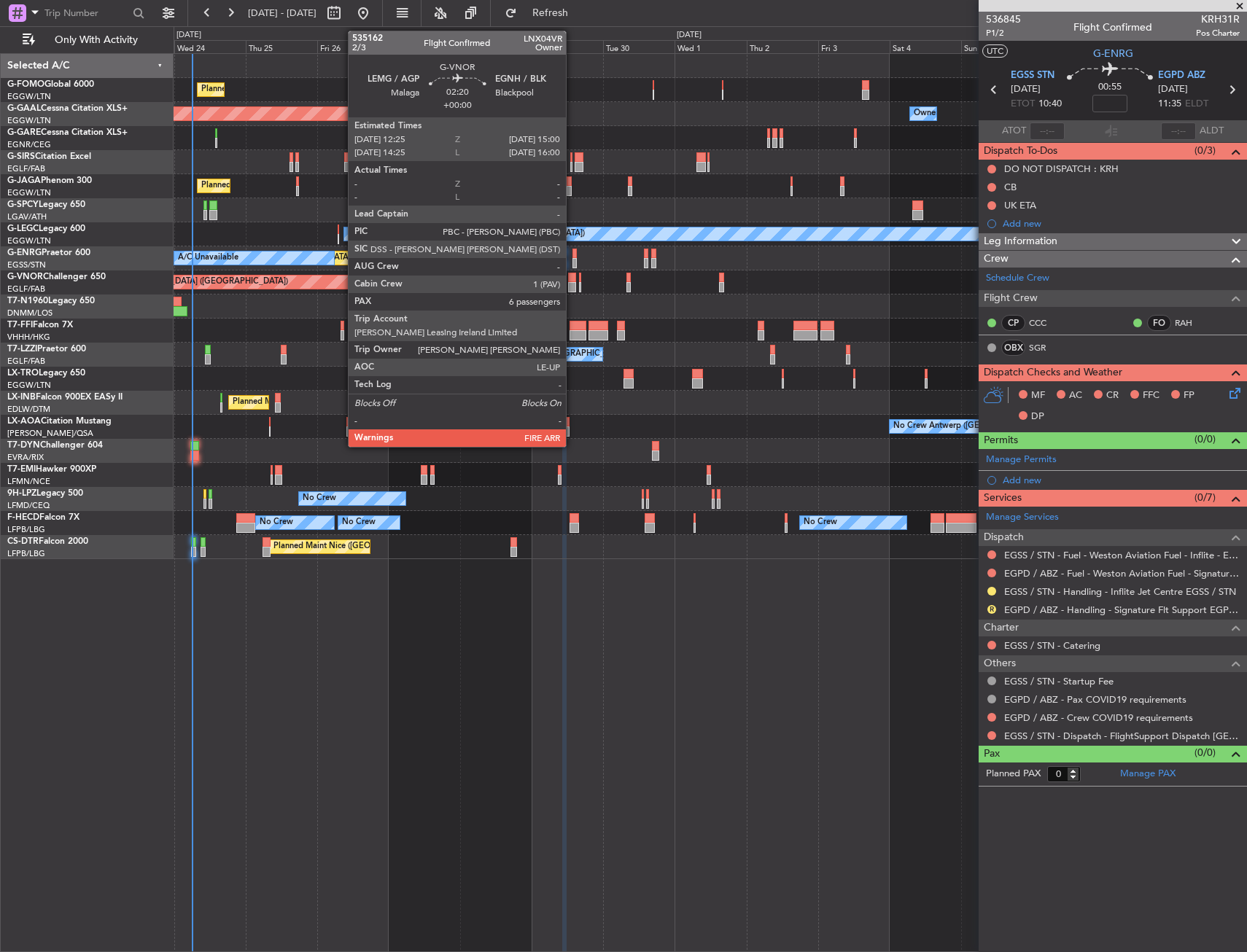
click at [573, 281] on div at bounding box center [572, 278] width 8 height 11
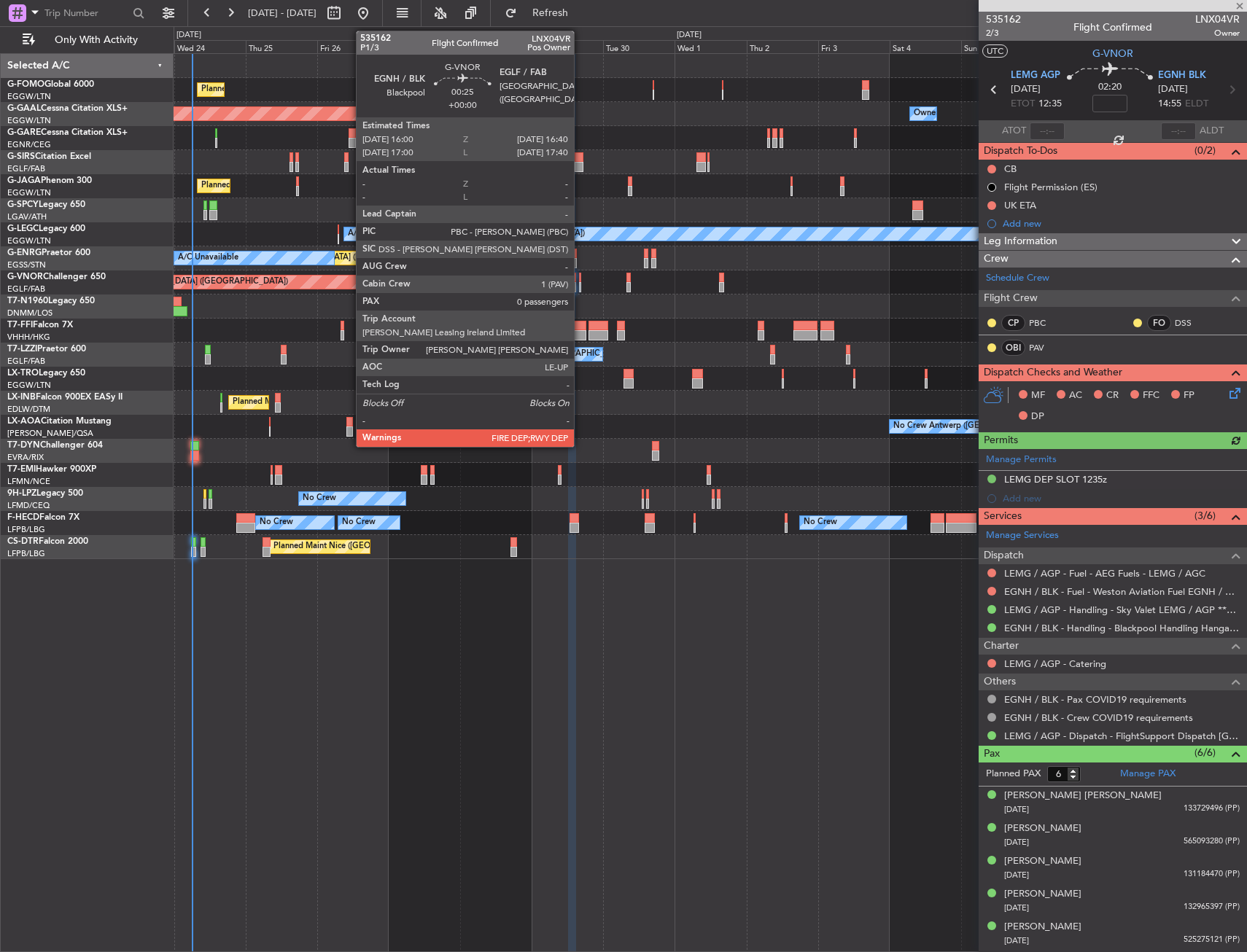
click at [581, 281] on div at bounding box center [580, 278] width 2 height 11
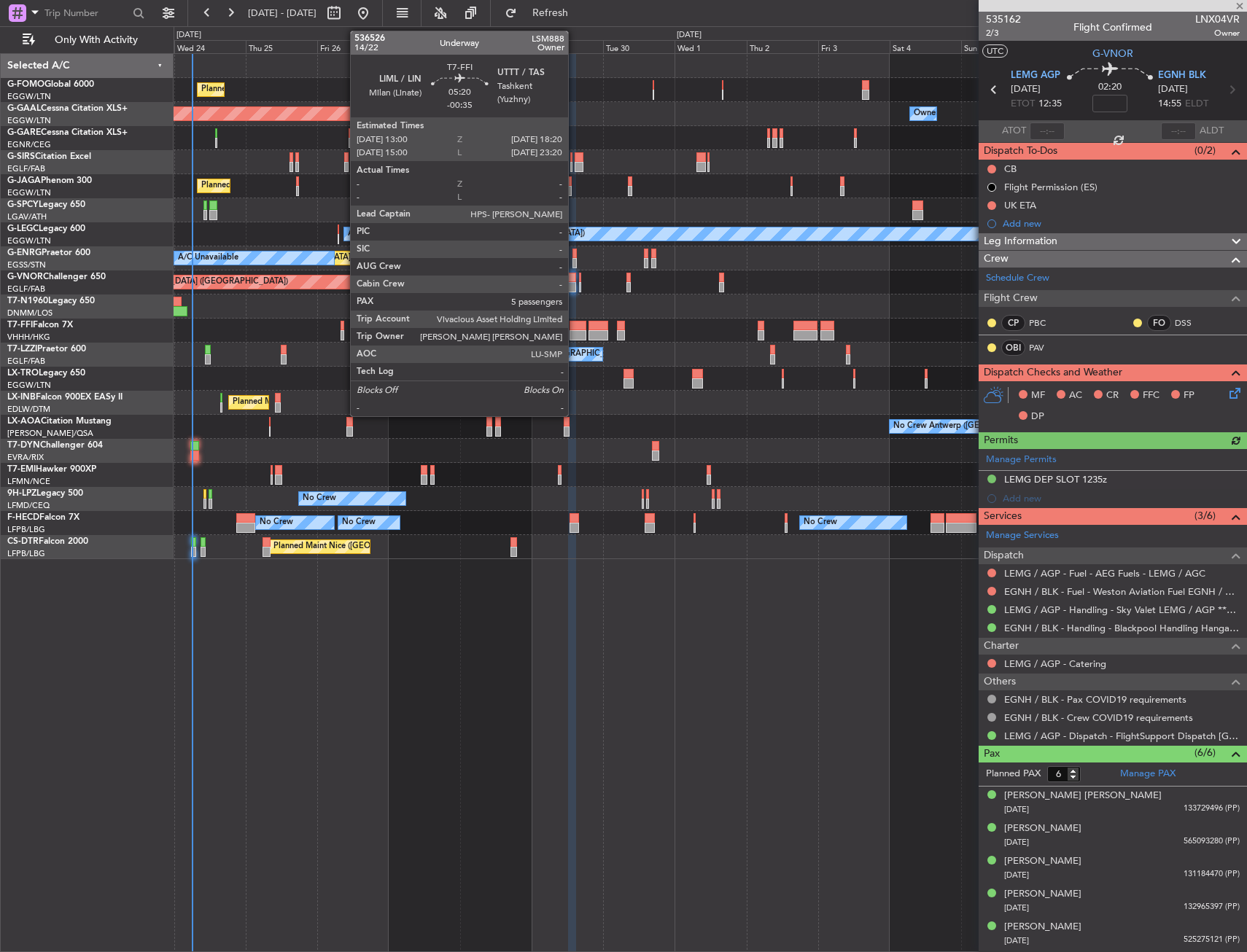
type input "0"
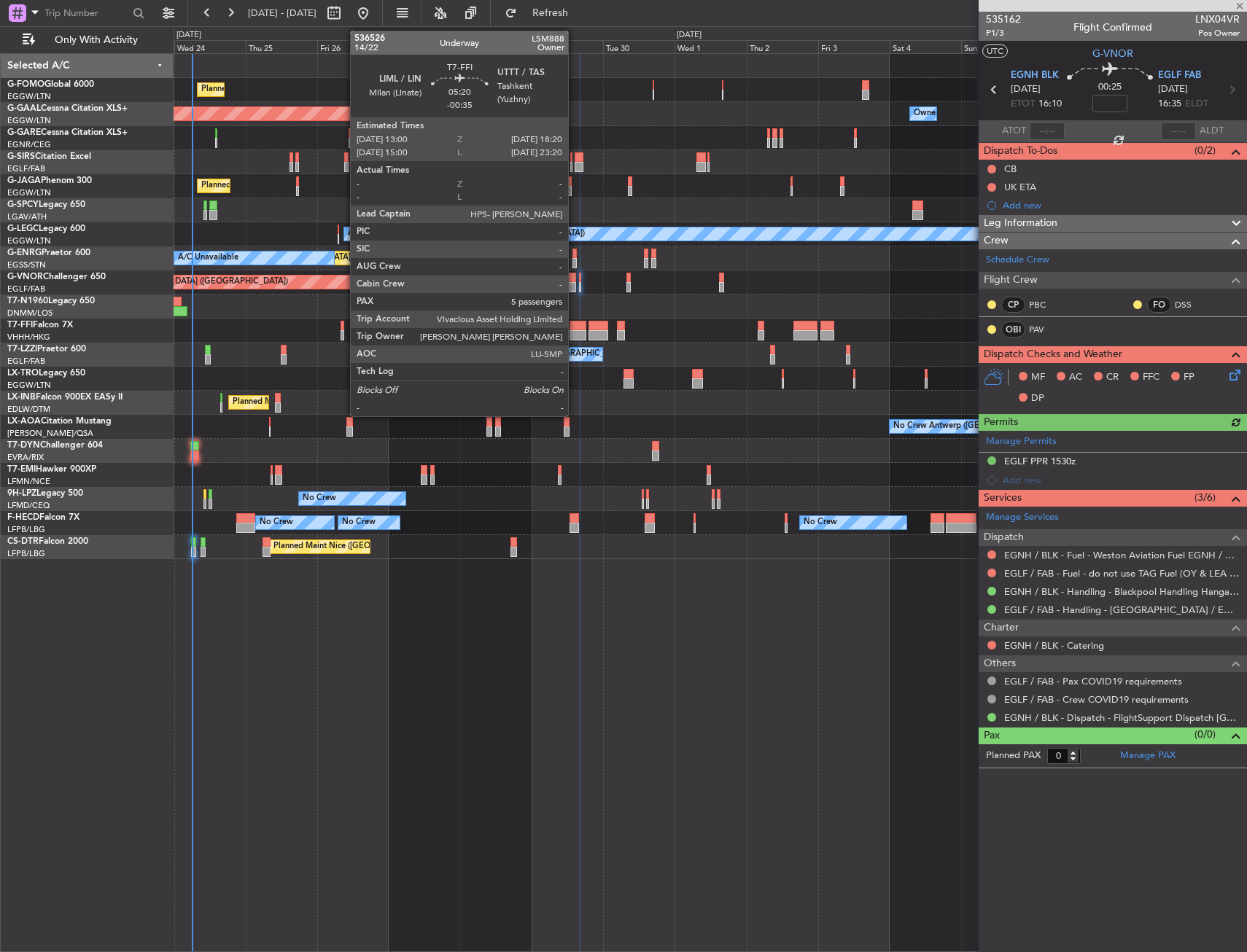
click at [574, 330] on div at bounding box center [578, 326] width 16 height 11
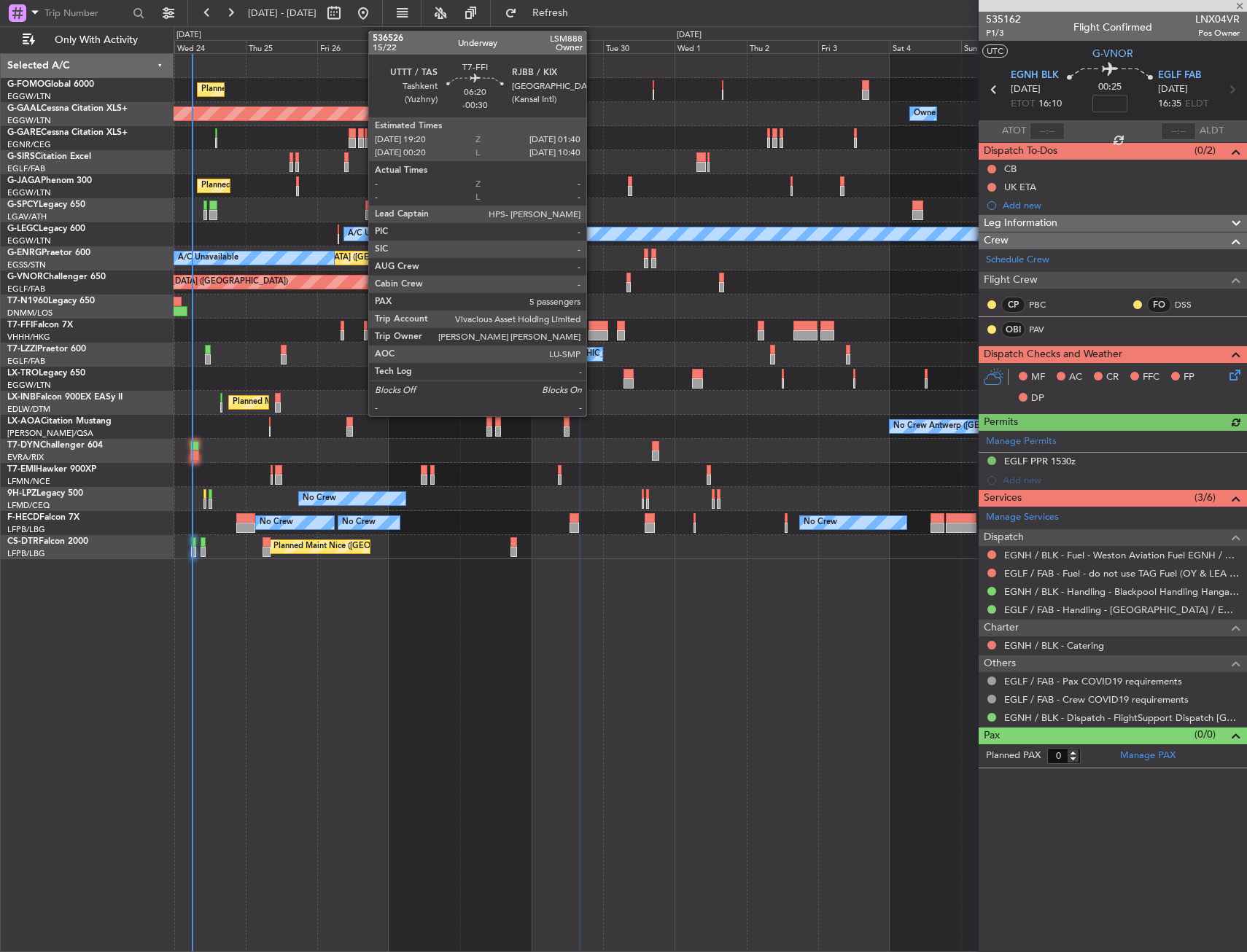
type input "-00:35"
type input "5"
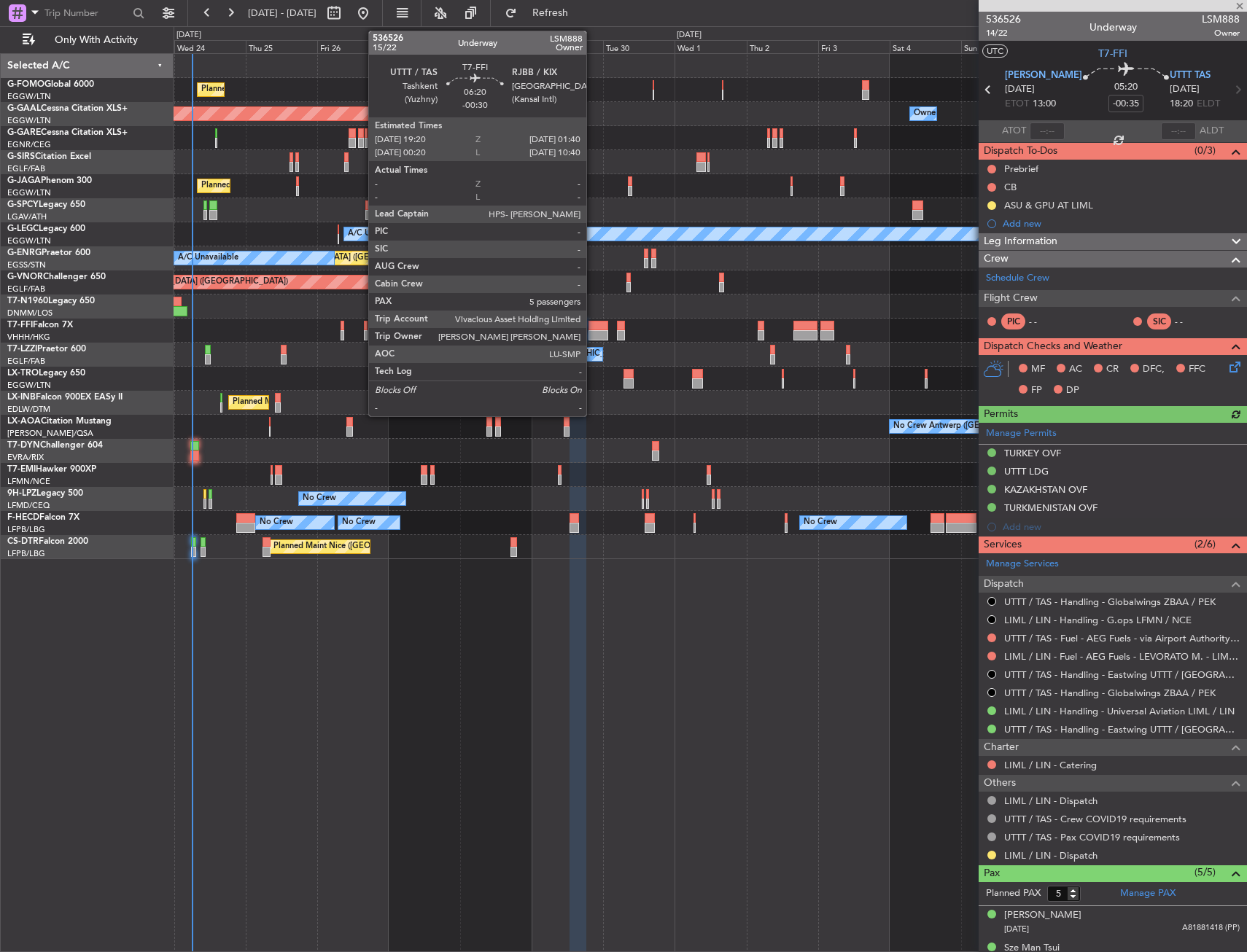
click at [593, 330] on div at bounding box center [597, 326] width 19 height 11
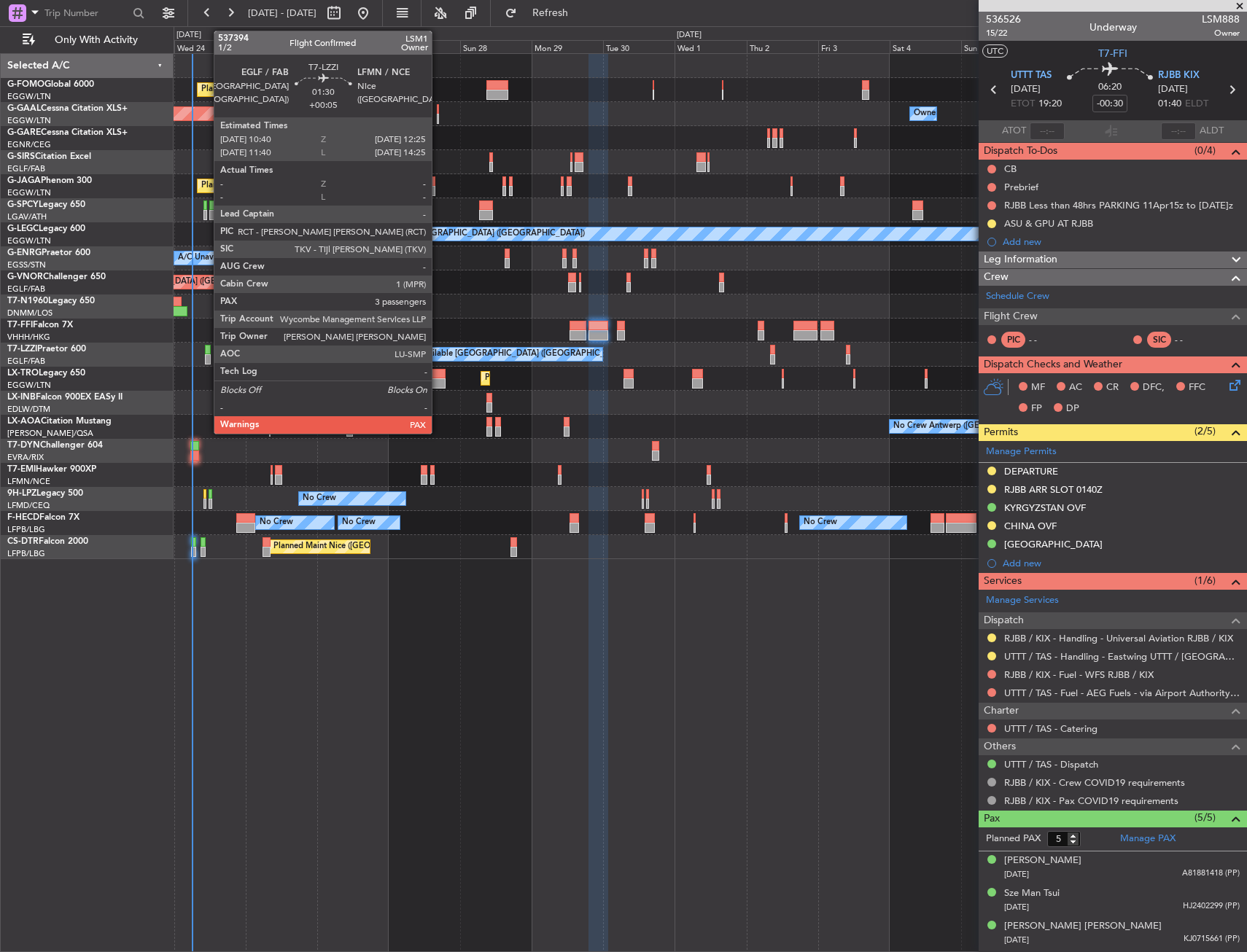
click at [207, 351] on div at bounding box center [207, 350] width 6 height 11
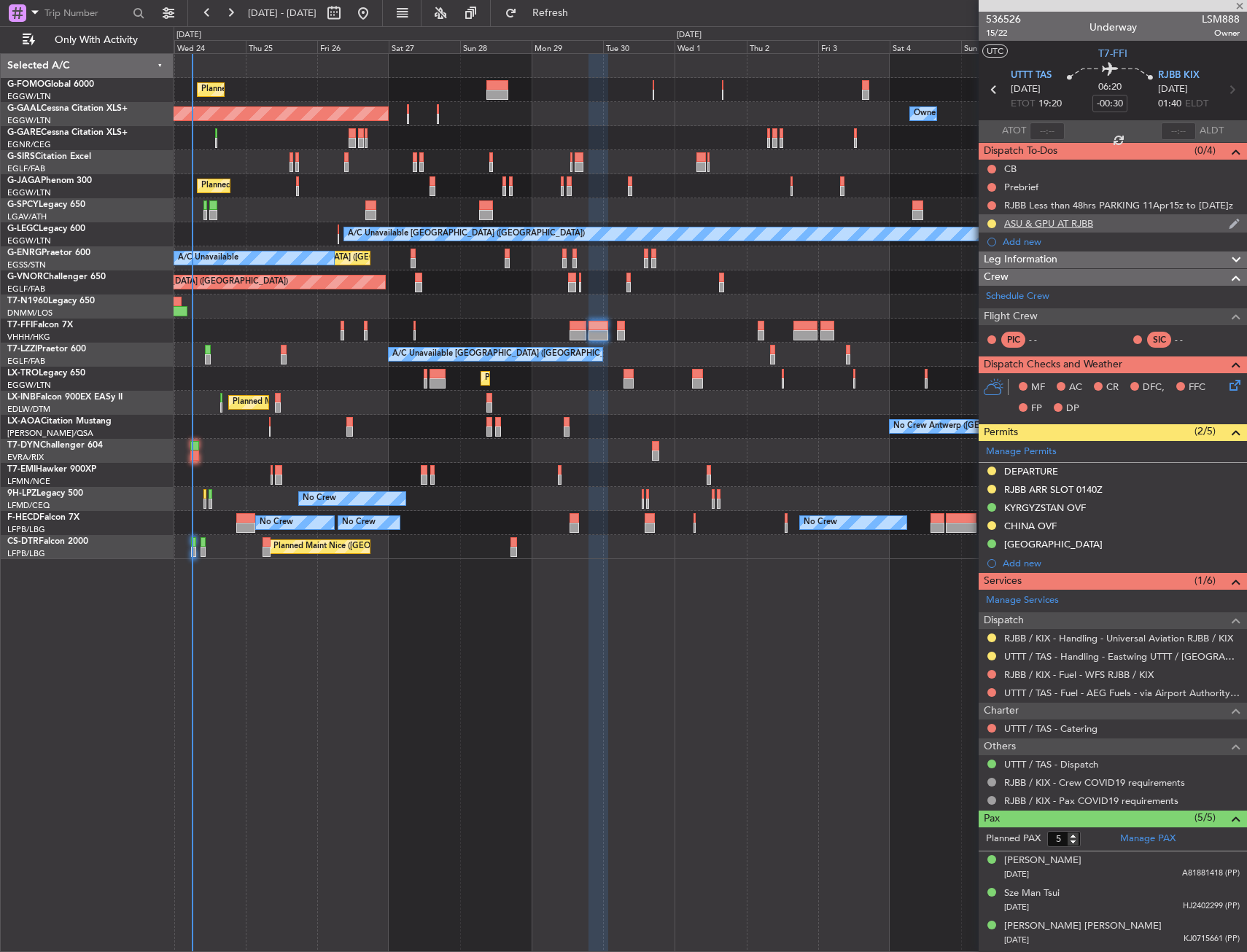
type input "+00:05"
type input "3"
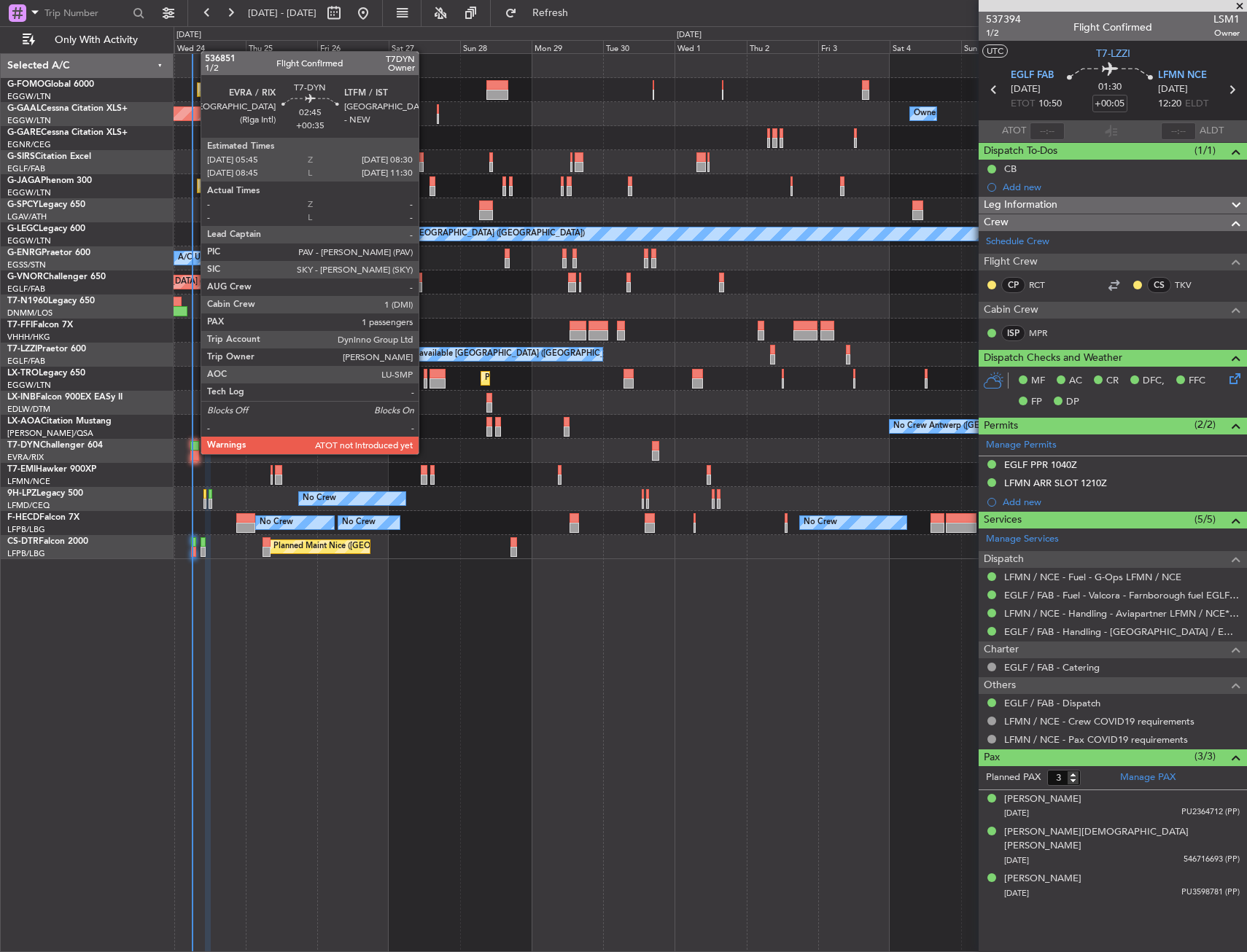
click at [193, 453] on div at bounding box center [195, 456] width 9 height 11
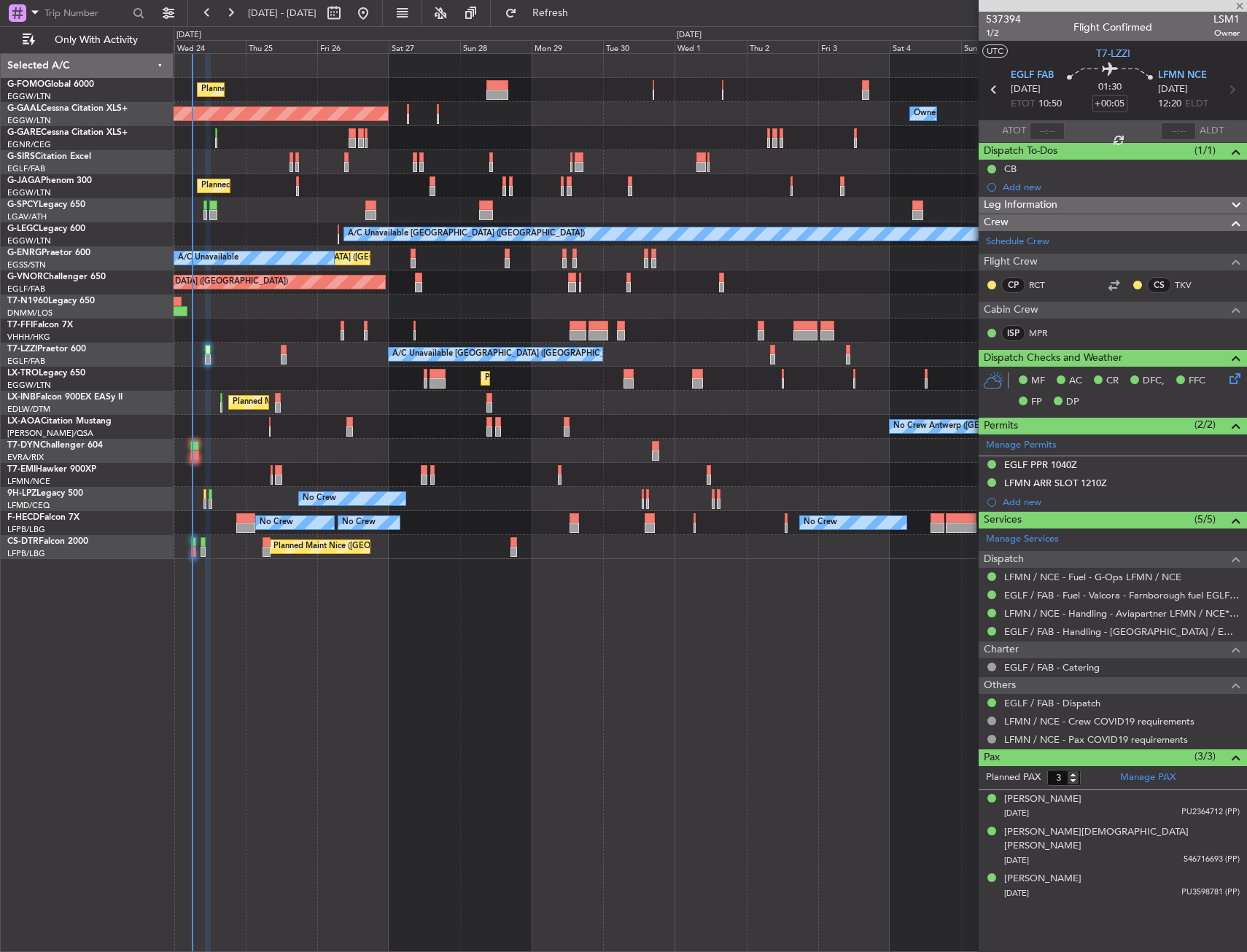
type input "+00:35"
type input "1"
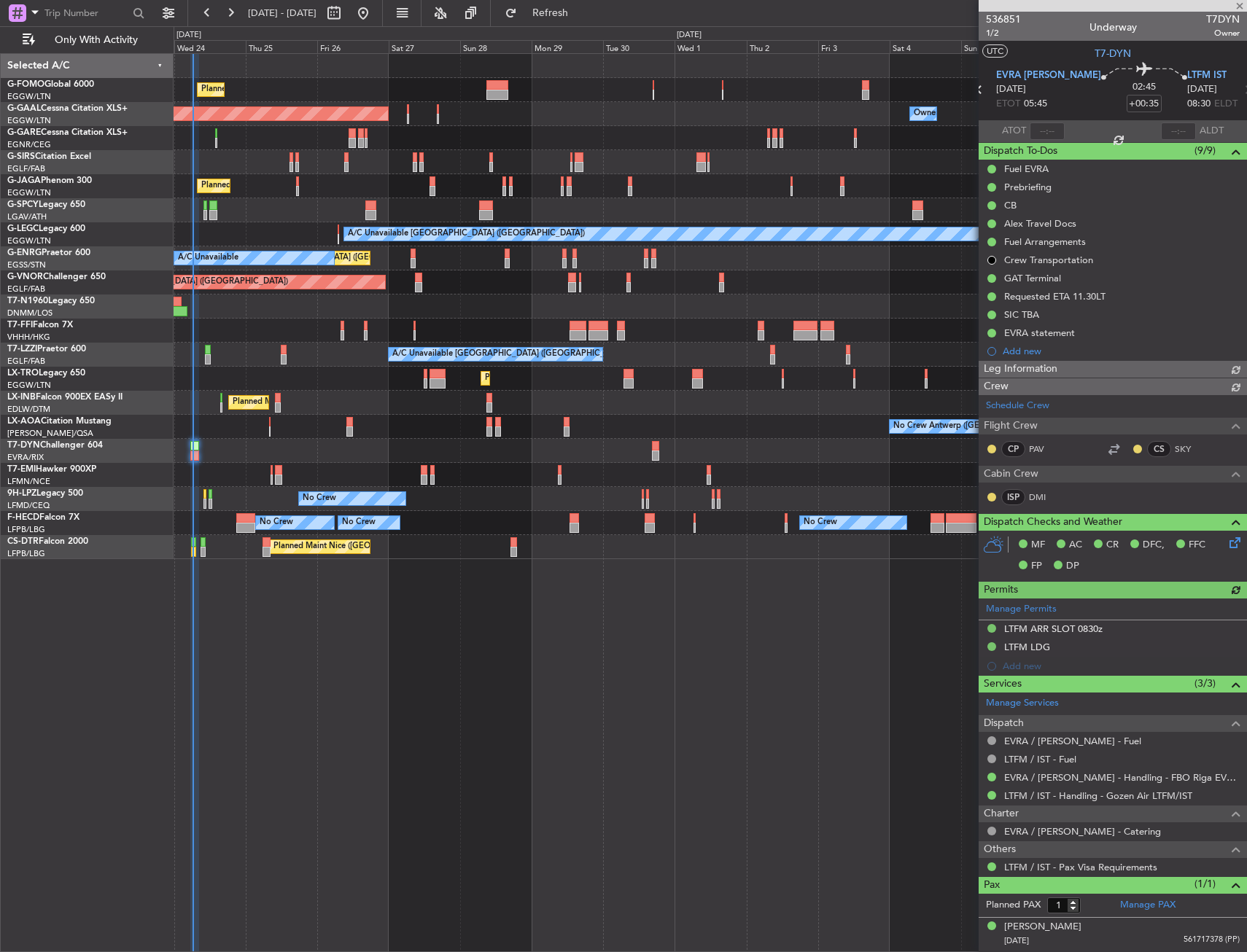
type input "06:13"
